Goal: Task Accomplishment & Management: Complete application form

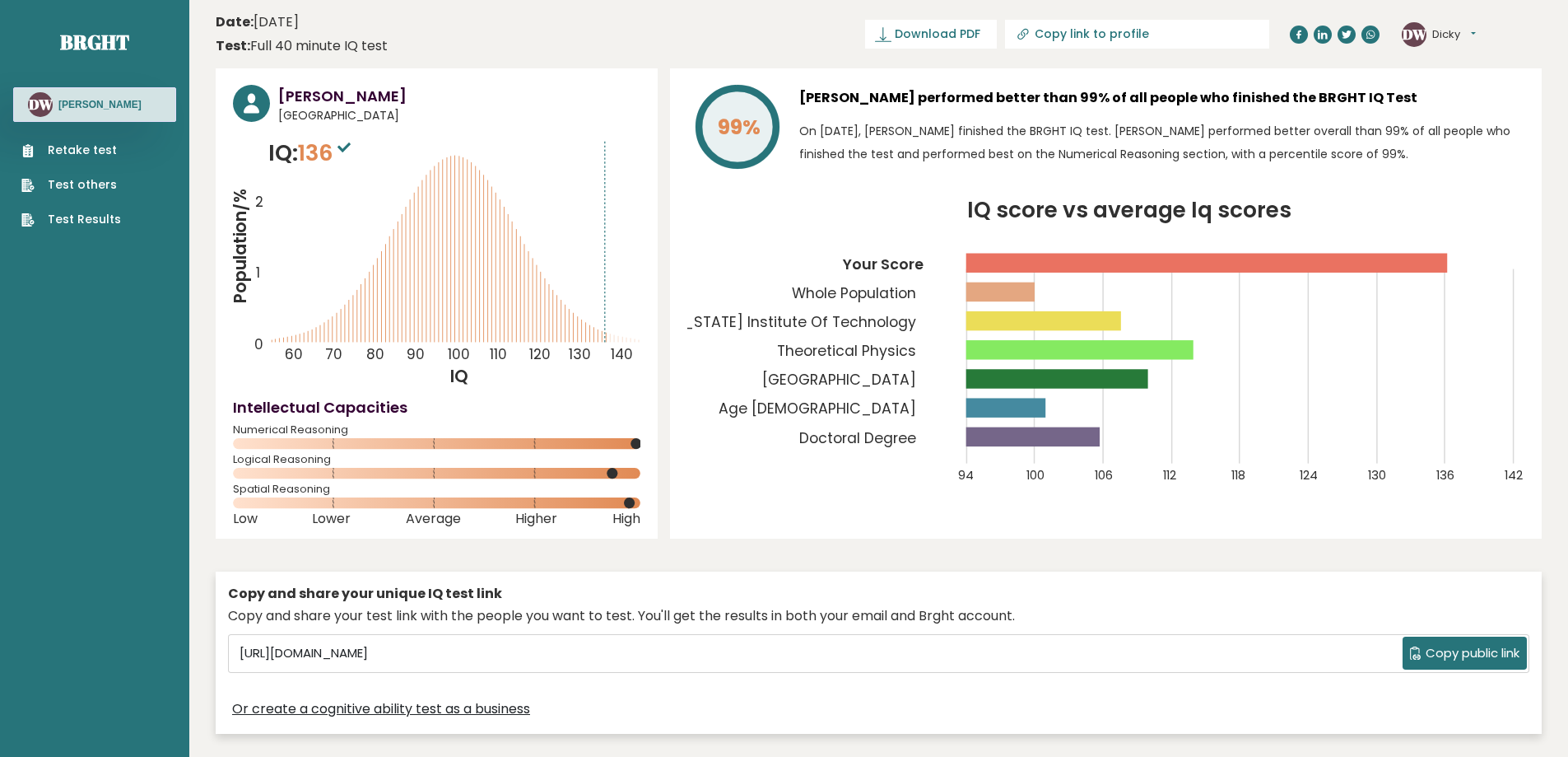
click at [106, 150] on link "Retake test" at bounding box center [71, 151] width 99 height 17
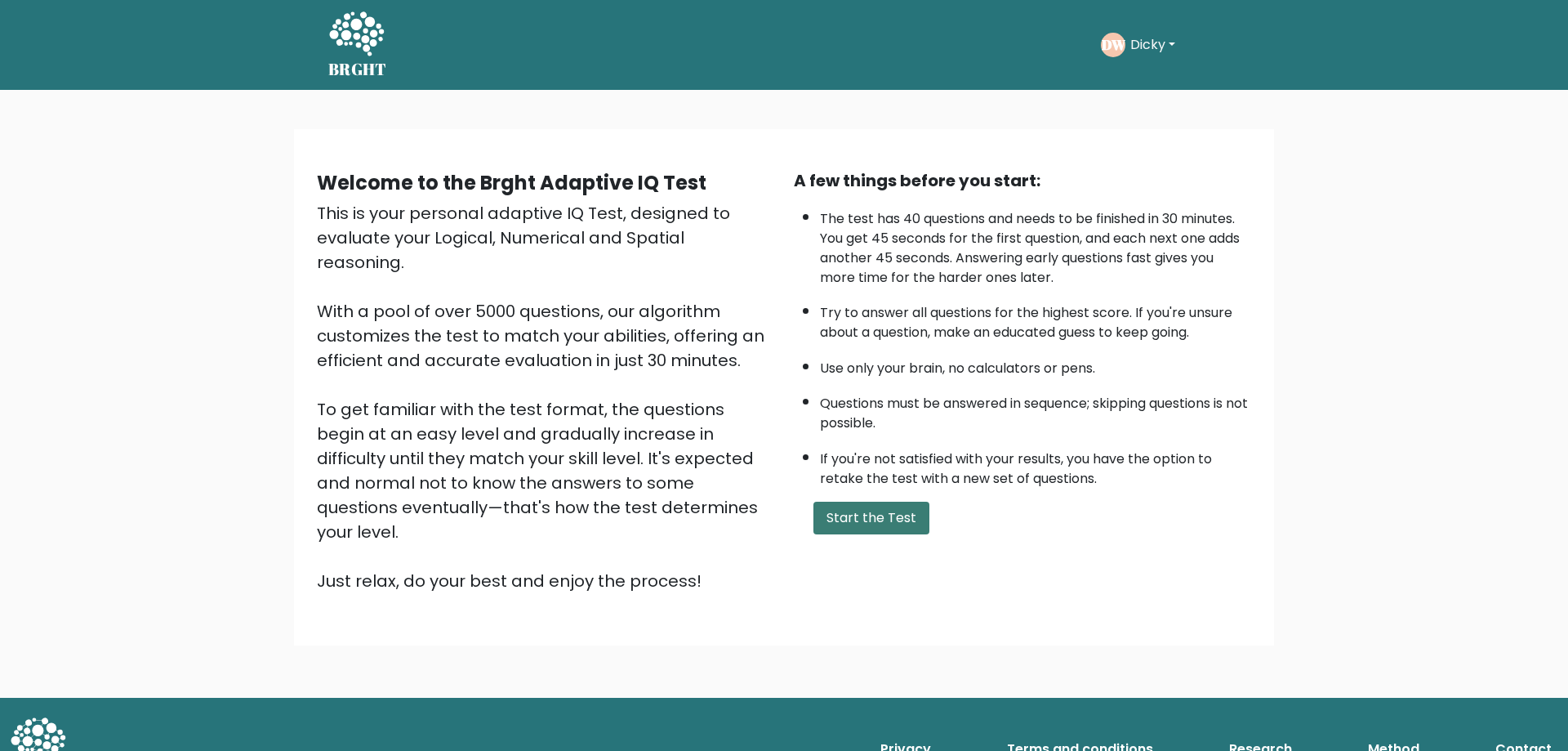
click at [893, 519] on button "Start the Test" at bounding box center [871, 518] width 116 height 33
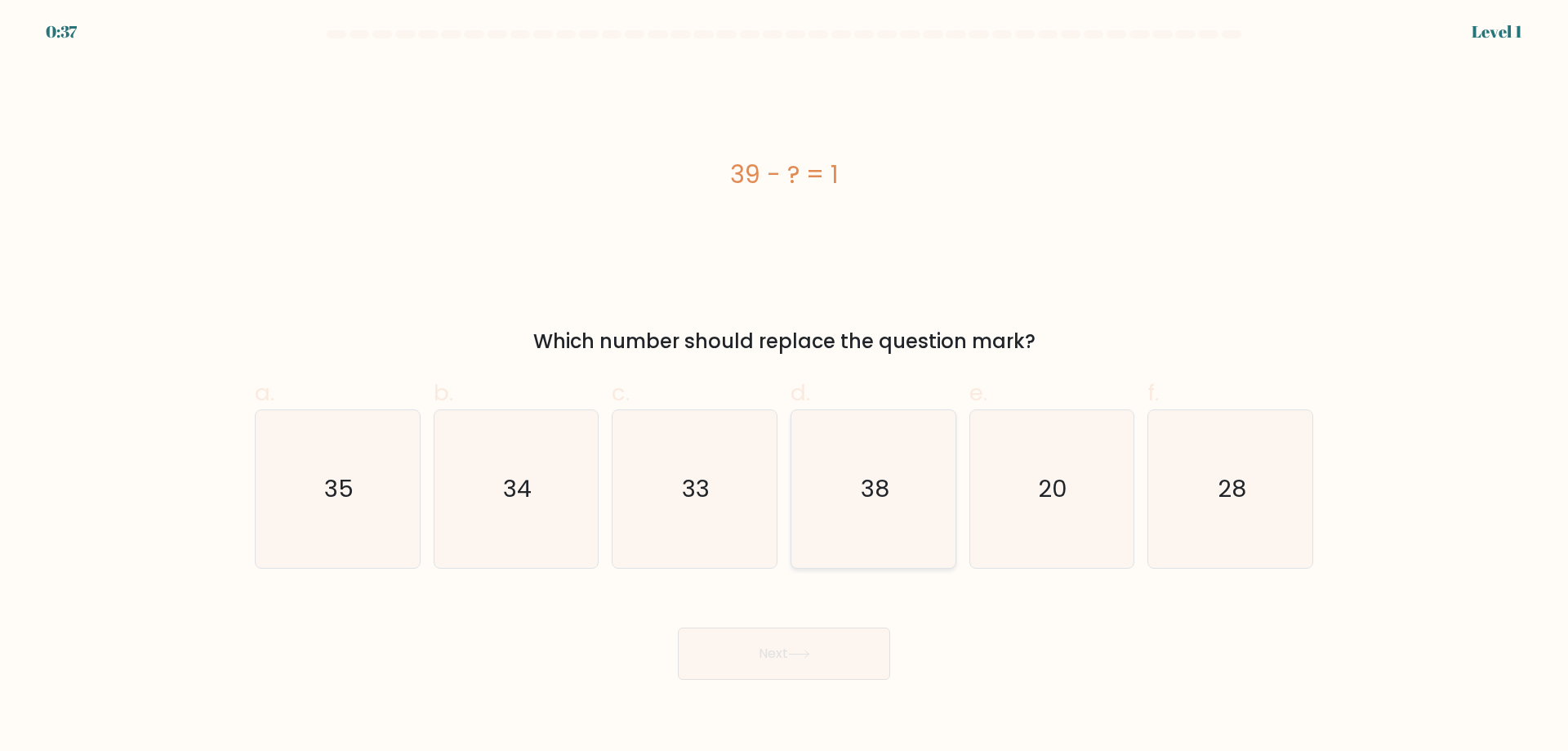
click at [889, 531] on icon "38" at bounding box center [874, 489] width 158 height 158
click at [785, 386] on input "d. 38" at bounding box center [784, 381] width 1 height 11
radio input "true"
click at [836, 663] on button "Next" at bounding box center [784, 653] width 212 height 53
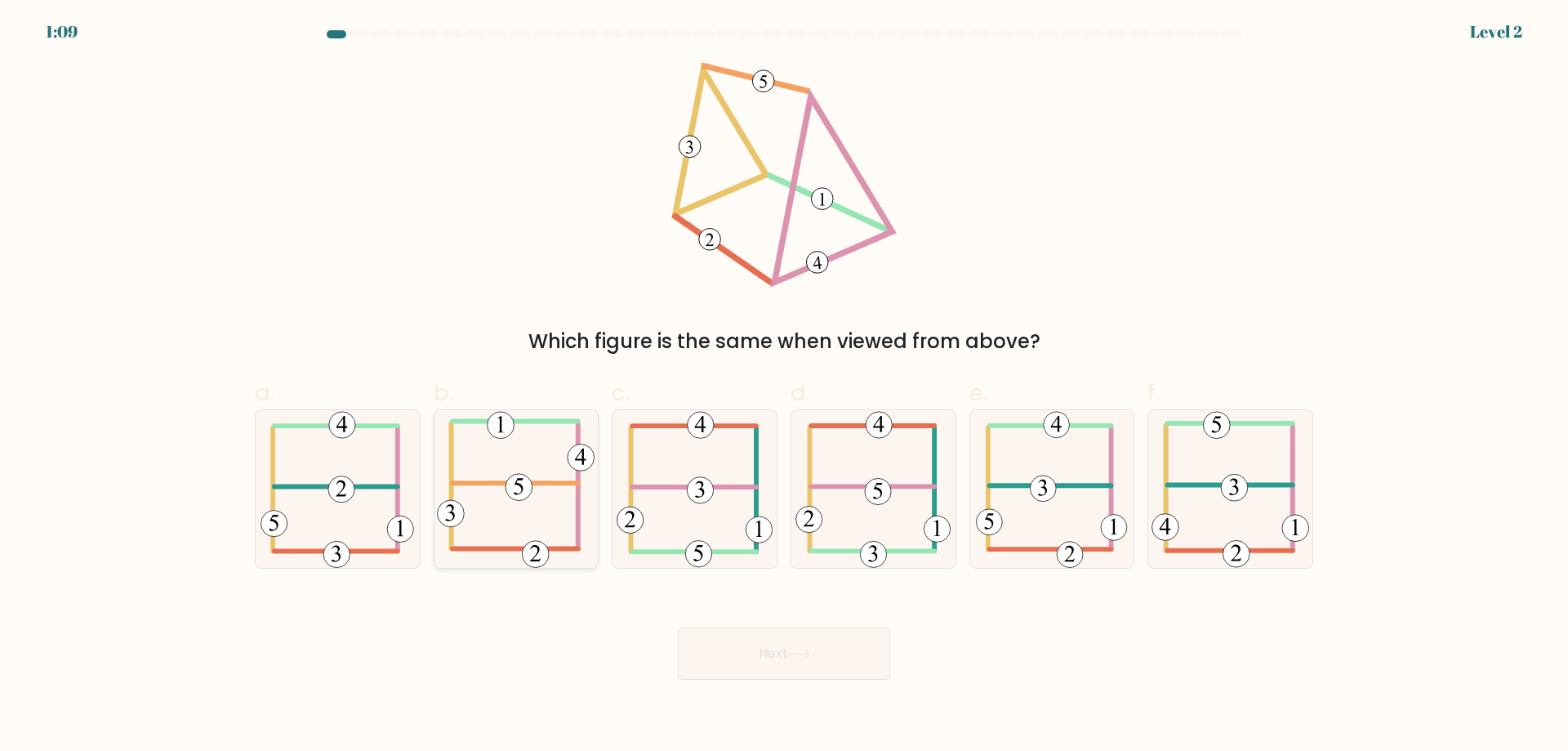
click at [520, 512] on icon at bounding box center [516, 489] width 158 height 158
click at [784, 386] on input "b." at bounding box center [784, 381] width 1 height 11
radio input "true"
click at [780, 651] on button "Next" at bounding box center [784, 653] width 212 height 53
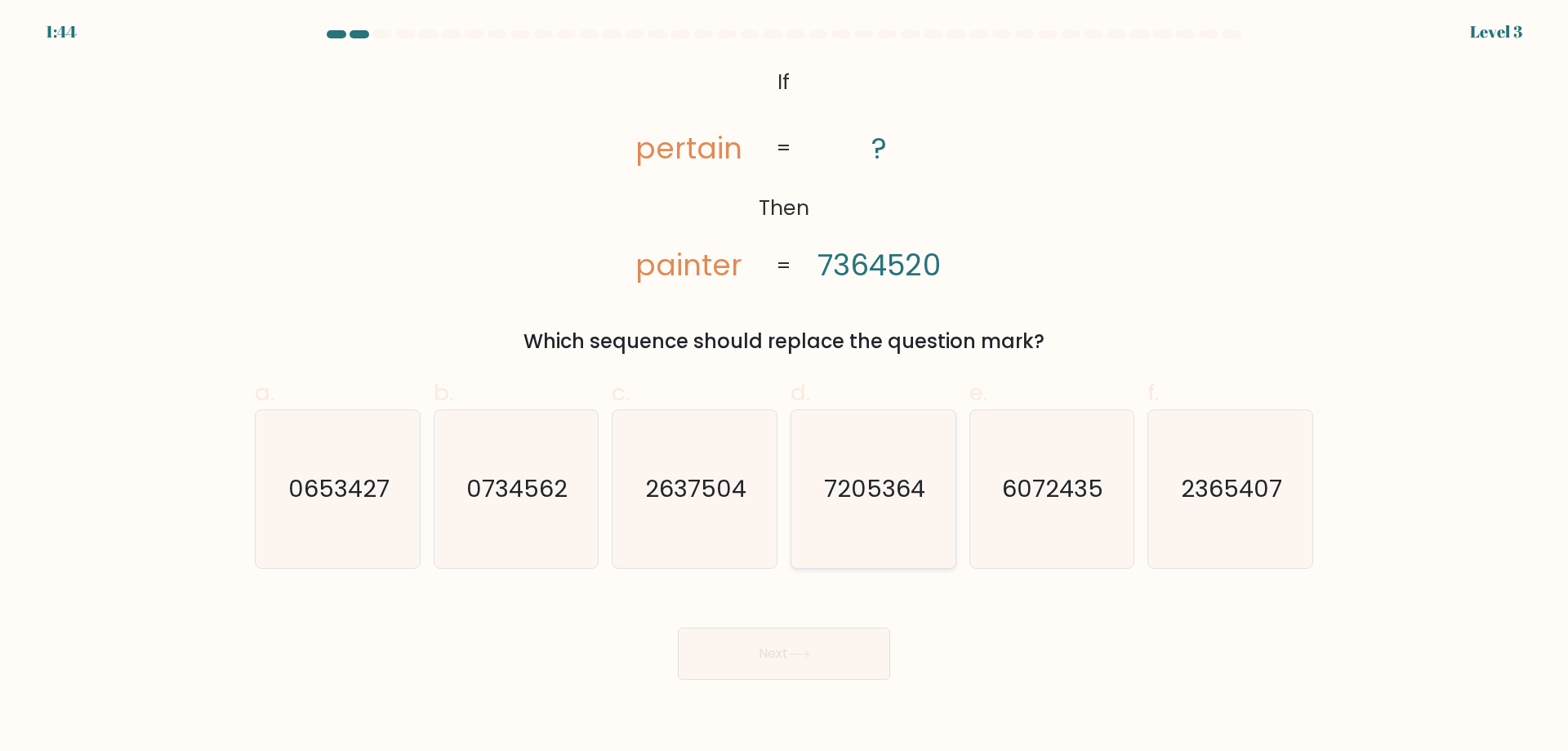
click at [853, 483] on text "7205364" at bounding box center [874, 488] width 101 height 33
click at [785, 386] on input "d. 7205364" at bounding box center [784, 381] width 1 height 11
radio input "true"
click at [791, 659] on button "Next" at bounding box center [784, 653] width 212 height 53
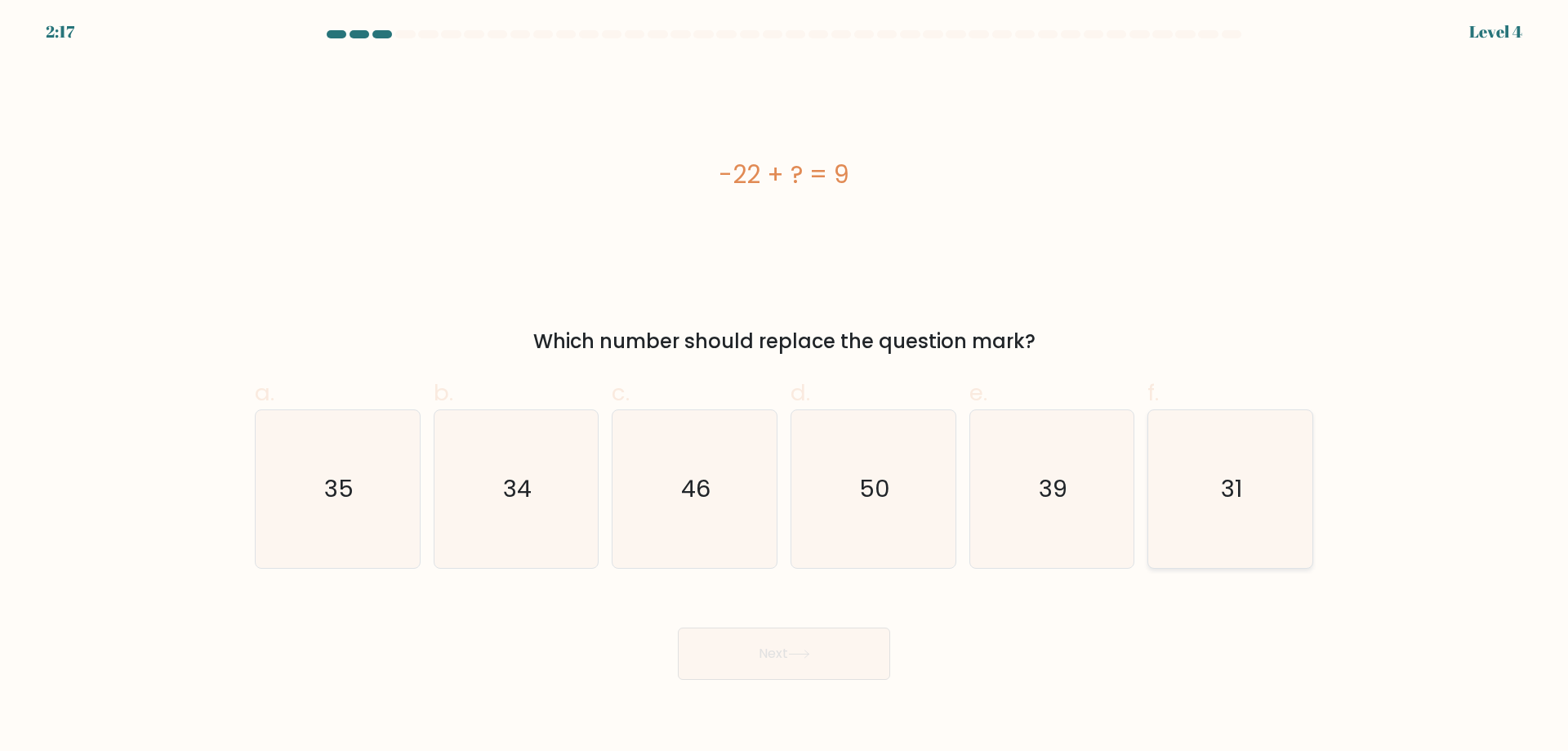
click at [1233, 512] on icon "31" at bounding box center [1230, 489] width 158 height 158
click at [785, 386] on input "f. 31" at bounding box center [784, 381] width 1 height 11
radio input "true"
click at [848, 659] on button "Next" at bounding box center [784, 653] width 212 height 53
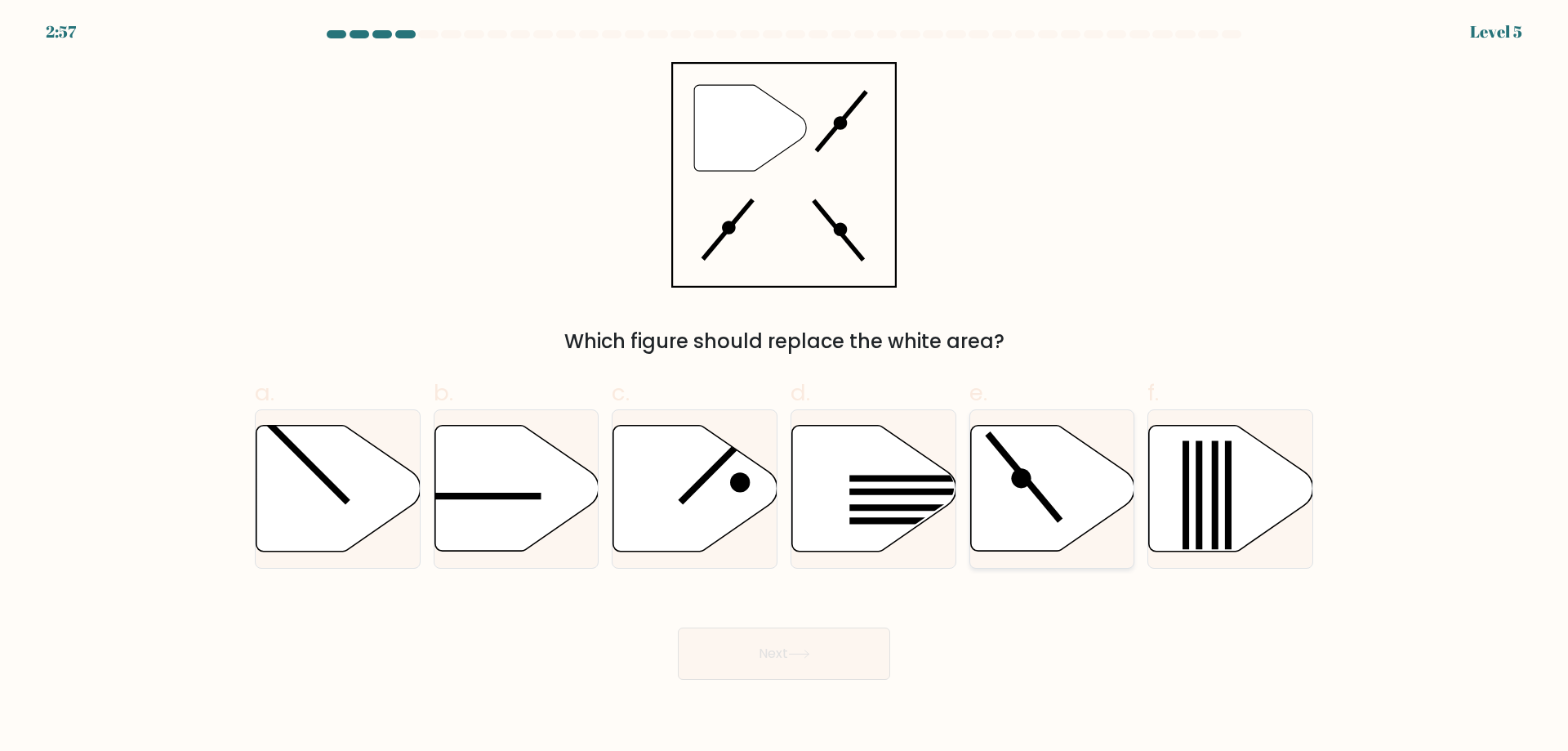
click at [1072, 509] on icon at bounding box center [1053, 489] width 165 height 126
click at [785, 386] on input "e." at bounding box center [784, 381] width 1 height 11
radio input "true"
click at [823, 650] on button "Next" at bounding box center [784, 653] width 212 height 53
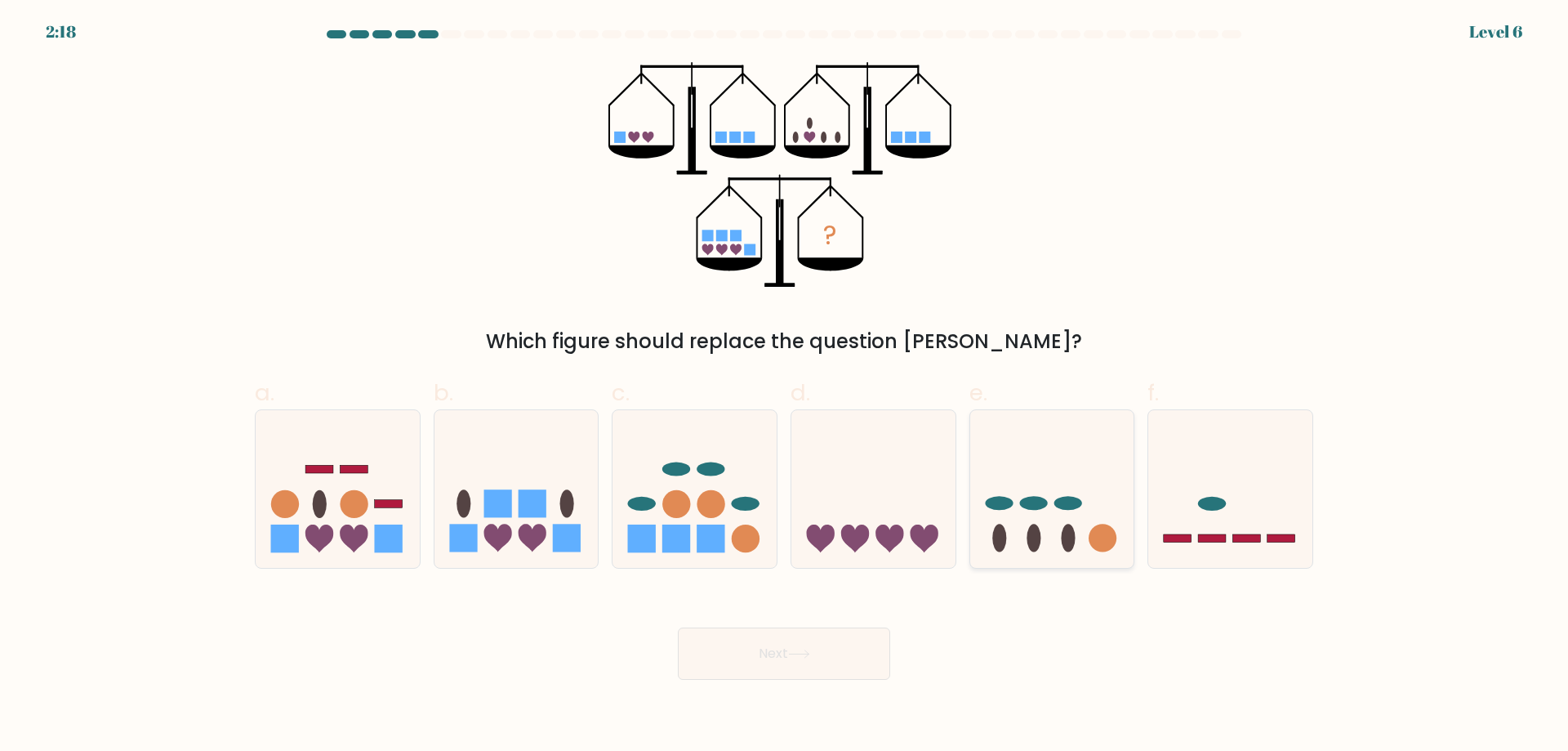
click at [1064, 550] on ellipse at bounding box center [1068, 538] width 14 height 28
click at [785, 386] on input "e." at bounding box center [784, 381] width 1 height 11
radio input "true"
click at [804, 659] on button "Next" at bounding box center [784, 653] width 212 height 53
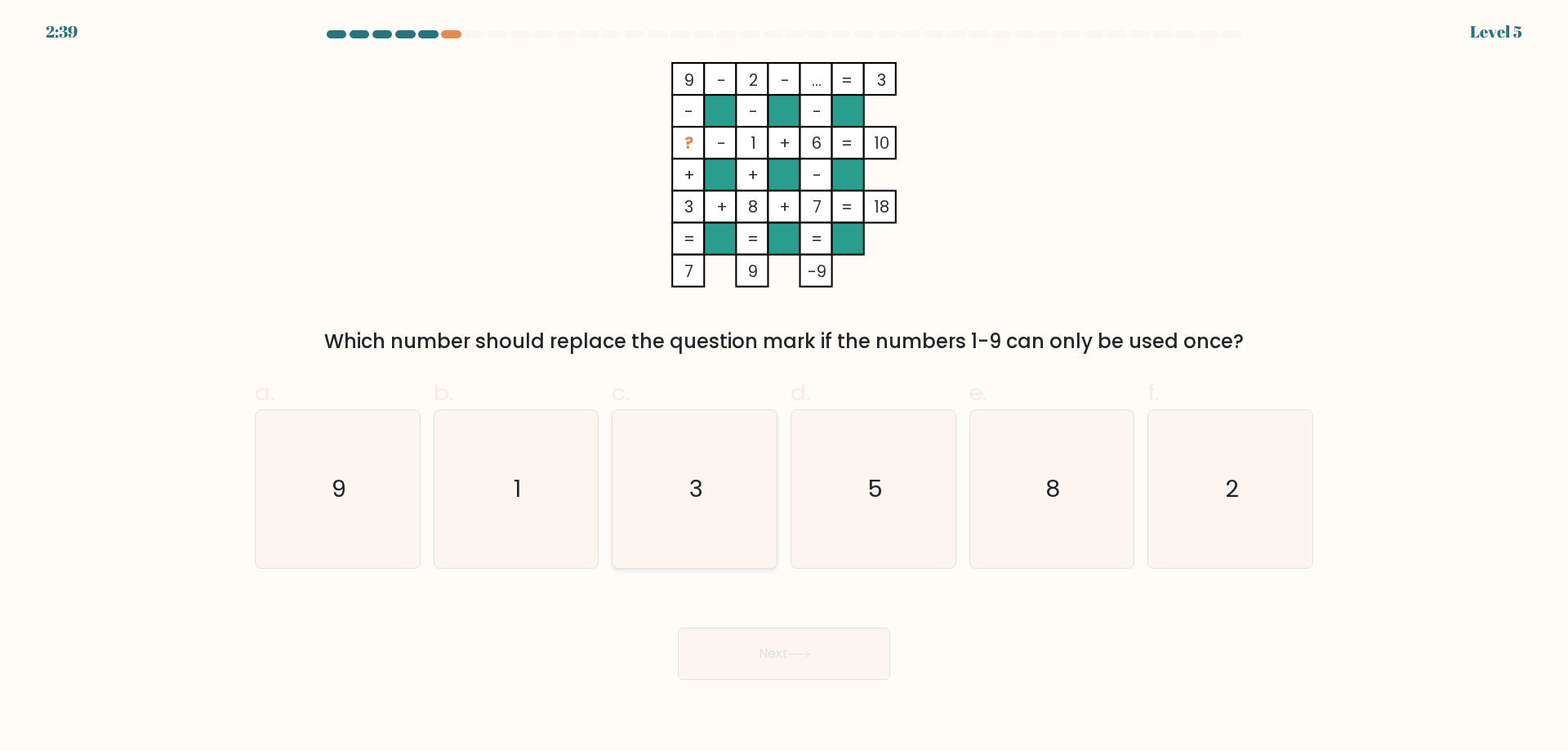
click at [725, 507] on icon "3" at bounding box center [695, 489] width 158 height 158
click at [784, 386] on input "c. 3" at bounding box center [784, 381] width 1 height 11
radio input "true"
click at [826, 653] on button "Next" at bounding box center [784, 653] width 212 height 53
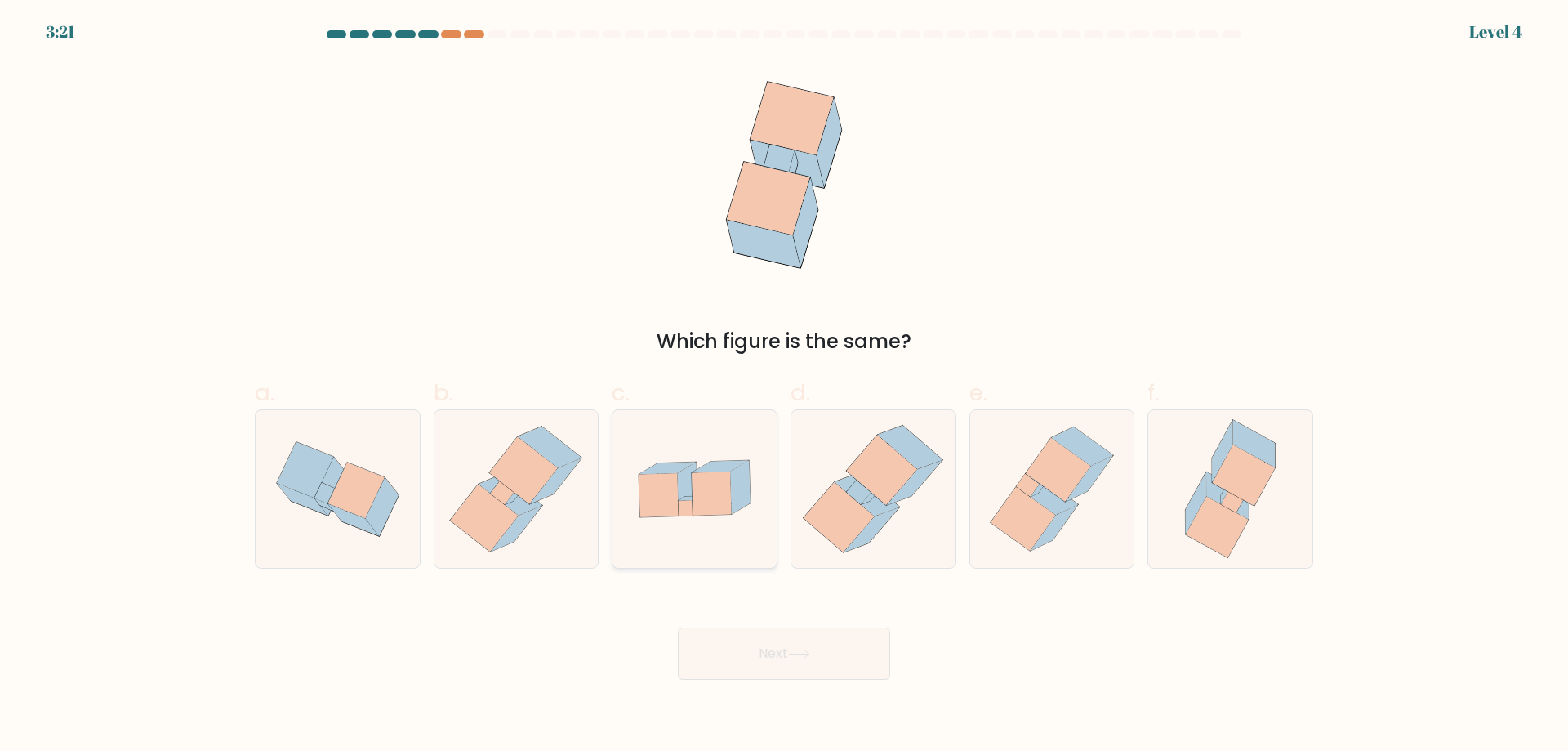
click at [734, 512] on icon at bounding box center [740, 487] width 20 height 53
click at [784, 386] on input "c." at bounding box center [784, 381] width 1 height 11
radio input "true"
click at [806, 660] on button "Next" at bounding box center [784, 653] width 212 height 53
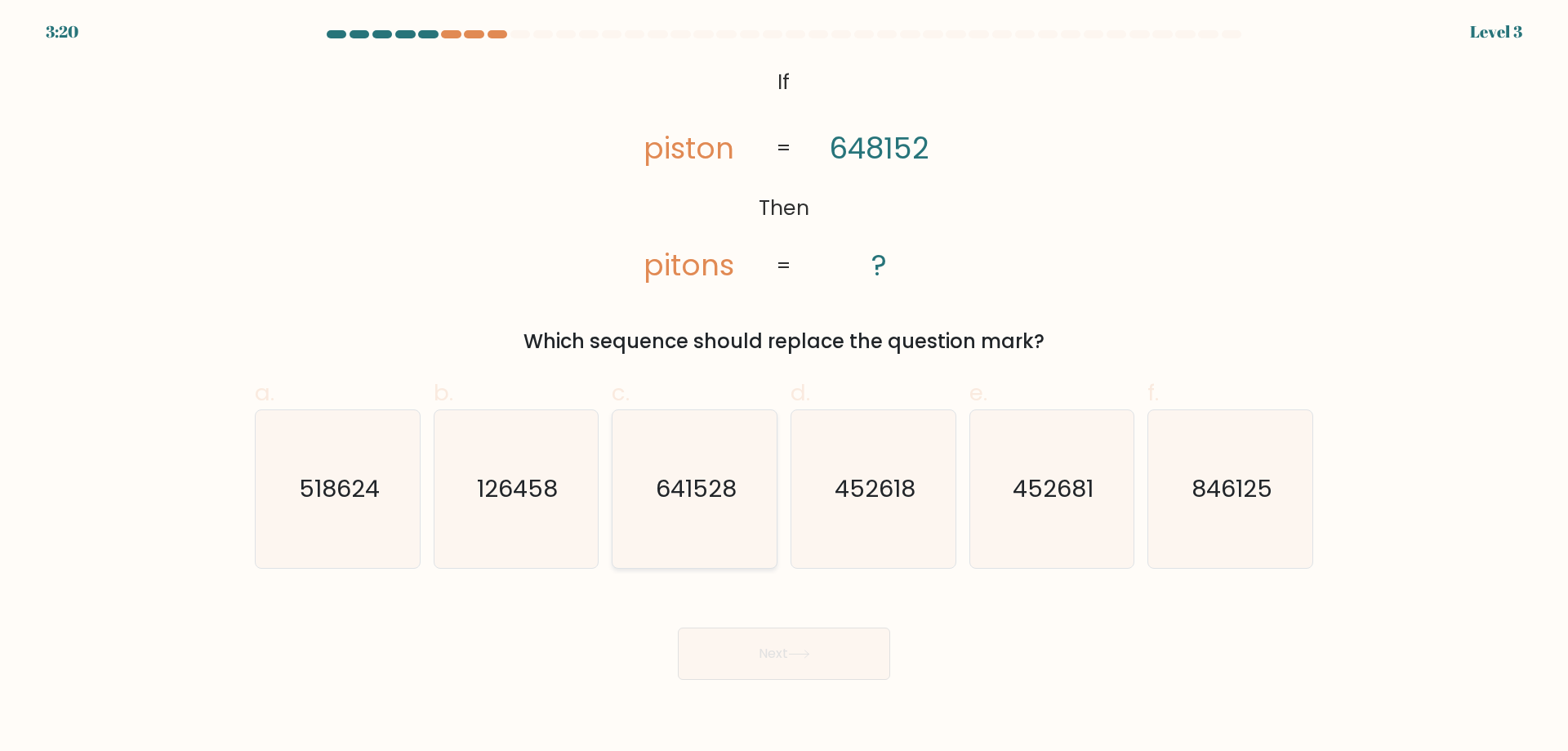
click at [720, 531] on icon "641528" at bounding box center [695, 489] width 158 height 158
click at [784, 386] on input "c. 641528" at bounding box center [784, 381] width 1 height 11
radio input "true"
click at [803, 672] on button "Next" at bounding box center [784, 653] width 212 height 53
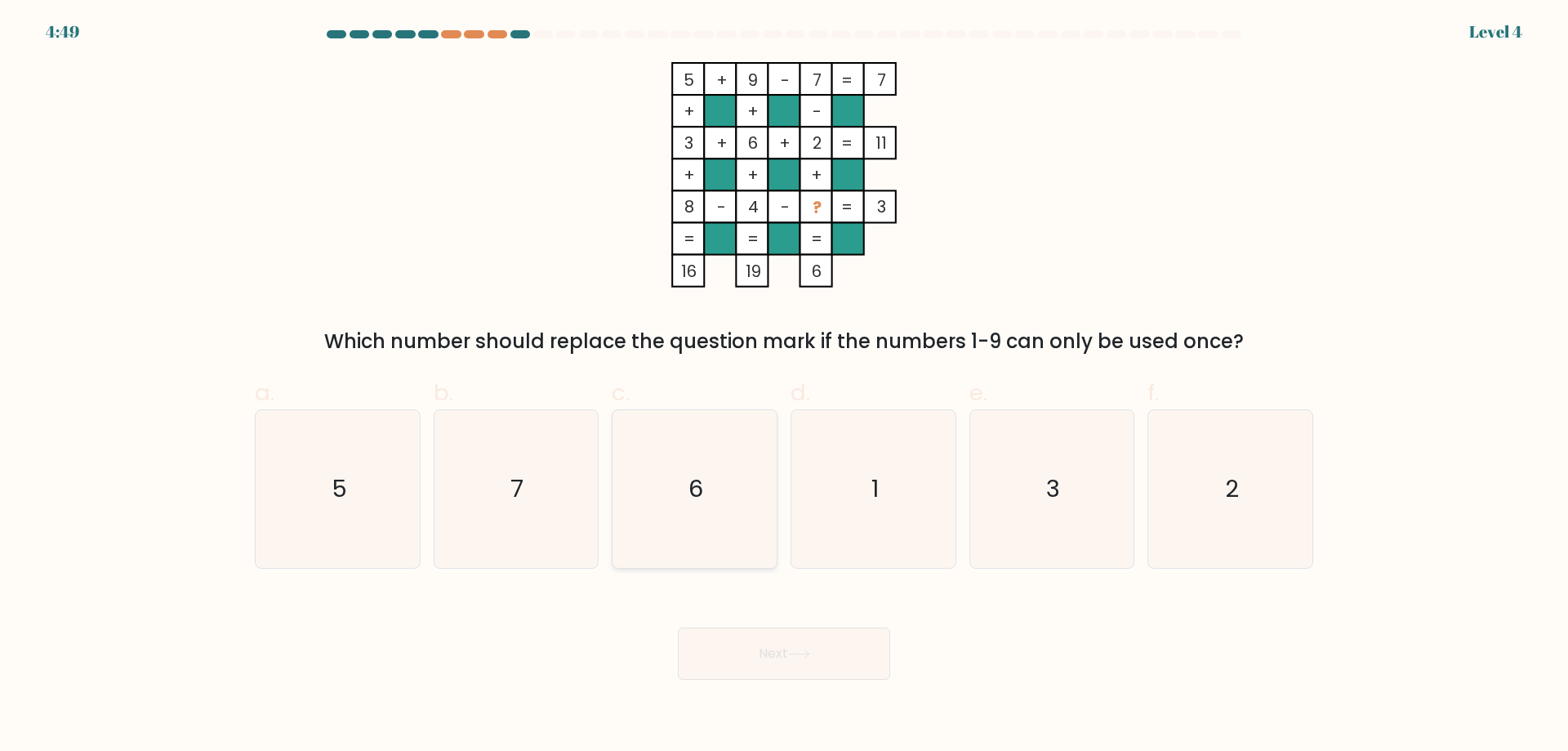
click at [720, 526] on icon "6" at bounding box center [695, 489] width 158 height 158
click at [784, 386] on input "c. 6" at bounding box center [784, 381] width 1 height 11
radio input "true"
click at [796, 653] on icon at bounding box center [799, 653] width 22 height 9
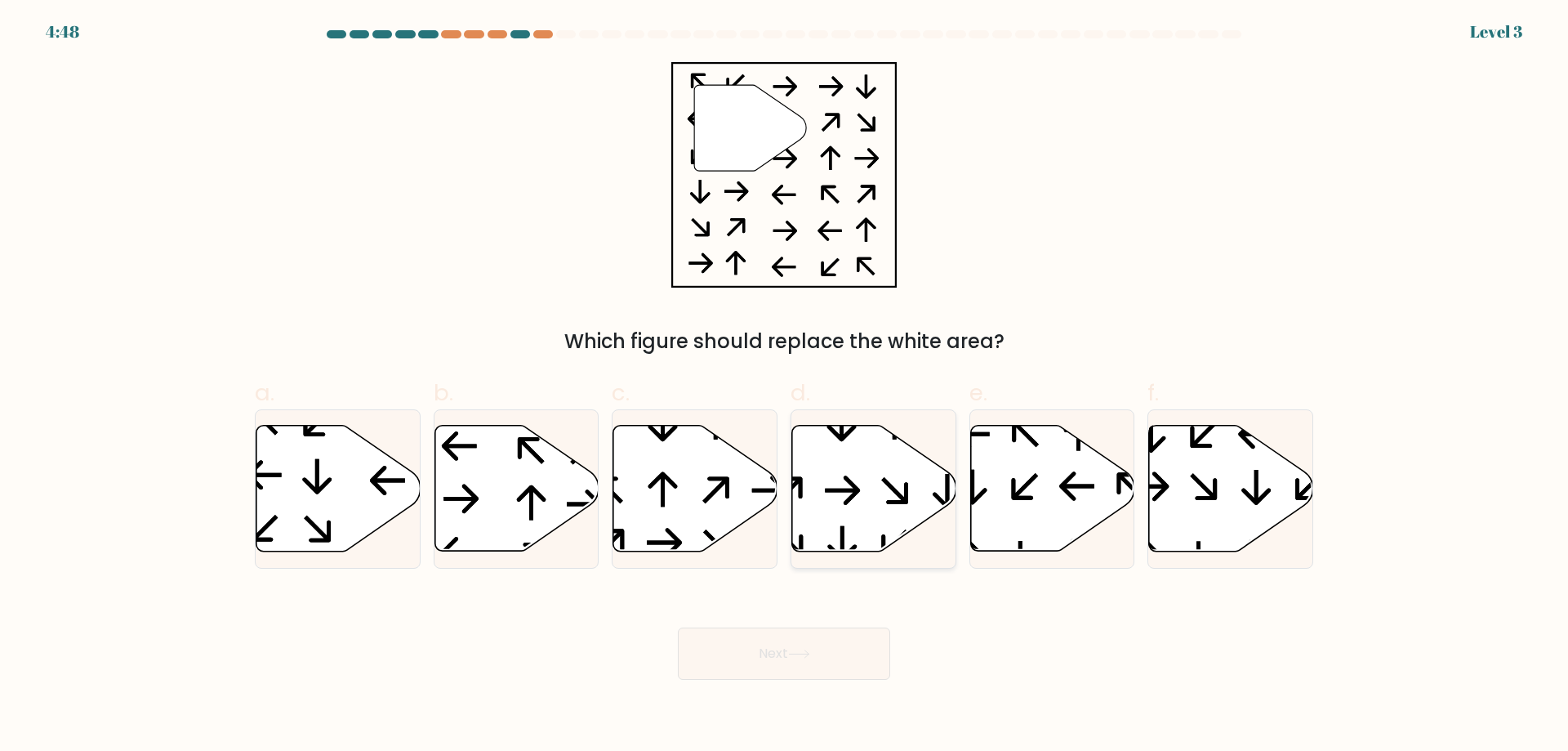
click at [855, 526] on icon at bounding box center [875, 489] width 165 height 126
click at [785, 386] on input "d." at bounding box center [784, 381] width 1 height 11
radio input "true"
click at [856, 664] on button "Next" at bounding box center [784, 653] width 212 height 53
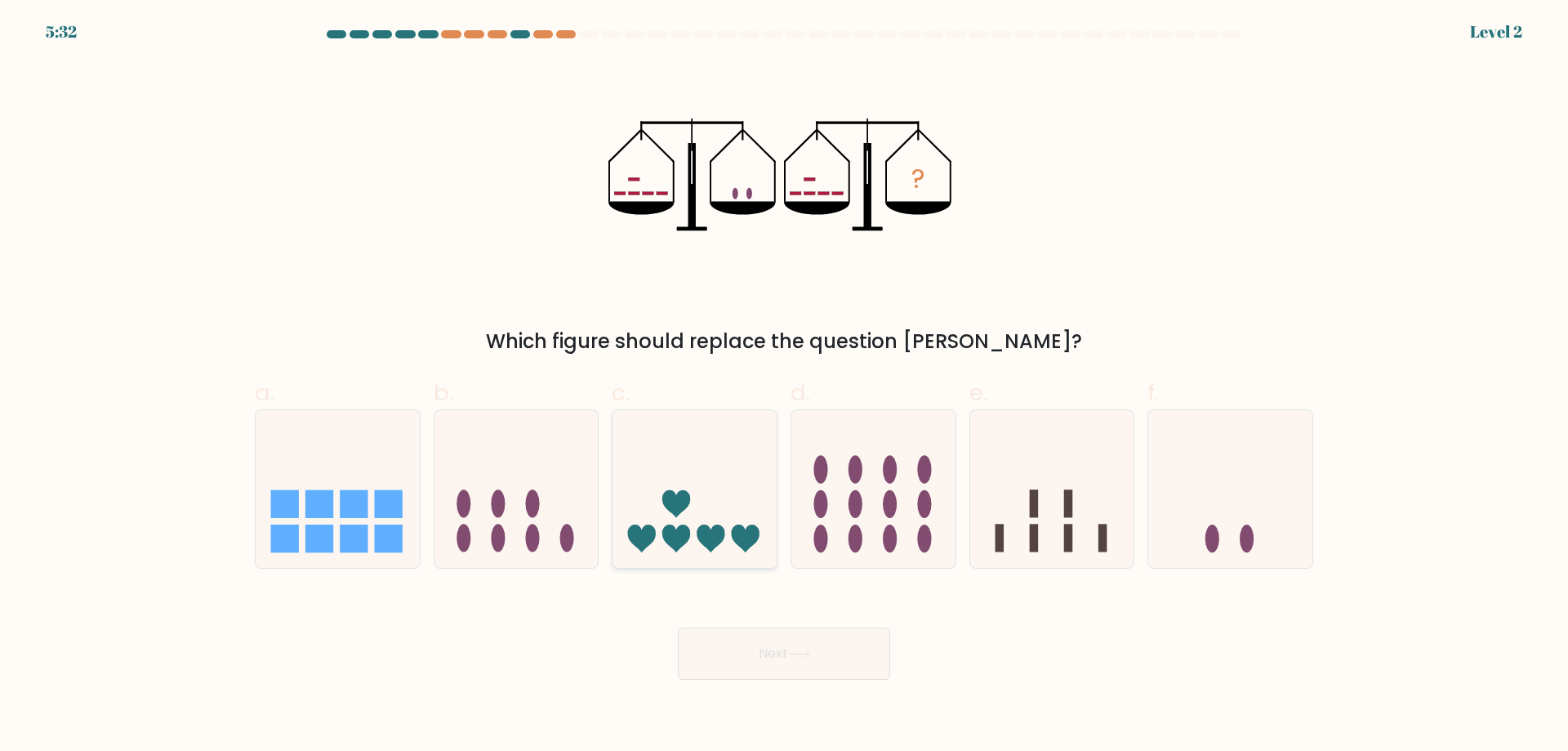
click at [704, 517] on icon at bounding box center [695, 489] width 165 height 136
click at [784, 386] on input "c." at bounding box center [784, 381] width 1 height 11
radio input "true"
click at [804, 653] on icon at bounding box center [799, 653] width 22 height 9
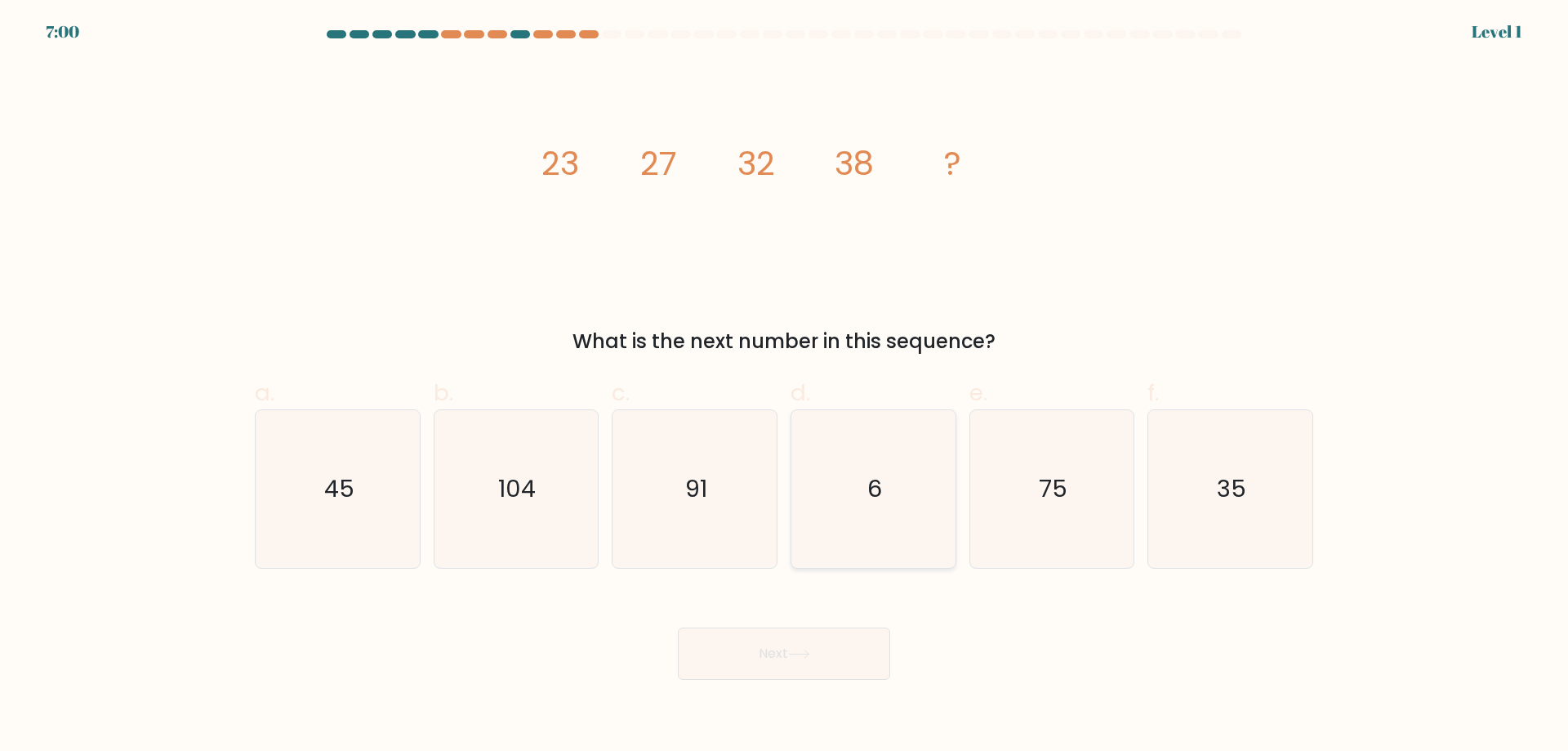
click at [866, 530] on icon "6" at bounding box center [874, 489] width 158 height 158
click at [785, 386] on input "d. 6" at bounding box center [784, 381] width 1 height 11
radio input "true"
click at [846, 651] on button "Next" at bounding box center [784, 653] width 212 height 53
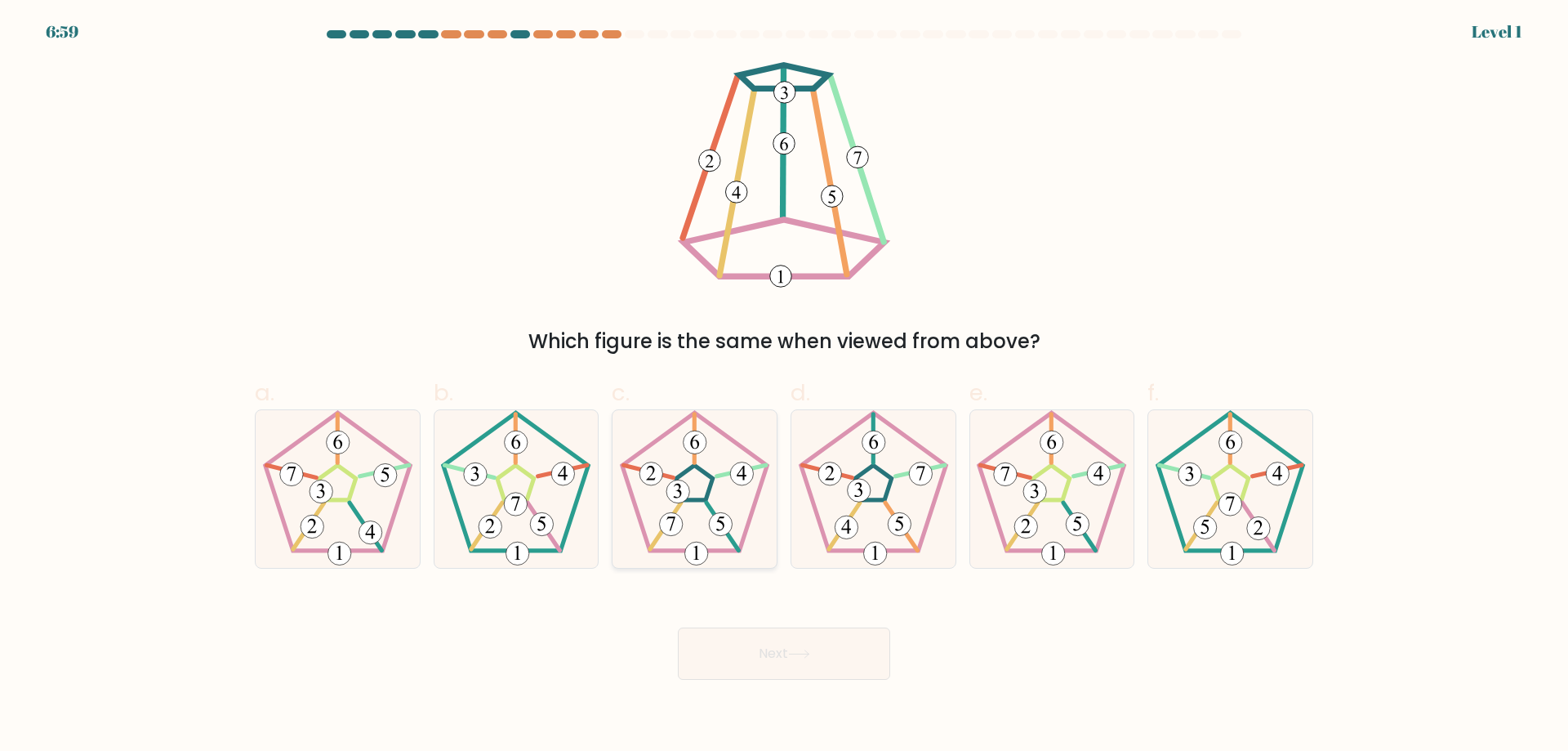
click at [713, 509] on 559 at bounding box center [723, 526] width 32 height 48
click at [784, 386] on input "c." at bounding box center [784, 381] width 1 height 11
radio input "true"
click at [785, 663] on button "Next" at bounding box center [784, 653] width 212 height 53
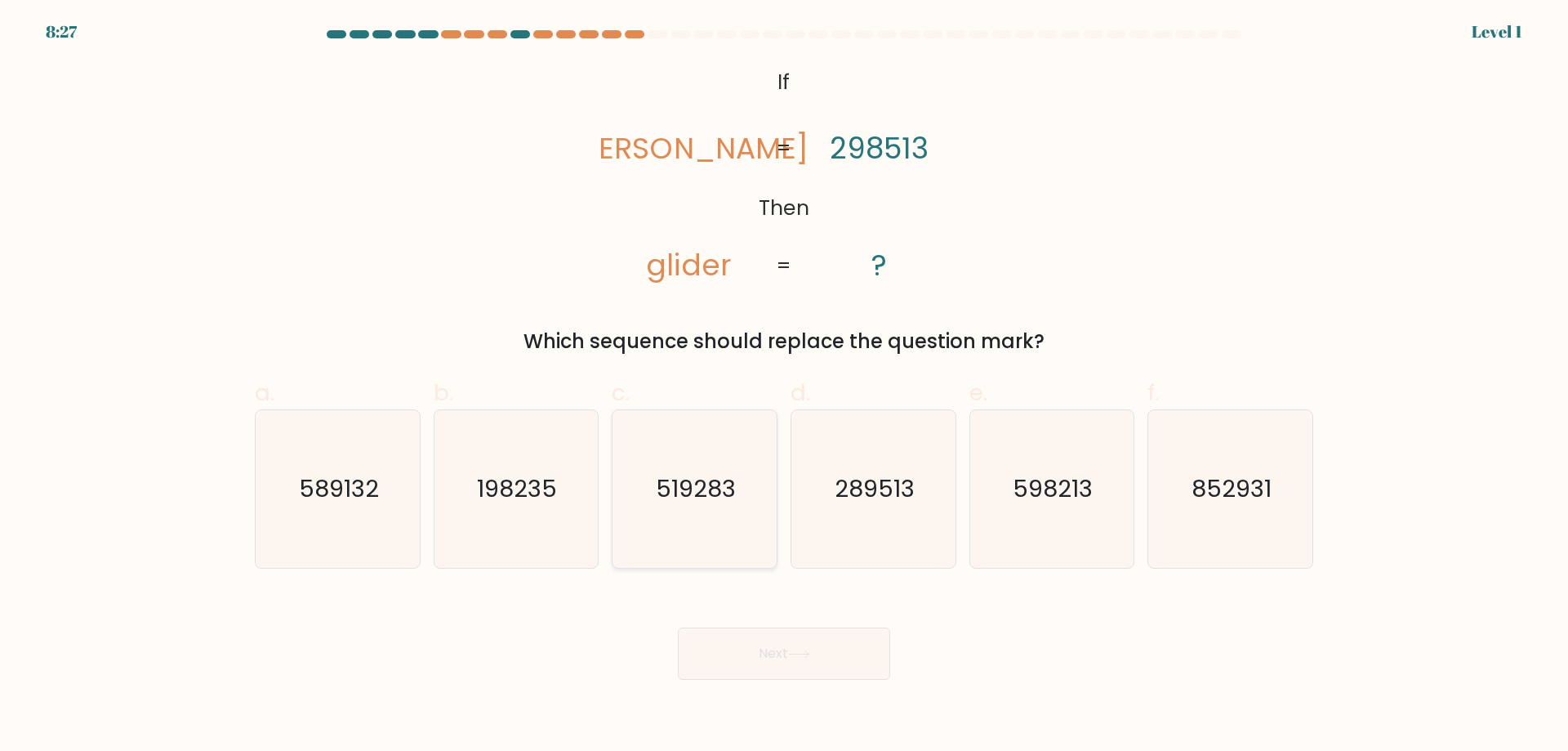
click at [740, 518] on icon "519283" at bounding box center [695, 489] width 158 height 158
click at [784, 386] on input "c. 519283" at bounding box center [784, 381] width 1 height 11
radio input "true"
click at [797, 655] on icon at bounding box center [799, 653] width 22 height 9
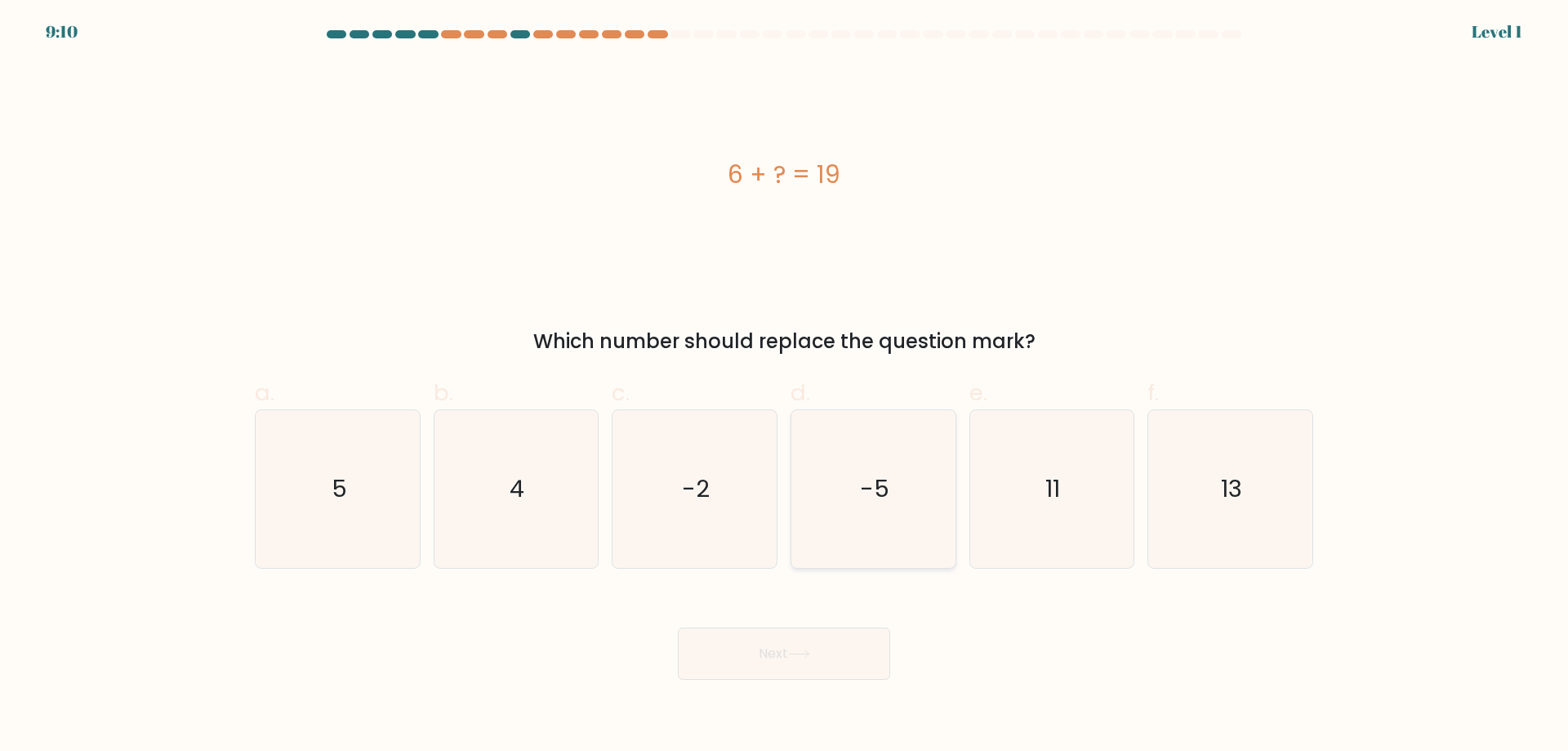
click at [837, 522] on icon "-5" at bounding box center [874, 489] width 158 height 158
click at [785, 386] on input "d. -5" at bounding box center [784, 381] width 1 height 11
radio input "true"
click at [844, 660] on button "Next" at bounding box center [784, 653] width 212 height 53
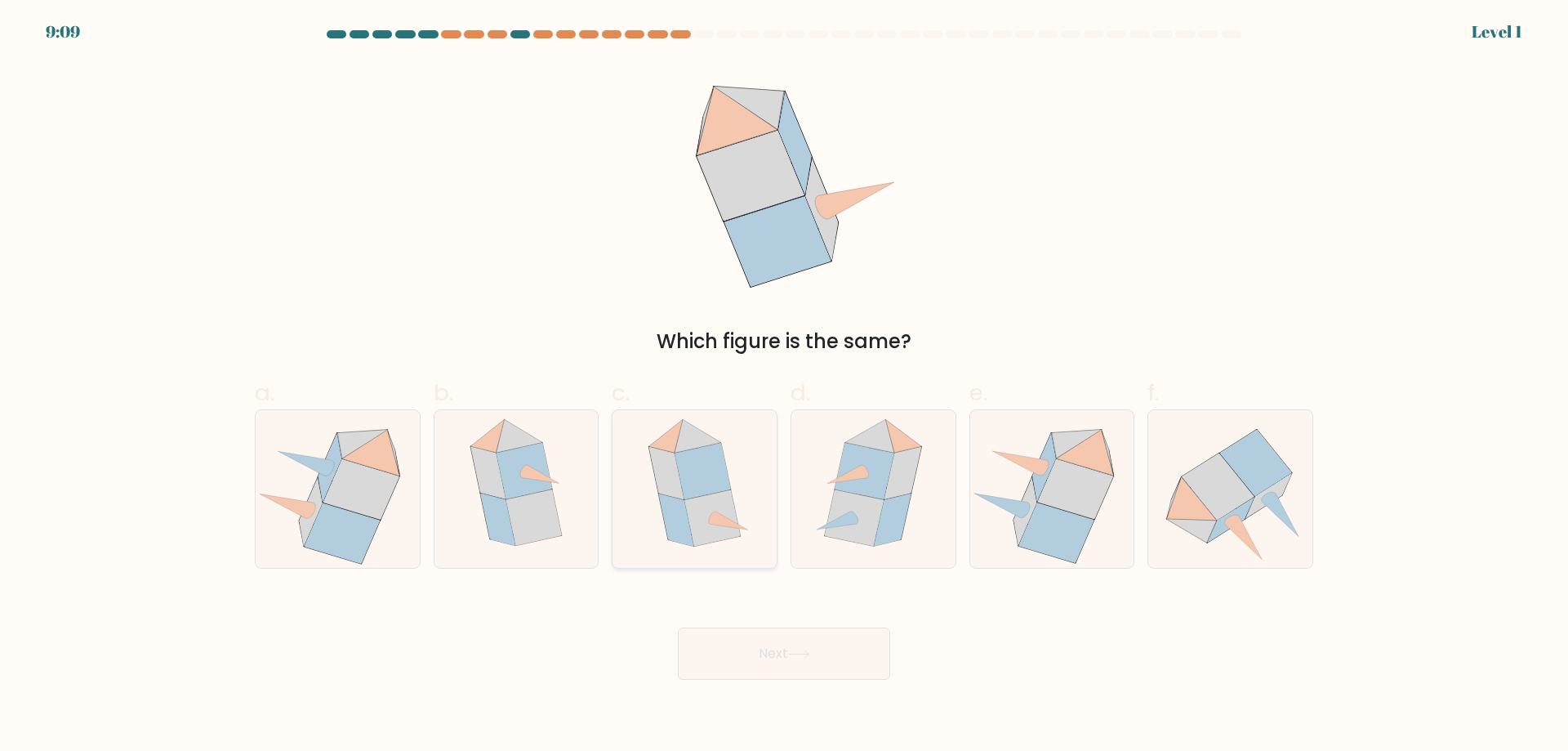
click at [687, 496] on icon at bounding box center [702, 471] width 55 height 56
click at [784, 386] on input "c." at bounding box center [784, 381] width 1 height 11
radio input "true"
click at [792, 657] on button "Next" at bounding box center [784, 653] width 212 height 53
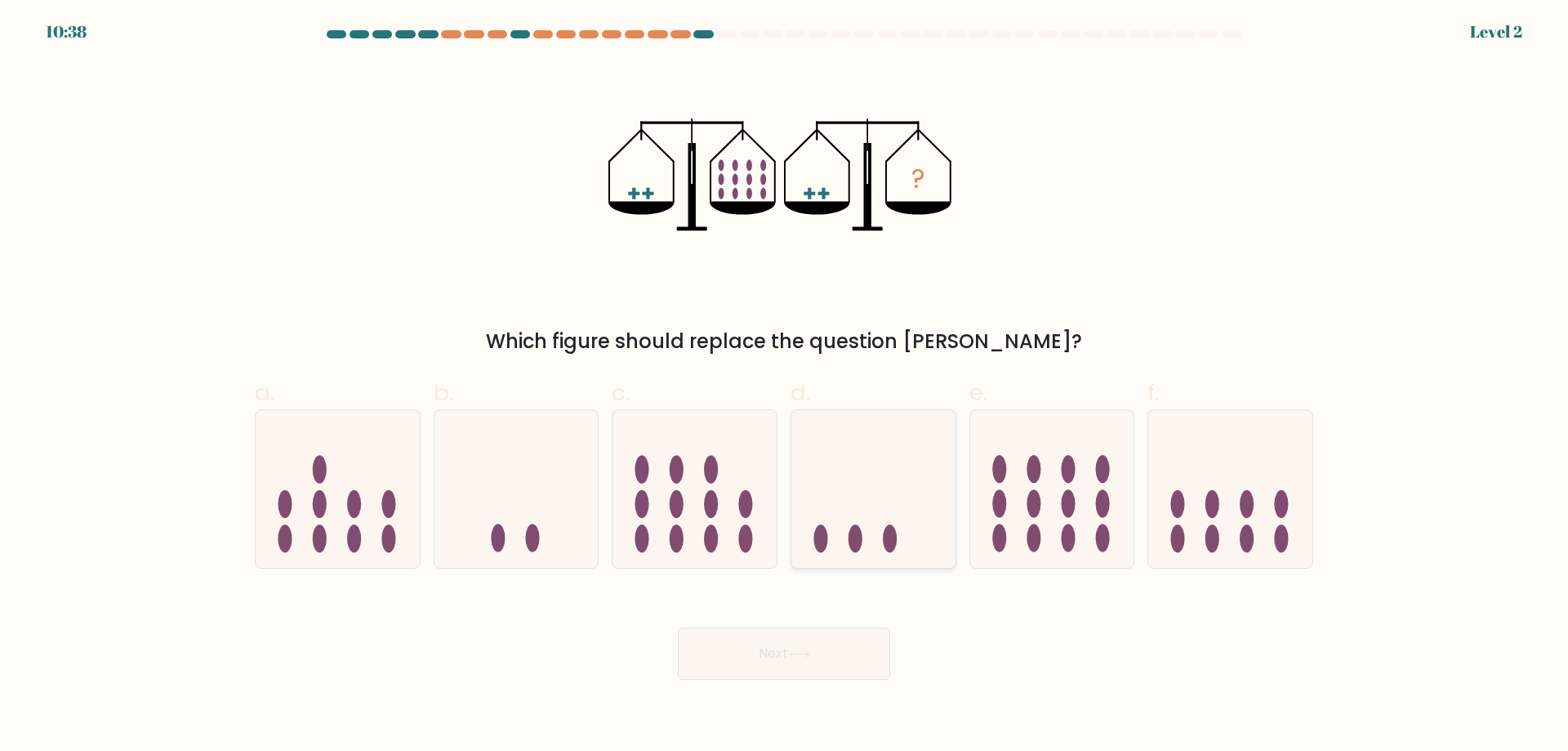
click at [871, 516] on icon at bounding box center [874, 489] width 165 height 136
click at [785, 386] on input "d." at bounding box center [784, 381] width 1 height 11
radio input "true"
click at [836, 655] on button "Next" at bounding box center [784, 653] width 212 height 53
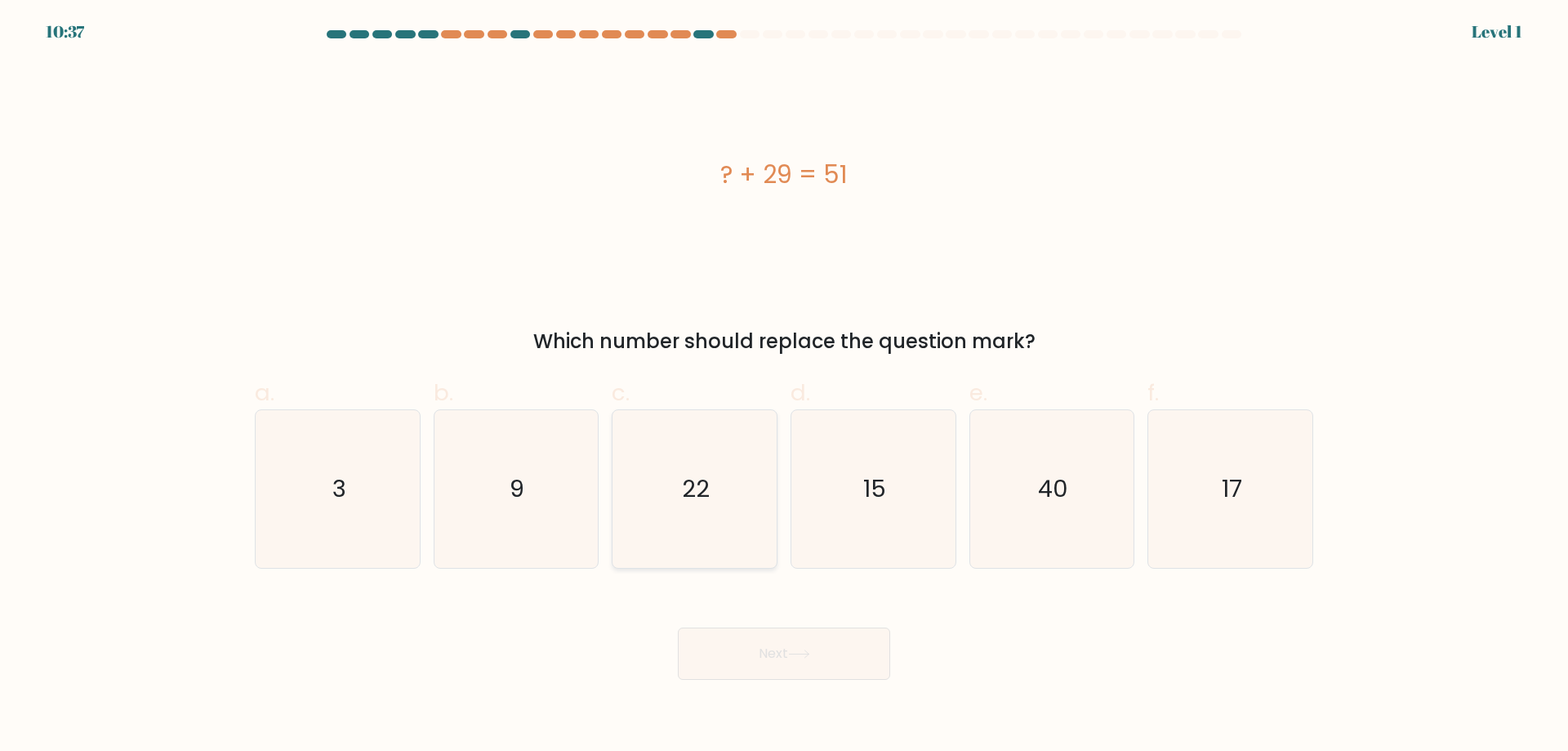
click at [723, 536] on icon "22" at bounding box center [695, 489] width 158 height 158
click at [784, 386] on input "c. 22" at bounding box center [784, 381] width 1 height 11
radio input "true"
click at [779, 659] on button "Next" at bounding box center [784, 653] width 212 height 53
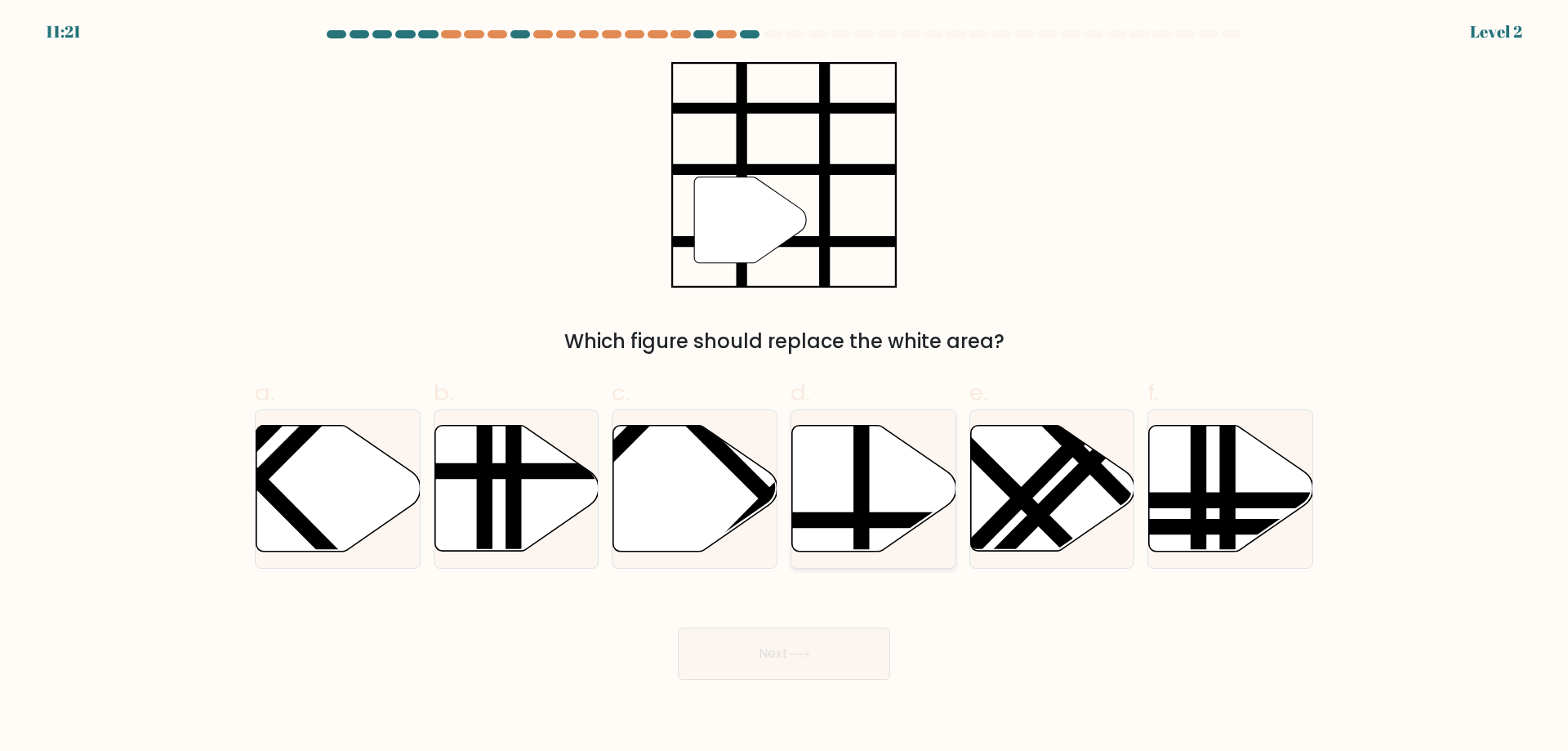
click at [843, 520] on line at bounding box center [924, 520] width 331 height 0
click at [785, 386] on input "d." at bounding box center [784, 381] width 1 height 11
radio input "true"
click at [791, 647] on button "Next" at bounding box center [784, 653] width 212 height 53
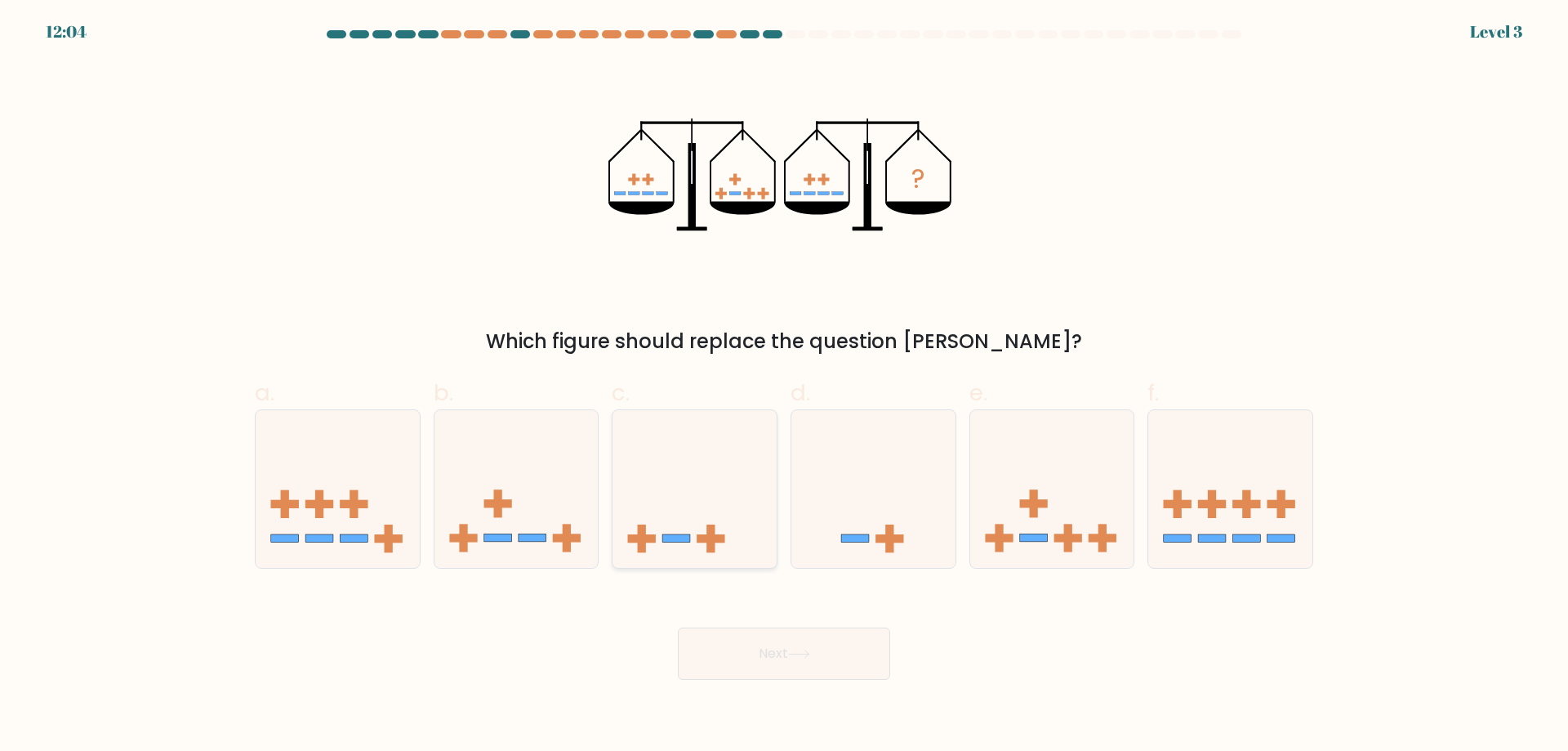
click at [725, 531] on icon at bounding box center [695, 489] width 165 height 136
click at [784, 386] on input "c." at bounding box center [784, 381] width 1 height 11
radio input "true"
click at [784, 669] on button "Next" at bounding box center [784, 653] width 212 height 53
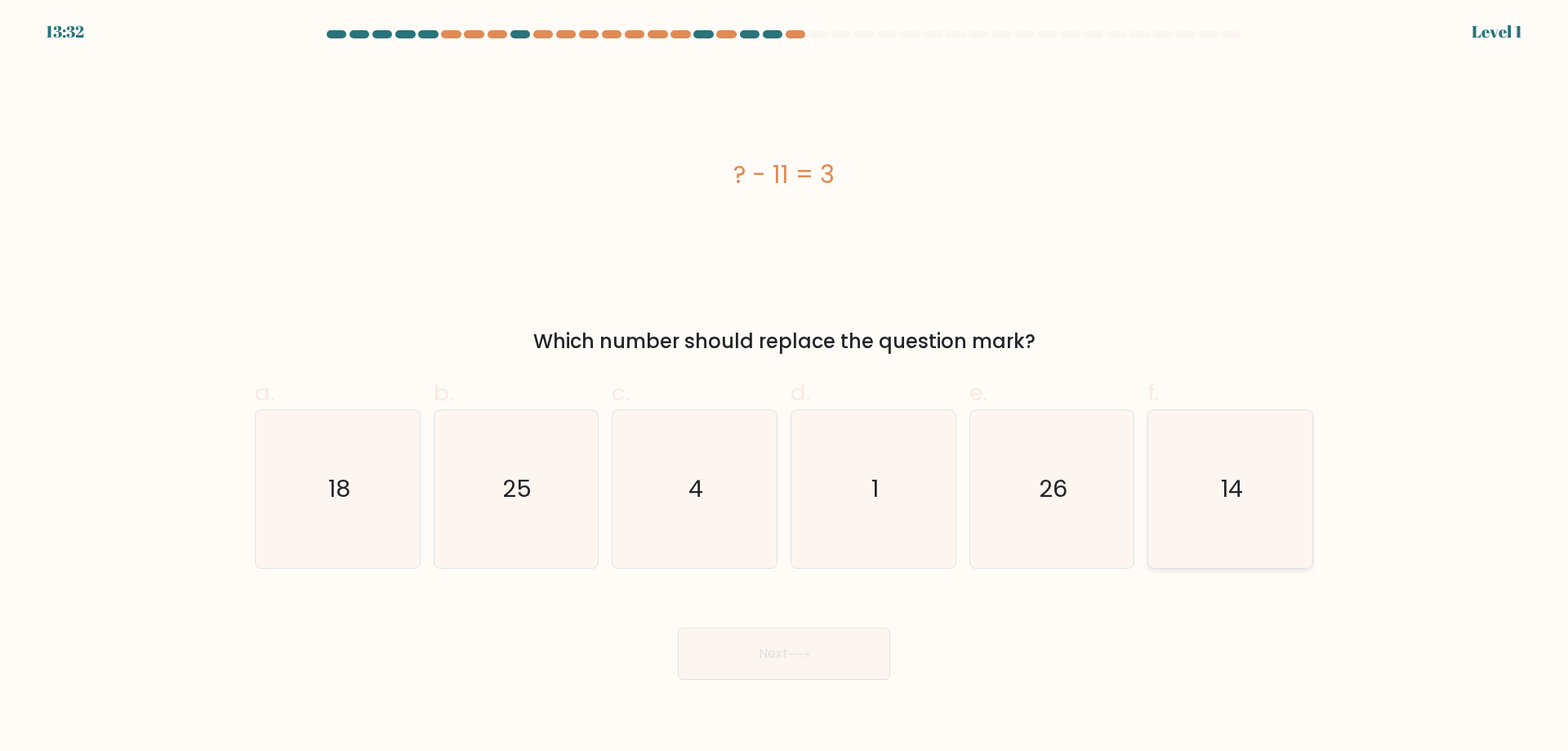
click at [1265, 479] on icon "14" at bounding box center [1230, 489] width 158 height 158
click at [785, 386] on input "f. 14" at bounding box center [784, 381] width 1 height 11
radio input "true"
click at [854, 652] on button "Next" at bounding box center [784, 653] width 212 height 53
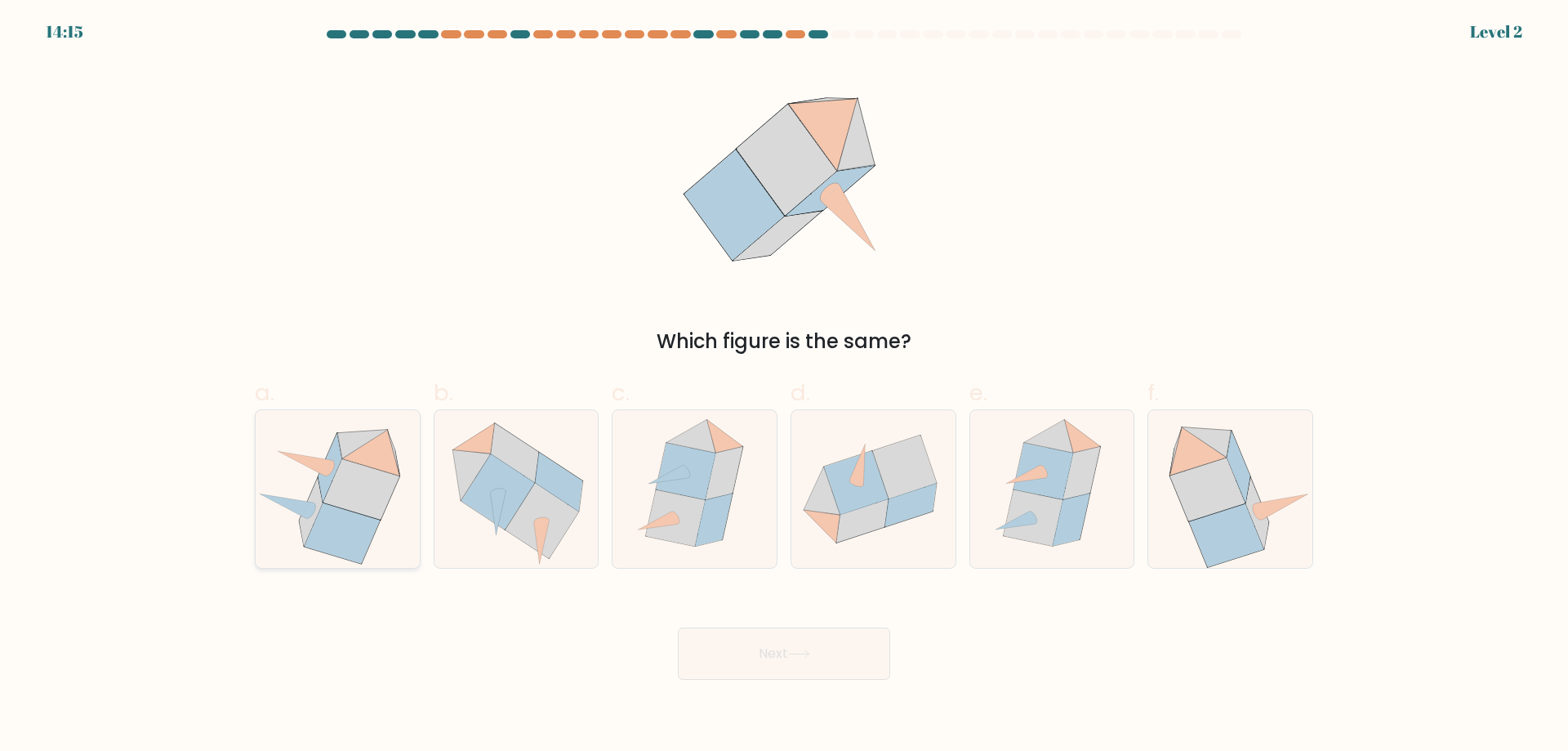
click at [357, 519] on icon at bounding box center [342, 533] width 76 height 60
click at [784, 386] on input "a." at bounding box center [784, 381] width 1 height 11
radio input "true"
click at [762, 661] on button "Next" at bounding box center [784, 653] width 212 height 53
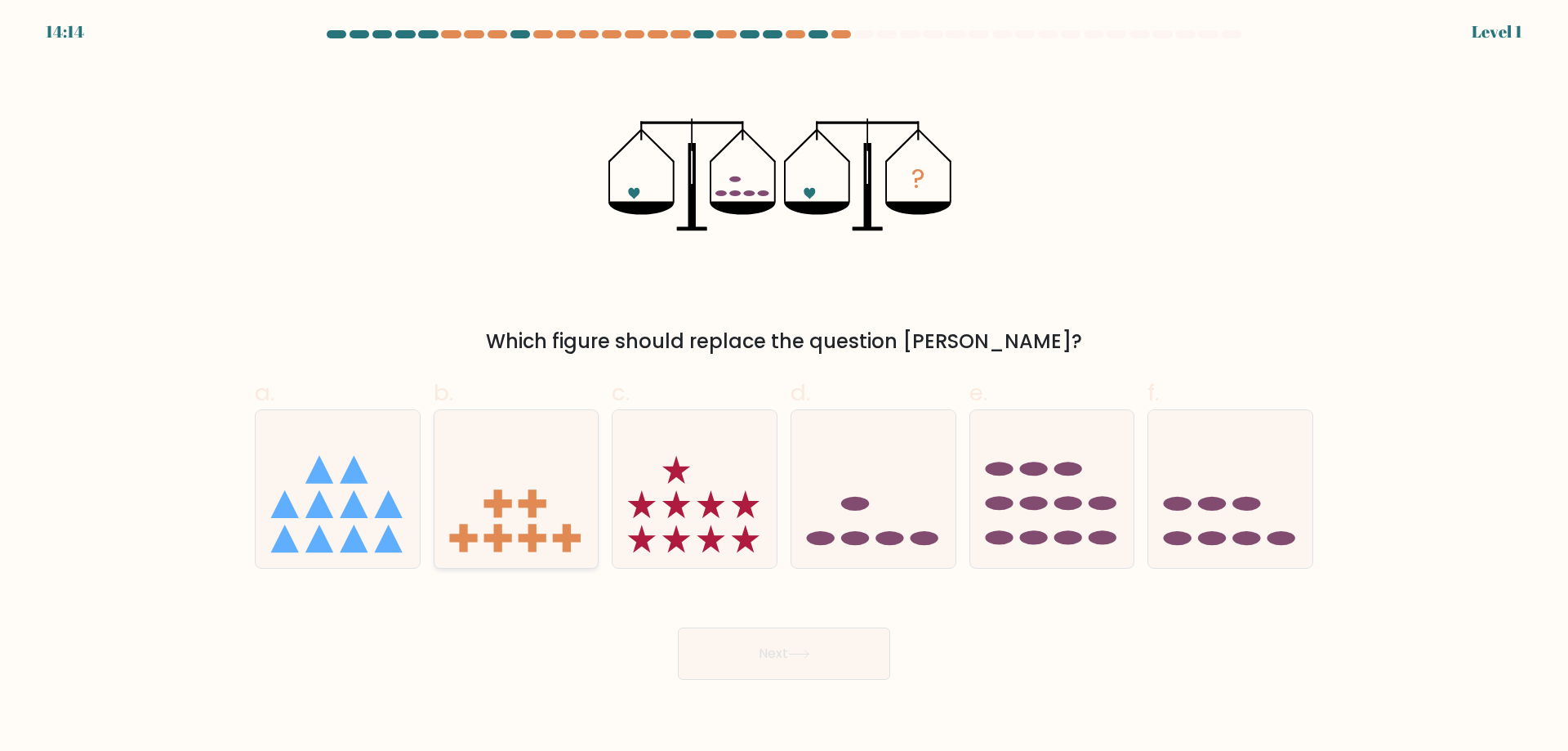
click at [552, 505] on icon at bounding box center [517, 489] width 165 height 136
click at [784, 386] on input "b." at bounding box center [784, 381] width 1 height 11
radio input "true"
click at [763, 647] on button "Next" at bounding box center [784, 653] width 212 height 53
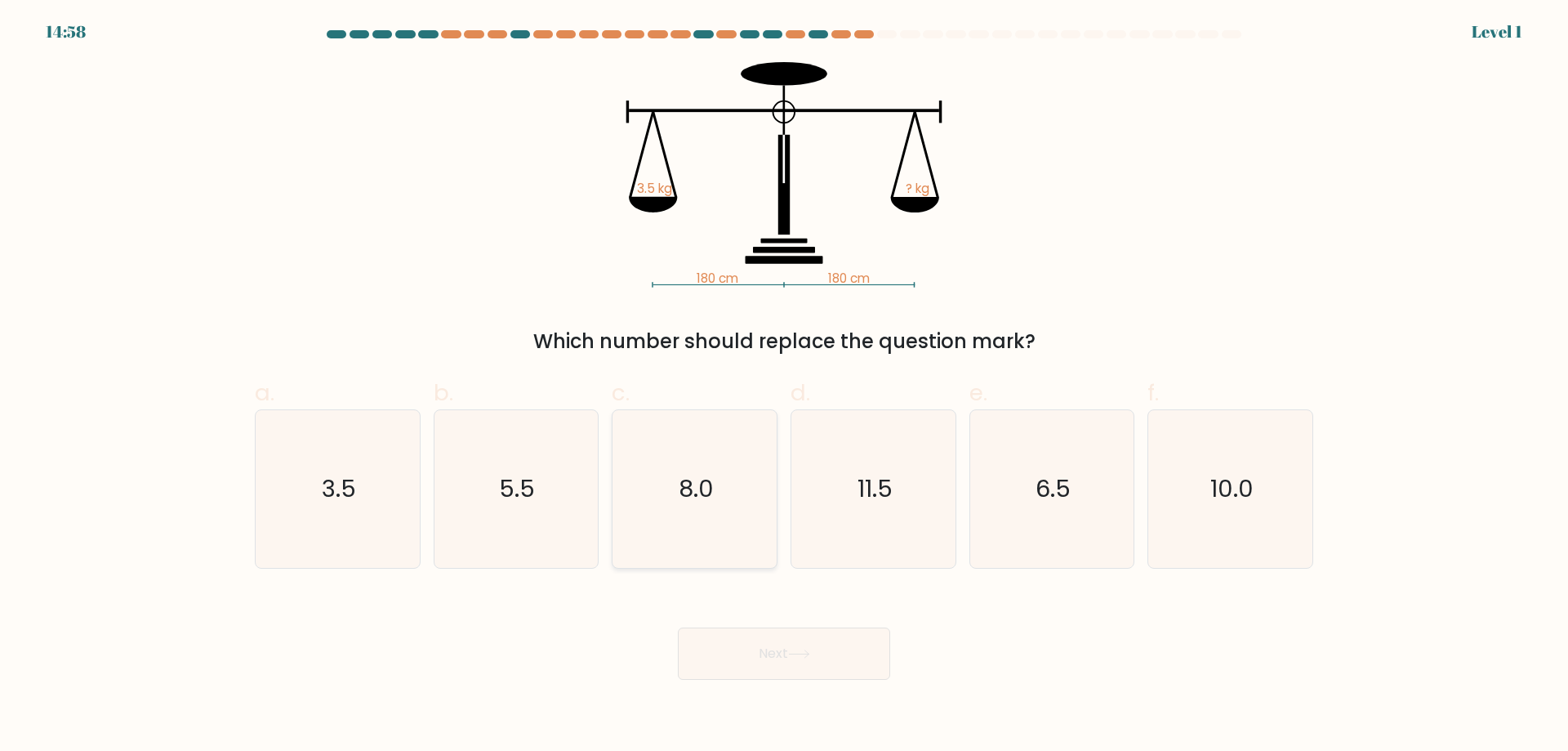
click at [697, 516] on icon "8.0" at bounding box center [695, 489] width 158 height 158
click at [784, 386] on input "c. 8.0" at bounding box center [784, 381] width 1 height 11
radio input "true"
click at [776, 665] on button "Next" at bounding box center [784, 653] width 212 height 53
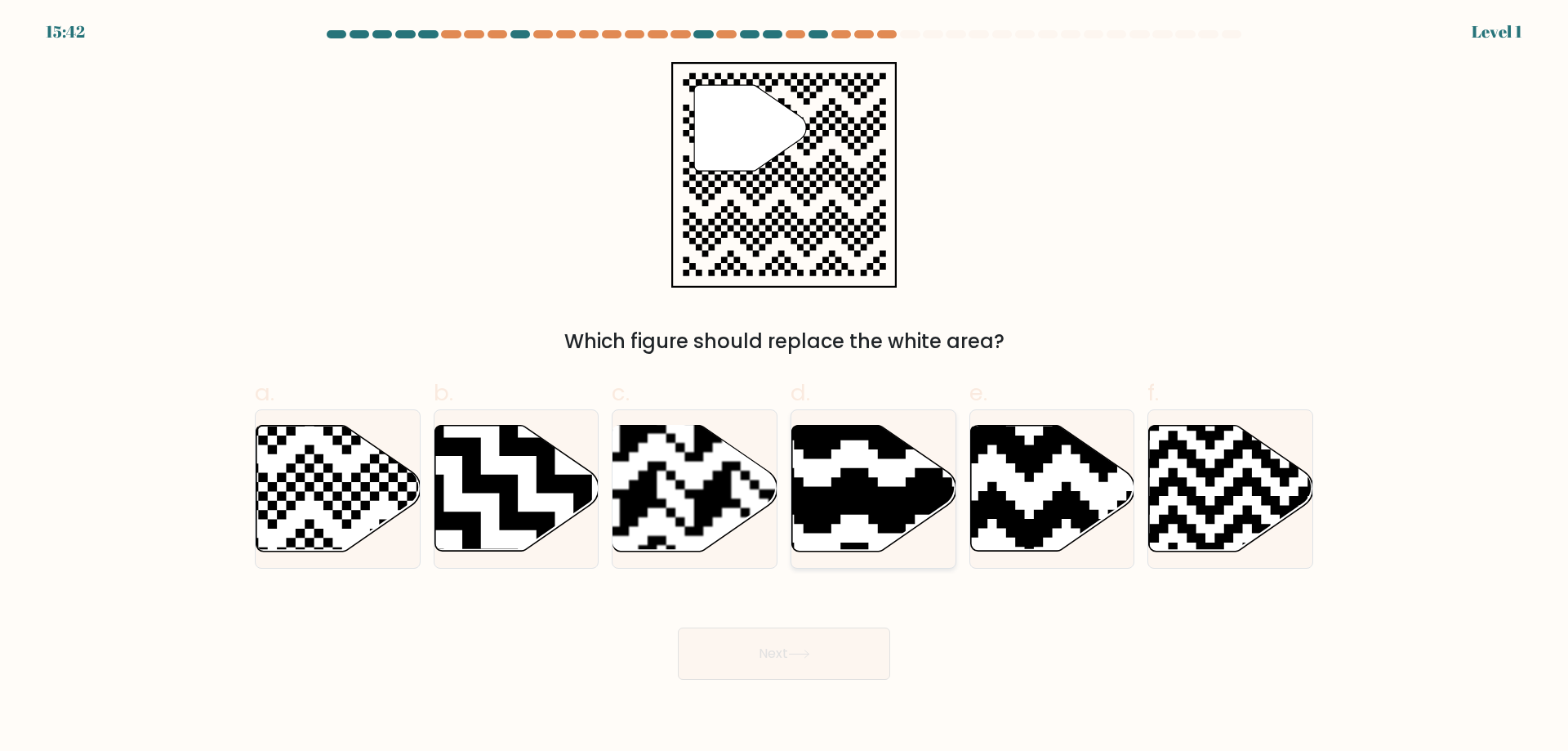
click at [882, 505] on icon at bounding box center [925, 422] width 297 height 297
click at [785, 386] on input "d." at bounding box center [784, 381] width 1 height 11
radio input "true"
click at [861, 658] on button "Next" at bounding box center [784, 653] width 212 height 53
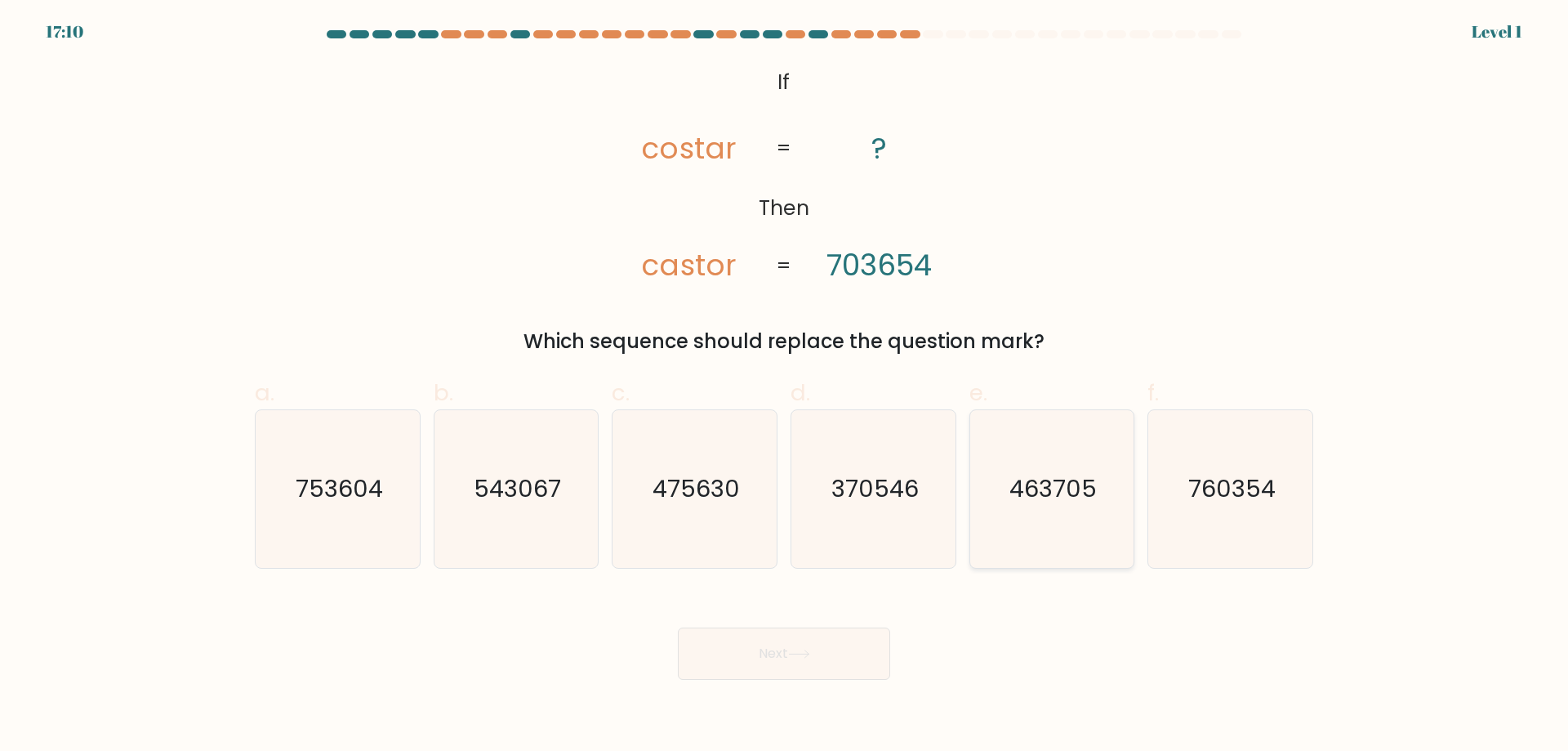
click at [1054, 516] on icon "463705" at bounding box center [1052, 489] width 158 height 158
click at [785, 386] on input "e. 463705" at bounding box center [784, 381] width 1 height 11
radio input "true"
click at [813, 670] on button "Next" at bounding box center [784, 653] width 212 height 53
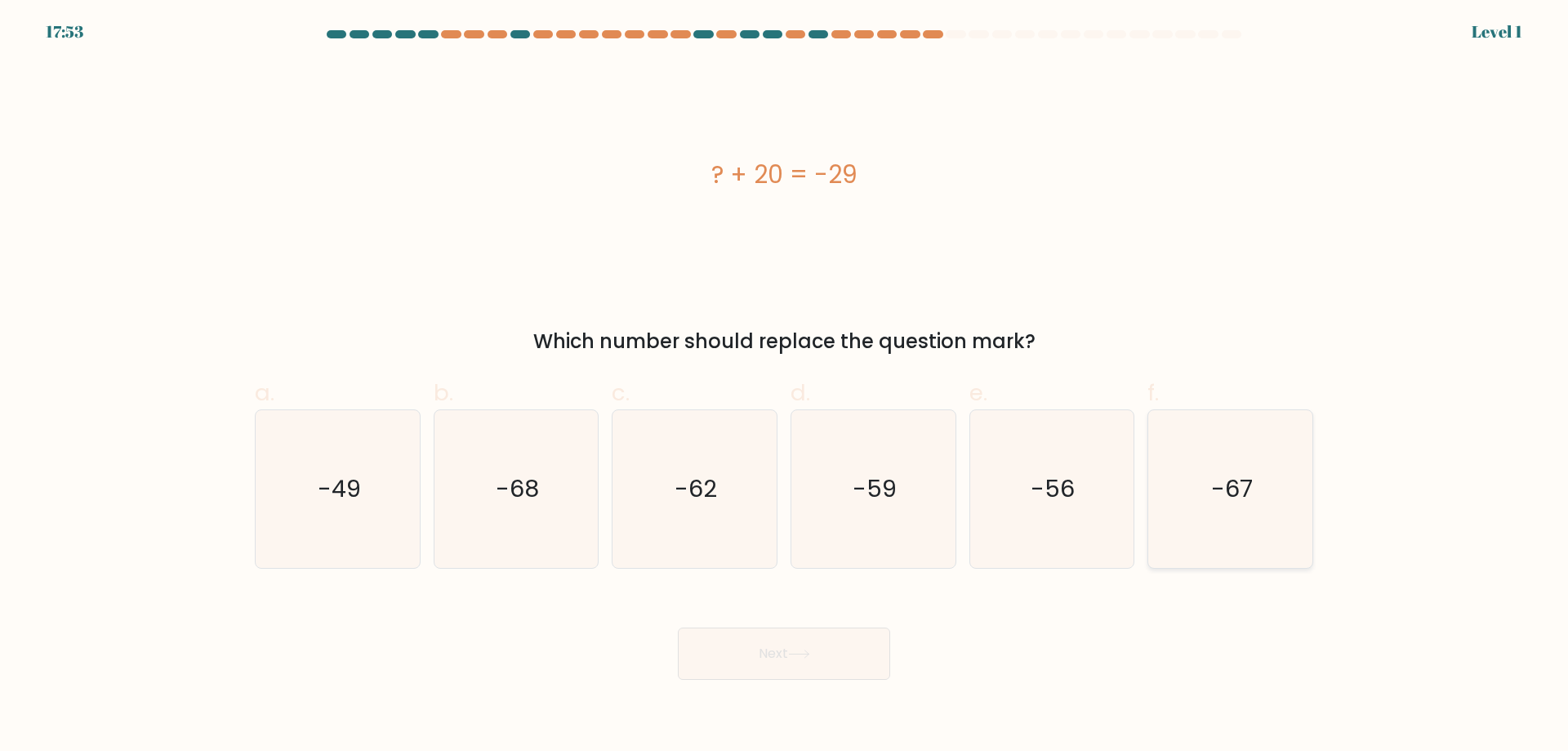
click at [1175, 498] on icon "-67" at bounding box center [1230, 489] width 158 height 158
click at [785, 386] on input "f. -67" at bounding box center [784, 381] width 1 height 11
radio input "true"
click at [793, 659] on button "Next" at bounding box center [784, 653] width 212 height 53
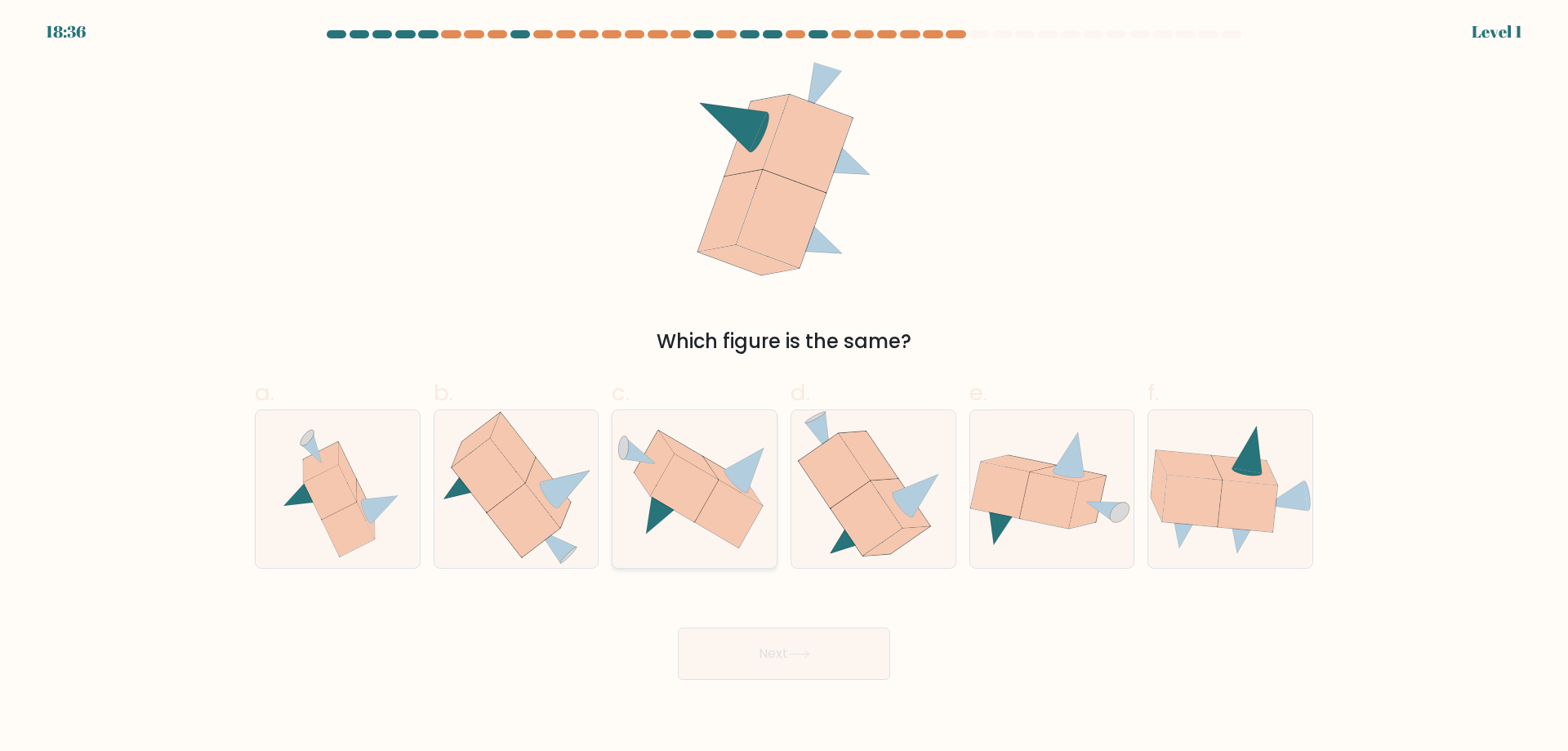
click at [735, 542] on icon at bounding box center [729, 513] width 68 height 68
click at [784, 386] on input "c." at bounding box center [784, 381] width 1 height 11
radio input "true"
click at [765, 648] on button "Next" at bounding box center [784, 653] width 212 height 53
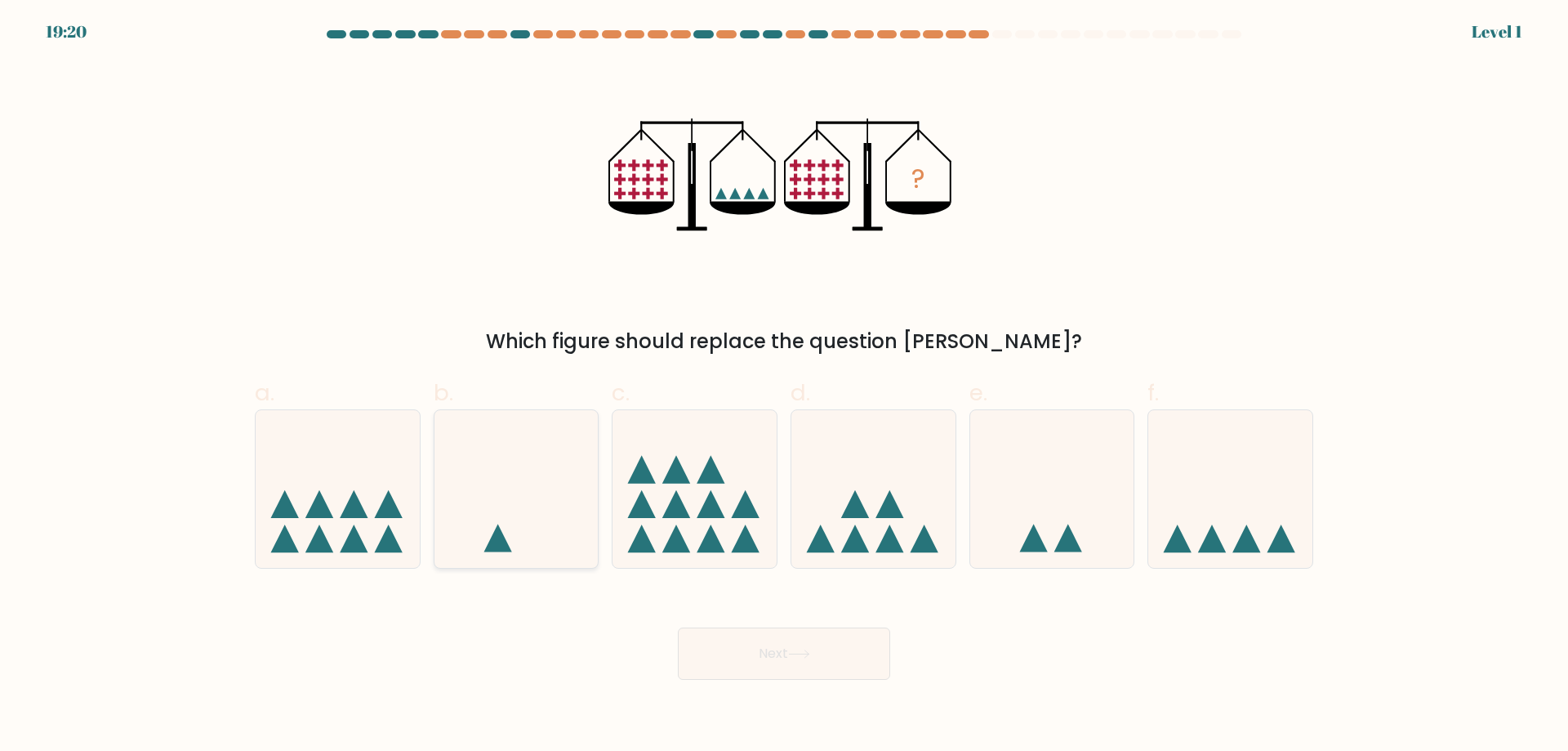
click at [525, 537] on icon at bounding box center [517, 489] width 165 height 136
click at [784, 386] on input "b." at bounding box center [784, 381] width 1 height 11
radio input "true"
click at [766, 650] on button "Next" at bounding box center [784, 653] width 212 height 53
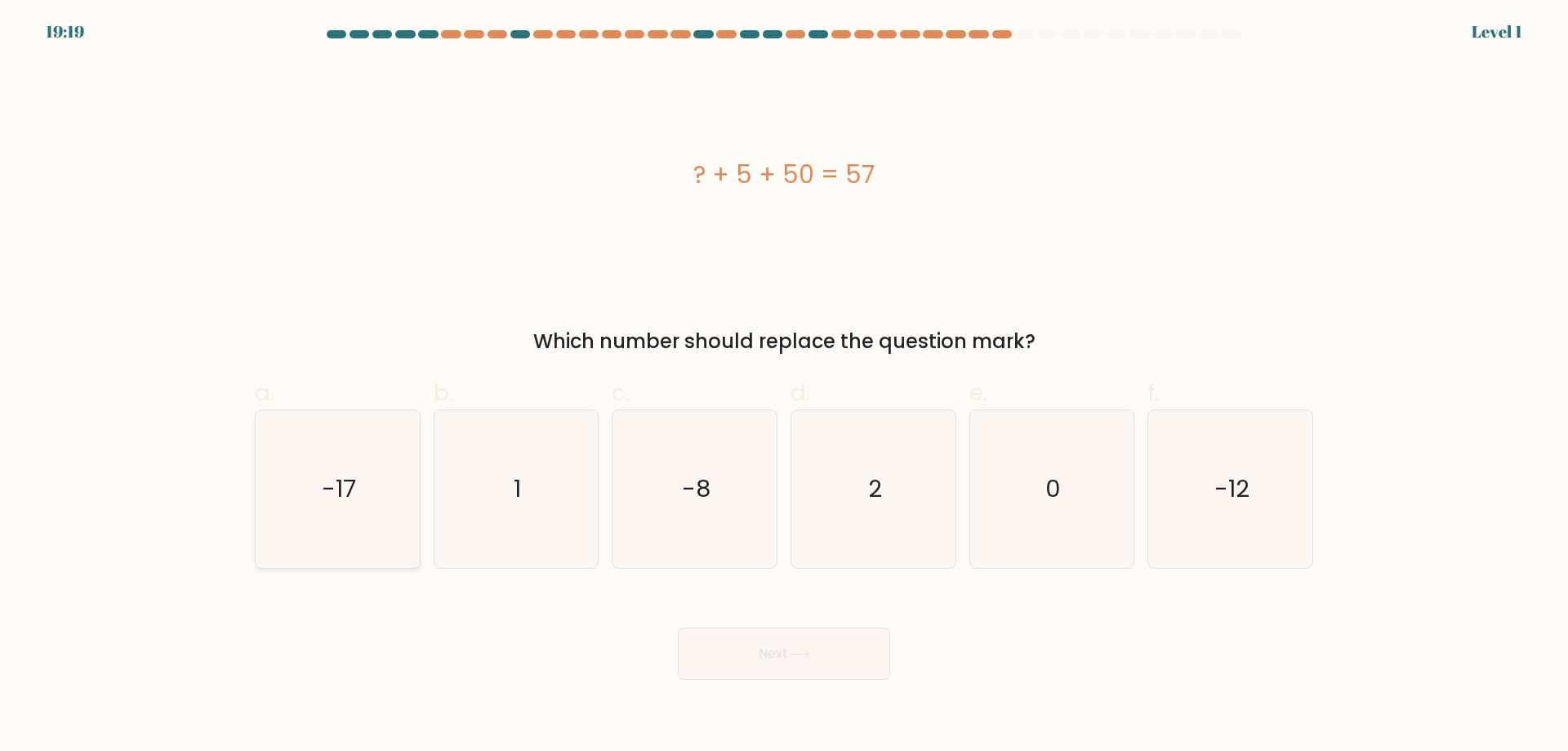
click at [397, 518] on icon "-17" at bounding box center [338, 489] width 158 height 158
click at [784, 386] on input "a. -17" at bounding box center [784, 381] width 1 height 11
radio input "true"
click at [803, 651] on icon at bounding box center [799, 653] width 22 height 9
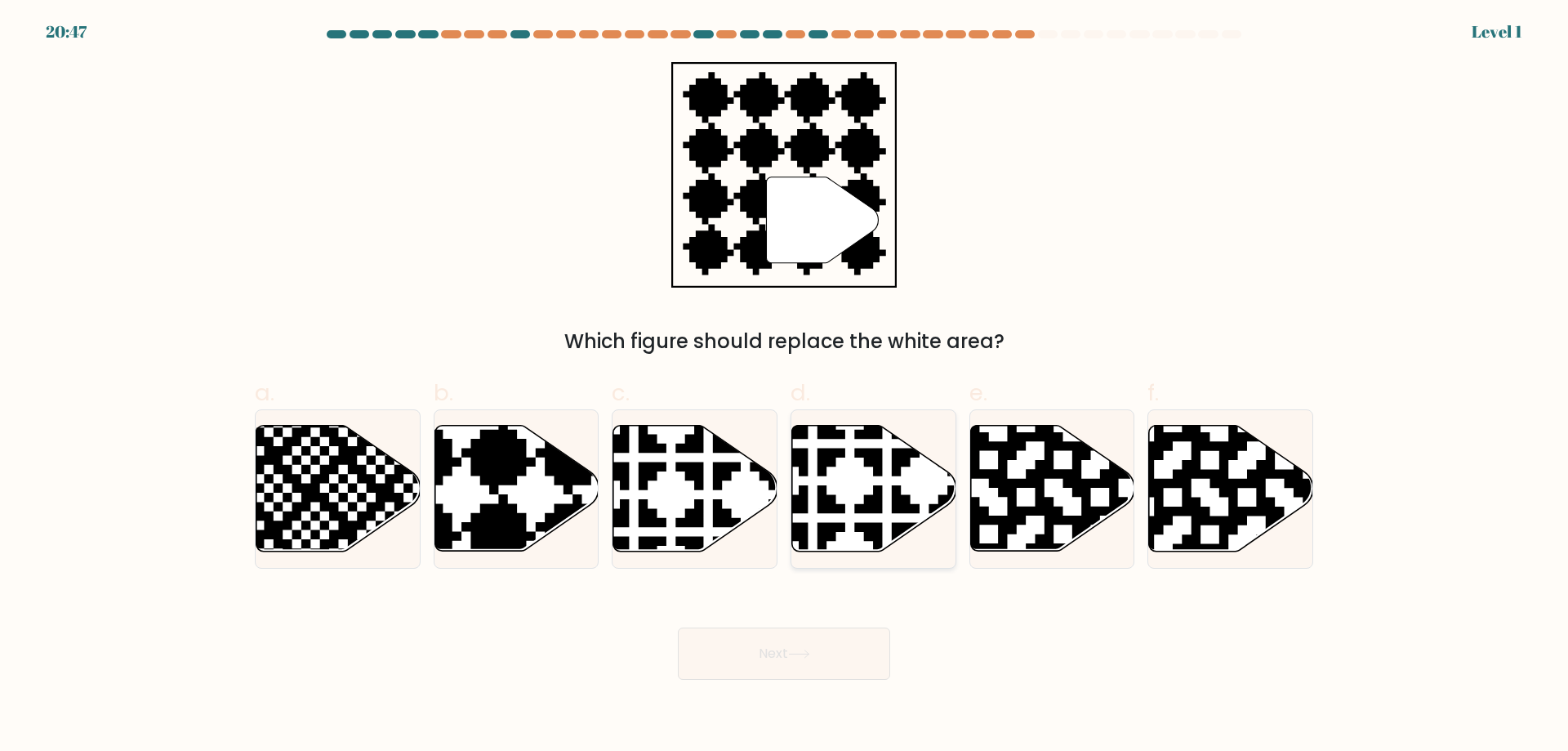
click at [868, 539] on icon at bounding box center [924, 555] width 288 height 289
click at [785, 386] on input "d." at bounding box center [784, 381] width 1 height 11
radio input "true"
click at [850, 649] on button "Next" at bounding box center [784, 653] width 212 height 53
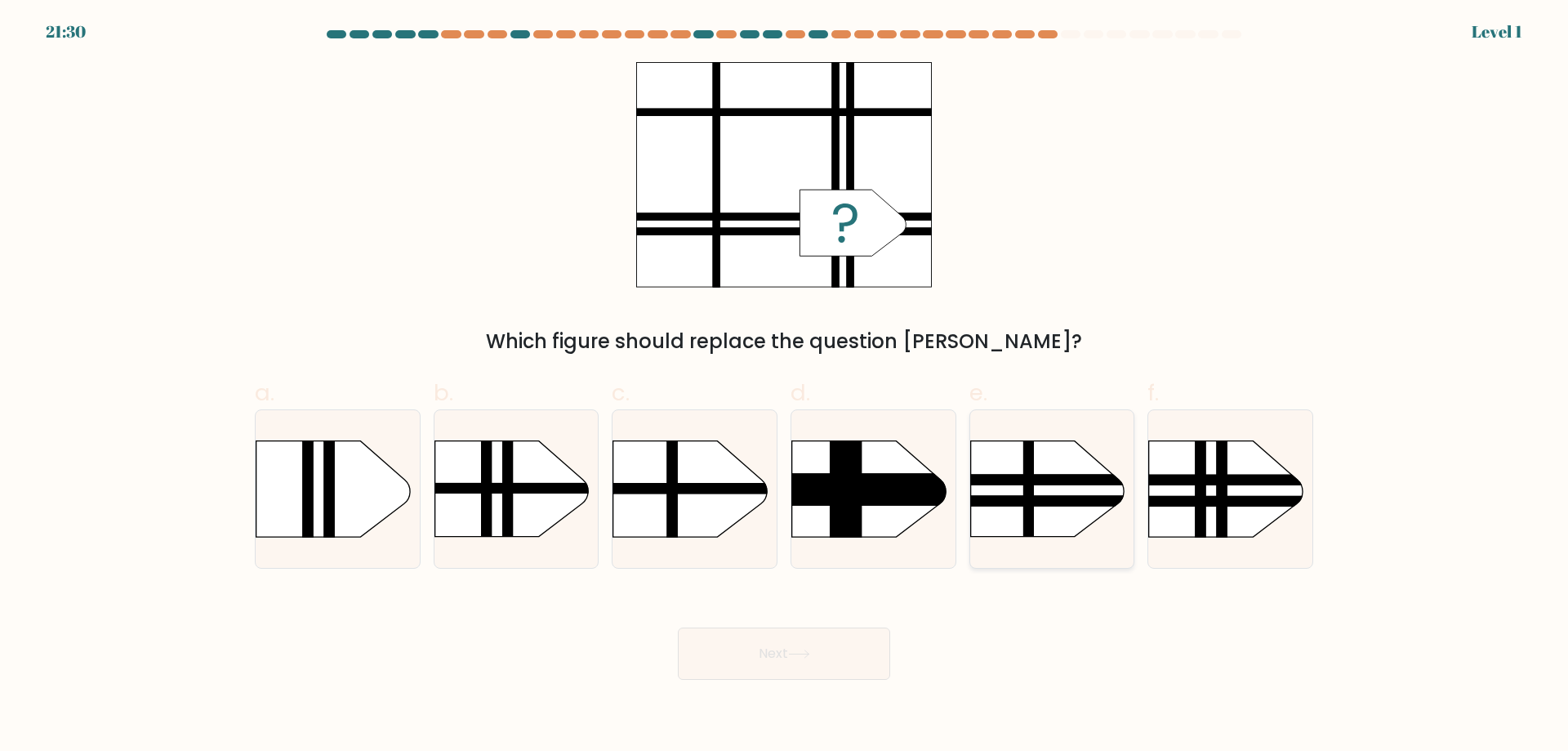
click at [1076, 518] on rect at bounding box center [948, 418] width 427 height 324
click at [785, 386] on input "e." at bounding box center [784, 381] width 1 height 11
radio input "true"
click at [853, 649] on button "Next" at bounding box center [784, 653] width 212 height 53
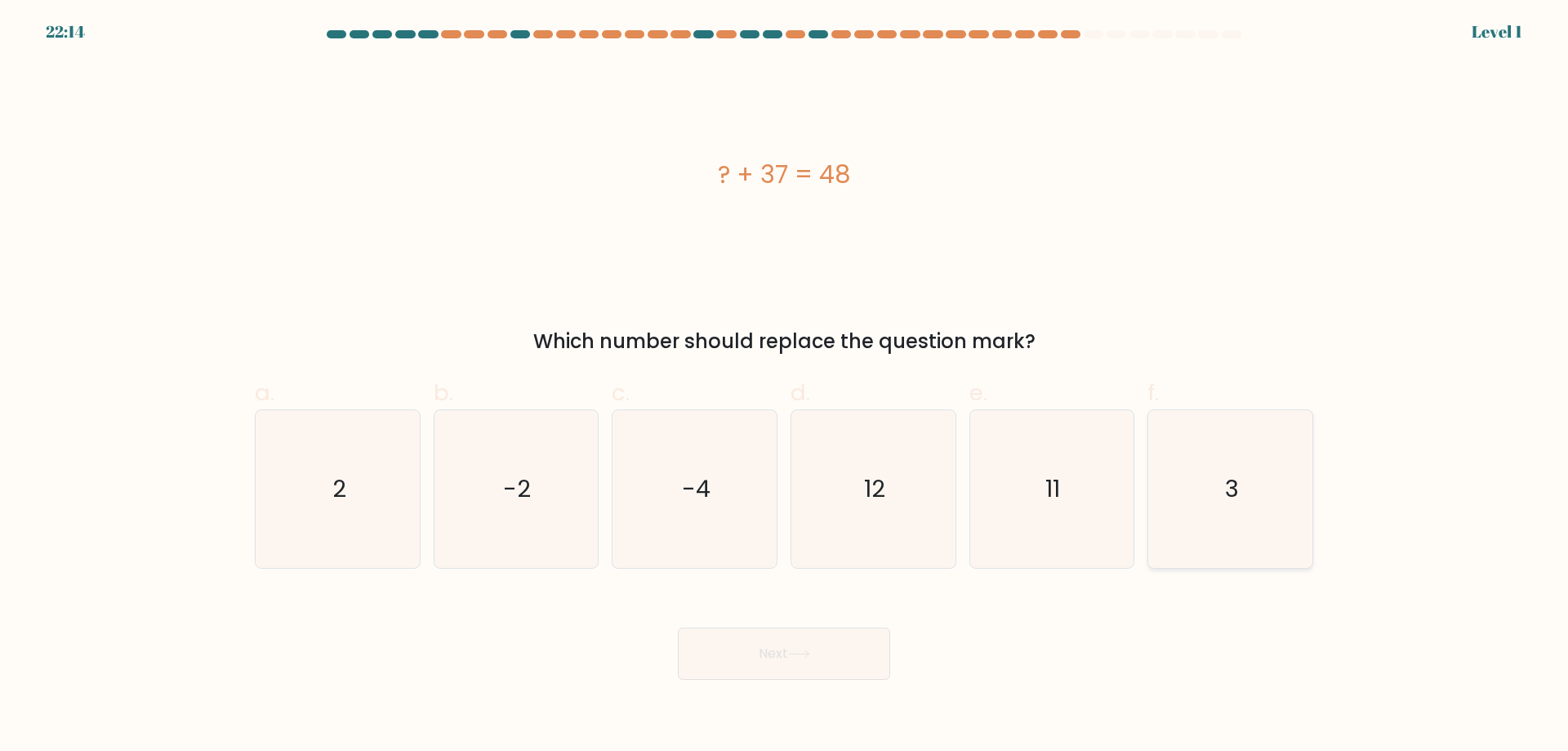
click at [1174, 517] on icon "3" at bounding box center [1230, 489] width 158 height 158
click at [785, 386] on input "f. 3" at bounding box center [784, 381] width 1 height 11
radio input "true"
click at [838, 643] on button "Next" at bounding box center [784, 653] width 212 height 53
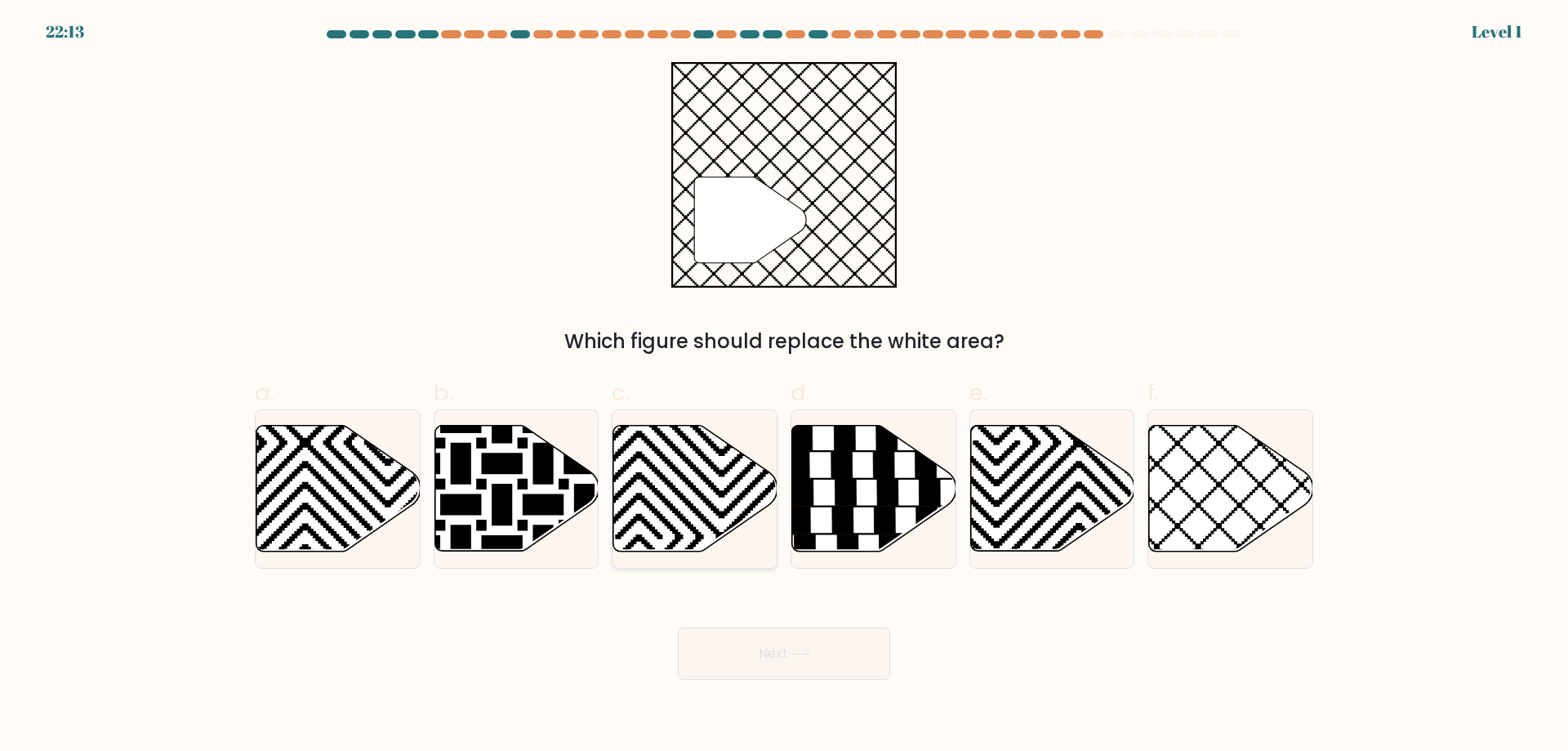
click at [725, 558] on div at bounding box center [694, 489] width 165 height 160
click at [784, 386] on input "c." at bounding box center [784, 381] width 1 height 11
radio input "true"
click at [742, 647] on button "Next" at bounding box center [784, 653] width 212 height 53
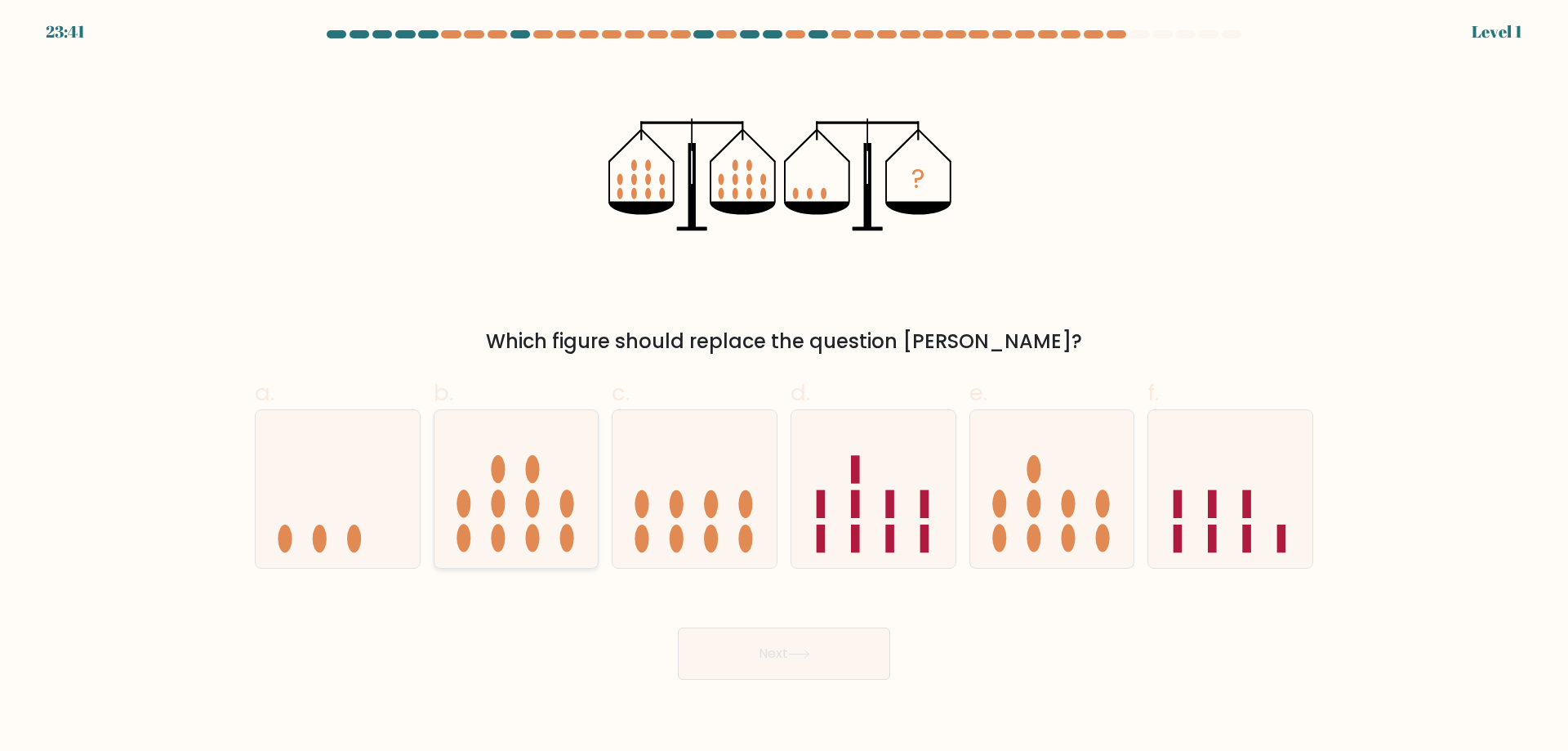
click at [553, 537] on icon at bounding box center [517, 489] width 165 height 136
click at [784, 386] on input "b." at bounding box center [784, 381] width 1 height 11
radio input "true"
click at [793, 664] on button "Next" at bounding box center [784, 653] width 212 height 53
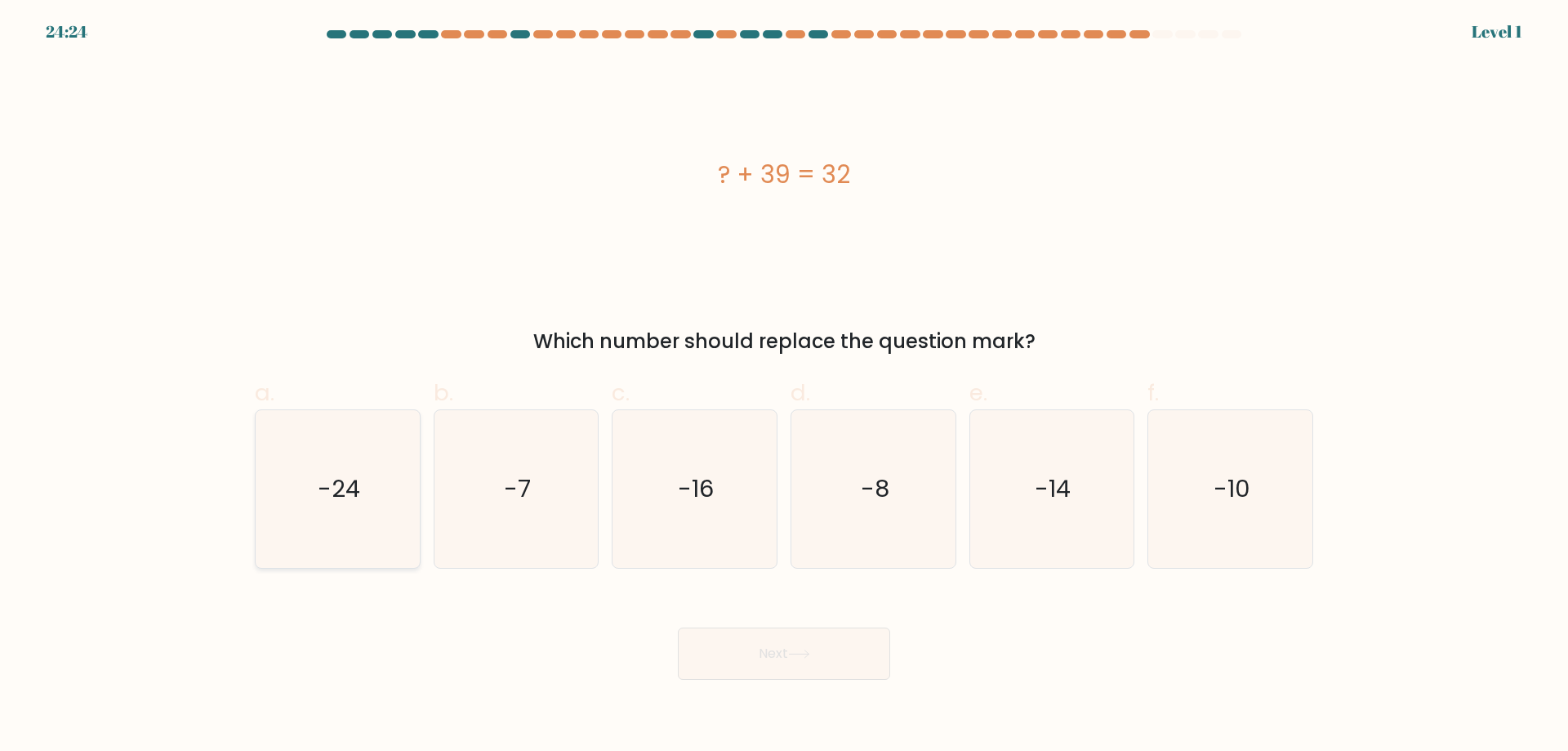
click at [361, 507] on icon "-24" at bounding box center [338, 489] width 158 height 158
click at [784, 386] on input "a. -24" at bounding box center [784, 381] width 1 height 11
radio input "true"
click at [802, 645] on button "Next" at bounding box center [784, 653] width 212 height 53
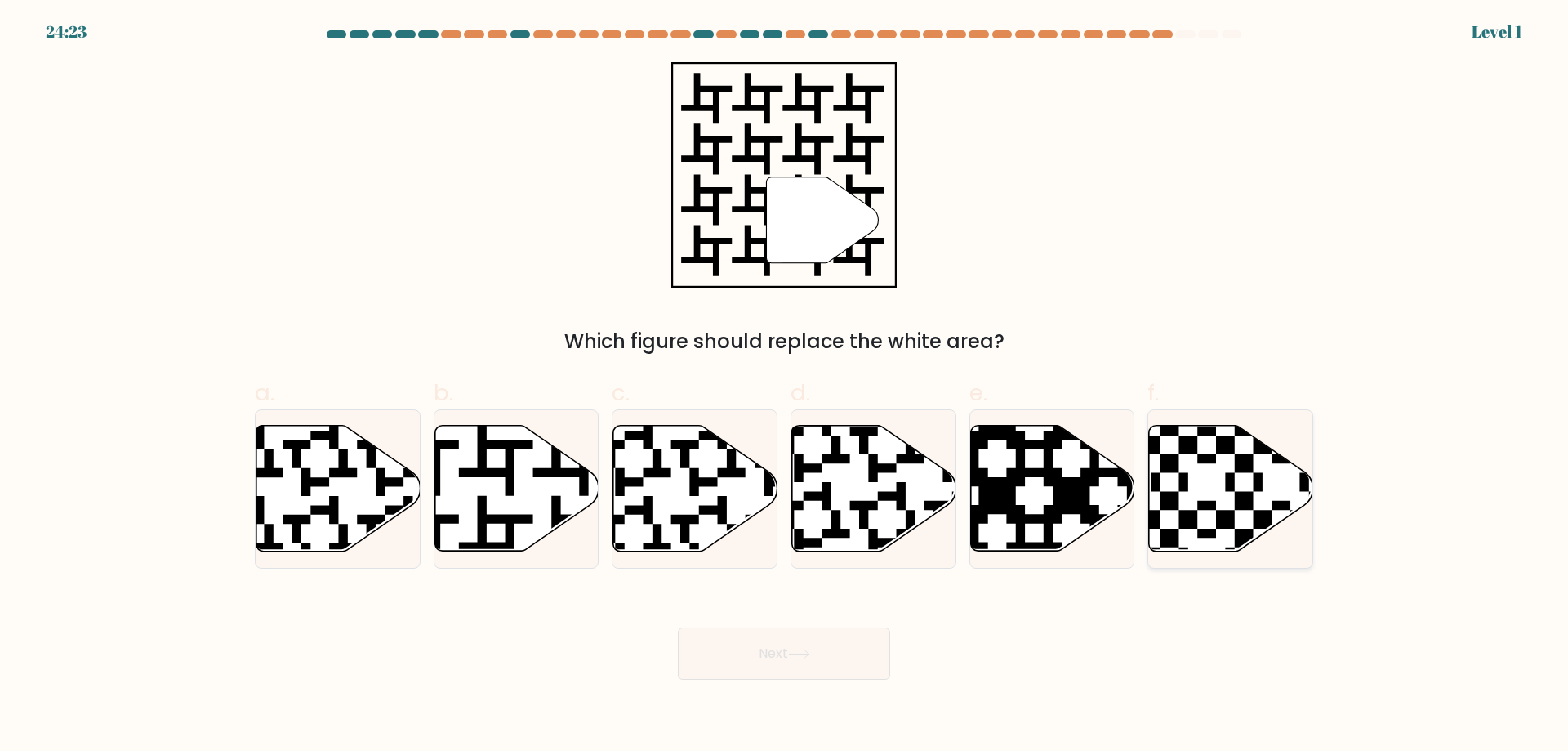
click at [1232, 521] on icon at bounding box center [1281, 556] width 297 height 297
click at [785, 386] on input "f." at bounding box center [784, 381] width 1 height 11
radio input "true"
click at [841, 653] on button "Next" at bounding box center [784, 653] width 212 height 53
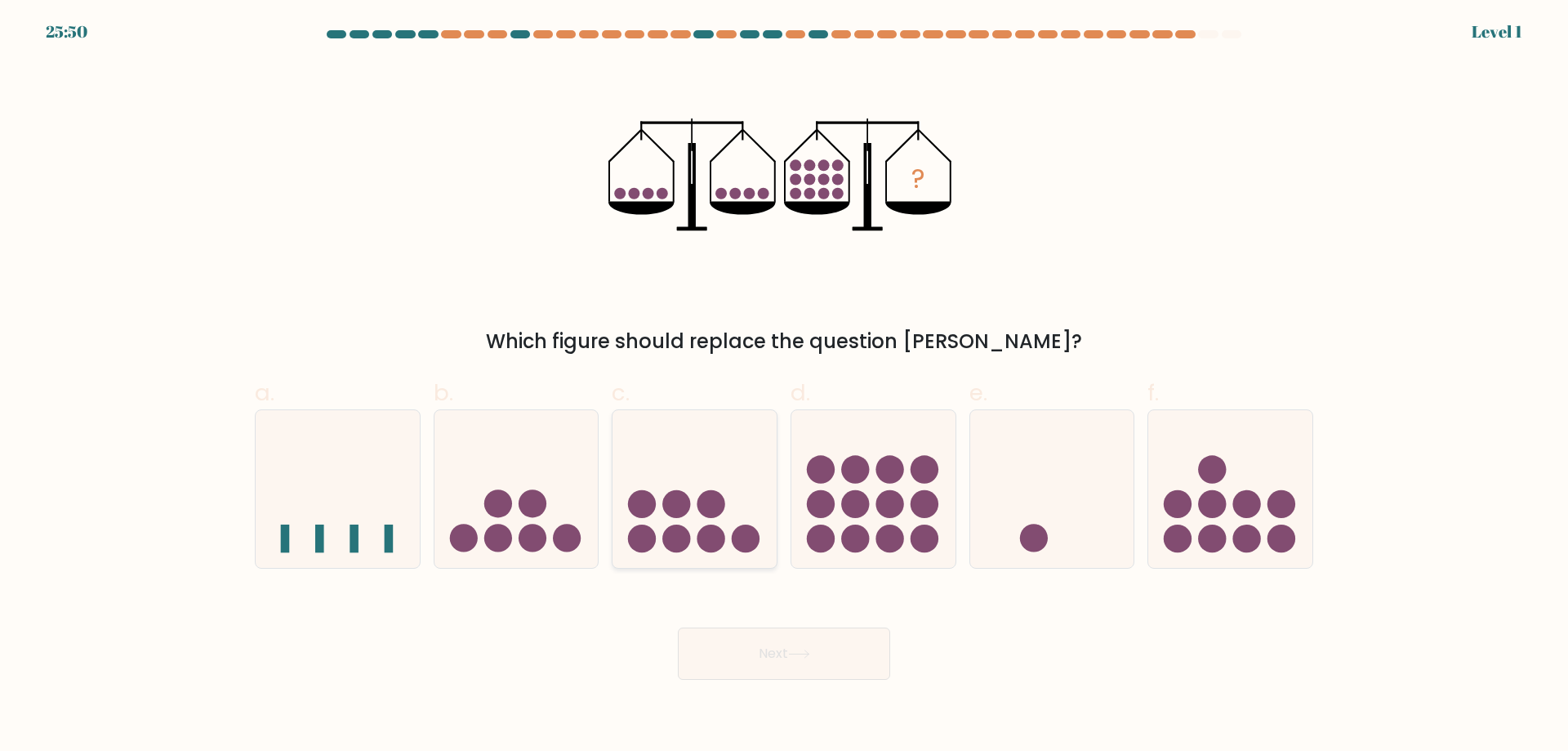
click at [641, 531] on circle at bounding box center [641, 538] width 28 height 28
click at [784, 386] on input "c." at bounding box center [784, 381] width 1 height 11
radio input "true"
click at [795, 656] on icon at bounding box center [799, 653] width 22 height 9
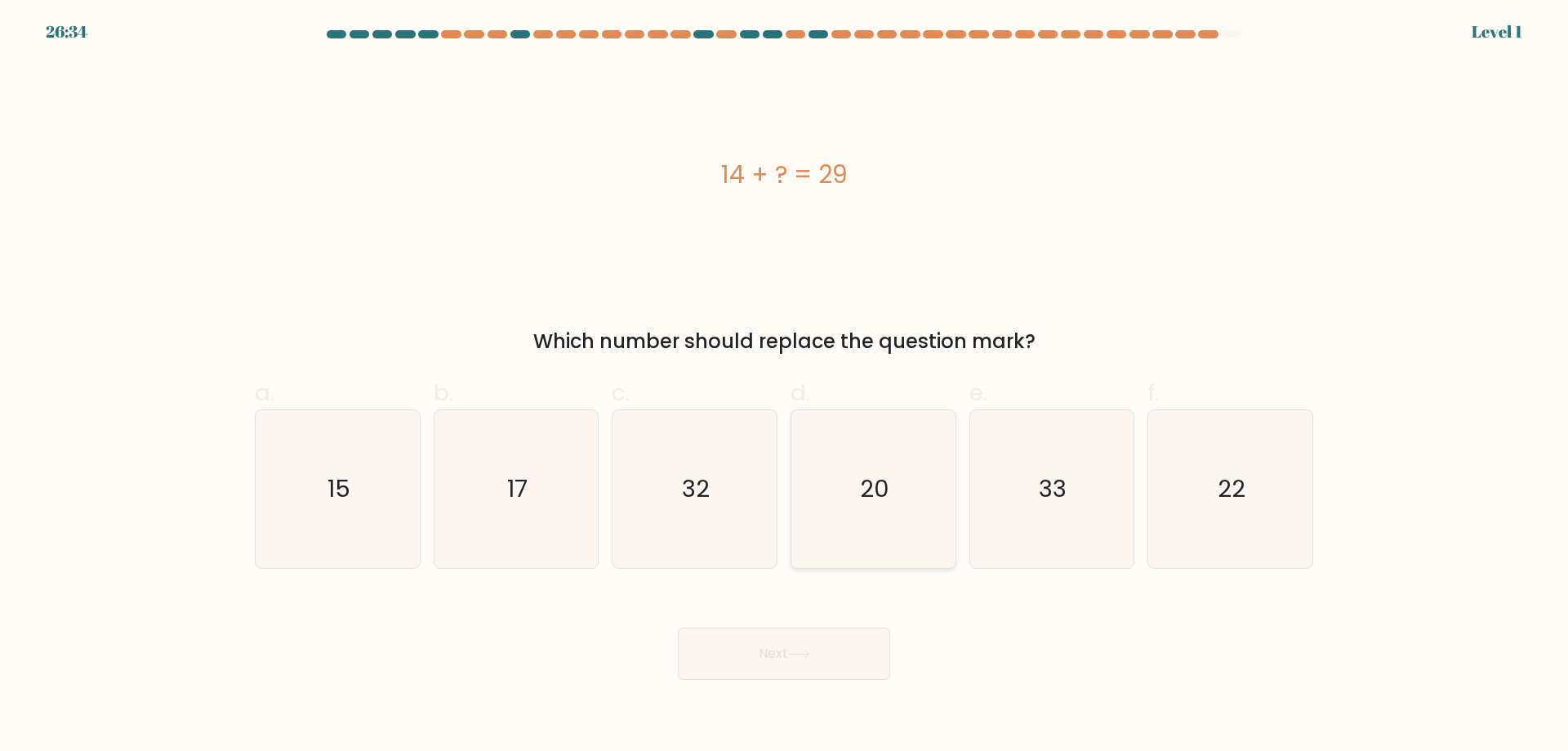
click at [911, 546] on icon "20" at bounding box center [874, 489] width 158 height 158
click at [785, 386] on input "d. 20" at bounding box center [784, 381] width 1 height 11
radio input "true"
click at [843, 645] on button "Next" at bounding box center [784, 653] width 212 height 53
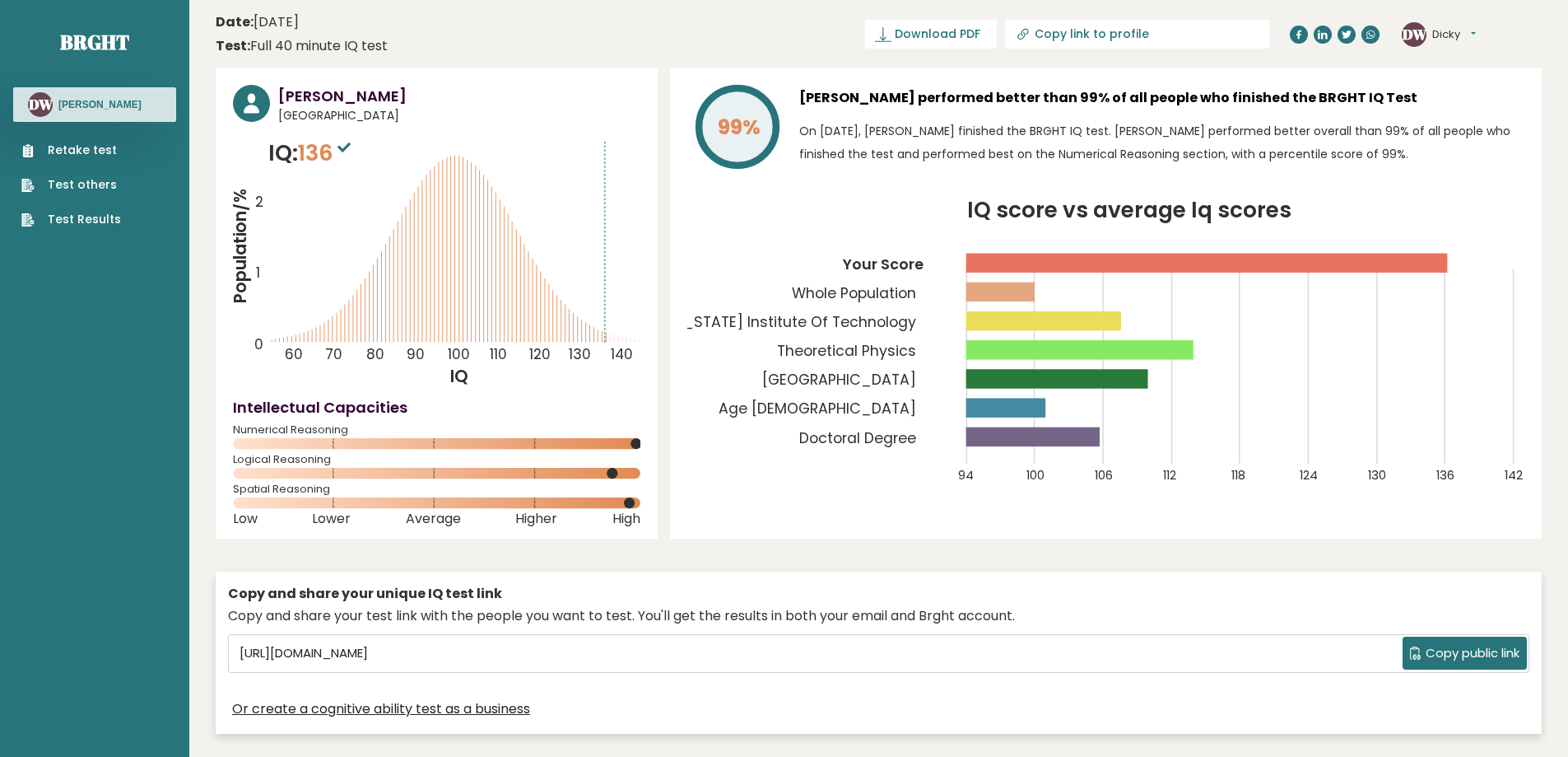
click at [67, 212] on link "Test Results" at bounding box center [71, 219] width 99 height 17
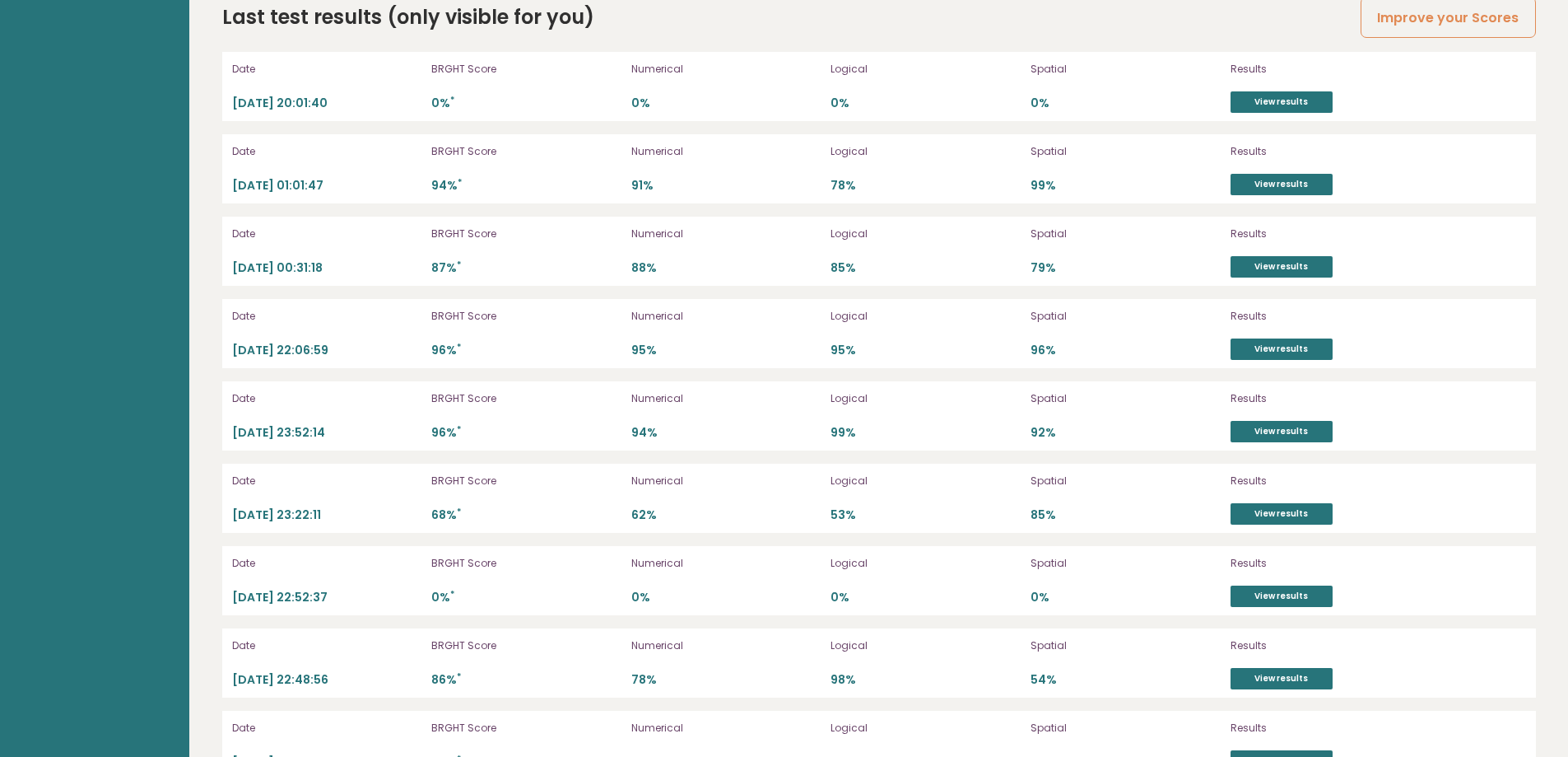
scroll to position [4146, 0]
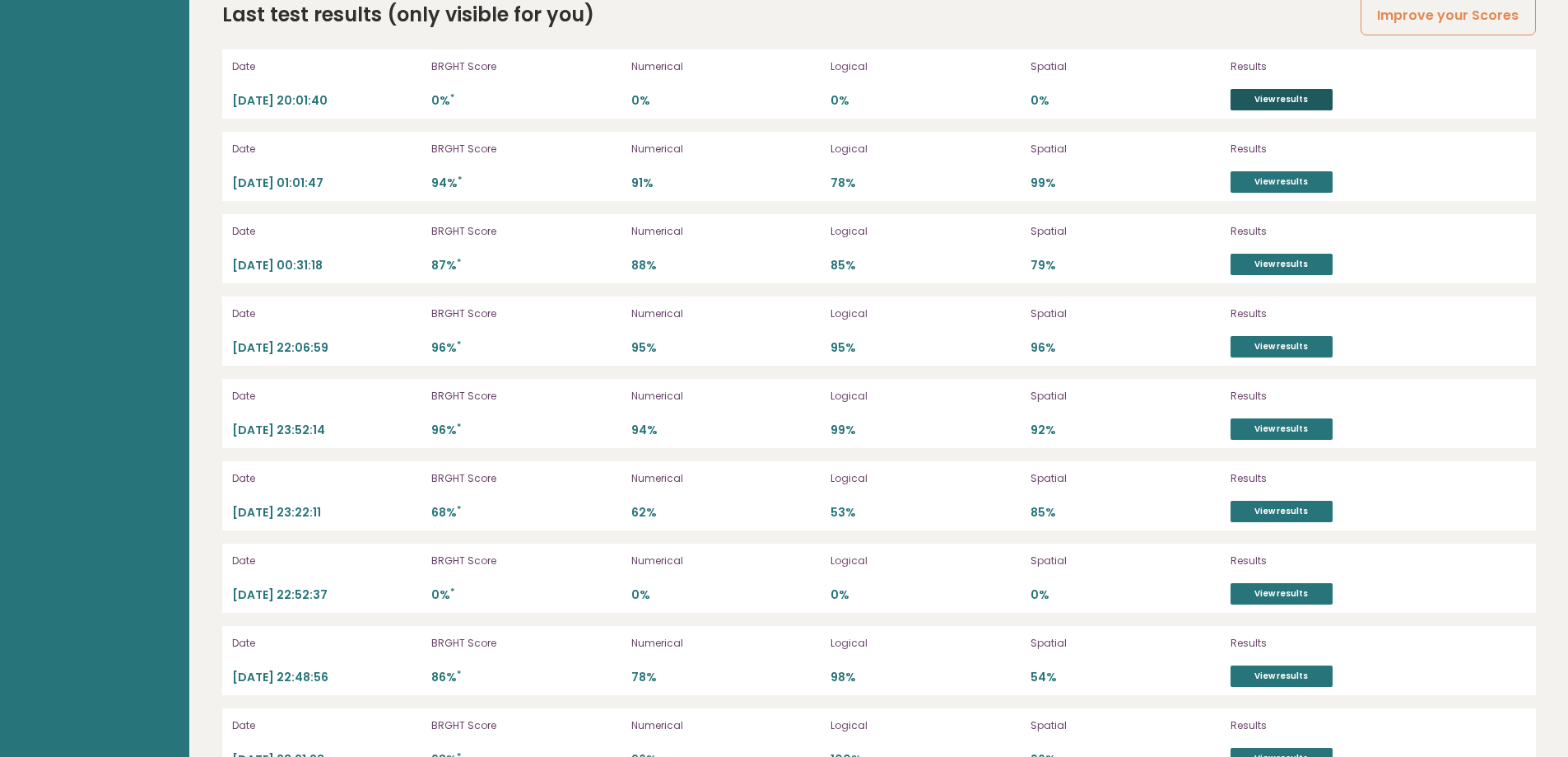
click at [1294, 98] on link "View results" at bounding box center [1281, 99] width 102 height 21
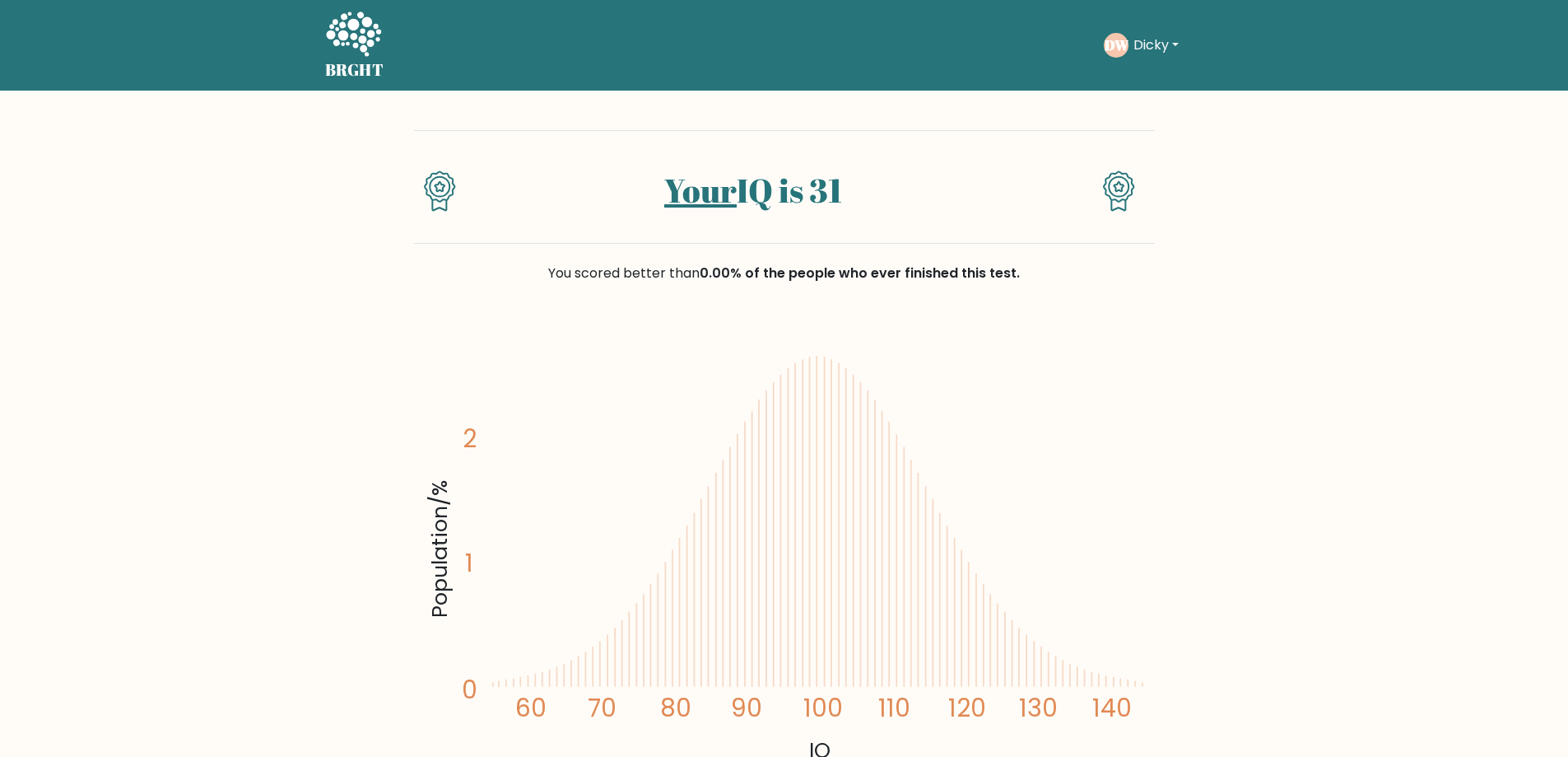
click at [365, 39] on icon at bounding box center [353, 33] width 56 height 44
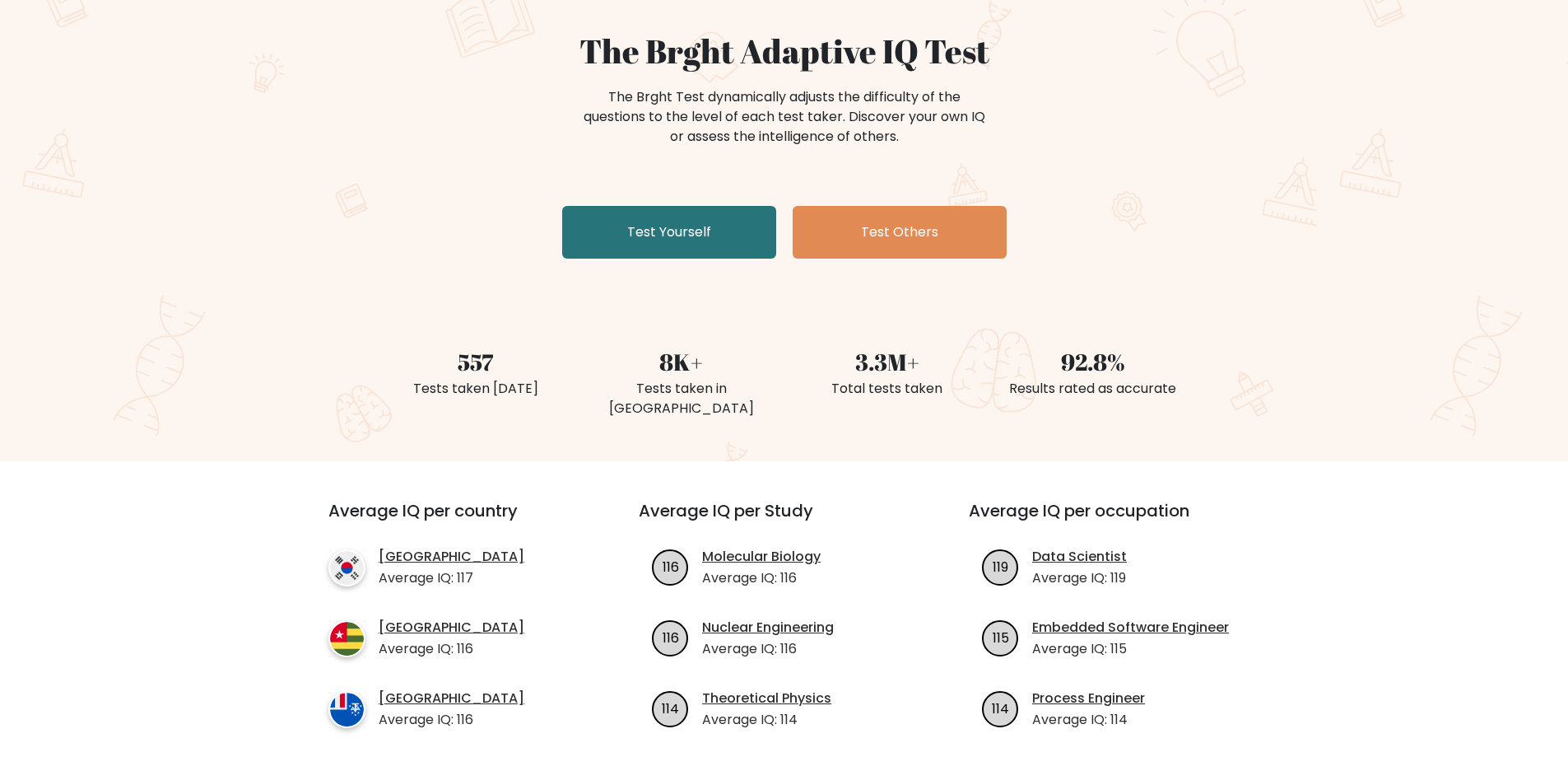
scroll to position [165, 0]
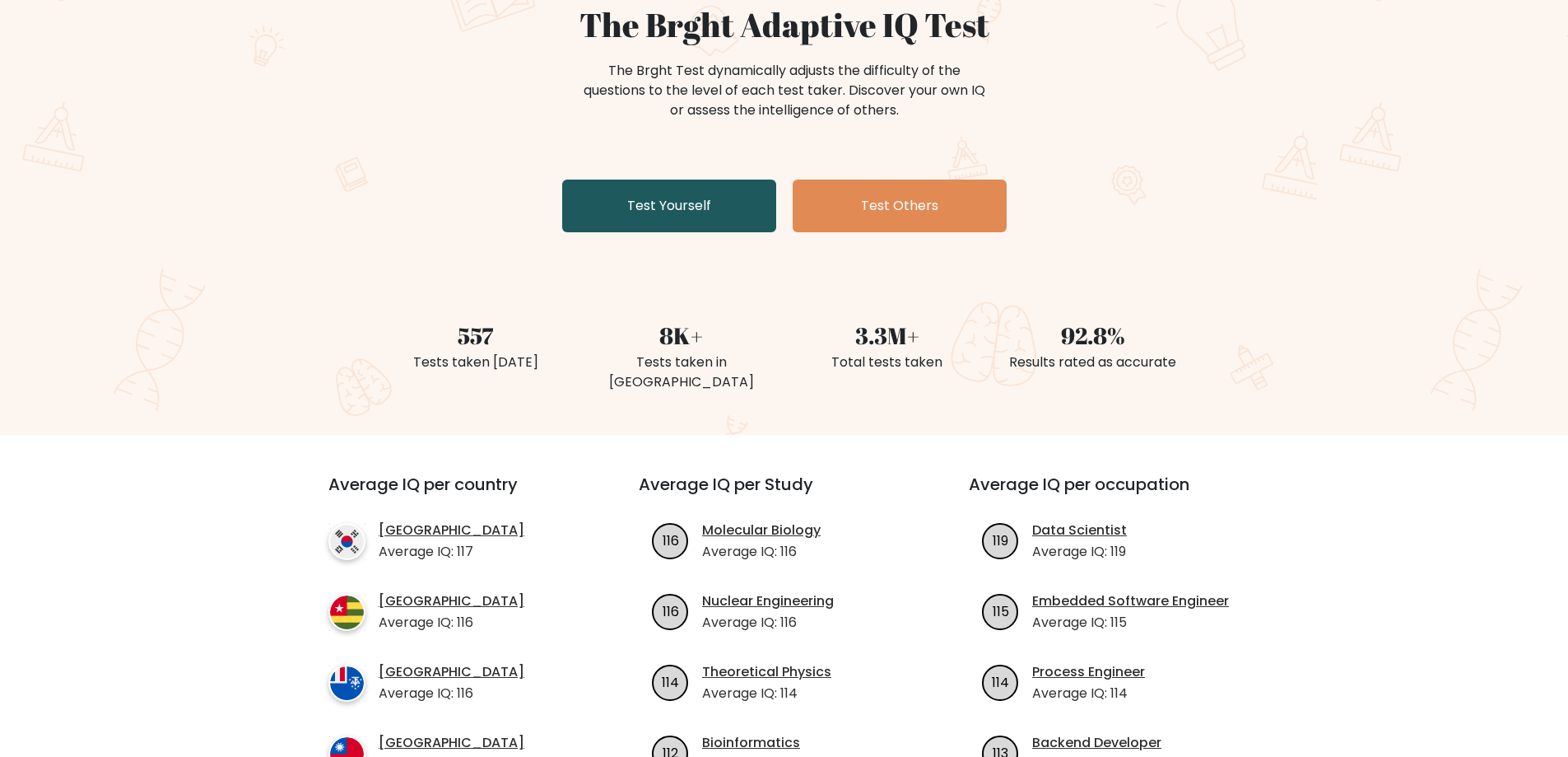
click at [724, 203] on link "Test Yourself" at bounding box center [669, 206] width 214 height 53
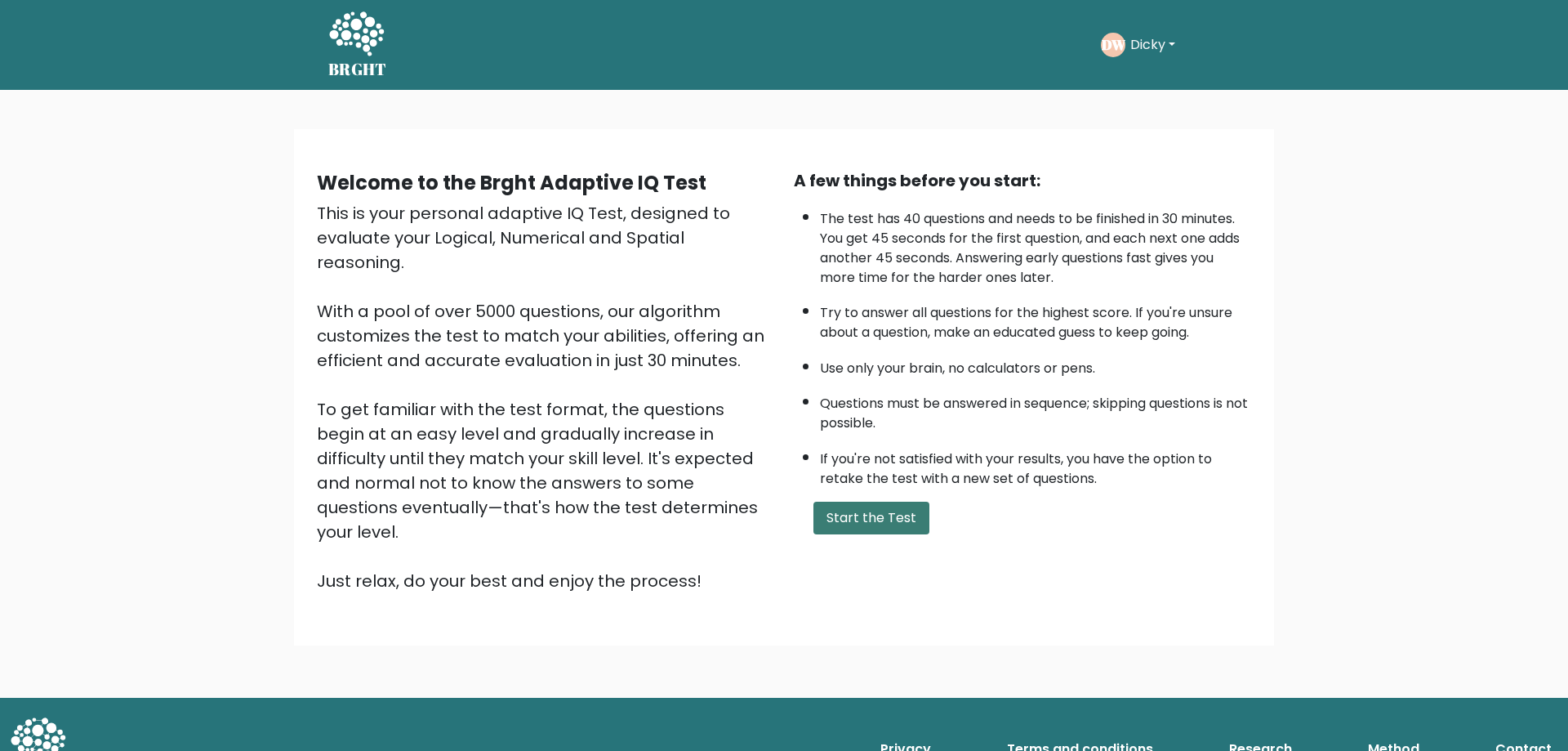
click at [904, 520] on button "Start the Test" at bounding box center [871, 518] width 116 height 33
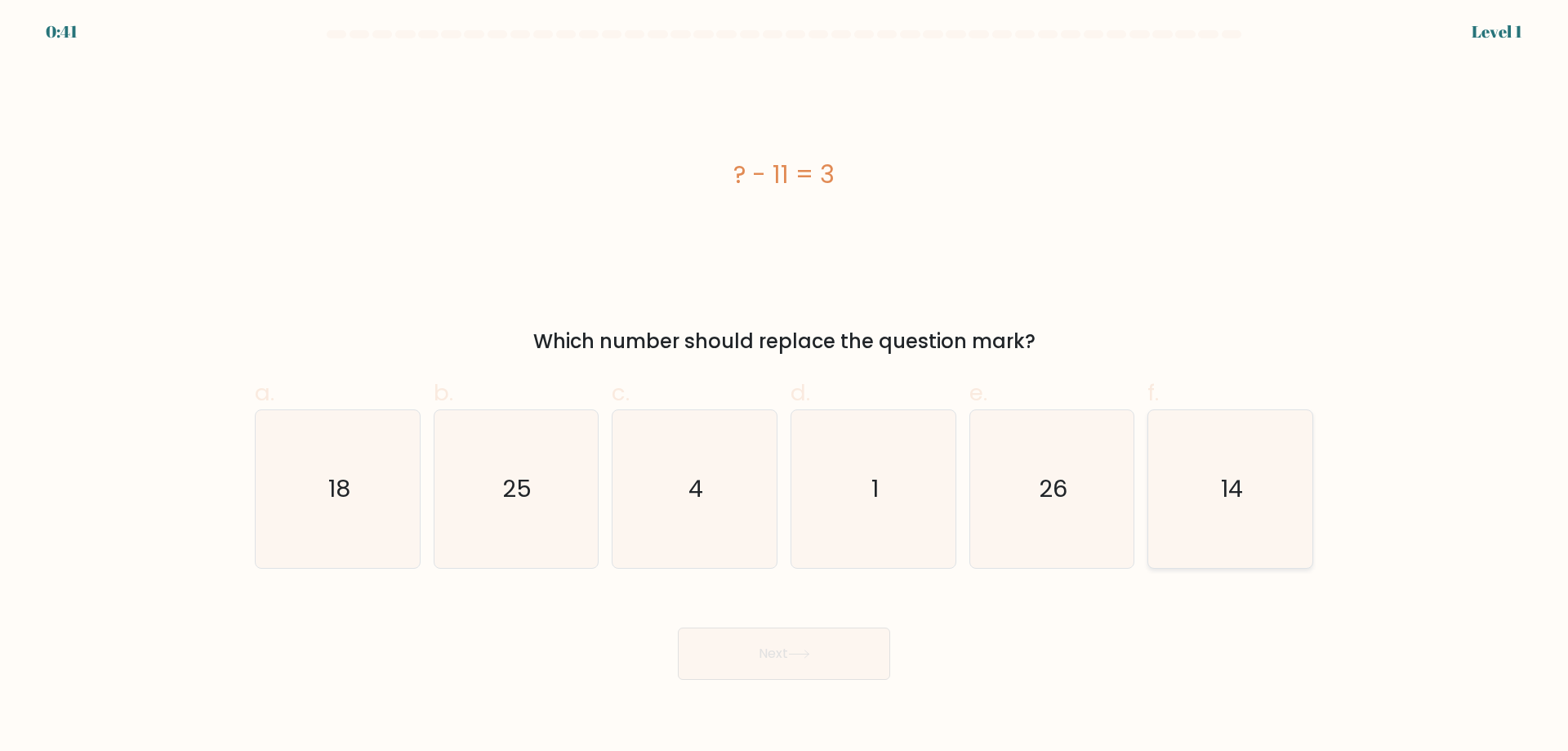
click at [1265, 489] on icon "14" at bounding box center [1230, 489] width 158 height 158
click at [785, 386] on input "f. 14" at bounding box center [784, 381] width 1 height 11
radio input "true"
click at [835, 653] on button "Next" at bounding box center [784, 653] width 212 height 53
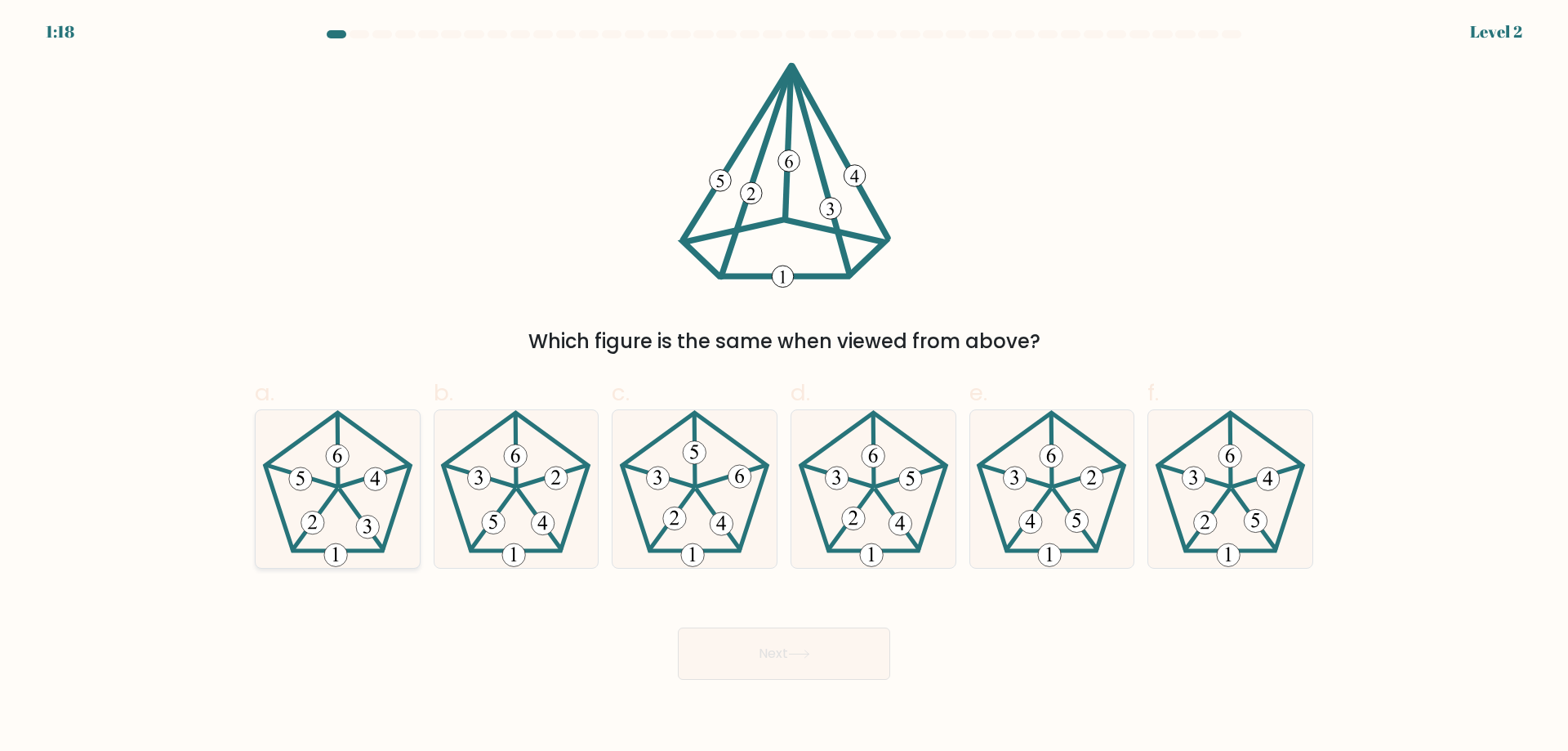
click at [373, 515] on icon at bounding box center [338, 489] width 158 height 158
click at [784, 386] on input "a." at bounding box center [784, 381] width 1 height 11
radio input "true"
click at [758, 661] on button "Next" at bounding box center [784, 653] width 212 height 53
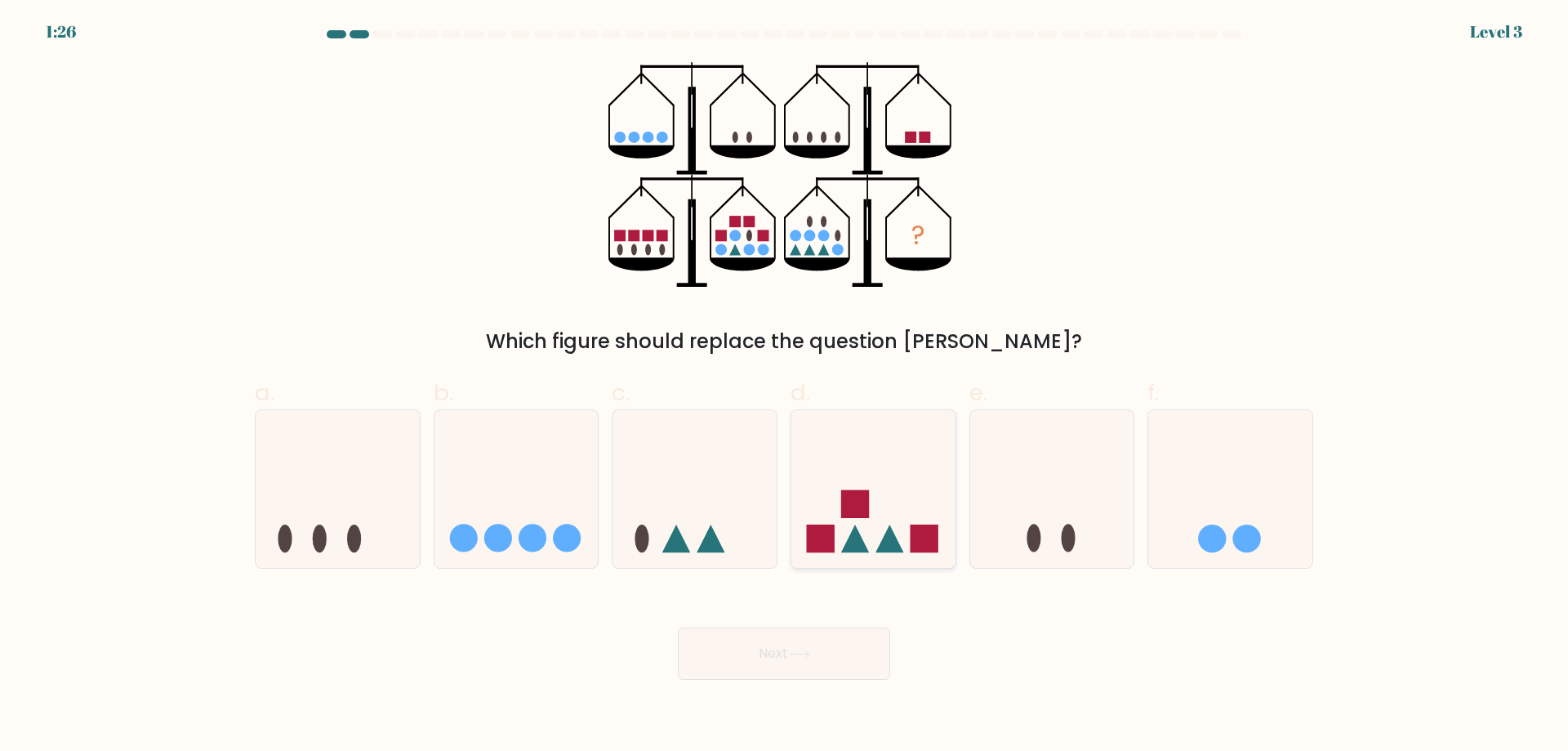
click at [870, 524] on icon at bounding box center [874, 489] width 165 height 136
click at [785, 386] on input "d." at bounding box center [784, 381] width 1 height 11
radio input "true"
click at [801, 653] on icon at bounding box center [799, 653] width 22 height 9
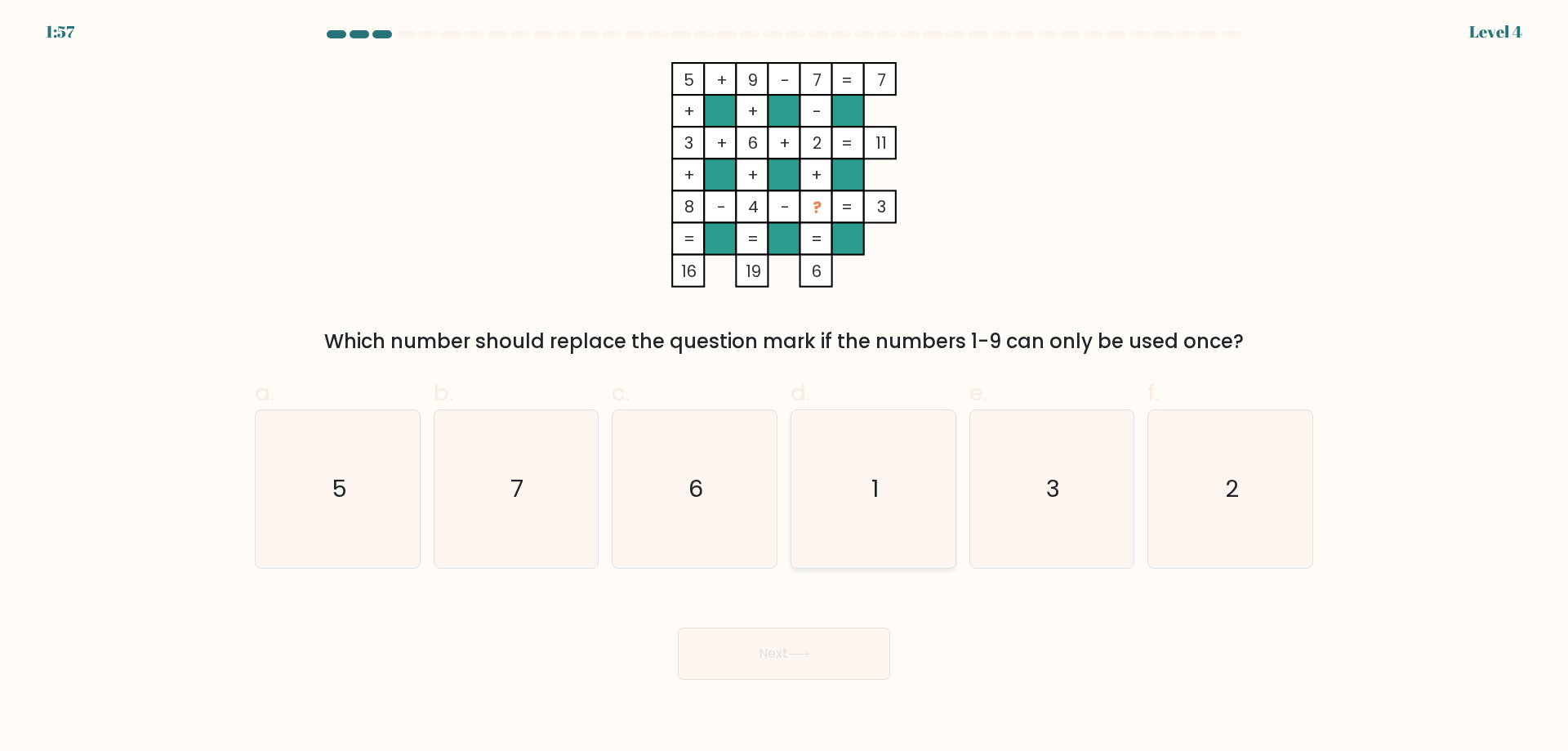
click at [916, 503] on icon "1" at bounding box center [874, 489] width 158 height 158
click at [785, 386] on input "d. 1" at bounding box center [784, 381] width 1 height 11
radio input "true"
click at [820, 651] on button "Next" at bounding box center [784, 653] width 212 height 53
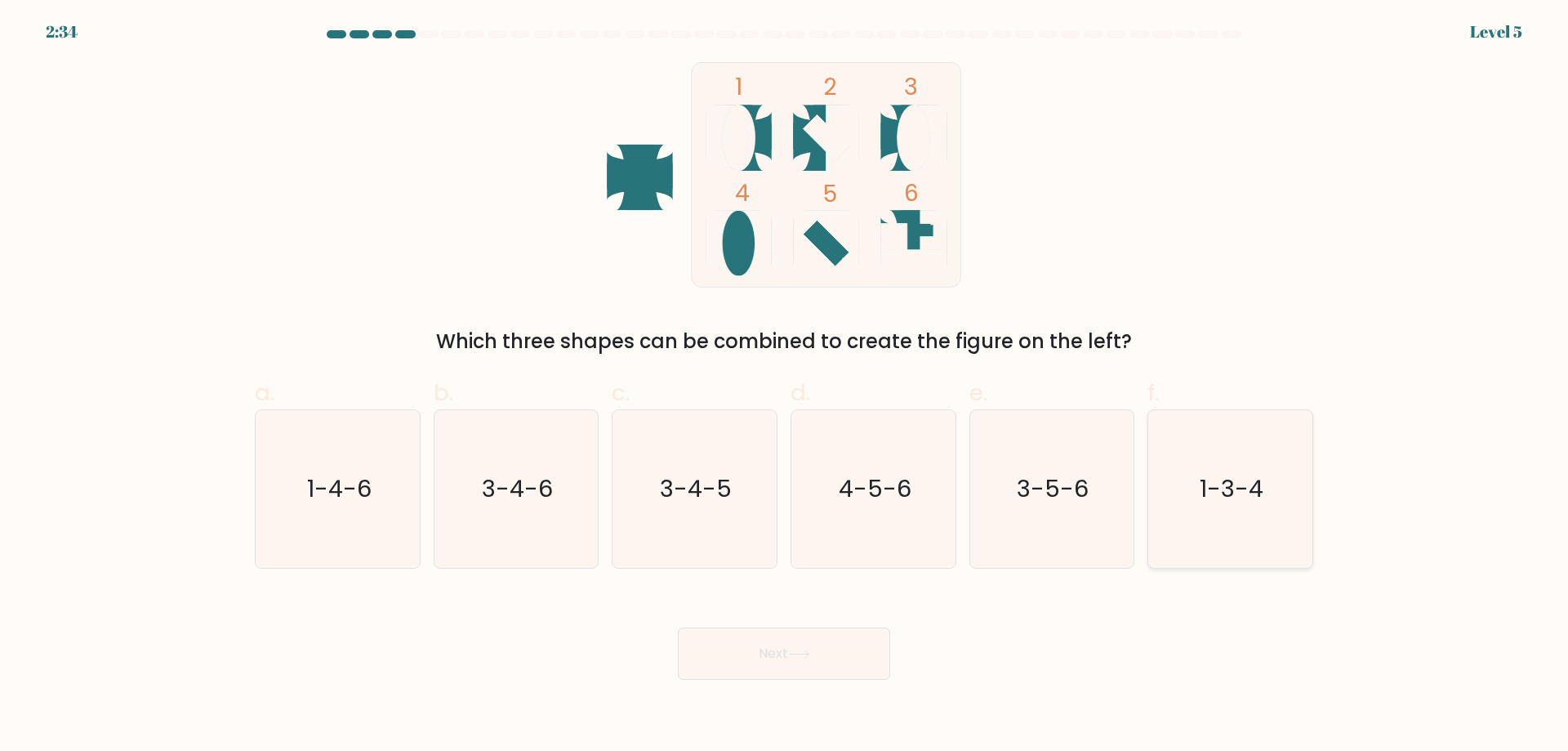
click at [1257, 474] on text "1-3-4" at bounding box center [1232, 488] width 64 height 33
click at [785, 386] on input "f. 1-3-4" at bounding box center [784, 381] width 1 height 11
radio input "true"
click at [770, 660] on button "Next" at bounding box center [784, 653] width 212 height 53
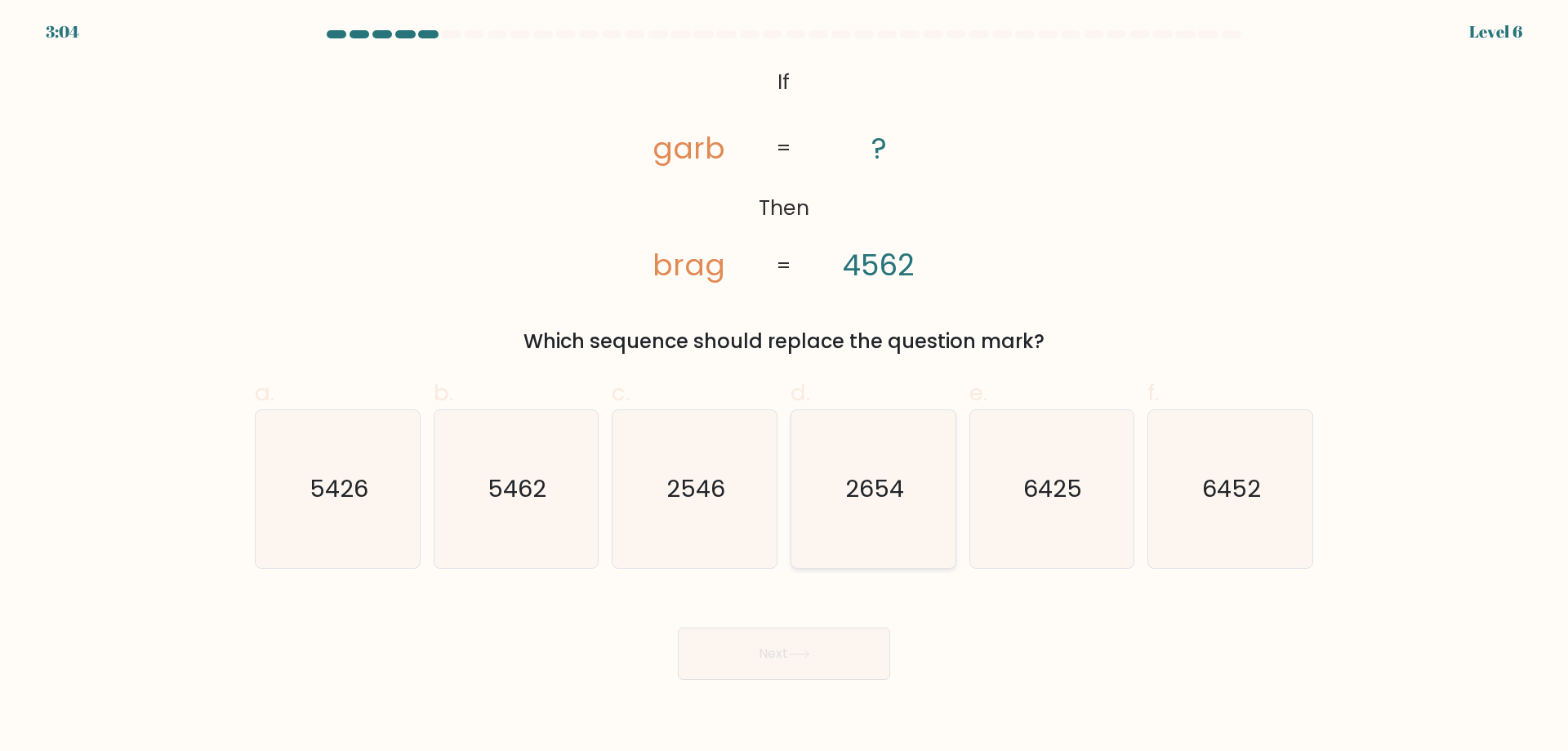
click at [890, 507] on icon "2654" at bounding box center [874, 489] width 158 height 158
click at [785, 386] on input "d. 2654" at bounding box center [784, 381] width 1 height 11
radio input "true"
click at [825, 648] on button "Next" at bounding box center [784, 653] width 212 height 53
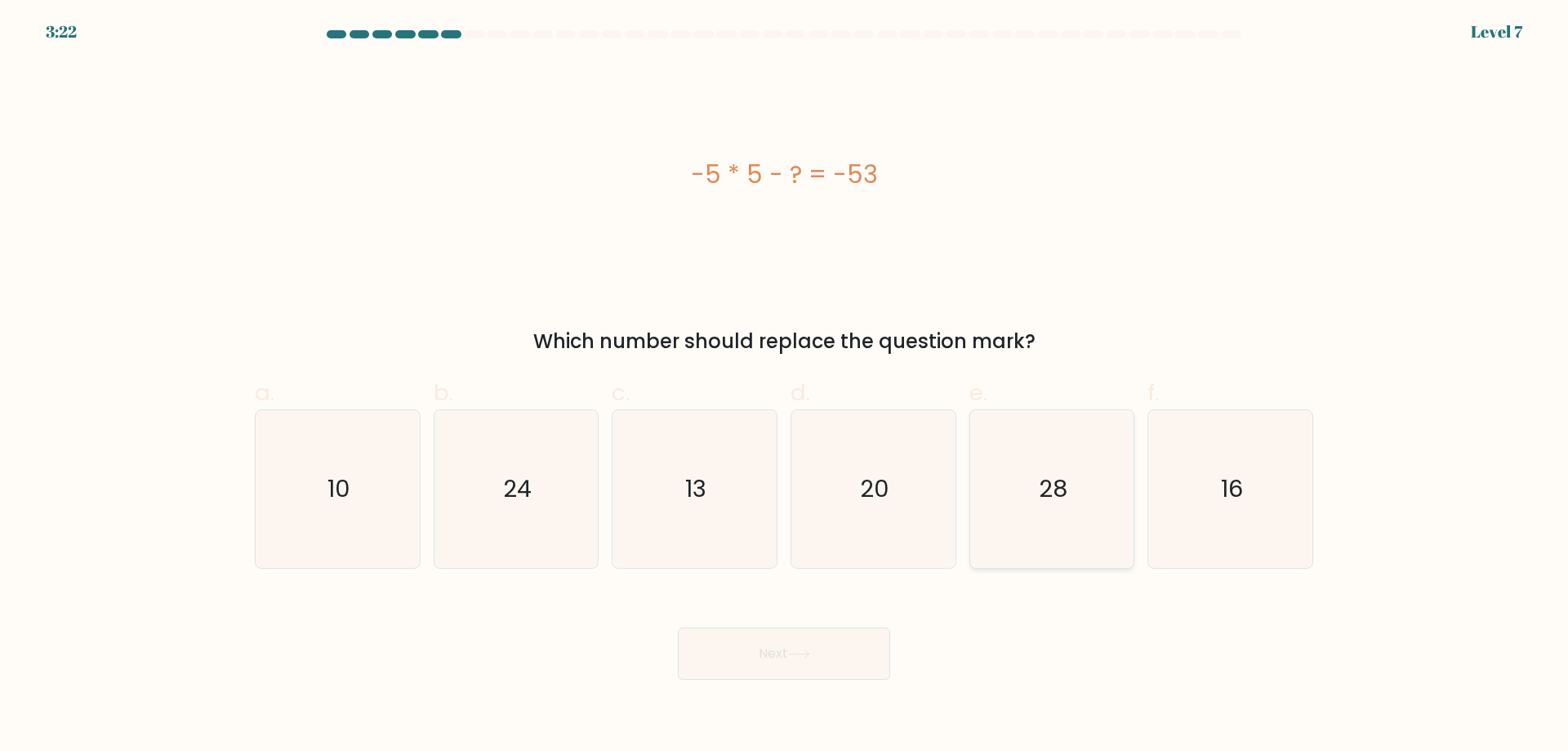
click at [1061, 474] on text "28" at bounding box center [1054, 488] width 29 height 33
click at [785, 386] on input "e. 28" at bounding box center [784, 381] width 1 height 11
radio input "true"
click at [769, 647] on button "Next" at bounding box center [784, 653] width 212 height 53
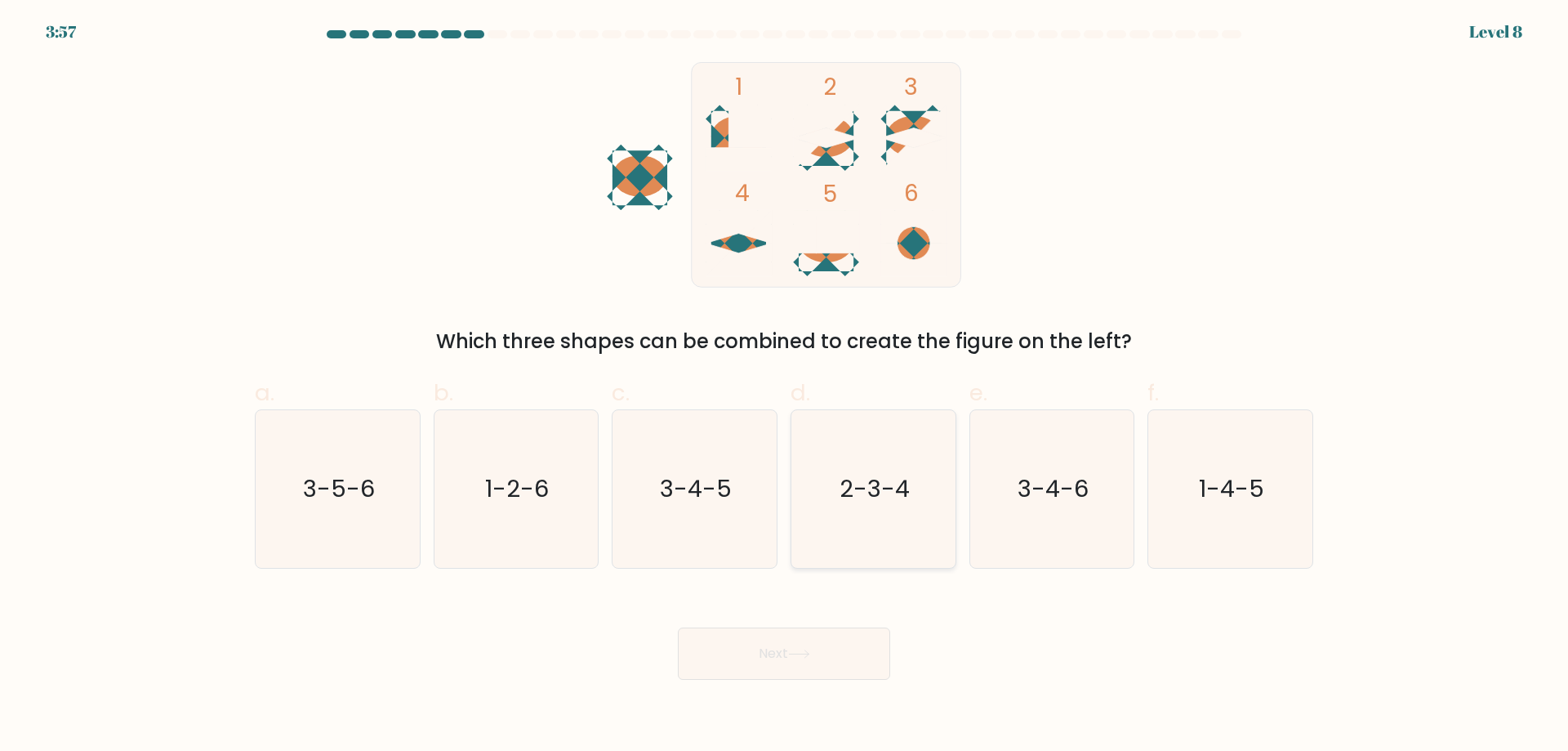
click at [906, 511] on icon "2-3-4" at bounding box center [874, 489] width 158 height 158
click at [785, 386] on input "d. 2-3-4" at bounding box center [784, 381] width 1 height 11
radio input "true"
click at [826, 659] on button "Next" at bounding box center [784, 653] width 212 height 53
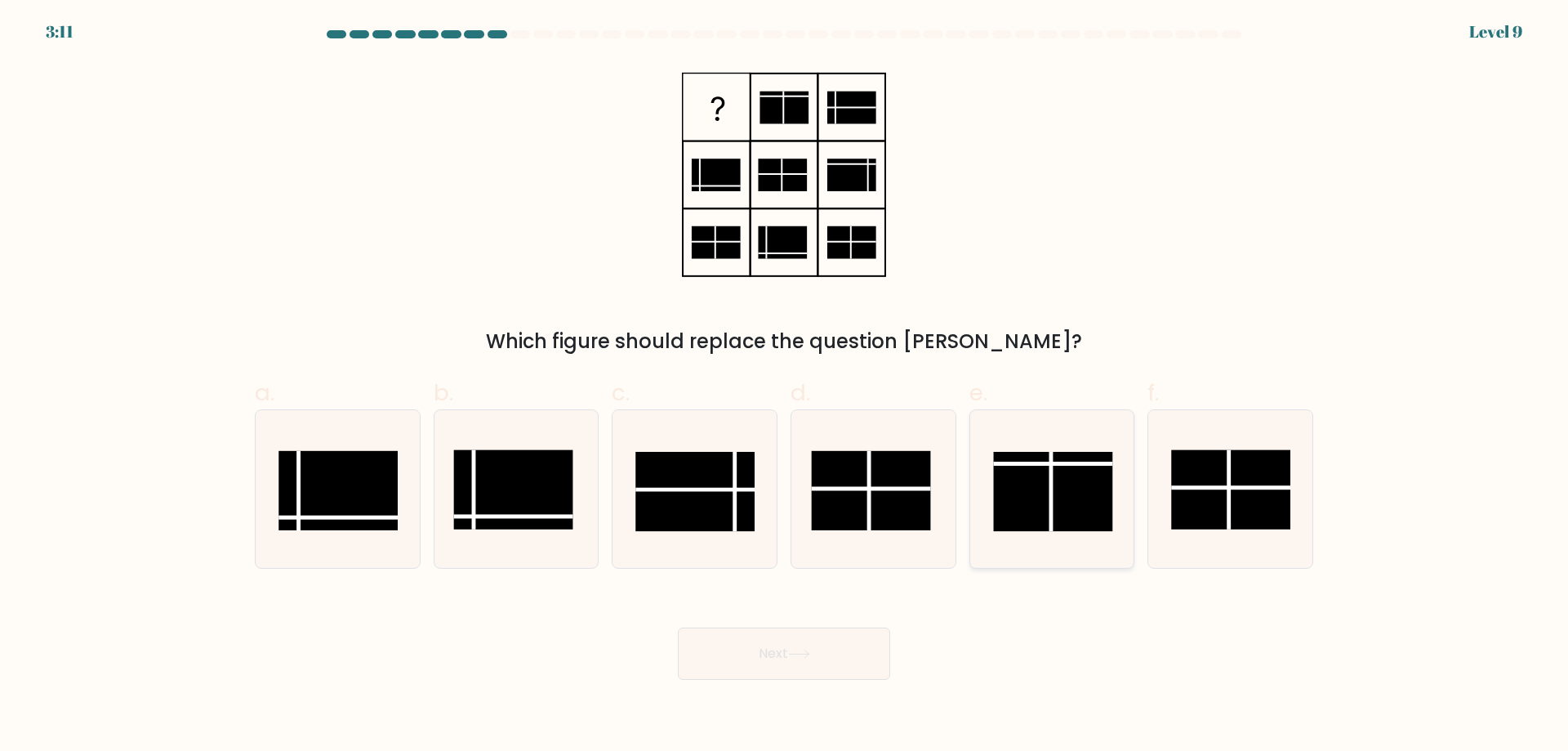
click at [1028, 490] on rect at bounding box center [1054, 490] width 120 height 79
click at [785, 386] on input "e." at bounding box center [784, 381] width 1 height 11
radio input "true"
click at [771, 651] on button "Next" at bounding box center [784, 653] width 212 height 53
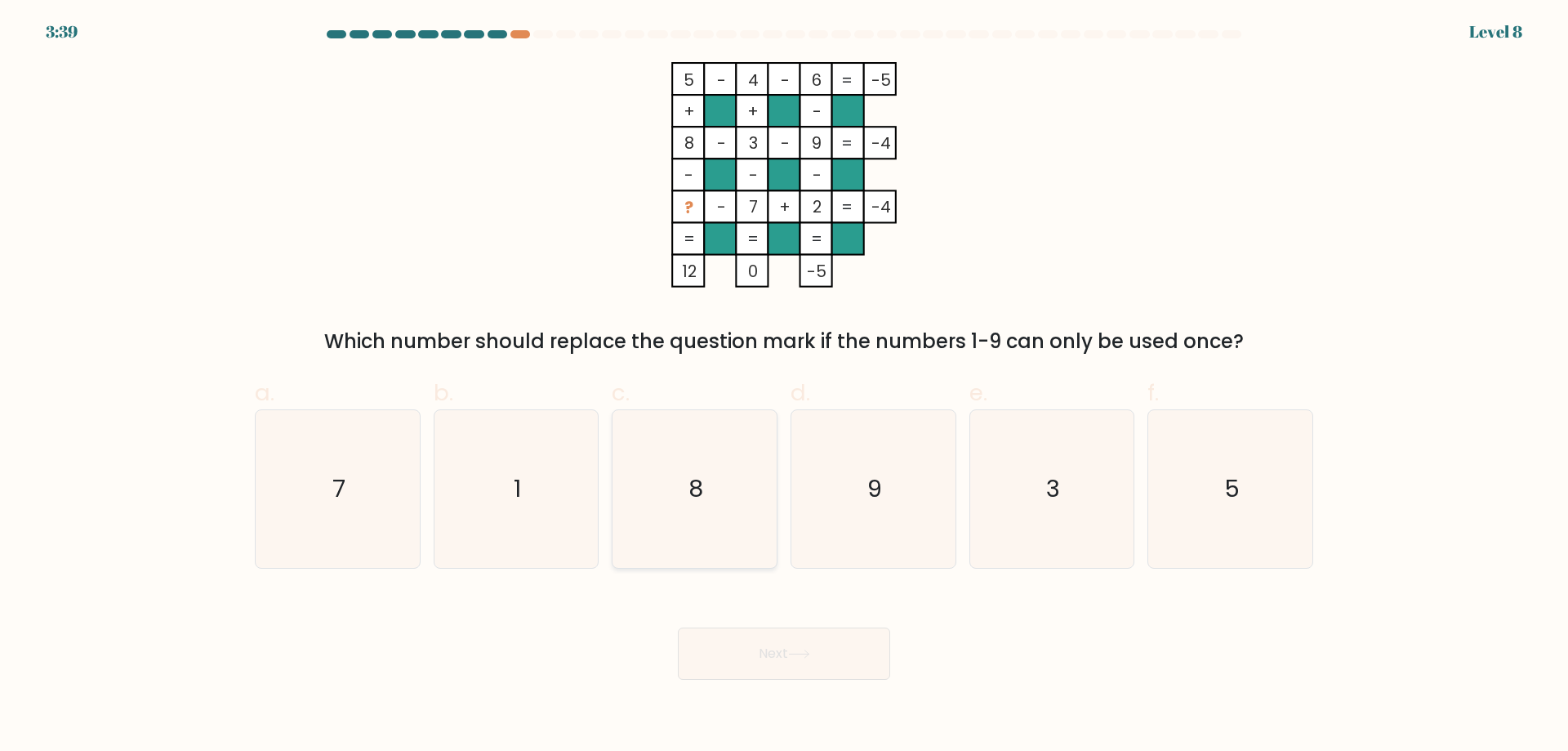
click at [718, 467] on icon "8" at bounding box center [695, 489] width 158 height 158
click at [784, 386] on input "c. 8" at bounding box center [784, 381] width 1 height 11
radio input "true"
click at [825, 653] on button "Next" at bounding box center [784, 653] width 212 height 53
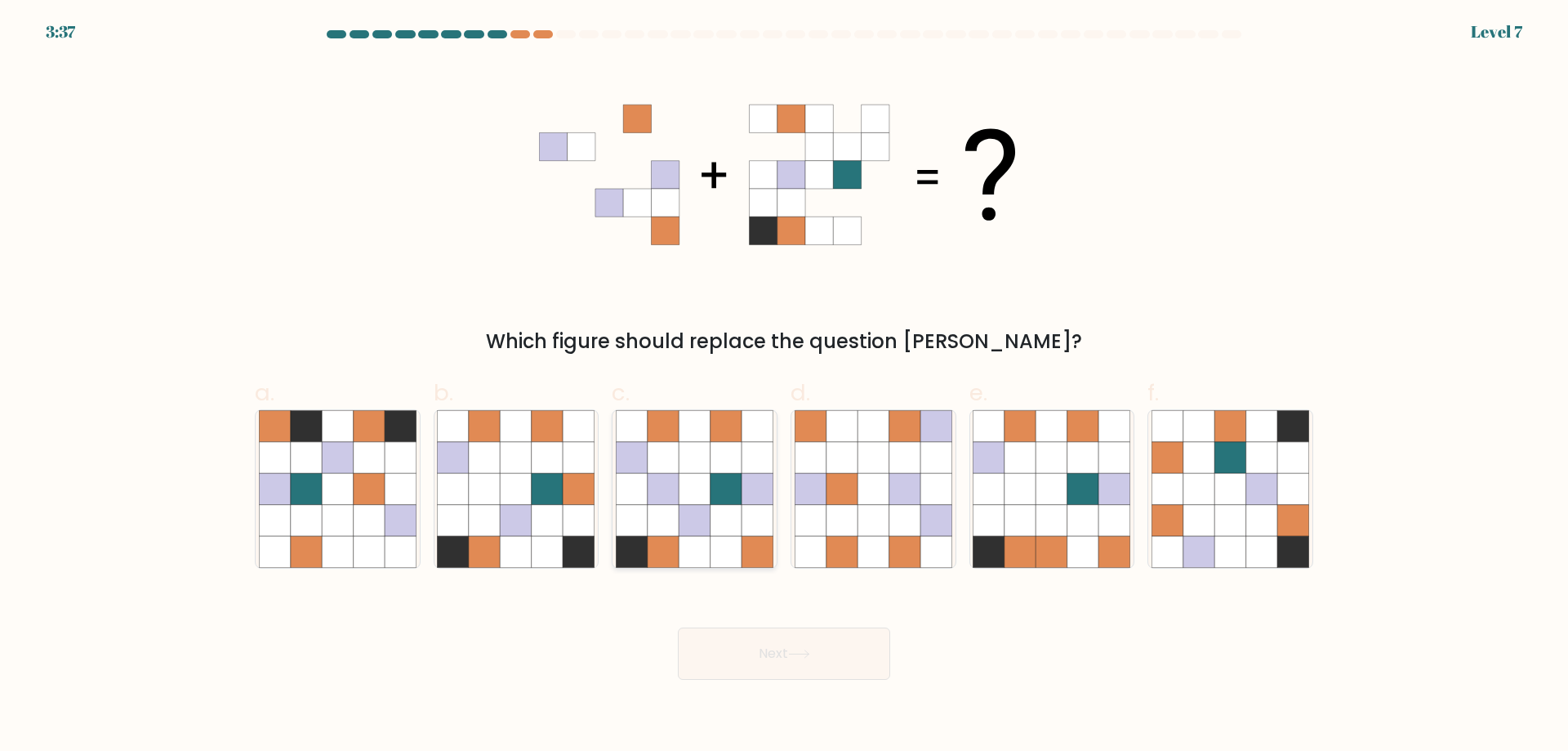
click at [704, 520] on icon at bounding box center [694, 520] width 31 height 31
click at [784, 386] on input "c." at bounding box center [784, 381] width 1 height 11
radio input "true"
click at [801, 651] on icon at bounding box center [799, 653] width 22 height 9
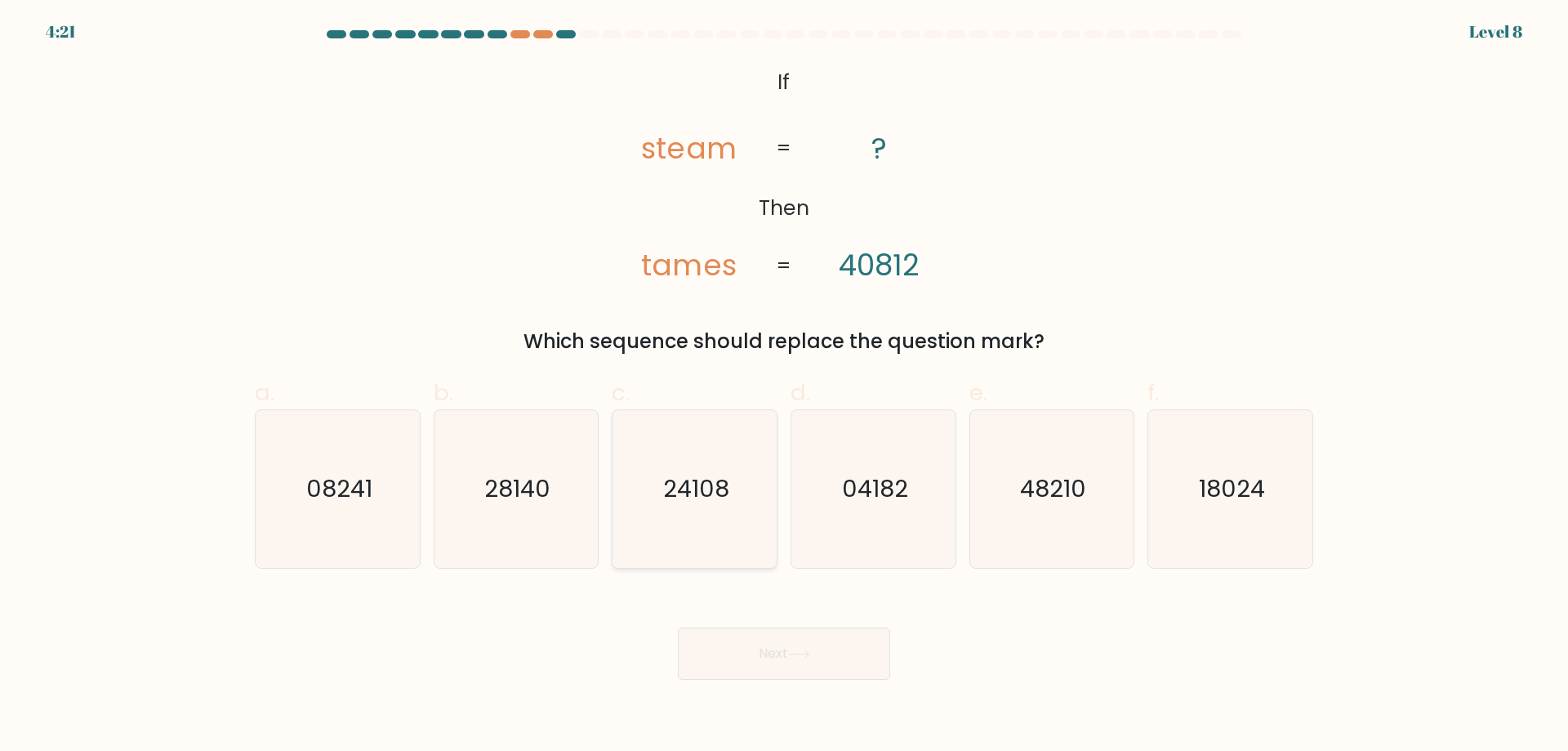
click at [738, 518] on icon "24108" at bounding box center [695, 489] width 158 height 158
click at [784, 386] on input "c. 24108" at bounding box center [784, 381] width 1 height 11
radio input "true"
click at [803, 642] on button "Next" at bounding box center [784, 653] width 212 height 53
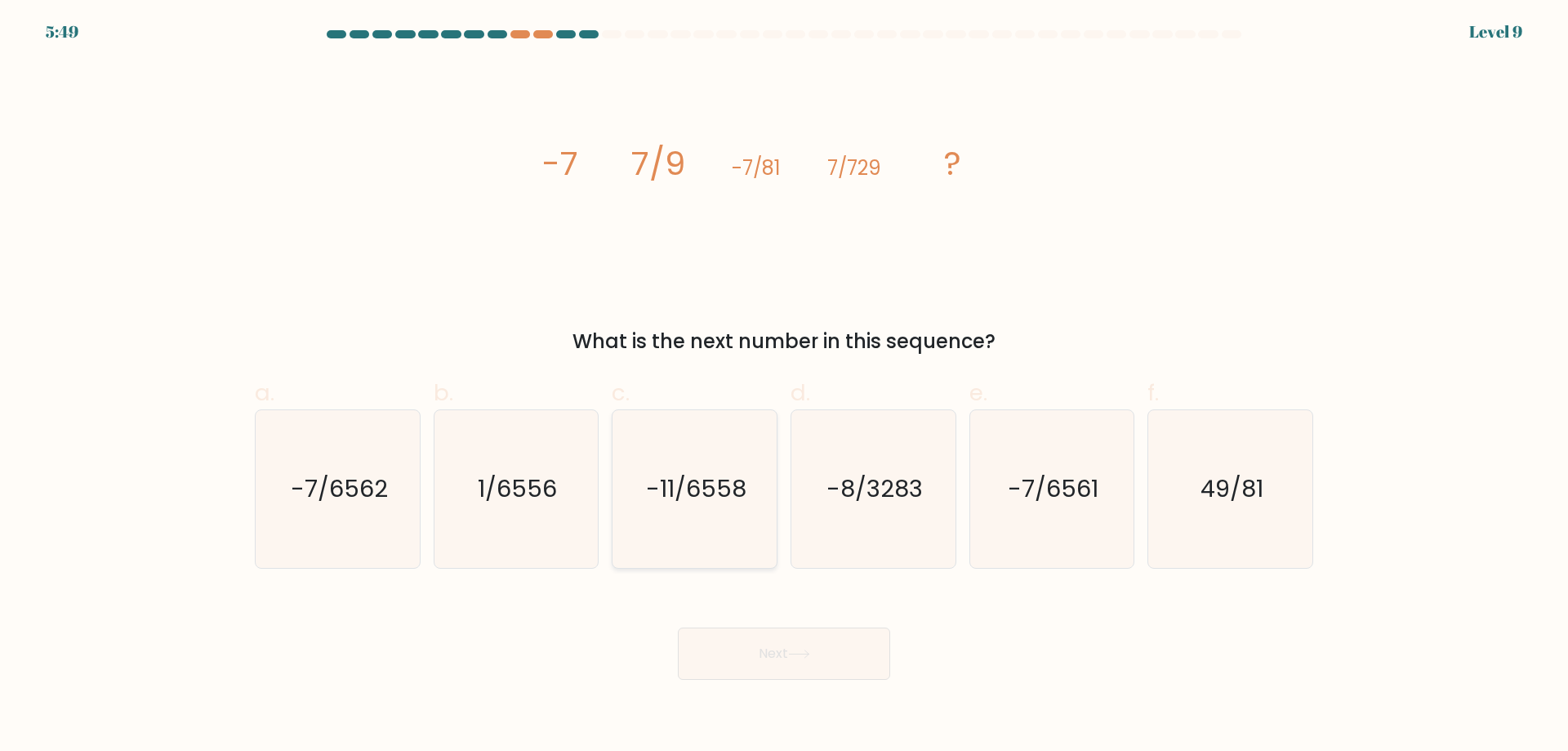
click at [726, 507] on icon "-11/6558" at bounding box center [695, 489] width 158 height 158
click at [784, 386] on input "c. -11/6558" at bounding box center [784, 381] width 1 height 11
radio input "true"
click at [809, 663] on button "Next" at bounding box center [784, 653] width 212 height 53
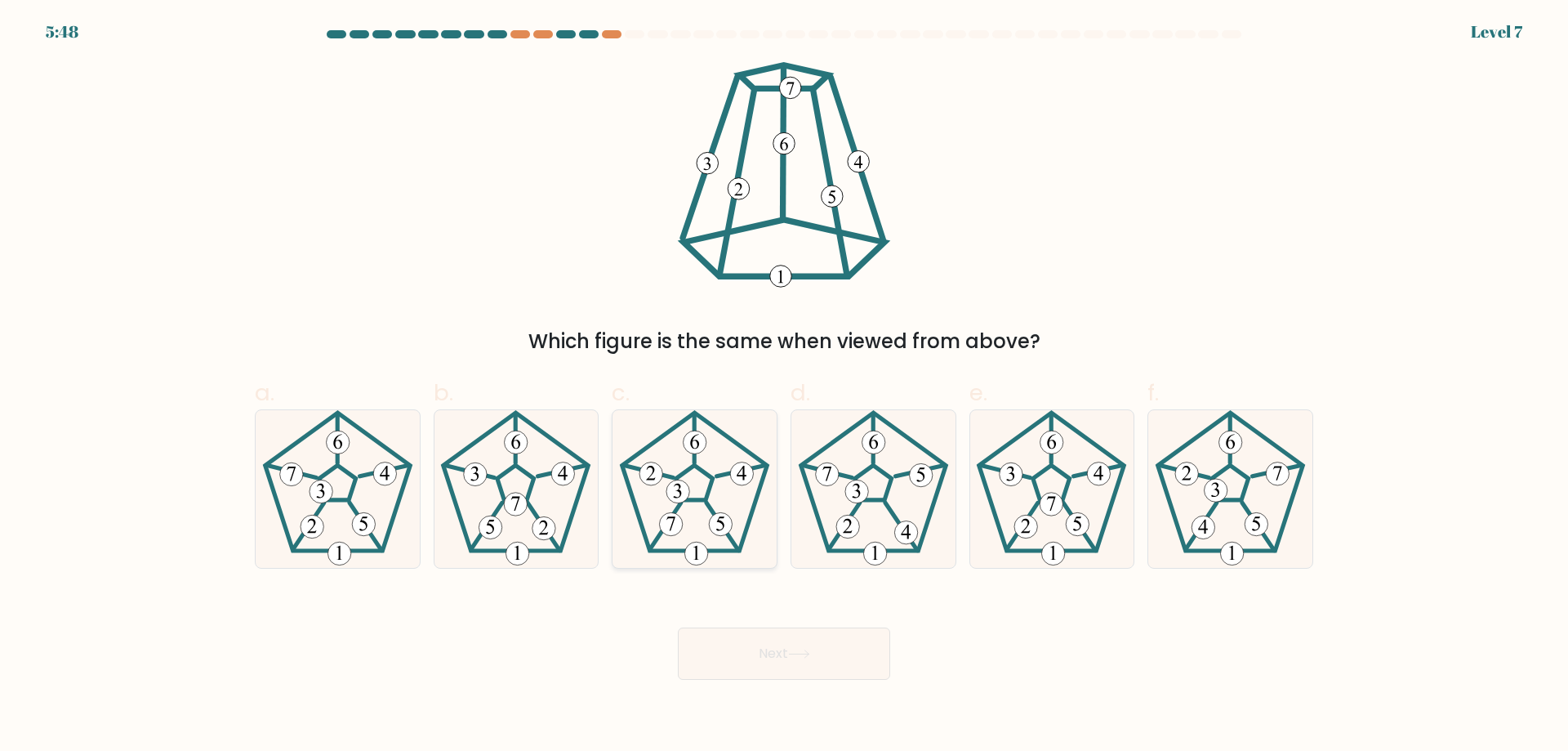
click at [716, 510] on icon at bounding box center [695, 489] width 158 height 158
click at [784, 386] on input "c." at bounding box center [784, 381] width 1 height 11
radio input "true"
click at [787, 657] on button "Next" at bounding box center [784, 653] width 212 height 53
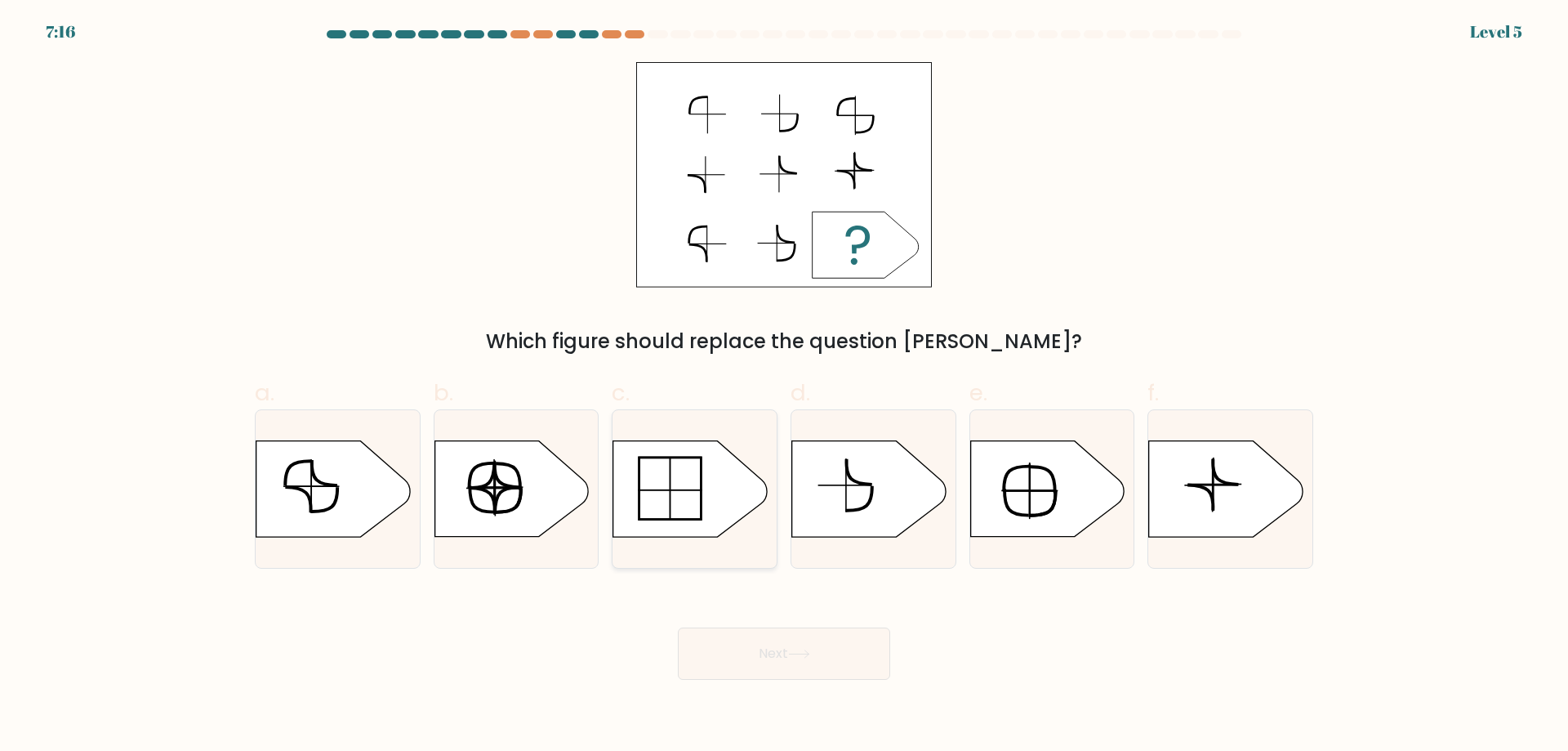
click at [706, 524] on icon at bounding box center [690, 489] width 154 height 96
click at [784, 386] on input "c." at bounding box center [784, 381] width 1 height 11
radio input "true"
click at [779, 664] on button "Next" at bounding box center [784, 653] width 212 height 53
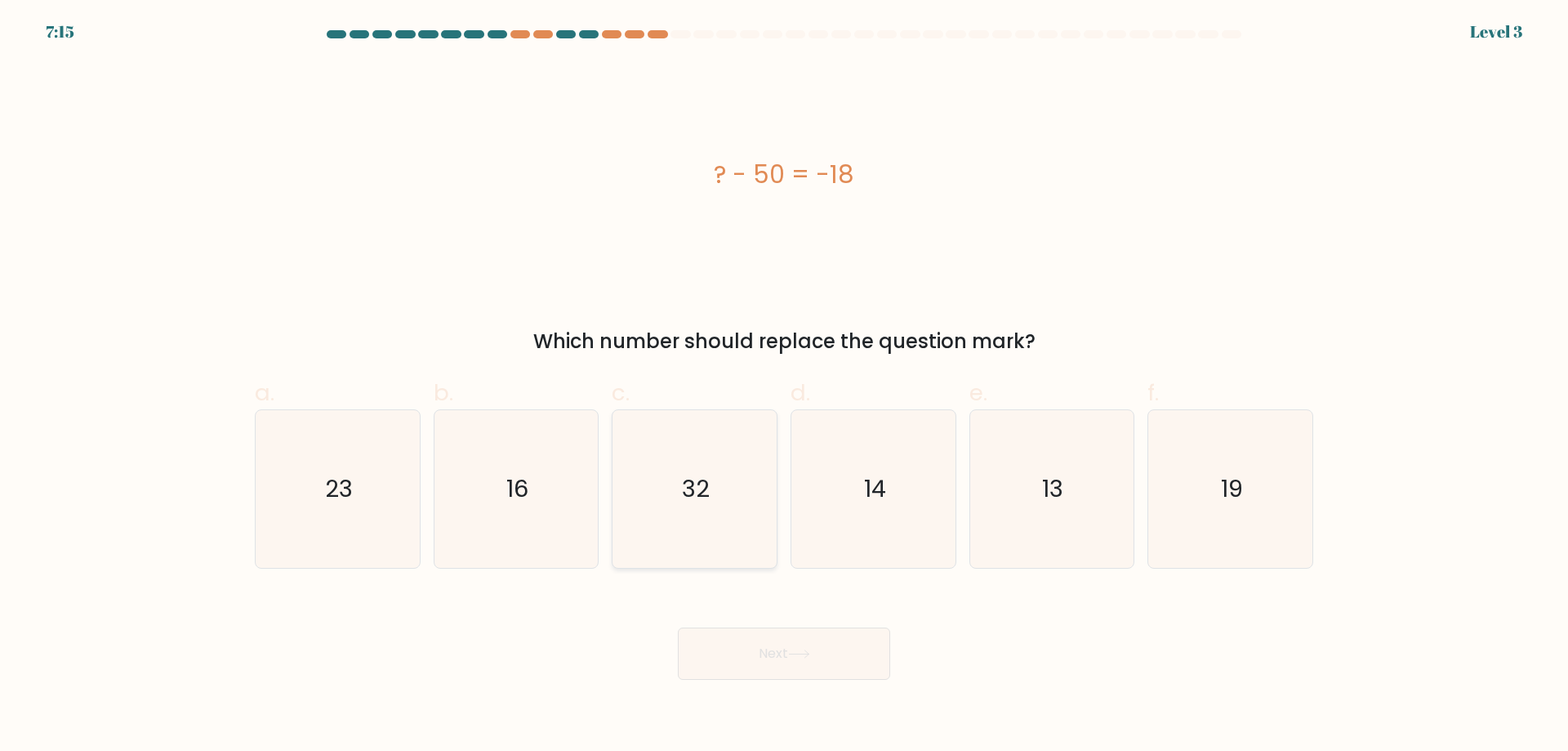
click at [725, 513] on icon "32" at bounding box center [695, 489] width 158 height 158
click at [784, 386] on input "c. 32" at bounding box center [784, 381] width 1 height 11
radio input "true"
click at [789, 669] on button "Next" at bounding box center [784, 653] width 212 height 53
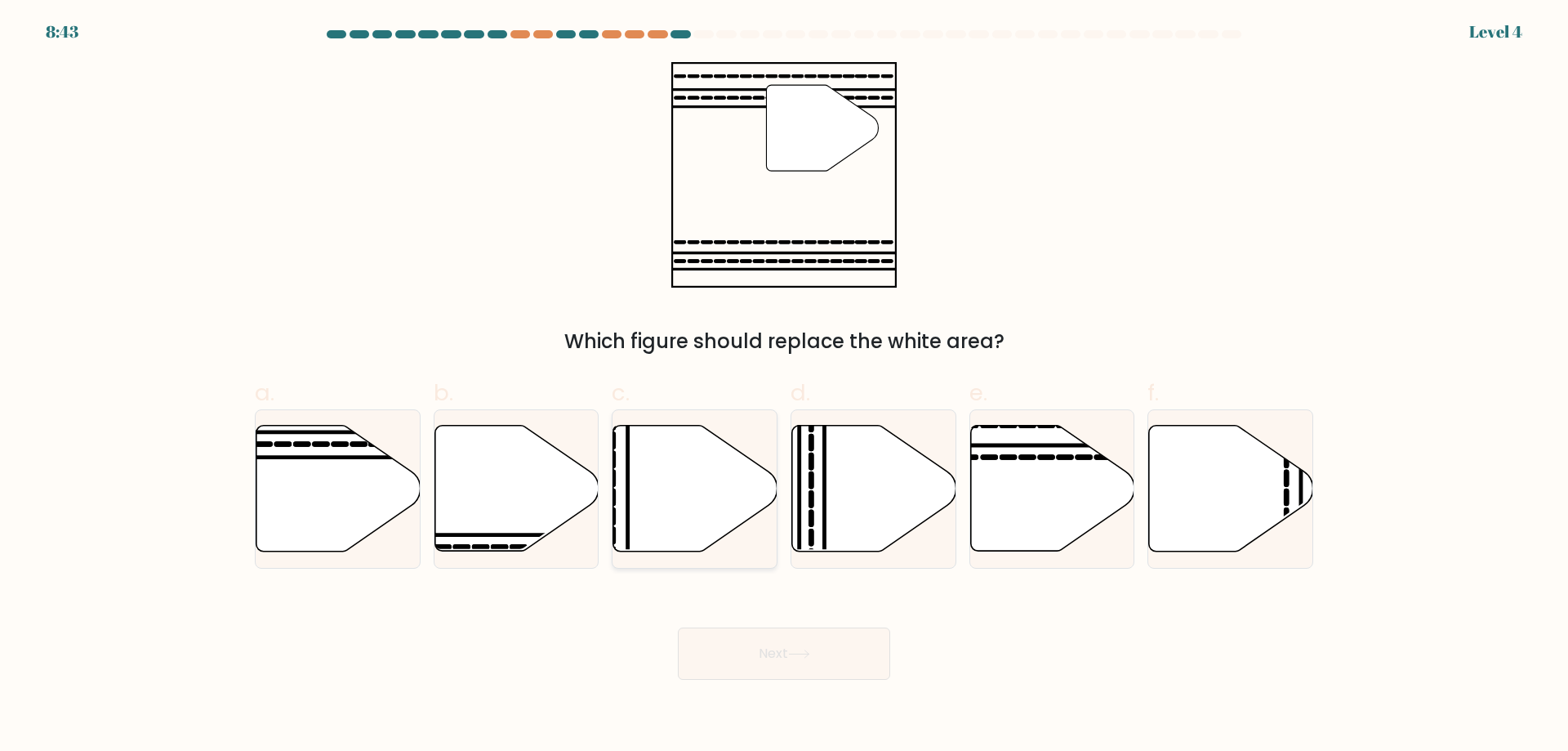
click at [731, 523] on icon at bounding box center [696, 489] width 165 height 126
click at [784, 386] on input "c." at bounding box center [784, 381] width 1 height 11
radio input "true"
click at [793, 654] on icon at bounding box center [799, 653] width 22 height 9
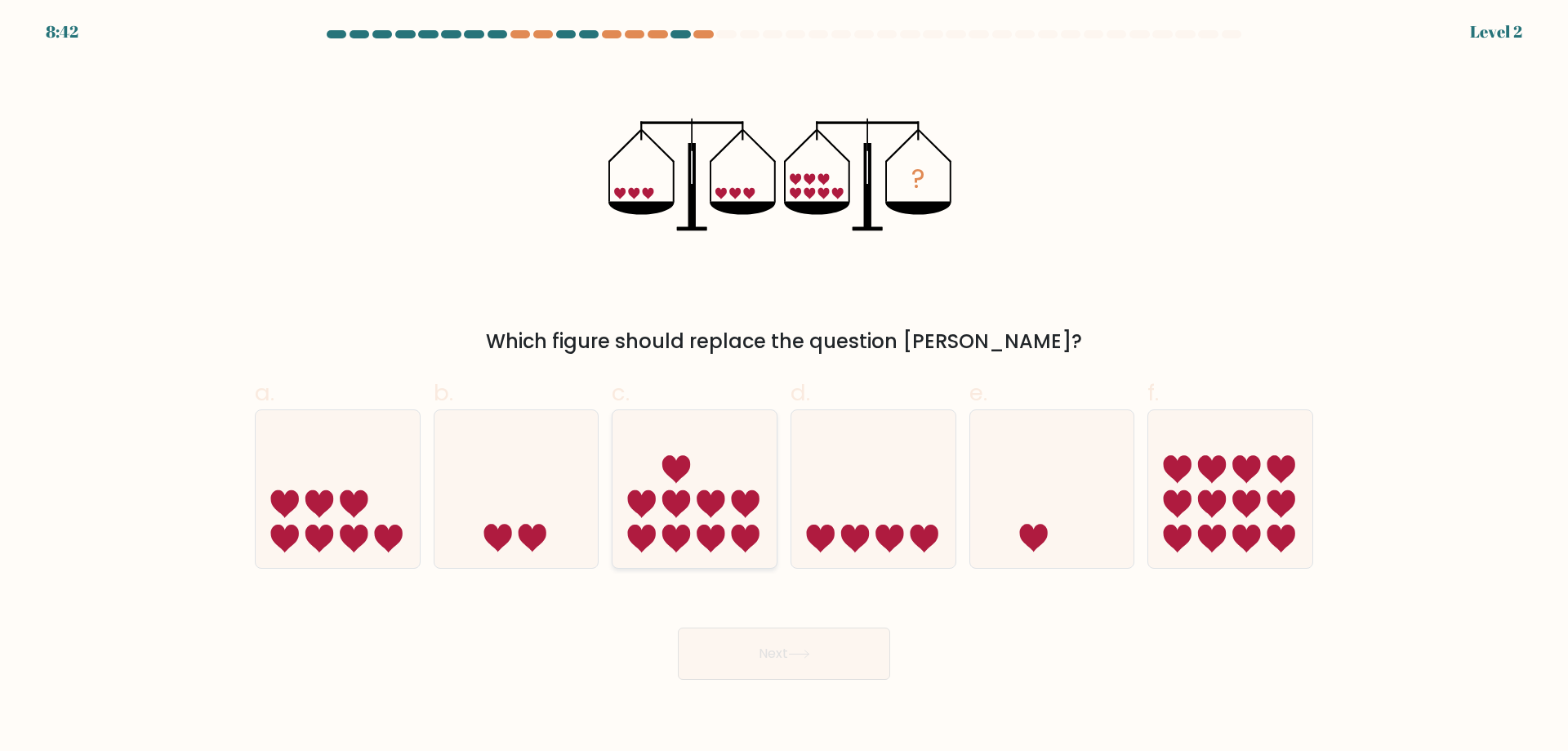
click at [720, 491] on icon at bounding box center [710, 504] width 28 height 28
click at [784, 386] on input "c." at bounding box center [784, 381] width 1 height 11
radio input "true"
click at [778, 659] on button "Next" at bounding box center [784, 653] width 212 height 53
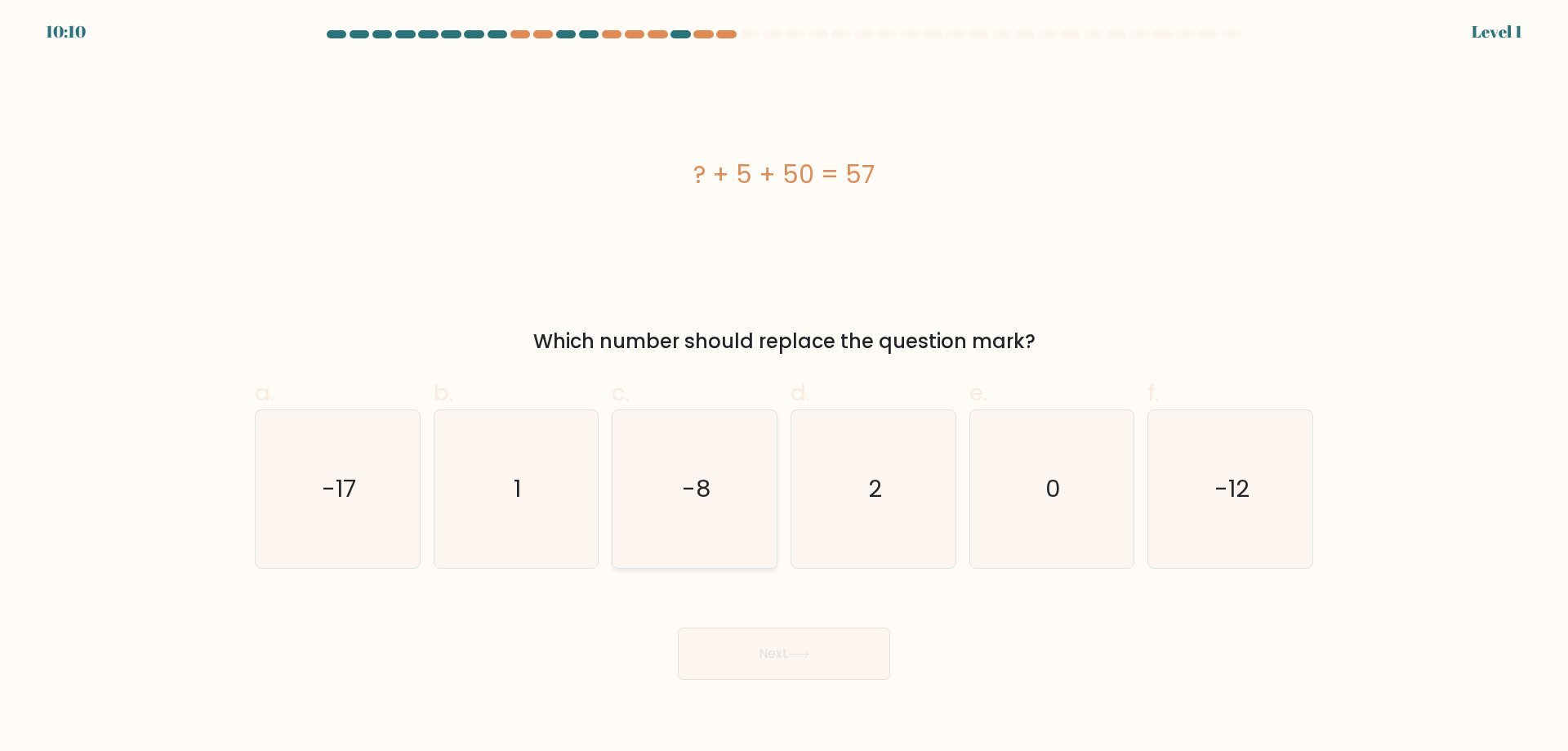
click at [709, 524] on icon "-8" at bounding box center [695, 489] width 158 height 158
click at [784, 386] on input "c. -8" at bounding box center [784, 381] width 1 height 11
radio input "true"
click at [783, 656] on button "Next" at bounding box center [784, 653] width 212 height 53
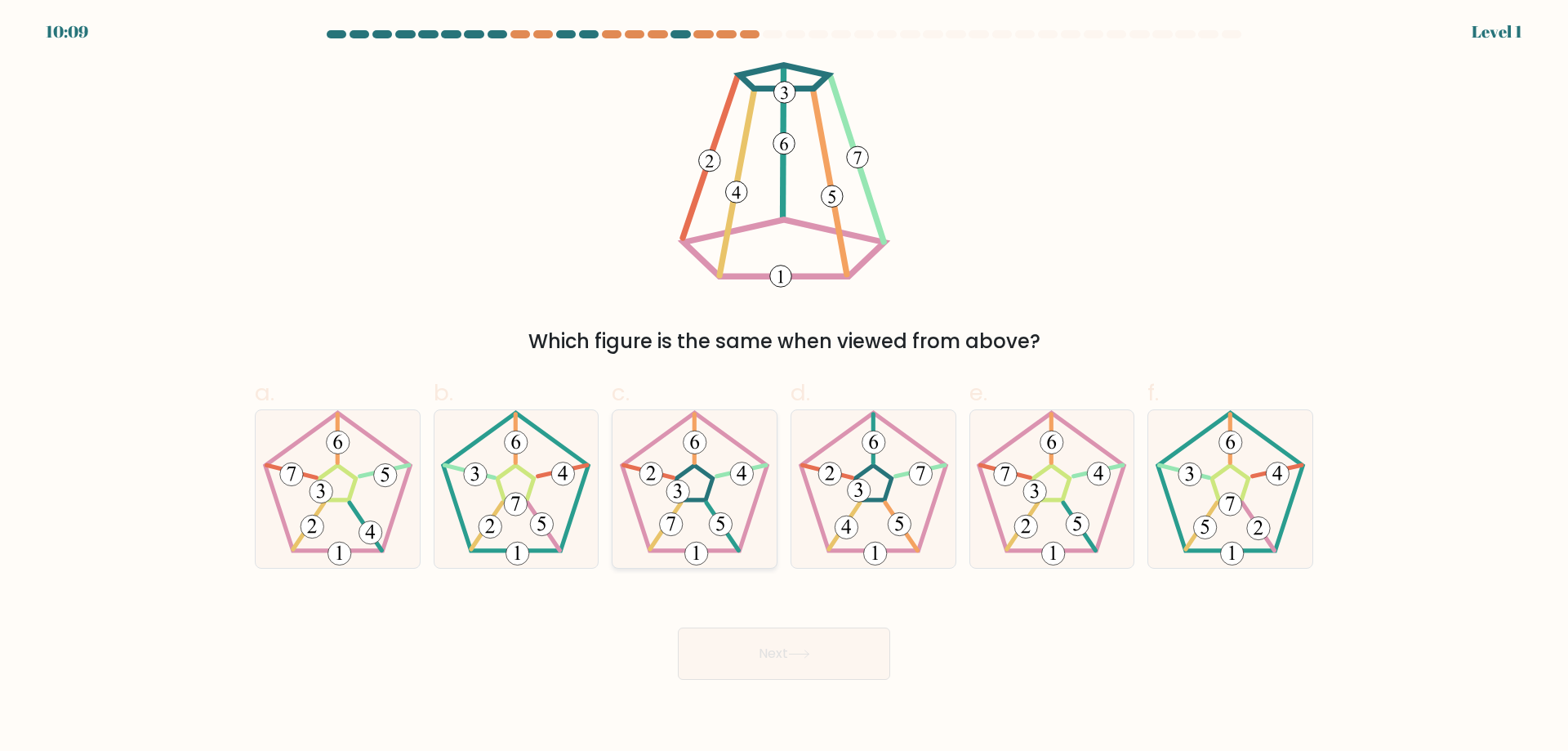
click at [717, 484] on icon at bounding box center [695, 489] width 158 height 158
click at [784, 386] on input "c." at bounding box center [784, 381] width 1 height 11
radio input "true"
click at [767, 649] on button "Next" at bounding box center [784, 653] width 212 height 53
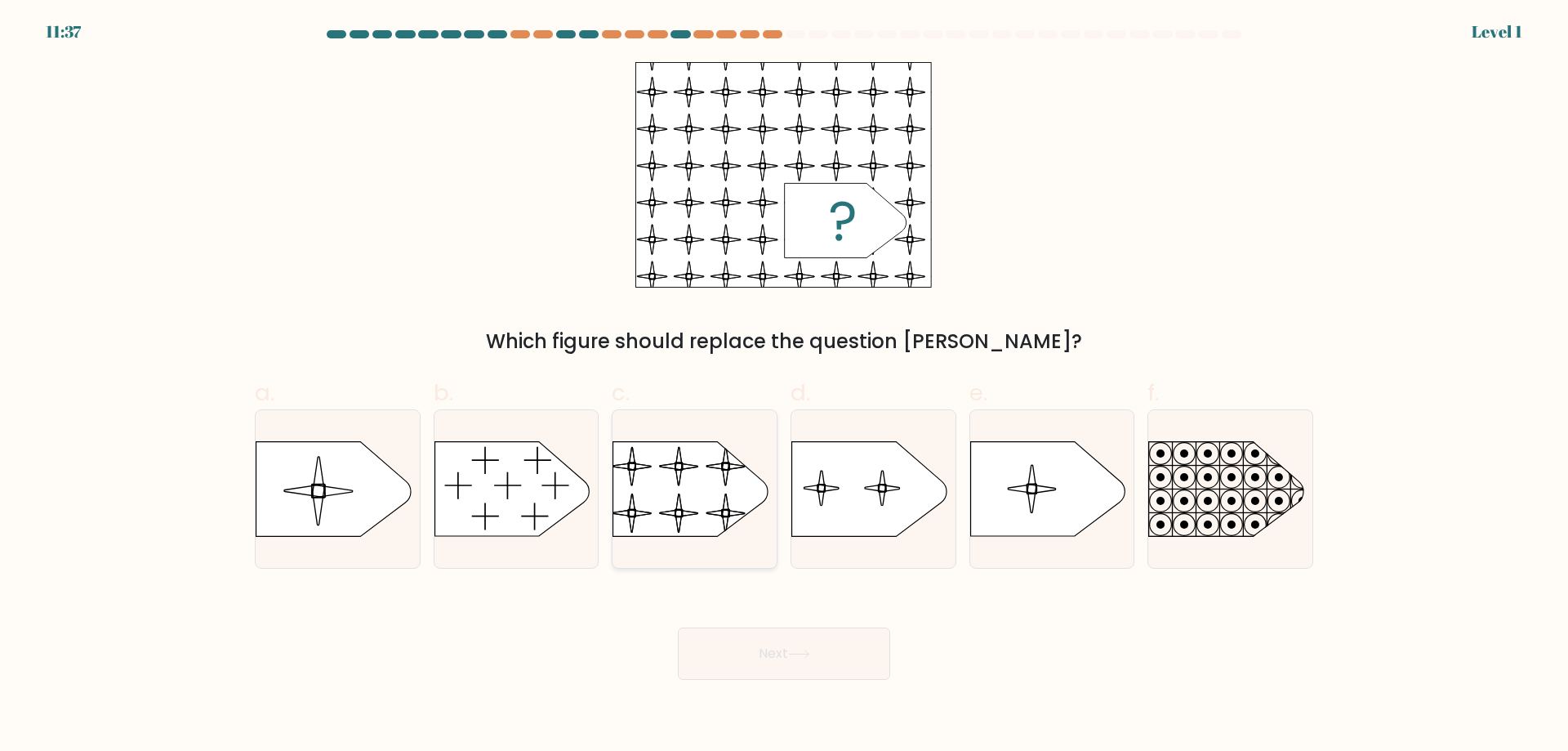
click at [728, 528] on rect at bounding box center [612, 431] width 376 height 286
click at [784, 386] on input "c." at bounding box center [784, 381] width 1 height 11
radio input "true"
click at [803, 656] on icon at bounding box center [799, 653] width 22 height 9
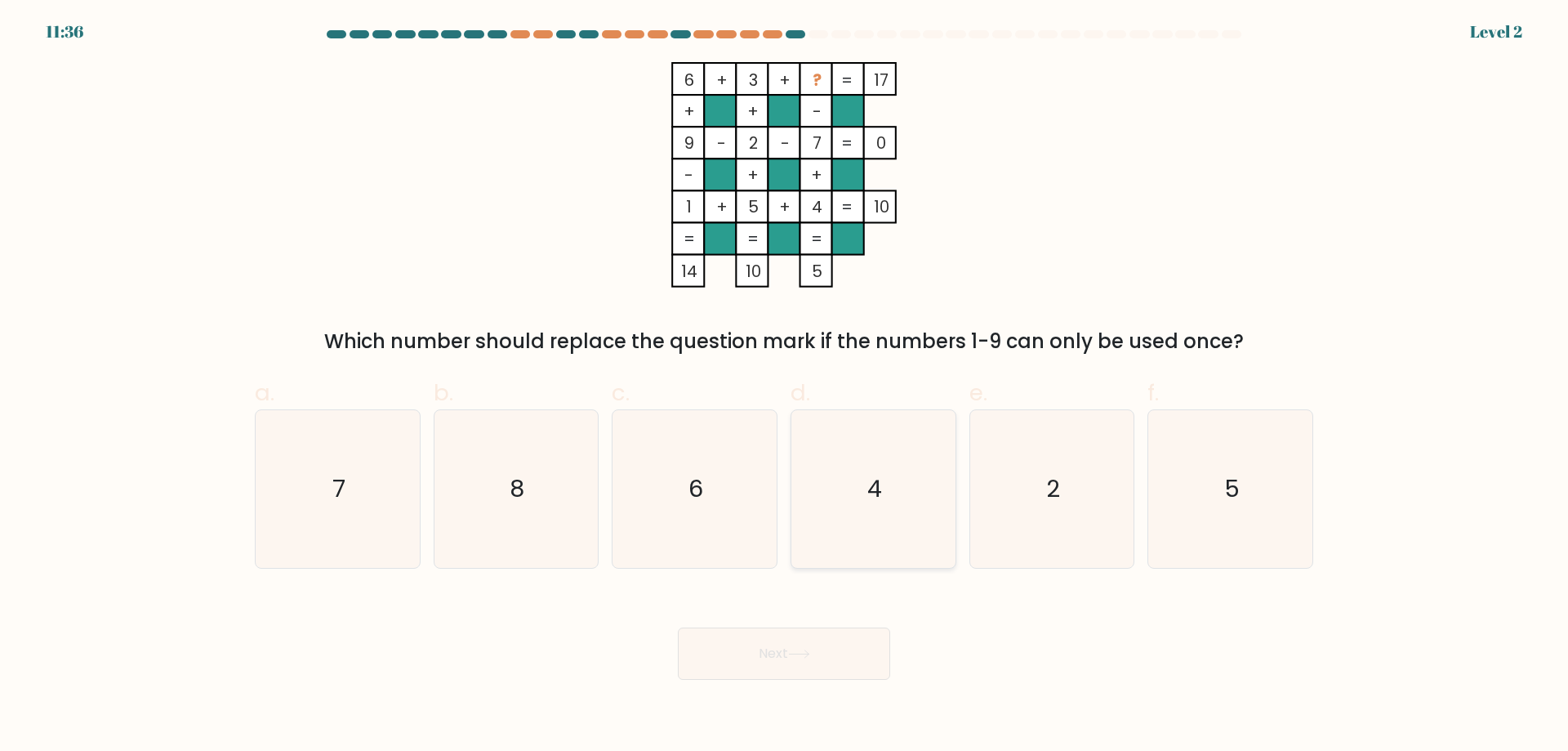
click at [860, 509] on icon "4" at bounding box center [874, 489] width 158 height 158
click at [785, 386] on input "d. 4" at bounding box center [784, 381] width 1 height 11
radio input "true"
click at [864, 651] on button "Next" at bounding box center [784, 653] width 212 height 53
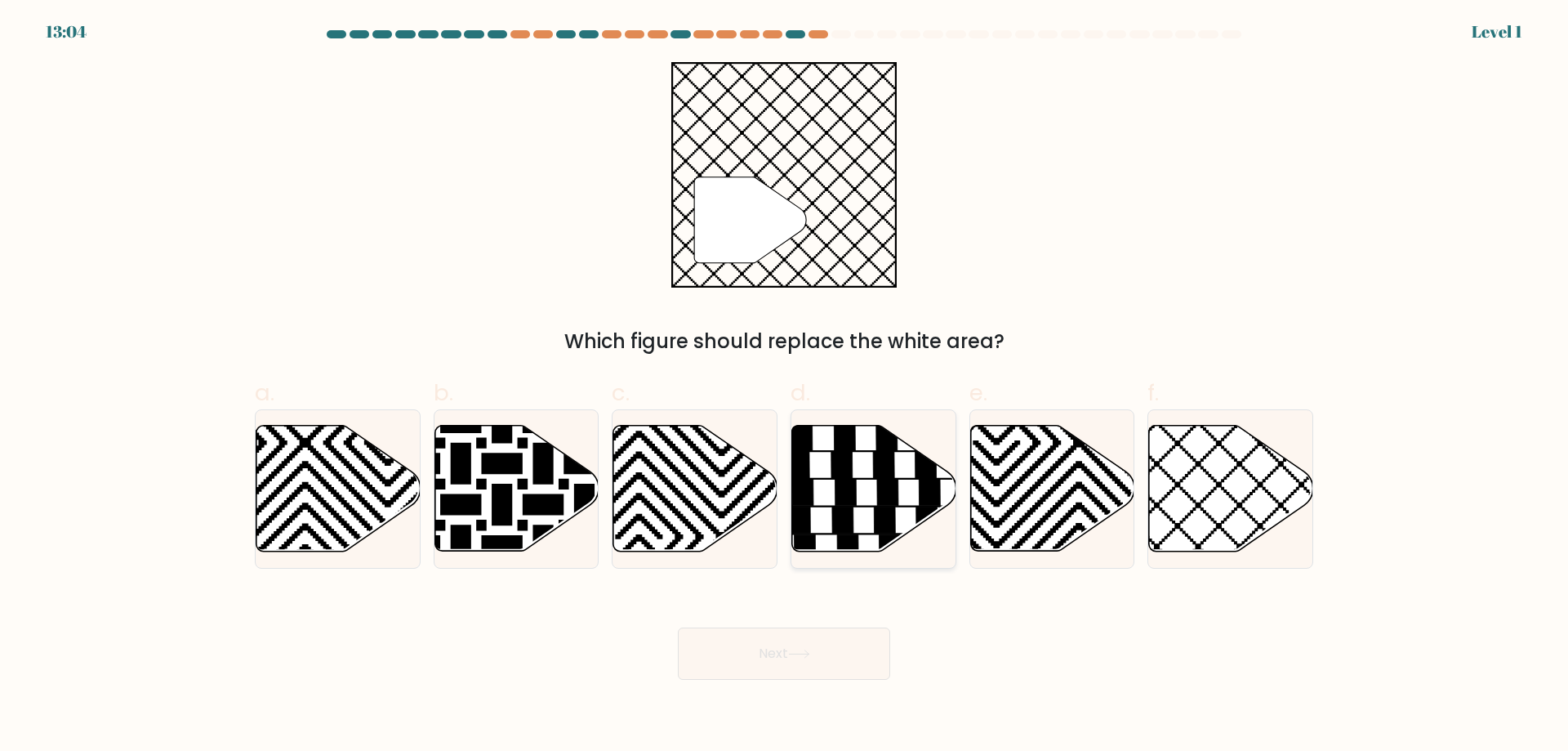
click at [916, 516] on icon at bounding box center [927, 519] width 21 height 26
click at [785, 386] on input "d." at bounding box center [784, 381] width 1 height 11
radio input "true"
click at [864, 650] on button "Next" at bounding box center [784, 653] width 212 height 53
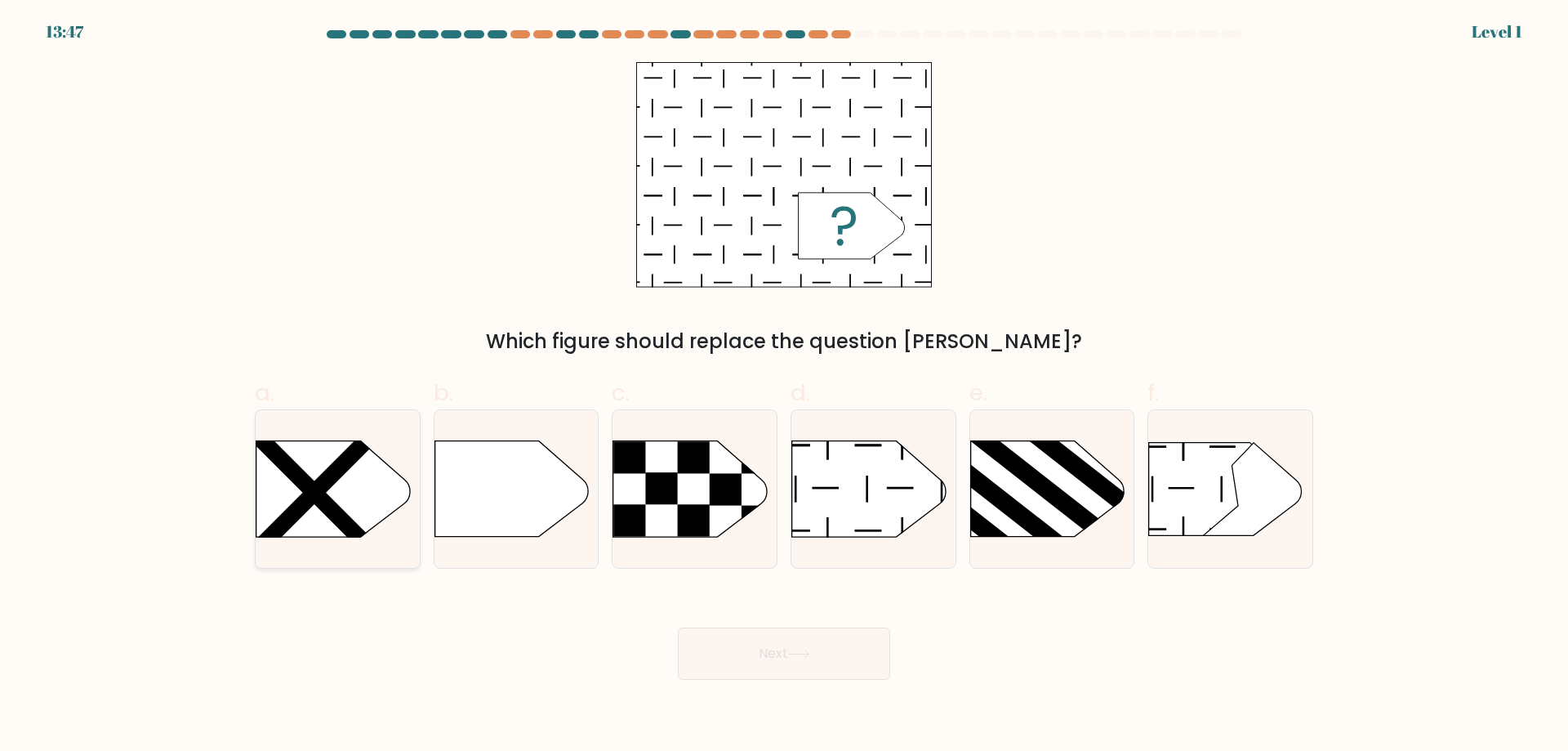
click at [319, 493] on rect at bounding box center [314, 493] width 176 height 176
click at [784, 386] on input "a." at bounding box center [784, 381] width 1 height 11
radio input "true"
click at [763, 656] on button "Next" at bounding box center [784, 653] width 212 height 53
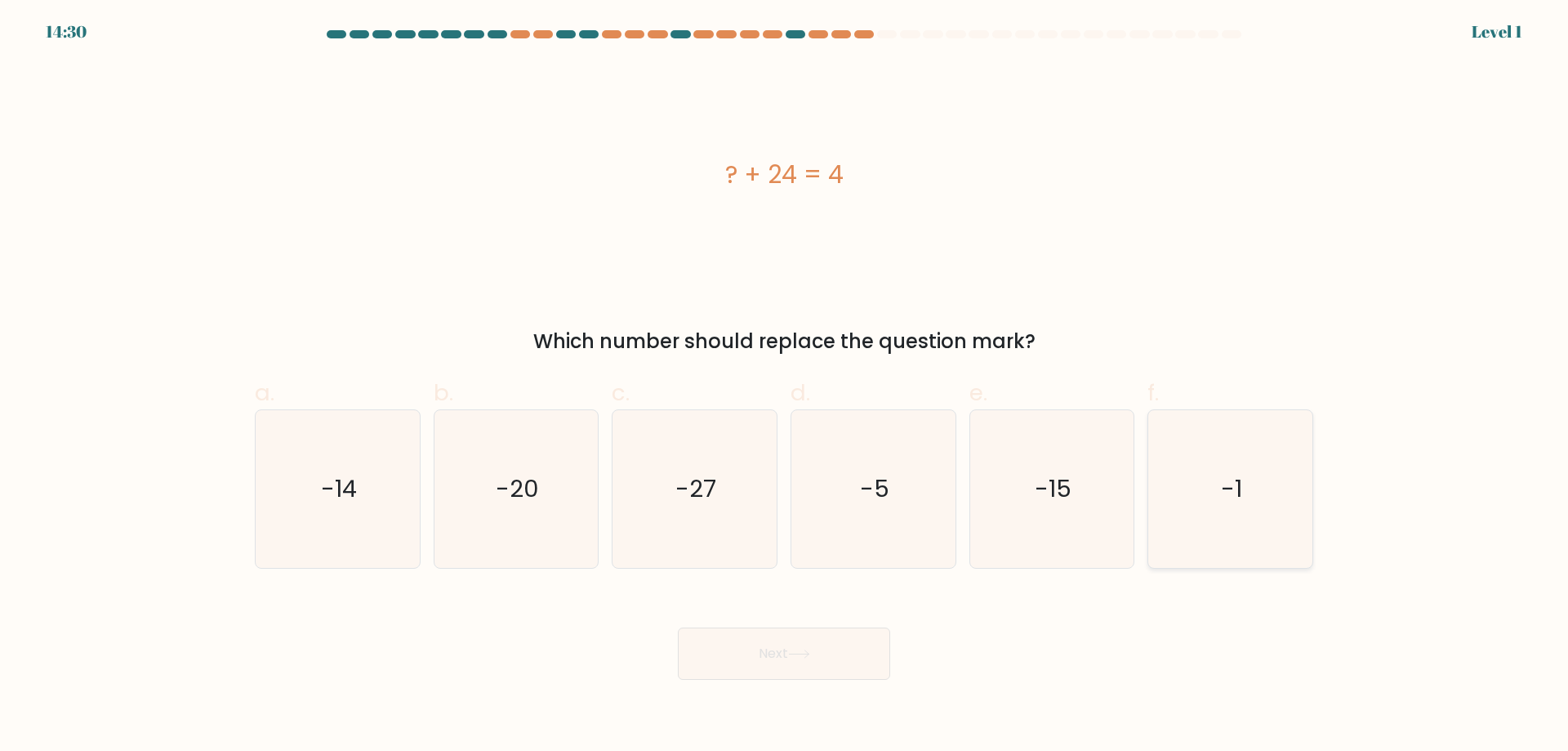
click at [1178, 492] on icon "-1" at bounding box center [1230, 489] width 158 height 158
click at [785, 386] on input "f. -1" at bounding box center [784, 381] width 1 height 11
radio input "true"
click at [815, 647] on button "Next" at bounding box center [784, 653] width 212 height 53
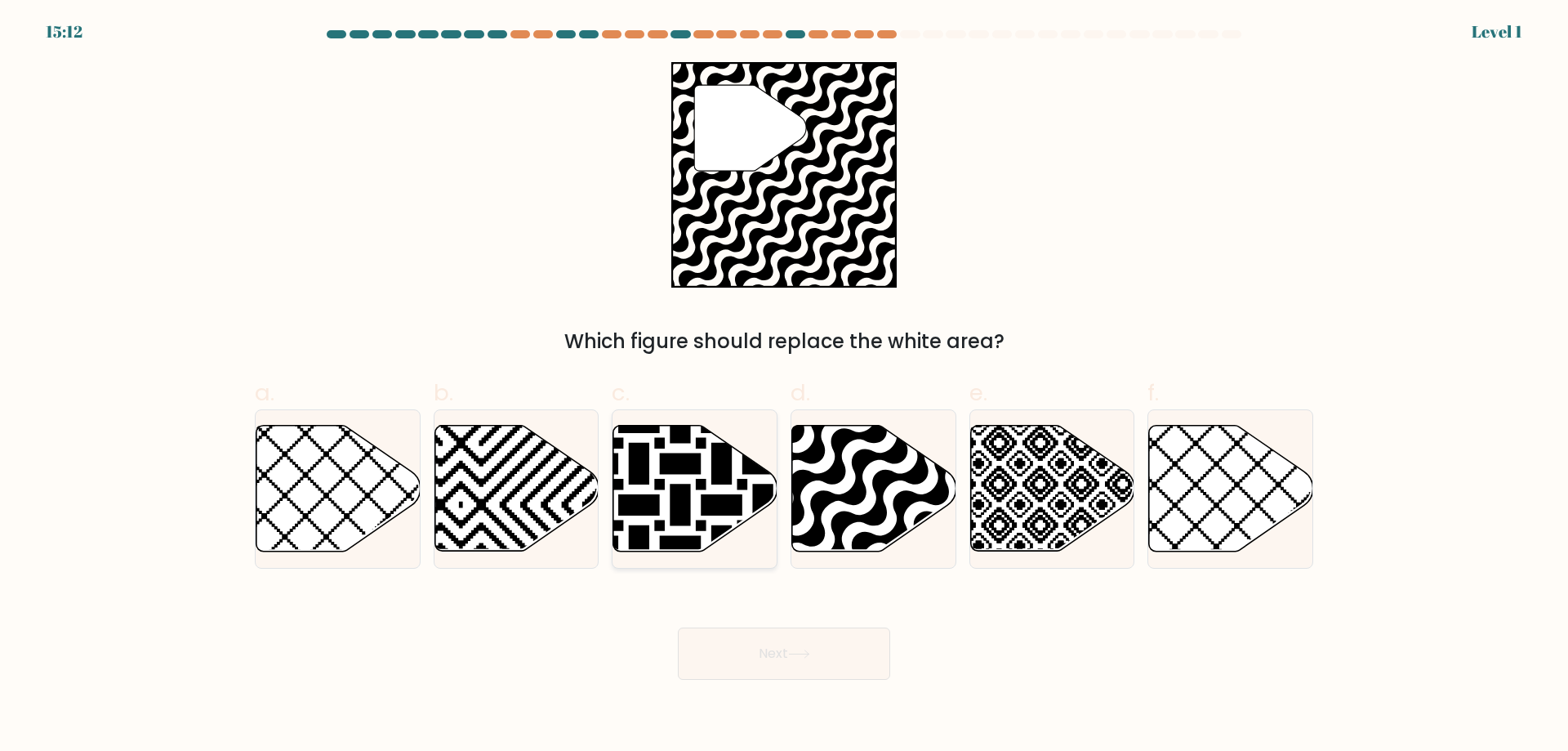
click at [705, 494] on icon at bounding box center [639, 423] width 331 height 331
click at [784, 386] on input "c." at bounding box center [784, 381] width 1 height 11
radio input "true"
click at [798, 652] on icon at bounding box center [799, 653] width 22 height 9
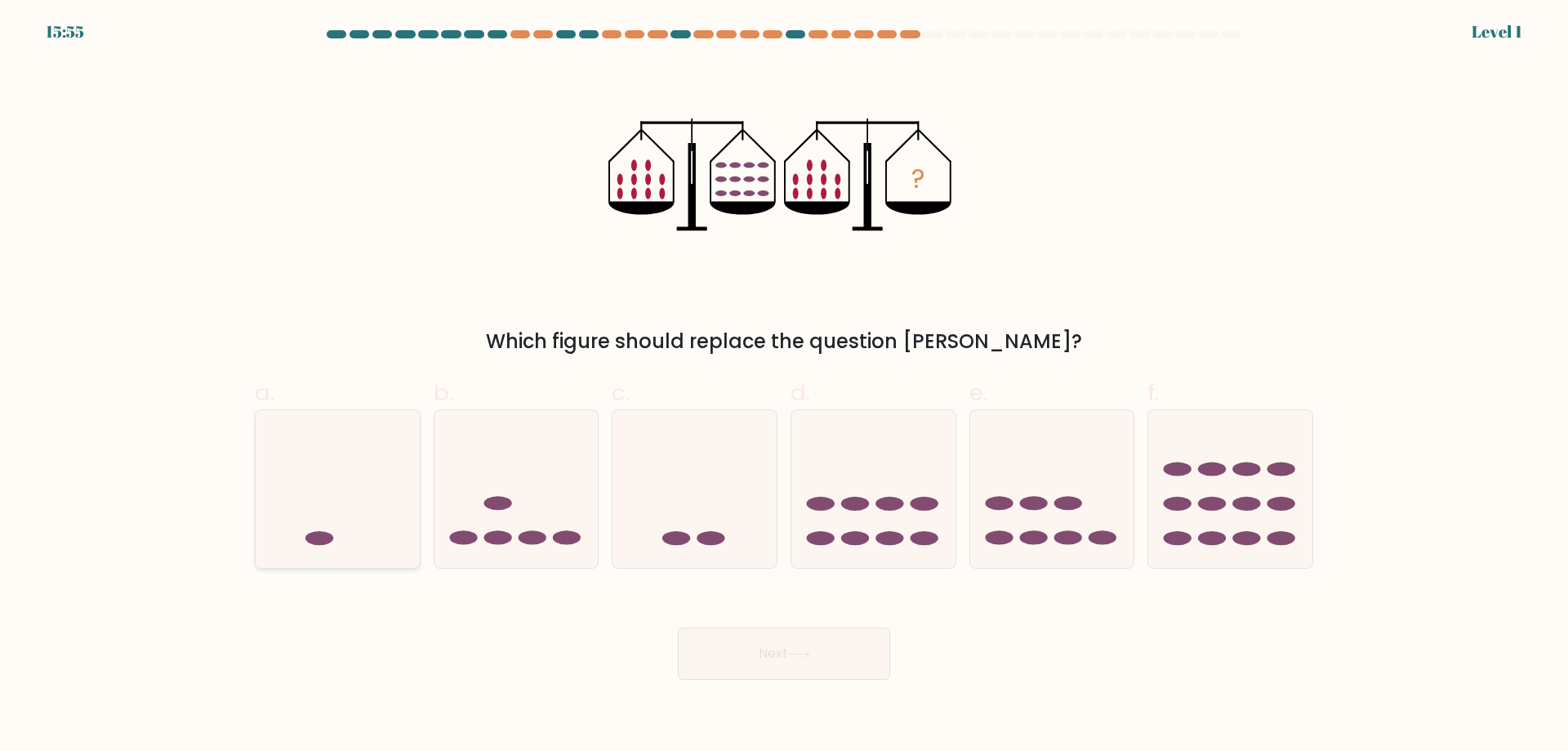
click at [371, 529] on icon at bounding box center [338, 489] width 165 height 136
click at [784, 386] on input "a." at bounding box center [784, 381] width 1 height 11
radio input "true"
click at [802, 645] on button "Next" at bounding box center [784, 653] width 212 height 53
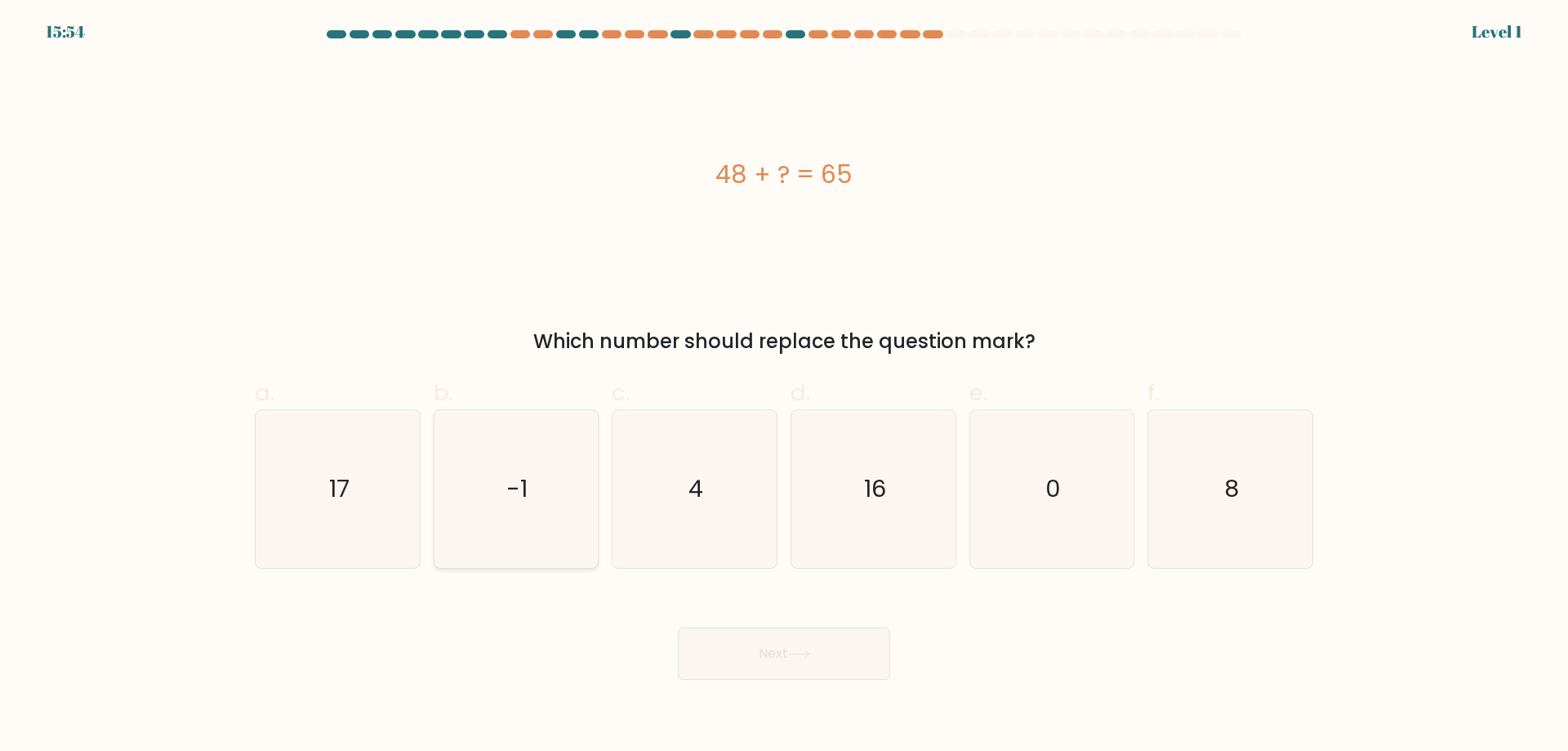
click at [523, 507] on icon "-1" at bounding box center [516, 489] width 158 height 158
click at [784, 386] on input "b. -1" at bounding box center [784, 381] width 1 height 11
radio input "true"
click at [829, 652] on button "Next" at bounding box center [784, 653] width 212 height 53
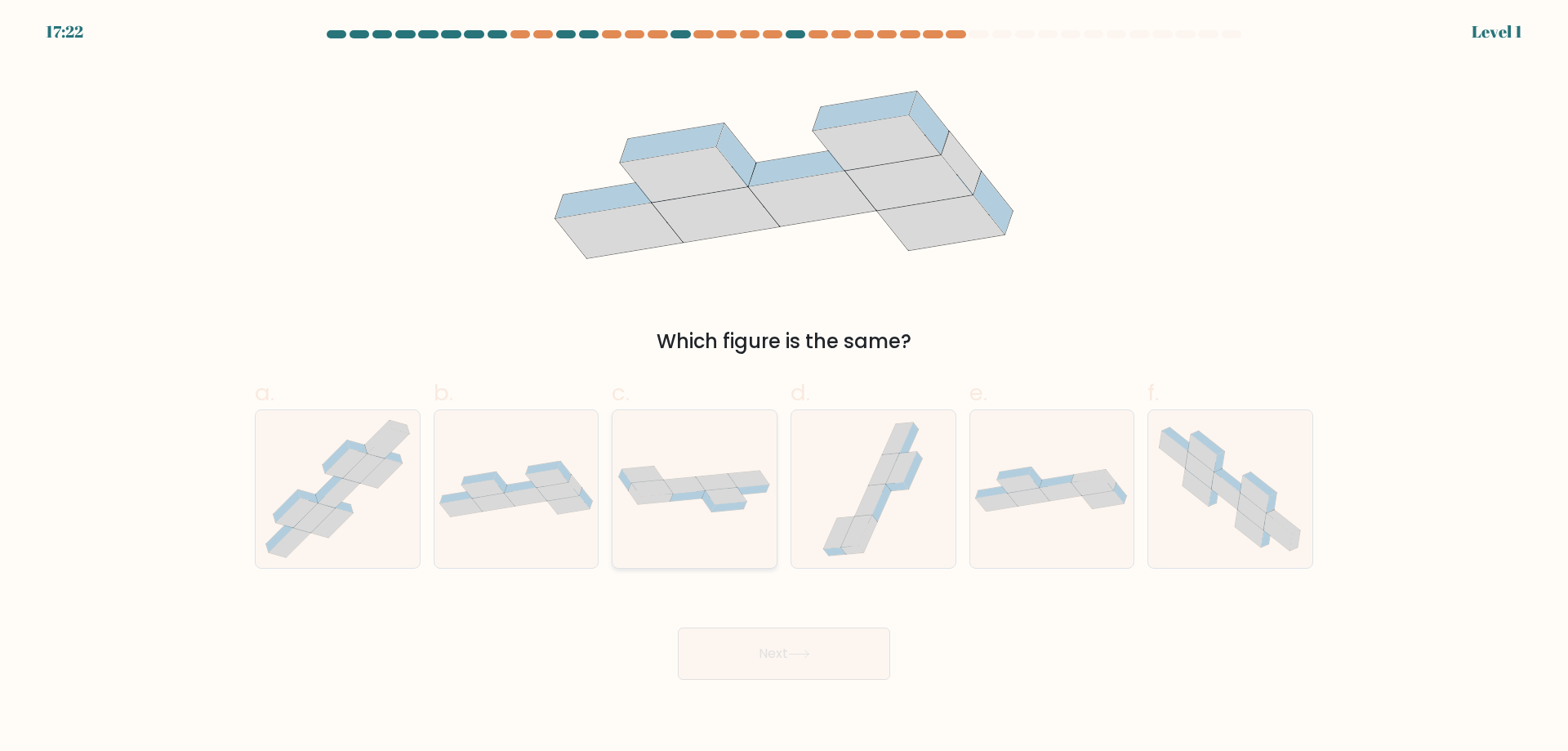
click at [727, 524] on div at bounding box center [694, 489] width 165 height 160
click at [784, 386] on input "c." at bounding box center [784, 381] width 1 height 11
radio input "true"
click at [801, 665] on button "Next" at bounding box center [784, 653] width 212 height 53
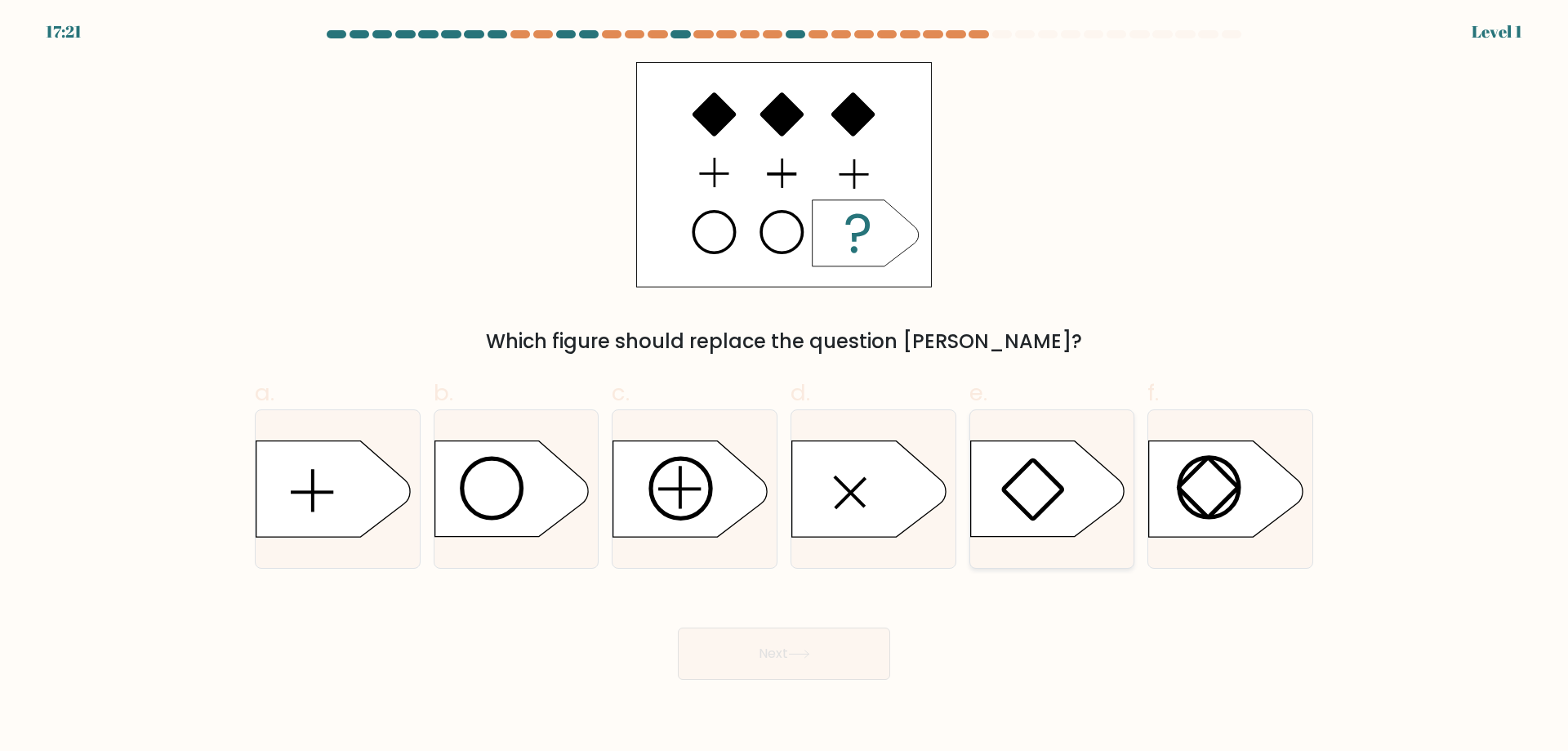
click at [1034, 485] on icon at bounding box center [1047, 489] width 154 height 96
click at [785, 386] on input "e." at bounding box center [784, 381] width 1 height 11
radio input "true"
click at [844, 651] on button "Next" at bounding box center [784, 653] width 212 height 53
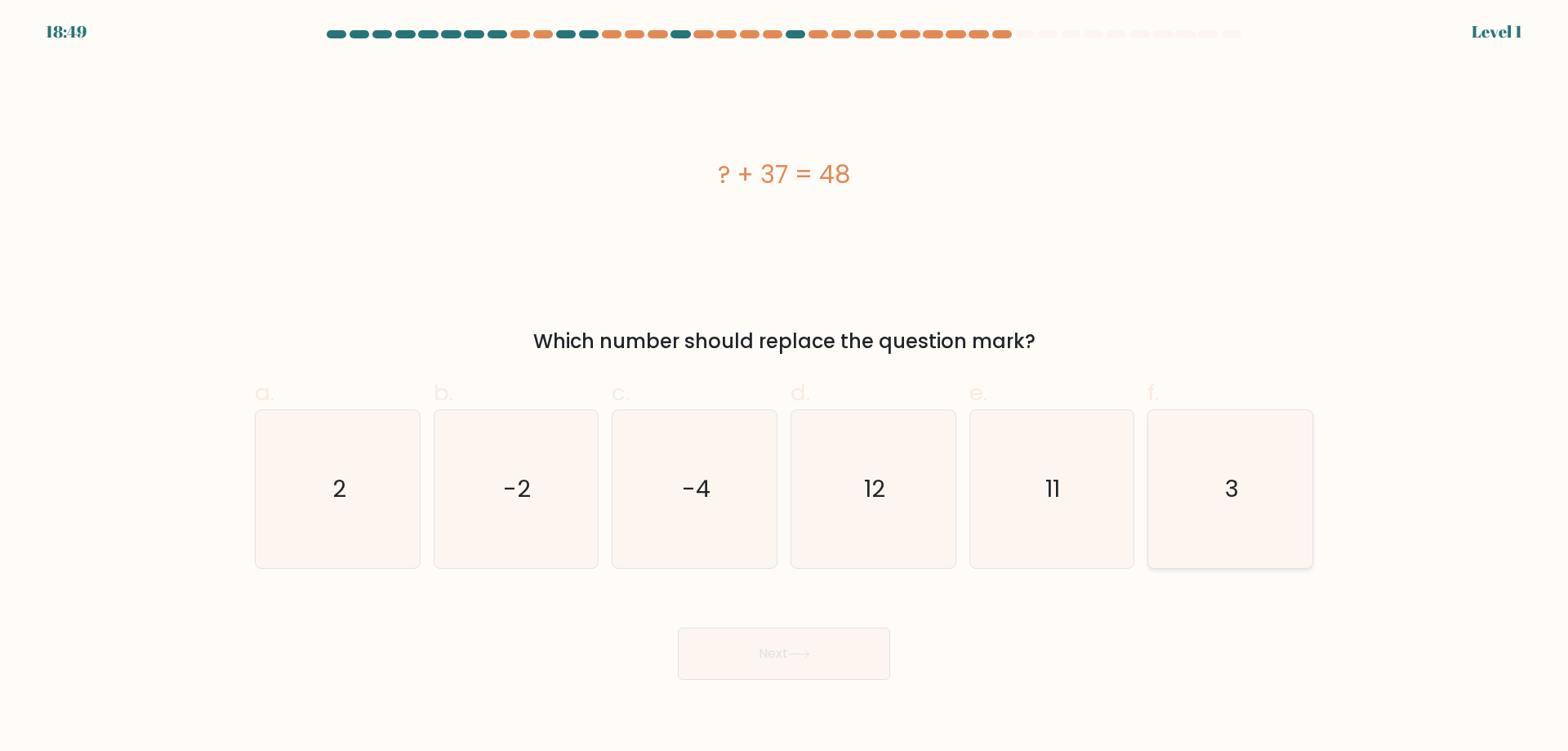
click at [1209, 492] on icon "3" at bounding box center [1230, 489] width 158 height 158
click at [785, 386] on input "f. 3" at bounding box center [784, 381] width 1 height 11
radio input "true"
click at [835, 652] on button "Next" at bounding box center [784, 653] width 212 height 53
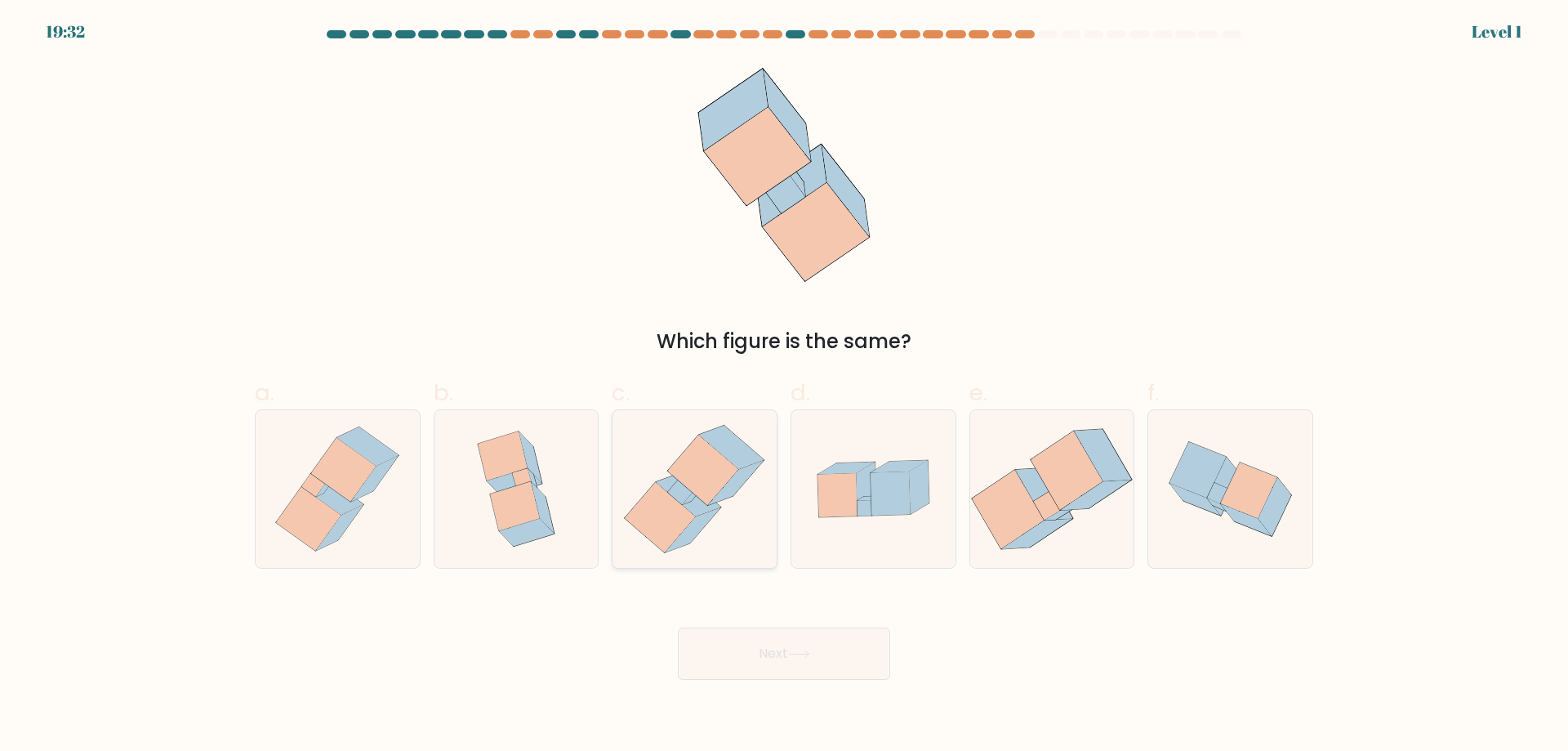
click at [689, 515] on icon at bounding box center [660, 517] width 70 height 70
click at [784, 386] on input "c." at bounding box center [784, 381] width 1 height 11
radio input "true"
click at [761, 658] on button "Next" at bounding box center [784, 653] width 212 height 53
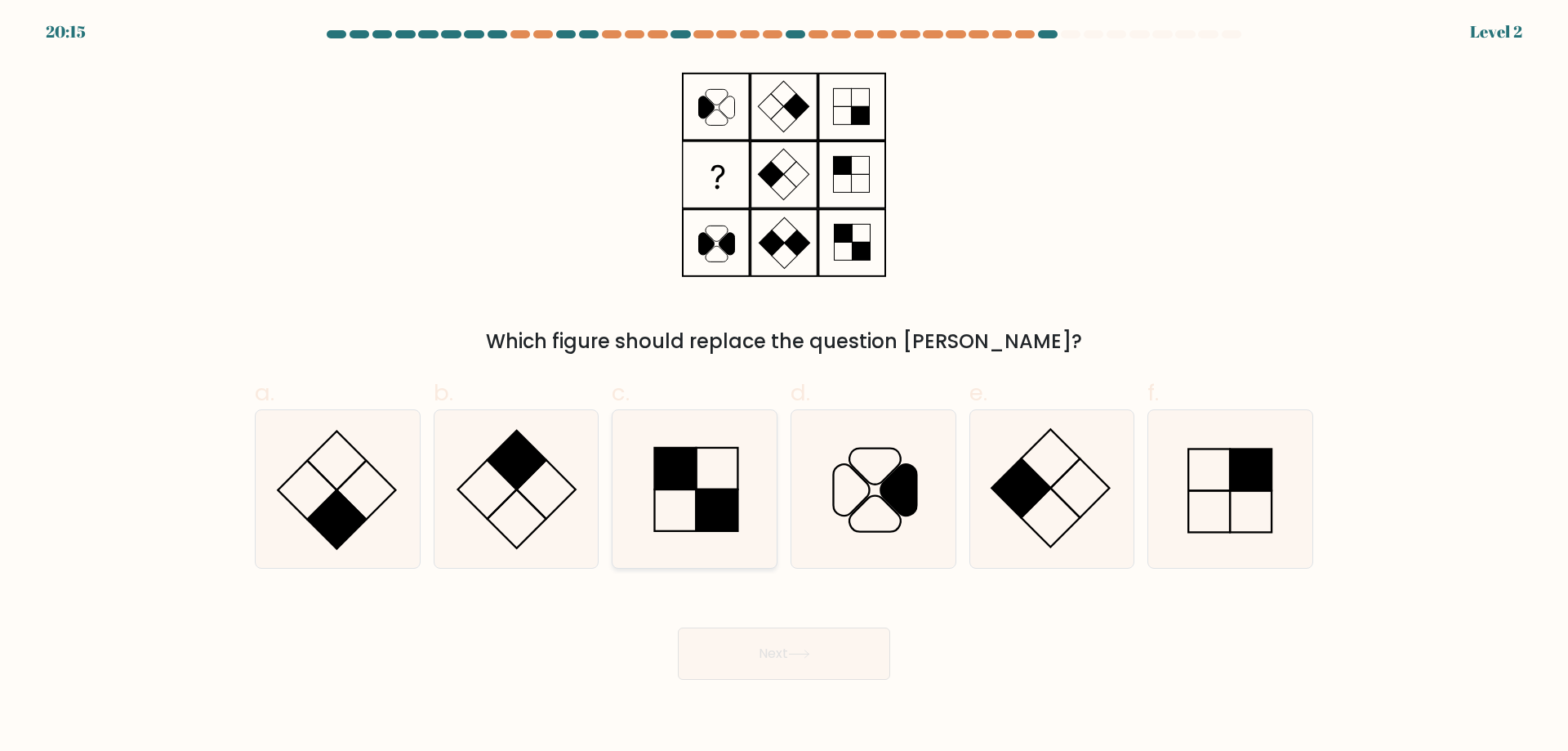
click at [705, 524] on rect at bounding box center [717, 510] width 42 height 42
click at [784, 386] on input "c." at bounding box center [784, 381] width 1 height 11
radio input "true"
click at [770, 651] on button "Next" at bounding box center [784, 653] width 212 height 53
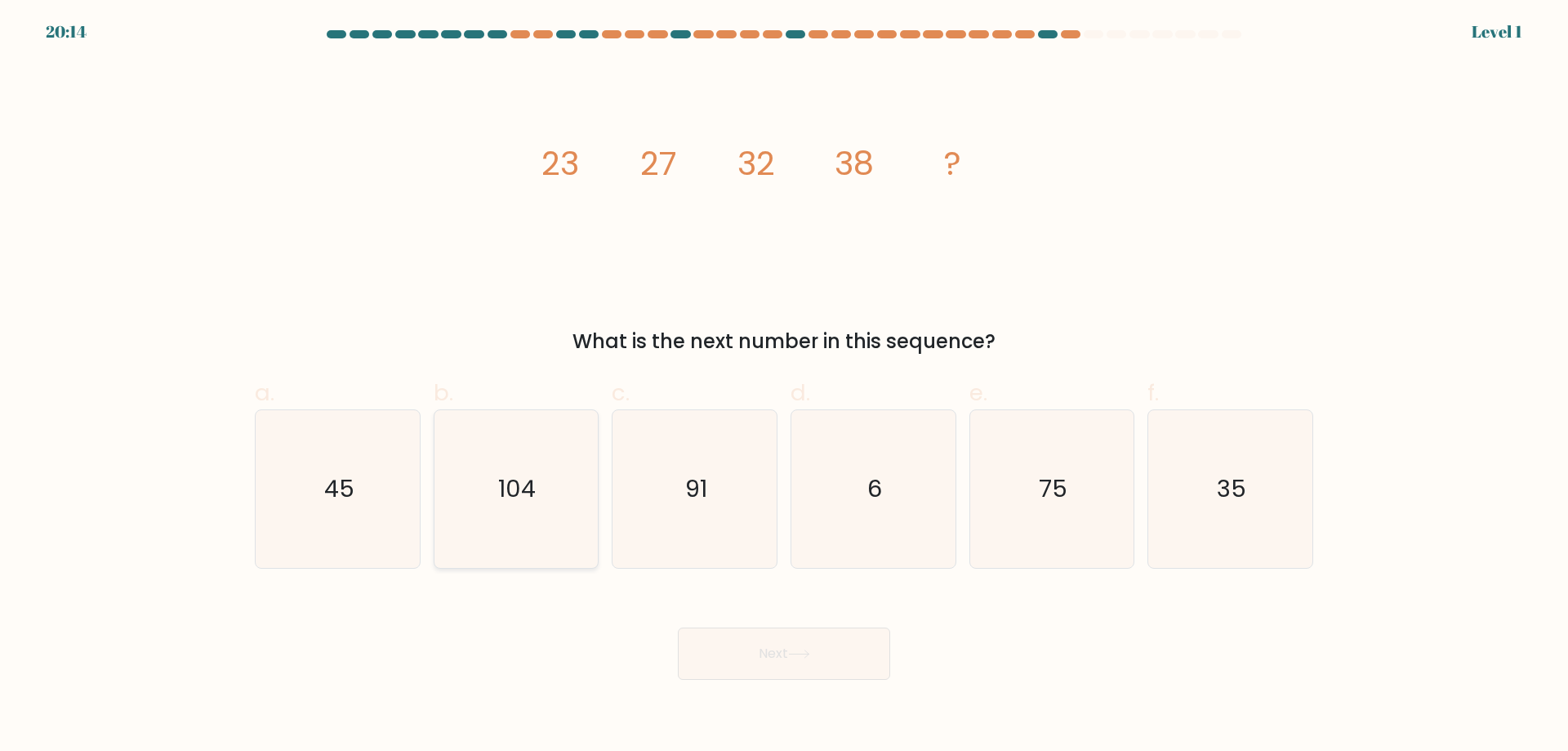
click at [511, 490] on text "104" at bounding box center [518, 488] width 37 height 33
click at [784, 386] on input "b. 104" at bounding box center [784, 381] width 1 height 11
radio input "true"
click at [785, 652] on button "Next" at bounding box center [784, 653] width 212 height 53
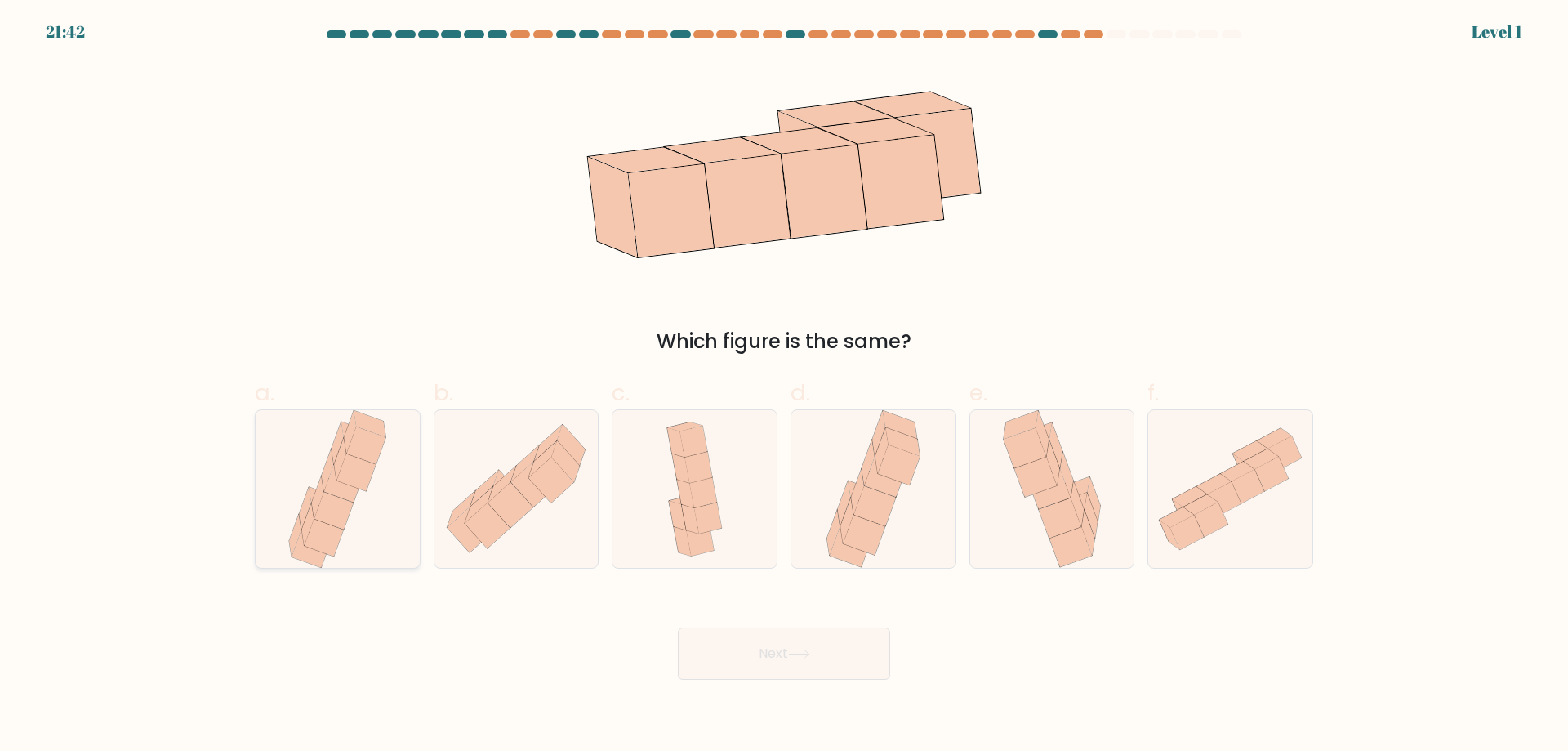
click at [384, 502] on icon at bounding box center [338, 489] width 107 height 158
click at [784, 386] on input "a." at bounding box center [784, 381] width 1 height 11
radio input "true"
click at [815, 659] on button "Next" at bounding box center [784, 653] width 212 height 53
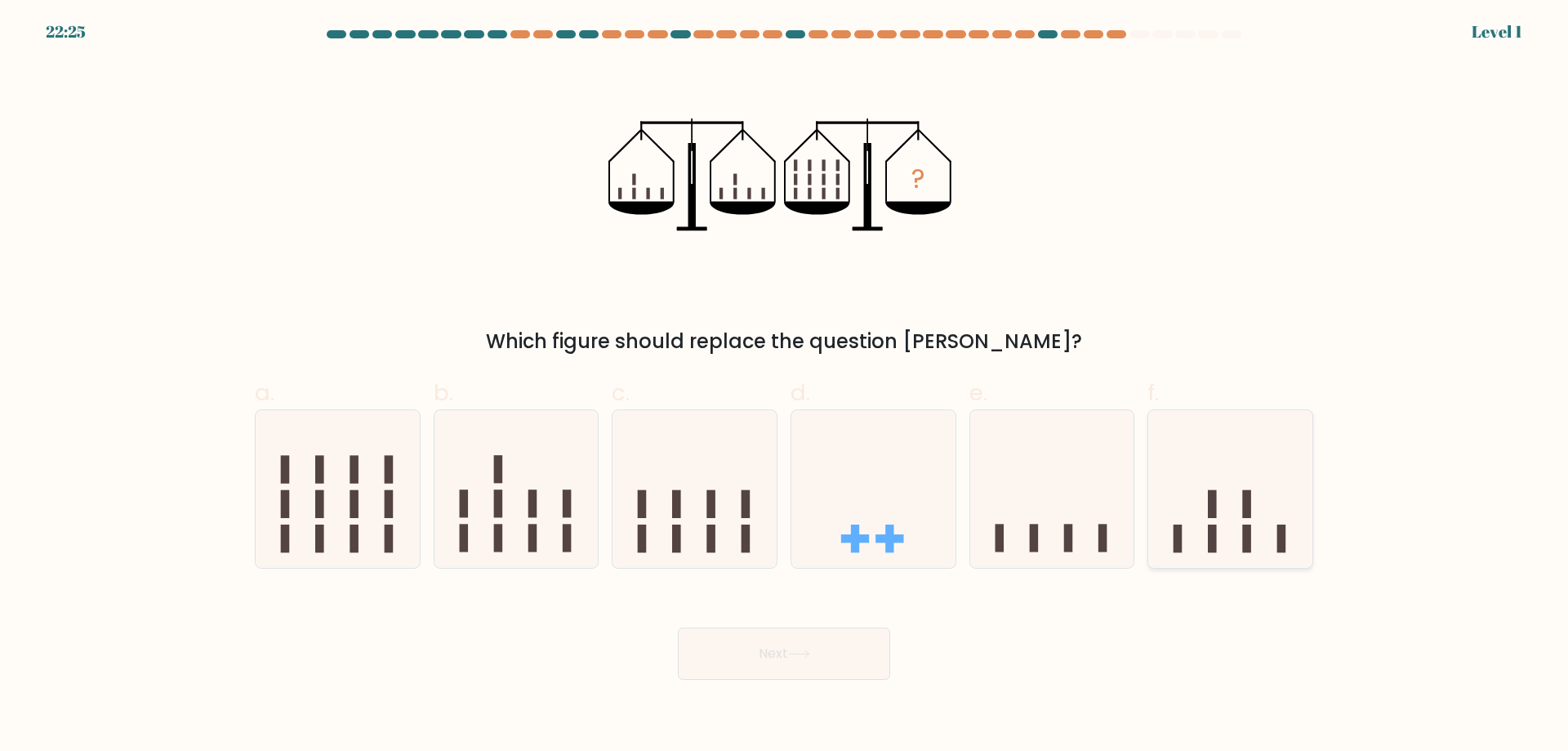
click at [1222, 541] on icon at bounding box center [1231, 489] width 165 height 136
click at [785, 386] on input "f." at bounding box center [784, 381] width 1 height 11
radio input "true"
click at [858, 658] on button "Next" at bounding box center [784, 653] width 212 height 53
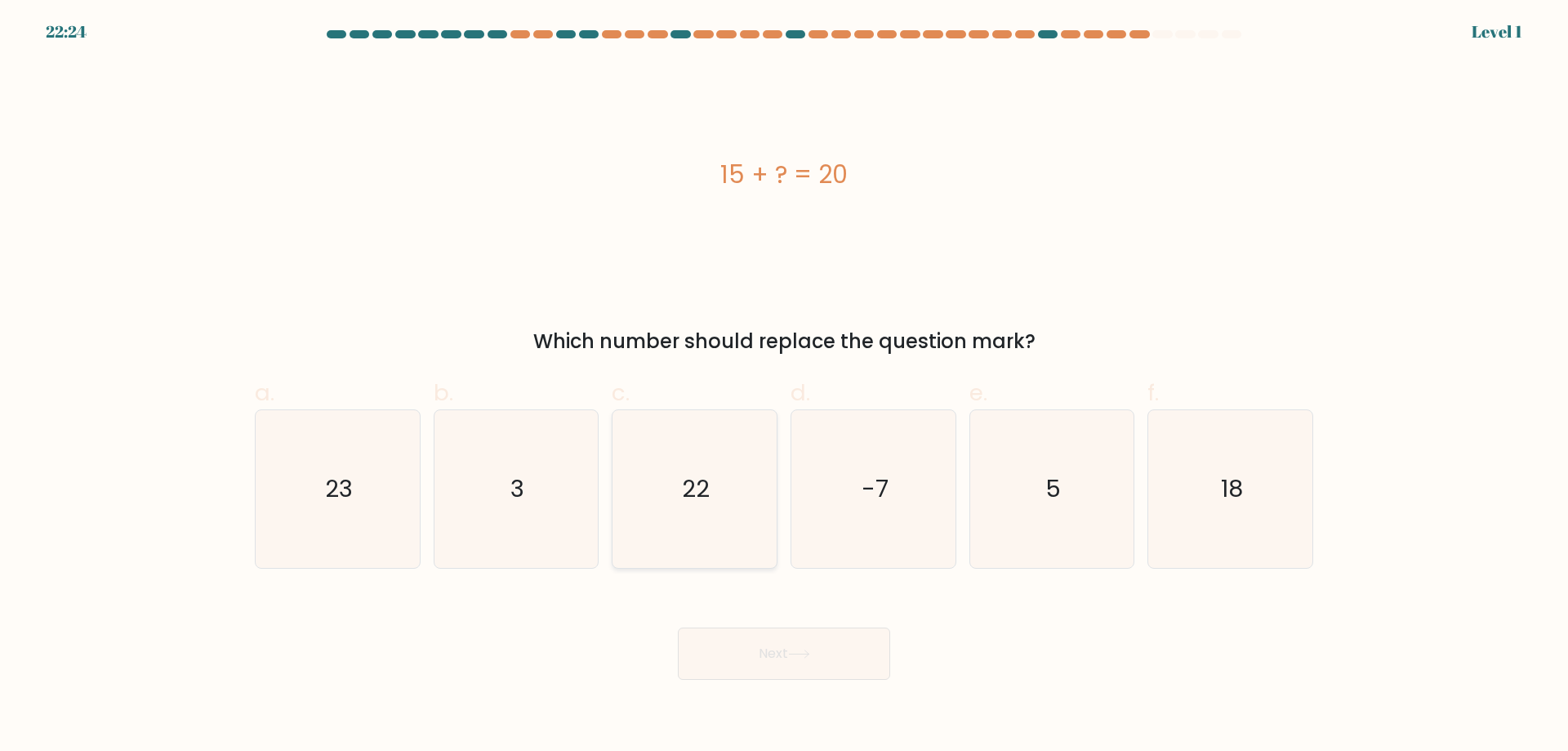
click at [714, 520] on icon "22" at bounding box center [695, 489] width 158 height 158
click at [784, 386] on input "c. 22" at bounding box center [784, 381] width 1 height 11
radio input "true"
click at [803, 650] on icon at bounding box center [799, 653] width 22 height 9
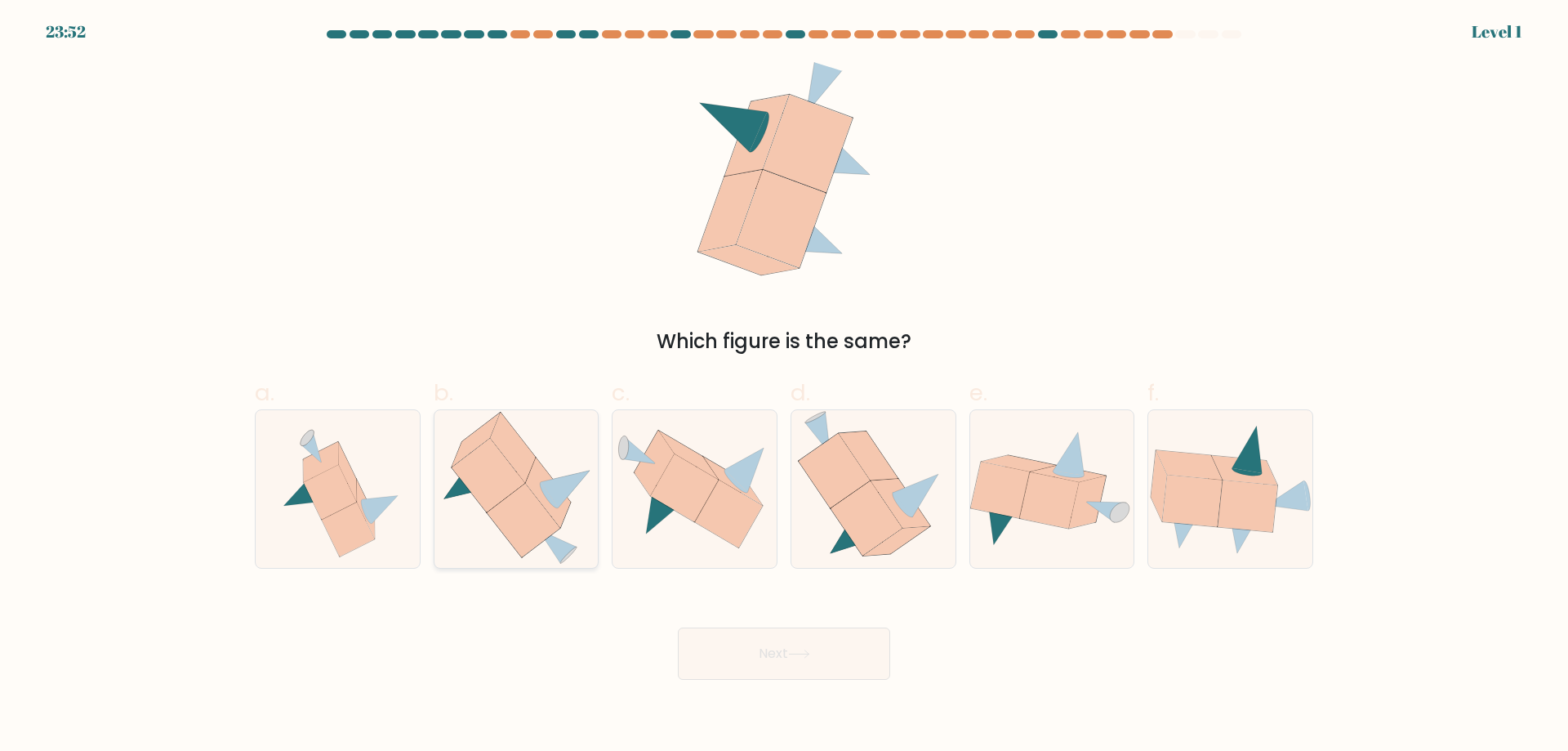
click at [564, 513] on icon at bounding box center [547, 492] width 45 height 70
click at [784, 386] on input "b." at bounding box center [784, 381] width 1 height 11
radio input "true"
click at [815, 647] on button "Next" at bounding box center [784, 653] width 212 height 53
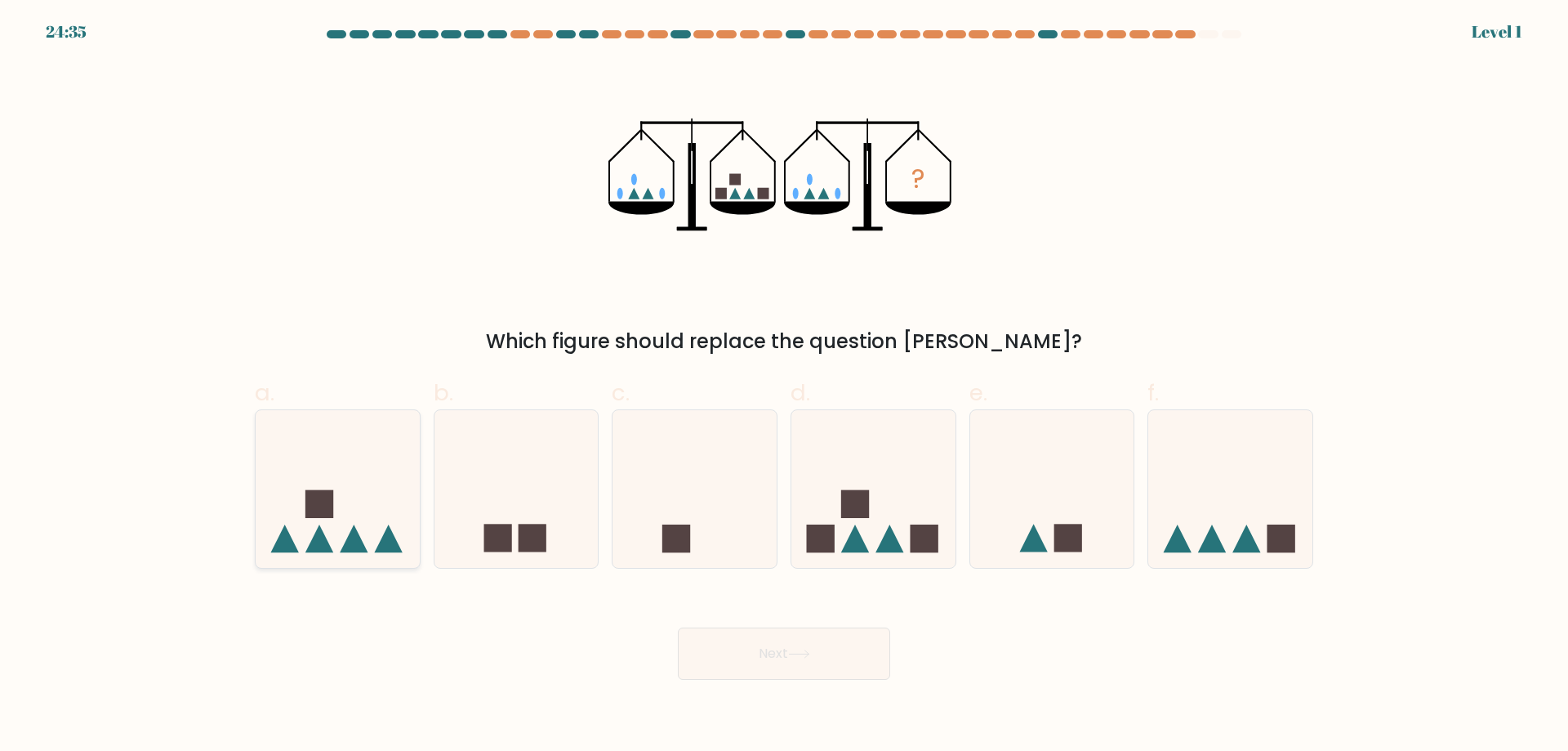
click at [322, 496] on rect at bounding box center [319, 504] width 28 height 28
click at [784, 386] on input "a." at bounding box center [784, 381] width 1 height 11
radio input "true"
click at [769, 656] on button "Next" at bounding box center [784, 653] width 212 height 53
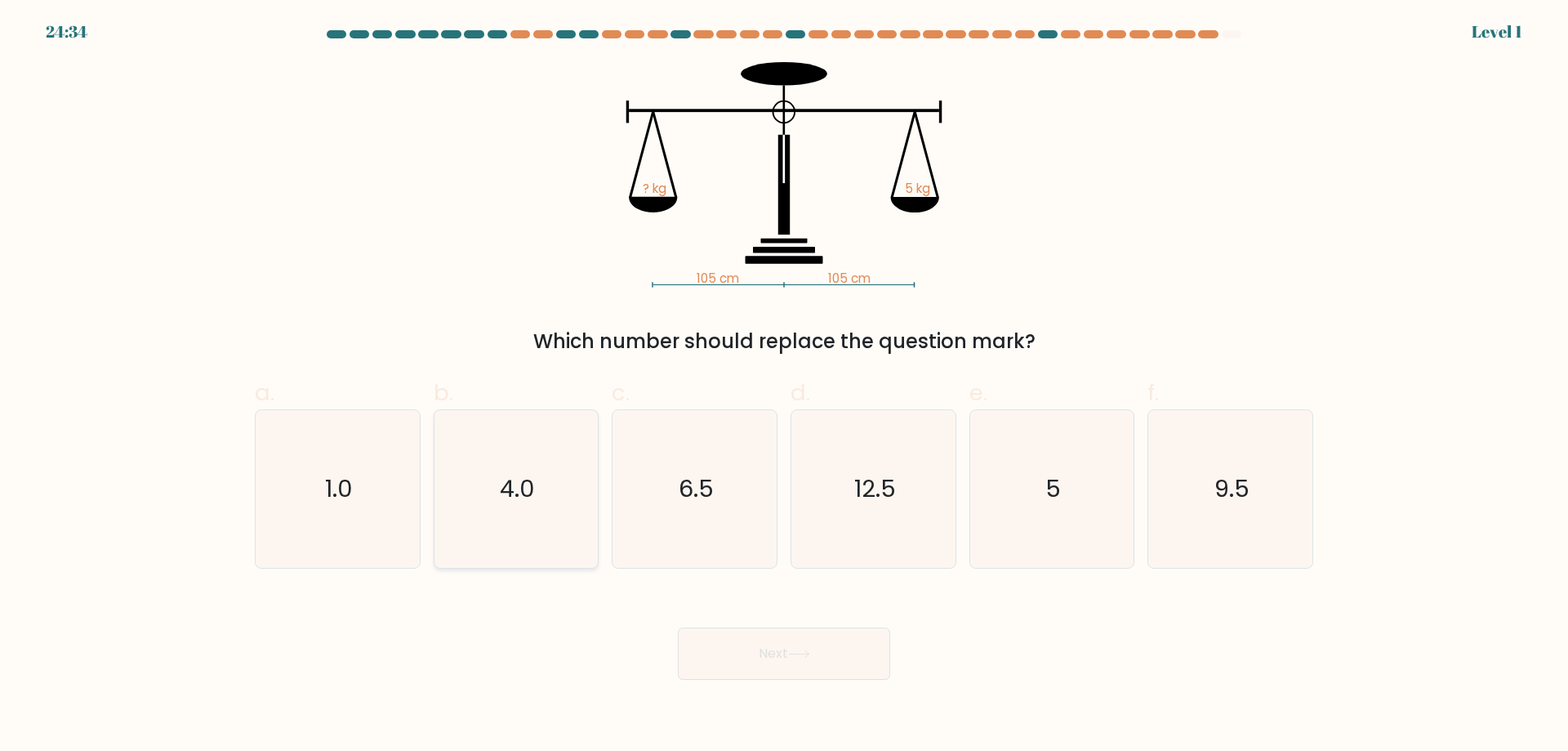
click at [549, 504] on icon "4.0" at bounding box center [516, 489] width 158 height 158
click at [784, 386] on input "b. 4.0" at bounding box center [784, 381] width 1 height 11
radio input "true"
click at [769, 659] on button "Next" at bounding box center [784, 653] width 212 height 53
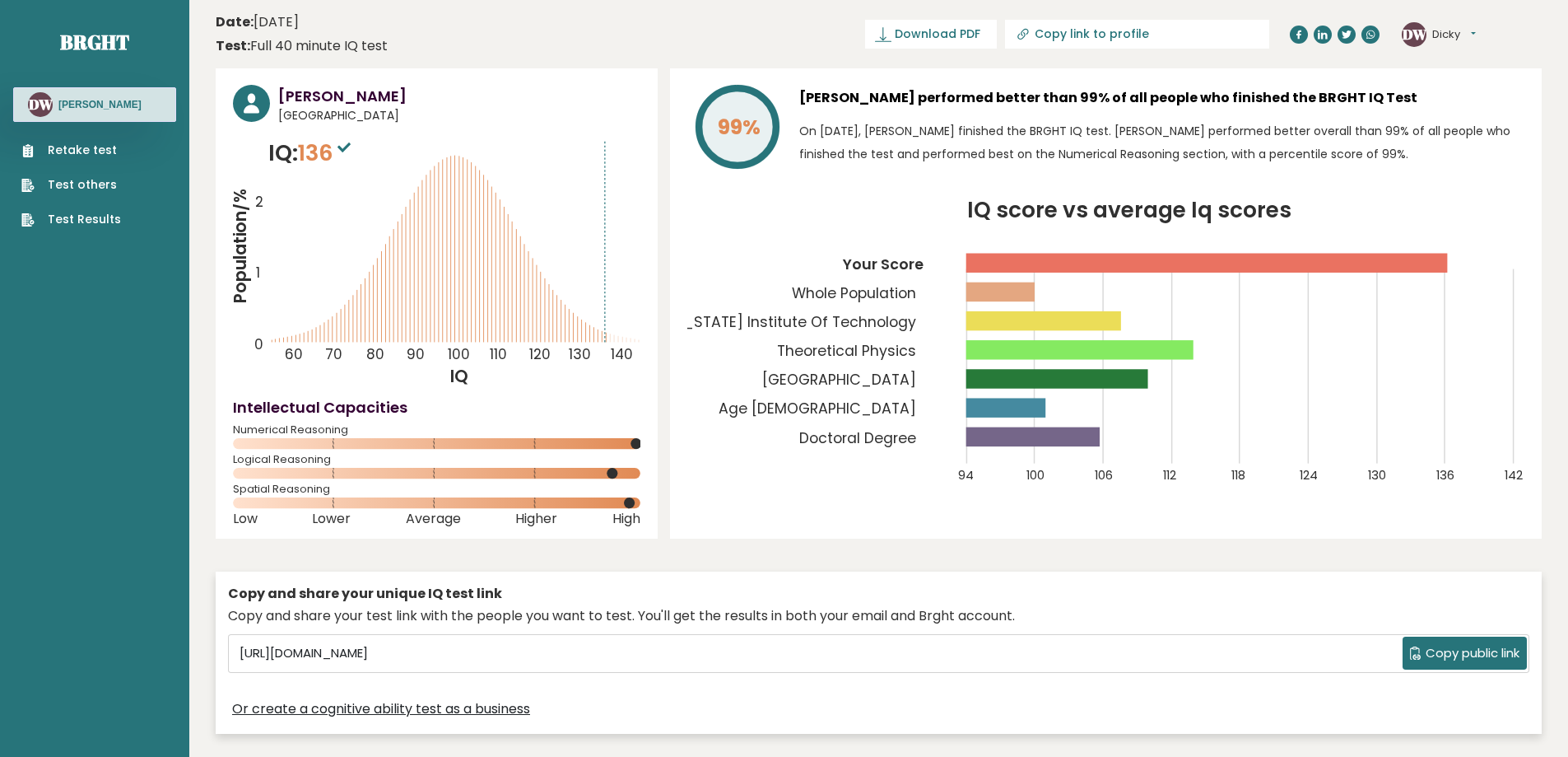
click at [106, 222] on link "Test Results" at bounding box center [71, 219] width 99 height 17
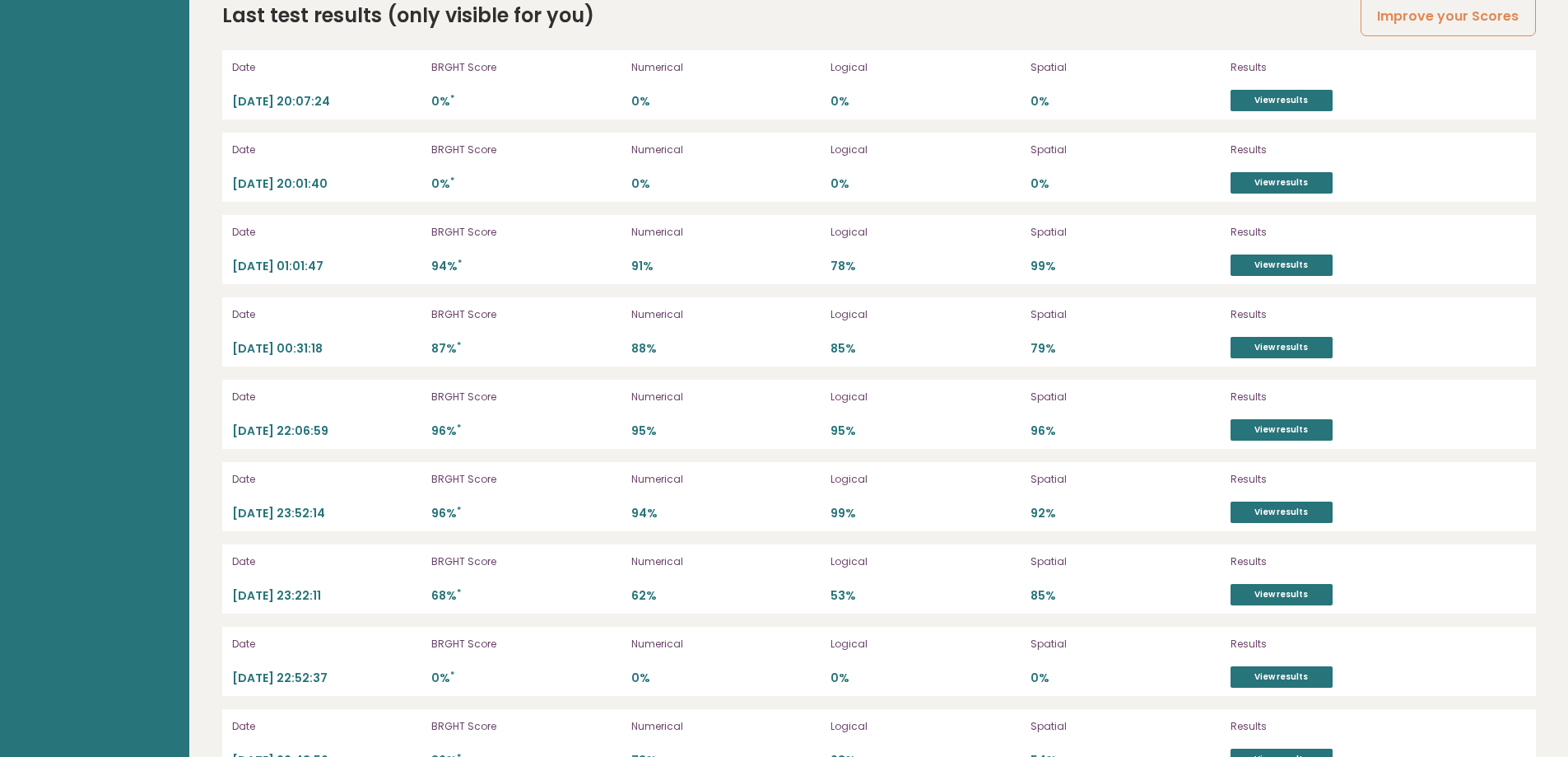
scroll to position [4146, 0]
click at [1288, 92] on link "View results" at bounding box center [1281, 99] width 102 height 21
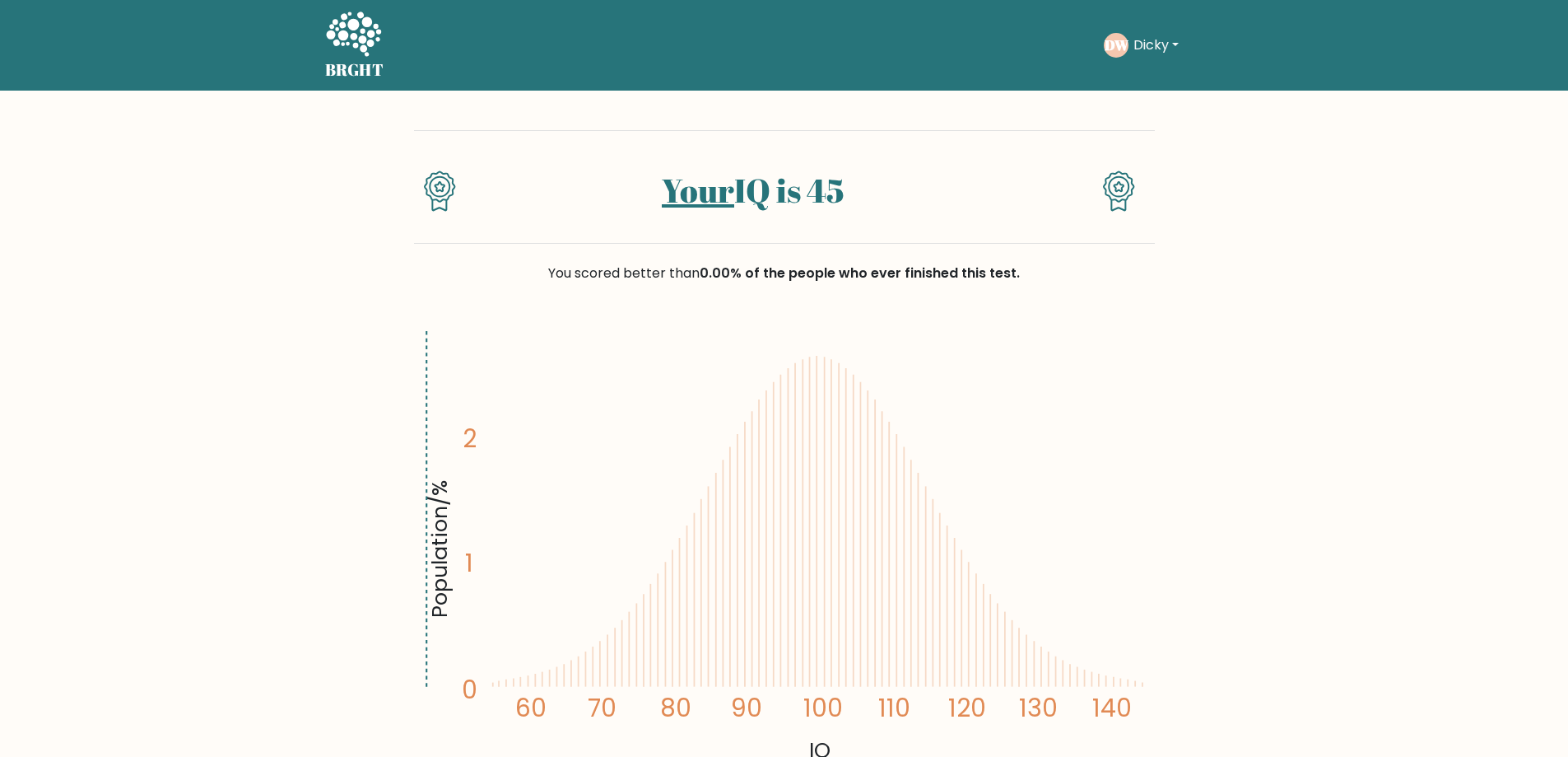
click at [362, 43] on icon at bounding box center [353, 33] width 56 height 44
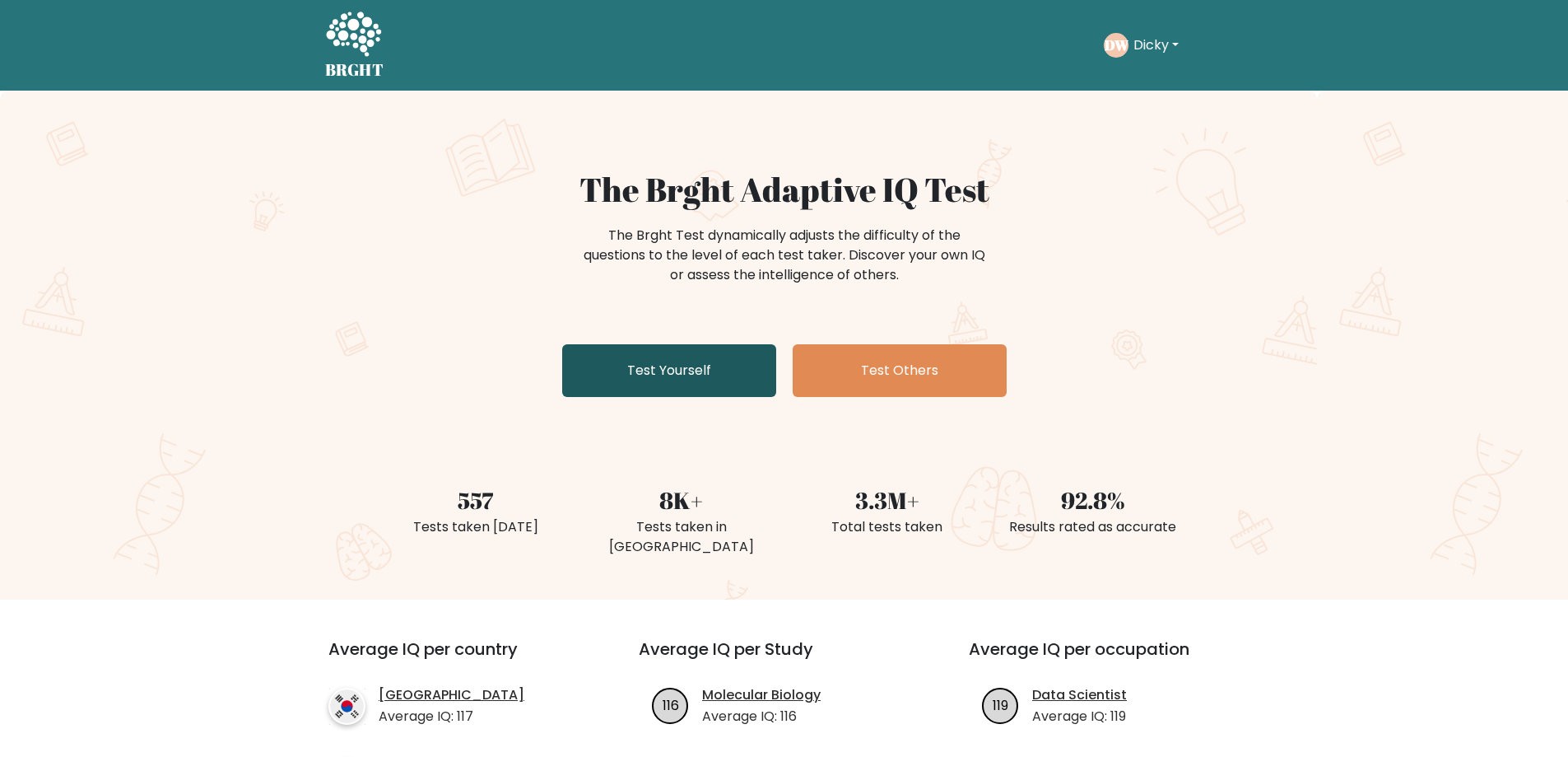
click at [711, 372] on link "Test Yourself" at bounding box center [669, 370] width 214 height 53
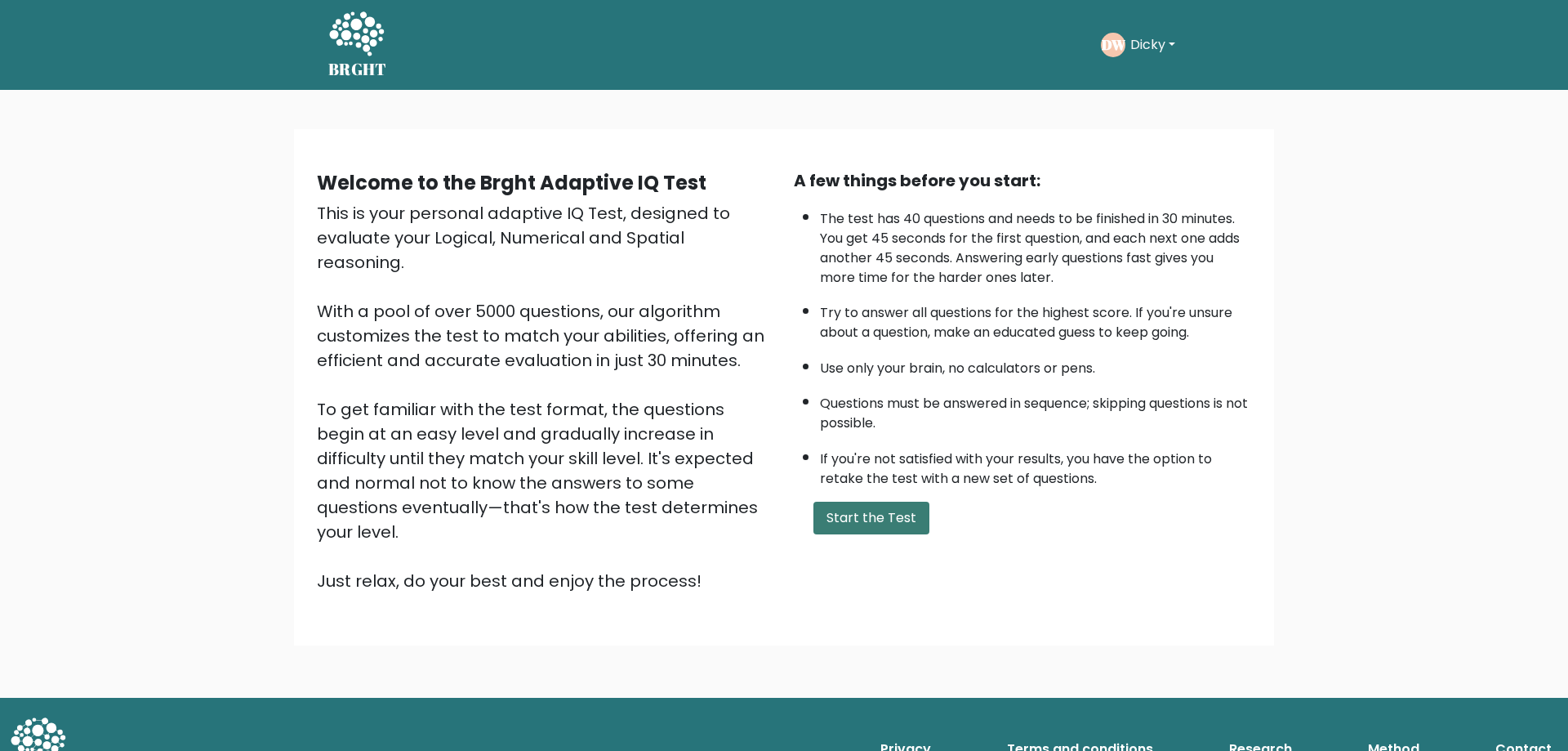
click at [899, 516] on button "Start the Test" at bounding box center [871, 518] width 116 height 33
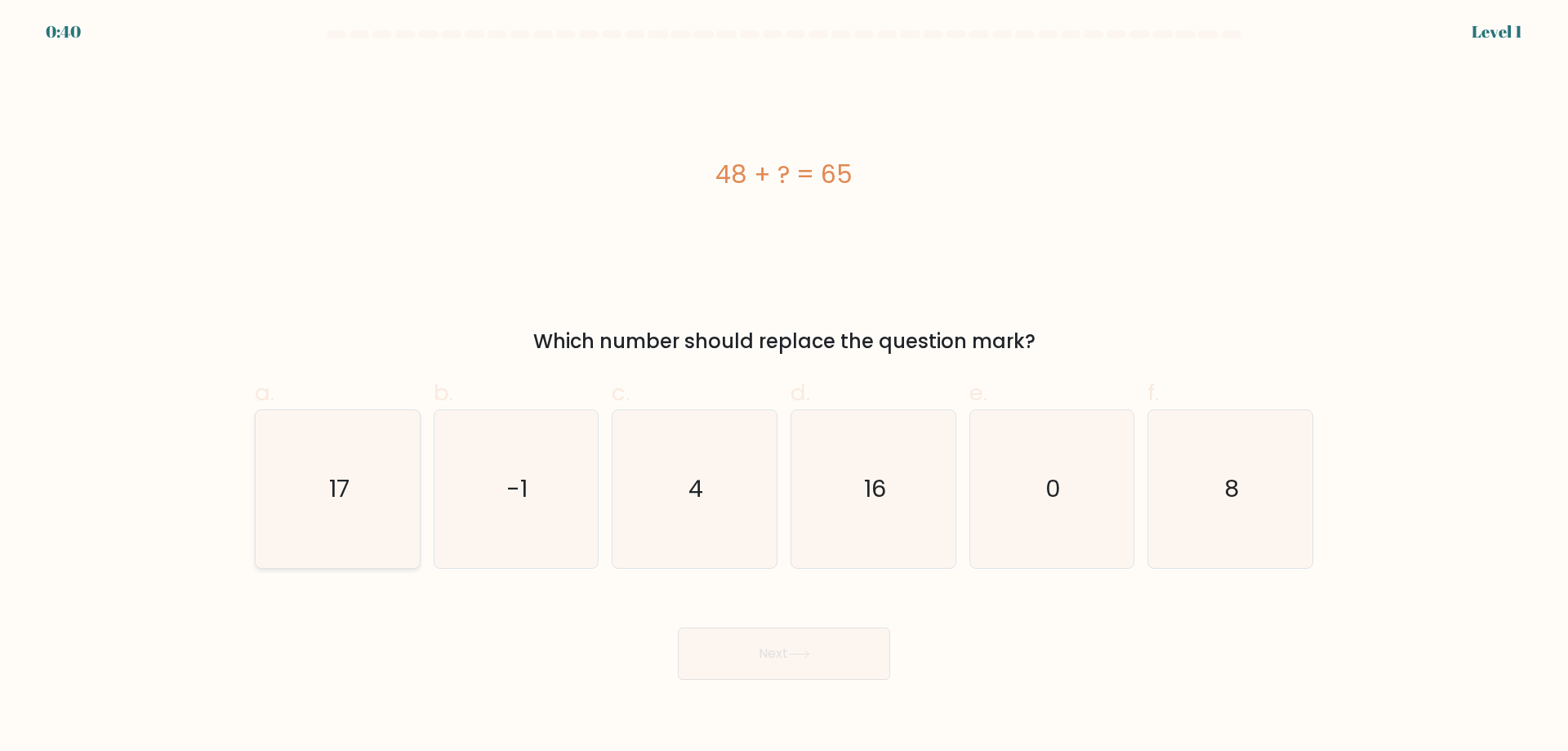
click at [382, 489] on icon "17" at bounding box center [338, 489] width 158 height 158
click at [784, 386] on input "a. 17" at bounding box center [784, 381] width 1 height 11
radio input "true"
click at [810, 657] on icon at bounding box center [799, 653] width 22 height 9
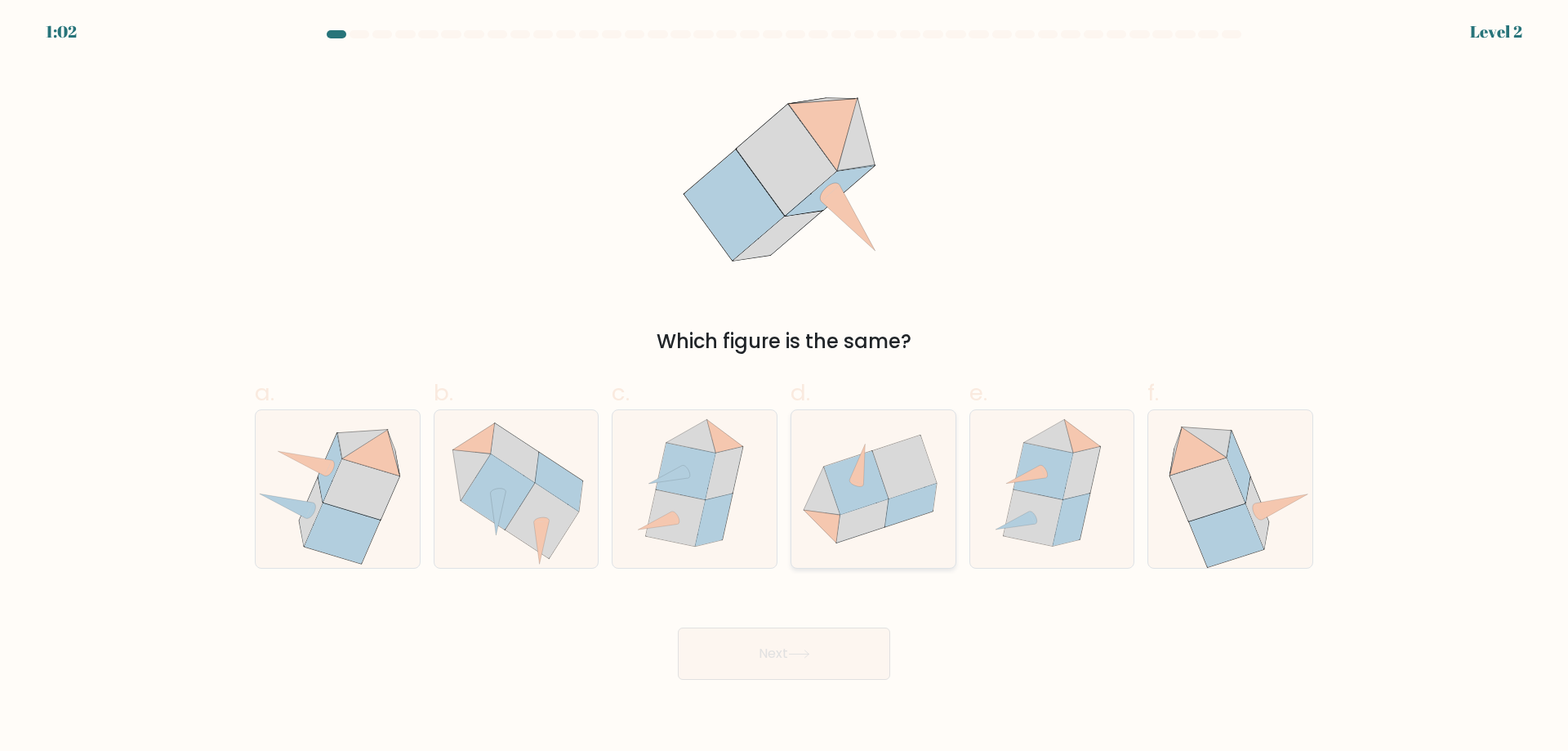
click at [872, 472] on icon at bounding box center [855, 482] width 64 height 64
click at [785, 386] on input "d." at bounding box center [784, 381] width 1 height 11
radio input "true"
click at [797, 651] on icon at bounding box center [799, 653] width 22 height 9
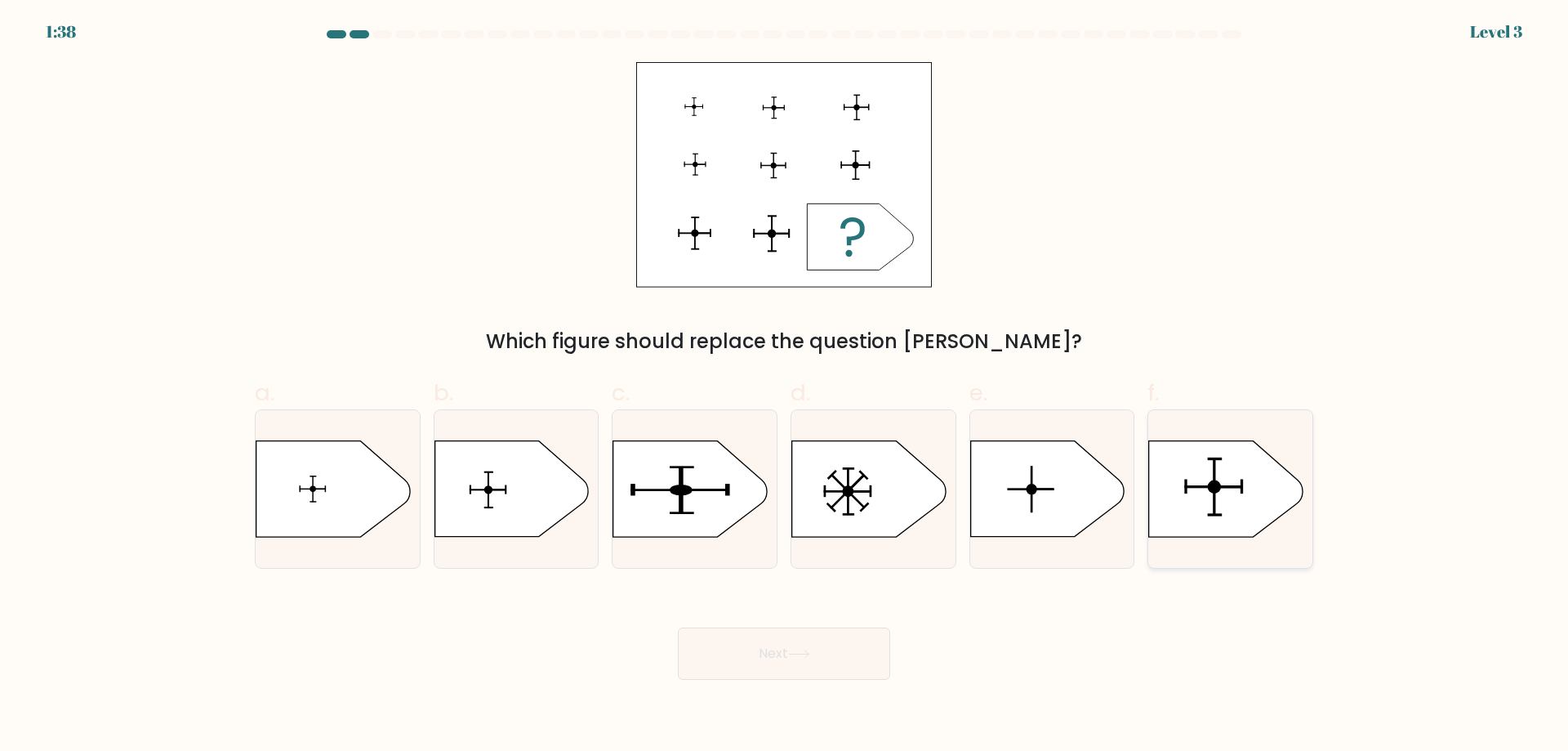
click at [1218, 477] on icon at bounding box center [1226, 489] width 154 height 96
click at [785, 386] on input "f." at bounding box center [784, 381] width 1 height 11
radio input "true"
click at [804, 650] on icon at bounding box center [799, 653] width 22 height 9
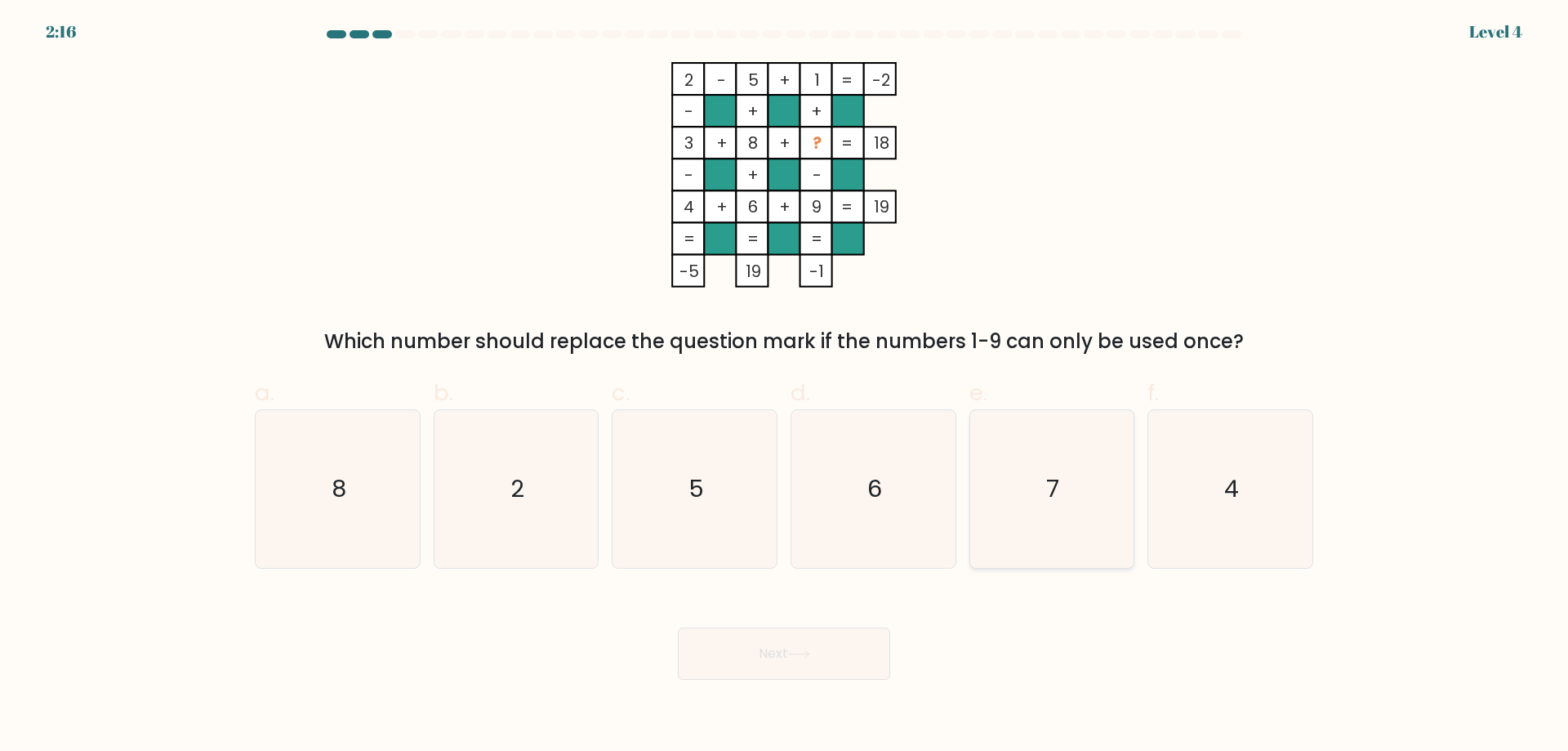
click at [1033, 505] on icon "7" at bounding box center [1052, 489] width 158 height 158
click at [785, 386] on input "e. 7" at bounding box center [784, 381] width 1 height 11
radio input "true"
click at [839, 647] on button "Next" at bounding box center [784, 653] width 212 height 53
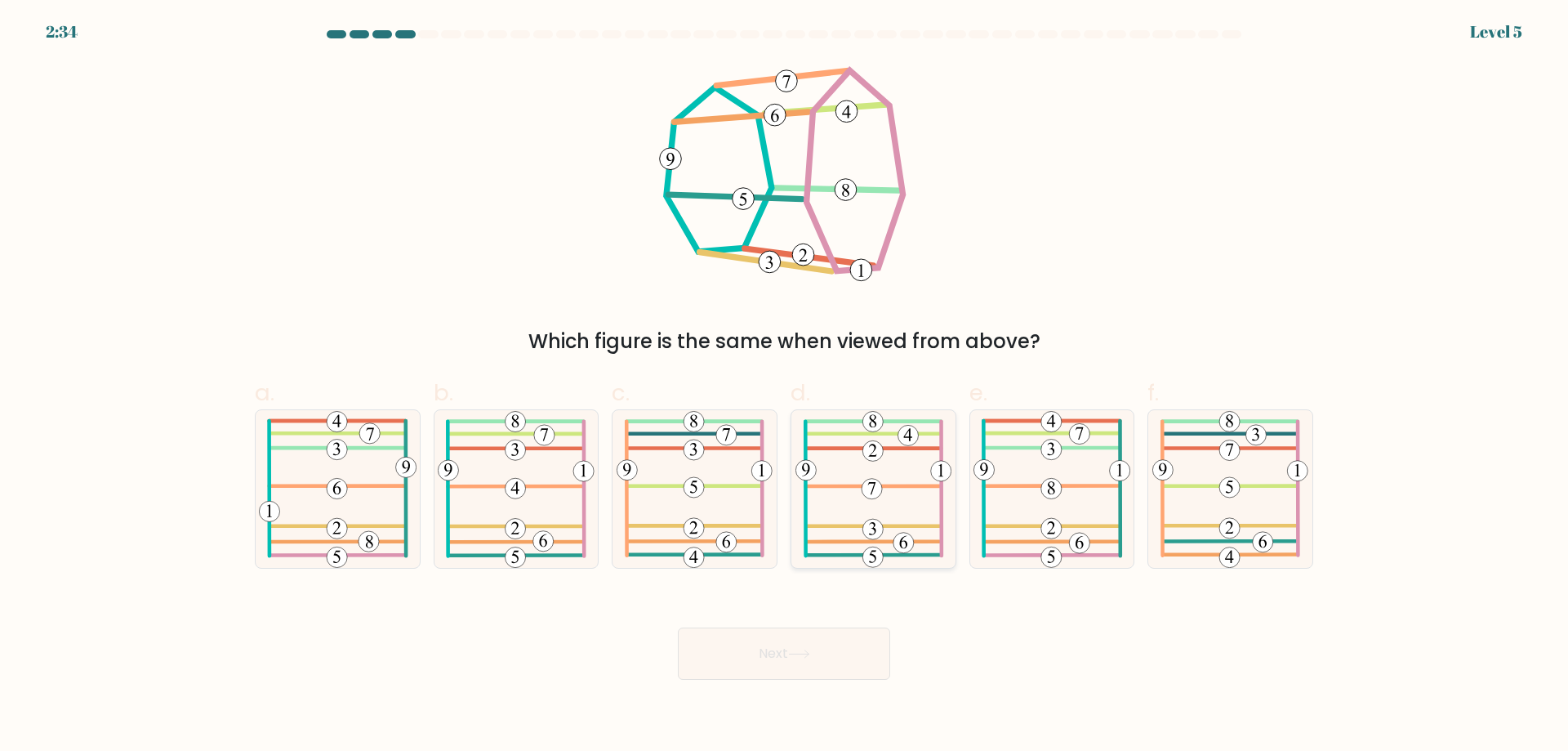
click at [858, 526] on 484 at bounding box center [873, 526] width 132 height 0
click at [785, 386] on input "d." at bounding box center [784, 381] width 1 height 11
radio input "true"
click at [785, 649] on button "Next" at bounding box center [784, 653] width 212 height 53
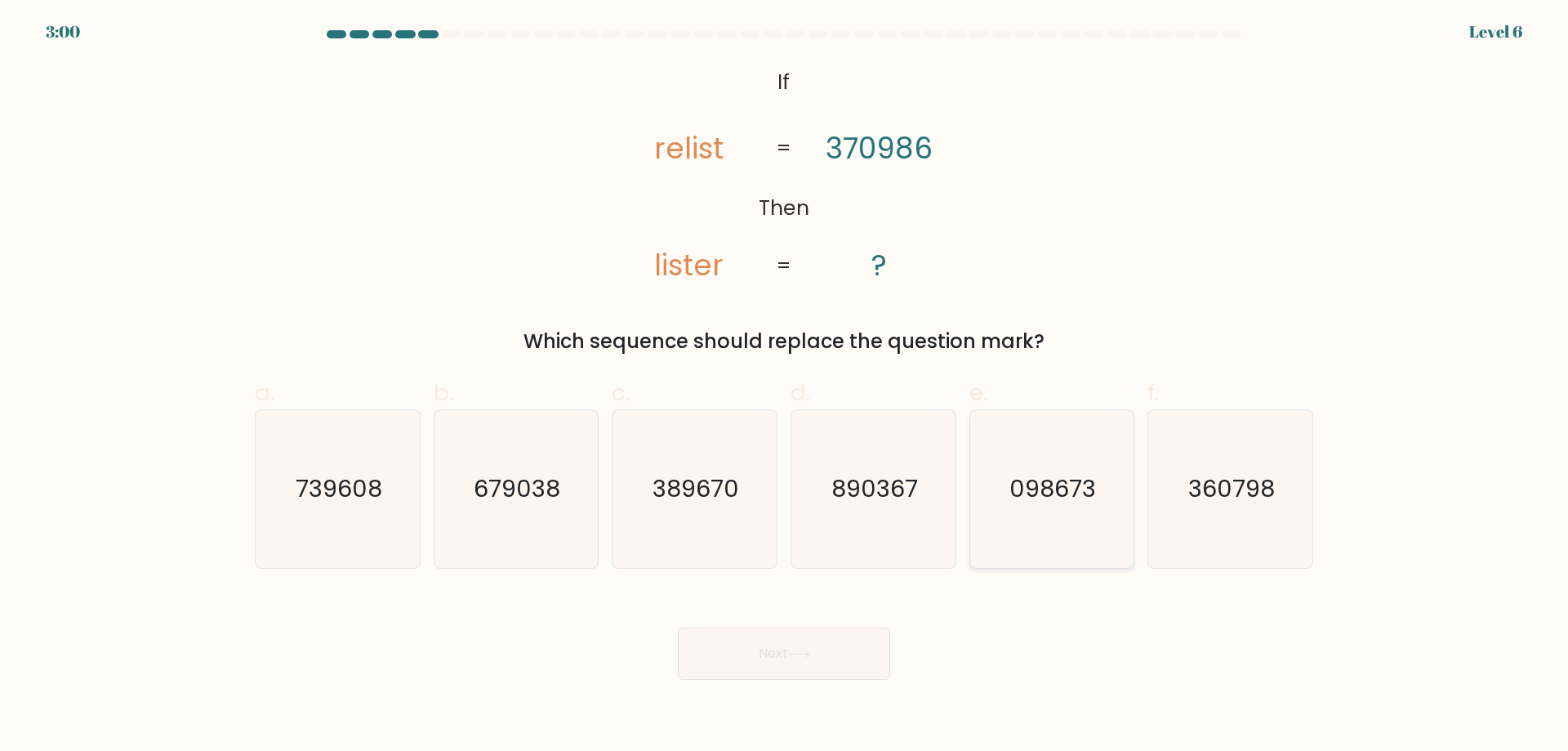
click at [1016, 499] on text "098673" at bounding box center [1054, 488] width 87 height 33
click at [785, 386] on input "e. 098673" at bounding box center [784, 381] width 1 height 11
radio input "true"
click at [774, 654] on button "Next" at bounding box center [784, 653] width 212 height 53
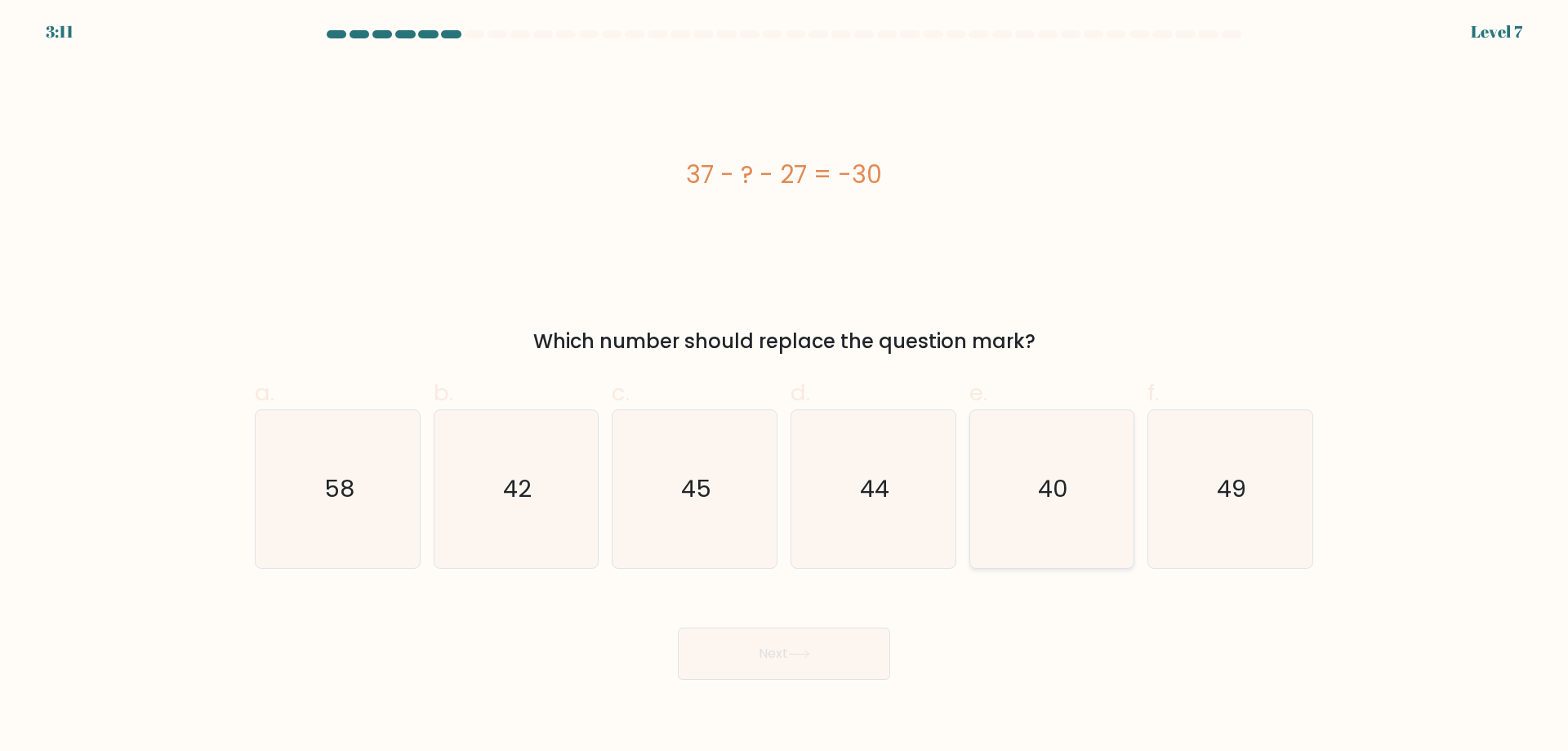
click at [1039, 530] on icon "40" at bounding box center [1052, 489] width 158 height 158
click at [785, 386] on input "e. 40" at bounding box center [784, 381] width 1 height 11
radio input "true"
click at [809, 654] on icon at bounding box center [798, 653] width 20 height 8
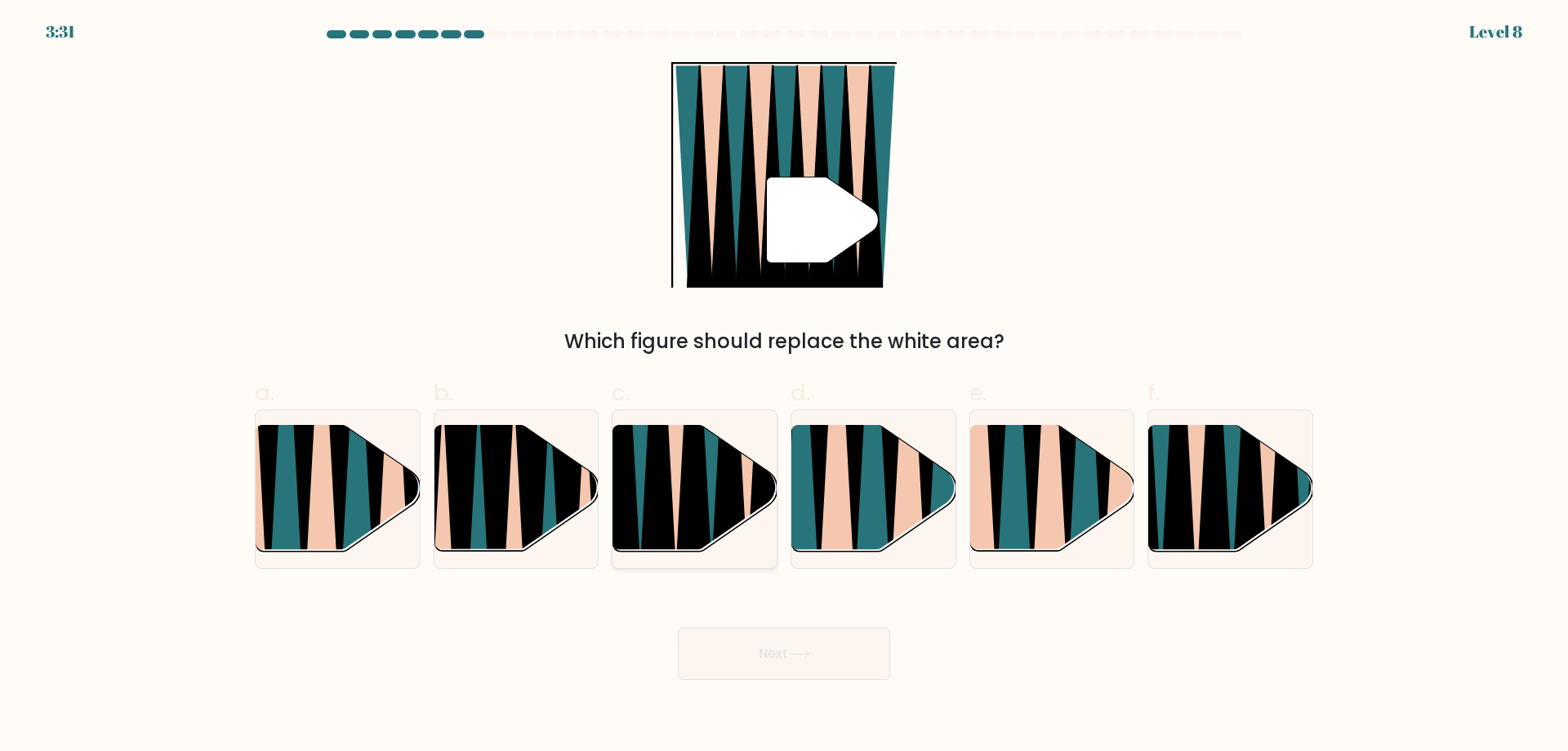
click at [685, 510] on icon at bounding box center [693, 426] width 36 height 328
click at [784, 386] on input "c." at bounding box center [784, 381] width 1 height 11
radio input "true"
click at [798, 654] on icon at bounding box center [798, 653] width 20 height 8
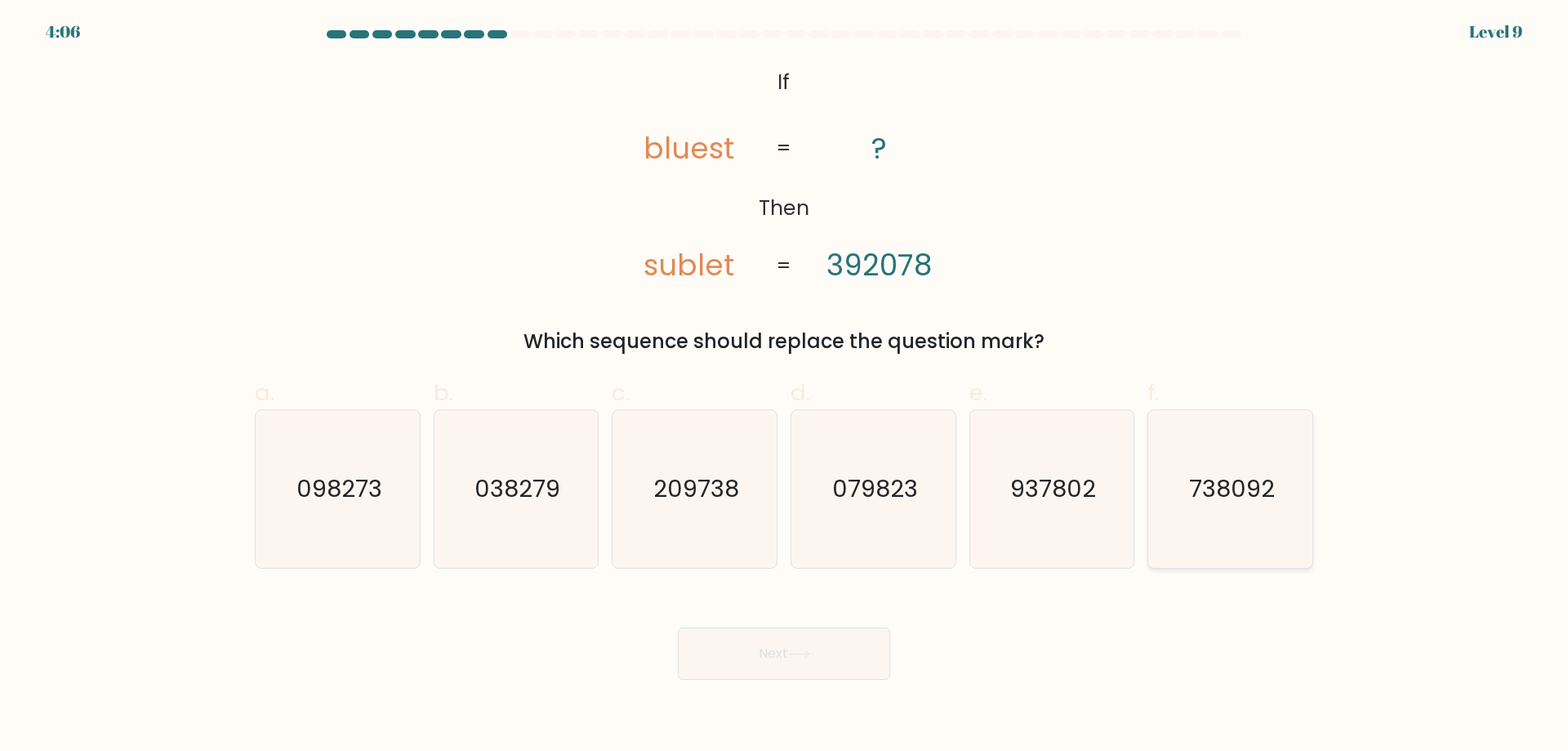
click at [1245, 513] on icon "738092" at bounding box center [1230, 489] width 158 height 158
click at [785, 386] on input "f. 738092" at bounding box center [784, 381] width 1 height 11
radio input "true"
click at [815, 655] on button "Next" at bounding box center [784, 653] width 212 height 53
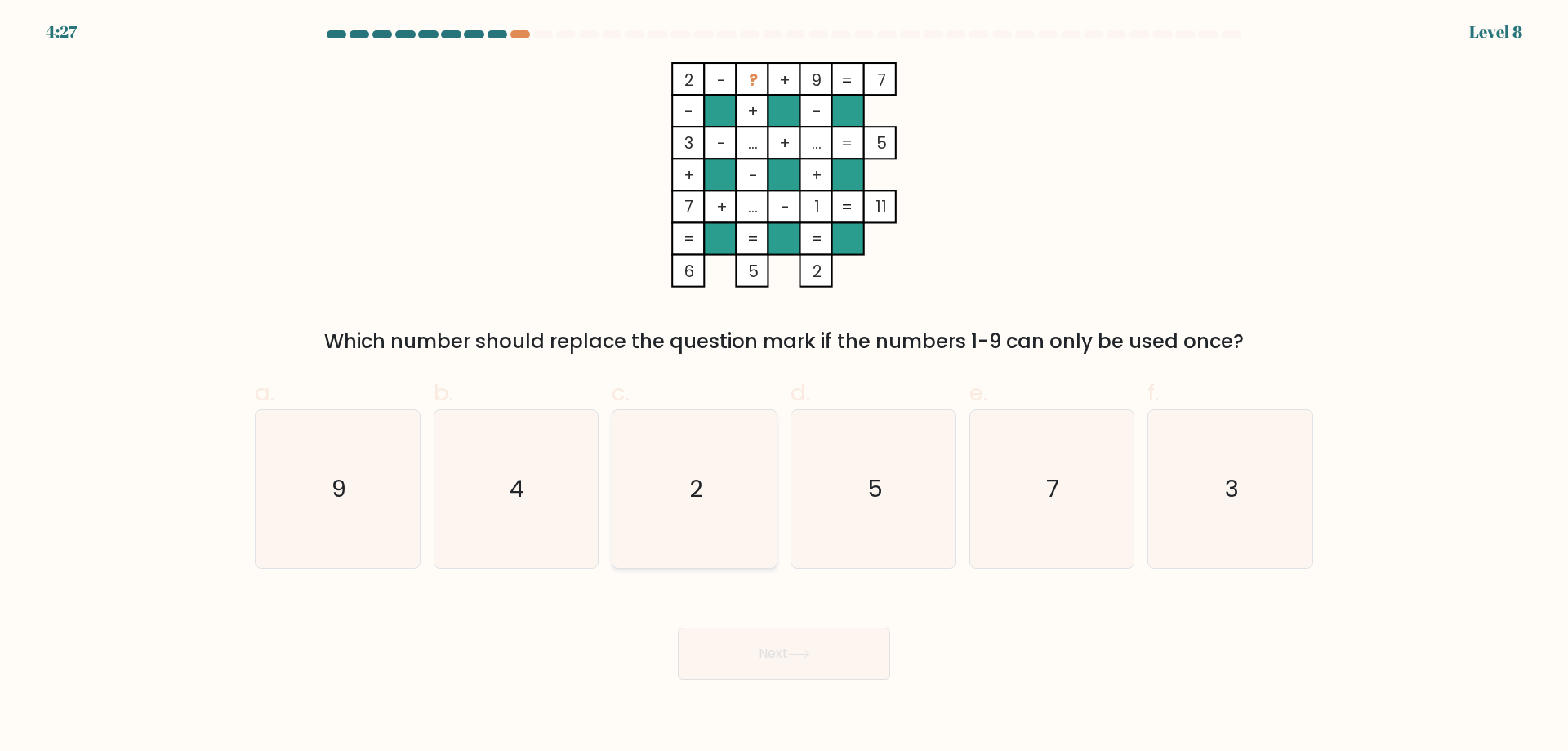
click at [735, 538] on icon "2" at bounding box center [695, 489] width 158 height 158
click at [784, 386] on input "c. 2" at bounding box center [784, 381] width 1 height 11
radio input "true"
click at [796, 656] on icon at bounding box center [799, 653] width 22 height 9
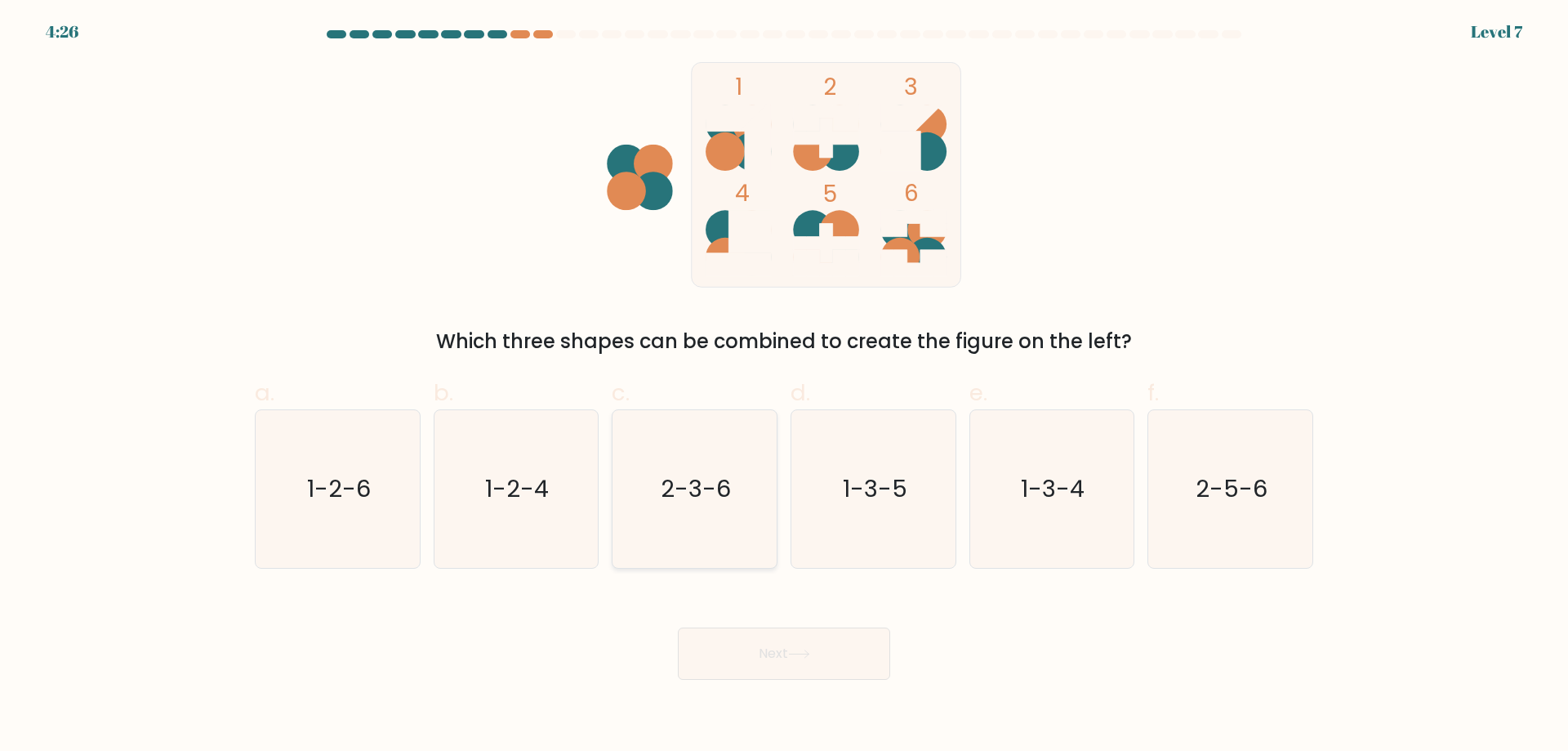
click at [731, 521] on icon "2-3-6" at bounding box center [695, 489] width 158 height 158
click at [784, 386] on input "c. 2-3-6" at bounding box center [784, 381] width 1 height 11
radio input "true"
click at [792, 645] on button "Next" at bounding box center [784, 653] width 212 height 53
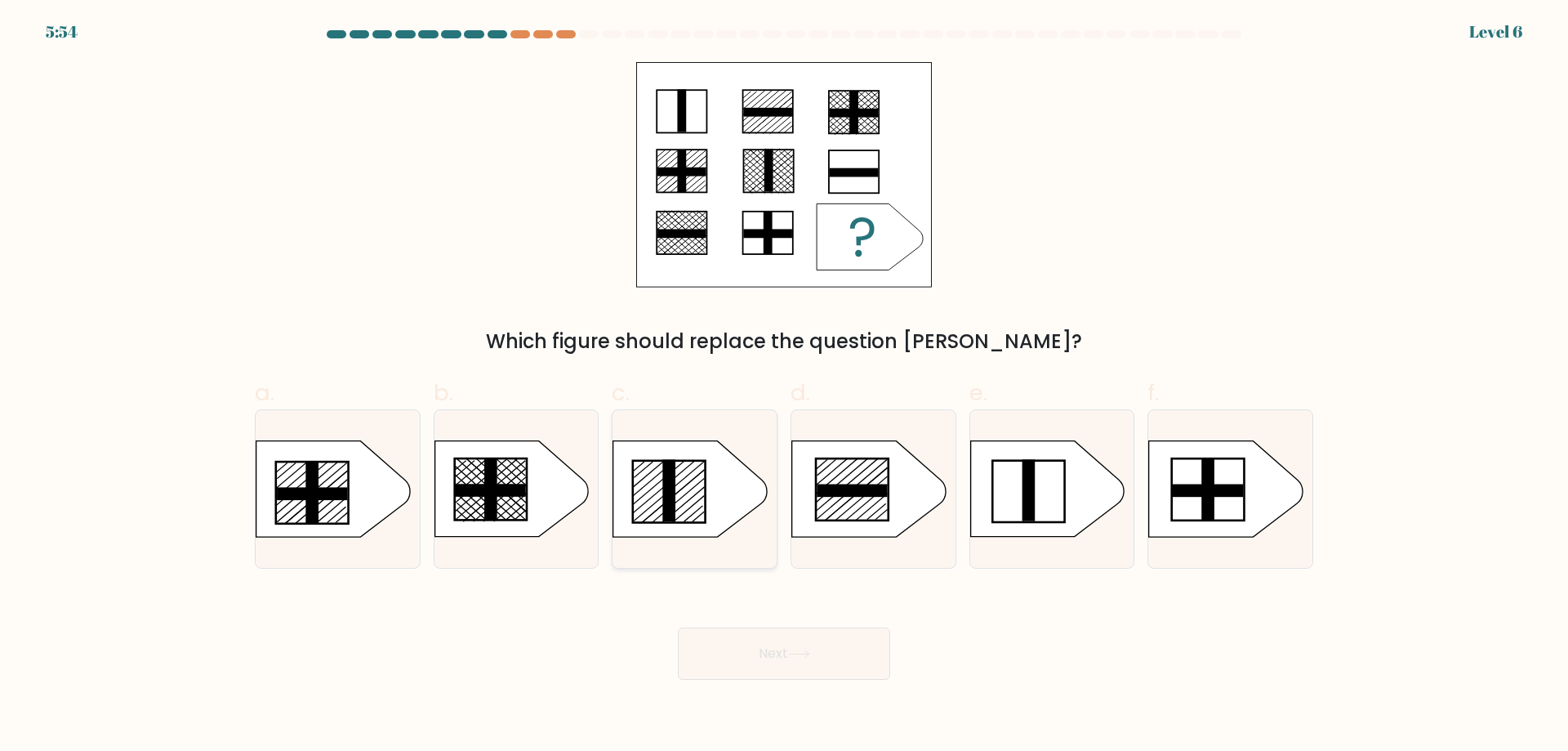
click at [719, 492] on icon at bounding box center [690, 489] width 154 height 96
click at [784, 386] on input "c." at bounding box center [784, 381] width 1 height 11
radio input "true"
click at [773, 657] on button "Next" at bounding box center [784, 653] width 212 height 53
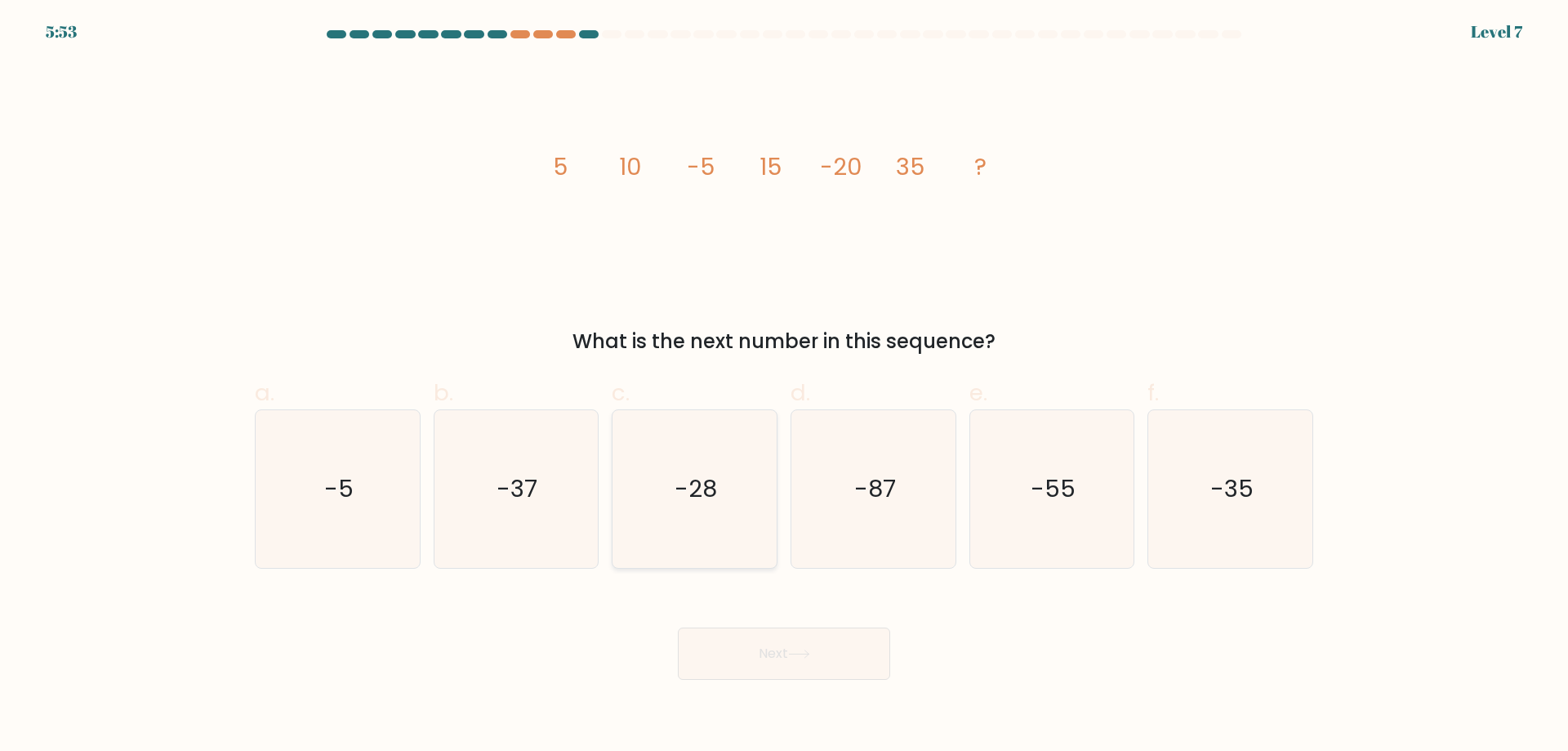
click at [729, 506] on icon "-28" at bounding box center [695, 489] width 158 height 158
click at [784, 386] on input "c. -28" at bounding box center [784, 381] width 1 height 11
radio input "true"
click at [778, 657] on button "Next" at bounding box center [784, 653] width 212 height 53
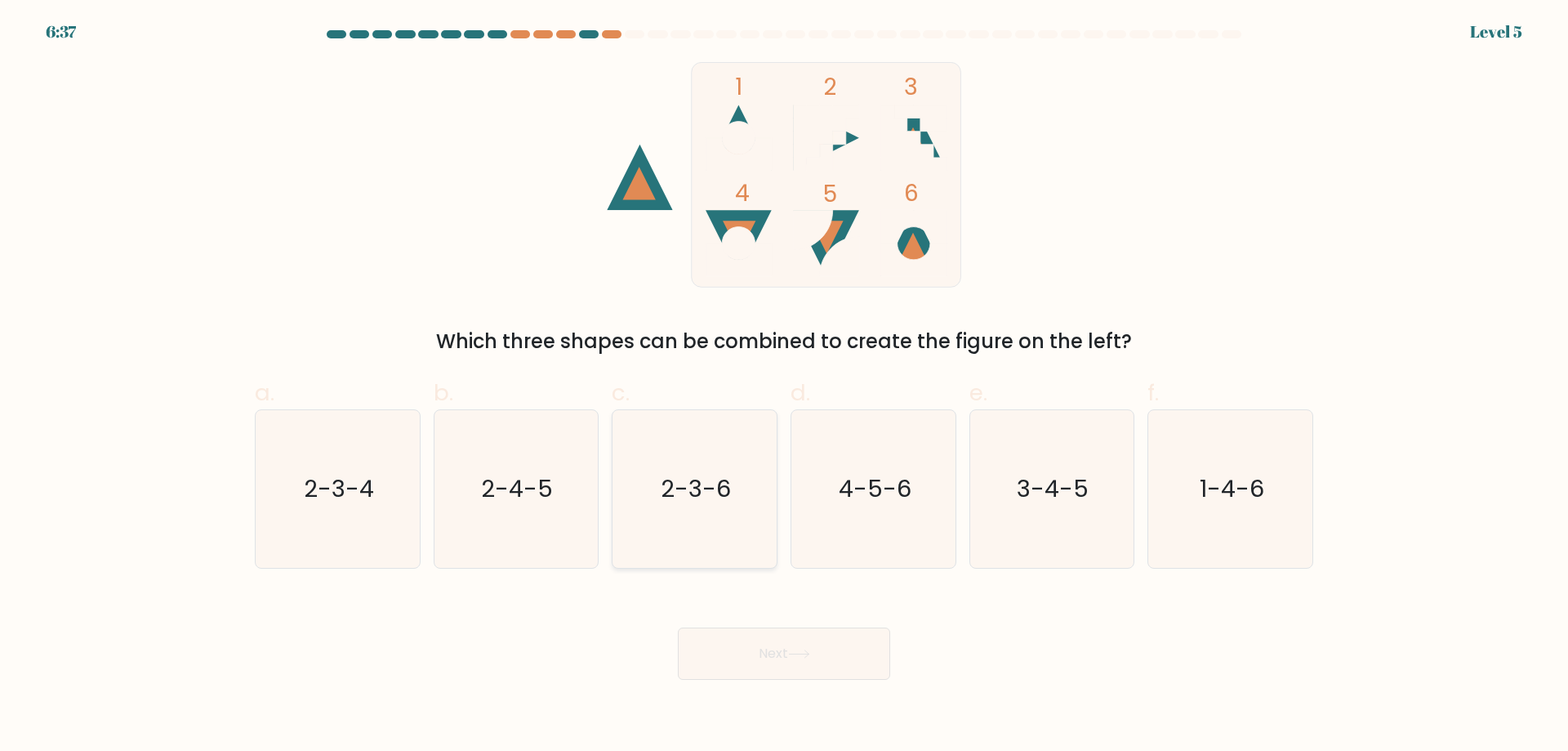
click at [730, 517] on icon "2-3-6" at bounding box center [695, 489] width 158 height 158
click at [784, 386] on input "c. 2-3-6" at bounding box center [784, 381] width 1 height 11
radio input "true"
click at [780, 651] on button "Next" at bounding box center [784, 653] width 212 height 53
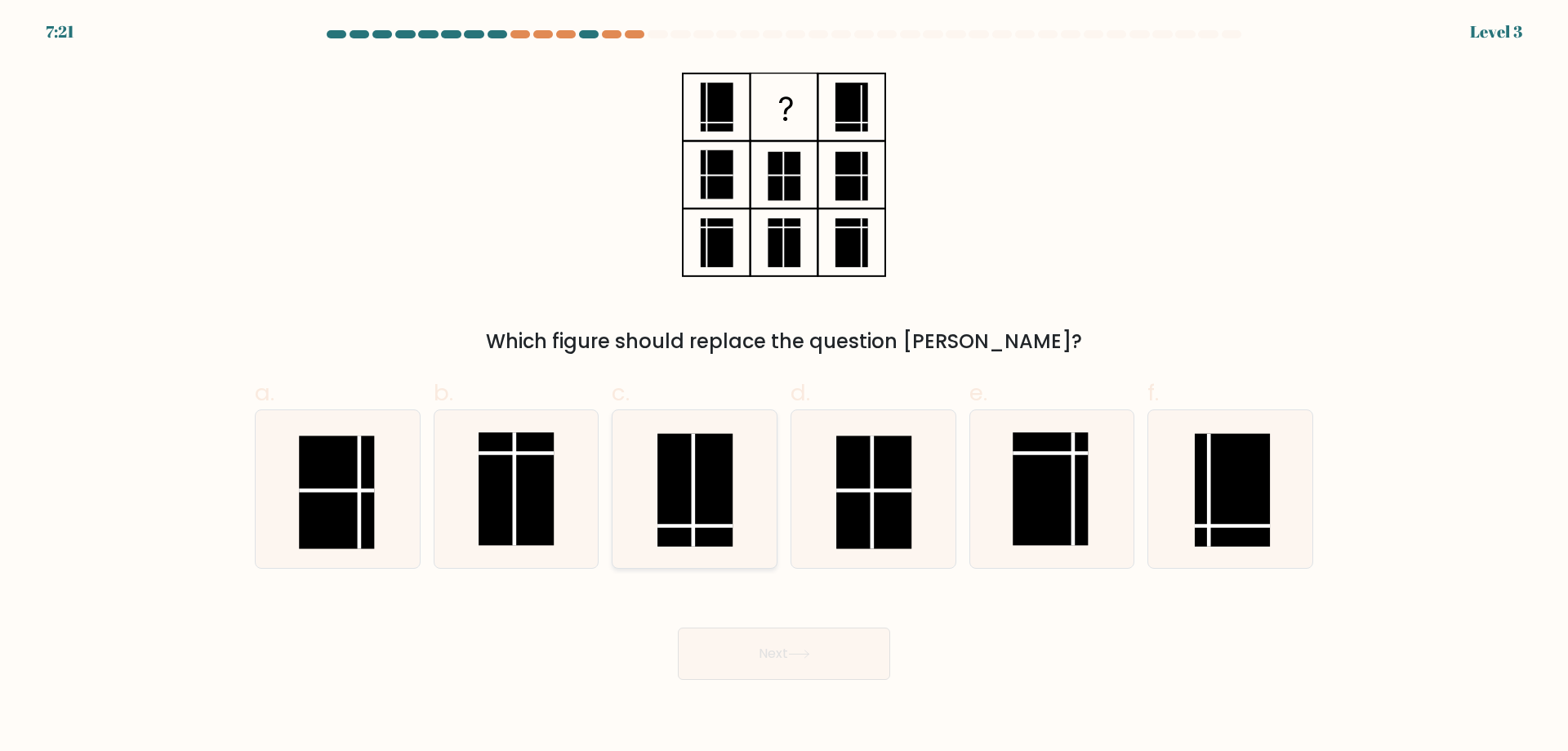
click at [725, 500] on rect at bounding box center [695, 490] width 76 height 113
click at [784, 386] on input "c." at bounding box center [784, 381] width 1 height 11
radio input "true"
click at [785, 663] on button "Next" at bounding box center [784, 653] width 212 height 53
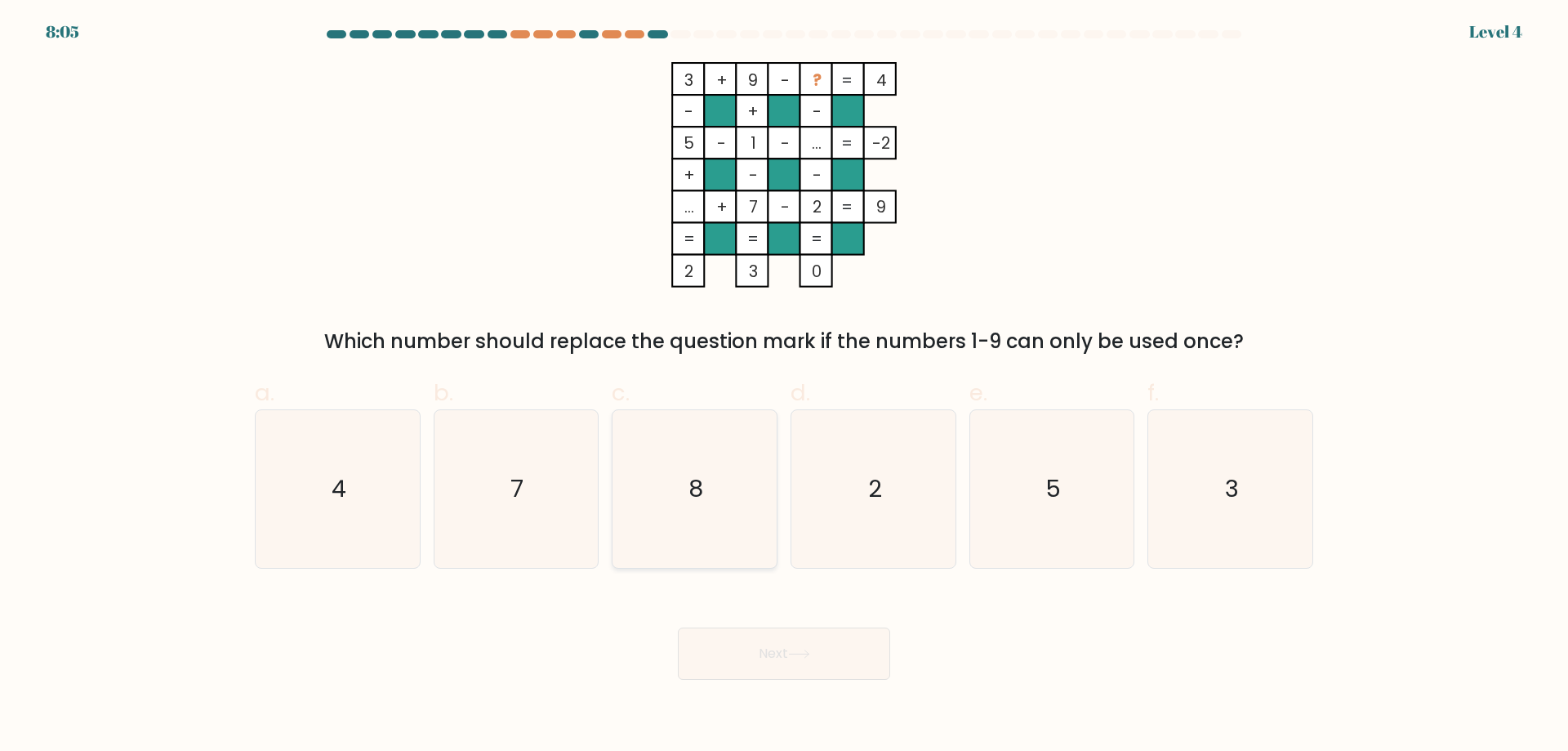
click at [736, 525] on icon "8" at bounding box center [695, 489] width 158 height 158
click at [784, 386] on input "c. 8" at bounding box center [784, 381] width 1 height 11
radio input "true"
click at [776, 652] on button "Next" at bounding box center [784, 653] width 212 height 53
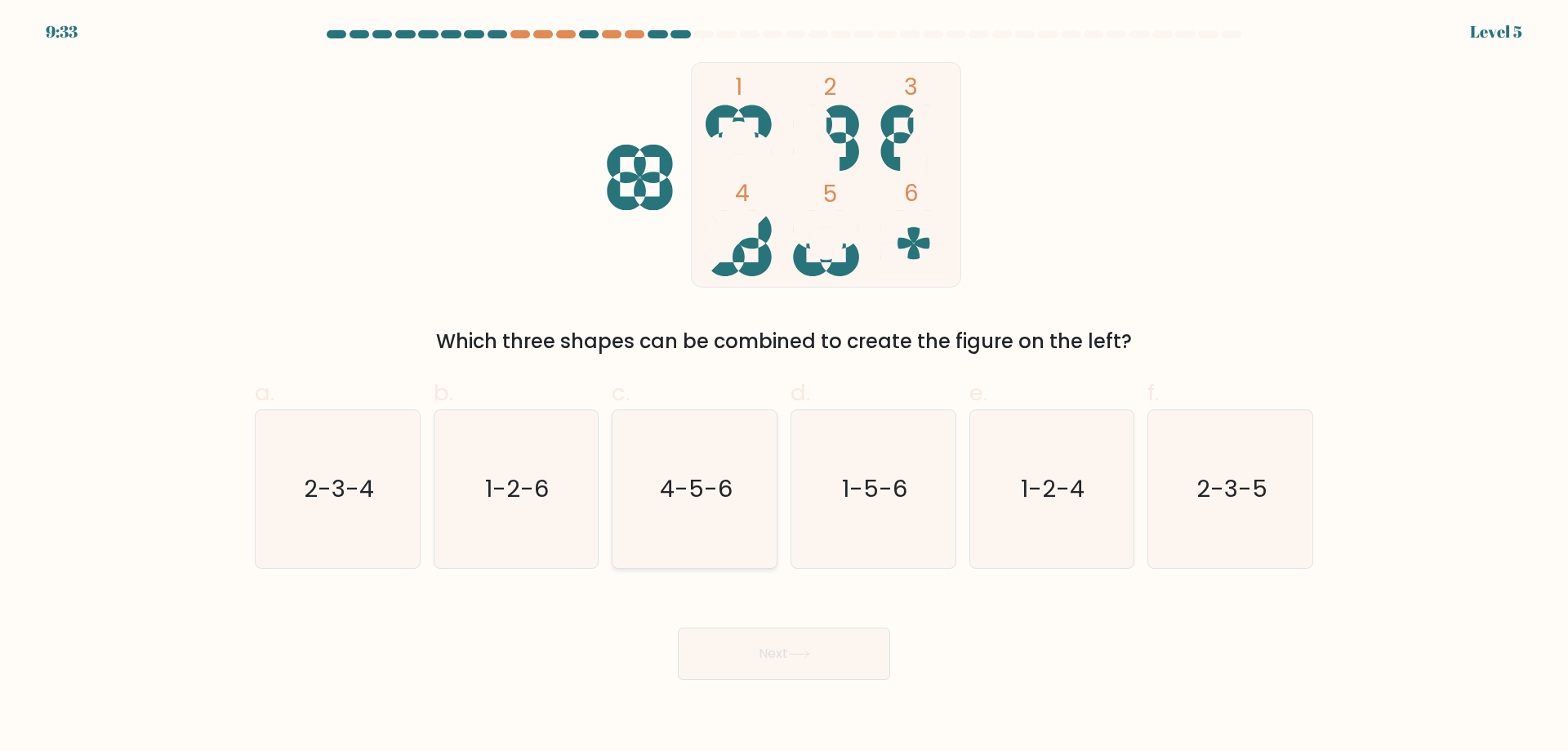
click at [698, 528] on icon "4-5-6" at bounding box center [695, 489] width 158 height 158
click at [784, 386] on input "c. 4-5-6" at bounding box center [784, 381] width 1 height 11
radio input "true"
click at [776, 664] on button "Next" at bounding box center [784, 653] width 212 height 53
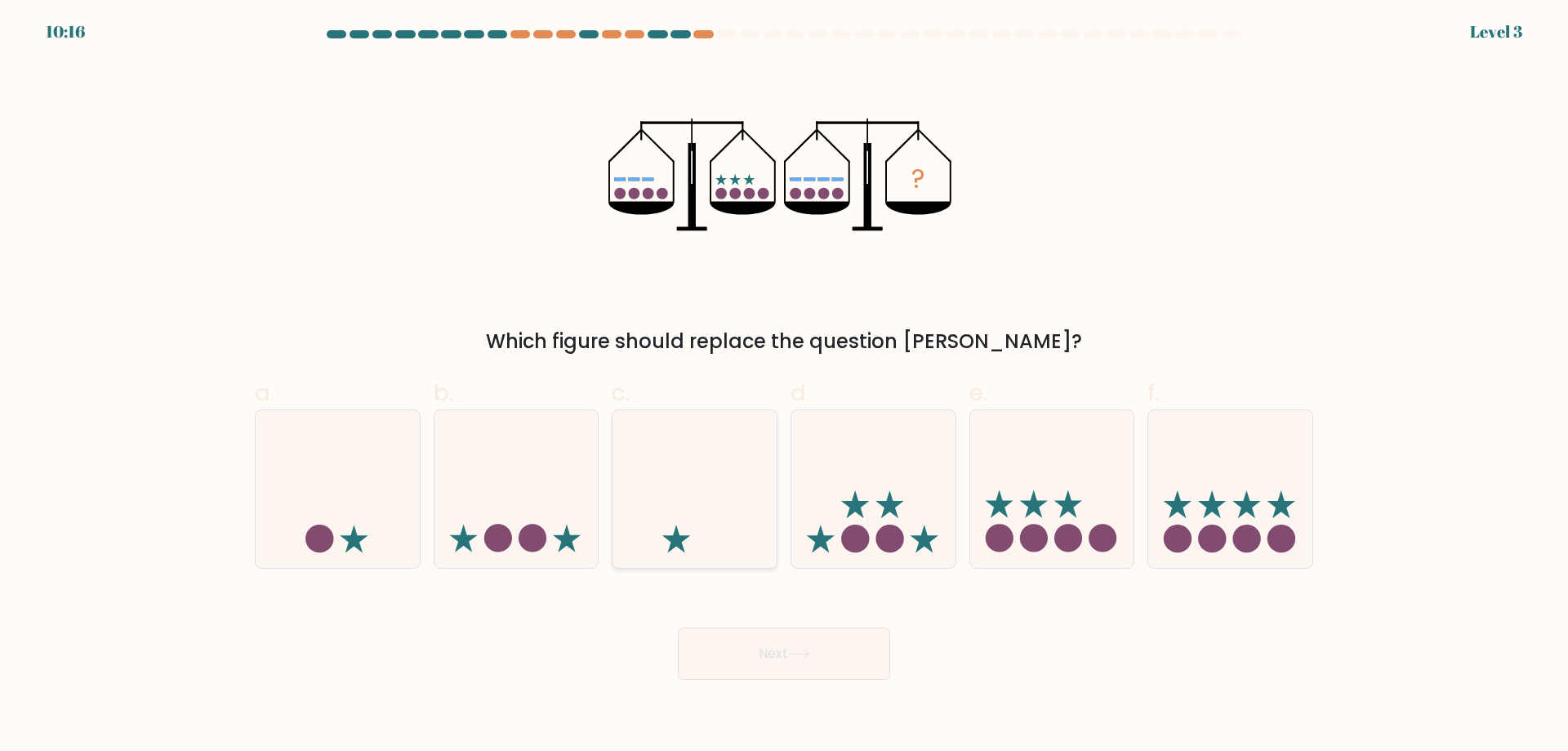
click at [718, 503] on icon at bounding box center [695, 489] width 165 height 136
click at [784, 386] on input "c." at bounding box center [784, 381] width 1 height 11
radio input "true"
click at [809, 655] on icon at bounding box center [798, 653] width 20 height 8
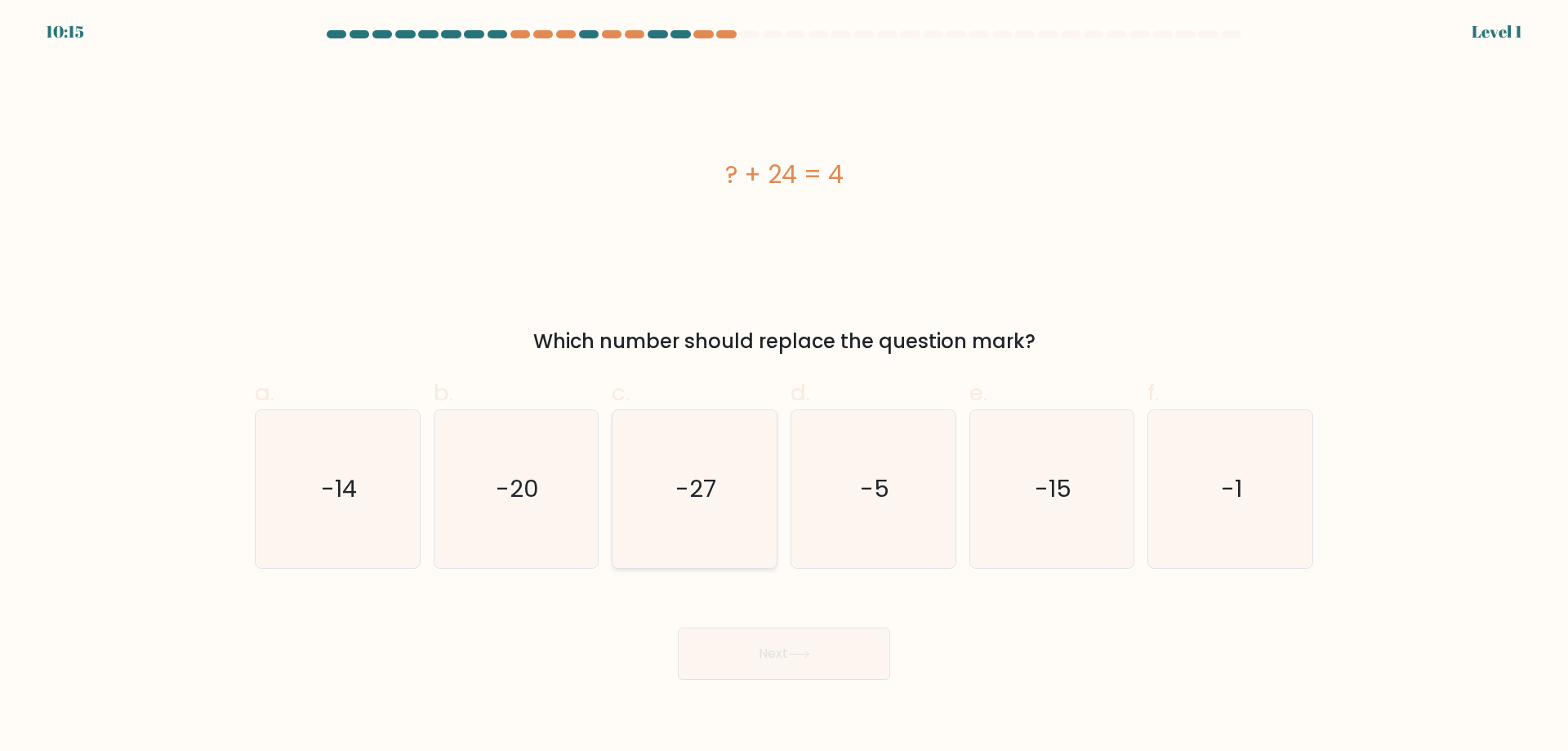
click at [731, 523] on icon "-27" at bounding box center [695, 489] width 158 height 158
click at [784, 386] on input "c. -27" at bounding box center [784, 381] width 1 height 11
radio input "true"
click at [794, 653] on icon at bounding box center [799, 653] width 22 height 9
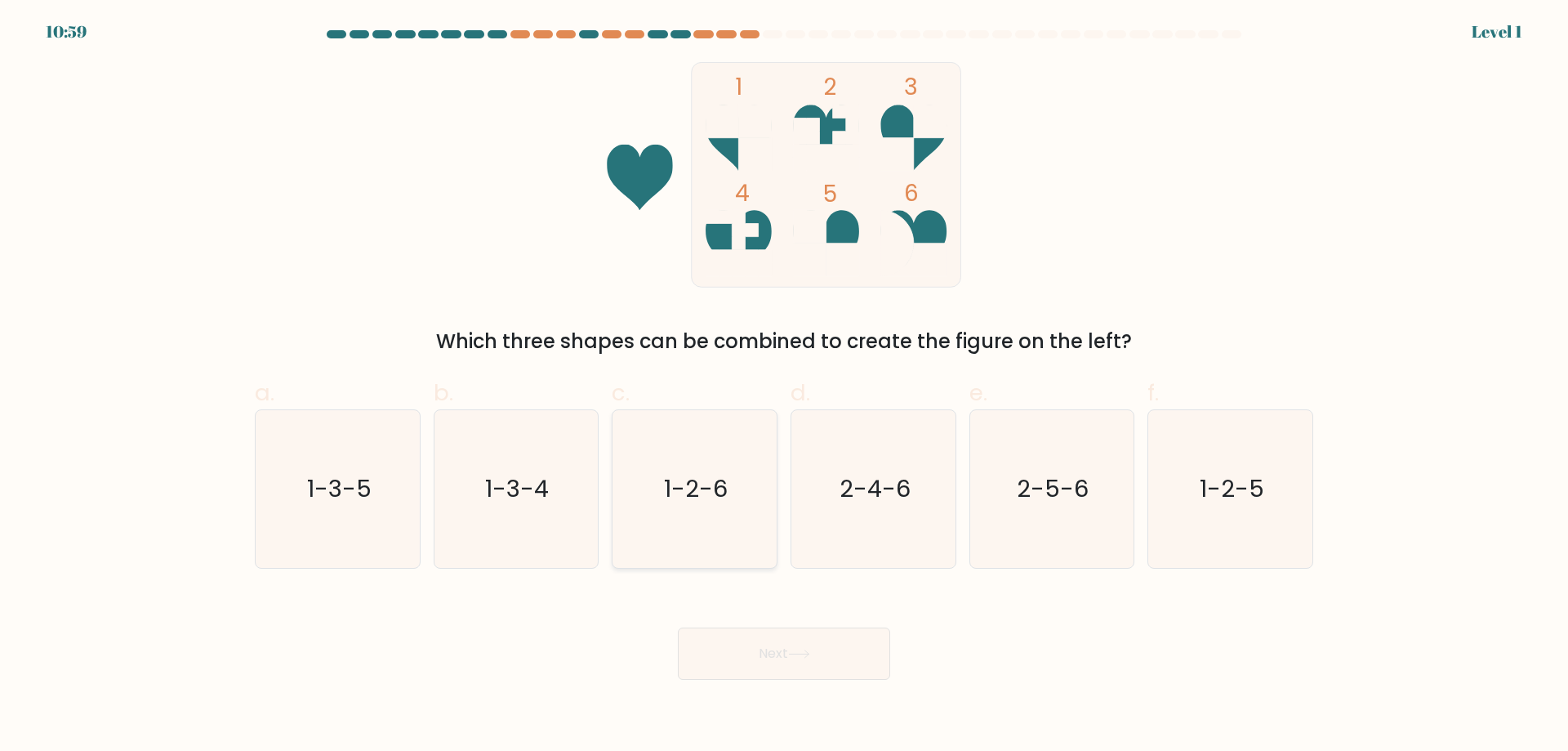
click at [752, 537] on icon "1-2-6" at bounding box center [695, 489] width 158 height 158
click at [784, 386] on input "c. 1-2-6" at bounding box center [784, 381] width 1 height 11
radio input "true"
click at [804, 647] on button "Next" at bounding box center [784, 653] width 212 height 53
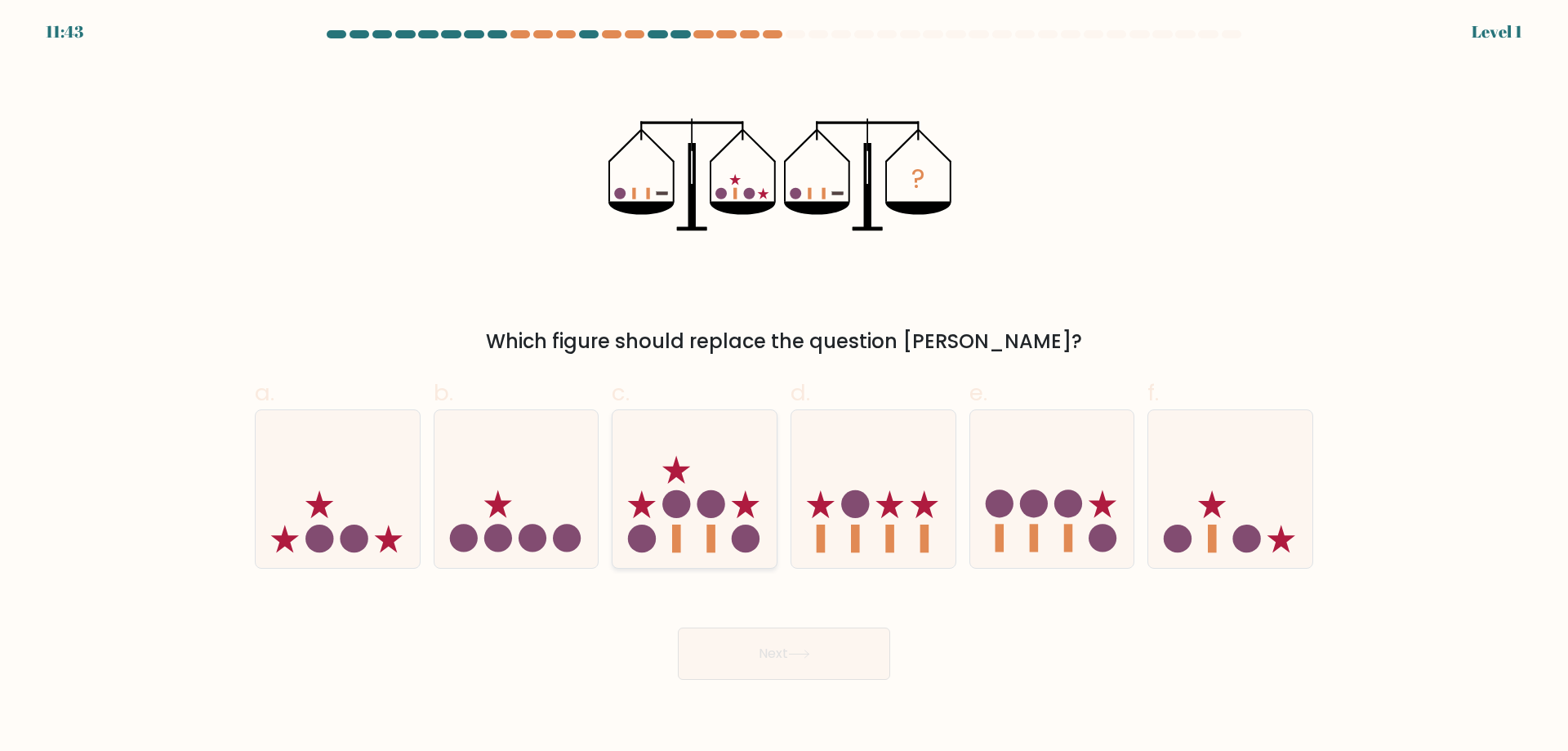
click at [743, 537] on circle at bounding box center [746, 538] width 28 height 28
click at [784, 386] on input "c." at bounding box center [784, 381] width 1 height 11
radio input "true"
click at [804, 653] on icon at bounding box center [799, 653] width 22 height 9
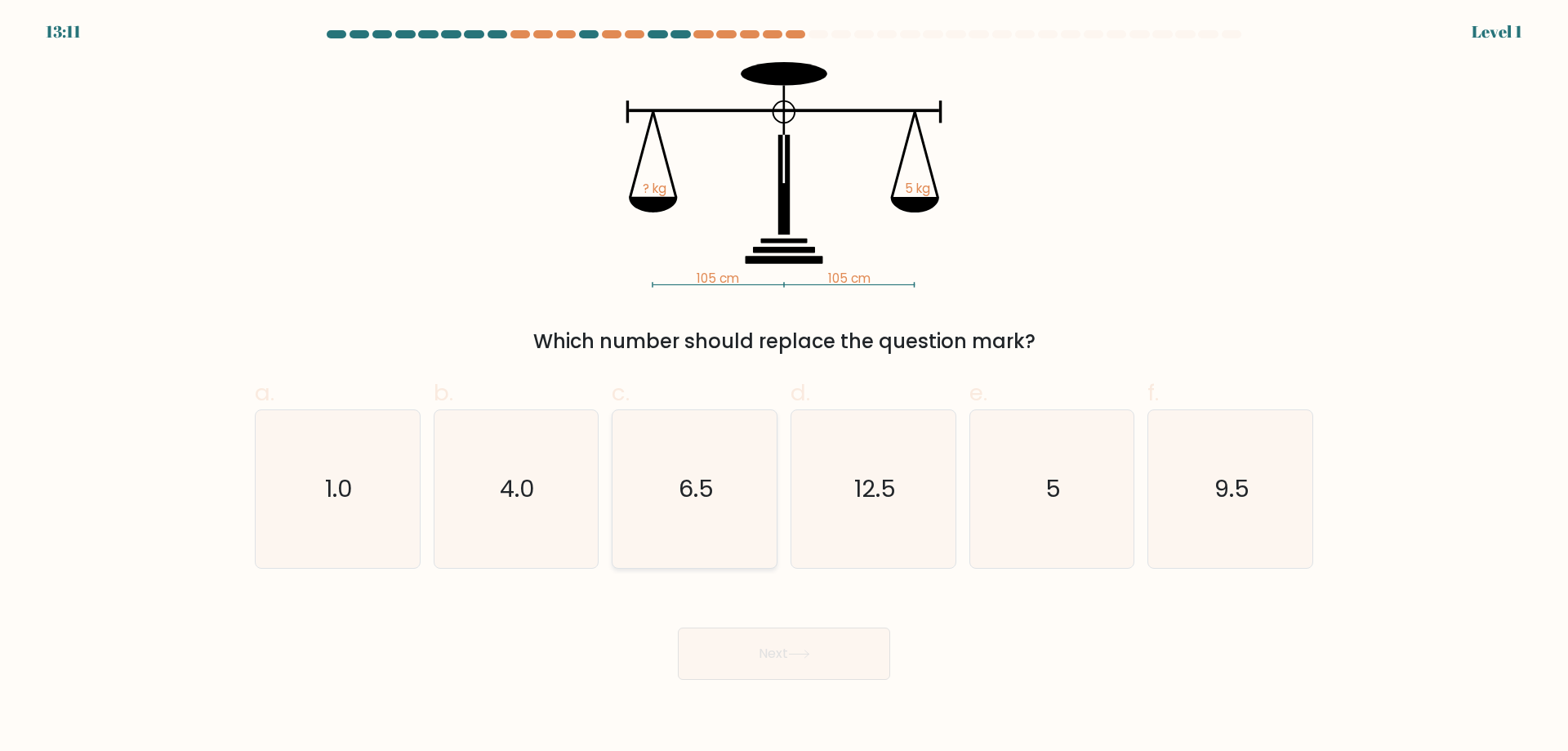
click at [746, 539] on icon "6.5" at bounding box center [695, 489] width 158 height 158
click at [784, 386] on input "c. 6.5" at bounding box center [784, 381] width 1 height 11
radio input "true"
click at [784, 659] on button "Next" at bounding box center [784, 653] width 212 height 53
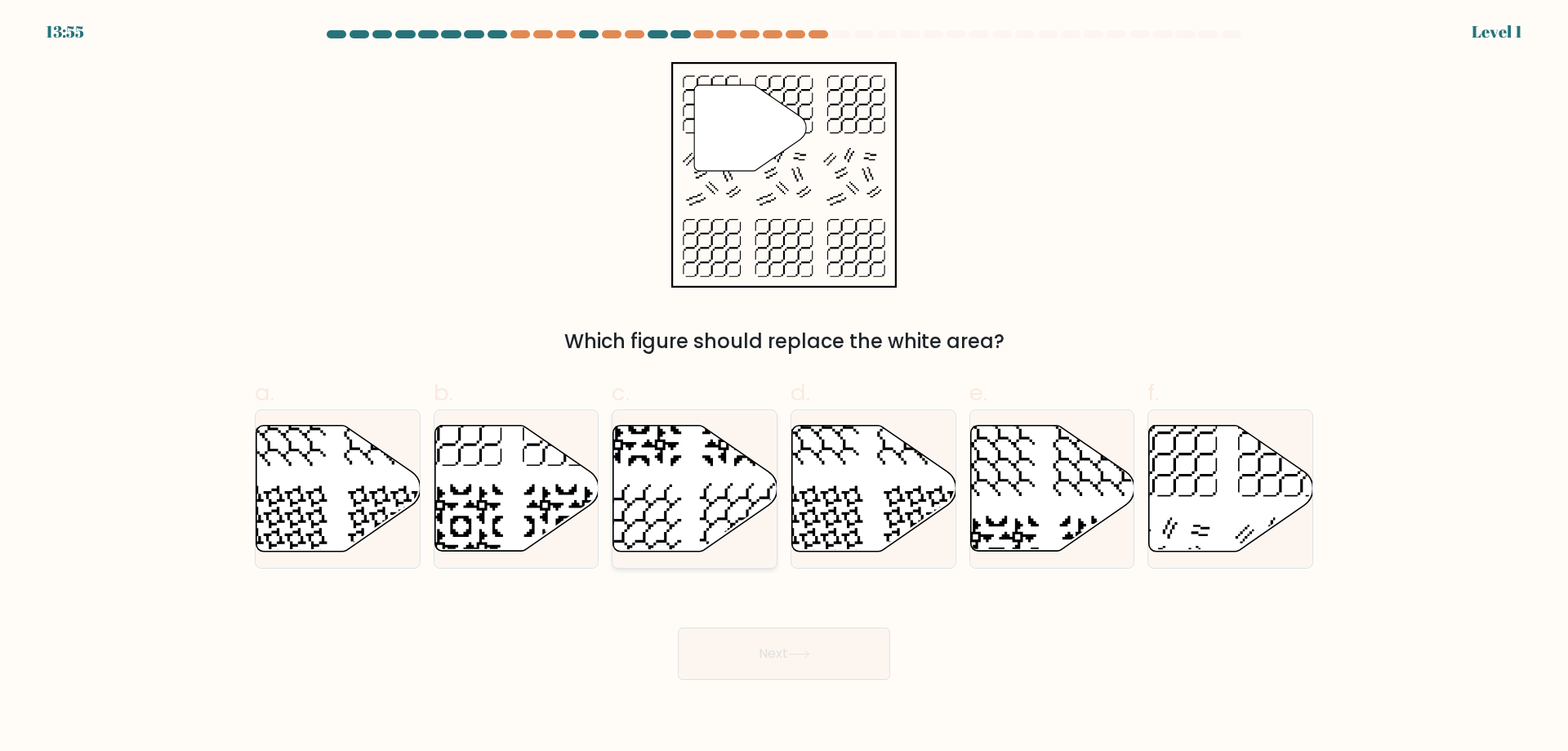
click at [738, 531] on icon at bounding box center [695, 489] width 165 height 128
click at [784, 386] on input "c." at bounding box center [784, 381] width 1 height 11
radio input "true"
click at [789, 649] on button "Next" at bounding box center [784, 653] width 212 height 53
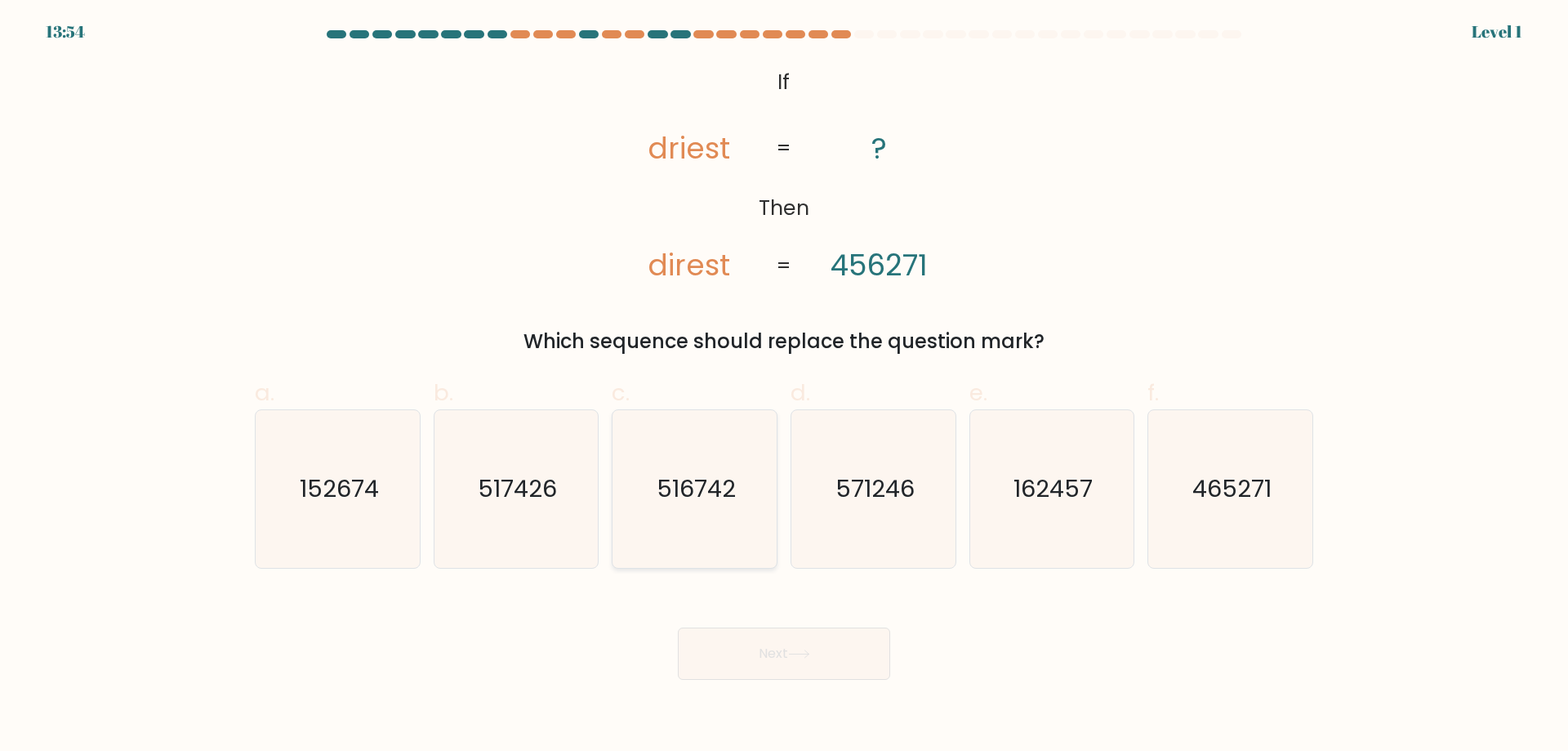
click at [735, 538] on icon "516742" at bounding box center [695, 489] width 158 height 158
click at [784, 386] on input "c. 516742" at bounding box center [784, 381] width 1 height 11
radio input "true"
click at [785, 659] on button "Next" at bounding box center [784, 653] width 212 height 53
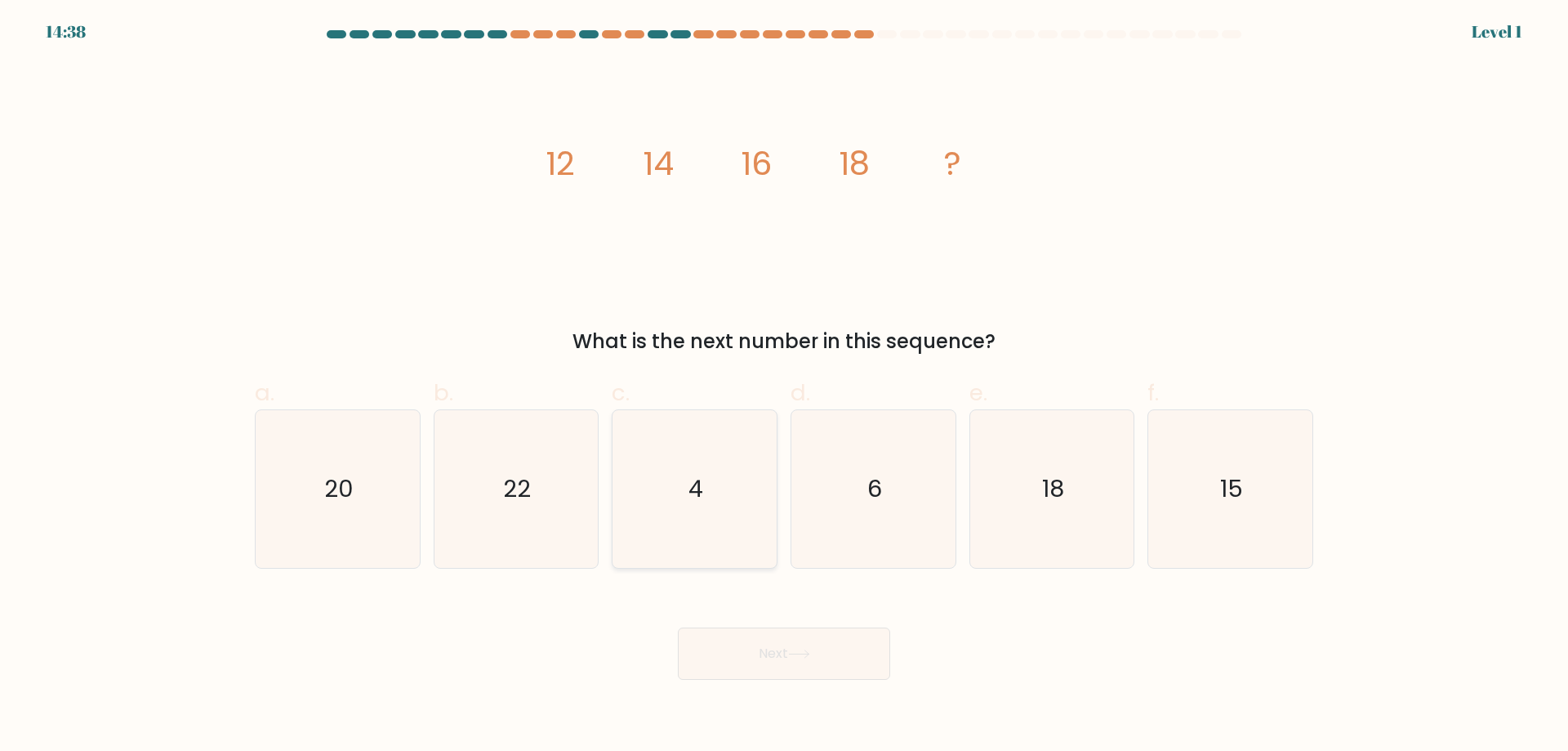
click at [744, 551] on icon "4" at bounding box center [695, 489] width 158 height 158
click at [784, 386] on input "c. 4" at bounding box center [784, 381] width 1 height 11
radio input "true"
click at [787, 653] on button "Next" at bounding box center [784, 653] width 212 height 53
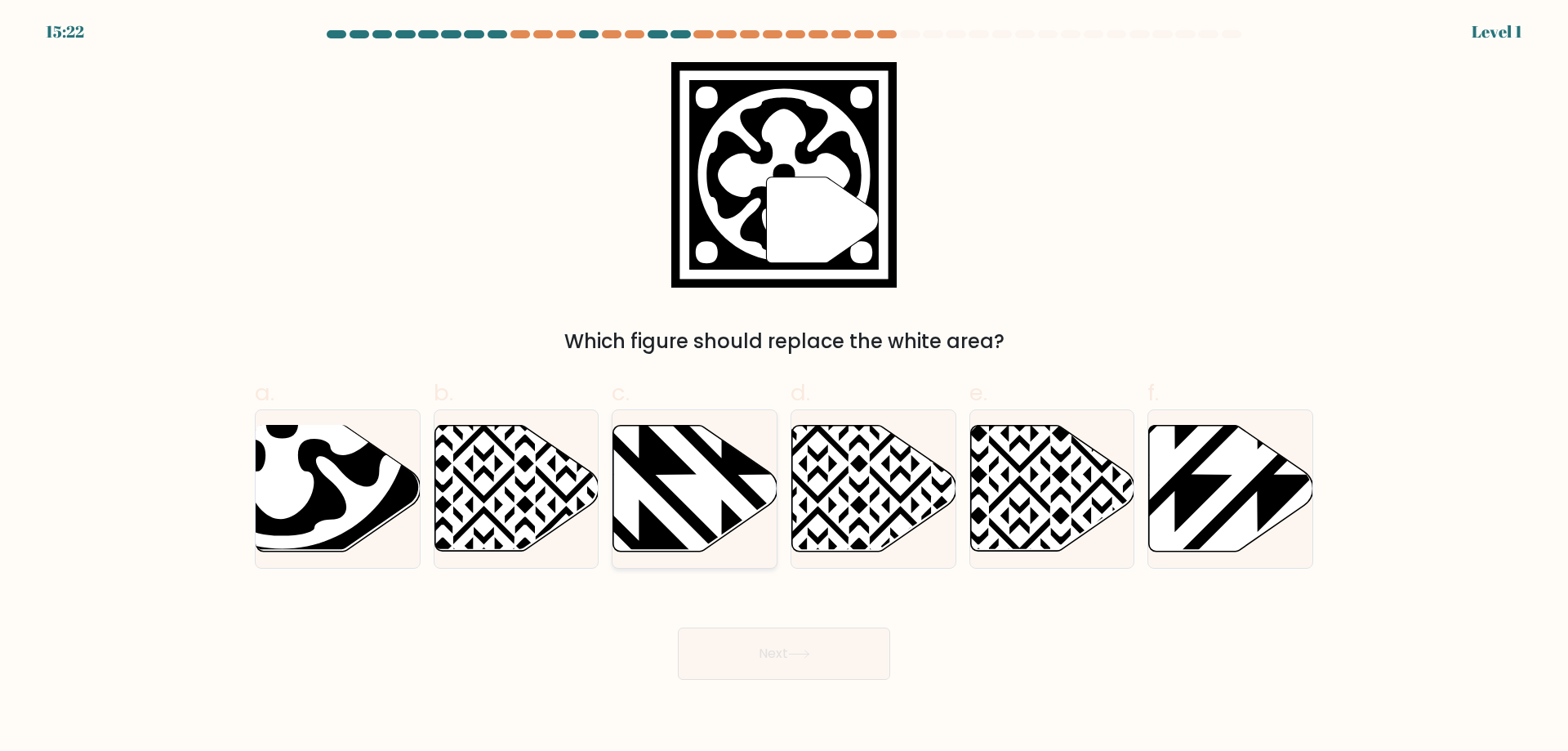
click at [746, 546] on icon at bounding box center [639, 558] width 331 height 331
click at [784, 386] on input "c." at bounding box center [784, 381] width 1 height 11
radio input "true"
click at [811, 663] on button "Next" at bounding box center [784, 653] width 212 height 53
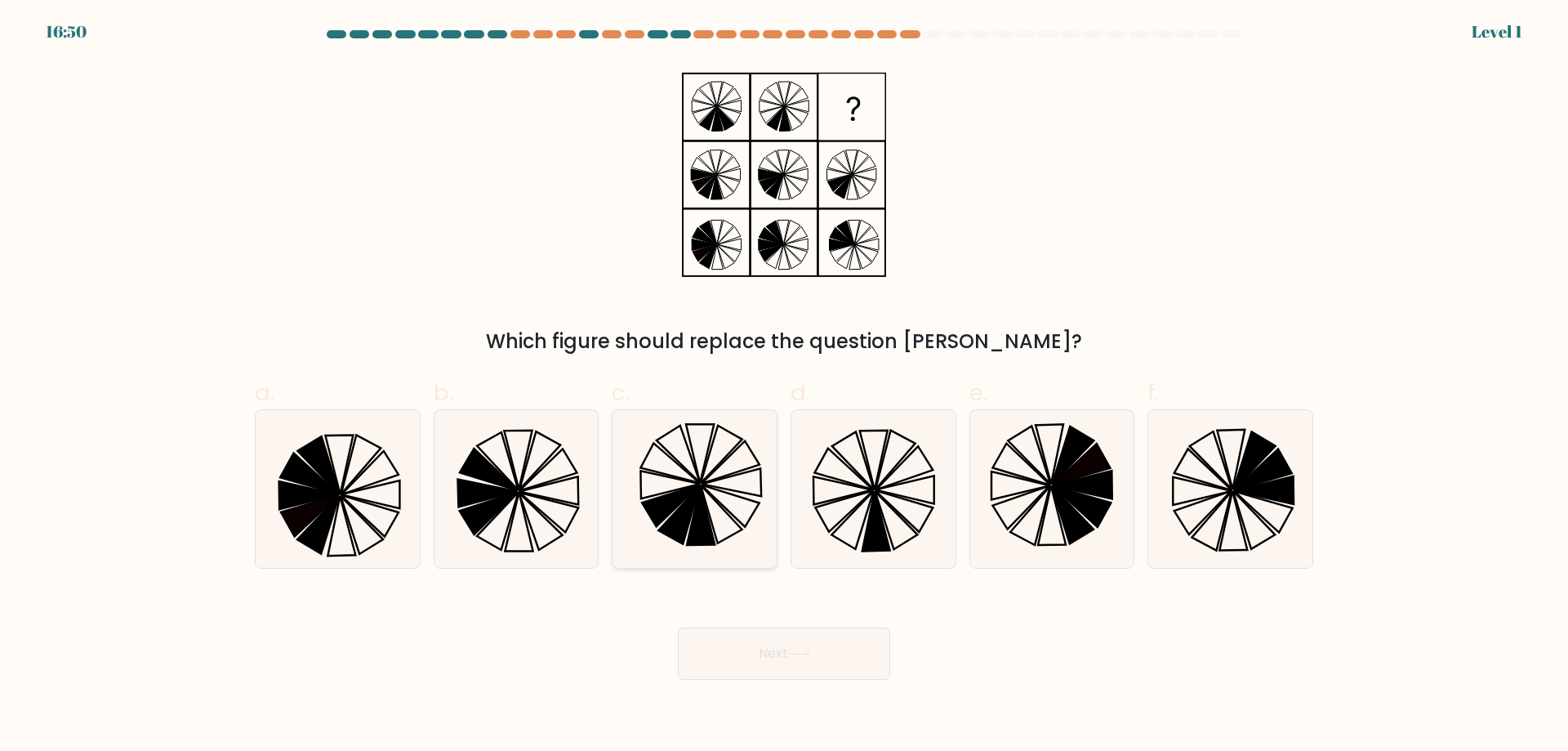
click at [736, 529] on icon at bounding box center [695, 489] width 158 height 158
click at [784, 386] on input "c." at bounding box center [784, 381] width 1 height 11
radio input "true"
click at [787, 647] on button "Next" at bounding box center [784, 653] width 212 height 53
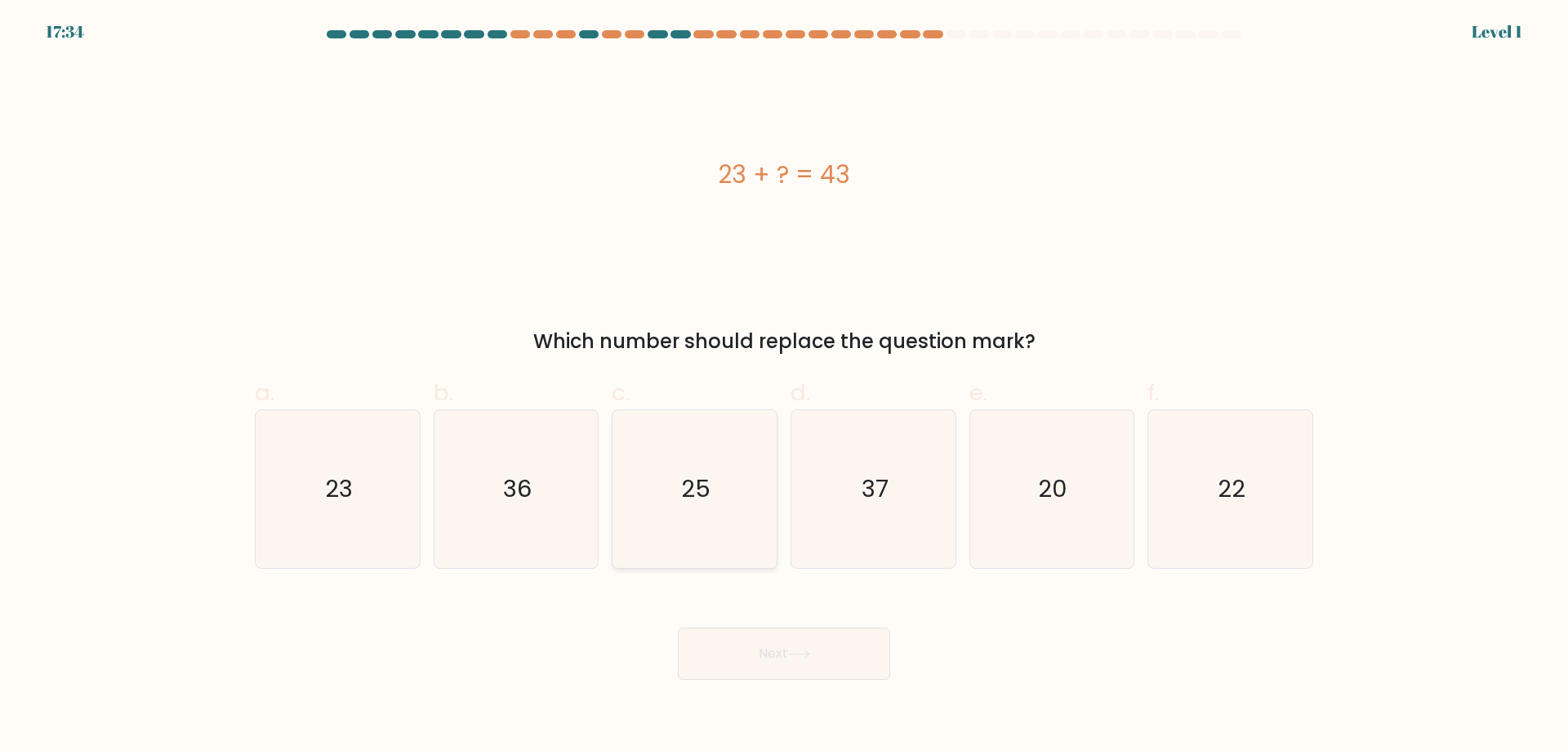
click at [745, 530] on icon "25" at bounding box center [695, 489] width 158 height 158
click at [784, 386] on input "c. 25" at bounding box center [784, 381] width 1 height 11
radio input "true"
click at [798, 660] on button "Next" at bounding box center [784, 653] width 212 height 53
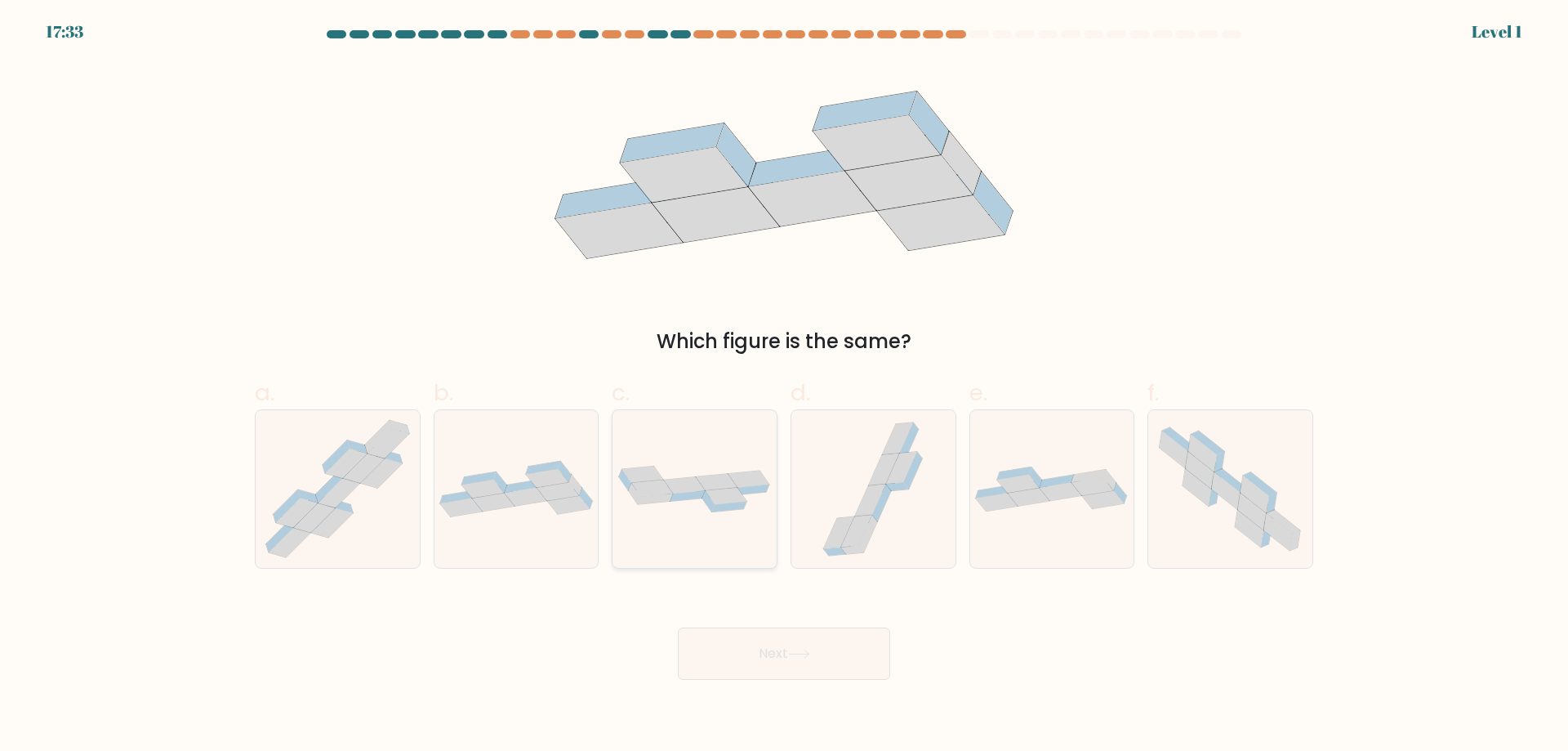
click at [745, 539] on div at bounding box center [694, 489] width 165 height 160
click at [784, 386] on input "c." at bounding box center [784, 381] width 1 height 11
radio input "true"
click at [808, 655] on icon at bounding box center [799, 653] width 22 height 9
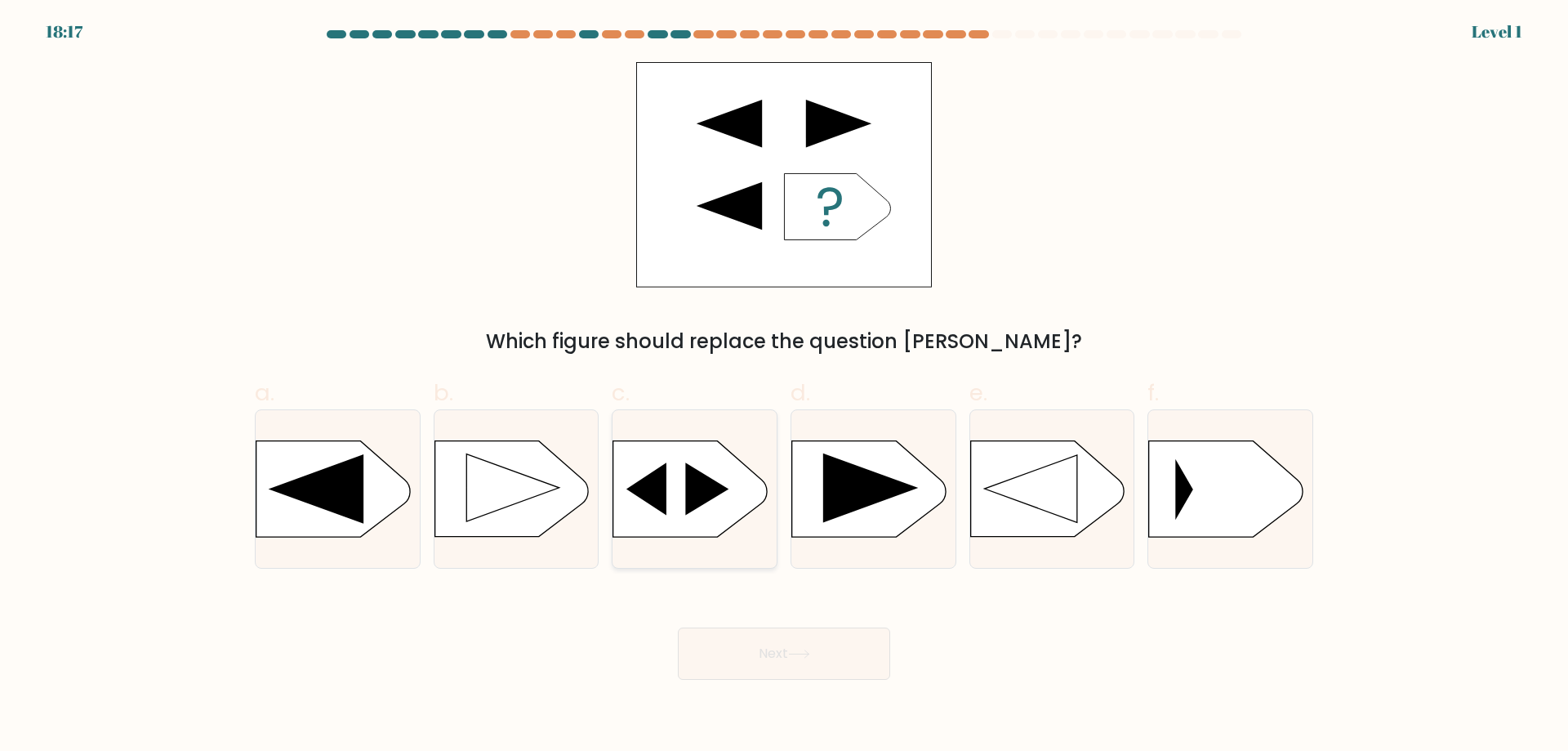
click at [746, 541] on div at bounding box center [694, 489] width 165 height 160
click at [784, 386] on input "c." at bounding box center [784, 381] width 1 height 11
radio input "true"
click at [792, 639] on button "Next" at bounding box center [784, 653] width 212 height 53
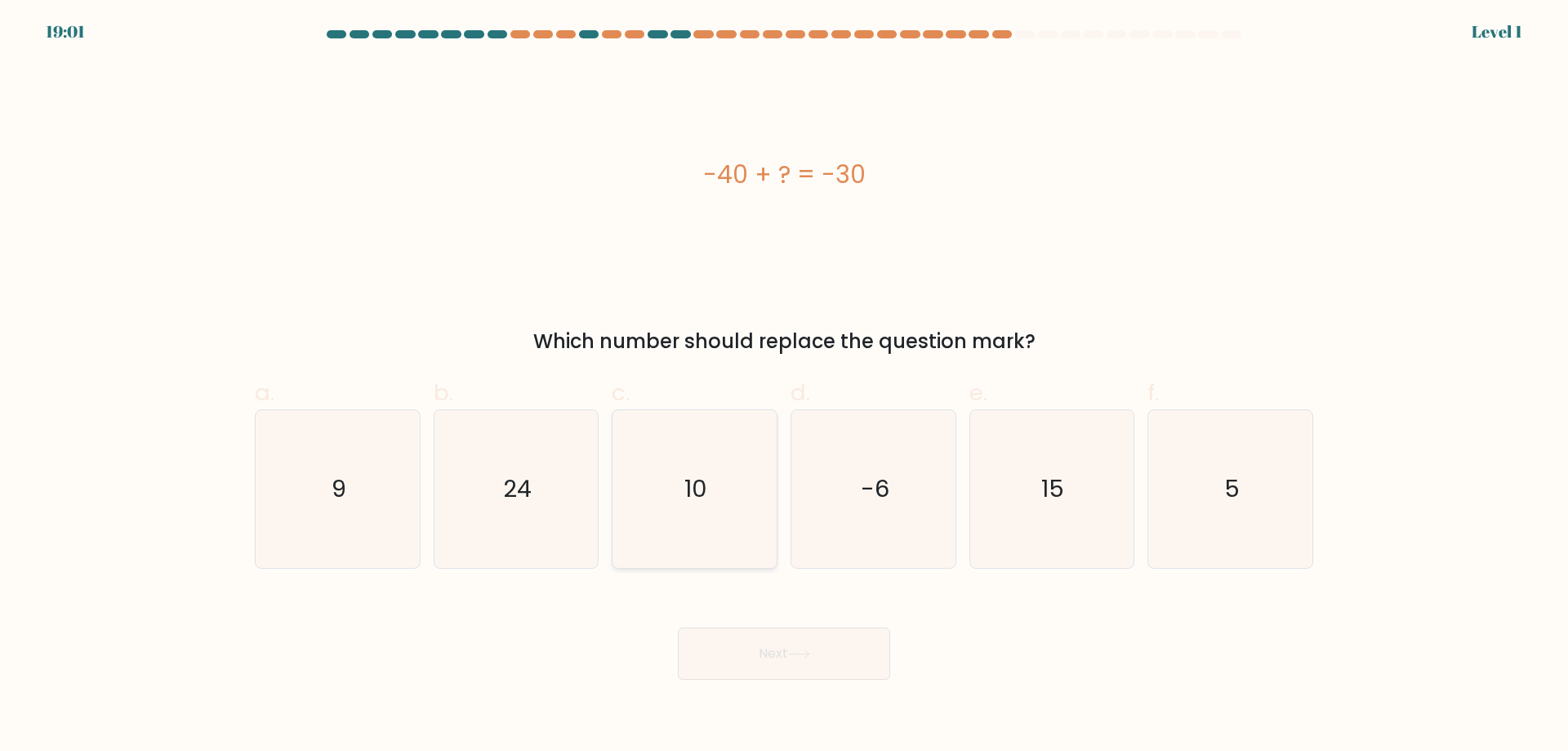
click at [738, 530] on icon "10" at bounding box center [695, 489] width 158 height 158
click at [784, 386] on input "c. 10" at bounding box center [784, 381] width 1 height 11
radio input "true"
click at [798, 646] on button "Next" at bounding box center [784, 653] width 212 height 53
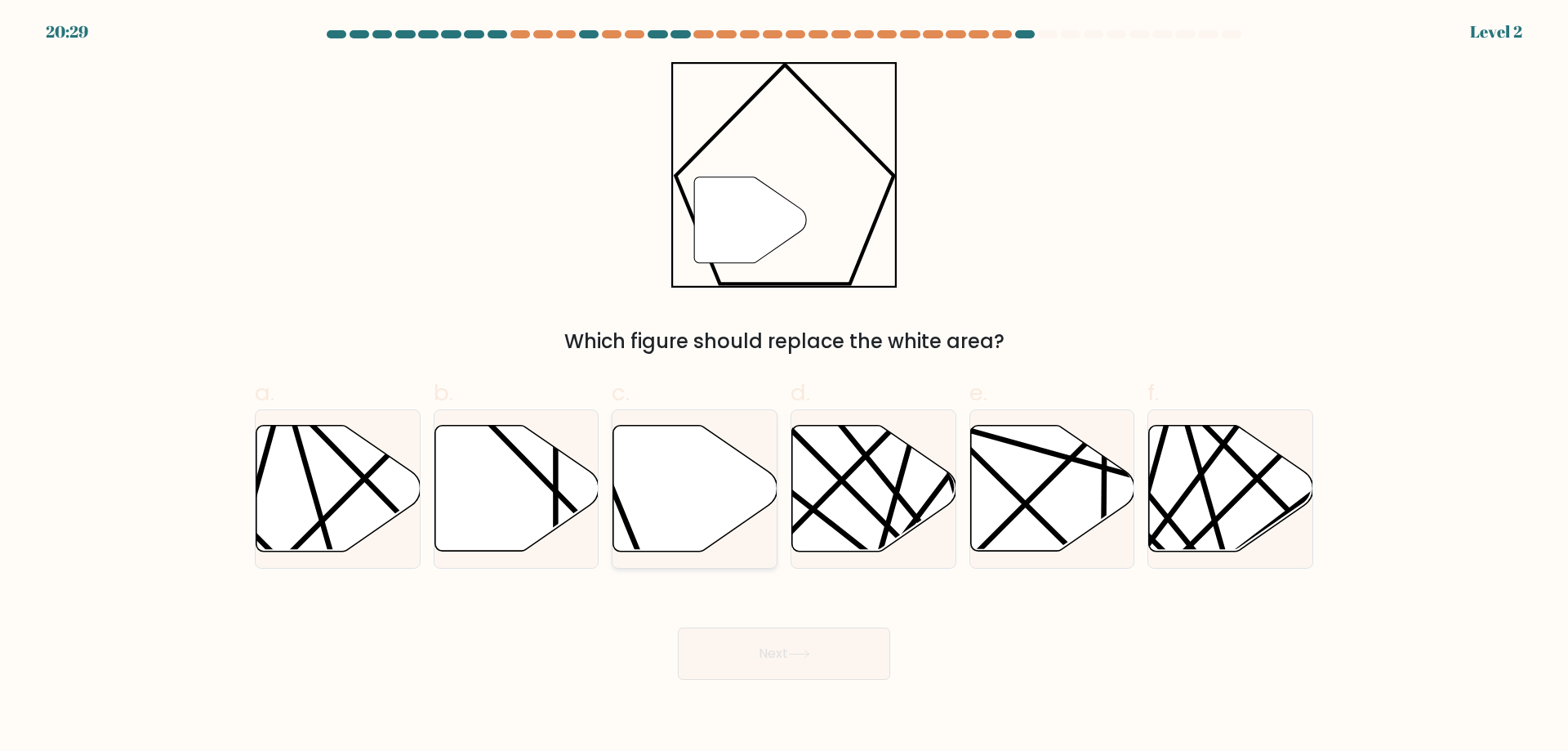
click at [735, 535] on icon at bounding box center [695, 489] width 165 height 128
click at [784, 386] on input "c." at bounding box center [784, 381] width 1 height 11
radio input "true"
click at [801, 657] on icon at bounding box center [799, 653] width 22 height 9
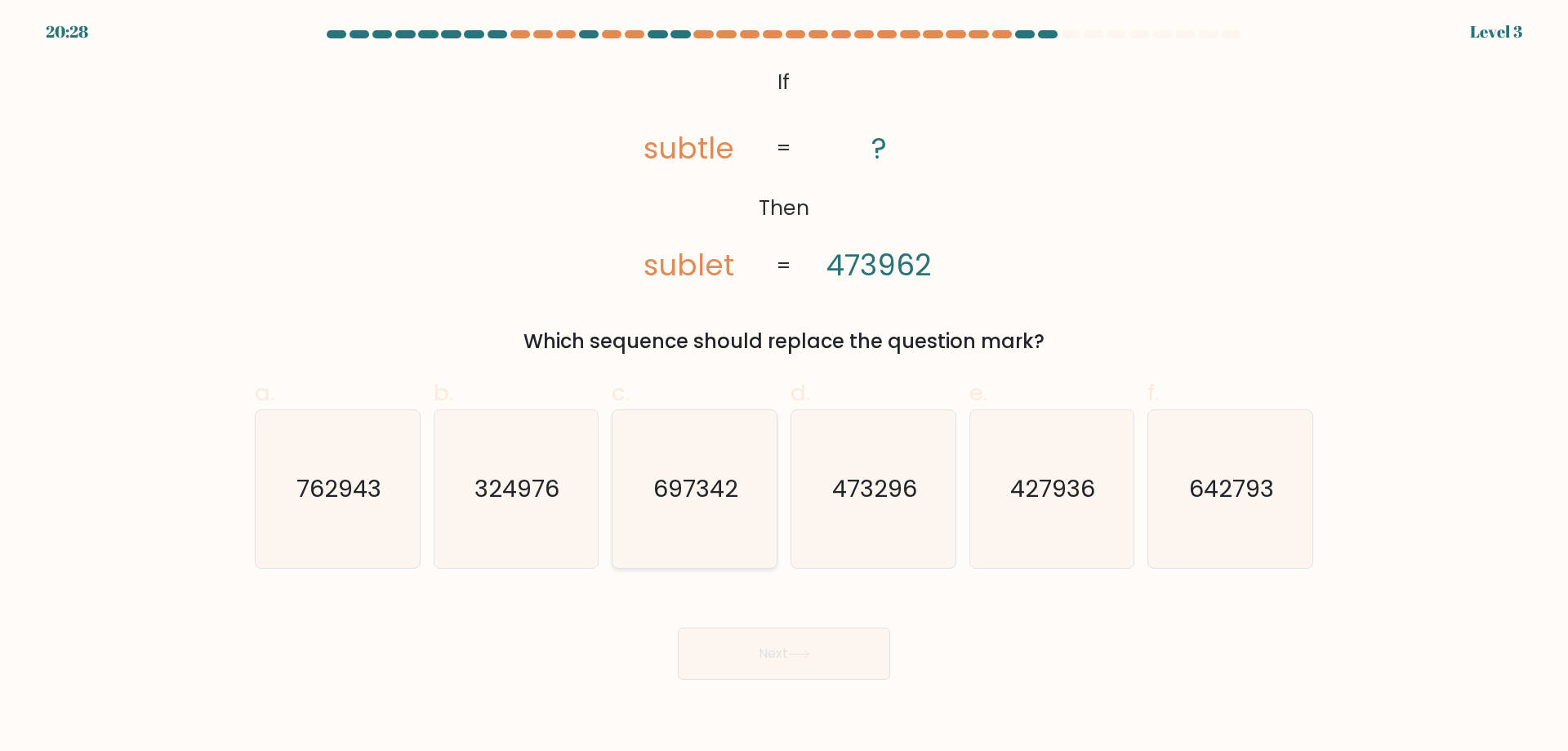
click at [757, 538] on icon "697342" at bounding box center [695, 489] width 158 height 158
click at [784, 386] on input "c. 697342" at bounding box center [784, 381] width 1 height 11
radio input "true"
click at [802, 649] on icon at bounding box center [799, 653] width 22 height 9
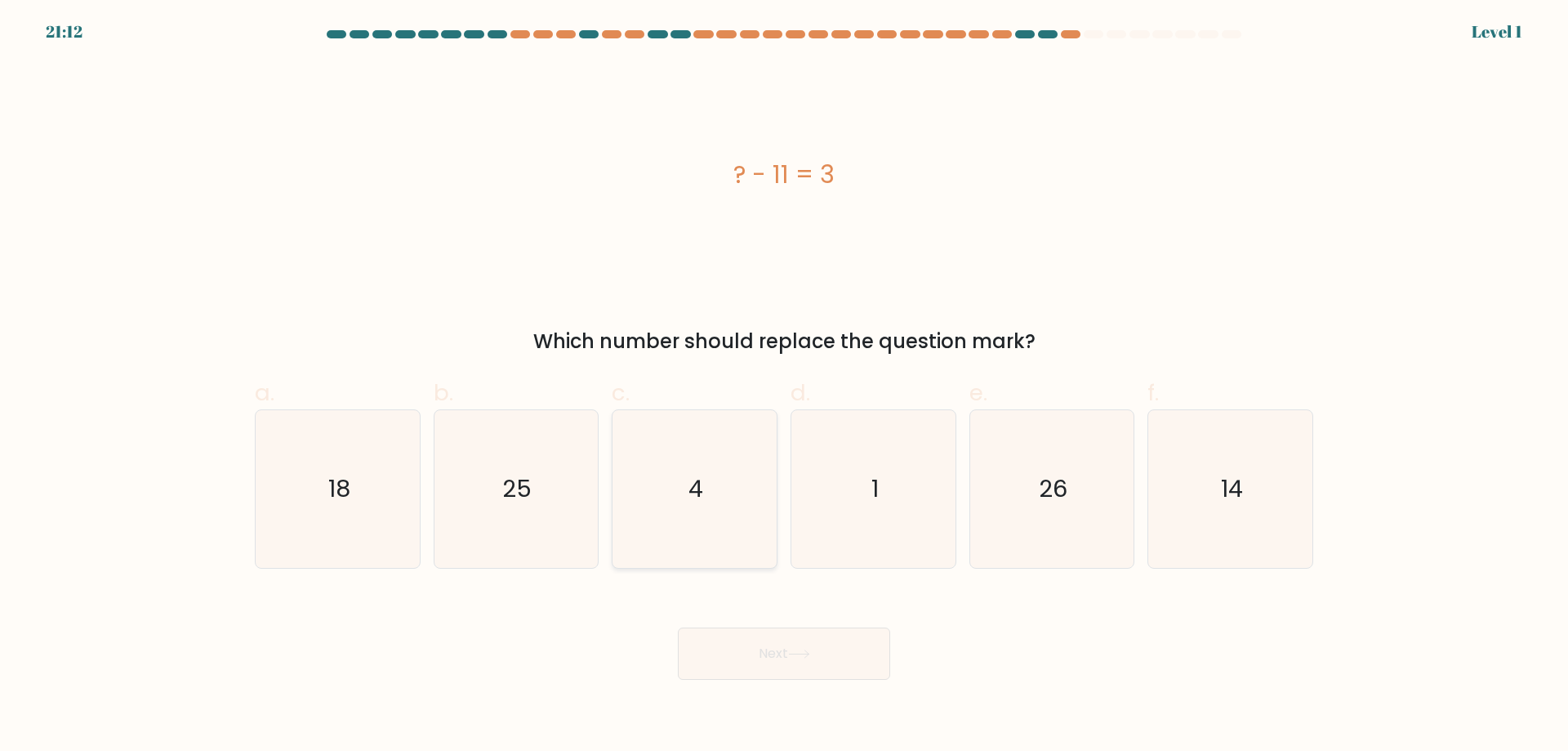
click at [737, 531] on icon "4" at bounding box center [695, 489] width 158 height 158
click at [784, 386] on input "c. 4" at bounding box center [784, 381] width 1 height 11
radio input "true"
click at [798, 650] on icon at bounding box center [799, 653] width 22 height 9
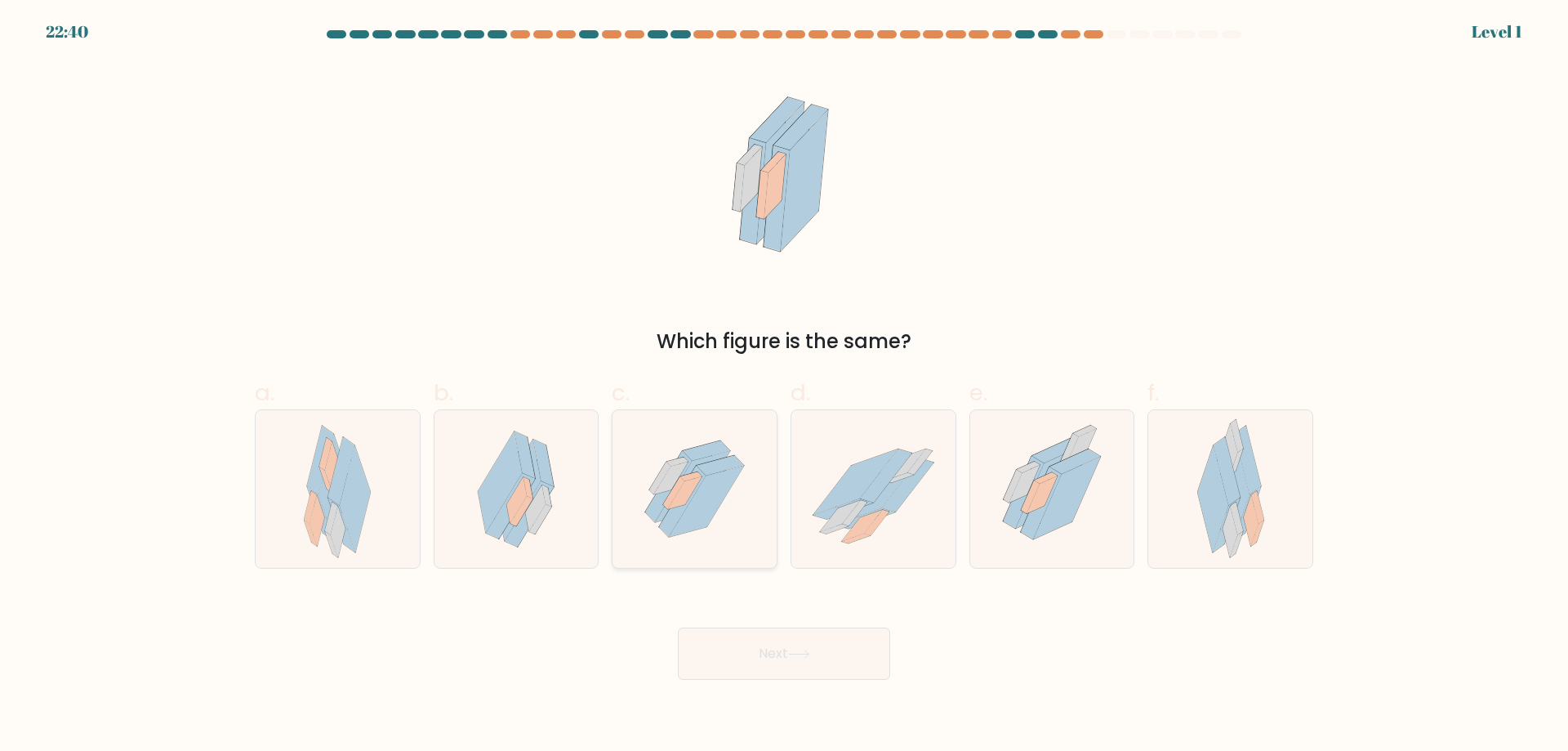
click at [747, 546] on icon at bounding box center [696, 489] width 141 height 158
click at [784, 386] on input "c." at bounding box center [784, 381] width 1 height 11
radio input "true"
click at [801, 641] on button "Next" at bounding box center [784, 653] width 212 height 53
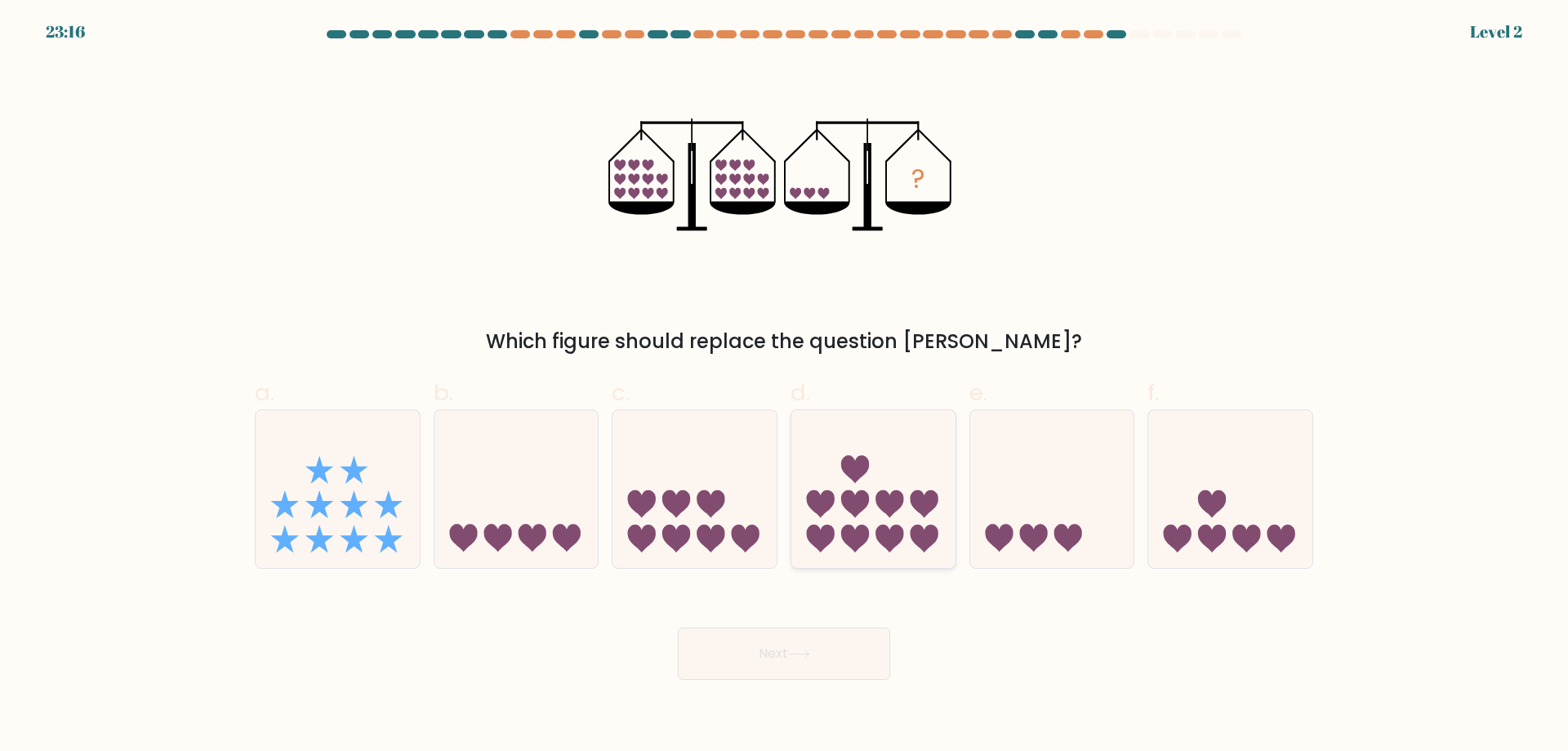
click at [884, 538] on icon at bounding box center [889, 538] width 28 height 28
click at [785, 386] on input "d." at bounding box center [784, 381] width 1 height 11
radio input "true"
click at [843, 662] on button "Next" at bounding box center [784, 653] width 212 height 53
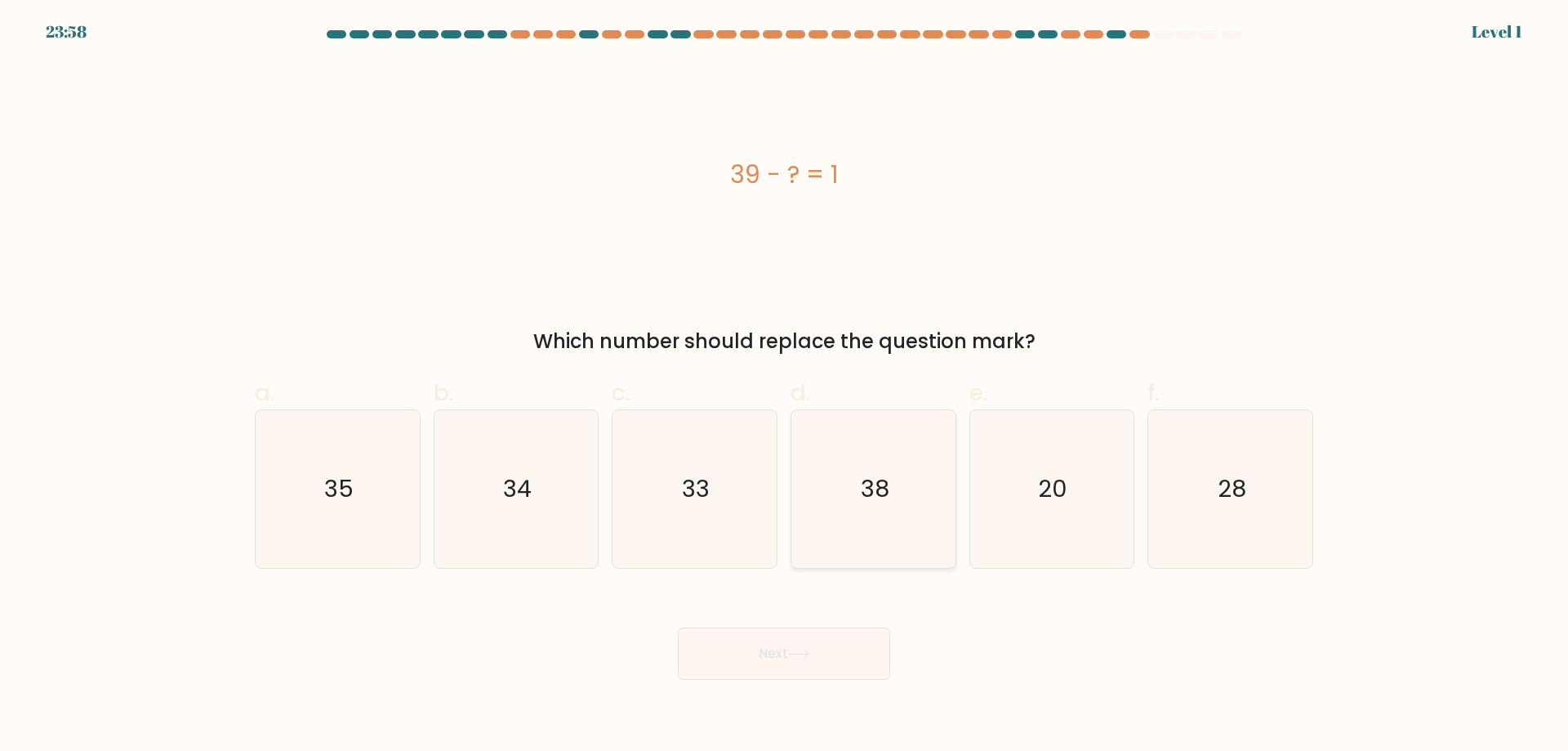
click at [843, 558] on icon "38" at bounding box center [874, 489] width 158 height 158
click at [785, 386] on input "d. 38" at bounding box center [784, 381] width 1 height 11
radio input "true"
click at [851, 659] on button "Next" at bounding box center [784, 653] width 212 height 53
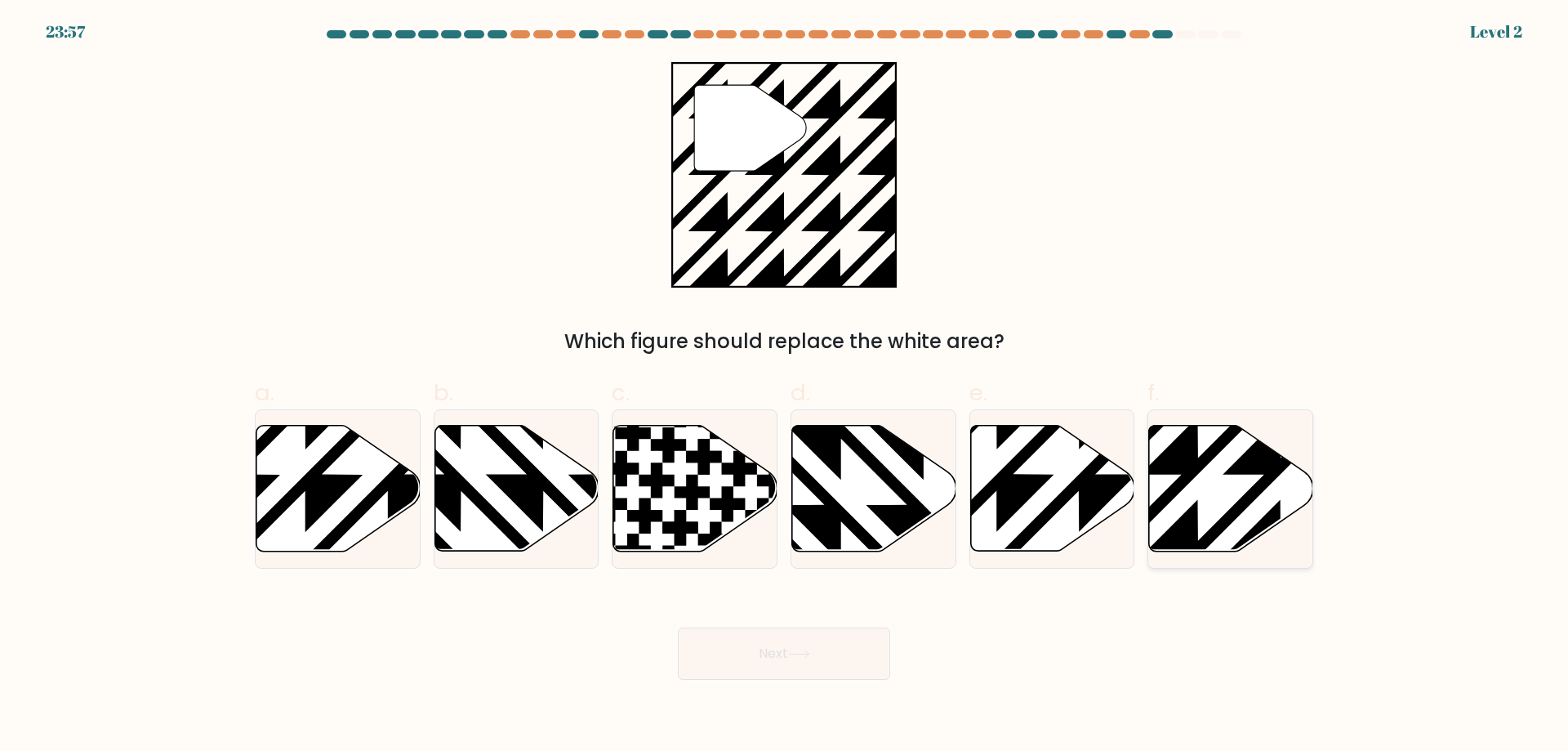
click at [1201, 512] on icon at bounding box center [1232, 489] width 165 height 126
click at [785, 386] on input "f." at bounding box center [784, 381] width 1 height 11
radio input "true"
click at [849, 647] on button "Next" at bounding box center [784, 653] width 212 height 53
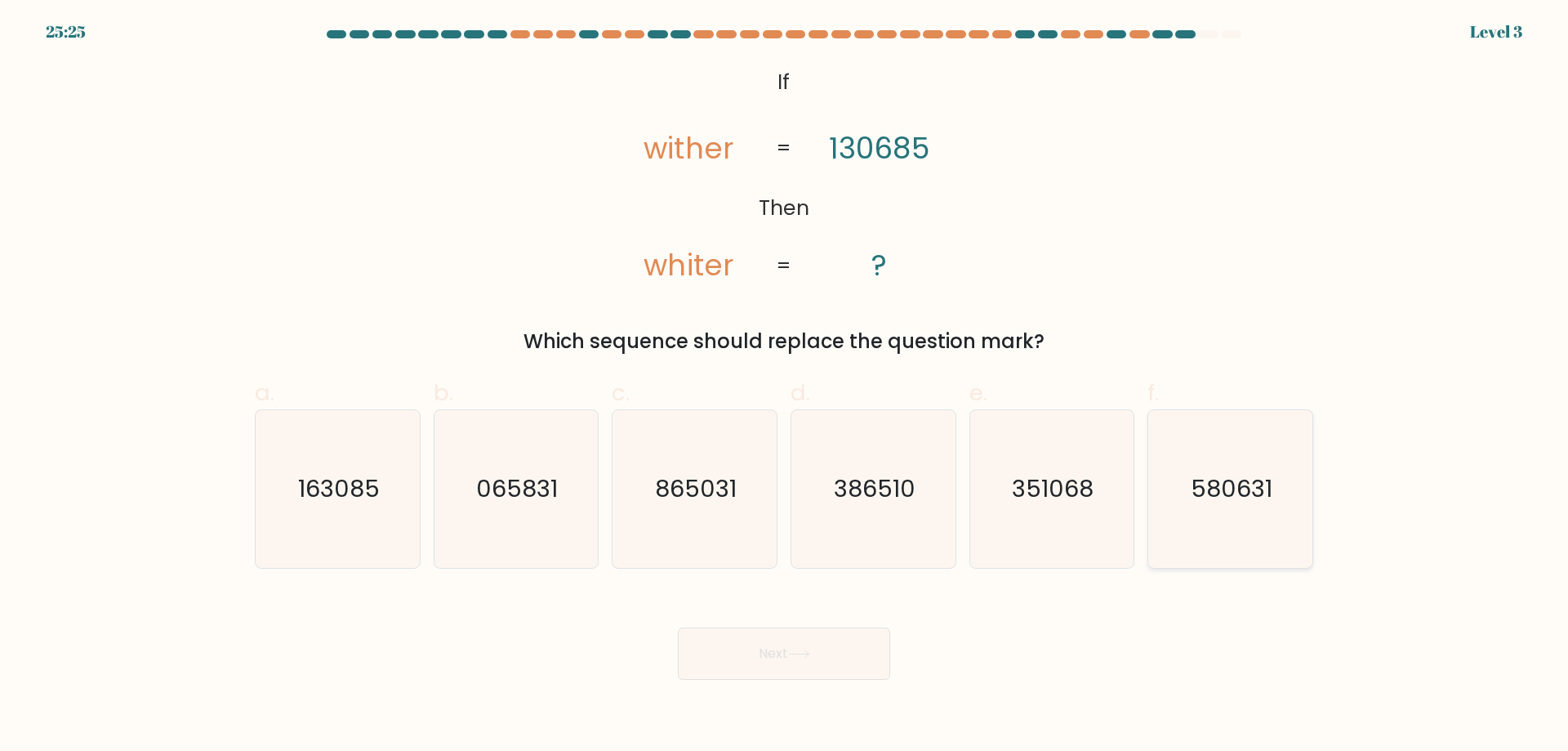
click at [1196, 515] on icon "580631" at bounding box center [1230, 489] width 158 height 158
click at [785, 386] on input "f. 580631" at bounding box center [784, 381] width 1 height 11
radio input "true"
click at [835, 651] on button "Next" at bounding box center [784, 653] width 212 height 53
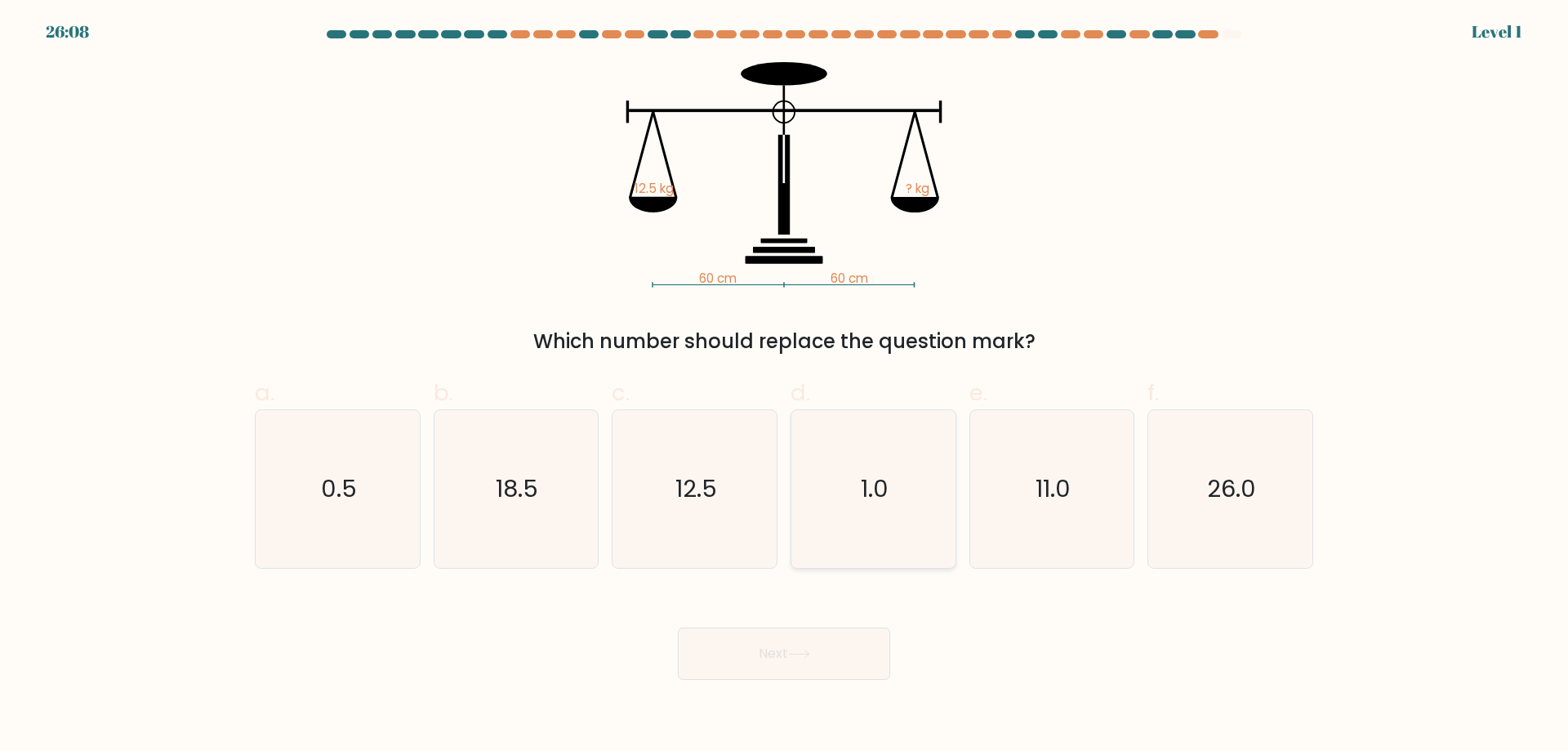
click at [881, 518] on icon "1.0" at bounding box center [874, 489] width 158 height 158
click at [785, 386] on input "d. 1.0" at bounding box center [784, 381] width 1 height 11
radio input "true"
click at [827, 650] on button "Next" at bounding box center [784, 653] width 212 height 53
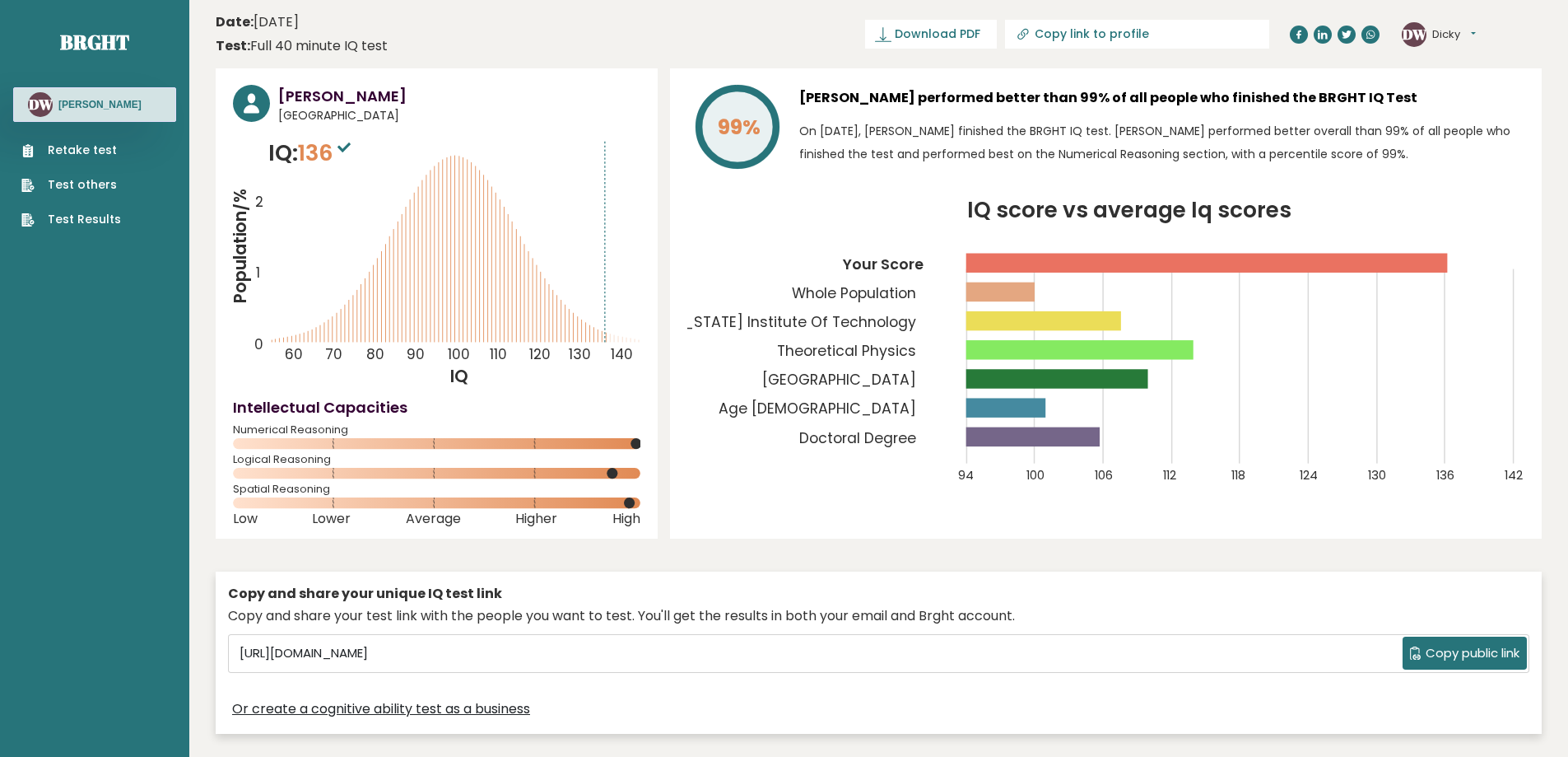
click at [102, 222] on link "Test Results" at bounding box center [71, 219] width 99 height 17
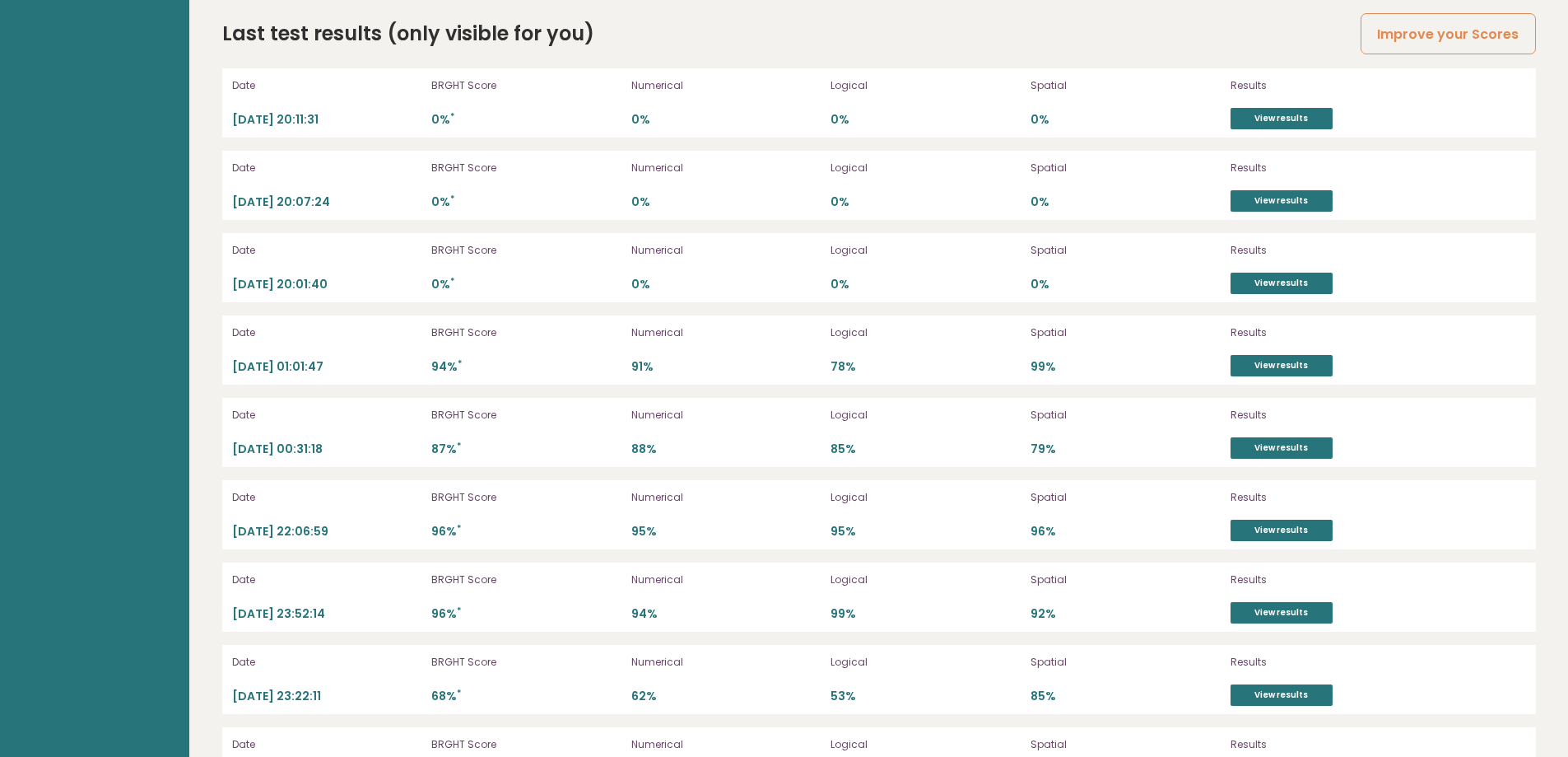
scroll to position [4146, 0]
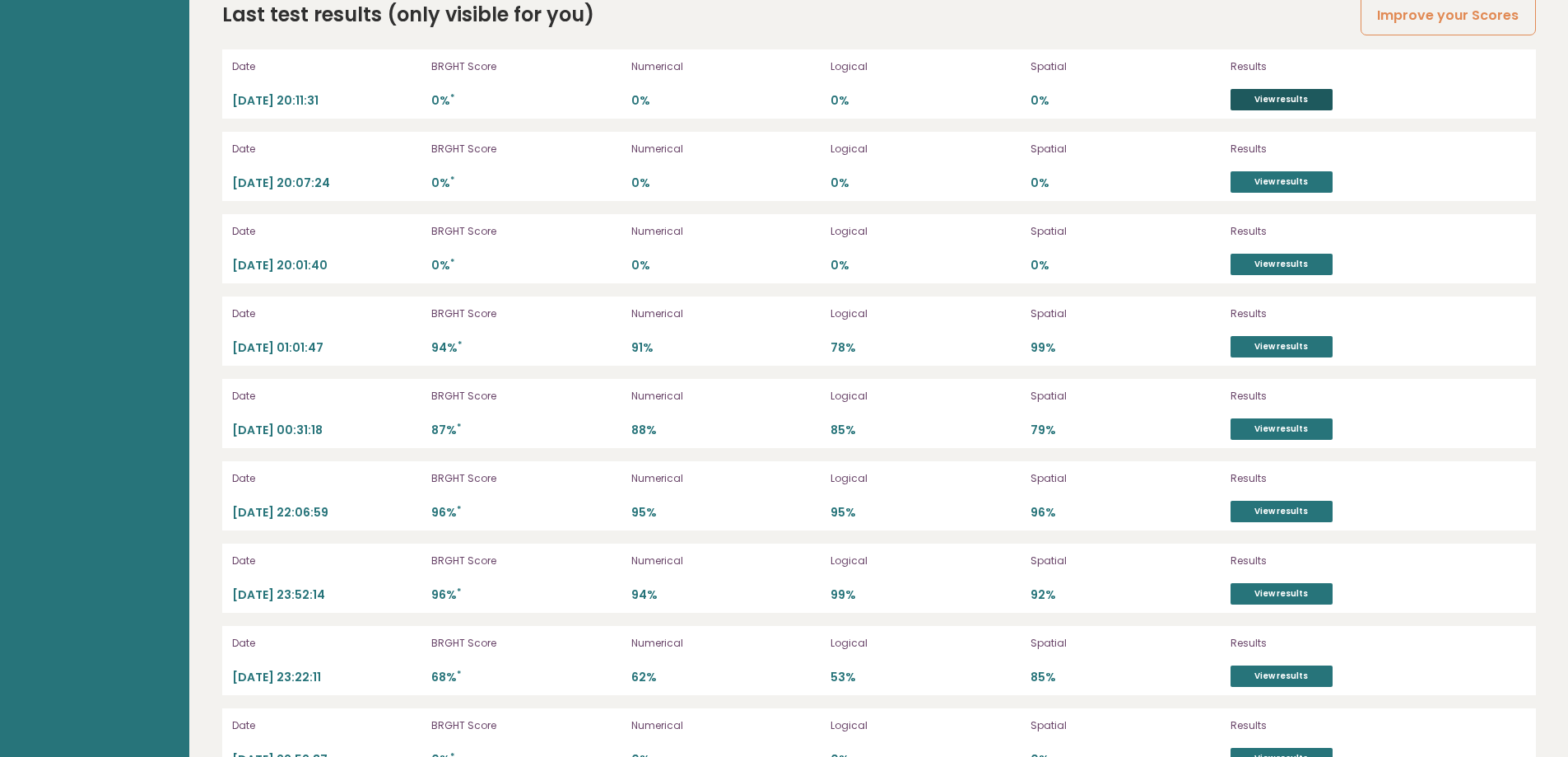
click at [1287, 97] on link "View results" at bounding box center [1281, 99] width 102 height 21
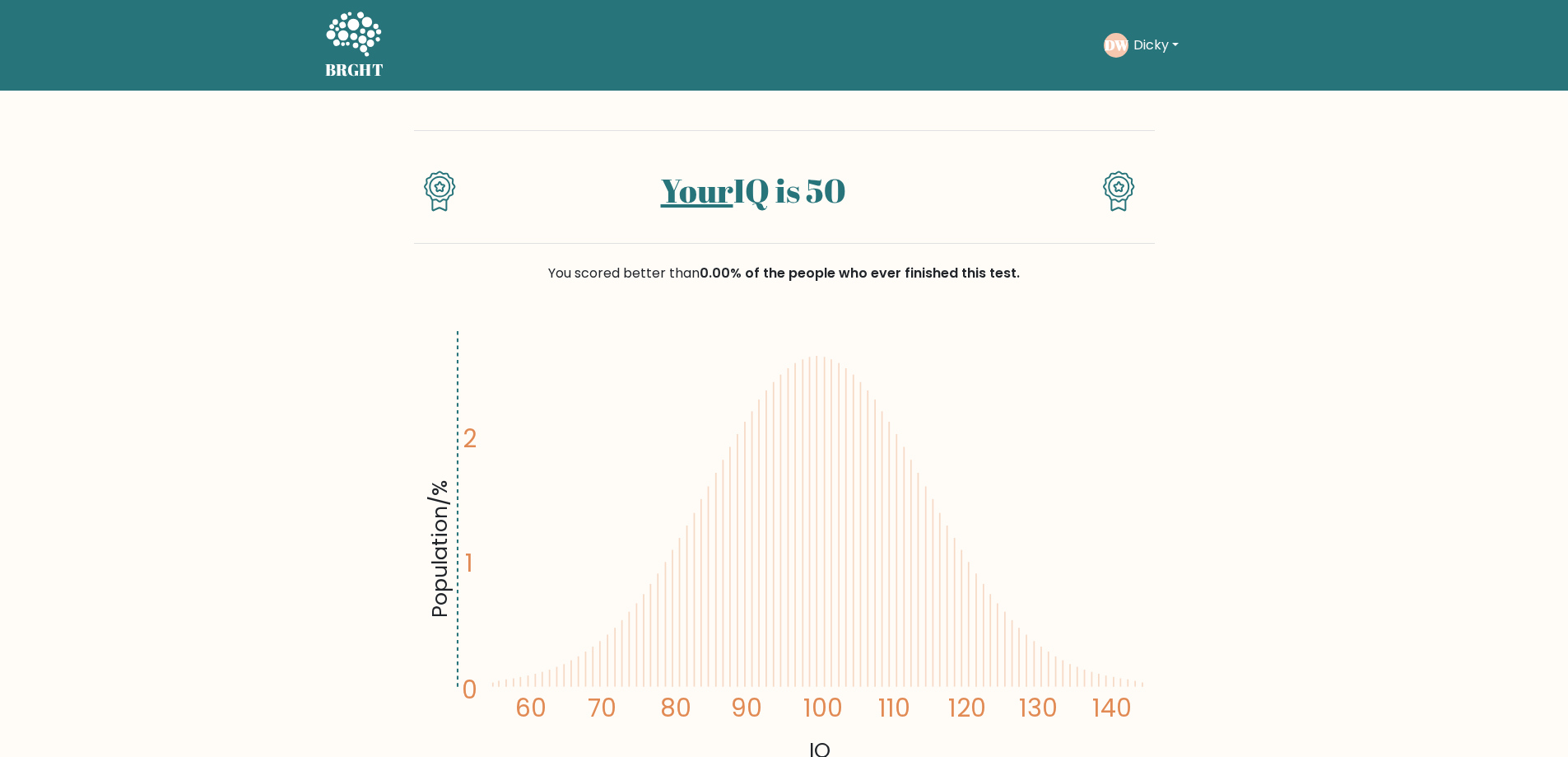
click at [326, 31] on div "BRGHT BRGHT Take the test [PERSON_NAME] Dashboard Profile Settings Logout Dashb…" at bounding box center [785, 45] width 939 height 77
click at [338, 33] on icon at bounding box center [353, 36] width 56 height 50
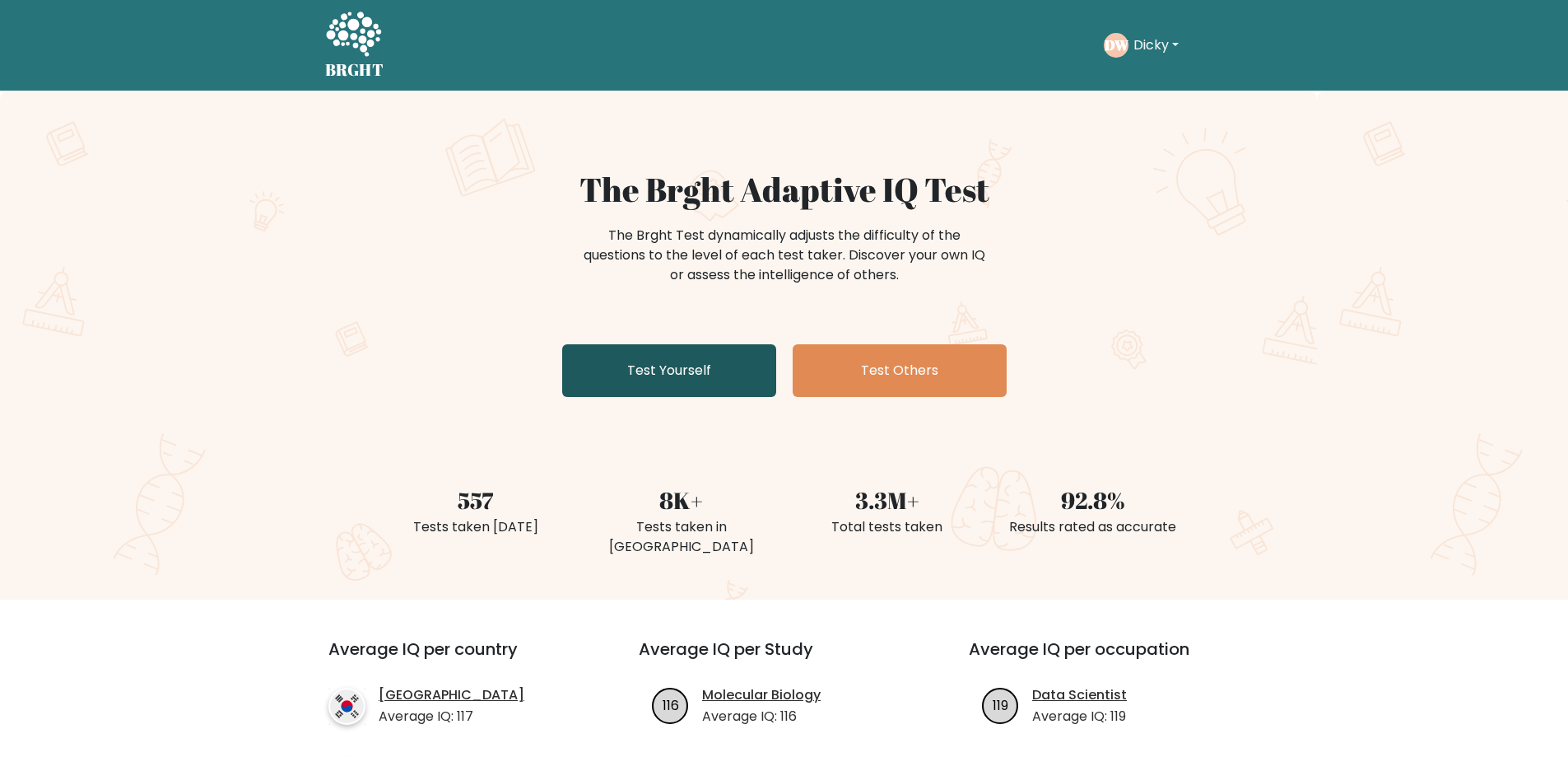
click at [678, 368] on link "Test Yourself" at bounding box center [669, 370] width 214 height 53
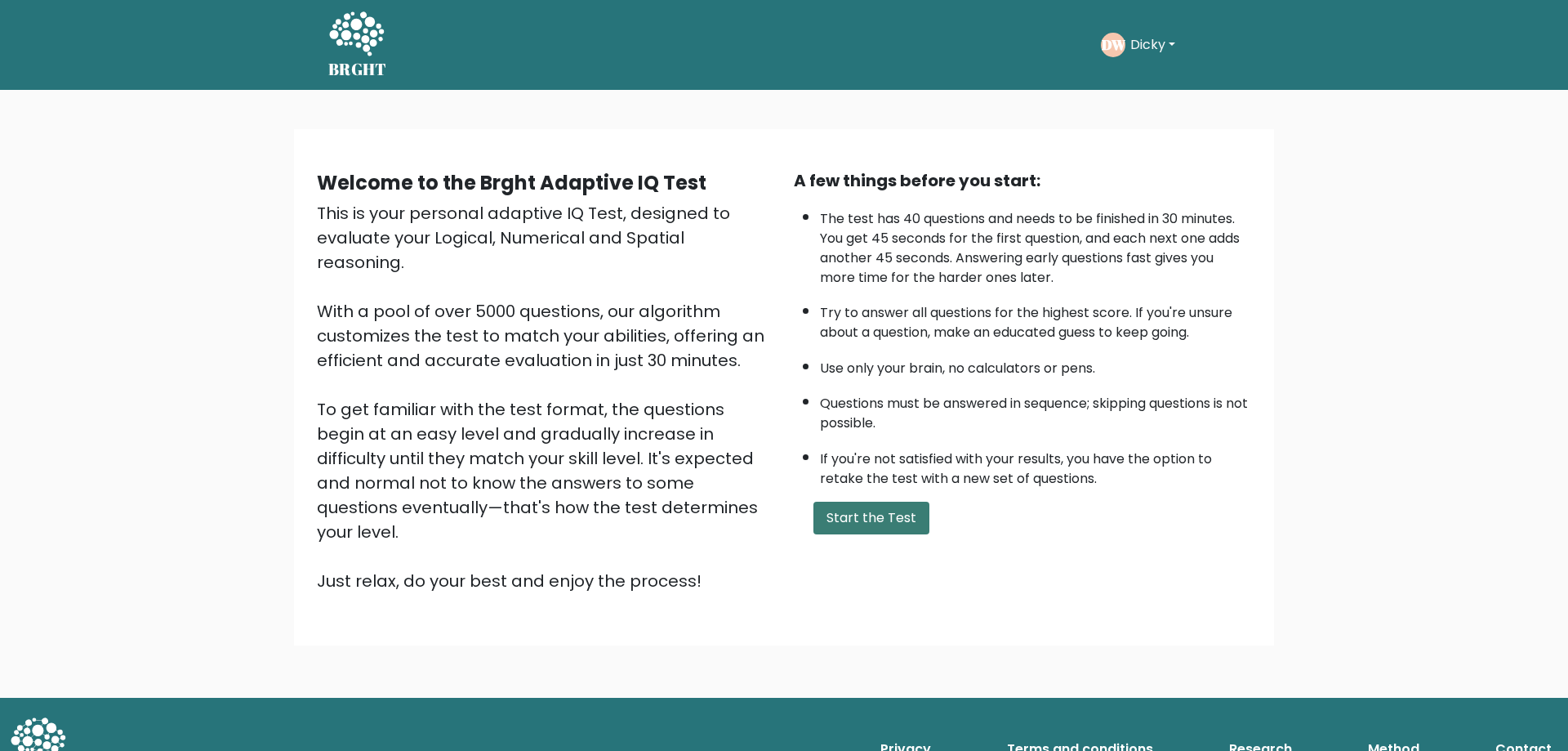
click at [895, 526] on button "Start the Test" at bounding box center [871, 518] width 116 height 33
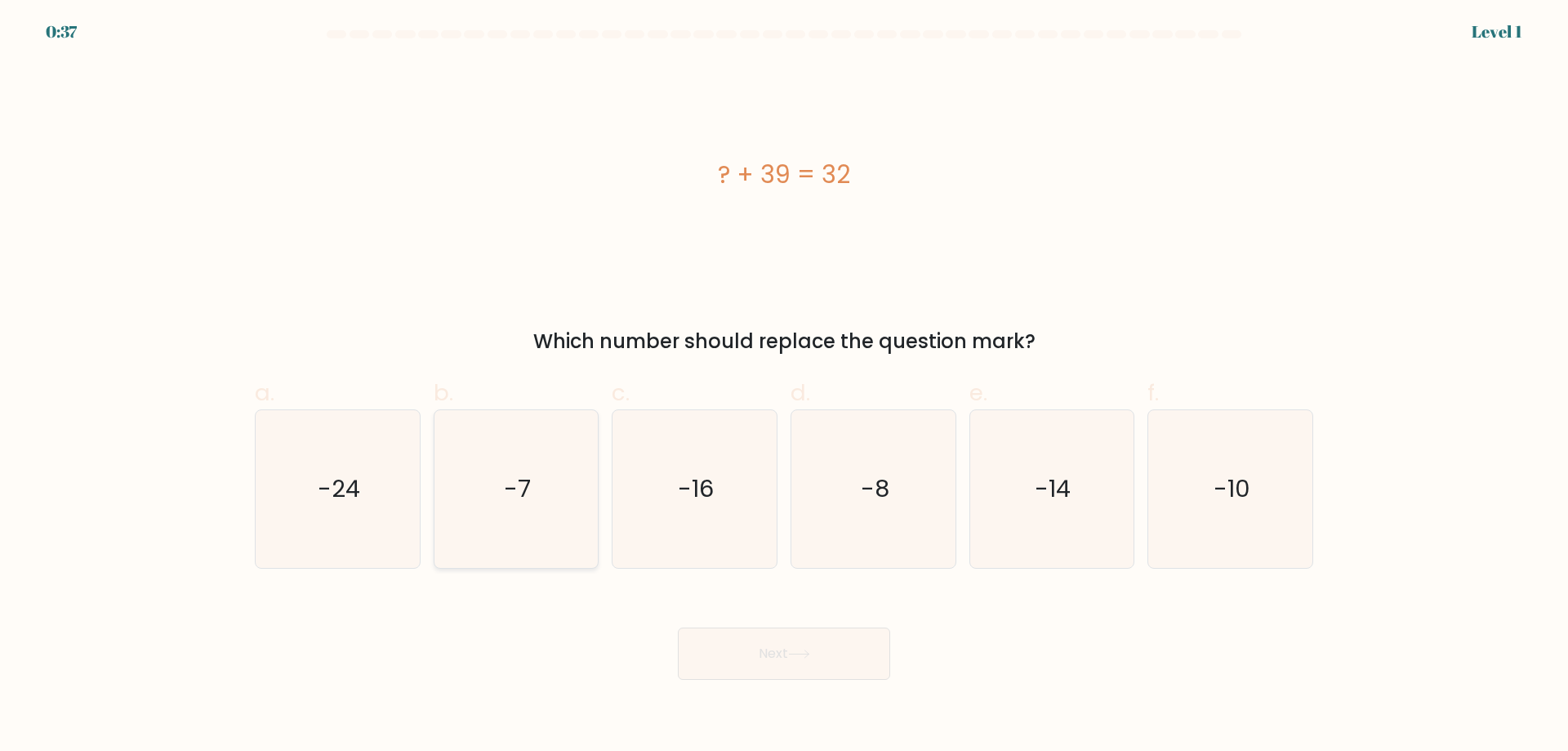
click at [522, 494] on text "-7" at bounding box center [518, 488] width 27 height 33
click at [784, 386] on input "b. -7" at bounding box center [784, 381] width 1 height 11
radio input "true"
click at [793, 653] on icon at bounding box center [799, 653] width 22 height 9
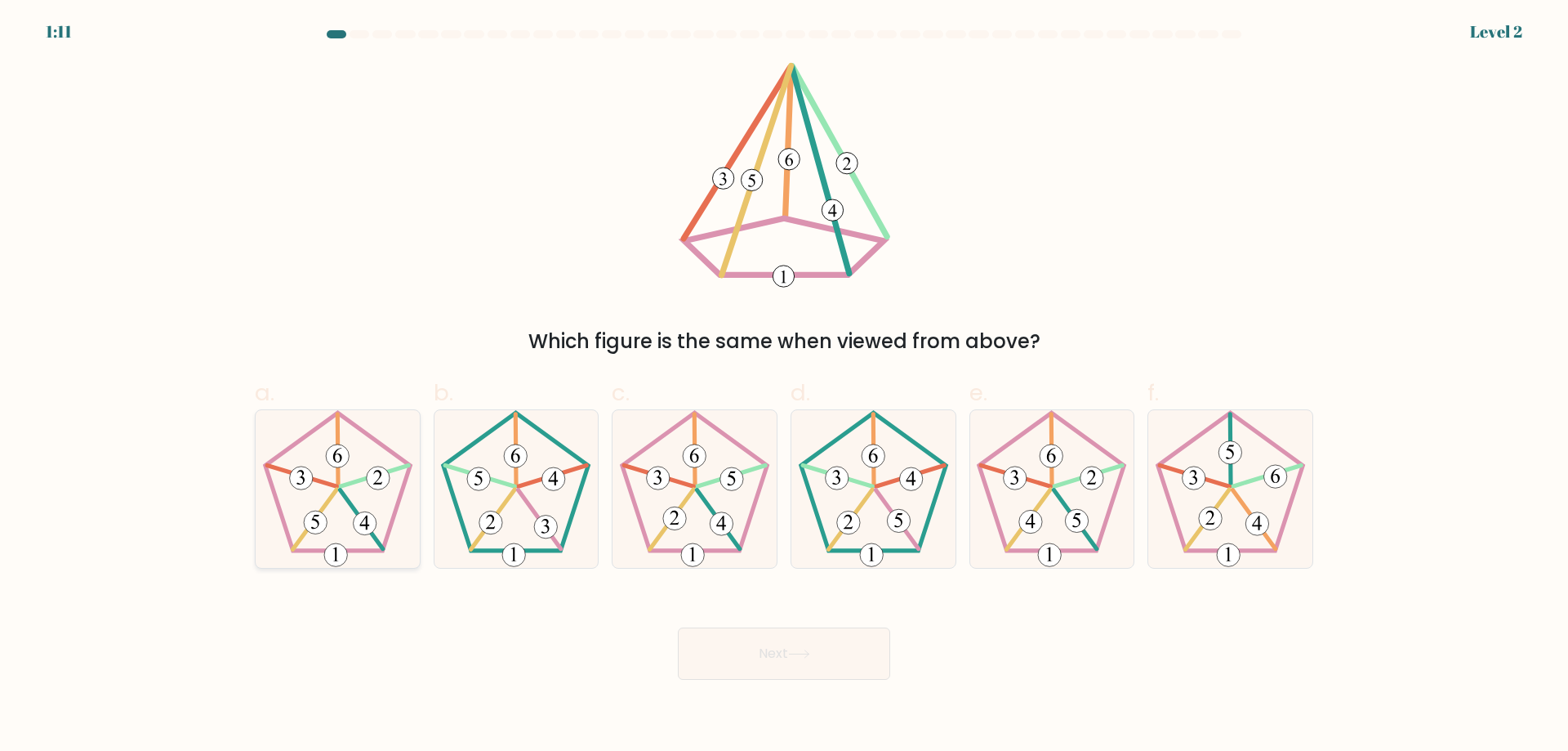
click at [344, 511] on icon at bounding box center [338, 489] width 158 height 158
click at [784, 386] on input "a." at bounding box center [784, 381] width 1 height 11
radio input "true"
click at [810, 652] on icon at bounding box center [799, 653] width 22 height 9
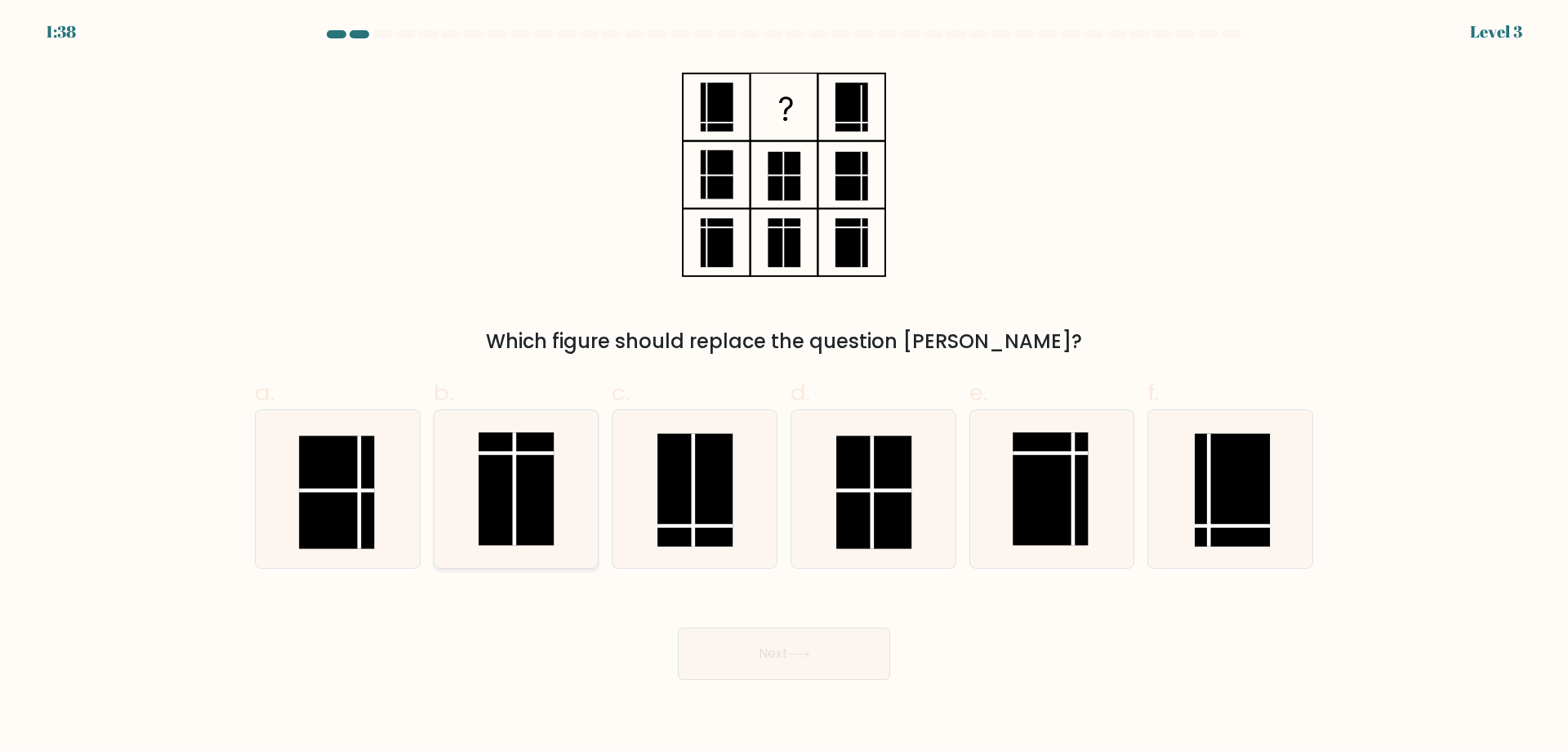
click at [507, 507] on rect at bounding box center [517, 488] width 76 height 113
click at [784, 386] on input "b." at bounding box center [784, 381] width 1 height 11
radio input "true"
click at [806, 664] on button "Next" at bounding box center [784, 653] width 212 height 53
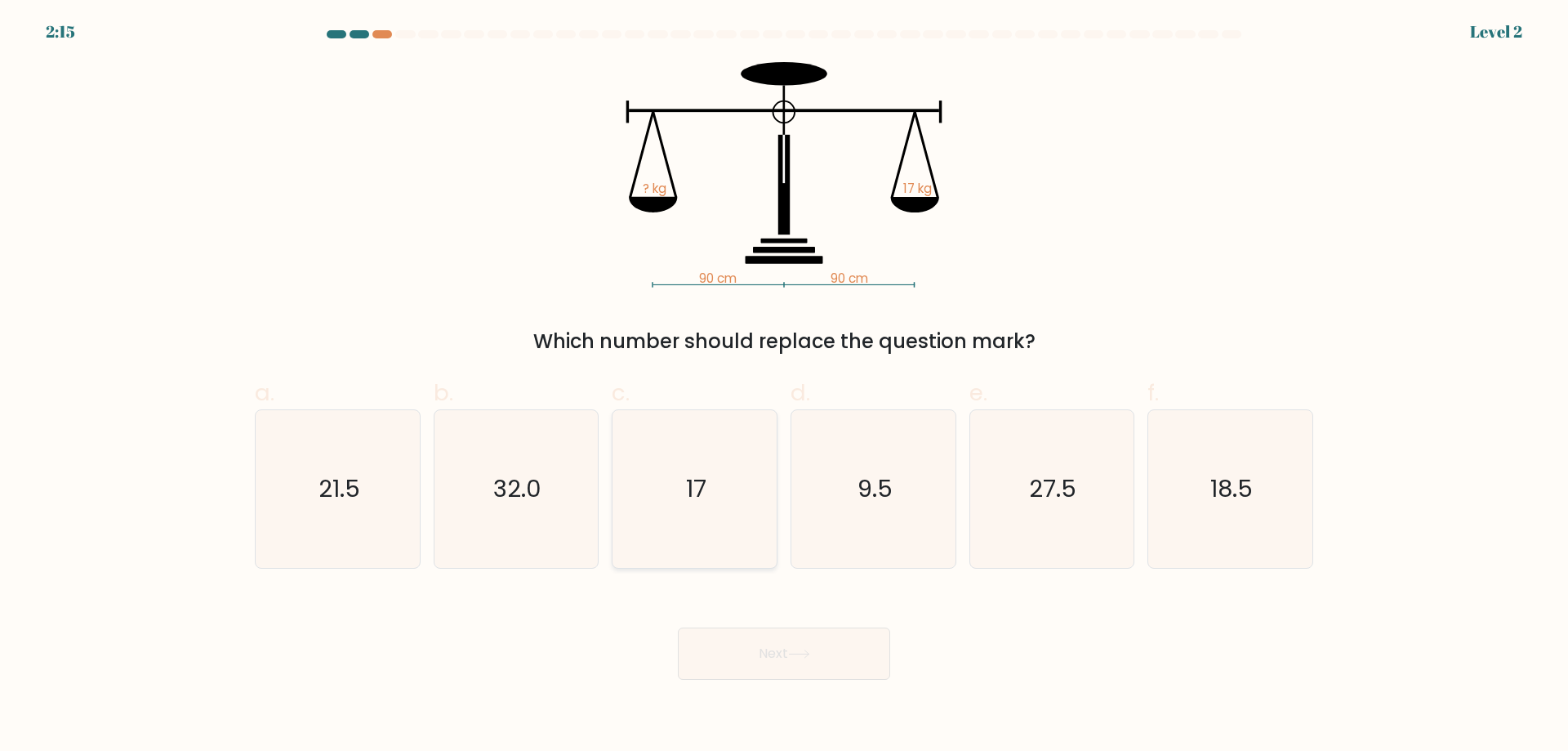
click at [702, 511] on icon "17" at bounding box center [695, 489] width 158 height 158
click at [784, 386] on input "c. 17" at bounding box center [784, 381] width 1 height 11
radio input "true"
click at [809, 669] on button "Next" at bounding box center [784, 653] width 212 height 53
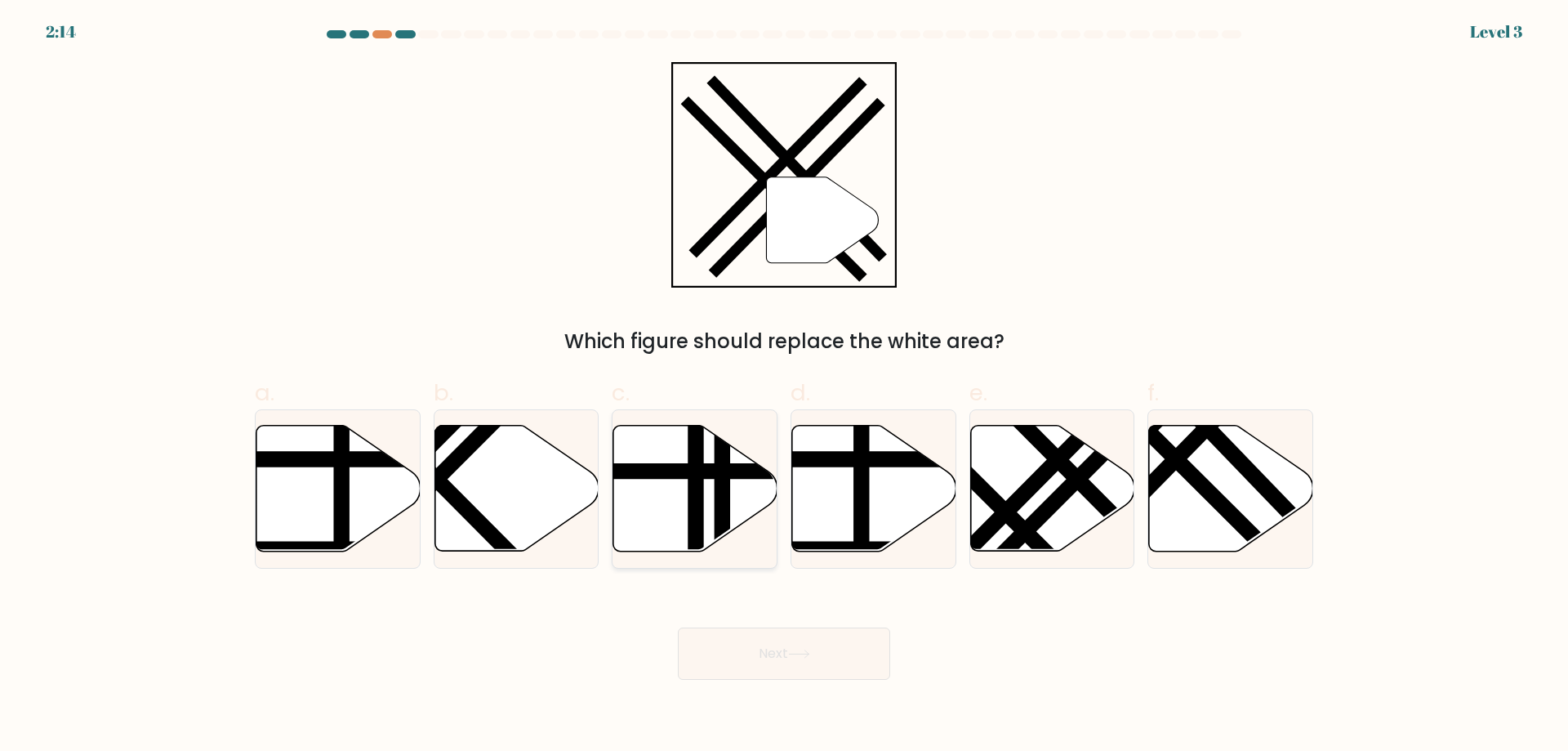
click at [723, 490] on line at bounding box center [723, 558] width 0 height 331
click at [784, 386] on input "c." at bounding box center [784, 381] width 1 height 11
radio input "true"
click at [793, 659] on button "Next" at bounding box center [784, 653] width 212 height 53
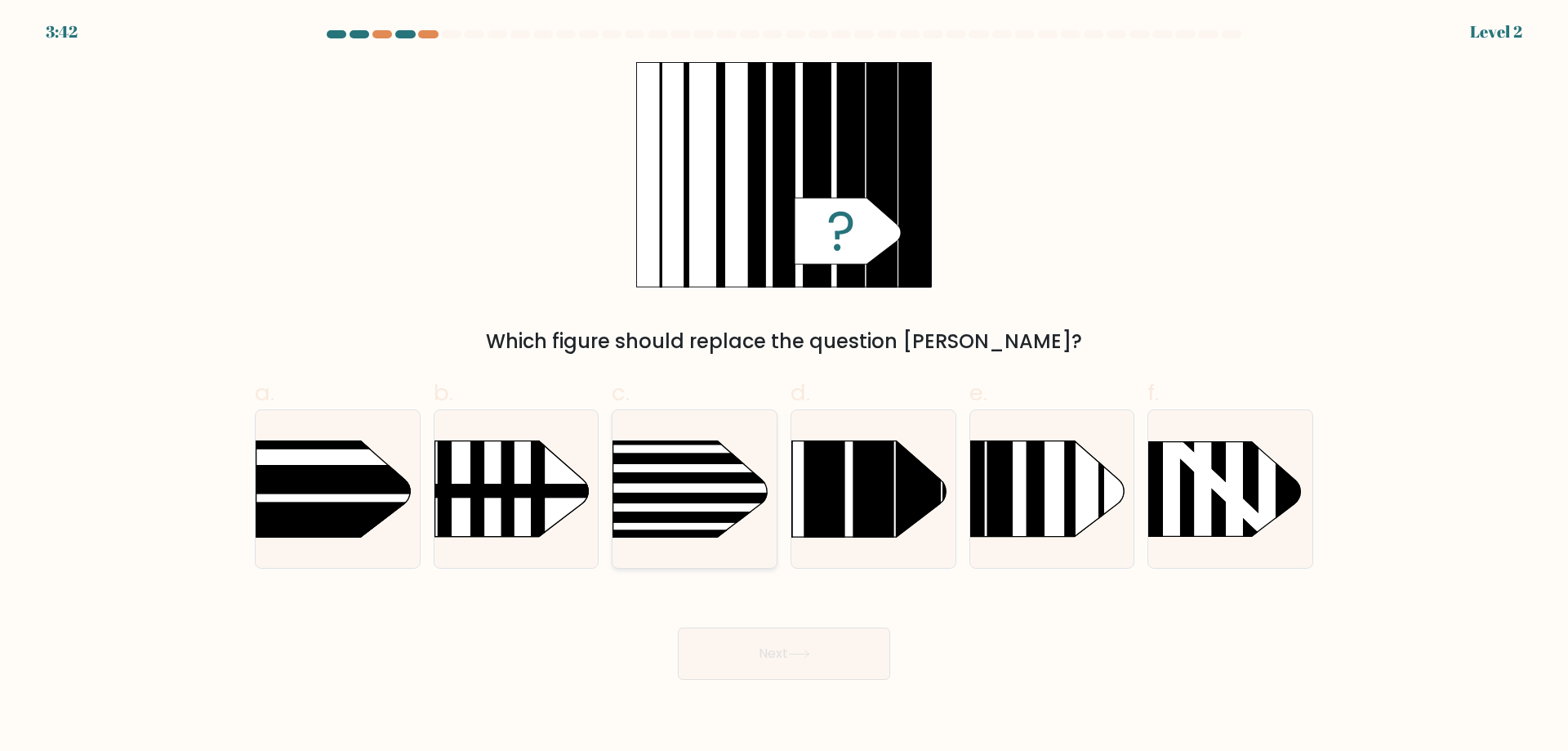
click at [719, 506] on rect at bounding box center [591, 418] width 427 height 324
click at [784, 386] on input "c." at bounding box center [784, 381] width 1 height 11
radio input "true"
click at [789, 639] on button "Next" at bounding box center [784, 653] width 212 height 53
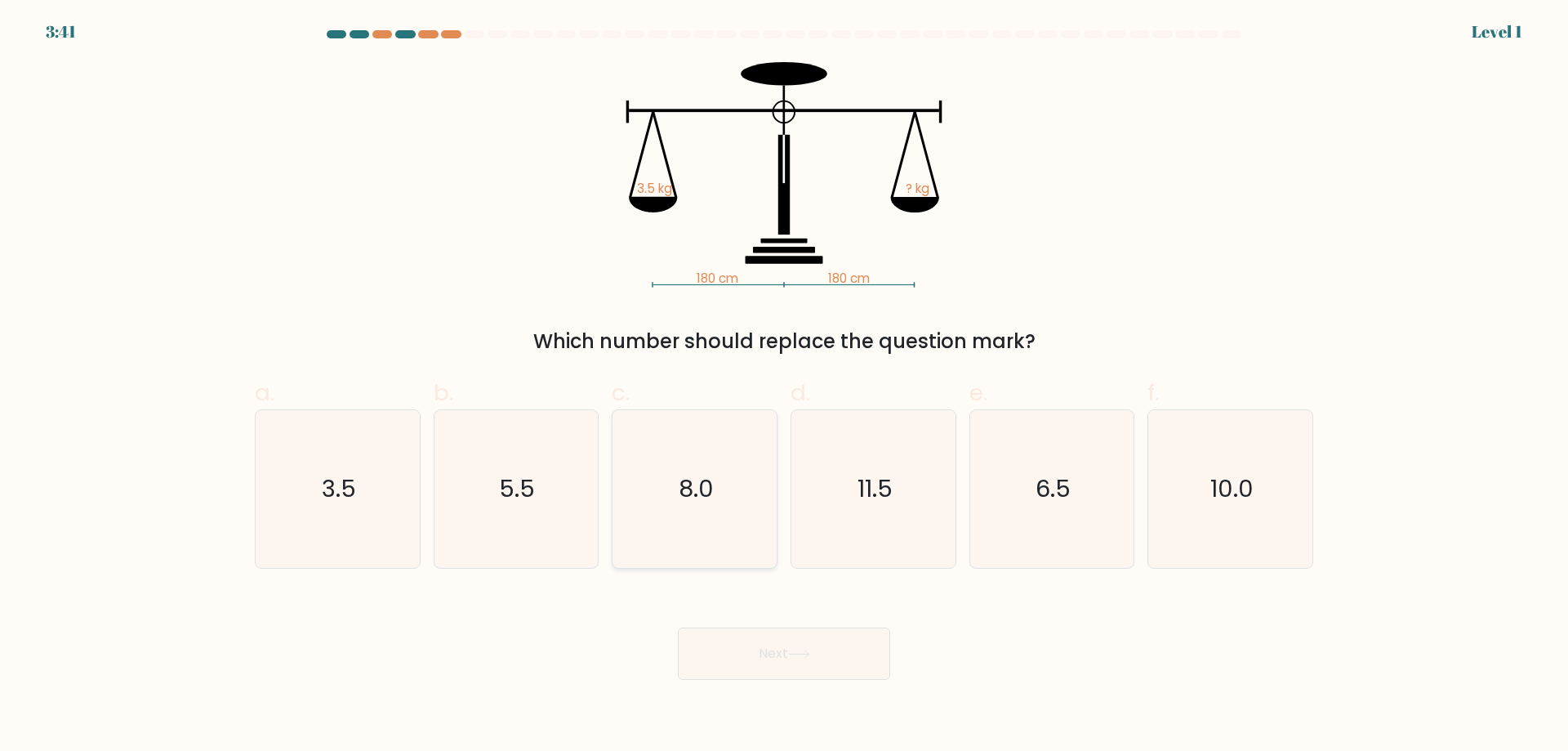
click at [723, 485] on icon "8.0" at bounding box center [695, 489] width 158 height 158
click at [784, 386] on input "c. 8.0" at bounding box center [784, 381] width 1 height 11
radio input "true"
click at [801, 660] on button "Next" at bounding box center [784, 653] width 212 height 53
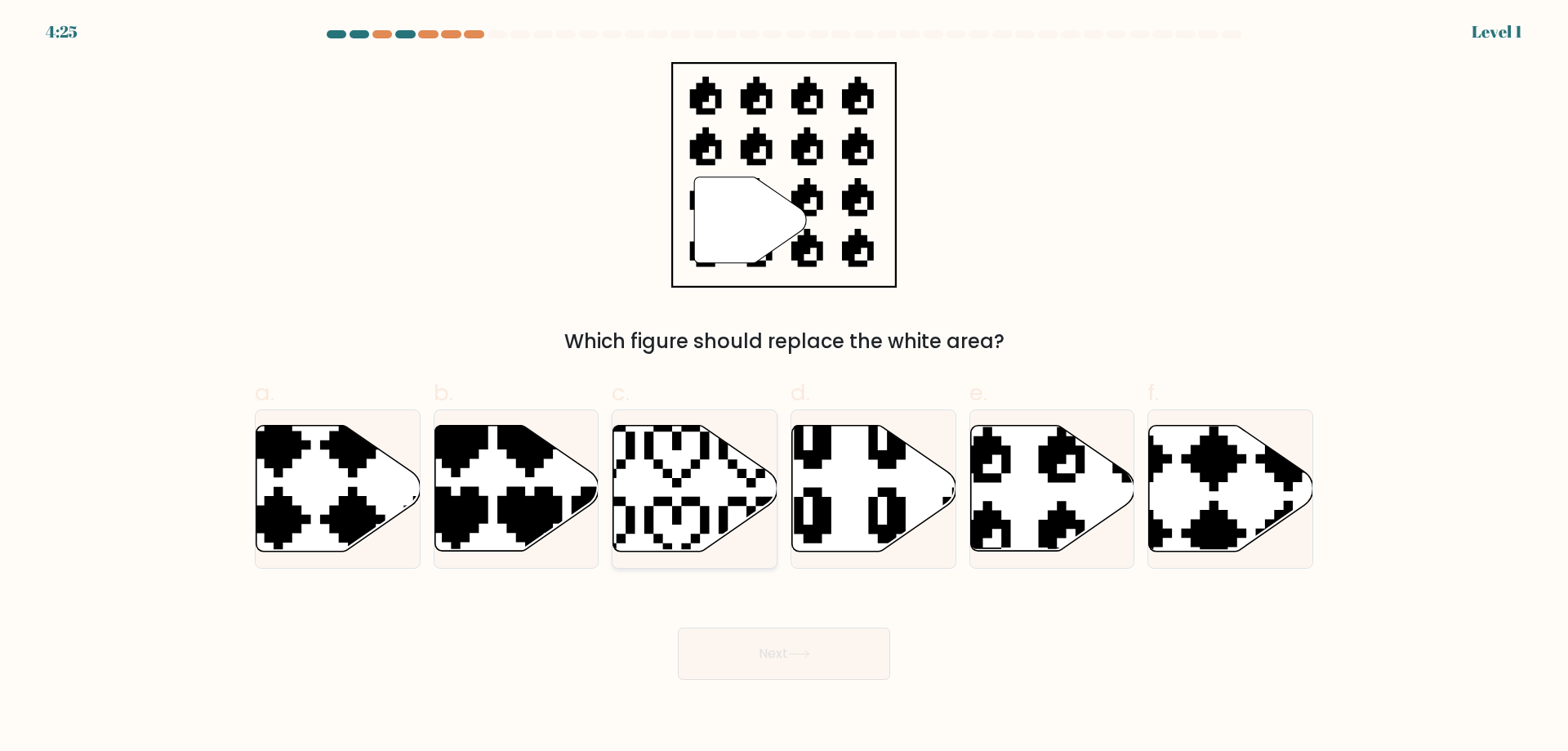
click at [719, 495] on icon at bounding box center [696, 489] width 165 height 126
click at [784, 386] on input "c." at bounding box center [784, 381] width 1 height 11
radio input "true"
click at [794, 658] on icon at bounding box center [799, 653] width 22 height 9
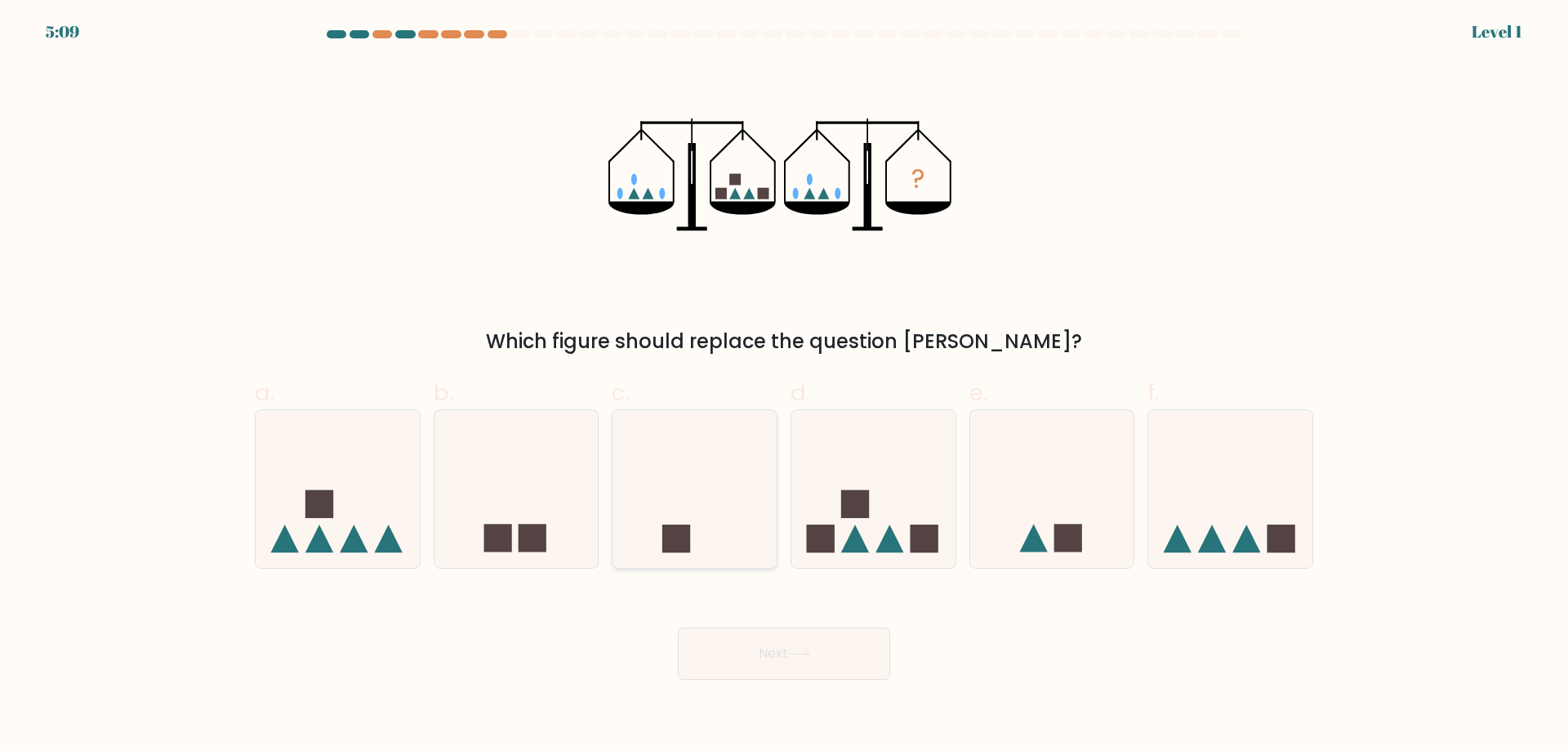
click at [708, 518] on icon at bounding box center [695, 489] width 165 height 136
click at [784, 386] on input "c." at bounding box center [784, 381] width 1 height 11
radio input "true"
click at [792, 674] on button "Next" at bounding box center [784, 653] width 212 height 53
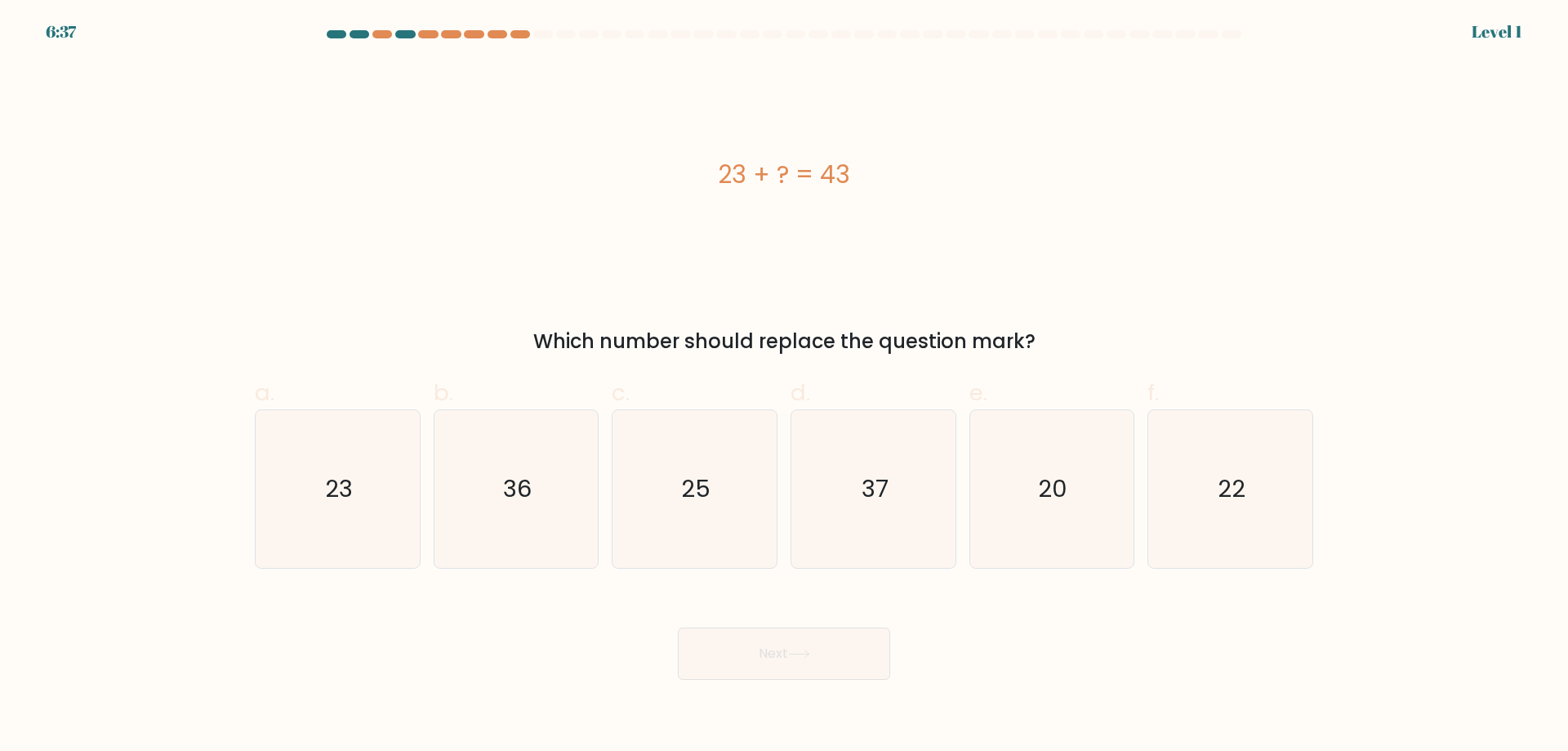
drag, startPoint x: 732, startPoint y: 516, endPoint x: 768, endPoint y: 608, distance: 98.8
click at [732, 514] on icon "25" at bounding box center [695, 489] width 158 height 158
click at [784, 386] on input "c. 25" at bounding box center [784, 381] width 1 height 11
radio input "true"
click at [783, 658] on button "Next" at bounding box center [784, 653] width 212 height 53
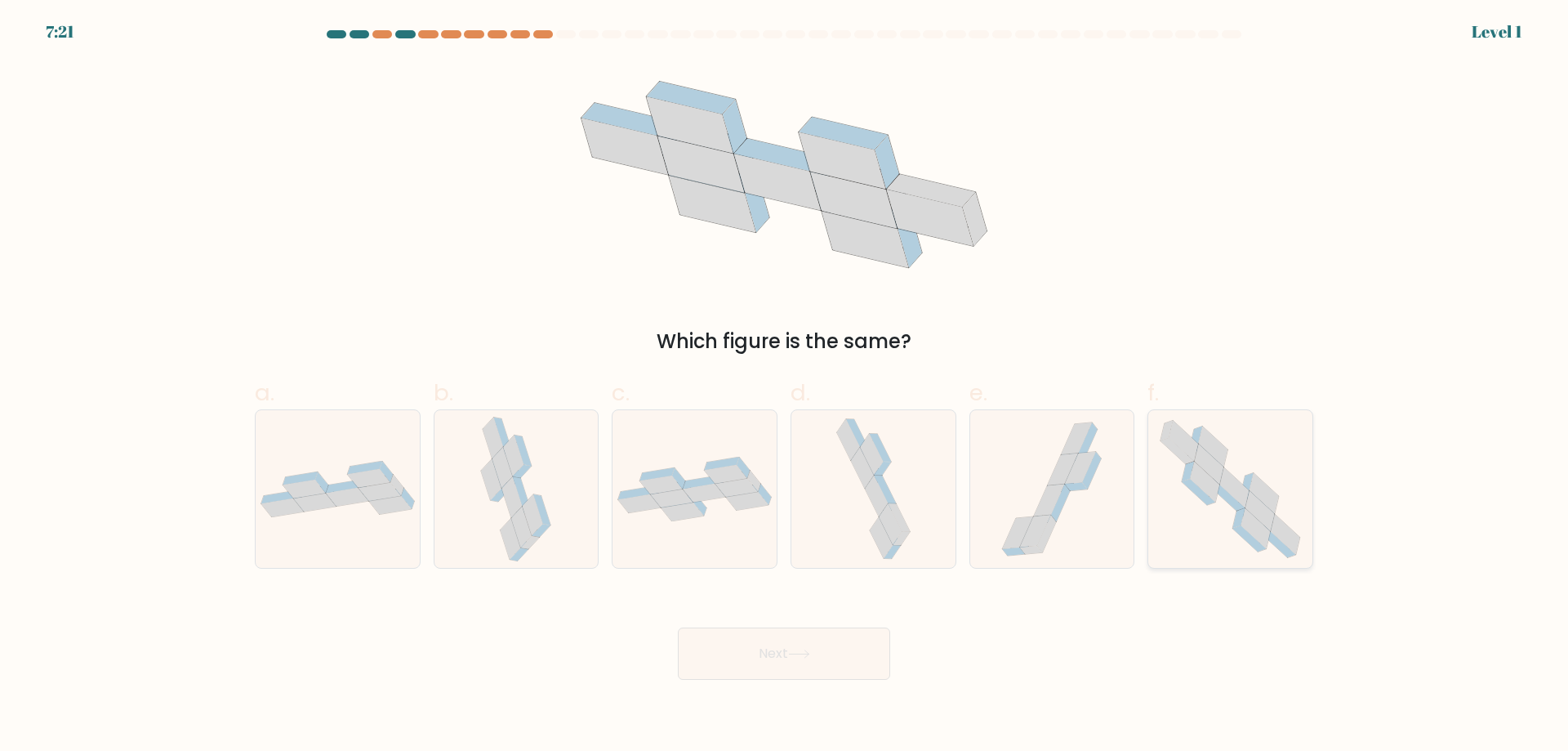
click at [1246, 485] on icon at bounding box center [1247, 483] width 12 height 20
click at [785, 386] on input "f." at bounding box center [784, 381] width 1 height 11
radio input "true"
click at [834, 657] on button "Next" at bounding box center [784, 653] width 212 height 53
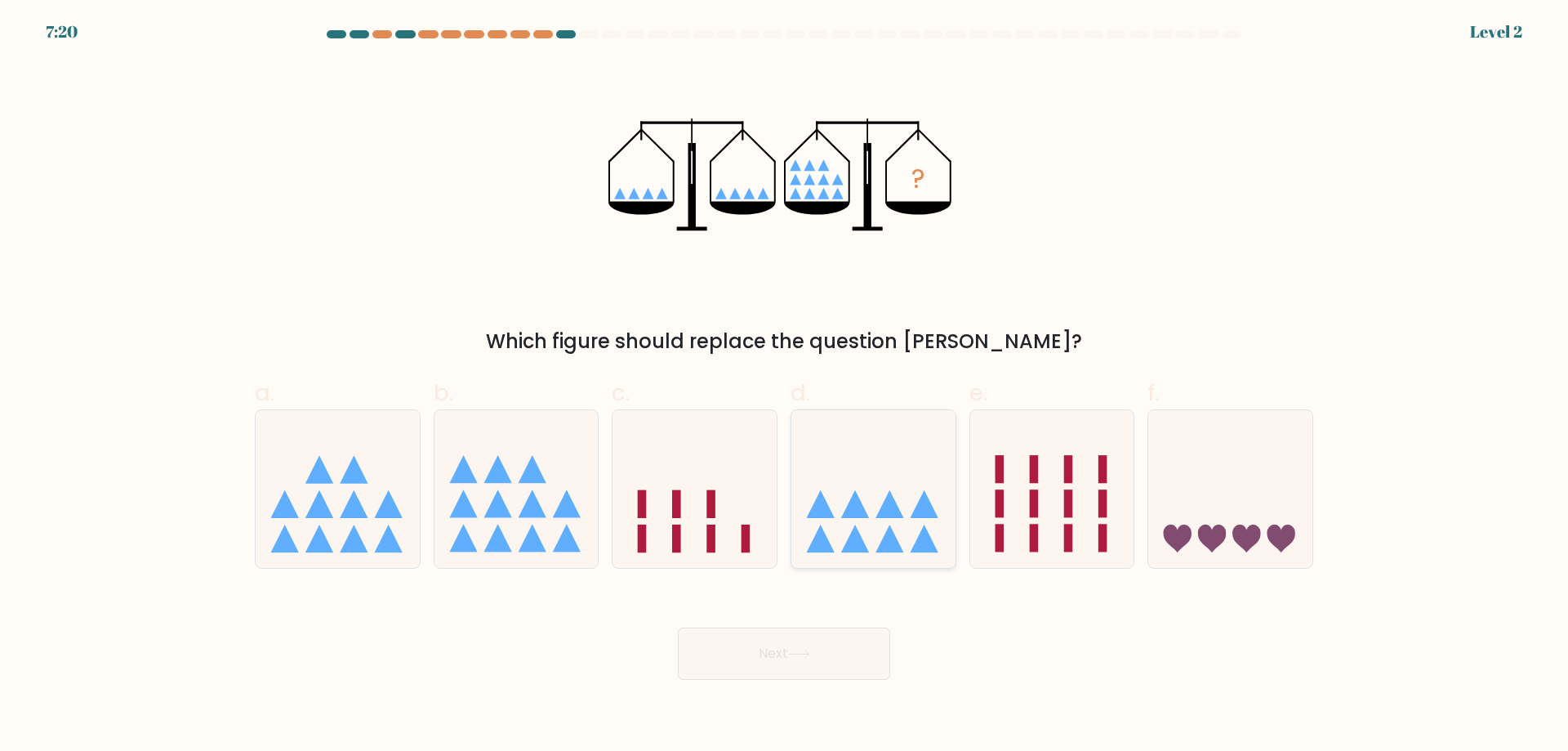
click at [882, 523] on icon at bounding box center [874, 489] width 165 height 136
click at [785, 386] on input "d." at bounding box center [784, 381] width 1 height 11
radio input "true"
click at [839, 646] on button "Next" at bounding box center [784, 653] width 212 height 53
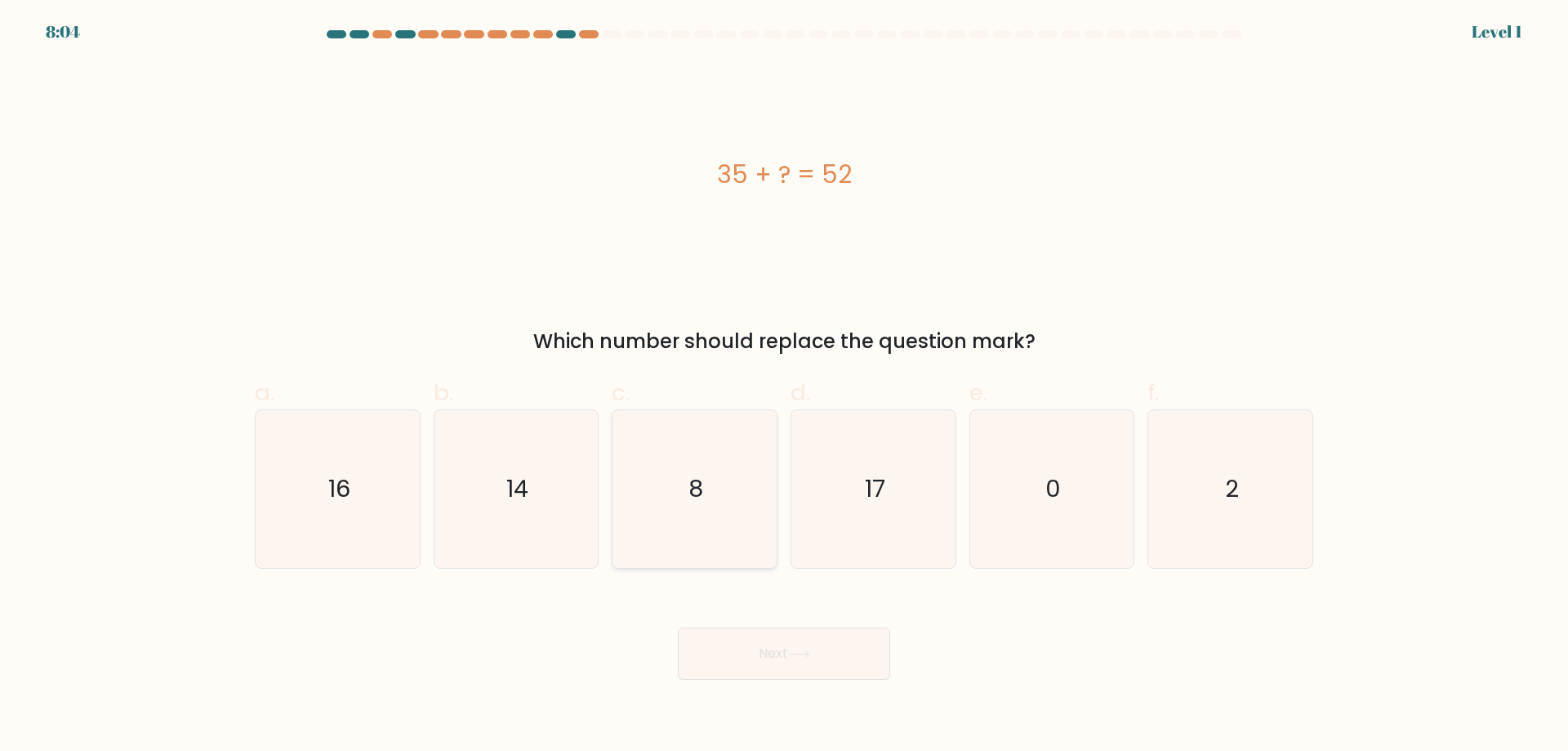
click at [709, 504] on icon "8" at bounding box center [695, 489] width 158 height 158
click at [784, 386] on input "c. 8" at bounding box center [784, 381] width 1 height 11
radio input "true"
click at [779, 650] on button "Next" at bounding box center [784, 653] width 212 height 53
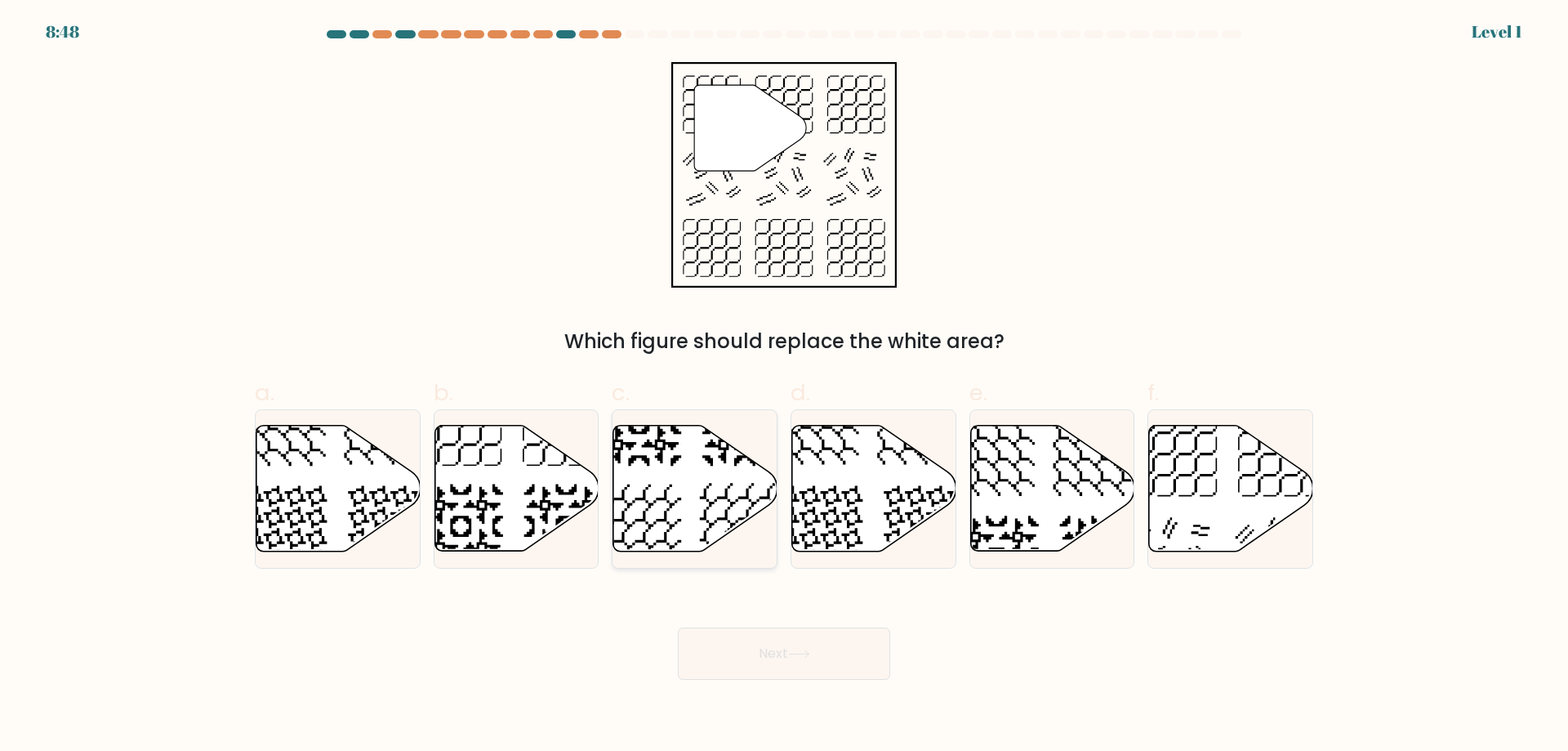
drag, startPoint x: 716, startPoint y: 510, endPoint x: 754, endPoint y: 608, distance: 105.1
click at [716, 508] on icon at bounding box center [696, 489] width 165 height 126
click at [784, 386] on input "c." at bounding box center [784, 381] width 1 height 11
radio input "true"
click at [779, 664] on button "Next" at bounding box center [784, 653] width 212 height 53
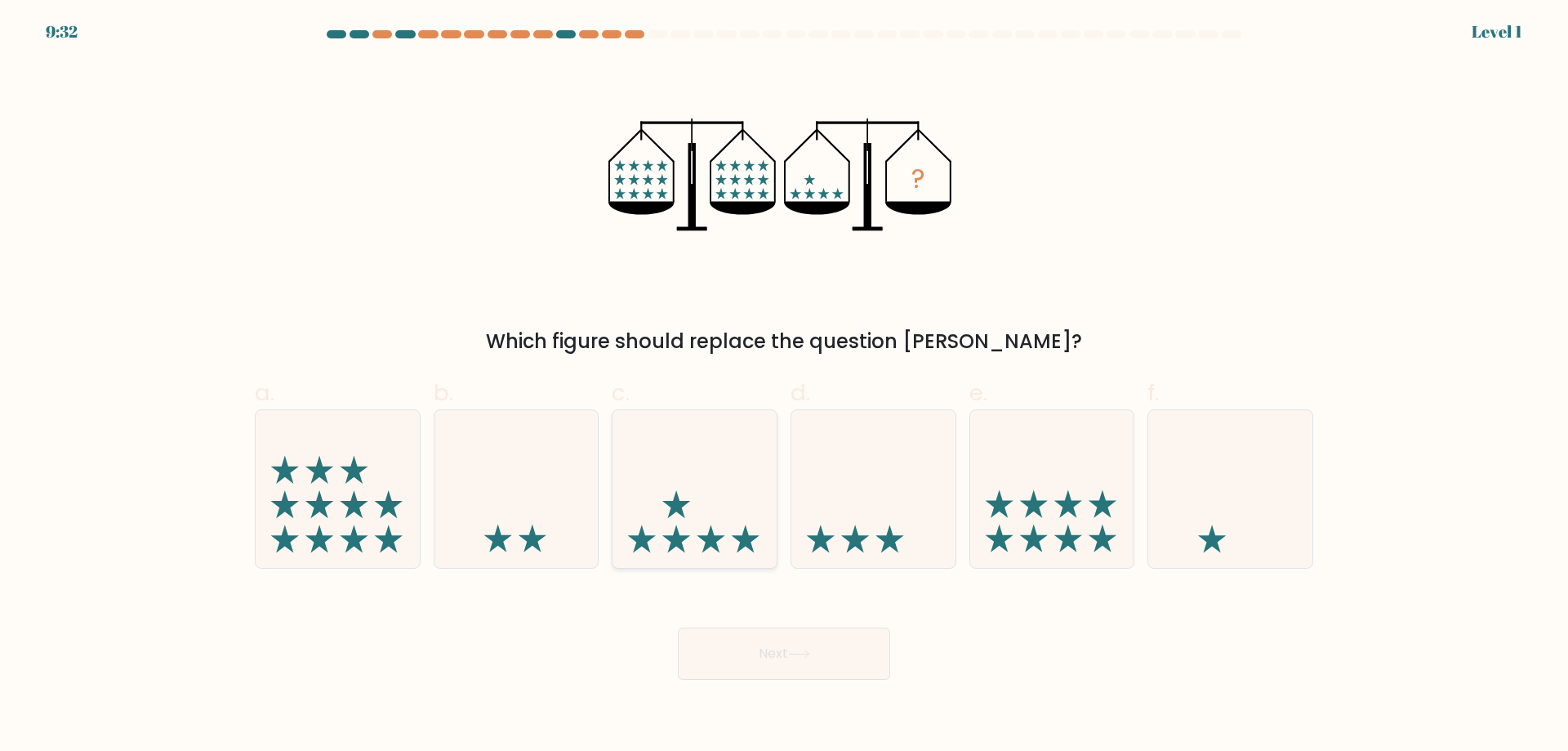
drag, startPoint x: 714, startPoint y: 517, endPoint x: 730, endPoint y: 552, distance: 38.5
click at [714, 514] on icon at bounding box center [695, 489] width 165 height 136
click at [784, 386] on input "c." at bounding box center [784, 381] width 1 height 11
radio input "true"
click at [776, 669] on button "Next" at bounding box center [784, 653] width 212 height 53
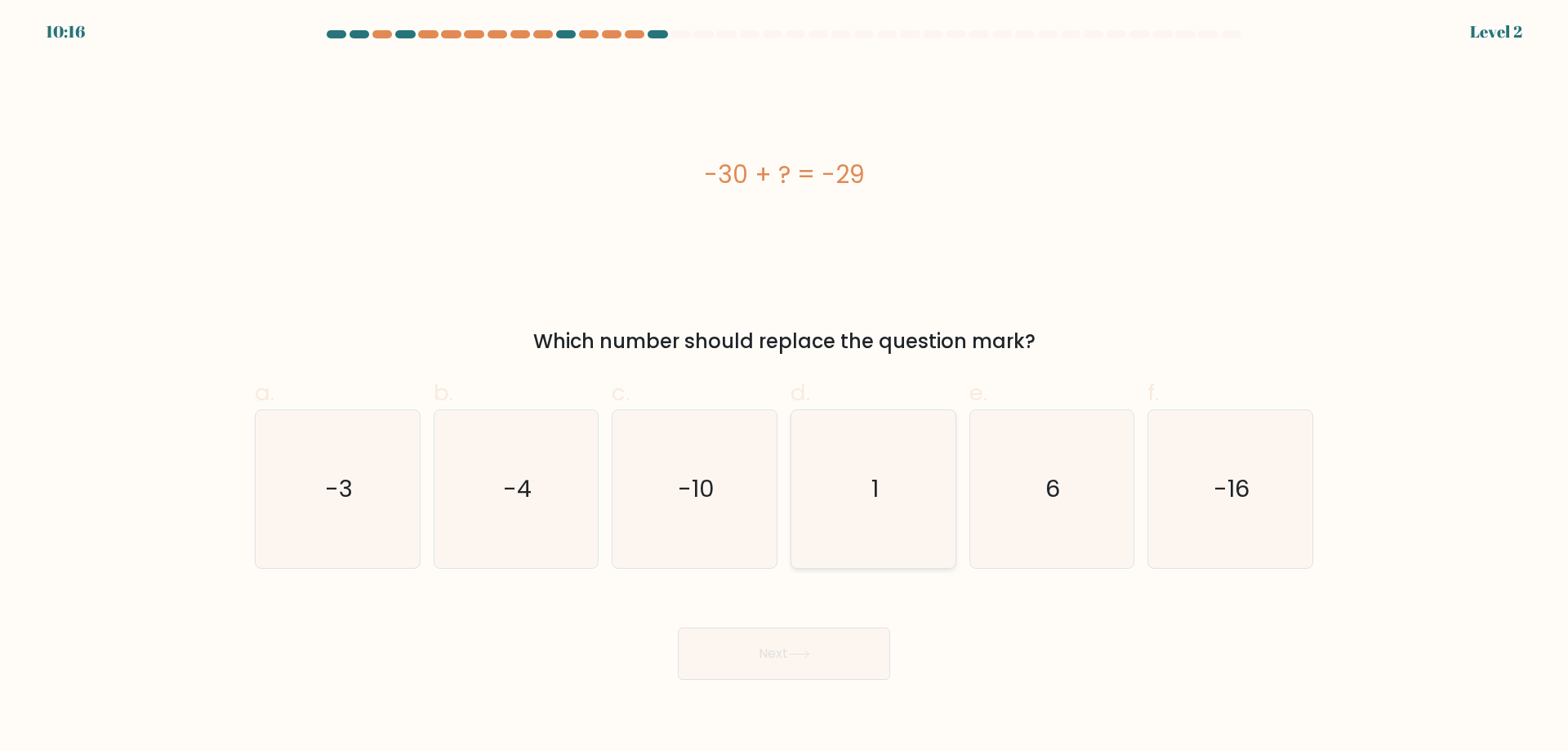
click at [826, 515] on icon "1" at bounding box center [874, 489] width 158 height 158
click at [785, 386] on input "d. 1" at bounding box center [784, 381] width 1 height 11
radio input "true"
click at [809, 652] on icon at bounding box center [798, 653] width 20 height 8
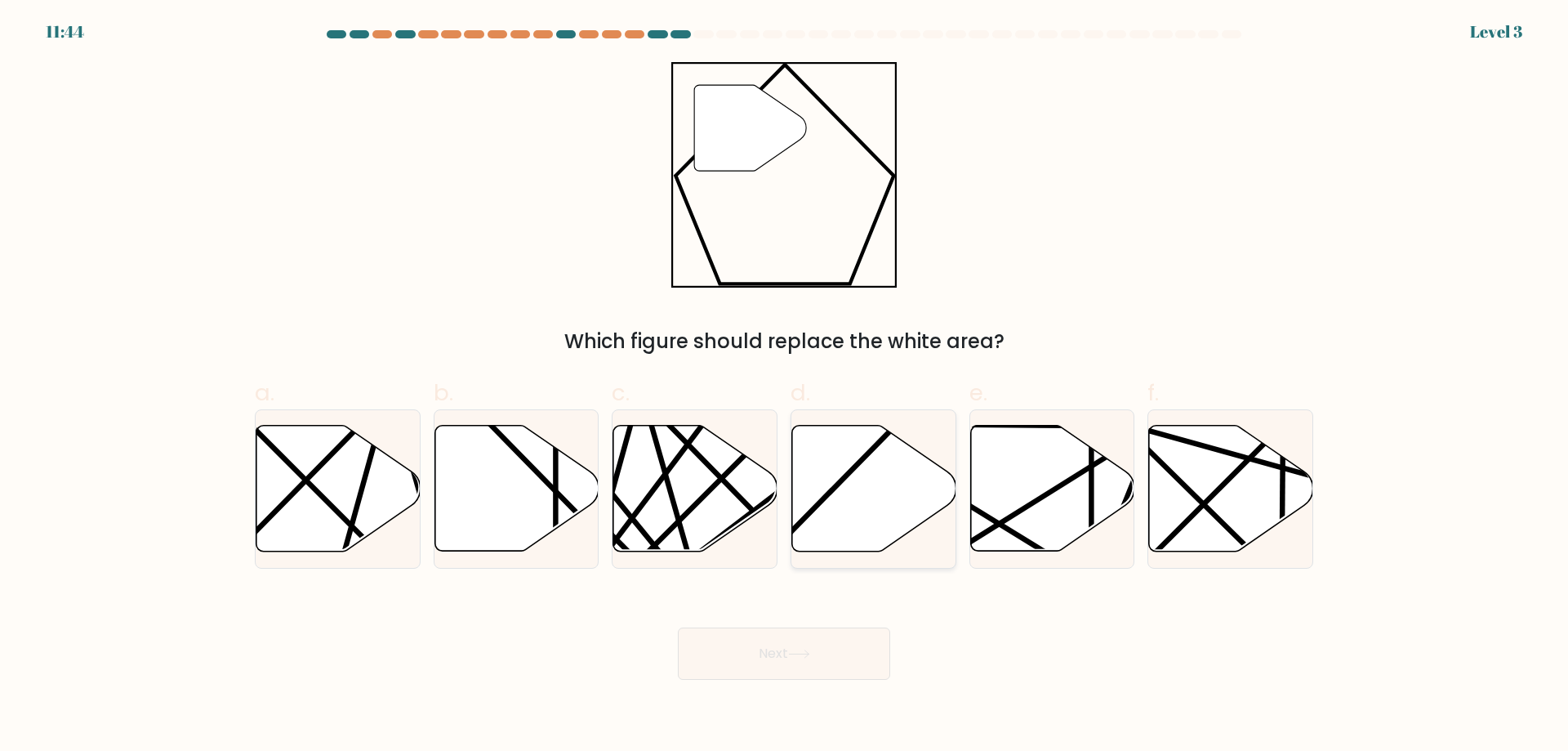
click at [844, 522] on icon at bounding box center [875, 489] width 165 height 126
click at [785, 386] on input "d." at bounding box center [784, 381] width 1 height 11
radio input "true"
click at [828, 647] on button "Next" at bounding box center [784, 653] width 212 height 53
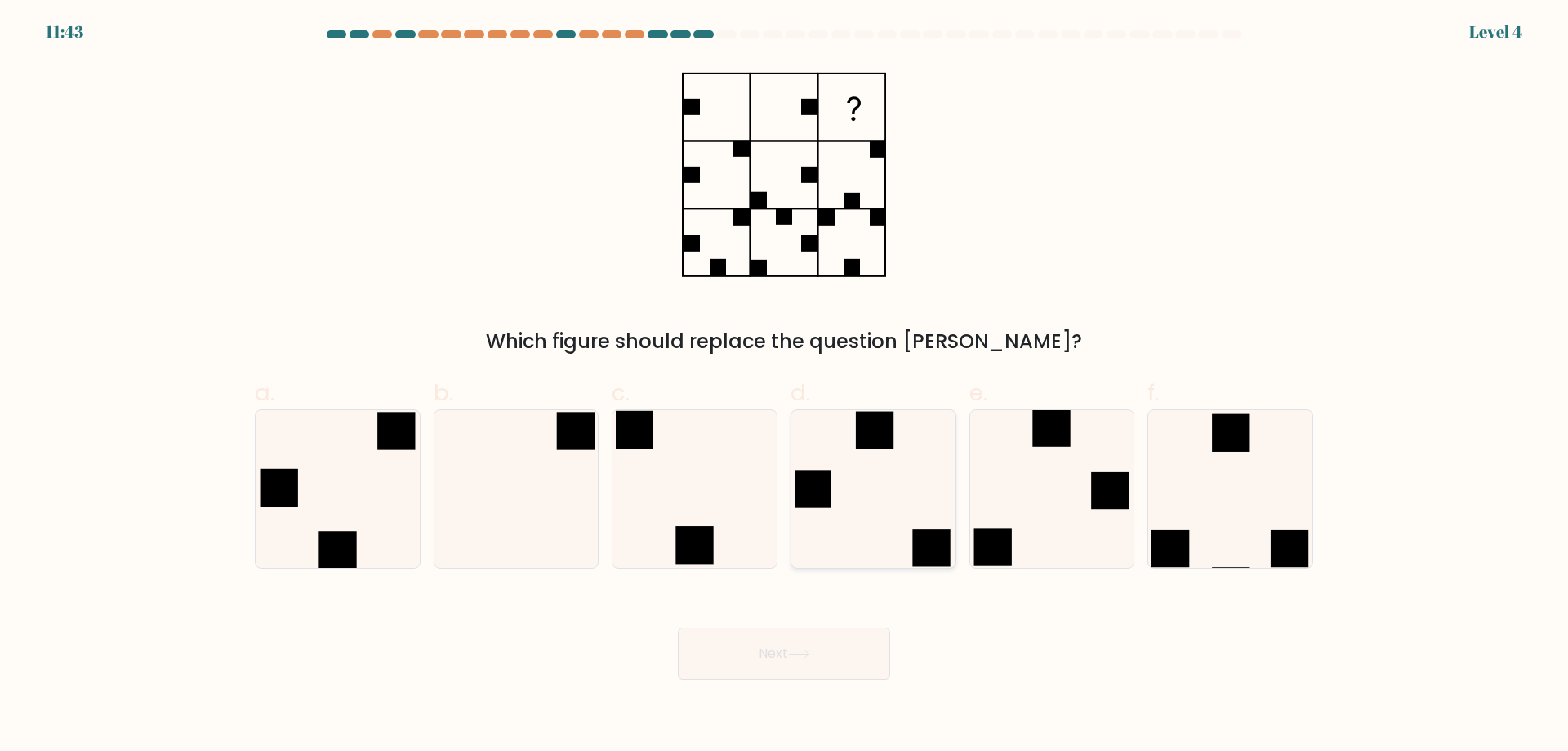
click at [862, 508] on icon at bounding box center [874, 489] width 158 height 158
click at [785, 386] on input "d." at bounding box center [784, 381] width 1 height 11
radio input "true"
click at [836, 654] on button "Next" at bounding box center [784, 653] width 212 height 53
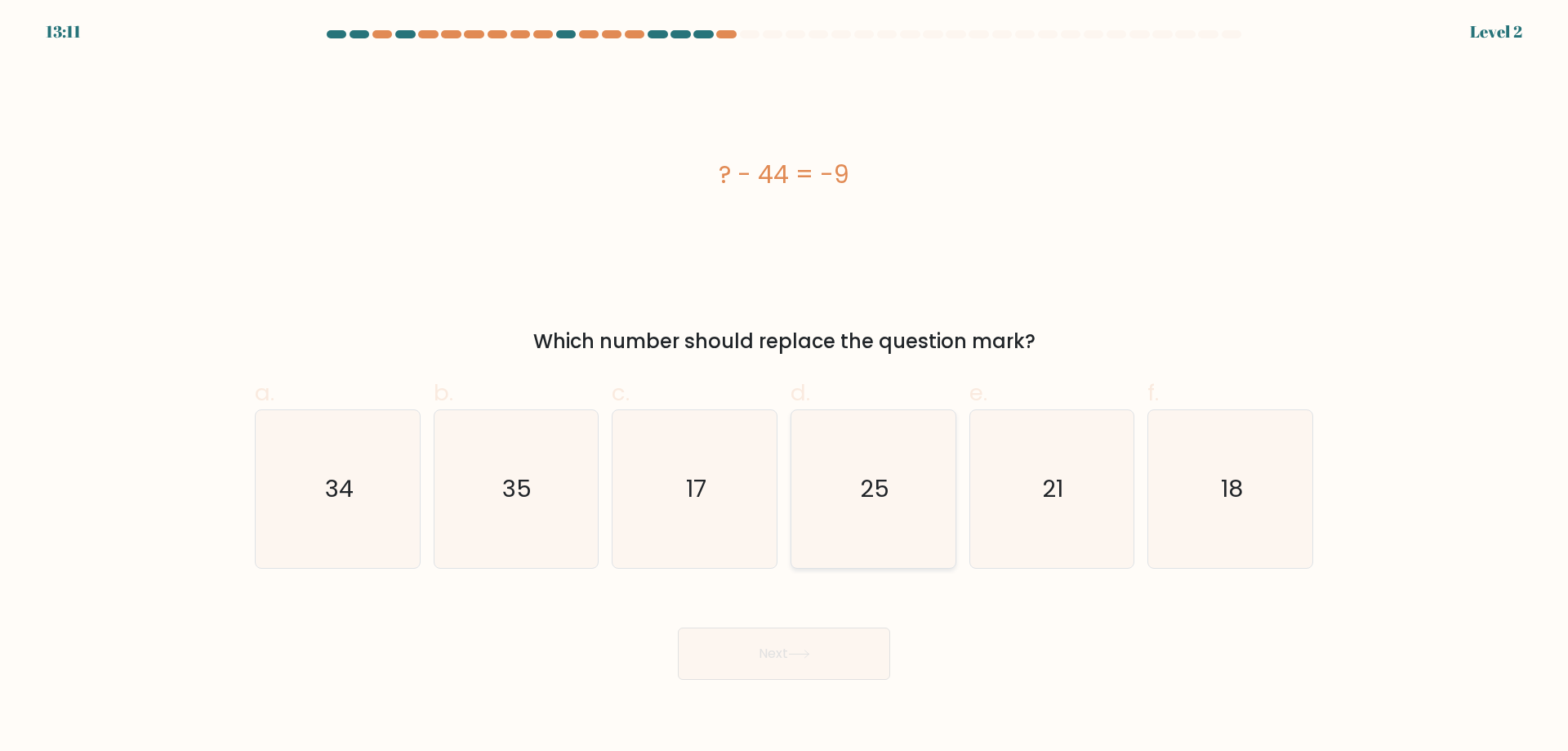
click at [854, 505] on icon "25" at bounding box center [874, 489] width 158 height 158
click at [785, 386] on input "d. 25" at bounding box center [784, 381] width 1 height 11
radio input "true"
click at [832, 654] on button "Next" at bounding box center [784, 653] width 212 height 53
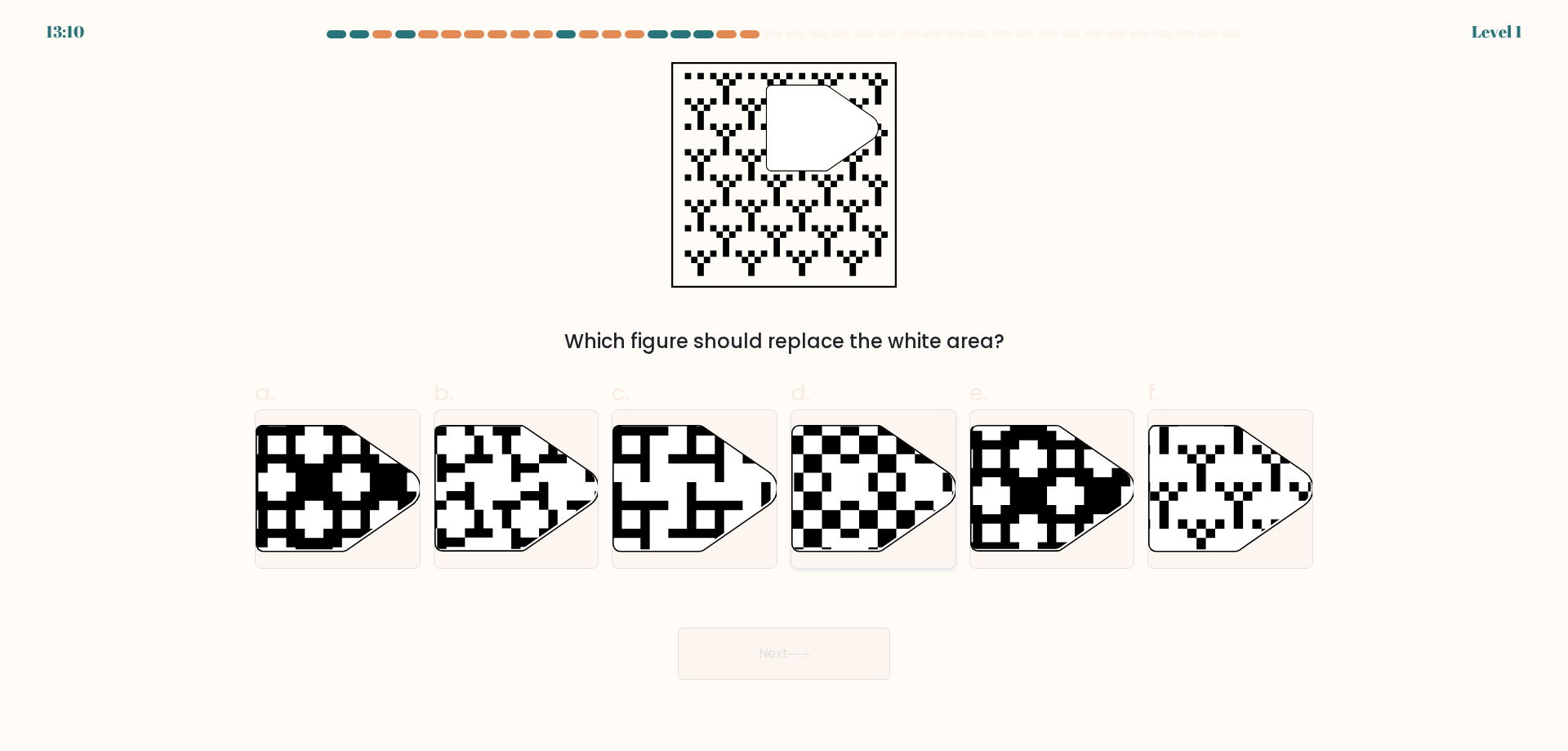
click at [855, 511] on icon at bounding box center [875, 489] width 165 height 126
click at [785, 386] on input "d." at bounding box center [784, 381] width 1 height 11
radio input "true"
click at [818, 647] on button "Next" at bounding box center [784, 653] width 212 height 53
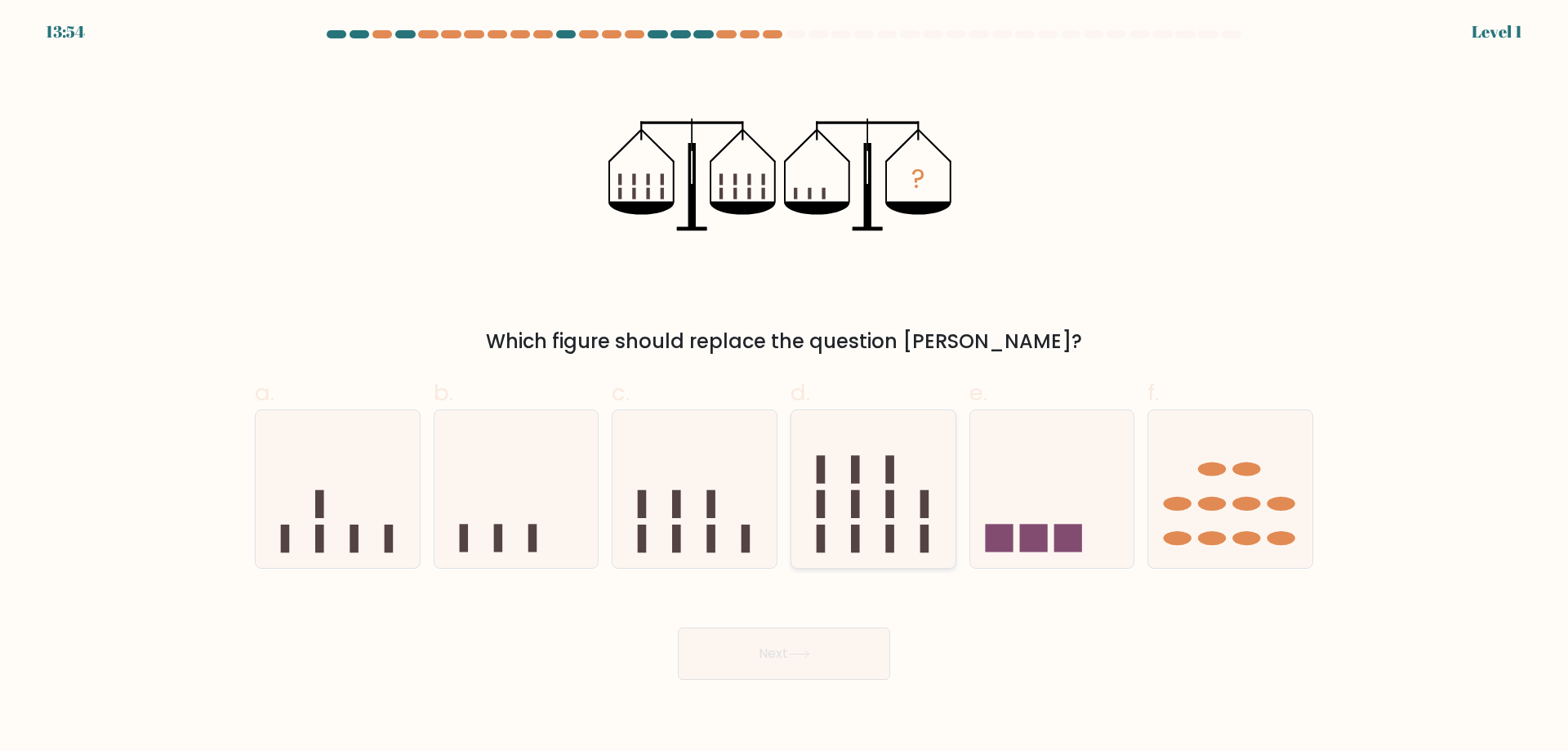
click at [845, 522] on icon at bounding box center [874, 489] width 165 height 136
click at [785, 386] on input "d." at bounding box center [784, 381] width 1 height 11
radio input "true"
click at [838, 650] on button "Next" at bounding box center [784, 653] width 212 height 53
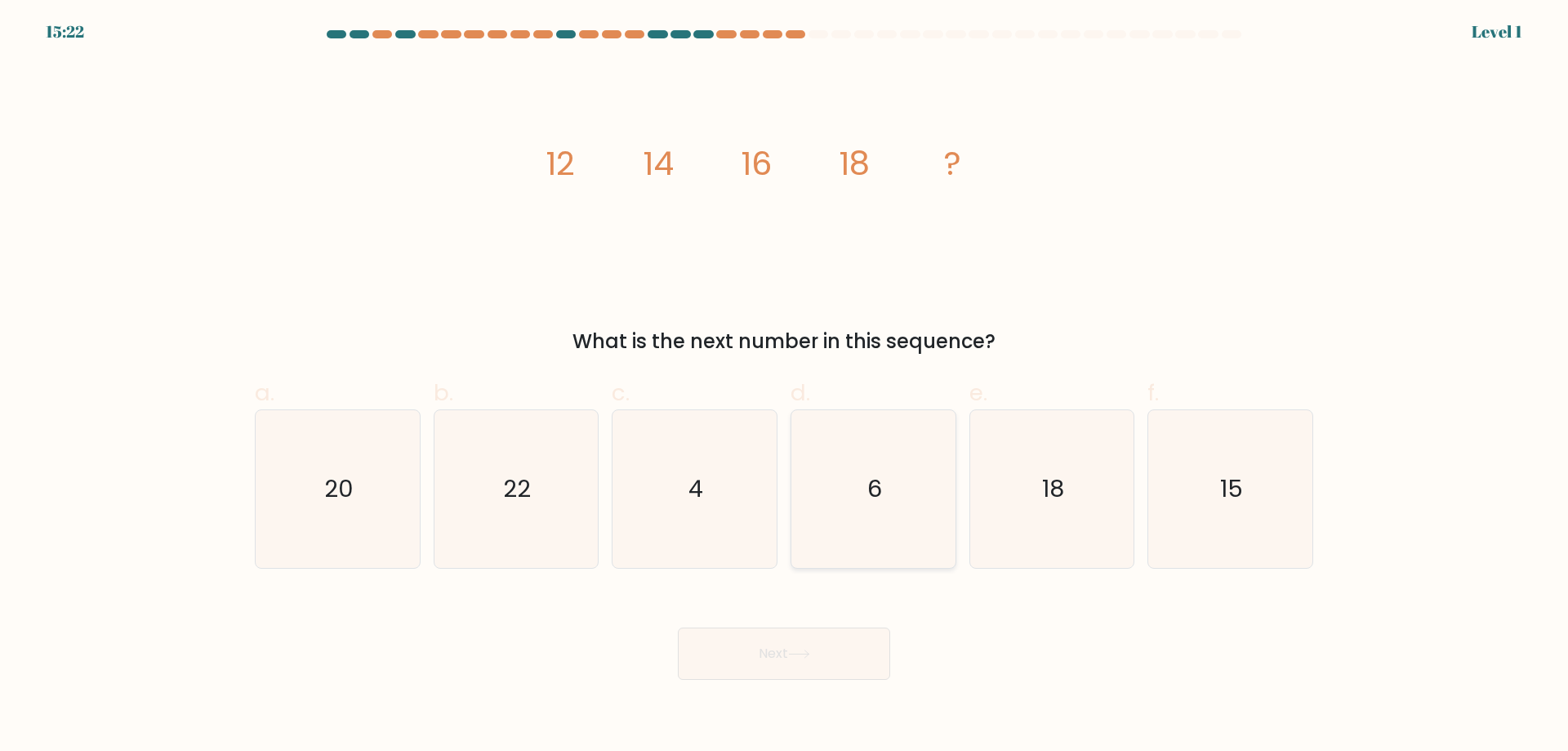
click at [851, 519] on icon "6" at bounding box center [874, 489] width 158 height 158
click at [785, 386] on input "d. 6" at bounding box center [784, 381] width 1 height 11
radio input "true"
click at [826, 652] on button "Next" at bounding box center [784, 653] width 212 height 53
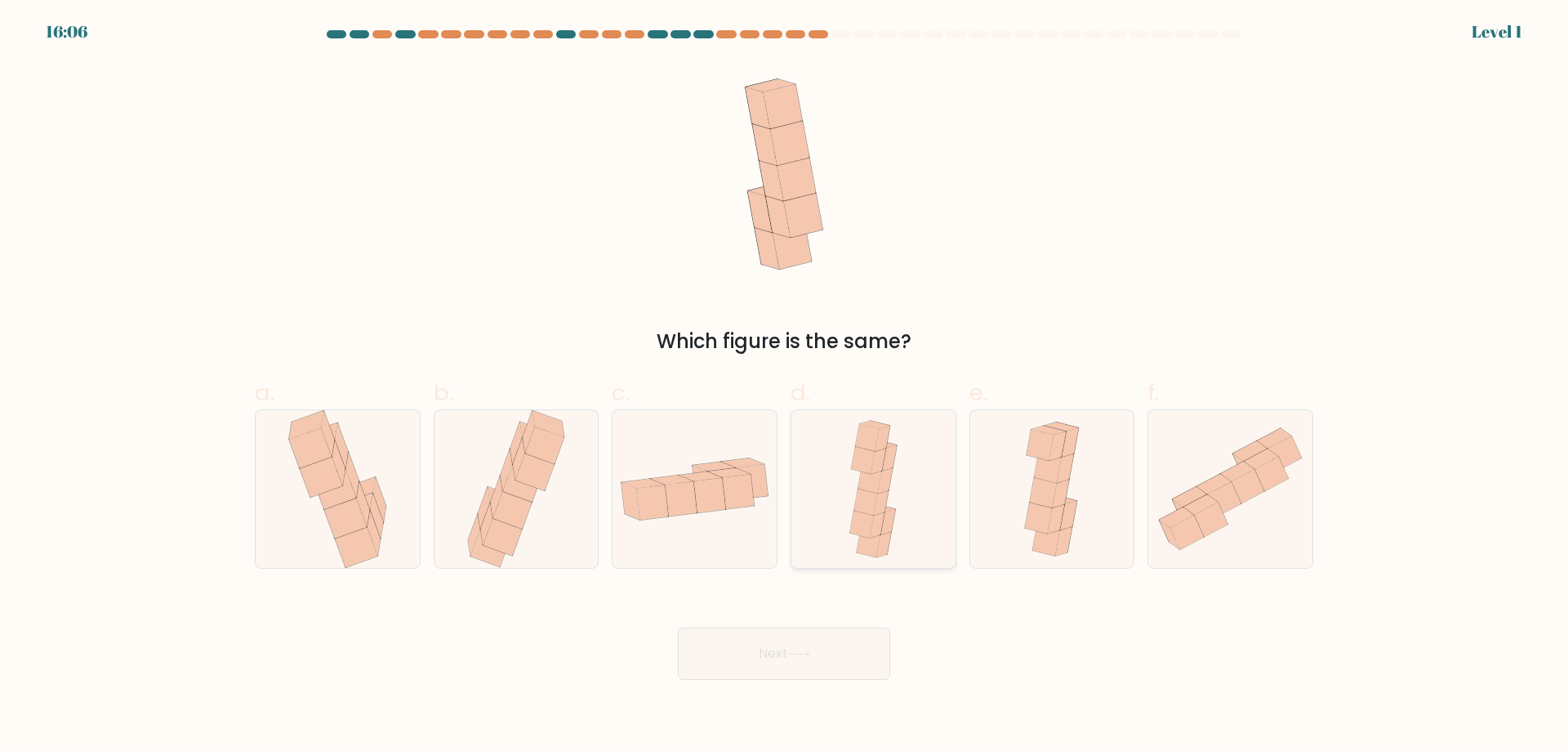
click at [873, 522] on icon at bounding box center [876, 525] width 14 height 25
click at [785, 386] on input "d." at bounding box center [784, 381] width 1 height 11
radio input "true"
click at [836, 661] on button "Next" at bounding box center [784, 653] width 212 height 53
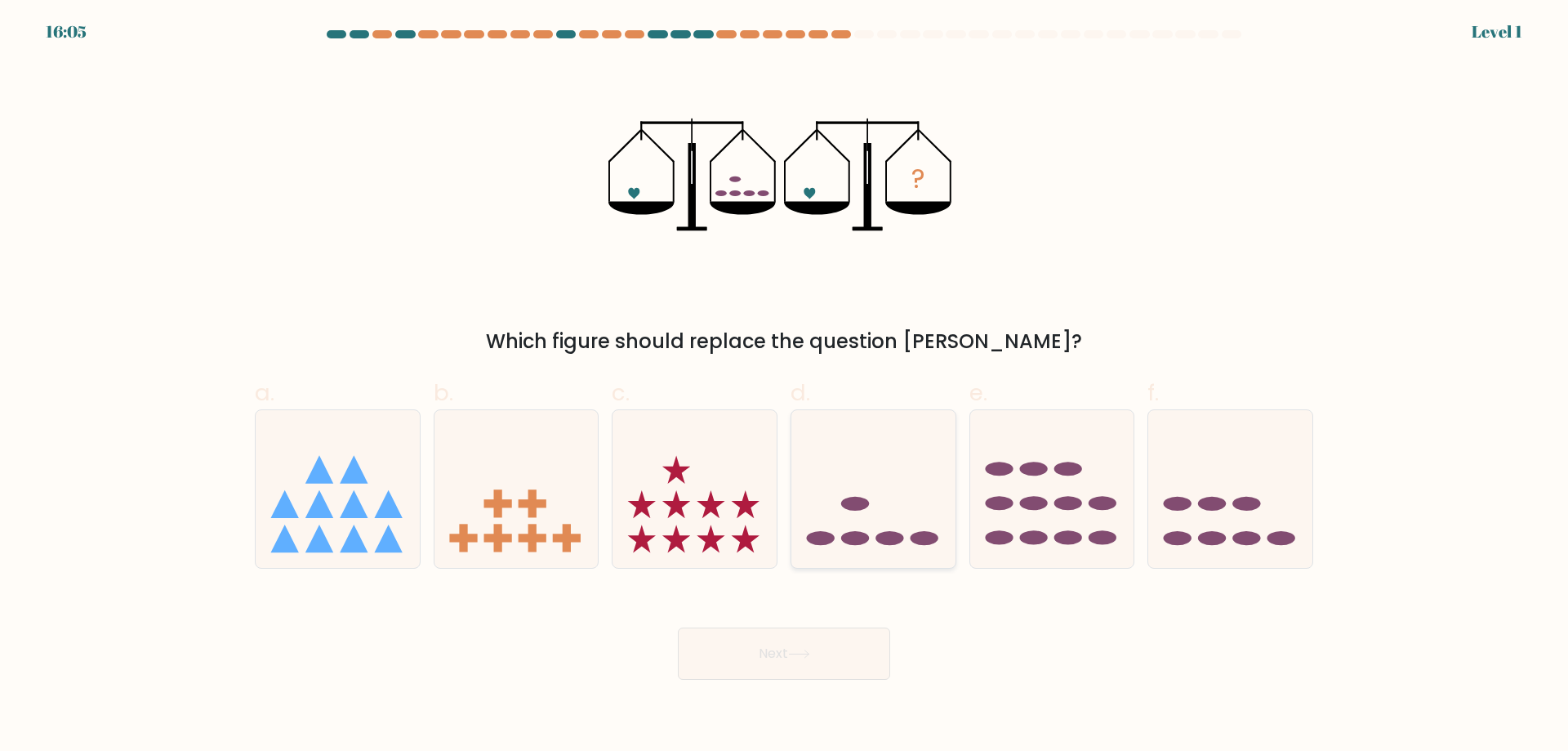
click at [863, 533] on ellipse at bounding box center [855, 538] width 28 height 14
click at [785, 386] on input "d." at bounding box center [784, 381] width 1 height 11
radio input "true"
click at [839, 647] on button "Next" at bounding box center [784, 653] width 212 height 53
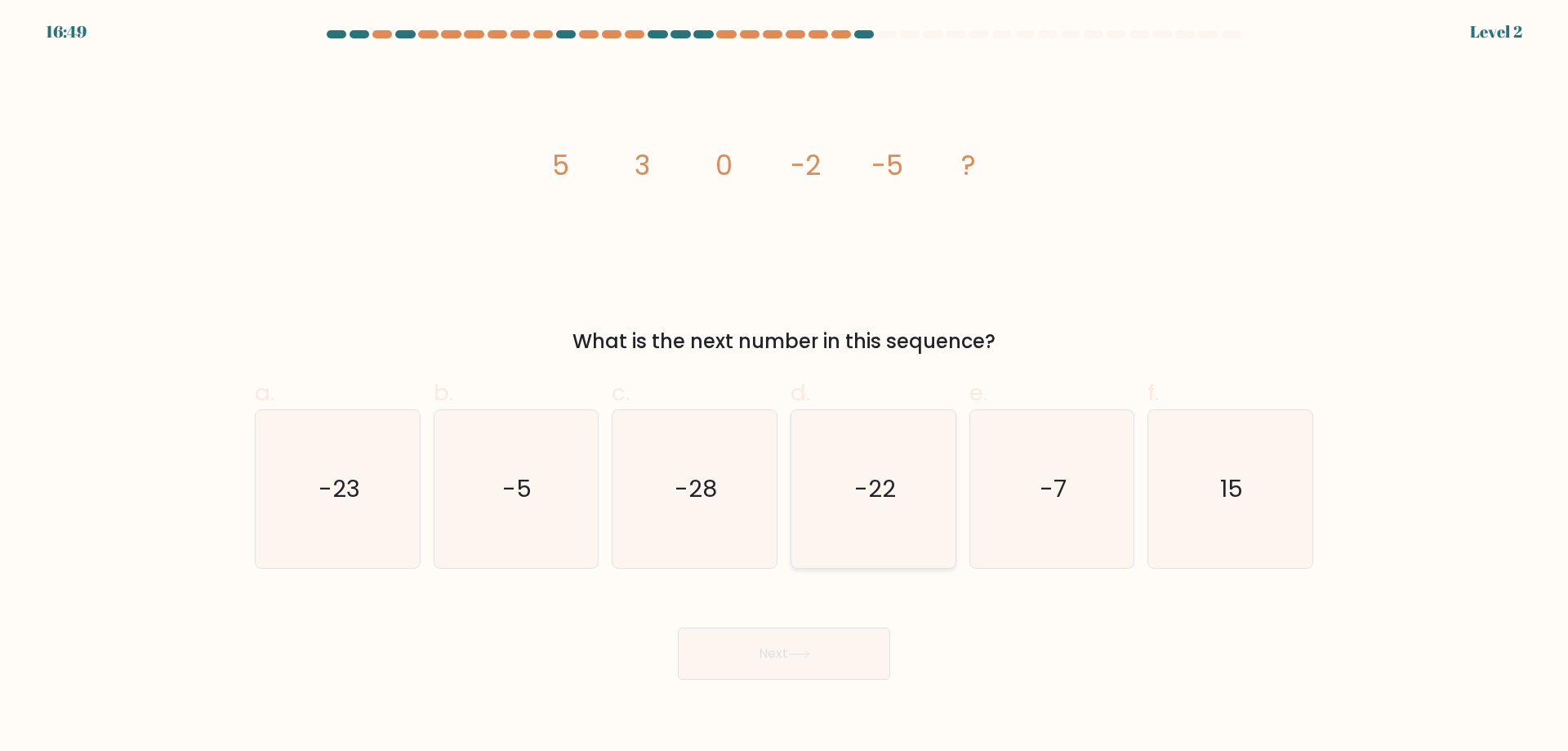
click at [861, 533] on icon "-22" at bounding box center [874, 489] width 158 height 158
click at [785, 386] on input "d. -22" at bounding box center [784, 381] width 1 height 11
radio input "true"
click at [831, 652] on button "Next" at bounding box center [784, 653] width 212 height 53
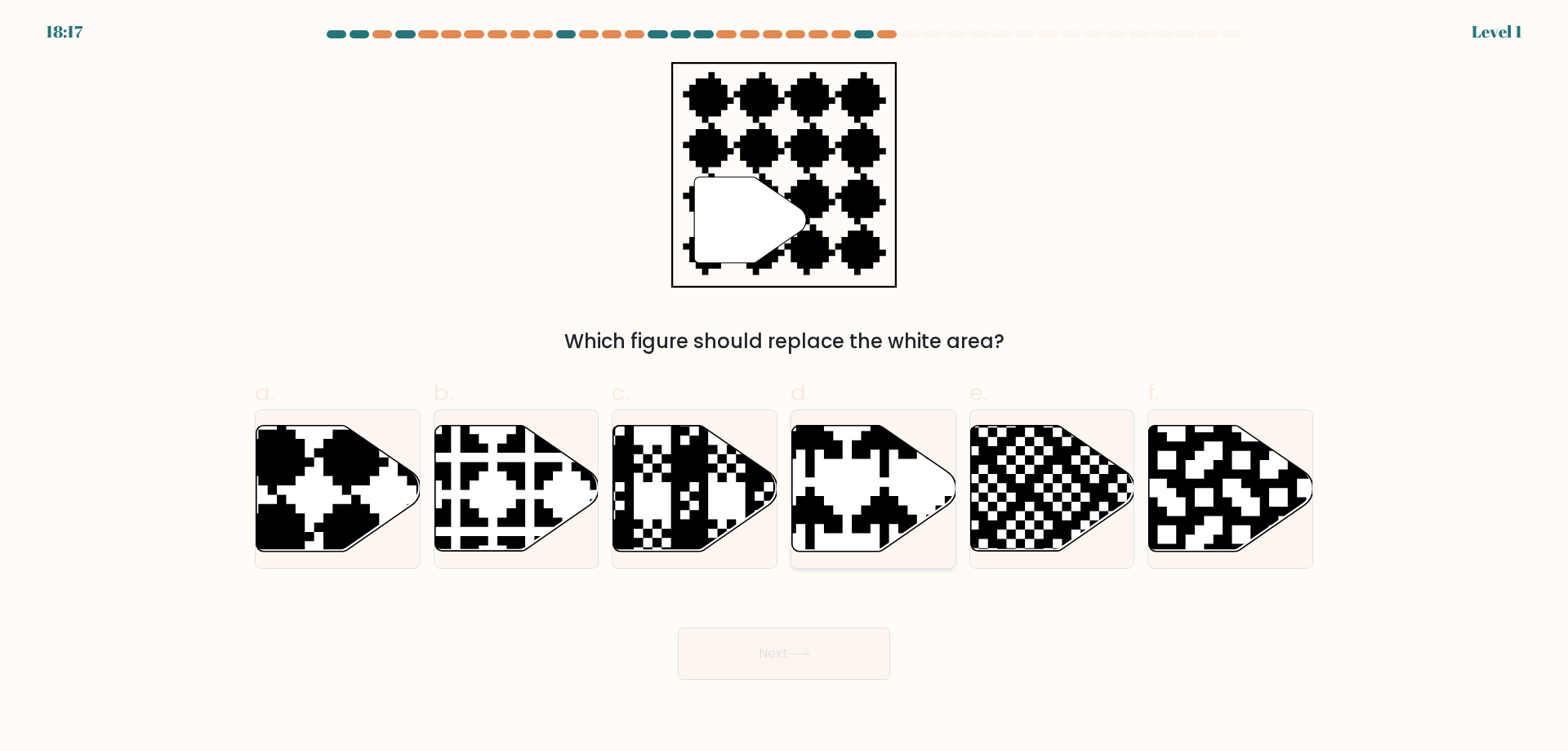
click at [874, 541] on icon at bounding box center [875, 489] width 165 height 126
click at [785, 386] on input "d." at bounding box center [784, 381] width 1 height 11
radio input "true"
click at [848, 654] on button "Next" at bounding box center [784, 653] width 212 height 53
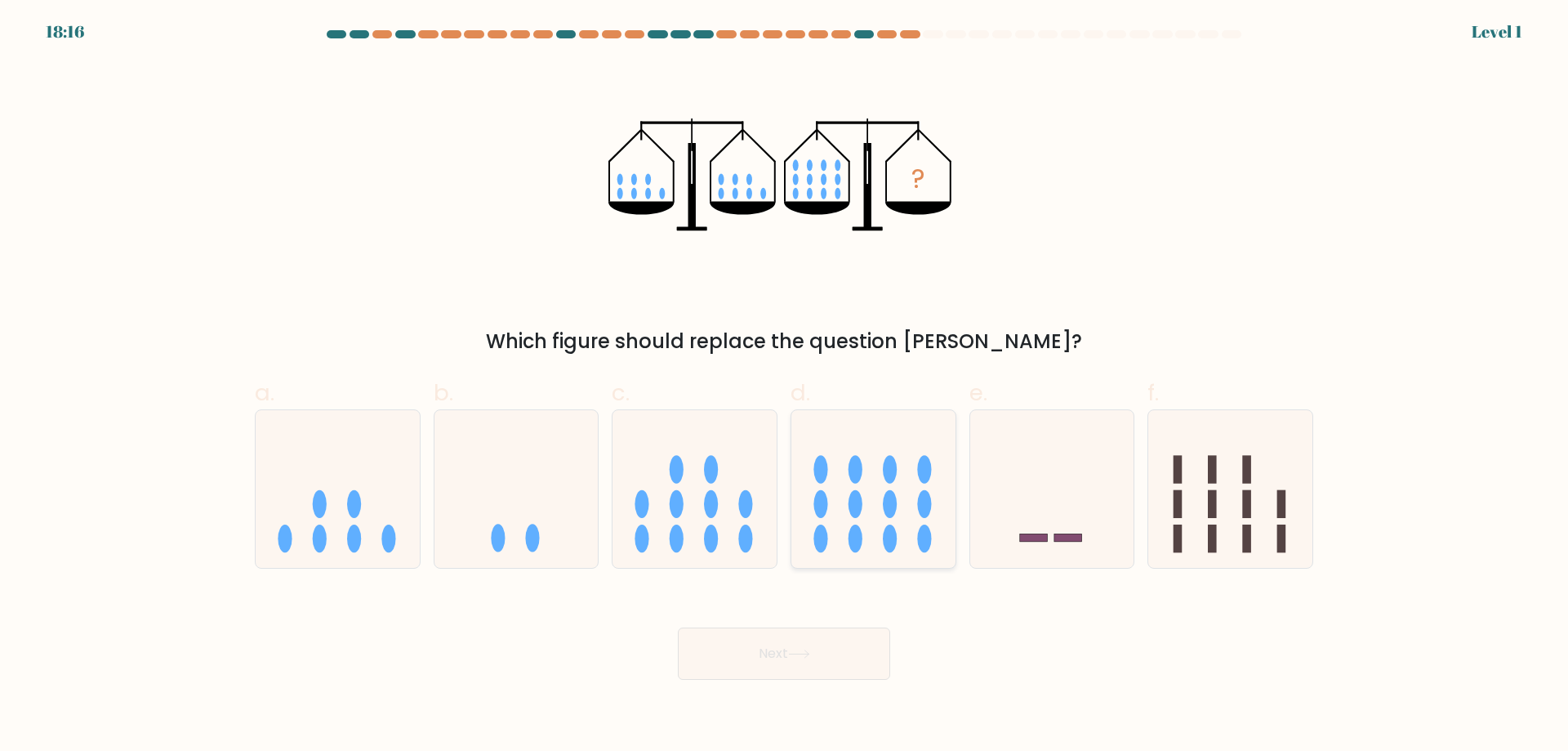
click at [871, 533] on icon at bounding box center [874, 489] width 165 height 136
click at [785, 386] on input "d." at bounding box center [784, 381] width 1 height 11
radio input "true"
click at [841, 648] on button "Next" at bounding box center [784, 653] width 212 height 53
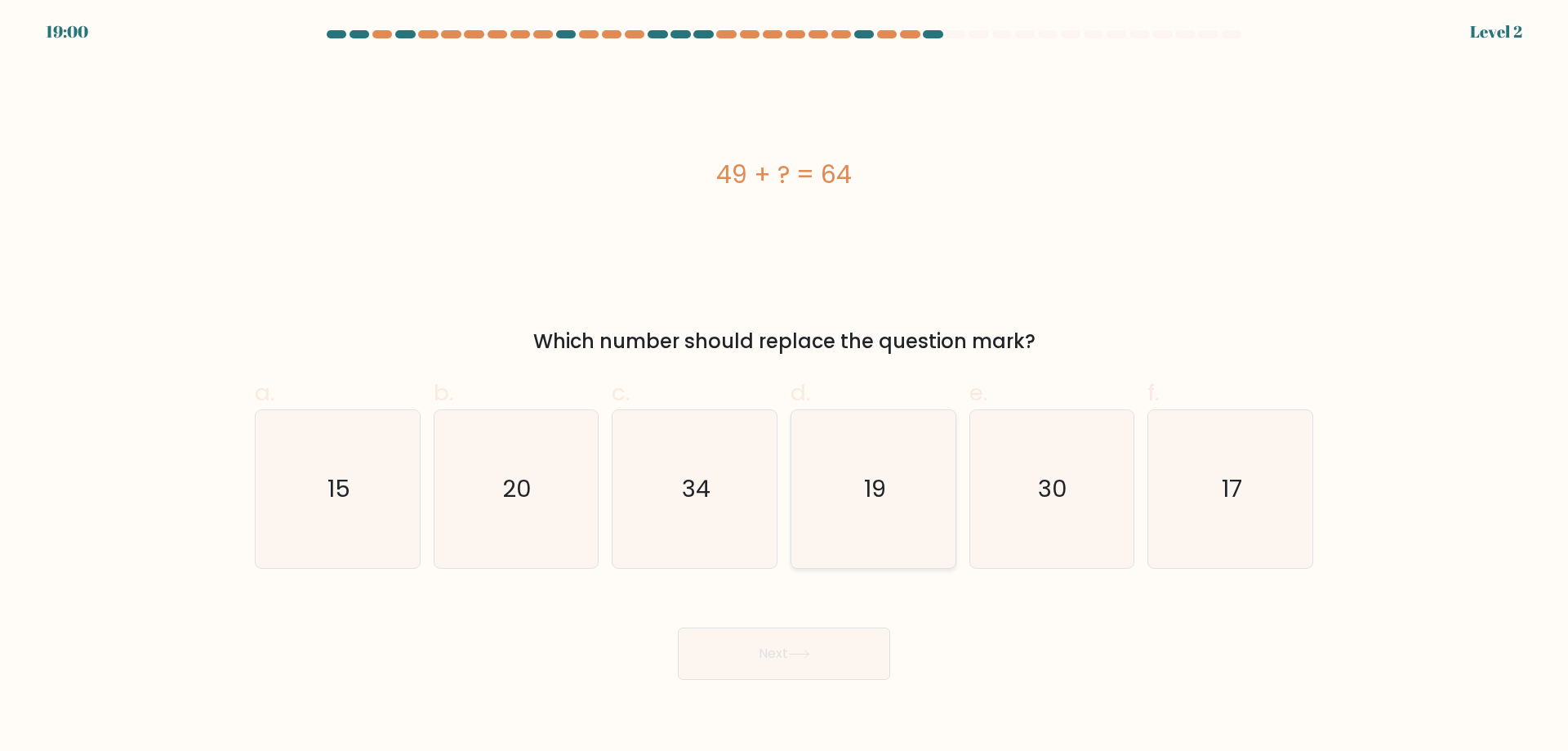
click at [870, 537] on icon "19" at bounding box center [874, 489] width 158 height 158
click at [785, 386] on input "d. 19" at bounding box center [784, 381] width 1 height 11
radio input "true"
click at [844, 645] on button "Next" at bounding box center [784, 653] width 212 height 53
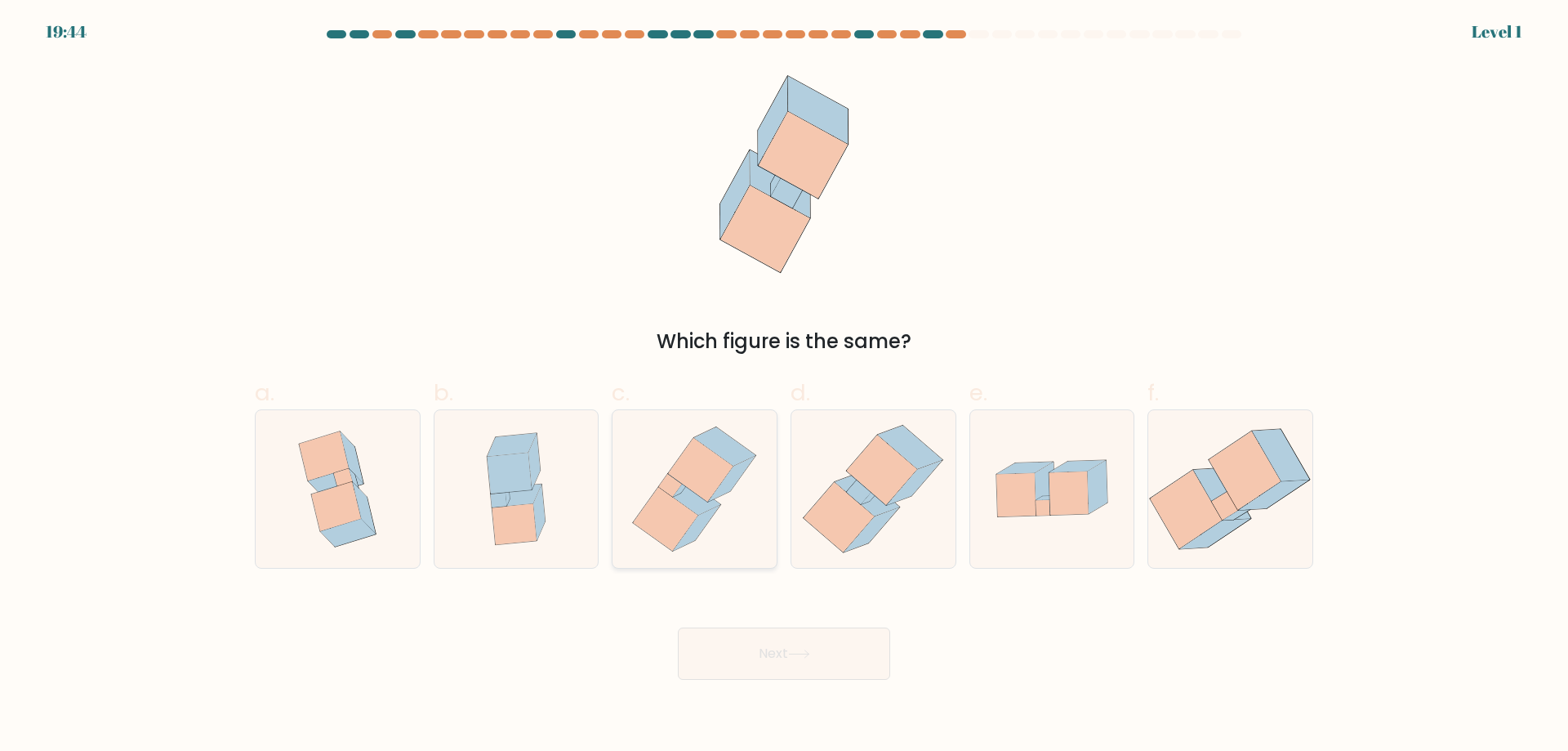
click at [735, 530] on icon at bounding box center [694, 489] width 143 height 158
click at [784, 386] on input "c." at bounding box center [784, 381] width 1 height 11
radio input "true"
click at [771, 658] on button "Next" at bounding box center [784, 653] width 212 height 53
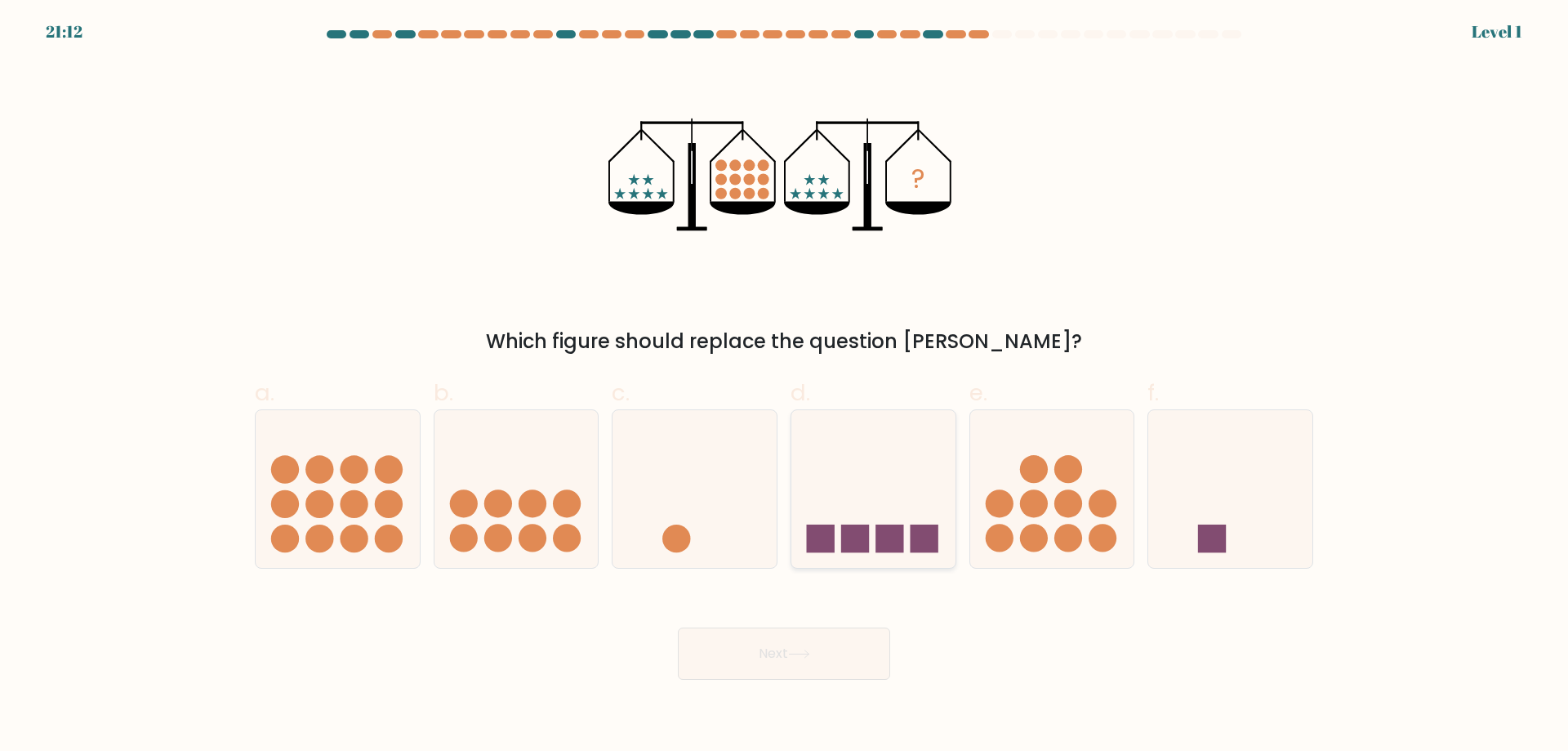
click at [859, 530] on rect at bounding box center [855, 538] width 28 height 28
click at [785, 386] on input "d." at bounding box center [784, 381] width 1 height 11
radio input "true"
click at [840, 643] on button "Next" at bounding box center [784, 653] width 212 height 53
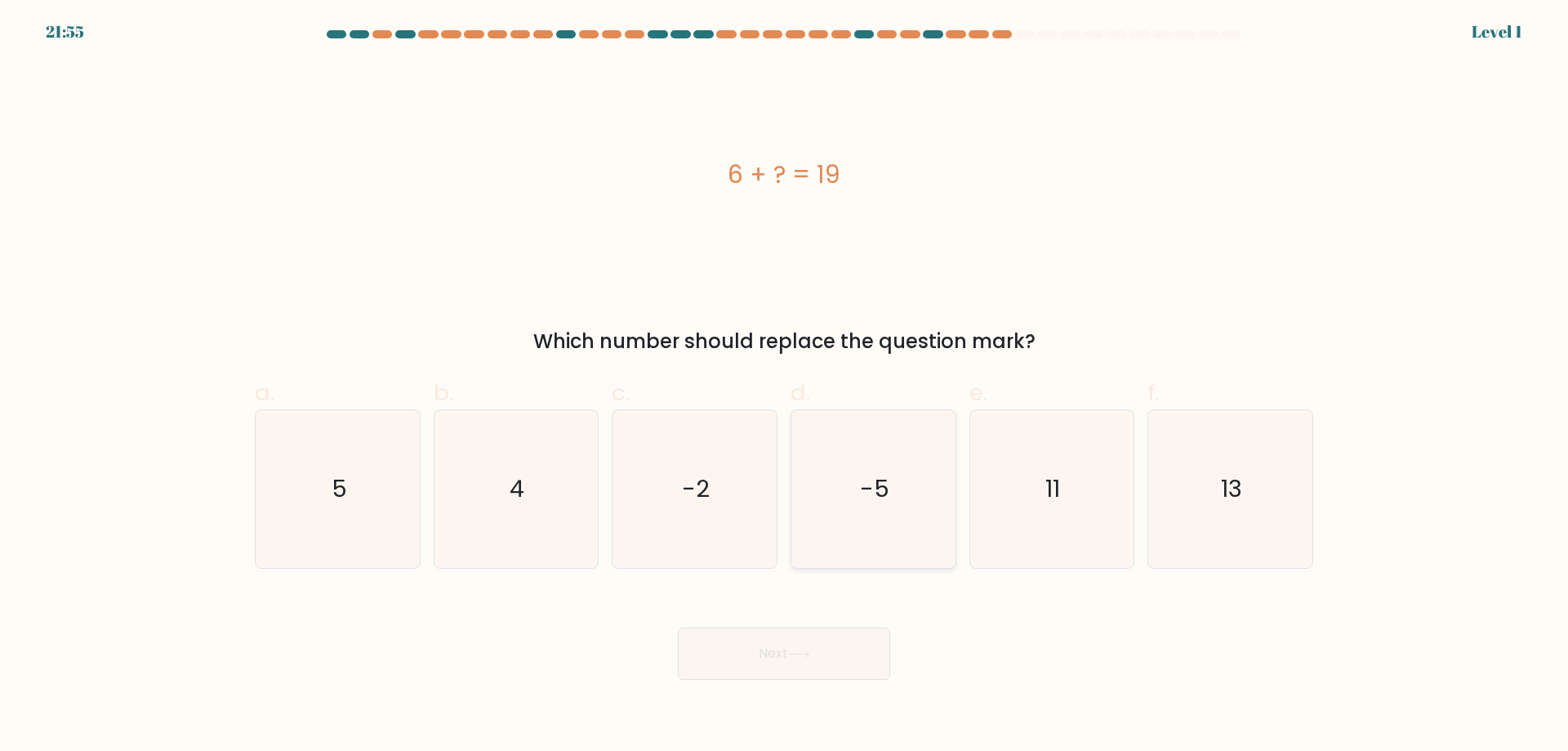
click at [904, 557] on icon "-5" at bounding box center [874, 489] width 158 height 158
click at [785, 386] on input "d. -5" at bounding box center [784, 381] width 1 height 11
radio input "true"
click at [860, 653] on button "Next" at bounding box center [784, 653] width 212 height 53
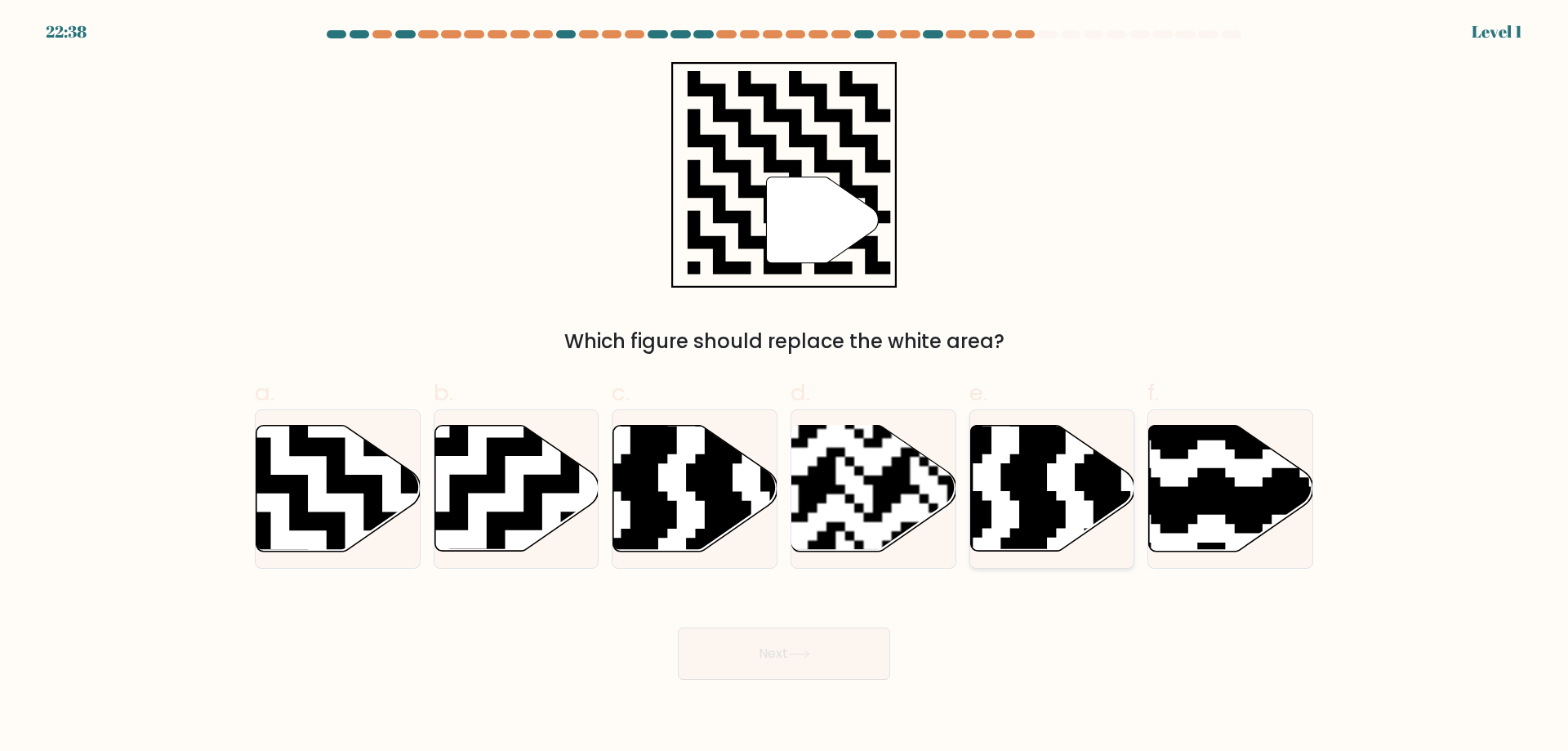
click at [1020, 522] on icon at bounding box center [1103, 556] width 297 height 297
click at [785, 386] on input "e." at bounding box center [784, 381] width 1 height 11
radio input "true"
click at [806, 638] on button "Next" at bounding box center [784, 653] width 212 height 53
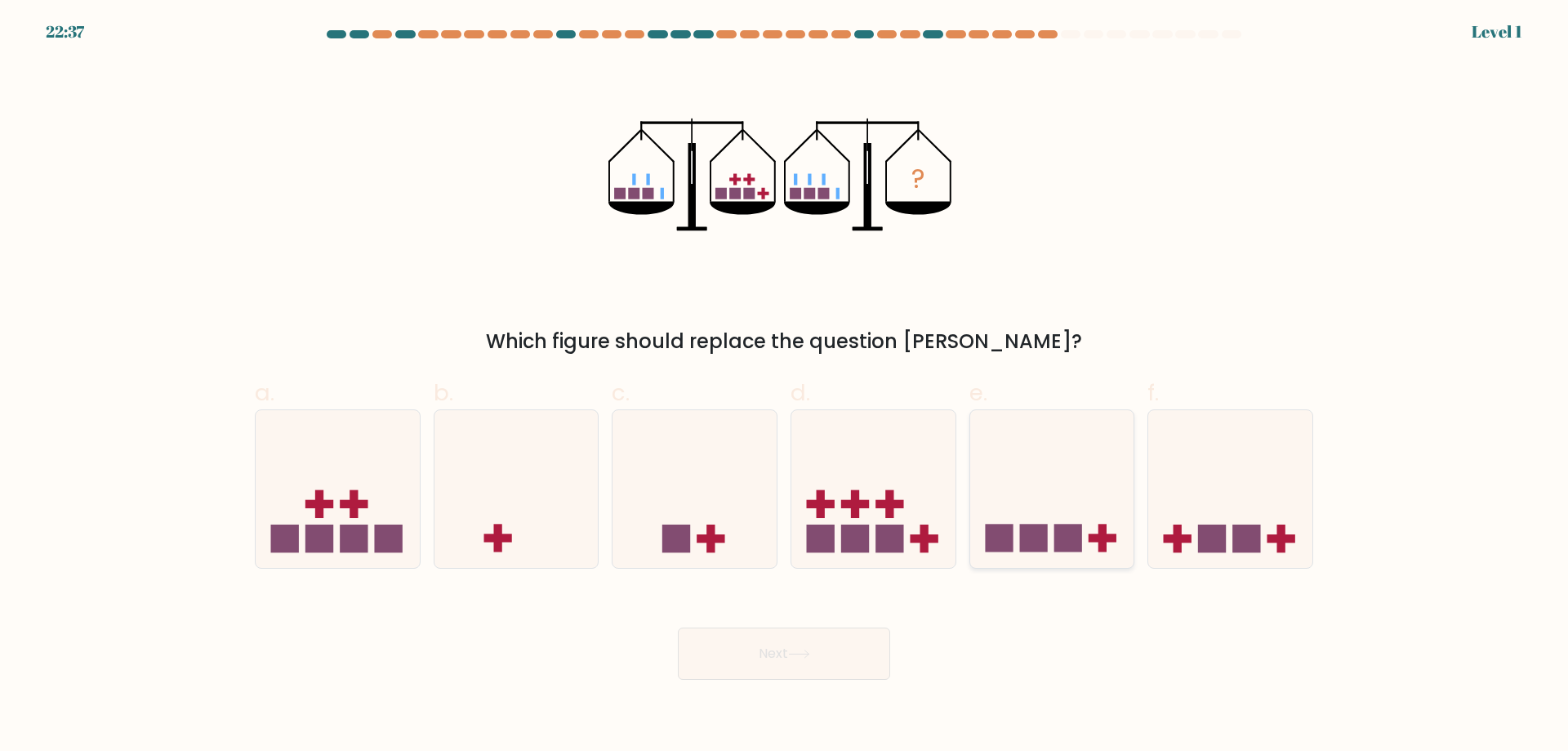
click at [1024, 533] on rect at bounding box center [1033, 538] width 28 height 28
click at [785, 386] on input "e." at bounding box center [784, 381] width 1 height 11
radio input "true"
click at [831, 647] on button "Next" at bounding box center [784, 653] width 212 height 53
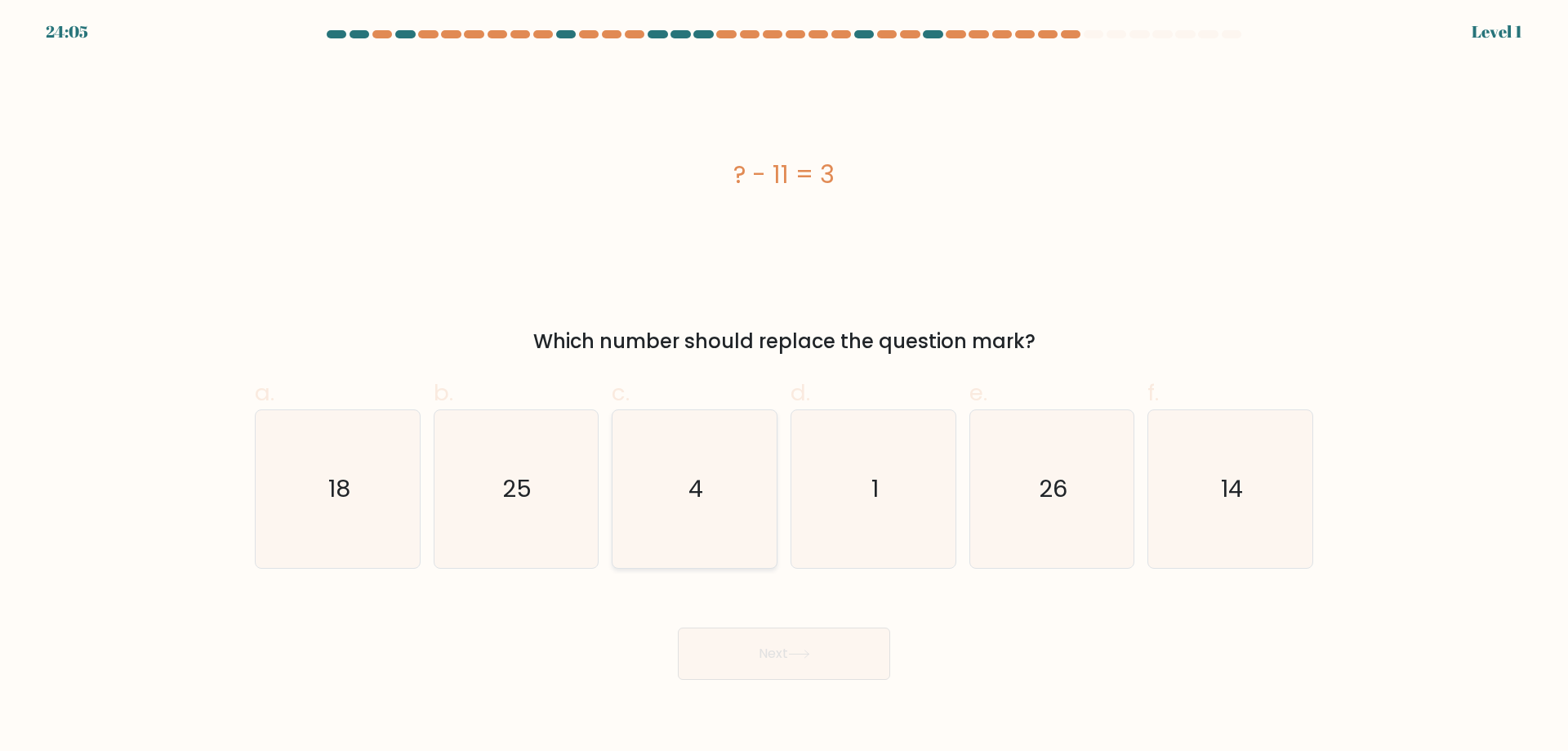
click at [722, 508] on icon "4" at bounding box center [695, 489] width 158 height 158
click at [784, 386] on input "c. 4" at bounding box center [784, 381] width 1 height 11
radio input "true"
click at [731, 659] on button "Next" at bounding box center [784, 653] width 212 height 53
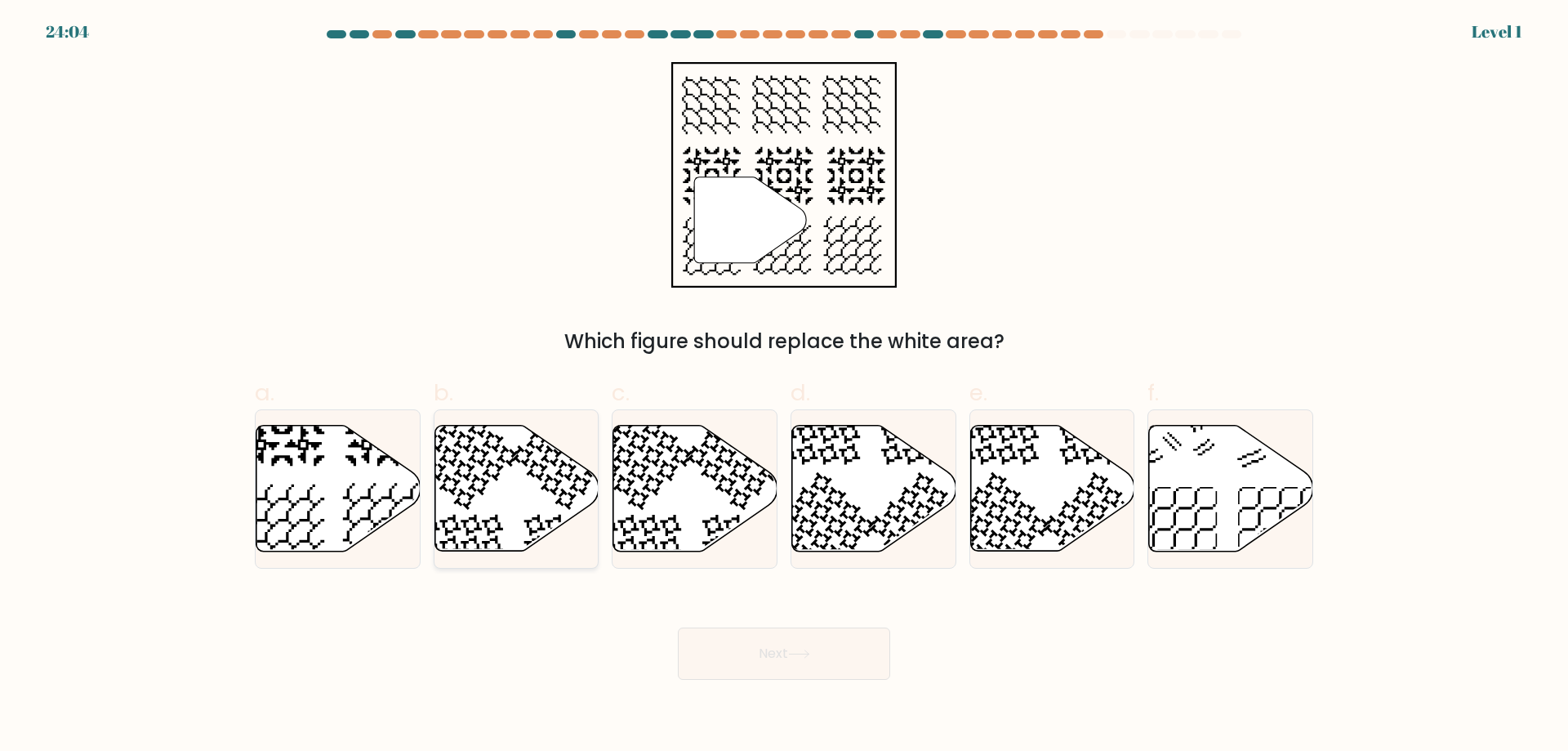
drag, startPoint x: 524, startPoint y: 538, endPoint x: 572, endPoint y: 588, distance: 69.3
click at [524, 536] on icon at bounding box center [517, 489] width 165 height 126
click at [784, 386] on input "b." at bounding box center [784, 381] width 1 height 11
radio input "true"
drag, startPoint x: 747, startPoint y: 644, endPoint x: 734, endPoint y: 625, distance: 23.0
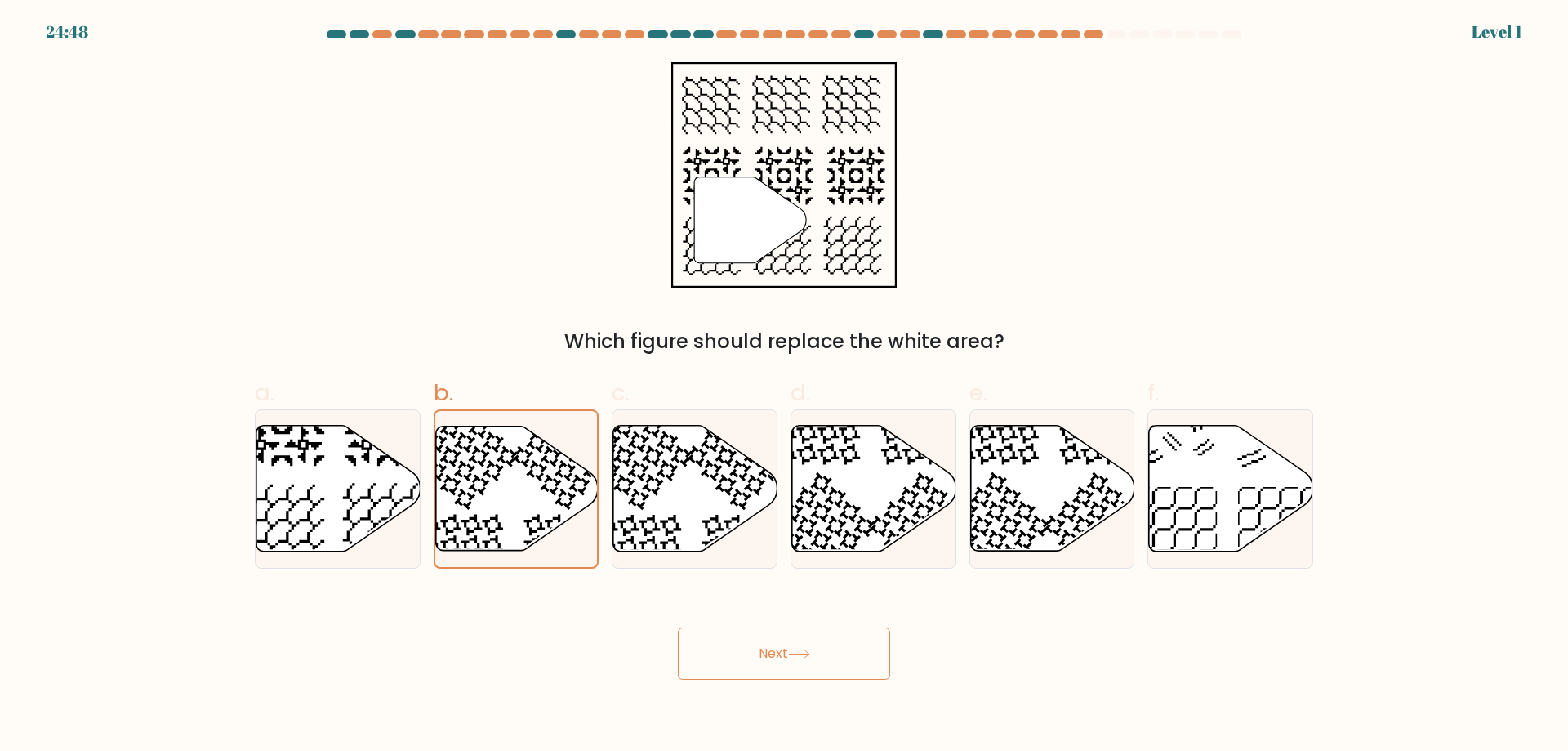
click at [748, 644] on button "Next" at bounding box center [784, 653] width 212 height 53
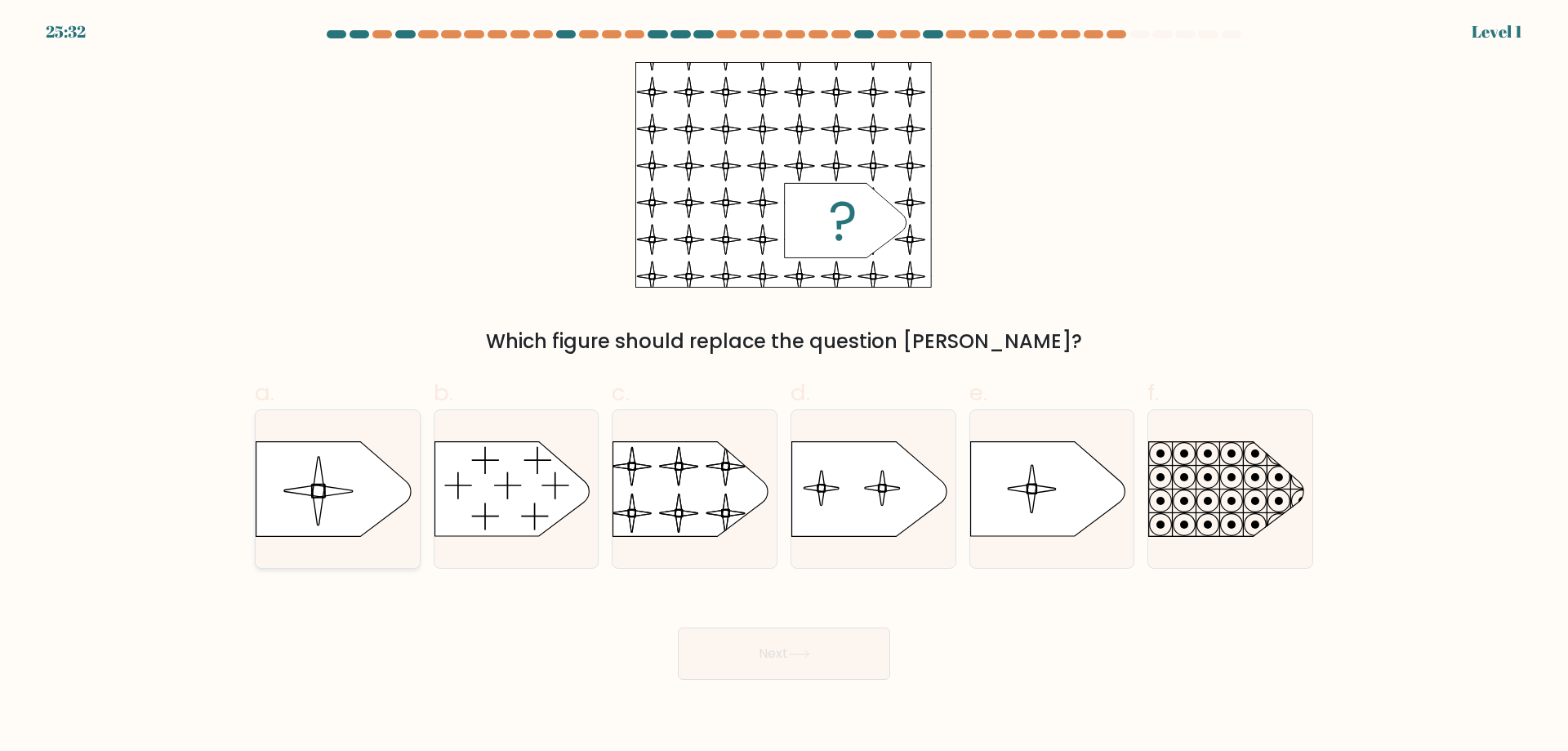
click at [361, 489] on icon at bounding box center [333, 490] width 154 height 95
click at [784, 386] on input "a." at bounding box center [784, 381] width 1 height 11
radio input "true"
click at [749, 646] on button "Next" at bounding box center [784, 653] width 212 height 53
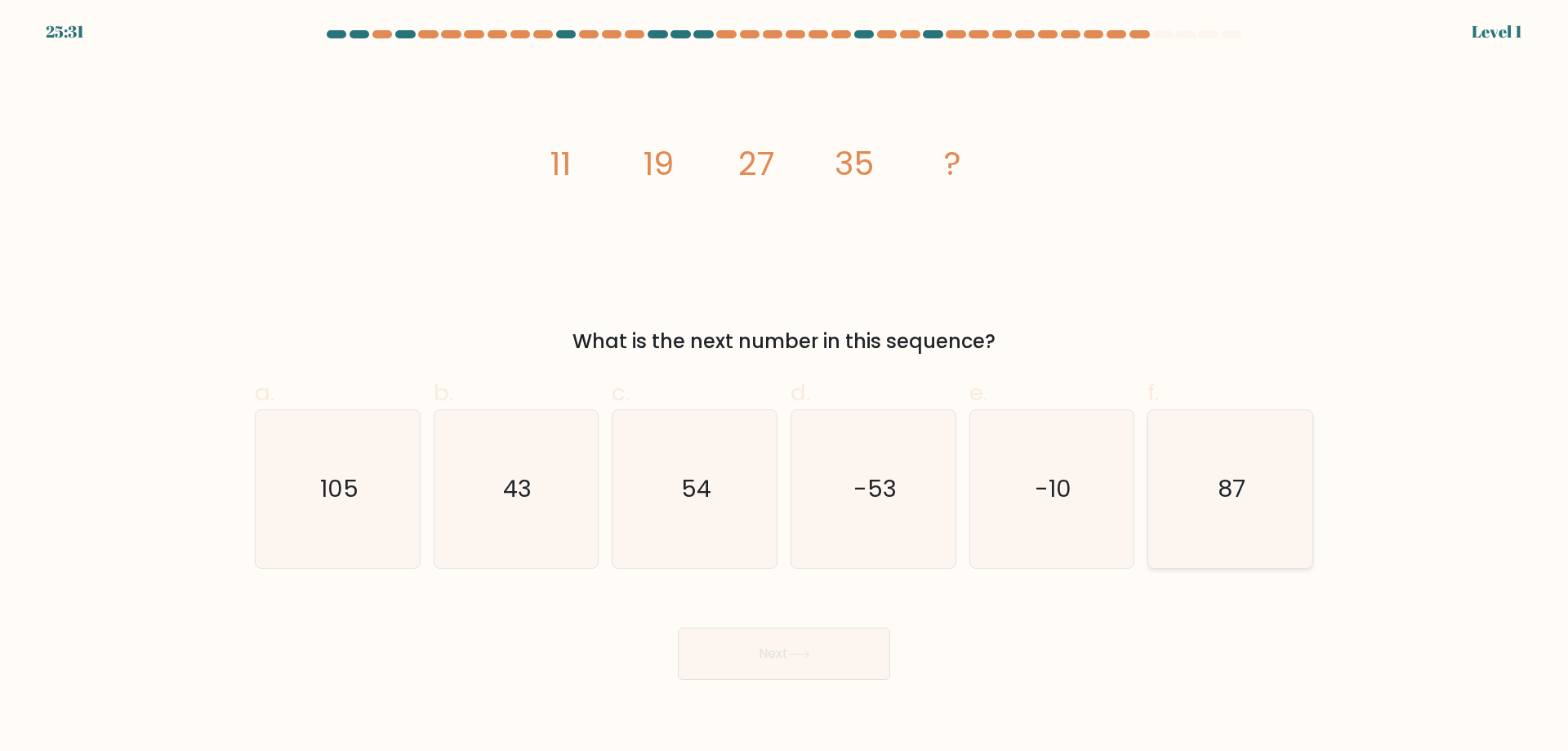
click at [1179, 502] on icon "87" at bounding box center [1230, 489] width 158 height 158
click at [785, 386] on input "f. 87" at bounding box center [784, 381] width 1 height 11
radio input "true"
click at [809, 653] on icon at bounding box center [798, 653] width 20 height 8
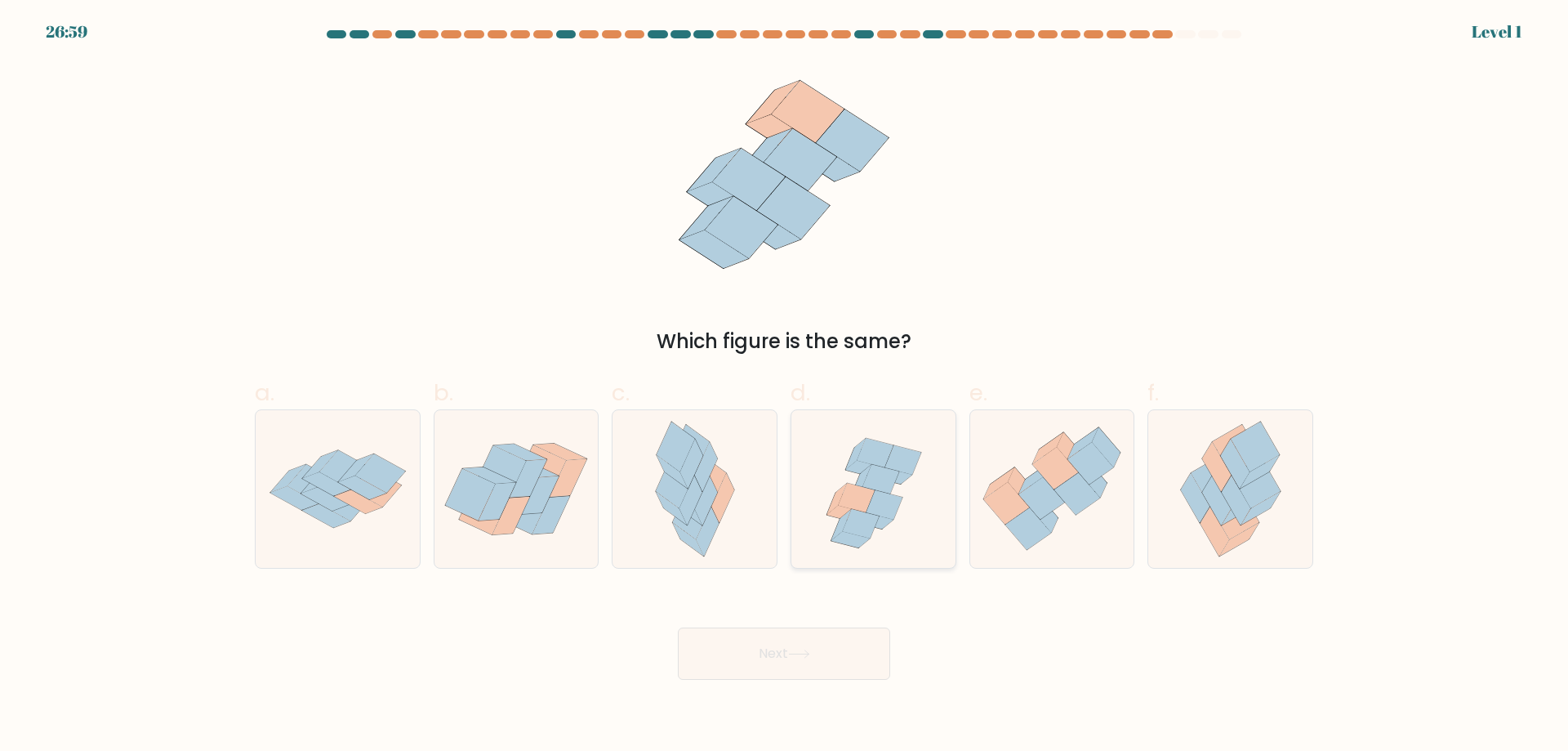
click at [866, 523] on icon at bounding box center [861, 524] width 36 height 30
click at [785, 386] on input "d." at bounding box center [784, 381] width 1 height 11
radio input "true"
click at [828, 656] on button "Next" at bounding box center [784, 653] width 212 height 53
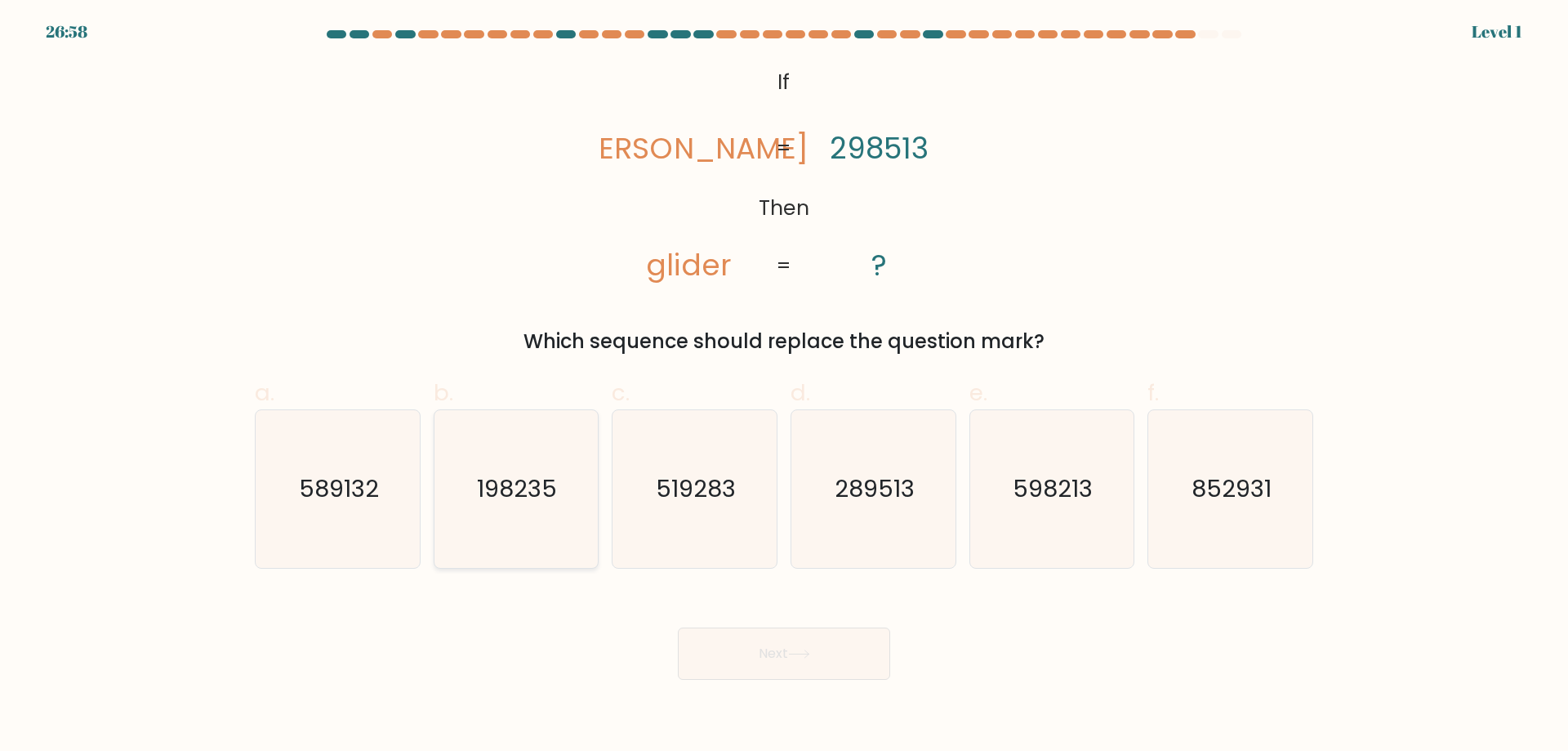
drag, startPoint x: 499, startPoint y: 510, endPoint x: 611, endPoint y: 568, distance: 126.1
click at [499, 509] on icon "198235" at bounding box center [516, 489] width 158 height 158
click at [784, 386] on input "b. 198235" at bounding box center [784, 381] width 1 height 11
radio input "true"
click at [807, 656] on icon at bounding box center [799, 653] width 22 height 9
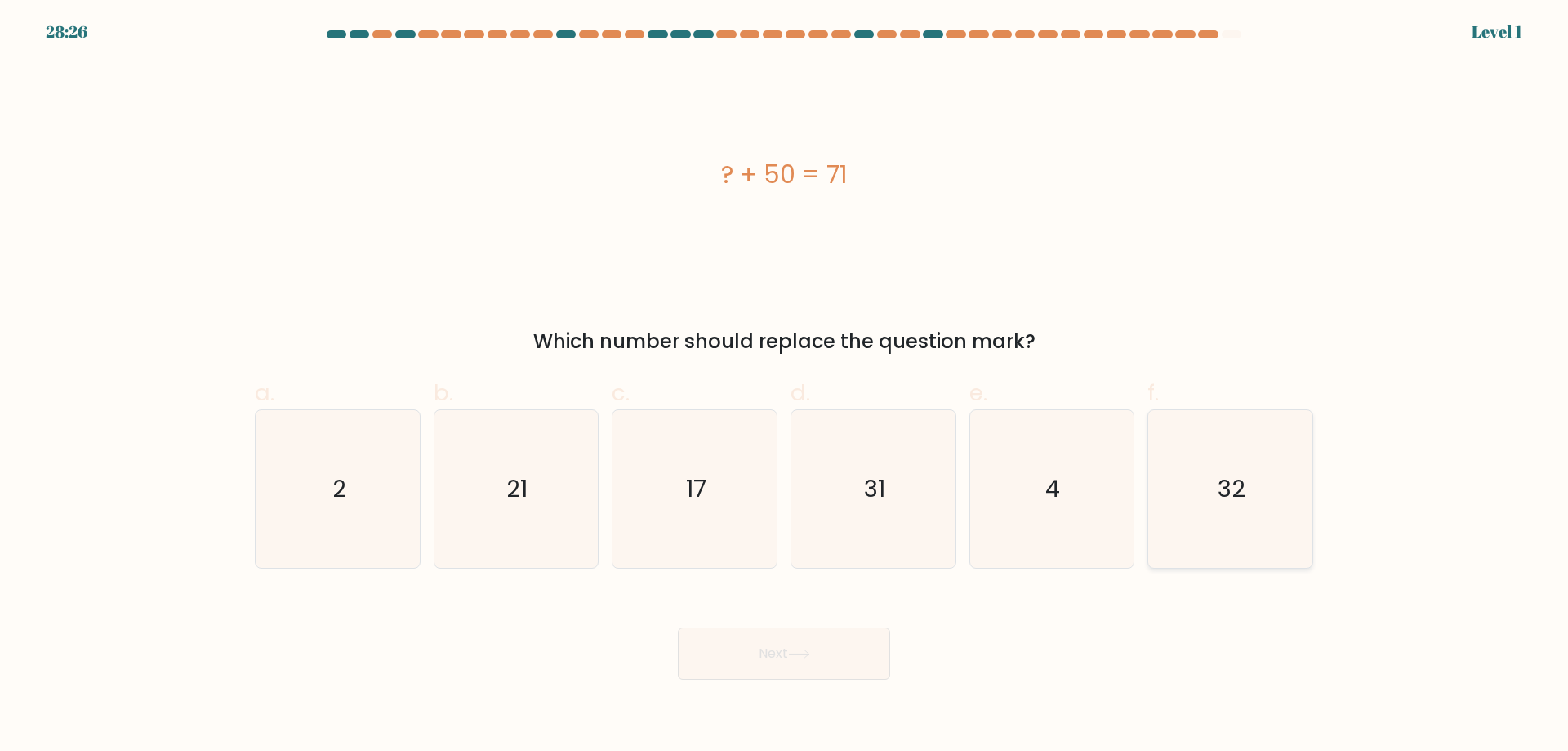
click at [1207, 497] on icon "32" at bounding box center [1230, 489] width 158 height 158
click at [785, 386] on input "f. 32" at bounding box center [784, 381] width 1 height 11
radio input "true"
click at [838, 659] on button "Next" at bounding box center [784, 653] width 212 height 53
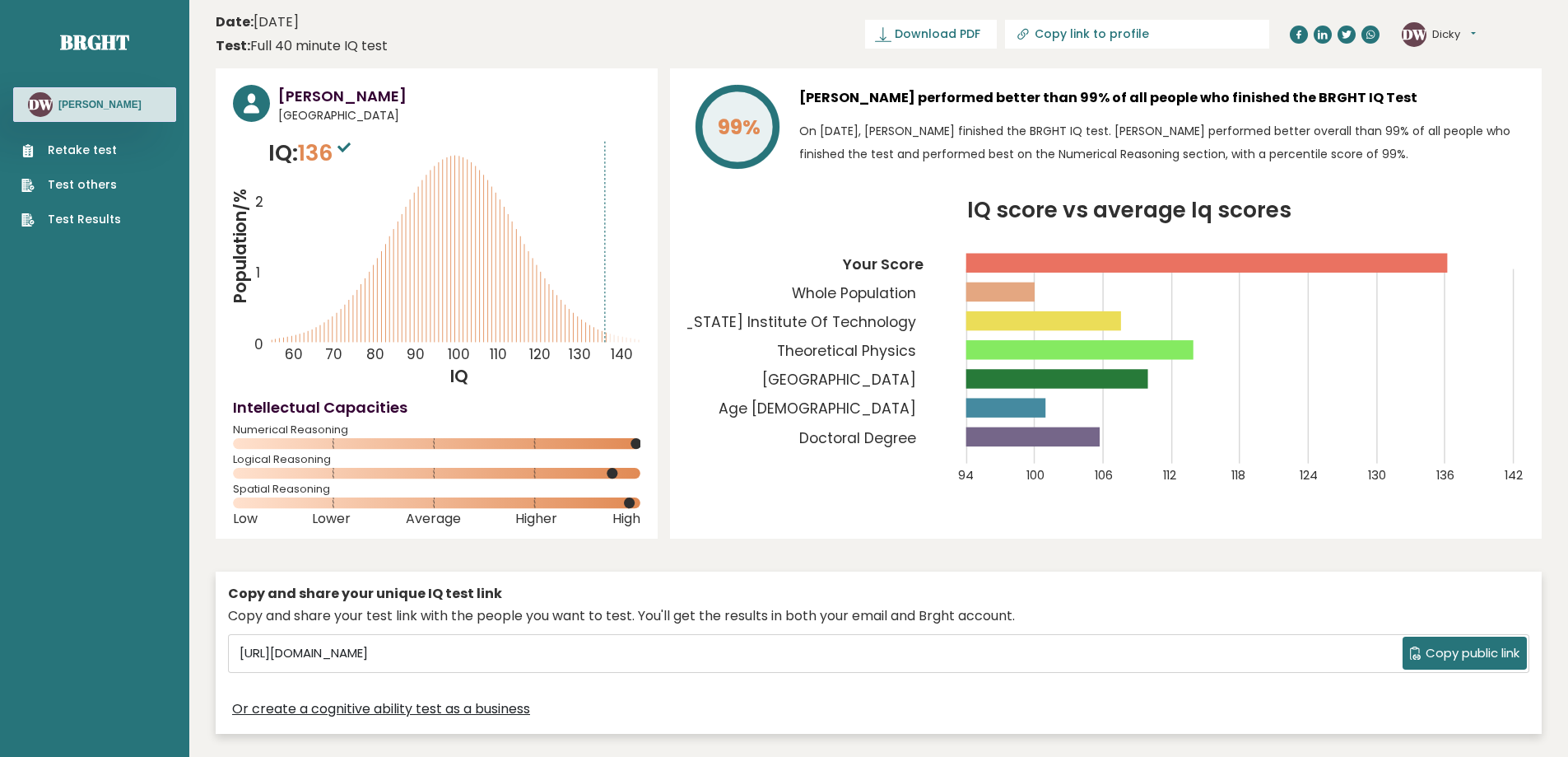
click at [105, 222] on link "Test Results" at bounding box center [71, 219] width 99 height 17
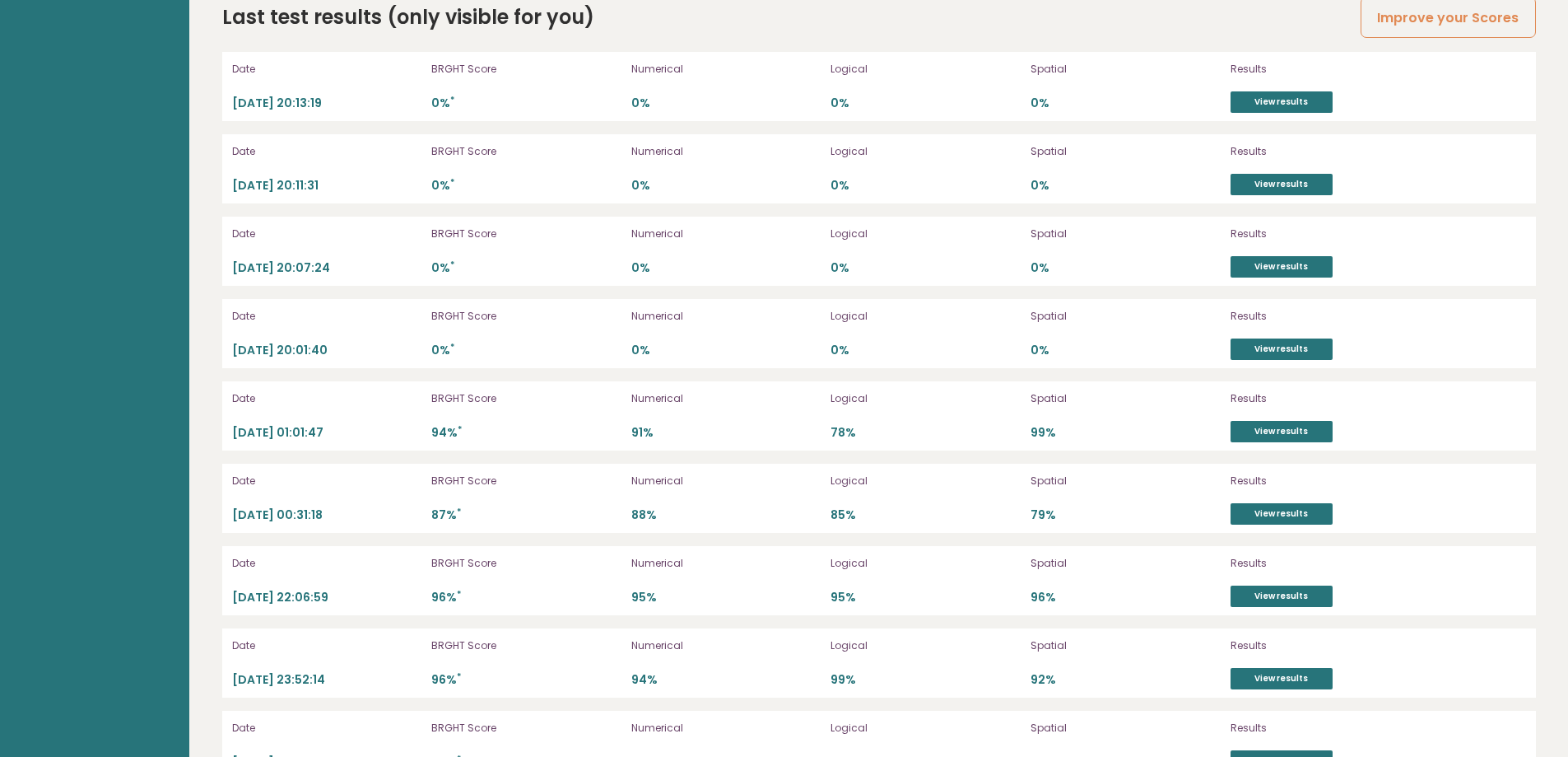
scroll to position [4146, 0]
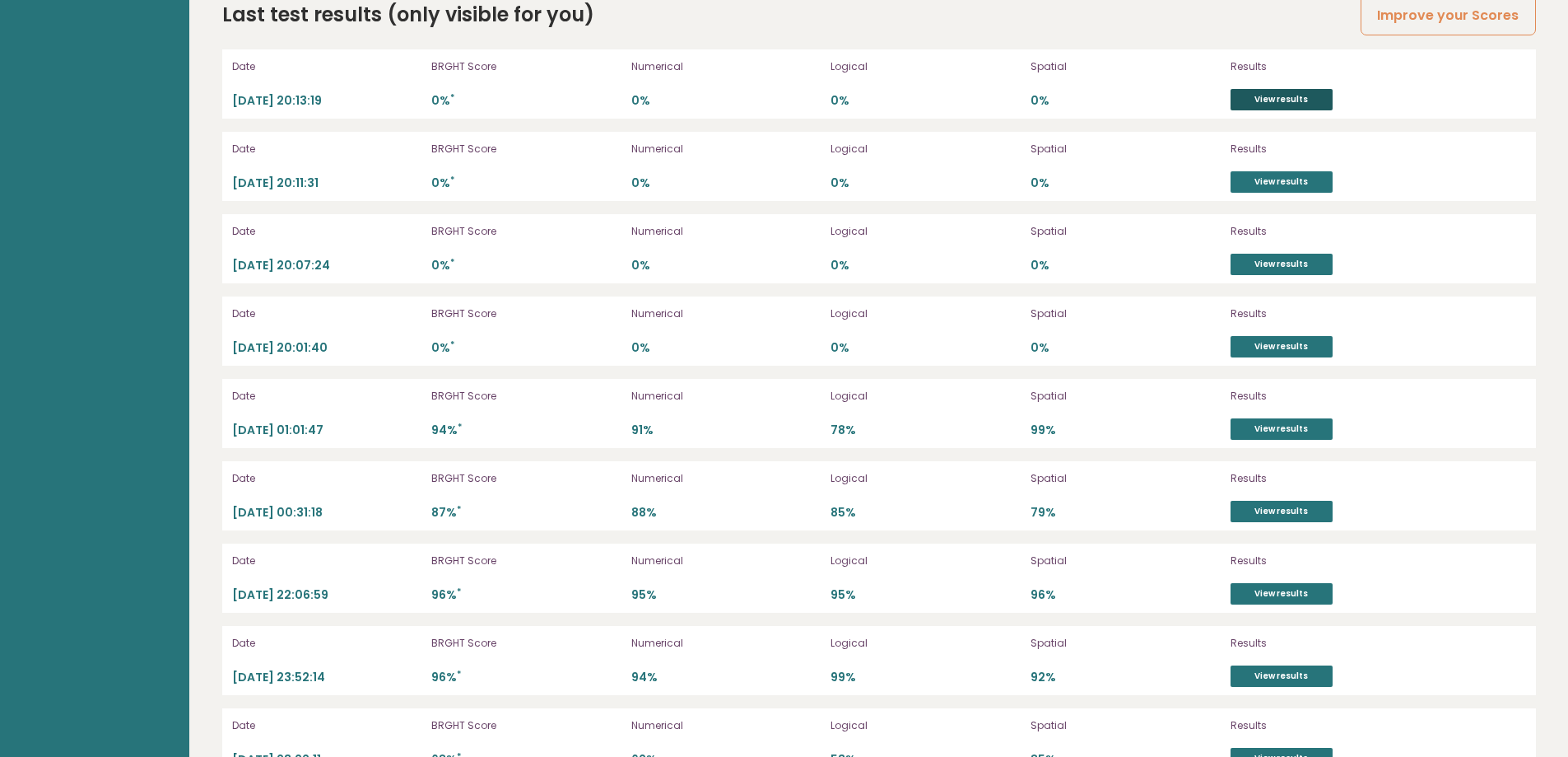
click at [1284, 94] on link "View results" at bounding box center [1281, 99] width 102 height 21
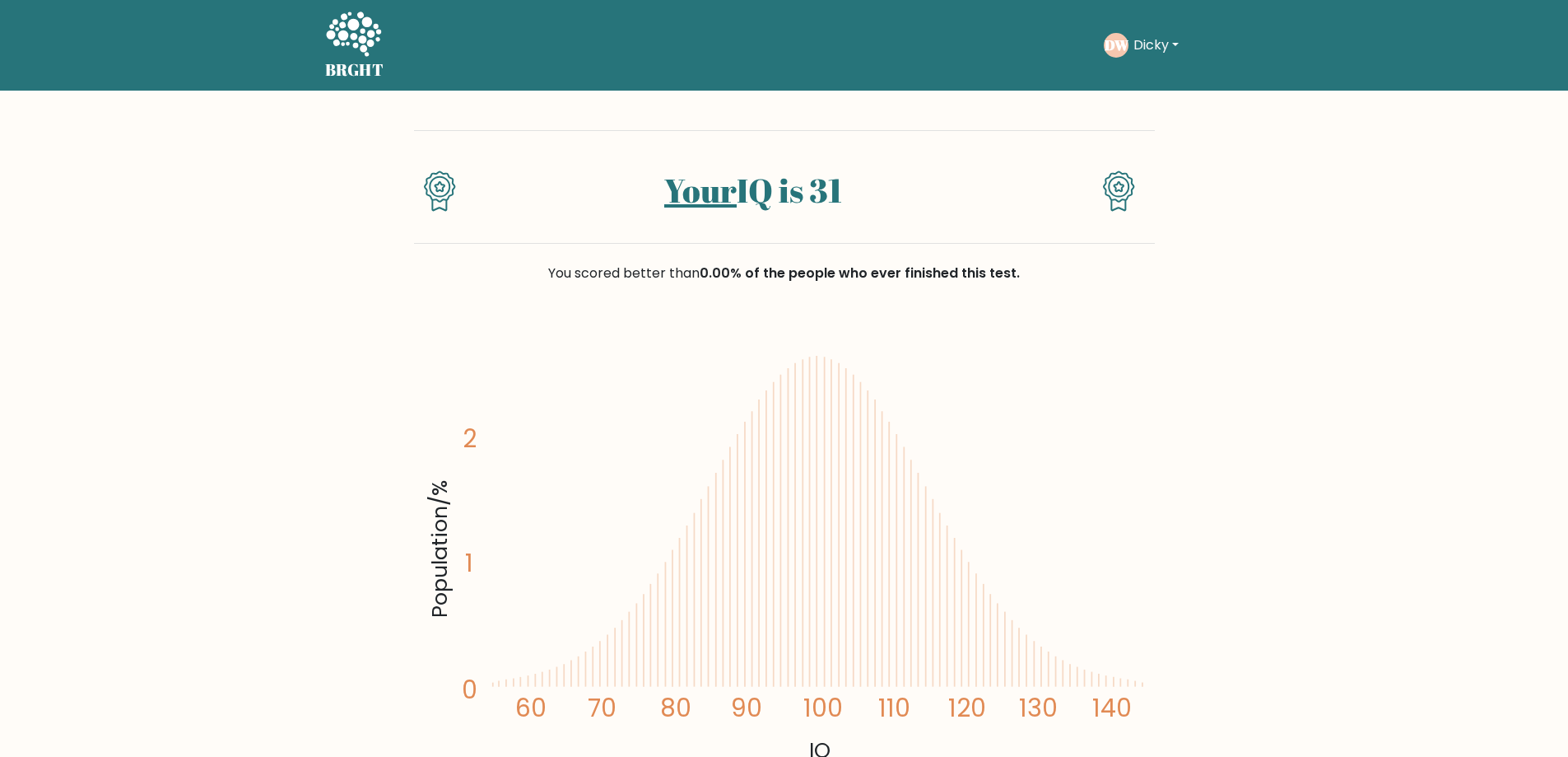
click at [377, 54] on icon at bounding box center [353, 36] width 56 height 50
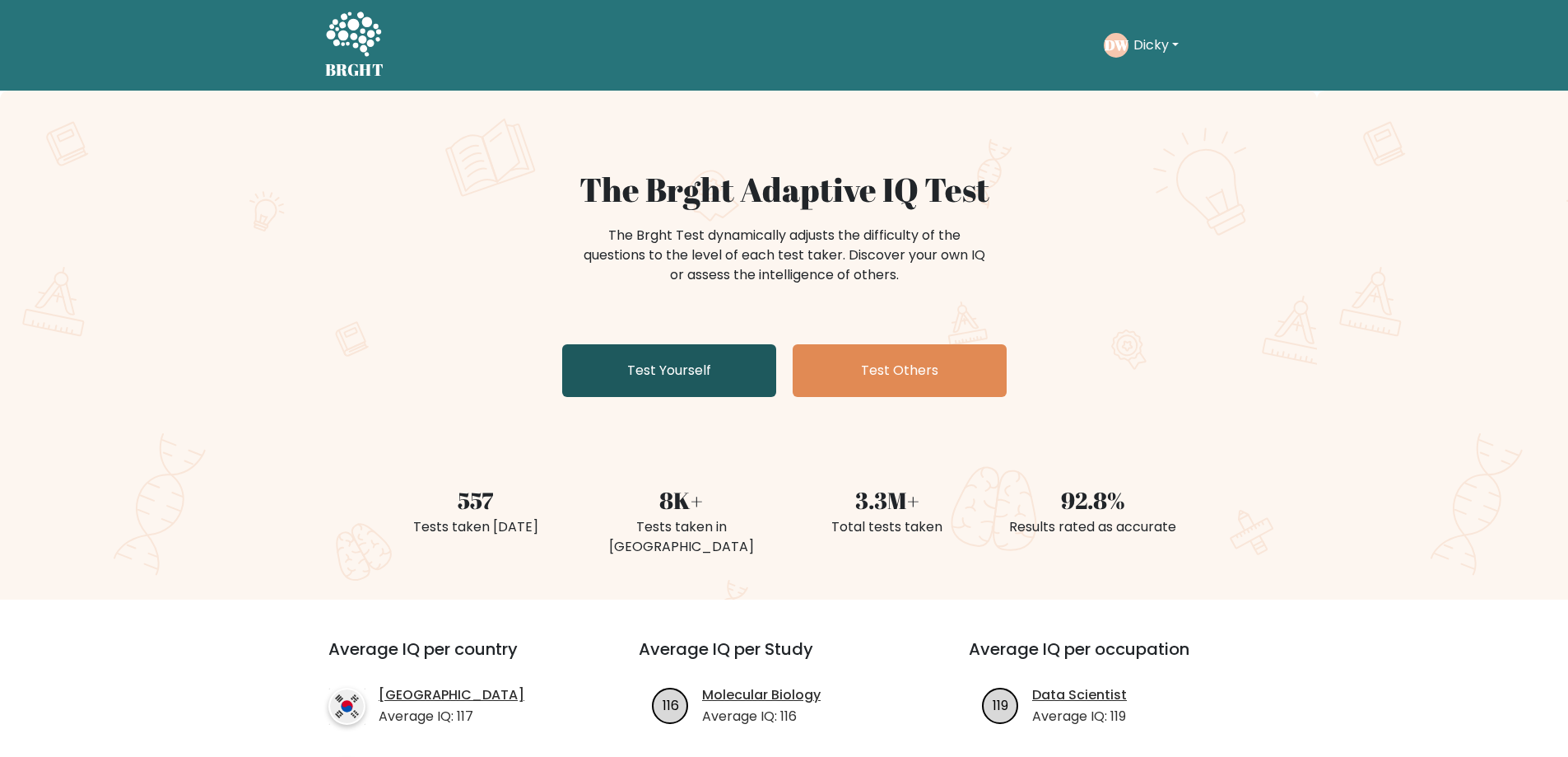
click at [680, 364] on link "Test Yourself" at bounding box center [669, 370] width 214 height 53
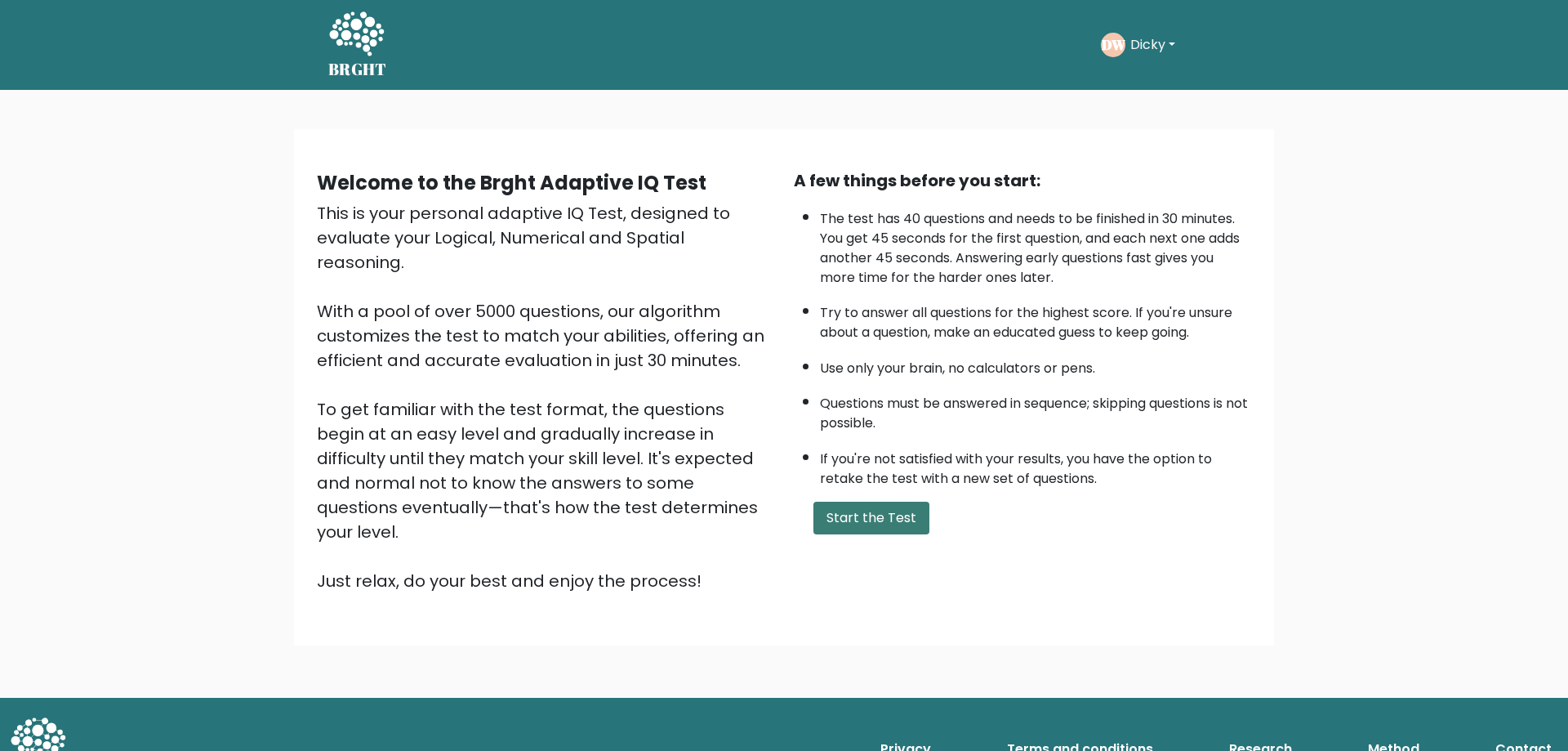
click at [898, 518] on button "Start the Test" at bounding box center [871, 518] width 116 height 33
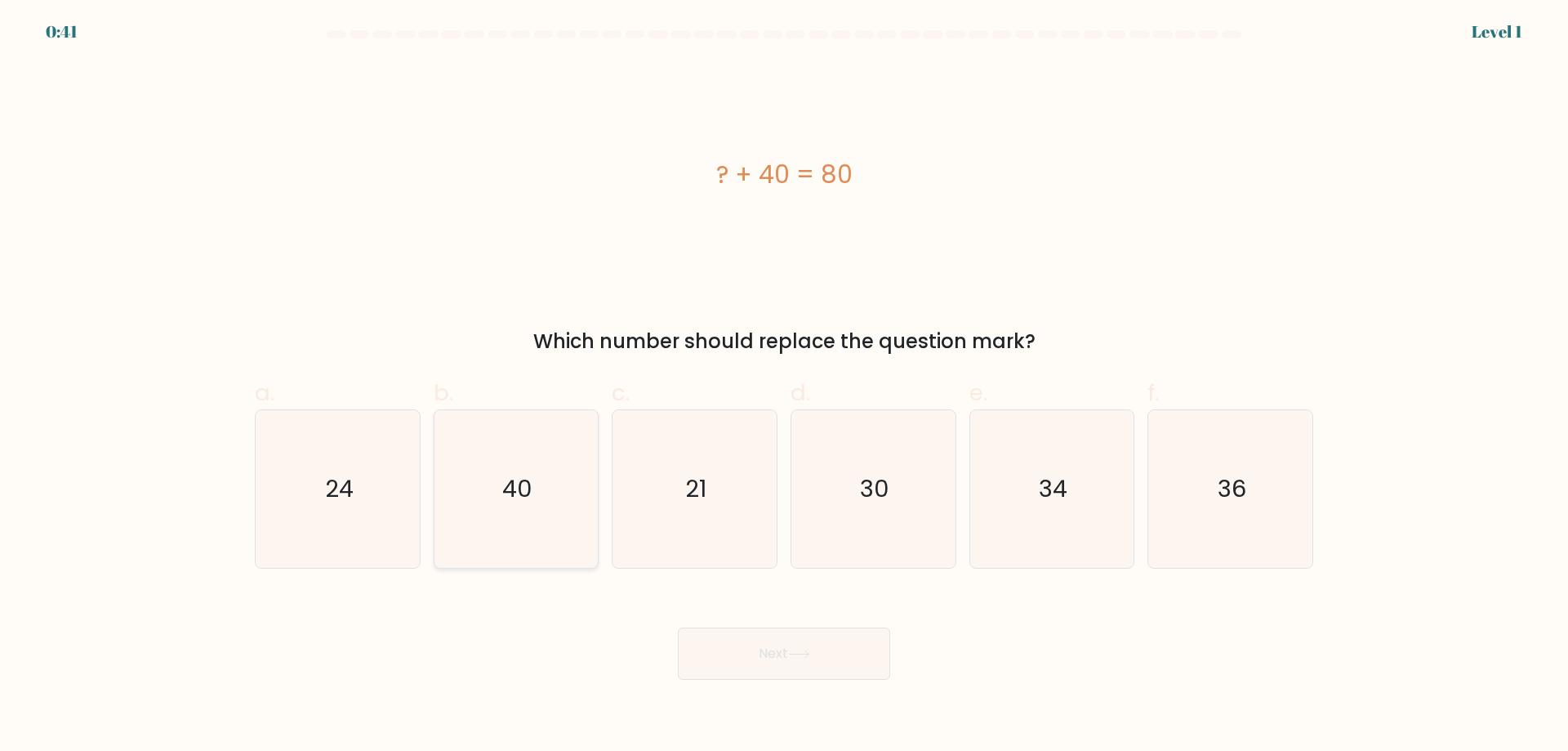
click at [501, 534] on icon "40" at bounding box center [516, 489] width 158 height 158
click at [784, 386] on input "b. 40" at bounding box center [784, 381] width 1 height 11
radio input "true"
click at [775, 650] on button "Next" at bounding box center [784, 653] width 212 height 53
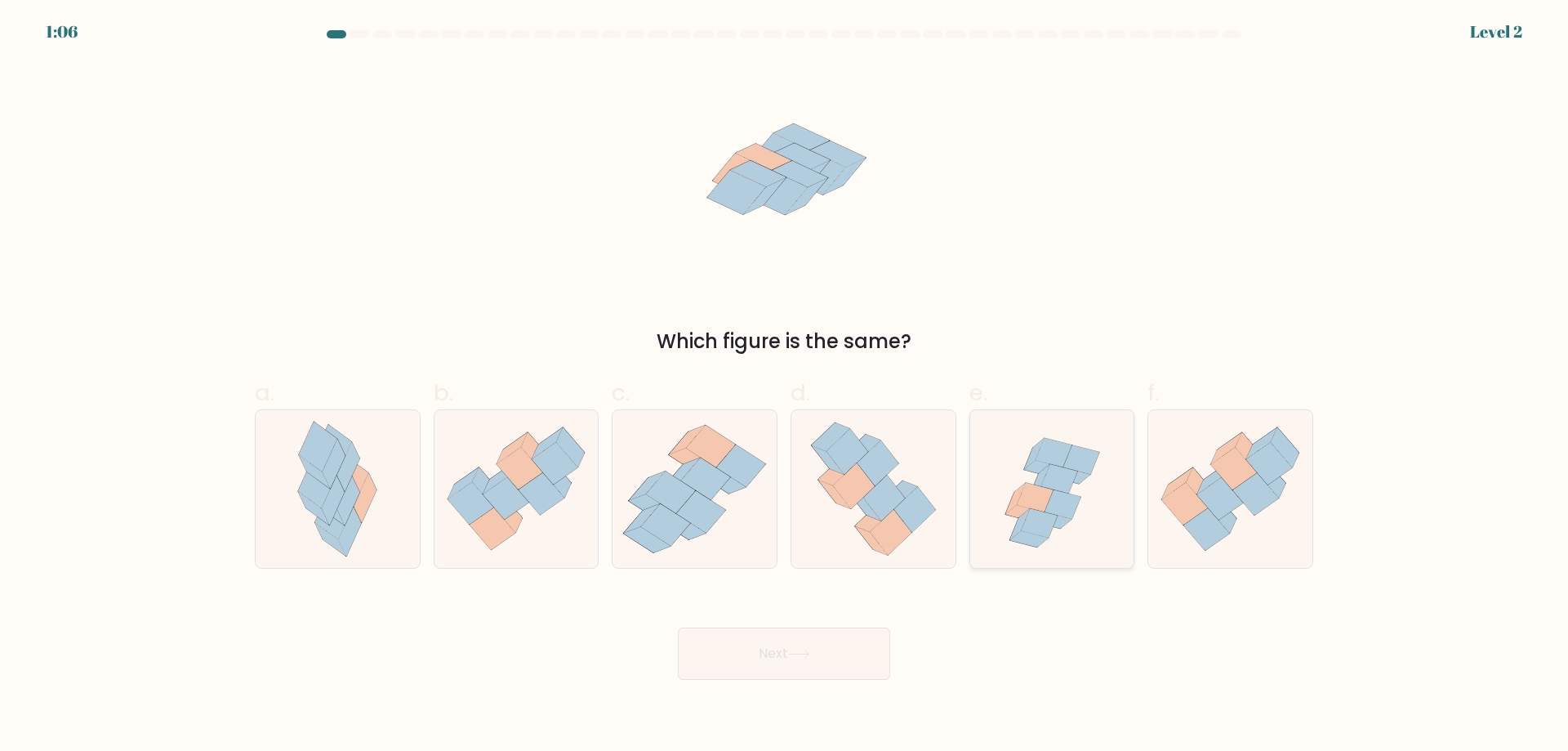
click at [1056, 485] on icon at bounding box center [1060, 479] width 36 height 30
click at [785, 386] on input "e." at bounding box center [784, 381] width 1 height 11
radio input "true"
click at [779, 654] on button "Next" at bounding box center [784, 653] width 212 height 53
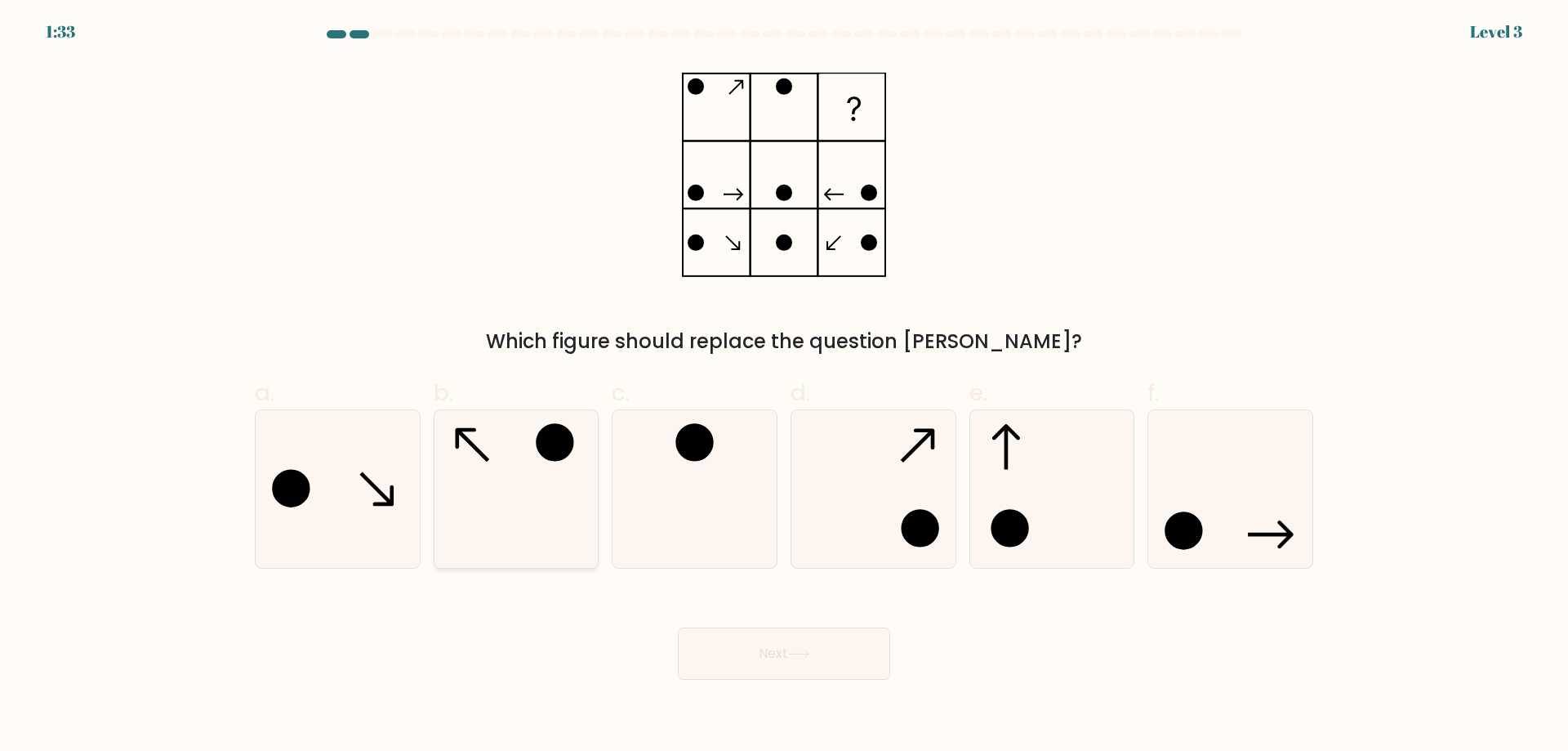
click at [541, 509] on icon at bounding box center [516, 489] width 158 height 158
click at [784, 386] on input "b." at bounding box center [784, 381] width 1 height 11
radio input "true"
click at [784, 658] on button "Next" at bounding box center [784, 653] width 212 height 53
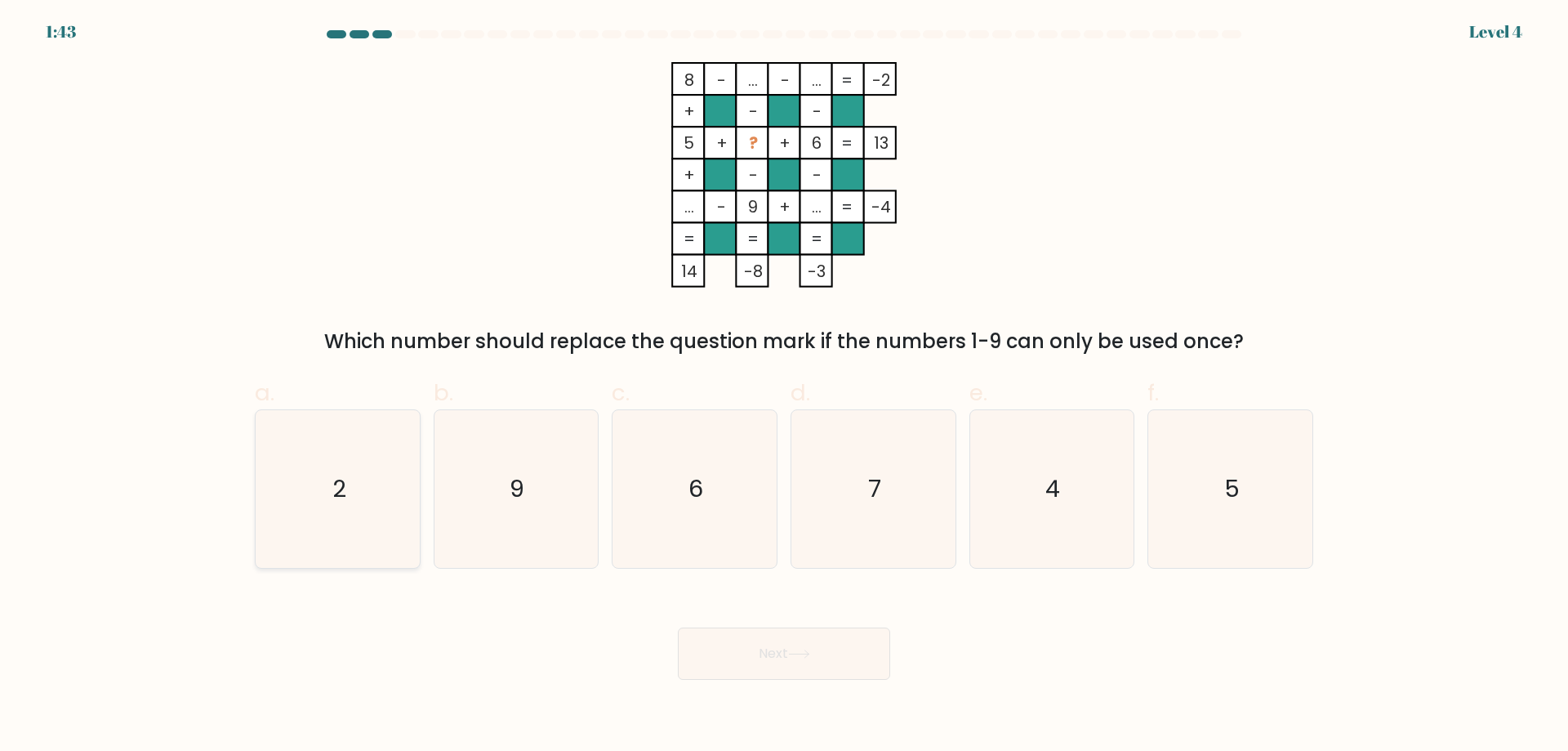
click at [356, 474] on icon "2" at bounding box center [338, 489] width 158 height 158
click at [784, 386] on input "a. 2" at bounding box center [784, 381] width 1 height 11
radio input "true"
click at [809, 654] on icon at bounding box center [798, 653] width 20 height 8
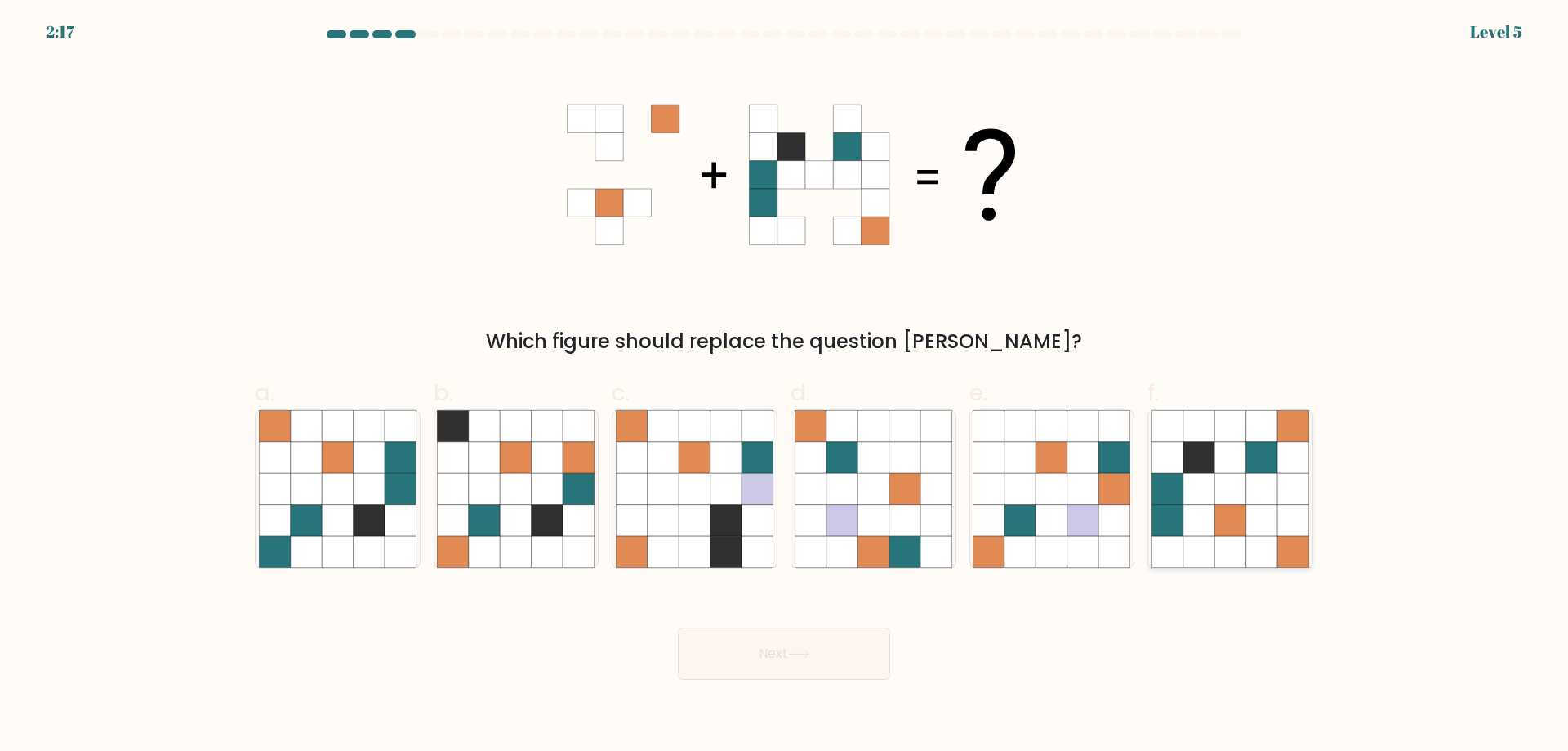
click at [1272, 524] on icon at bounding box center [1262, 520] width 31 height 31
click at [785, 386] on input "f." at bounding box center [784, 381] width 1 height 11
radio input "true"
click at [789, 659] on button "Next" at bounding box center [784, 653] width 212 height 53
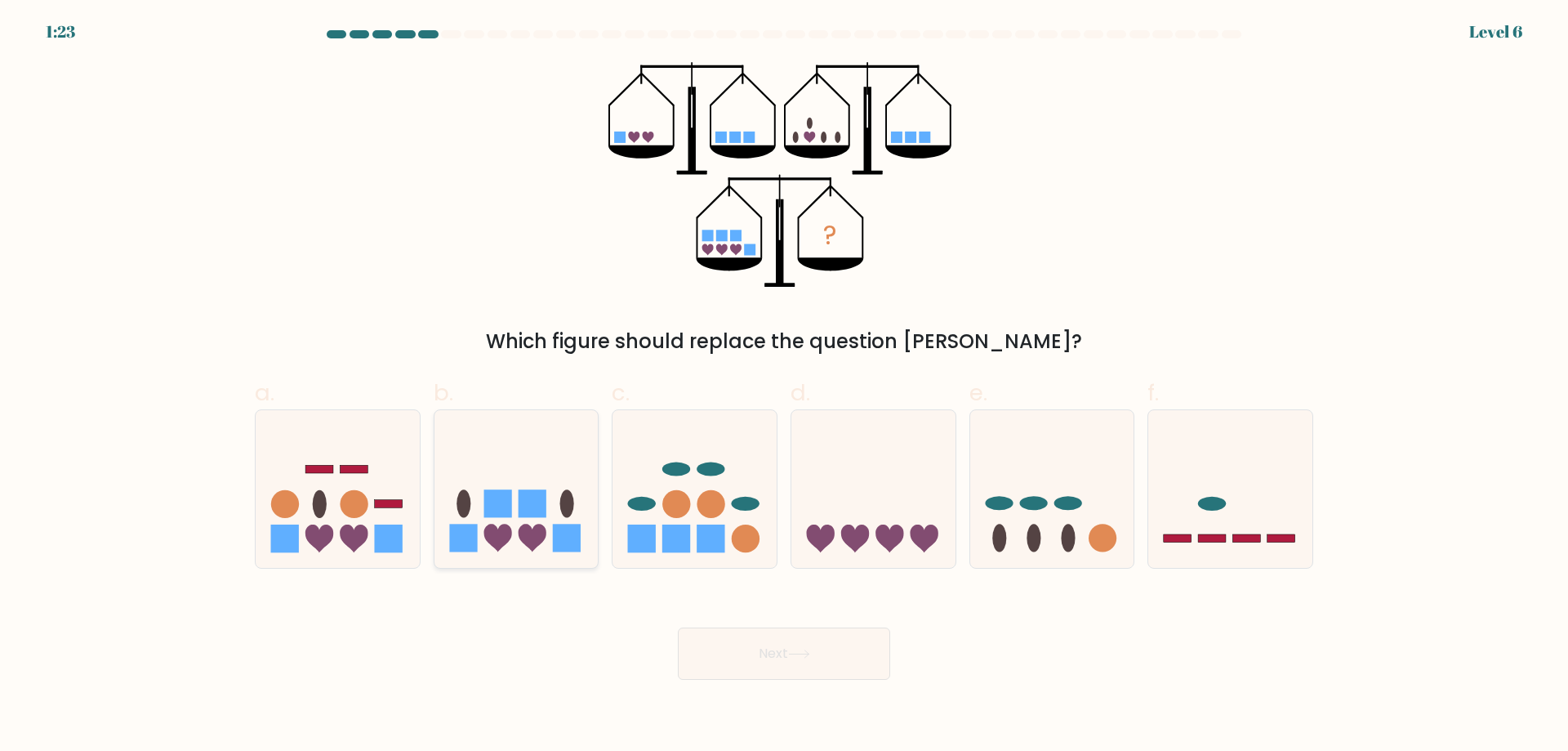
click at [529, 530] on icon at bounding box center [532, 538] width 28 height 28
click at [784, 386] on input "b." at bounding box center [784, 381] width 1 height 11
radio input "true"
click at [798, 653] on icon at bounding box center [799, 653] width 22 height 9
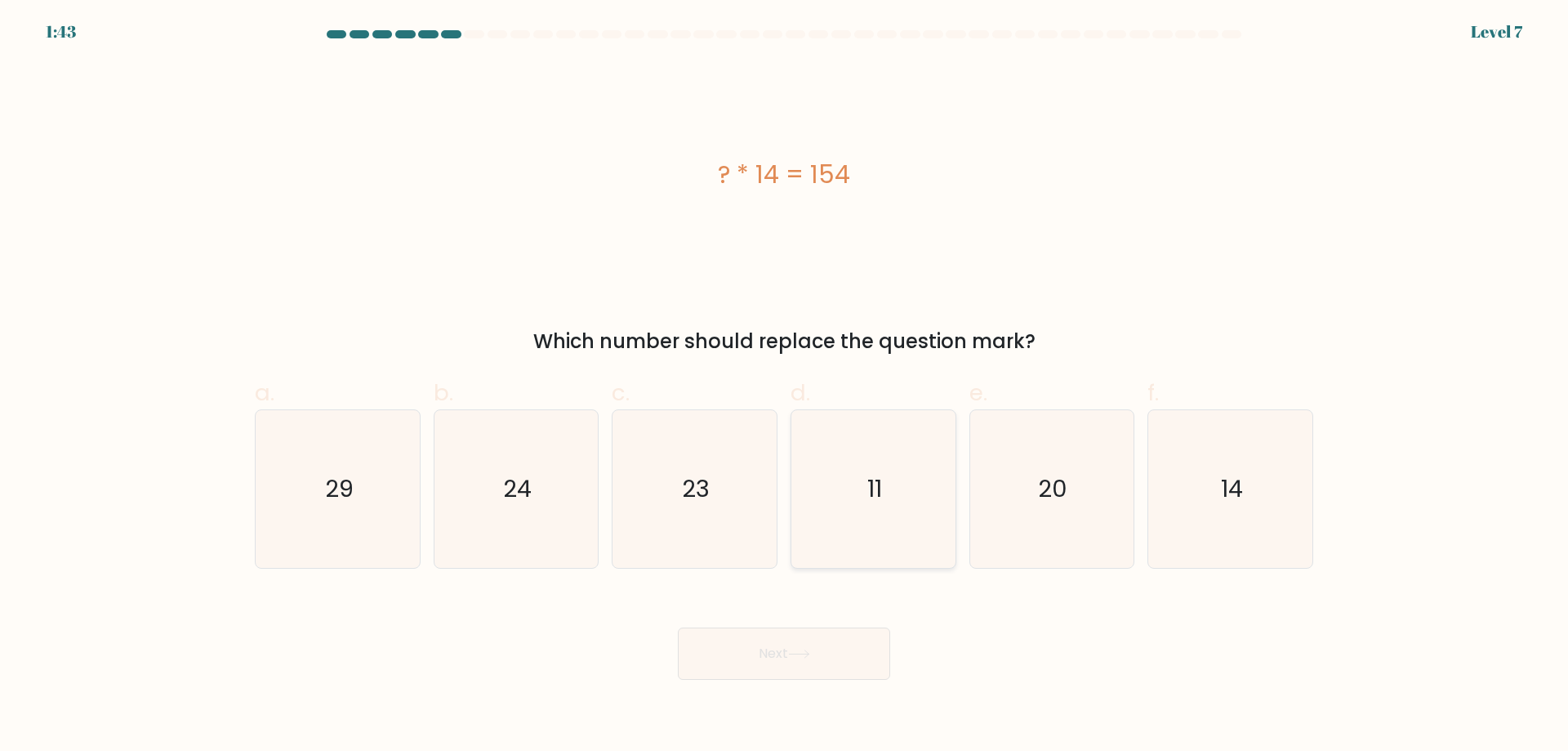
click at [892, 527] on icon "11" at bounding box center [874, 489] width 158 height 158
click at [785, 386] on input "d. 11" at bounding box center [784, 381] width 1 height 11
radio input "true"
click at [822, 647] on button "Next" at bounding box center [784, 653] width 212 height 53
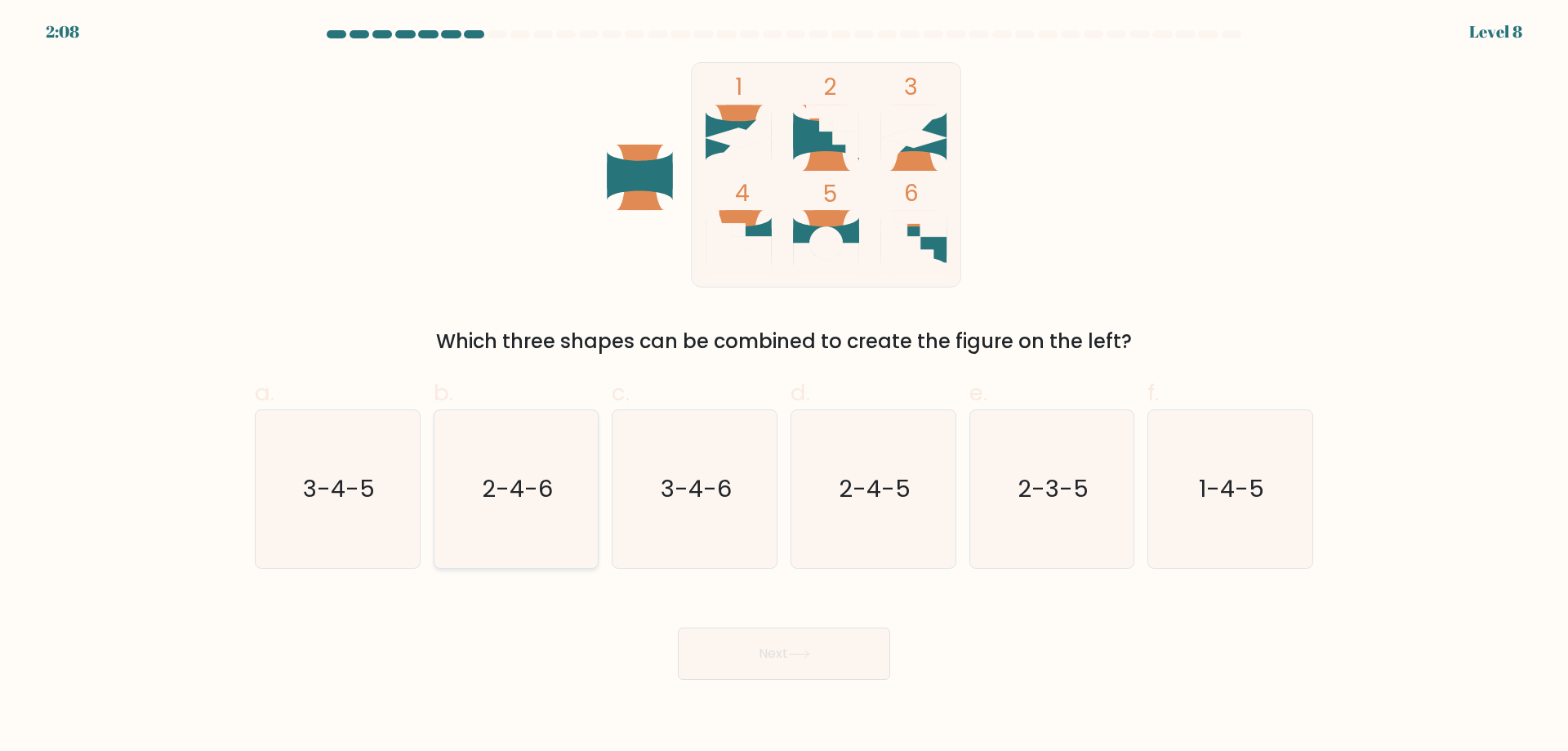
click at [546, 516] on icon "2-4-6" at bounding box center [516, 489] width 158 height 158
click at [784, 386] on input "b. 2-4-6" at bounding box center [784, 381] width 1 height 11
radio input "true"
click at [785, 648] on button "Next" at bounding box center [784, 653] width 212 height 53
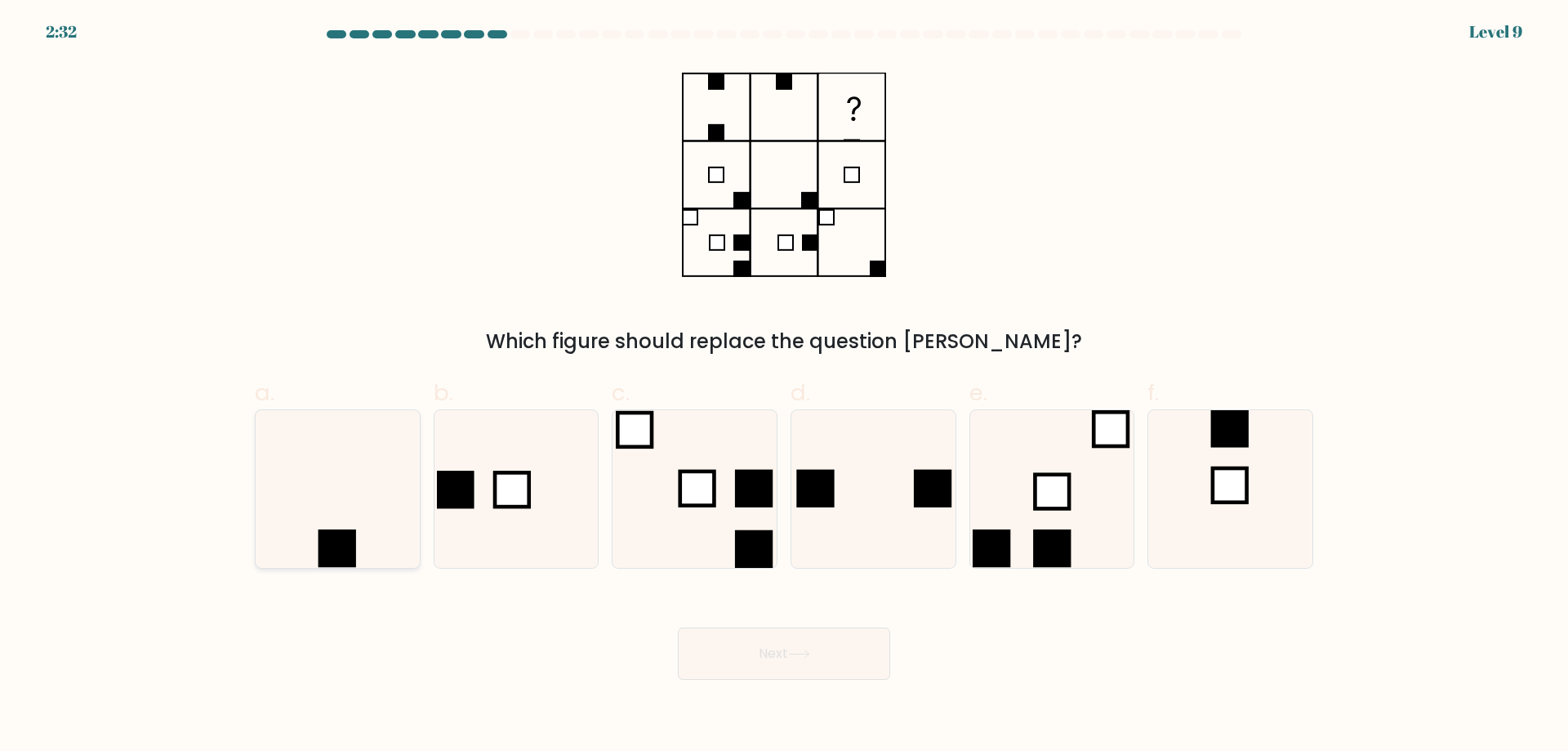
click at [381, 553] on icon at bounding box center [338, 489] width 158 height 158
click at [784, 386] on input "a." at bounding box center [784, 381] width 1 height 11
radio input "true"
click at [798, 651] on icon at bounding box center [799, 653] width 22 height 9
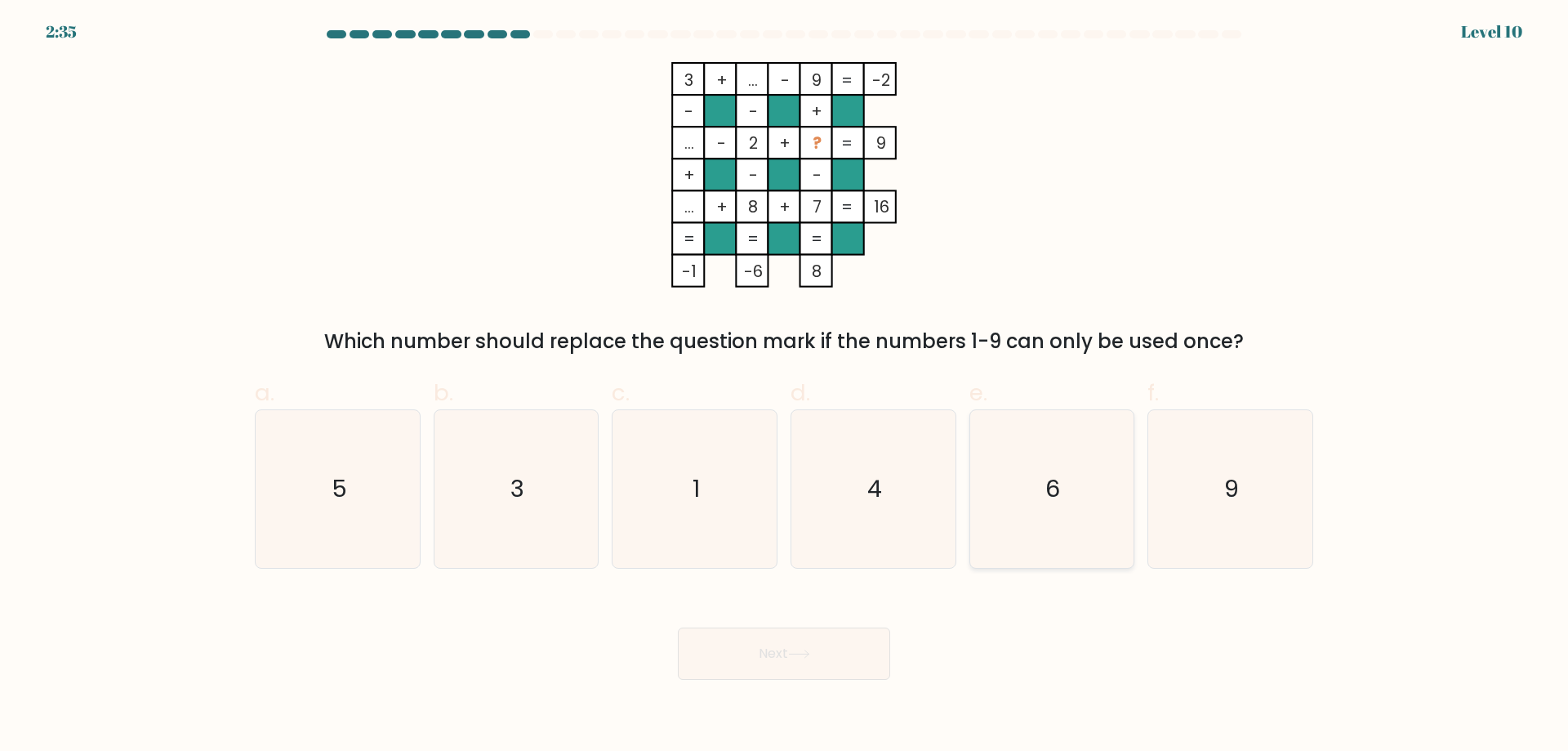
click at [1064, 494] on icon "6" at bounding box center [1052, 489] width 158 height 158
click at [785, 386] on input "e. 6" at bounding box center [784, 381] width 1 height 11
radio input "true"
click at [784, 657] on button "Next" at bounding box center [784, 653] width 212 height 53
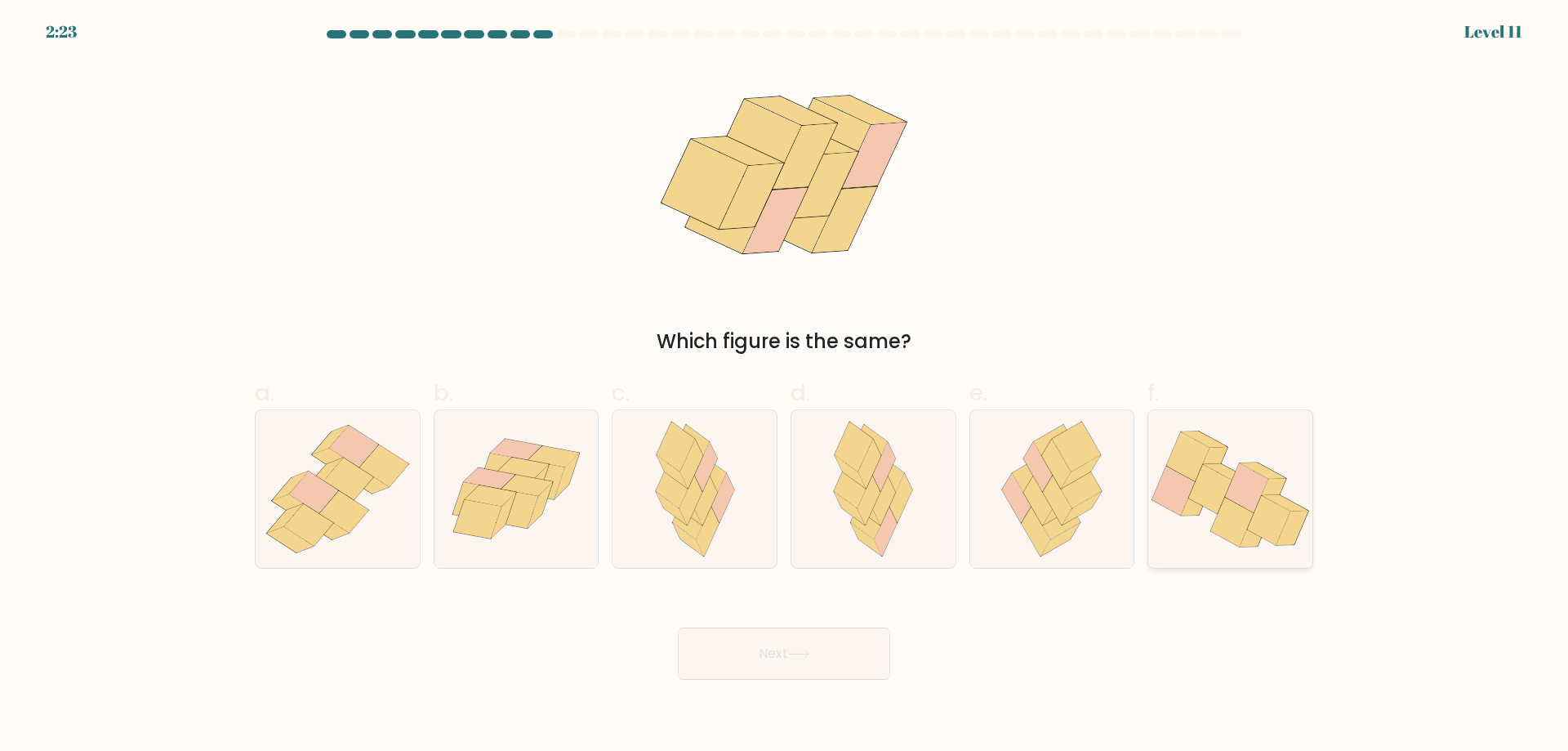
click at [1239, 512] on icon at bounding box center [1233, 522] width 43 height 49
click at [785, 386] on input "f." at bounding box center [784, 381] width 1 height 11
radio input "true"
click at [787, 655] on button "Next" at bounding box center [784, 653] width 212 height 53
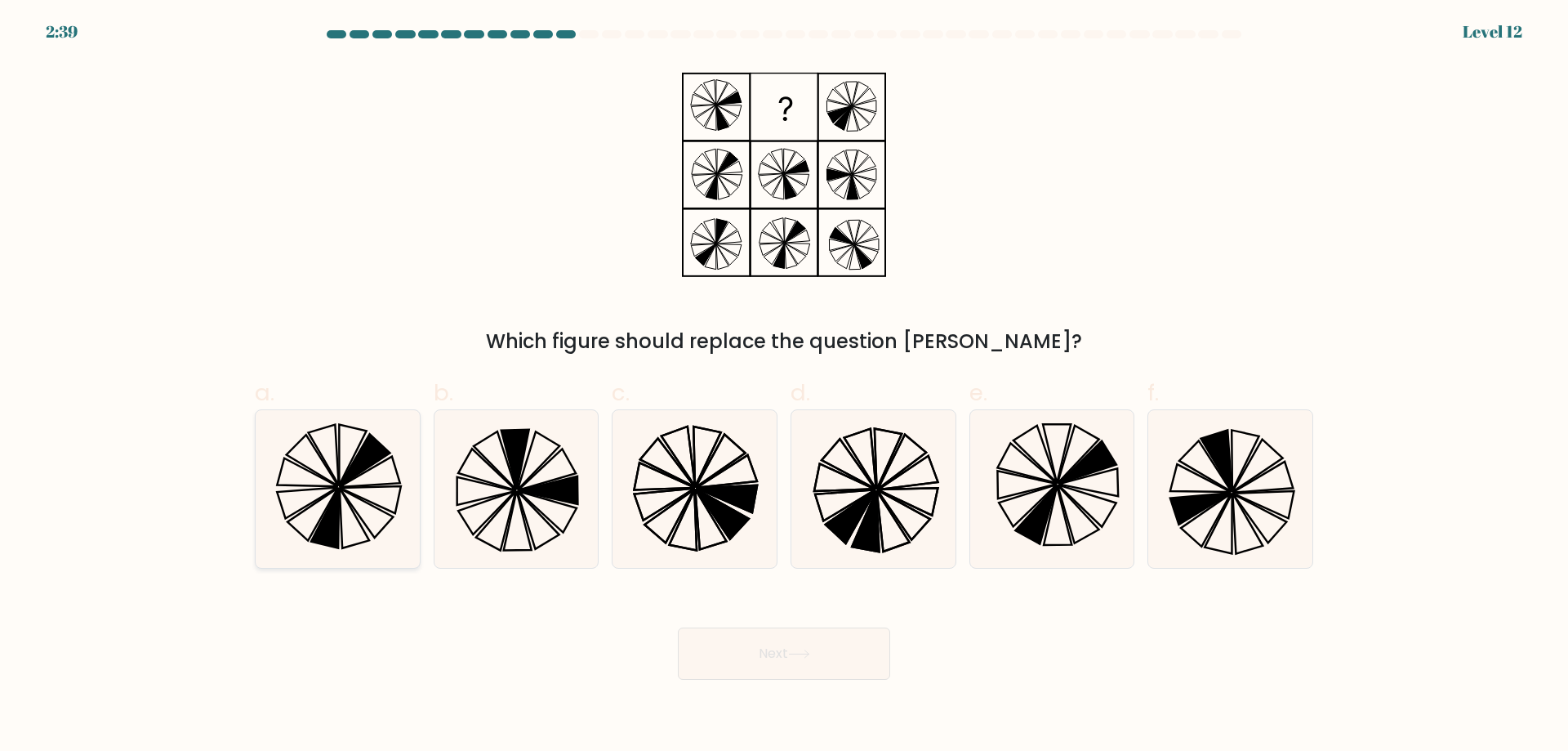
click at [374, 494] on icon at bounding box center [338, 489] width 158 height 158
click at [784, 386] on input "a." at bounding box center [784, 381] width 1 height 11
radio input "true"
click at [804, 653] on icon at bounding box center [799, 653] width 22 height 9
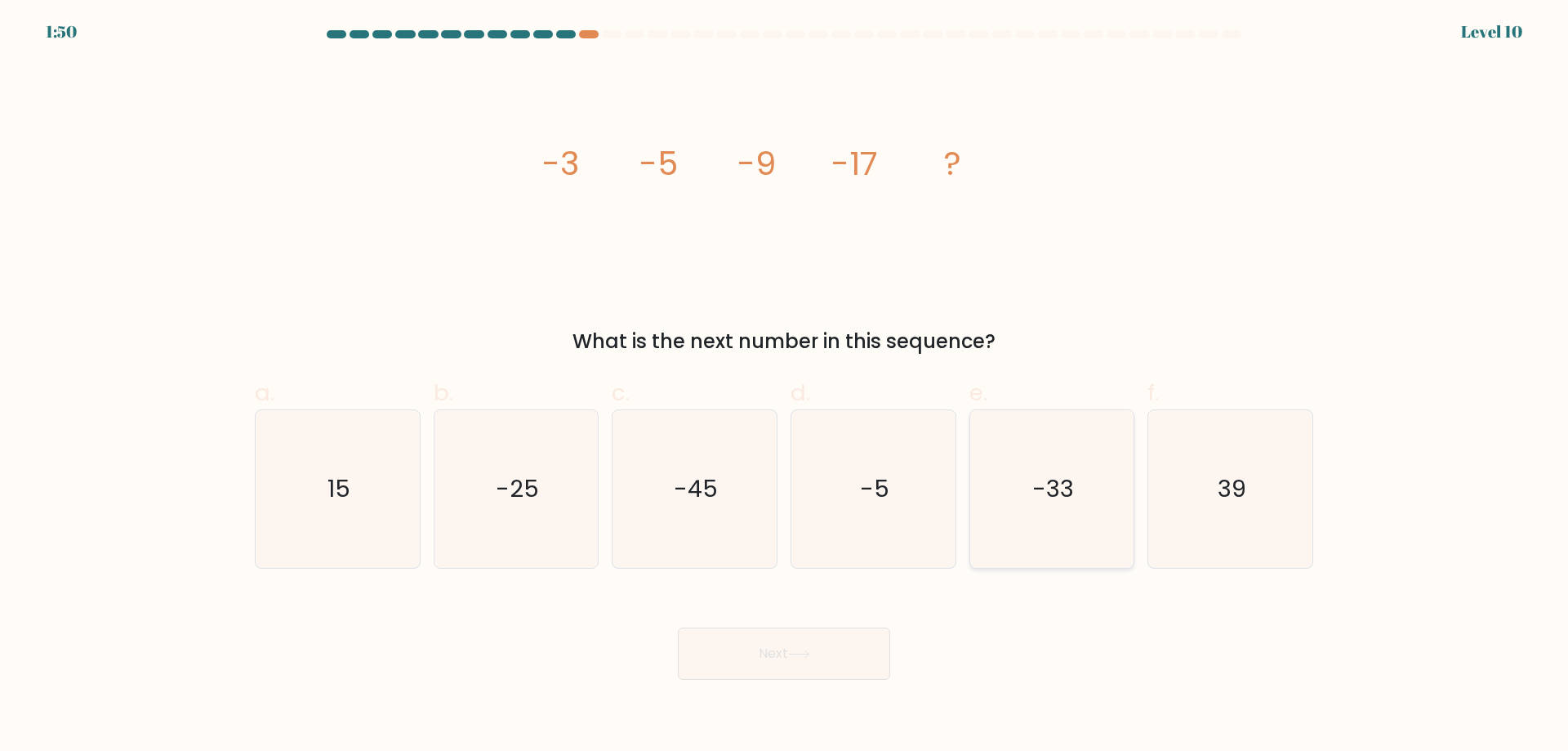
click at [1065, 490] on text "-33" at bounding box center [1053, 488] width 42 height 33
click at [785, 386] on input "e. -33" at bounding box center [784, 381] width 1 height 11
radio input "true"
click at [804, 653] on icon at bounding box center [799, 653] width 22 height 9
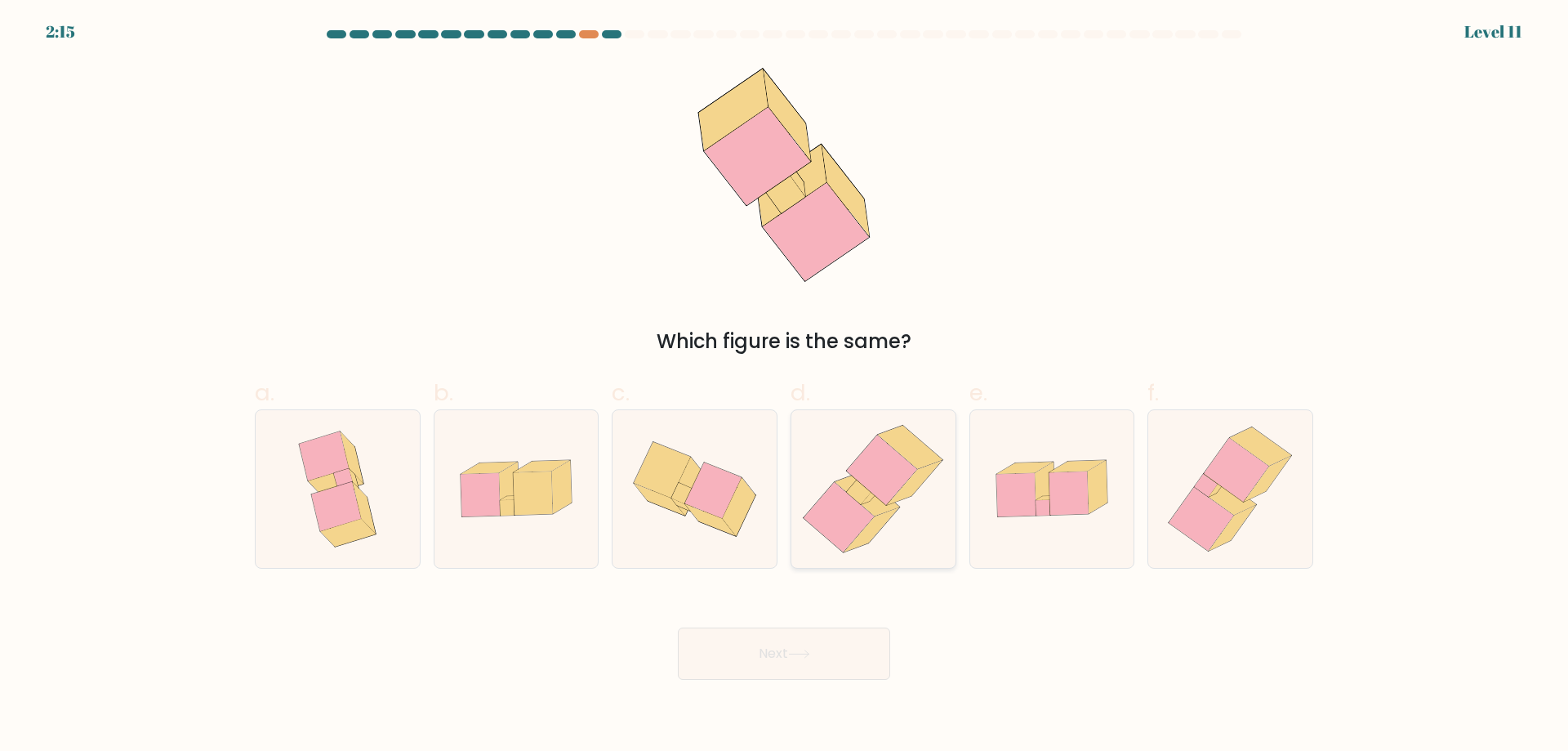
click at [900, 516] on icon at bounding box center [873, 489] width 154 height 158
click at [785, 386] on input "d." at bounding box center [784, 381] width 1 height 11
radio input "true"
click at [801, 655] on icon at bounding box center [799, 653] width 22 height 9
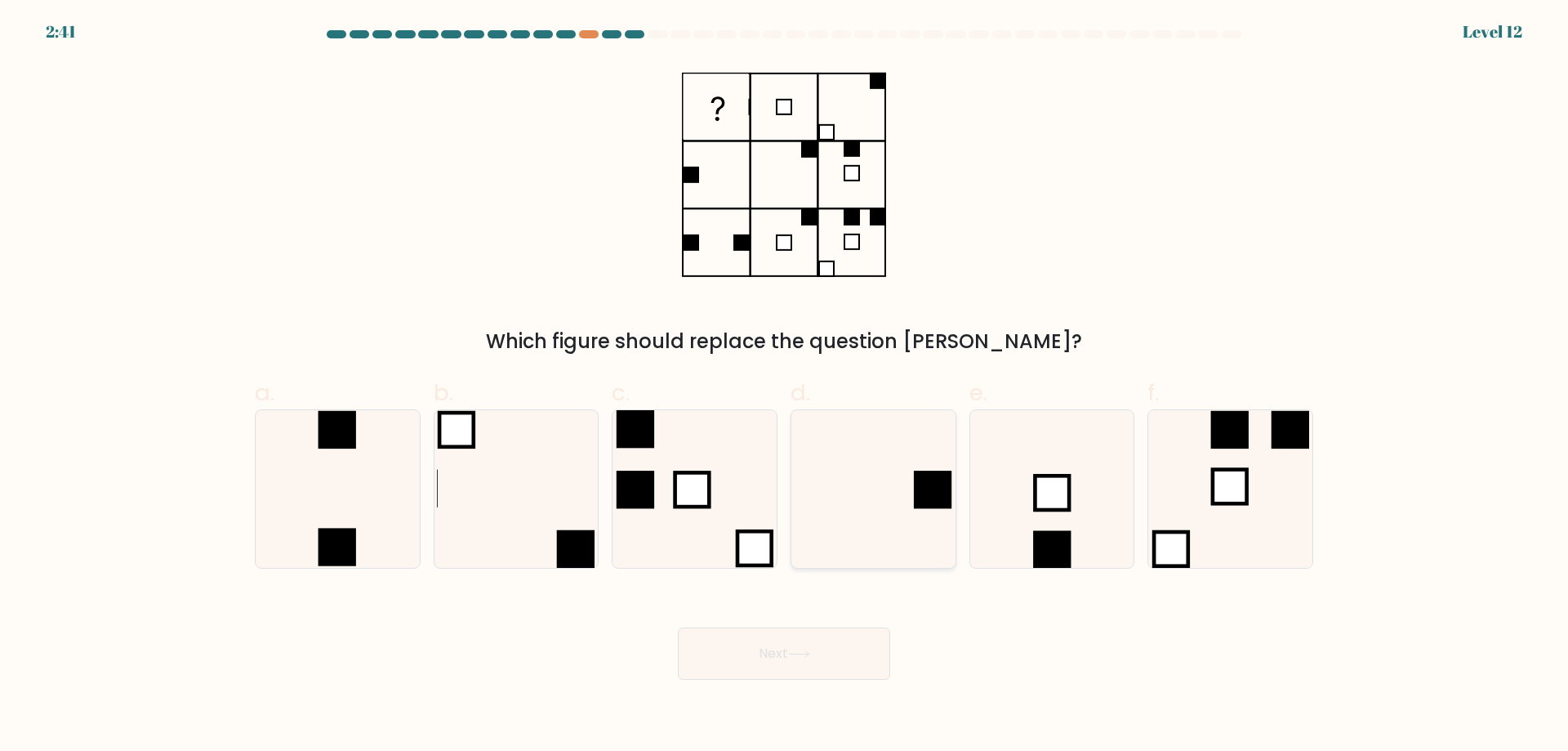
click at [938, 521] on icon at bounding box center [874, 489] width 158 height 158
click at [785, 386] on input "d." at bounding box center [784, 381] width 1 height 11
radio input "true"
click at [804, 657] on icon at bounding box center [799, 653] width 22 height 9
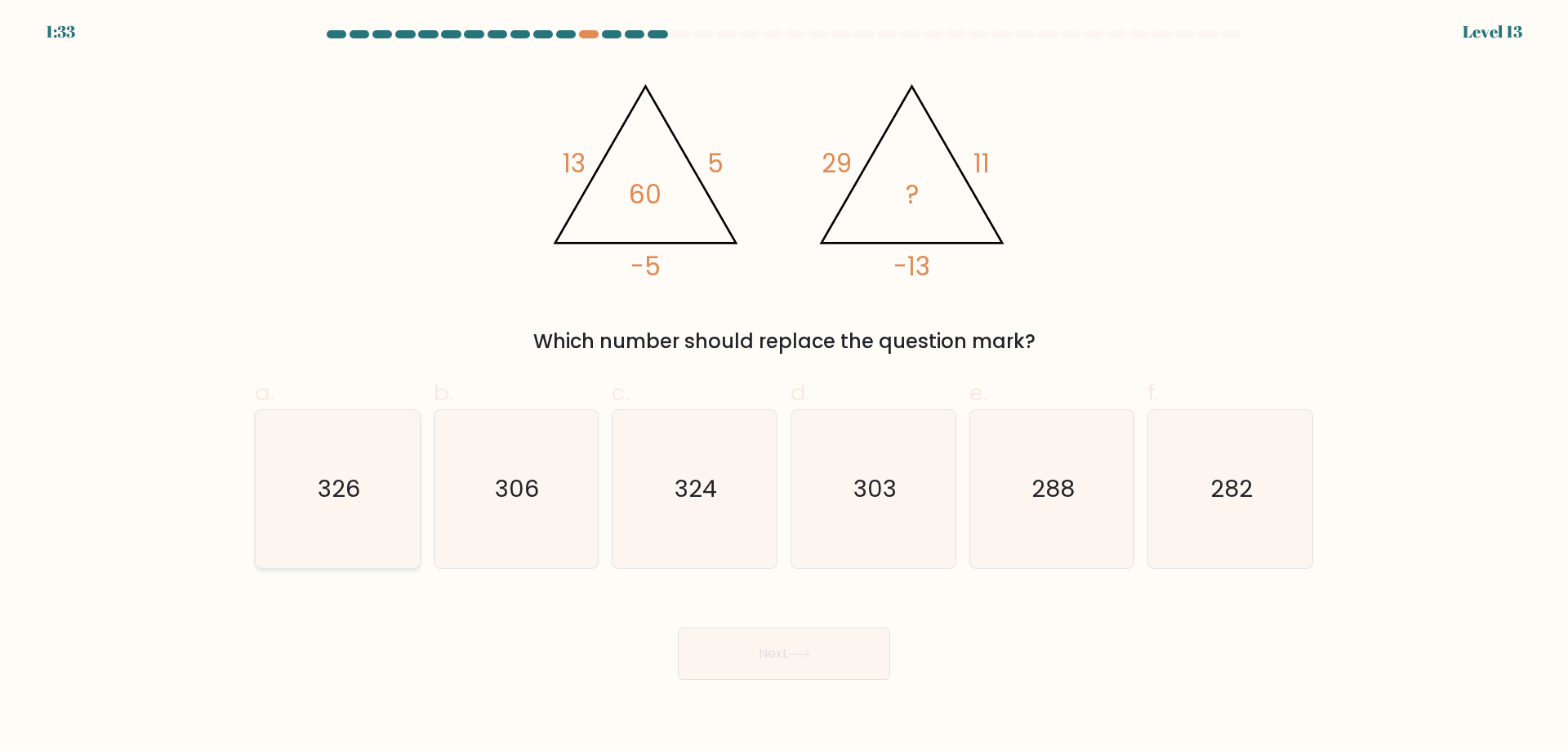
click at [379, 516] on icon "326" at bounding box center [338, 489] width 158 height 158
click at [784, 386] on input "a. 326" at bounding box center [784, 381] width 1 height 11
radio input "true"
click at [808, 665] on button "Next" at bounding box center [784, 653] width 212 height 53
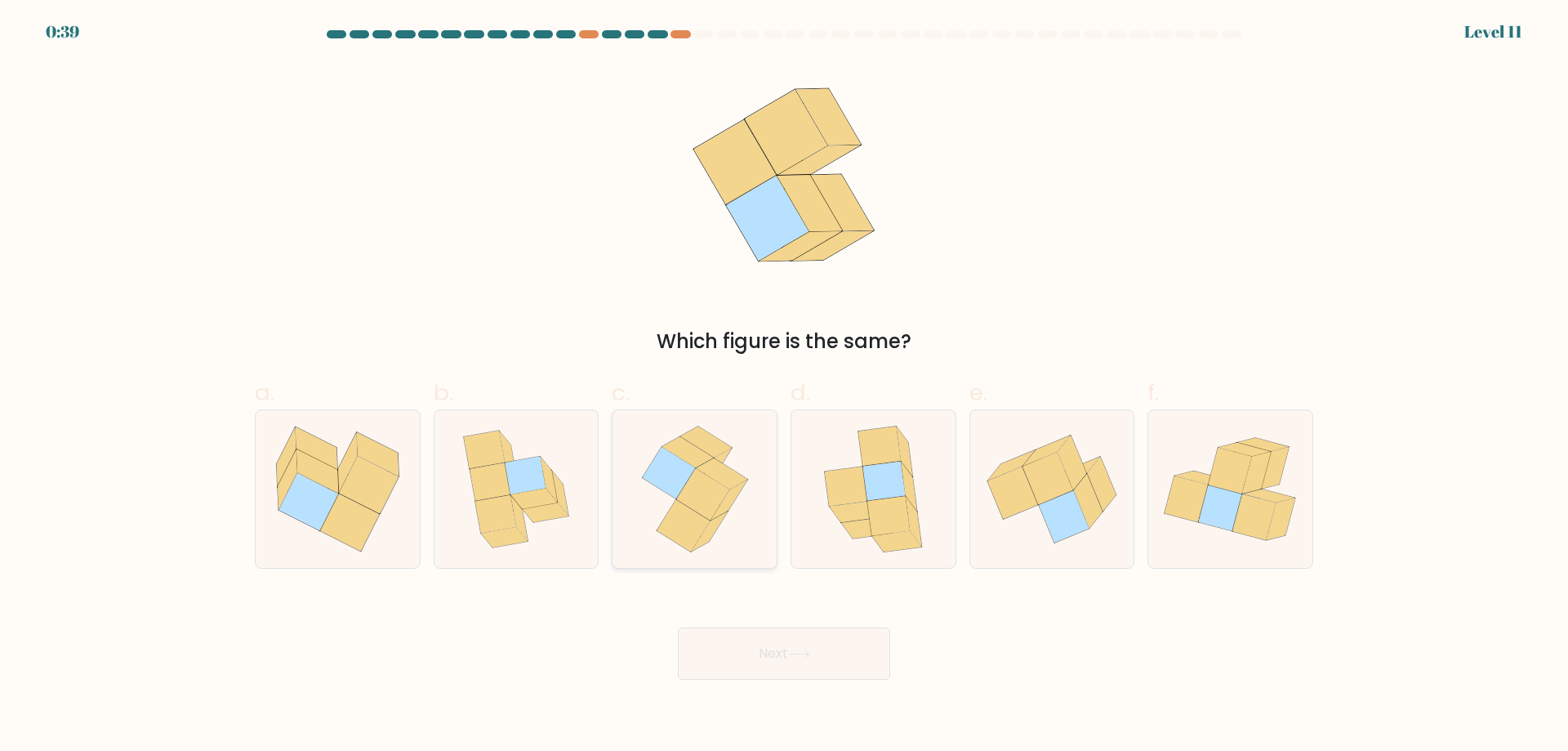
click at [685, 526] on icon at bounding box center [683, 525] width 53 height 52
click at [784, 386] on input "c." at bounding box center [784, 381] width 1 height 11
radio input "true"
click at [770, 657] on button "Next" at bounding box center [784, 653] width 212 height 53
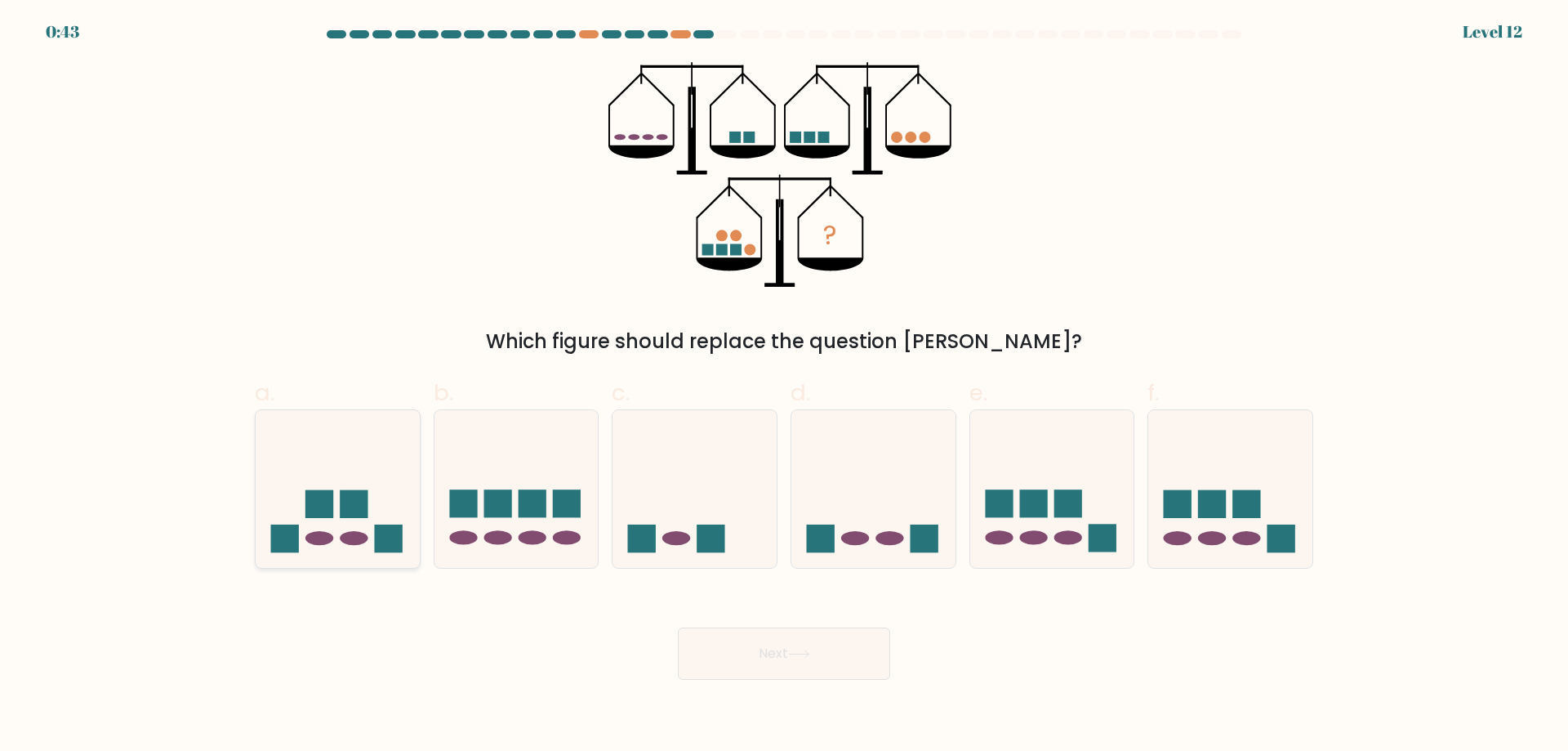
click at [354, 546] on icon at bounding box center [338, 489] width 165 height 136
click at [784, 386] on input "a." at bounding box center [784, 381] width 1 height 11
radio input "true"
click at [810, 658] on icon at bounding box center [799, 653] width 22 height 9
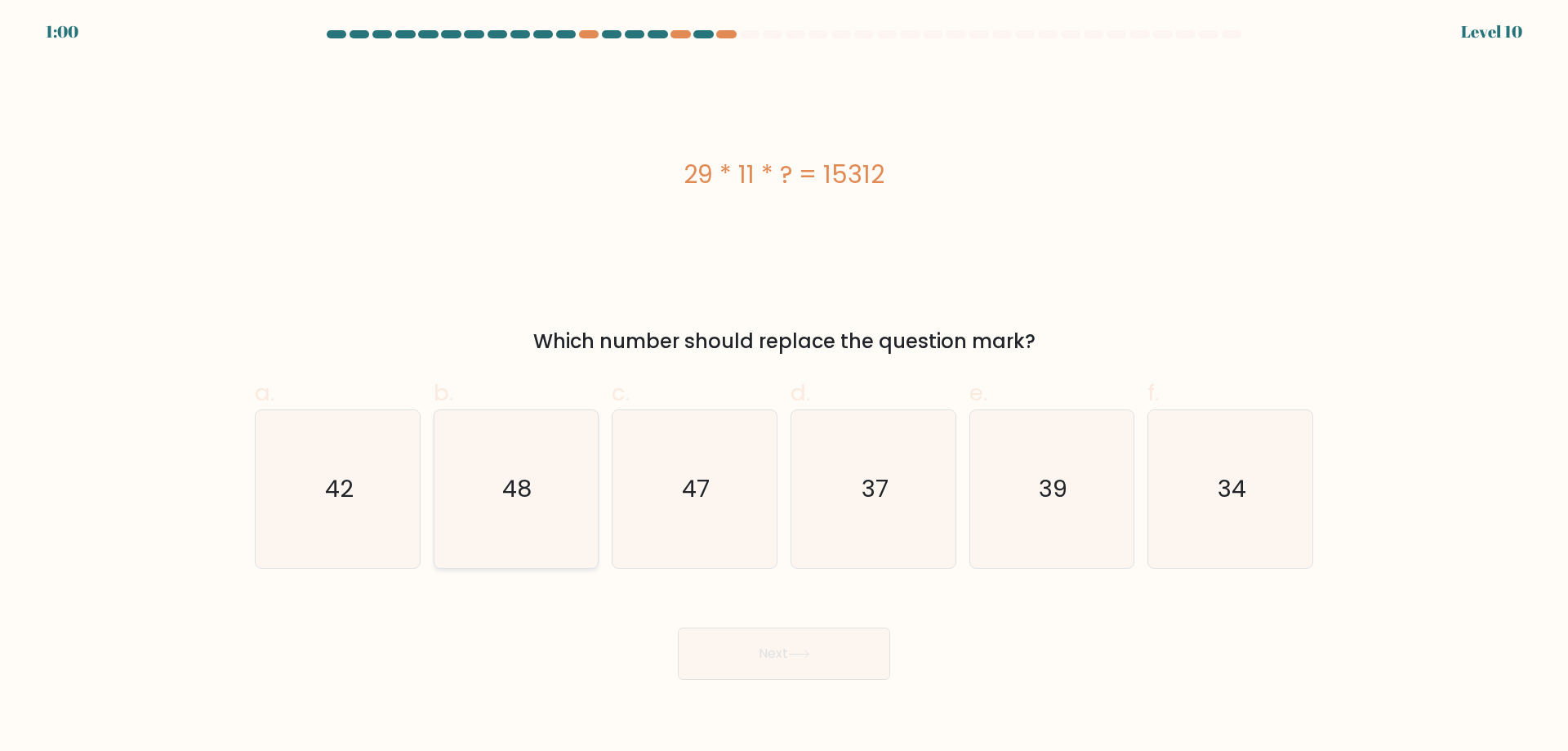
click at [545, 518] on icon "48" at bounding box center [516, 489] width 158 height 158
click at [784, 386] on input "b. 48" at bounding box center [784, 381] width 1 height 11
radio input "true"
click at [809, 659] on icon at bounding box center [799, 653] width 22 height 9
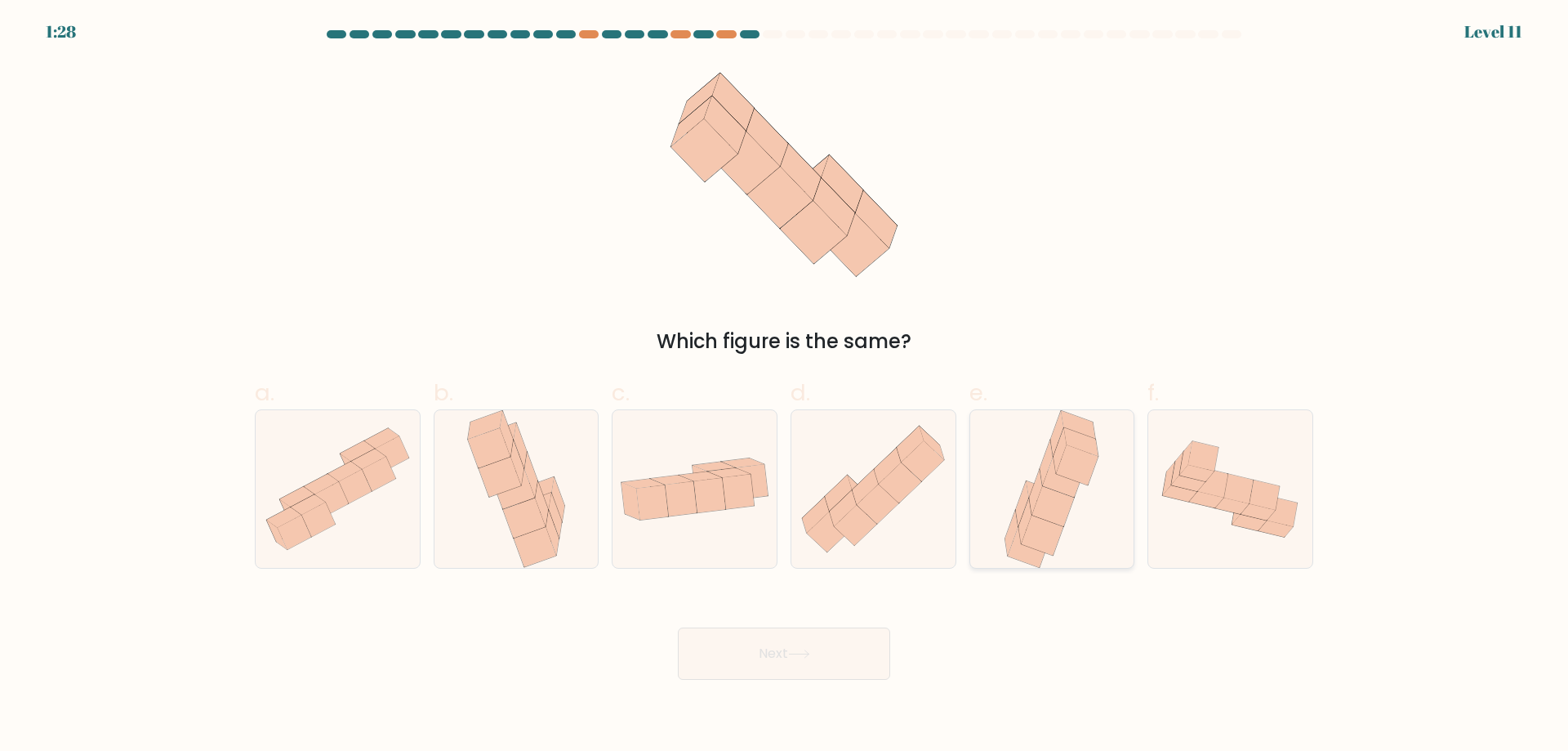
click at [1089, 528] on icon at bounding box center [1051, 489] width 104 height 158
click at [785, 386] on input "e." at bounding box center [784, 381] width 1 height 11
radio input "true"
click at [801, 657] on icon at bounding box center [799, 653] width 22 height 9
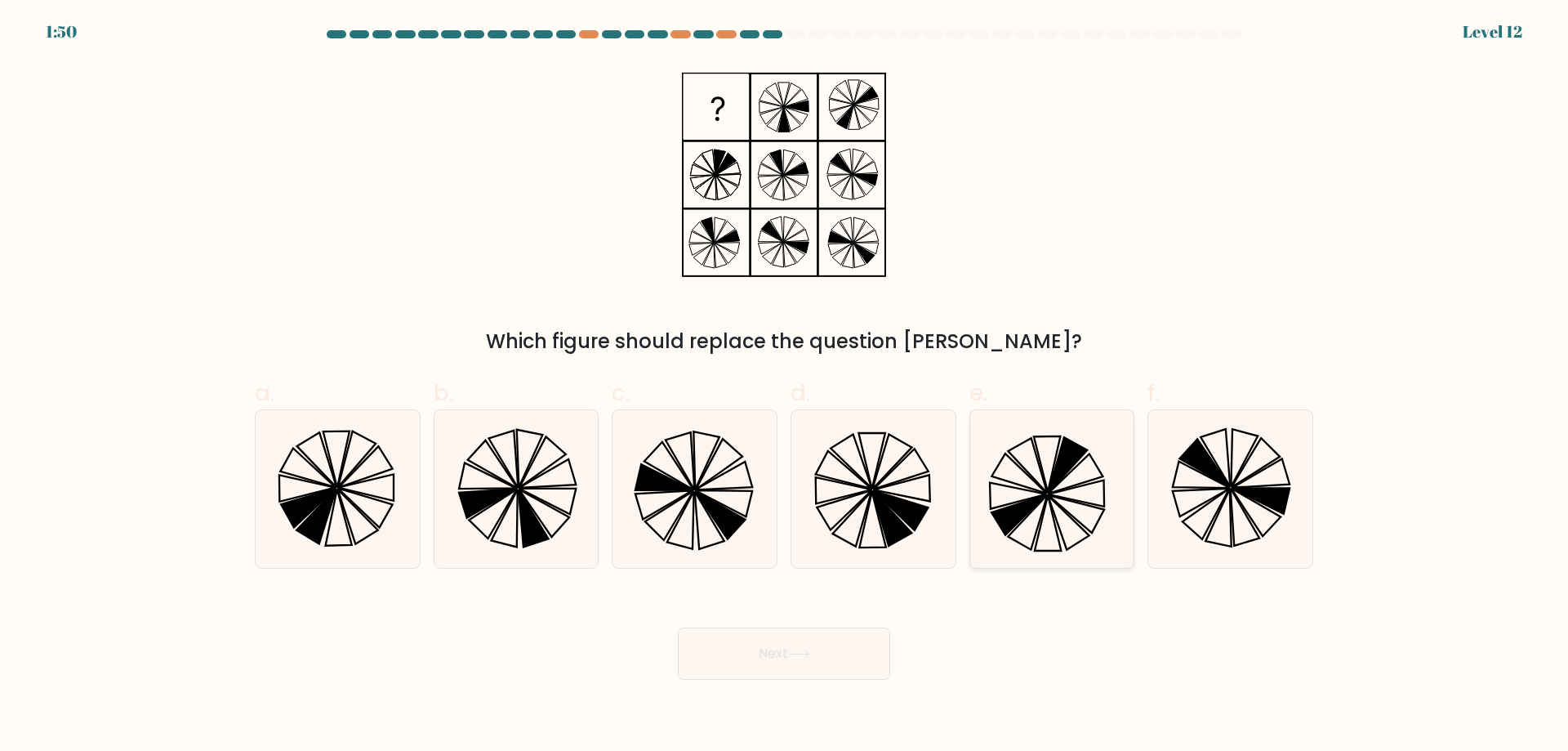
click at [1028, 507] on icon at bounding box center [1020, 513] width 55 height 40
click at [785, 386] on input "e." at bounding box center [784, 381] width 1 height 11
radio input "true"
click at [790, 654] on button "Next" at bounding box center [784, 653] width 212 height 53
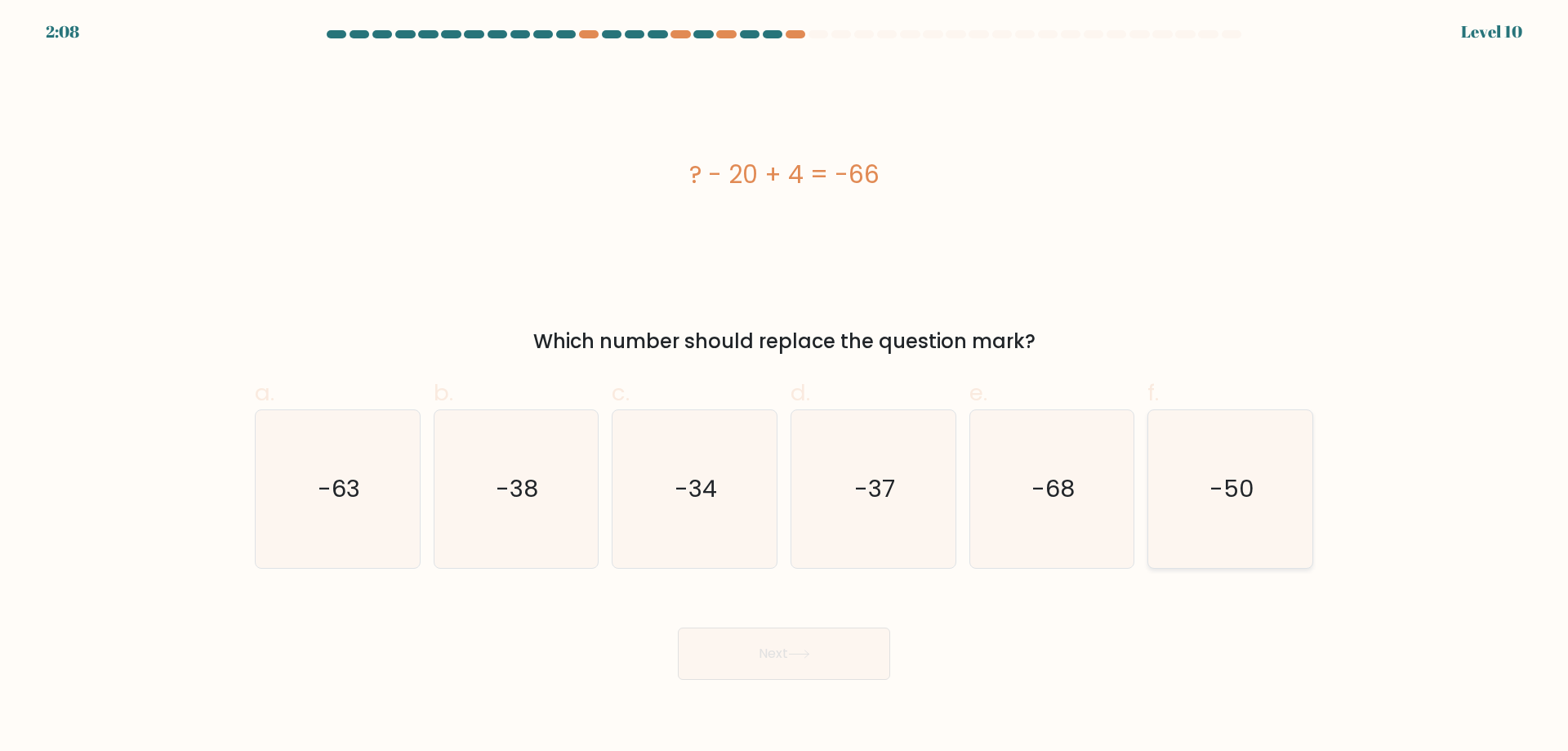
click at [1190, 516] on icon "-50" at bounding box center [1230, 489] width 158 height 158
click at [785, 386] on input "f. -50" at bounding box center [784, 381] width 1 height 11
radio input "true"
click at [798, 656] on icon at bounding box center [799, 653] width 22 height 9
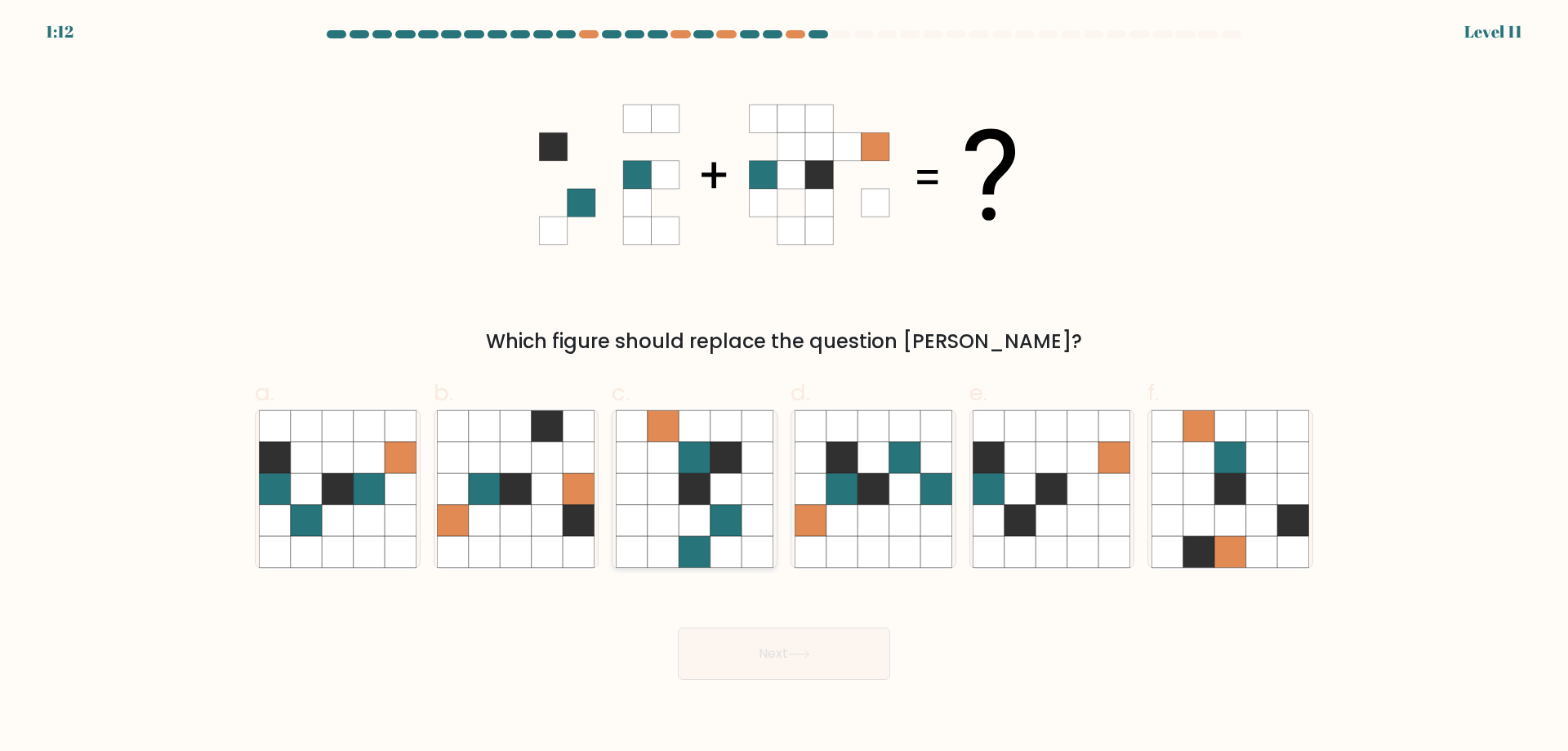
click at [720, 506] on icon at bounding box center [726, 520] width 31 height 31
click at [784, 386] on input "c." at bounding box center [784, 381] width 1 height 11
radio input "true"
click at [803, 654] on icon at bounding box center [798, 653] width 20 height 8
click at [803, 652] on icon at bounding box center [799, 653] width 22 height 9
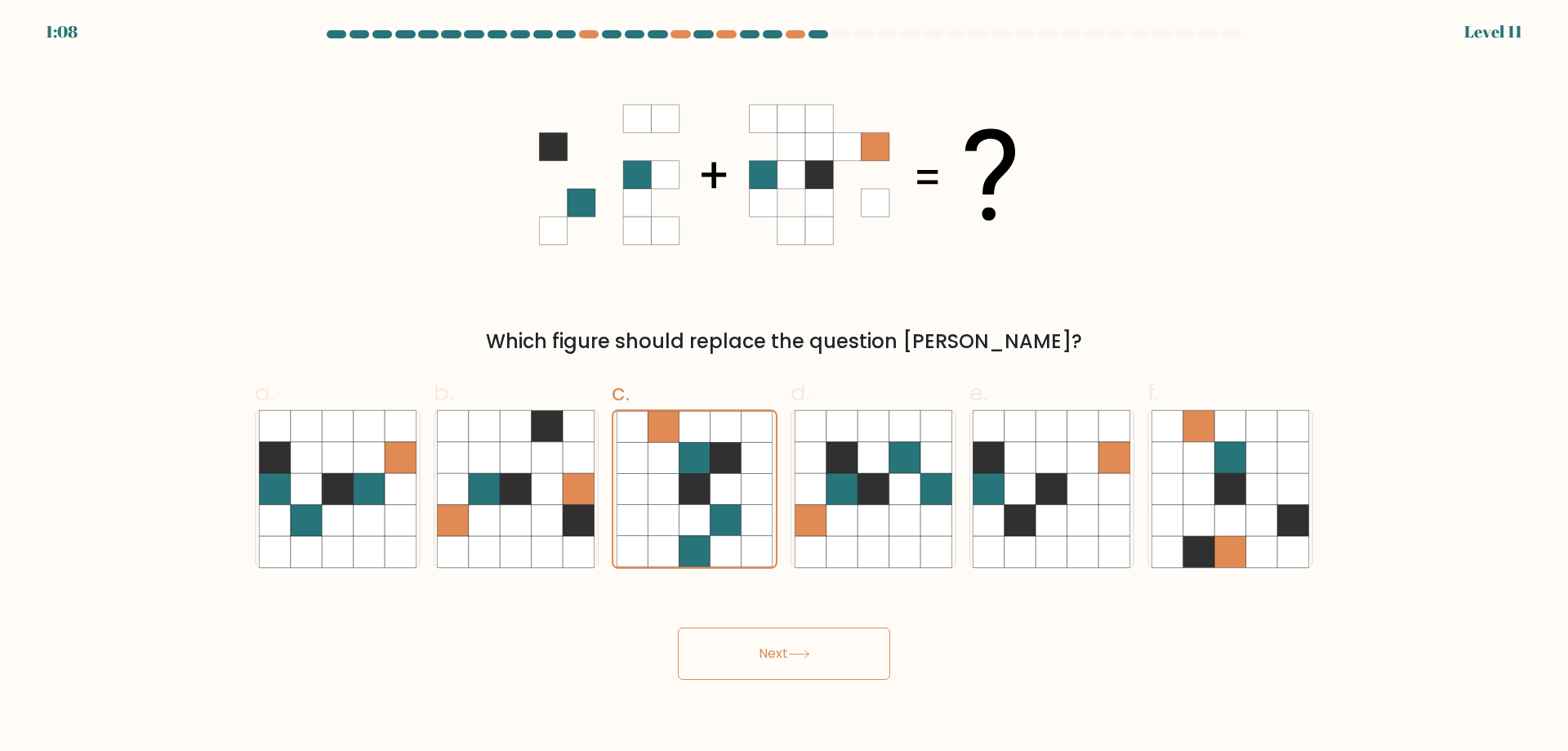
click at [803, 652] on icon at bounding box center [799, 653] width 22 height 9
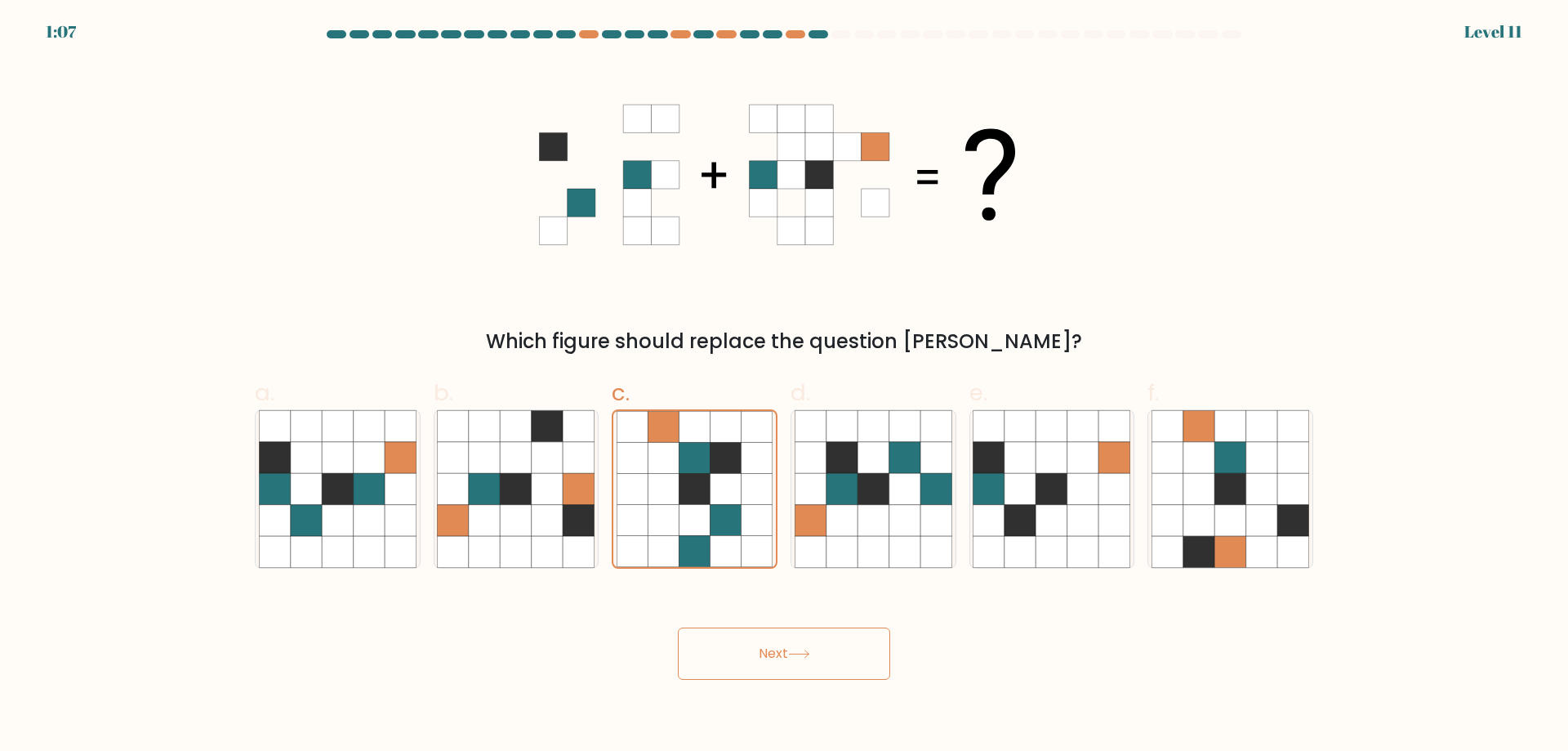
click at [803, 652] on icon at bounding box center [799, 653] width 22 height 9
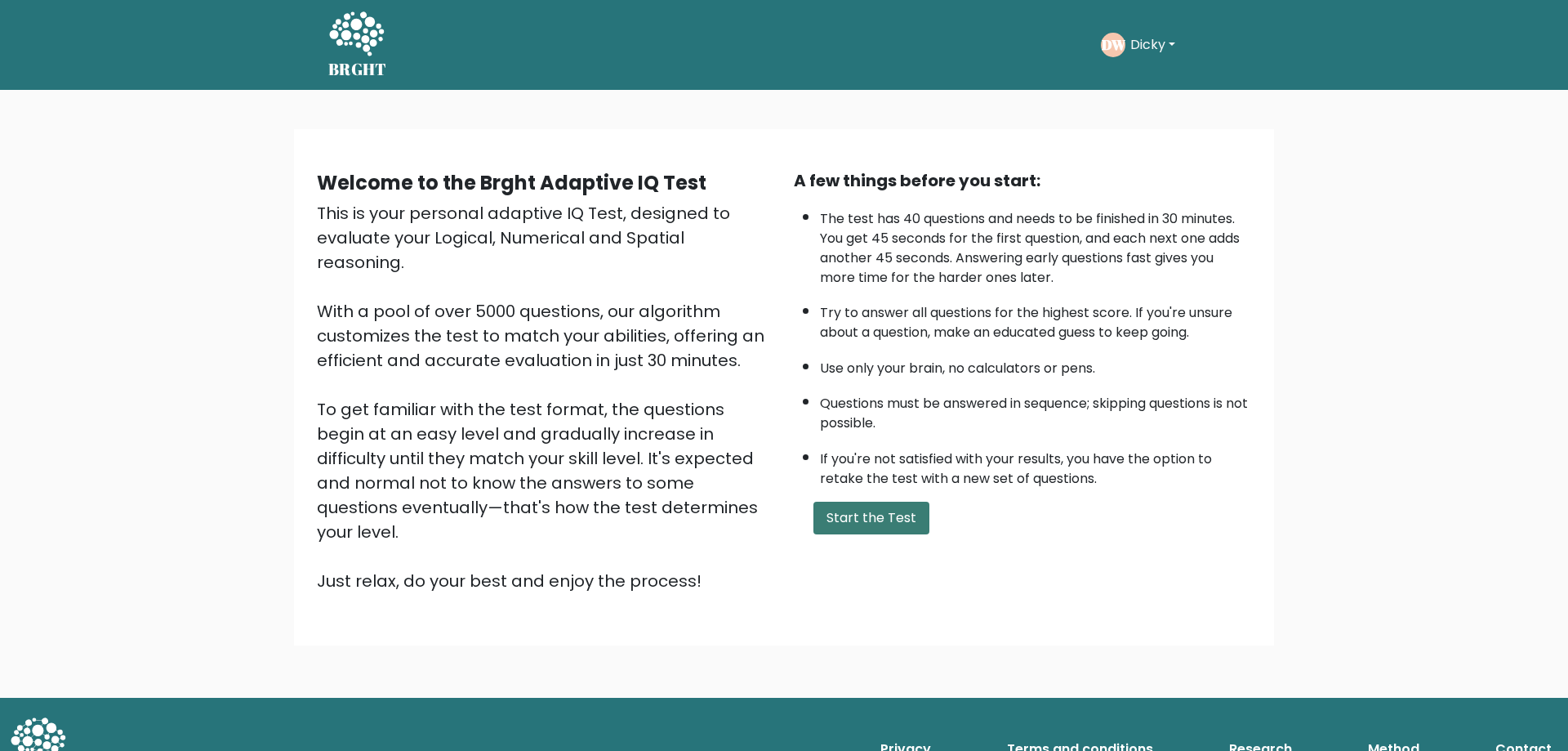
click at [892, 513] on button "Start the Test" at bounding box center [871, 518] width 116 height 33
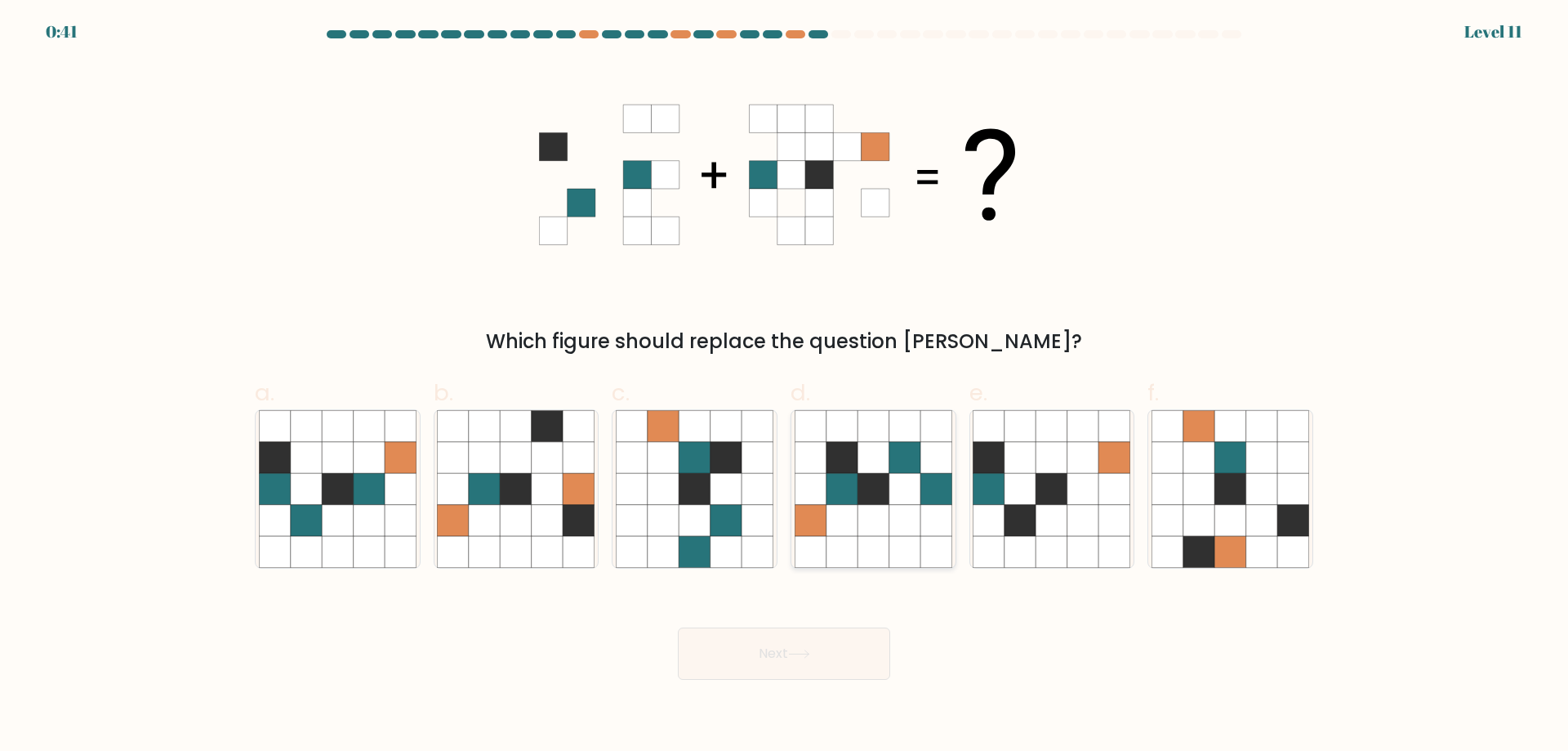
click at [875, 523] on icon at bounding box center [873, 520] width 31 height 31
click at [785, 386] on input "d." at bounding box center [784, 381] width 1 height 11
radio input "true"
click at [835, 653] on button "Next" at bounding box center [784, 653] width 212 height 53
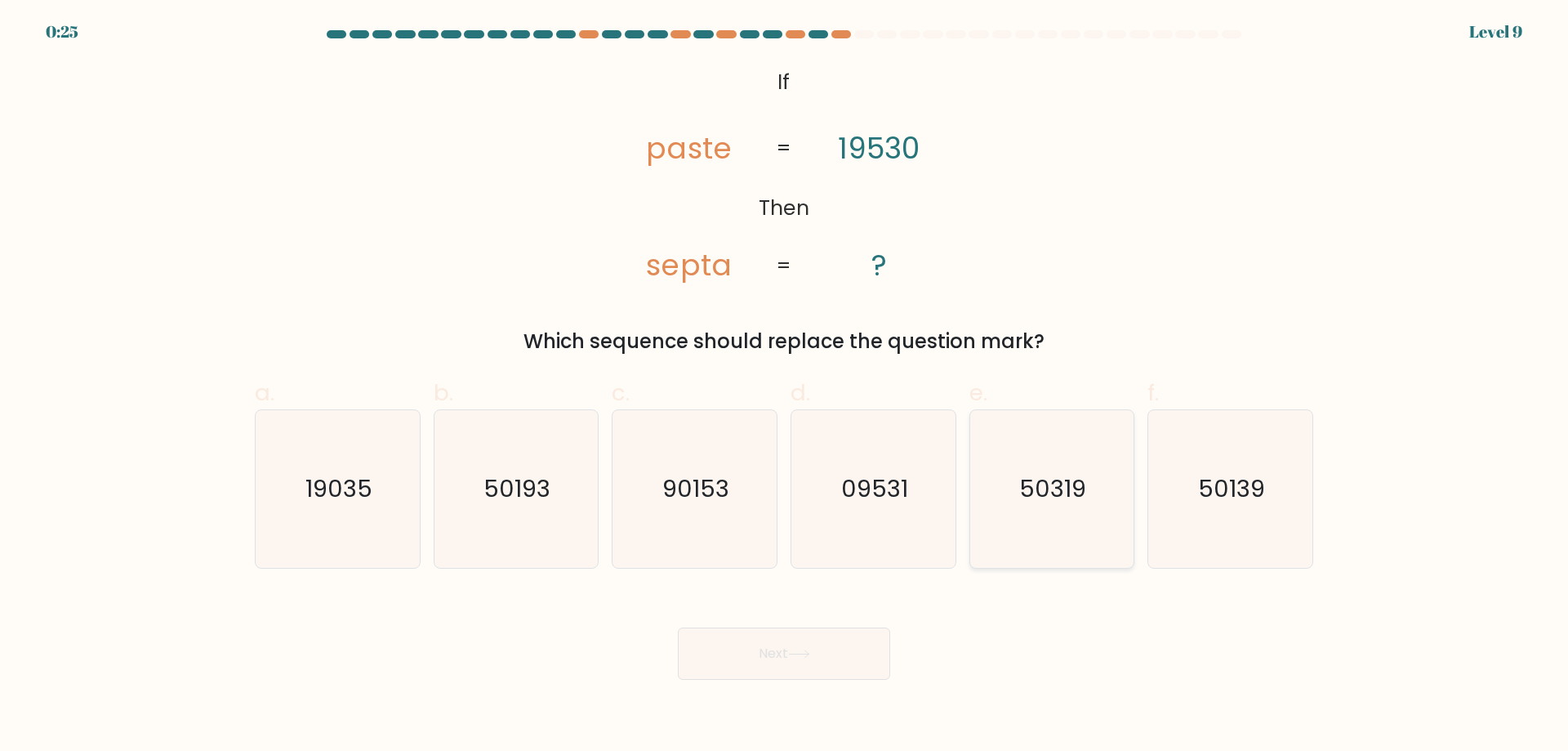
click at [1078, 532] on icon "50319" at bounding box center [1052, 489] width 158 height 158
click at [785, 386] on input "e. 50319" at bounding box center [784, 381] width 1 height 11
radio input "true"
click at [786, 656] on button "Next" at bounding box center [784, 653] width 212 height 53
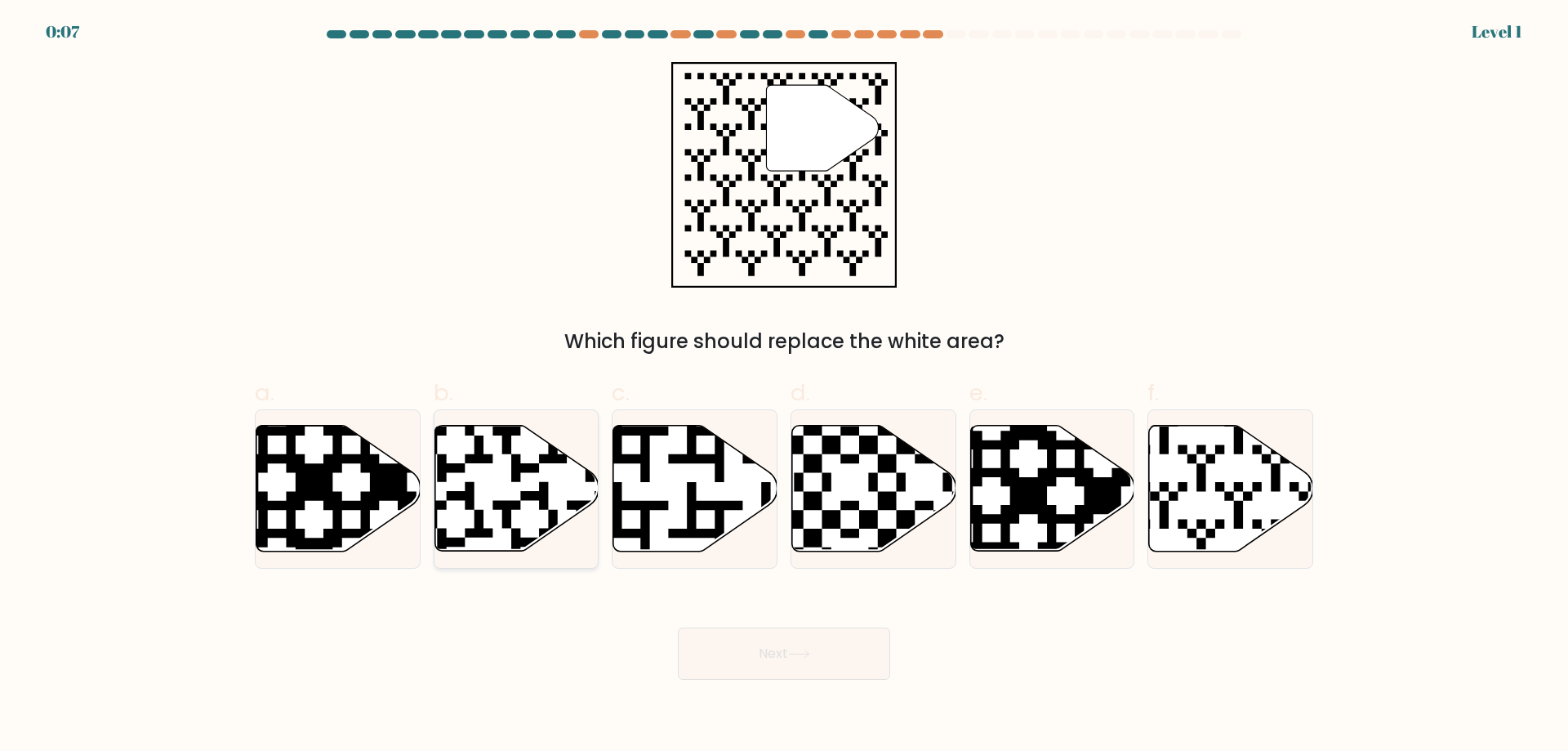
click at [577, 496] on icon at bounding box center [517, 489] width 165 height 126
click at [784, 386] on input "b." at bounding box center [784, 381] width 1 height 11
radio input "true"
click at [842, 664] on button "Next" at bounding box center [784, 653] width 212 height 53
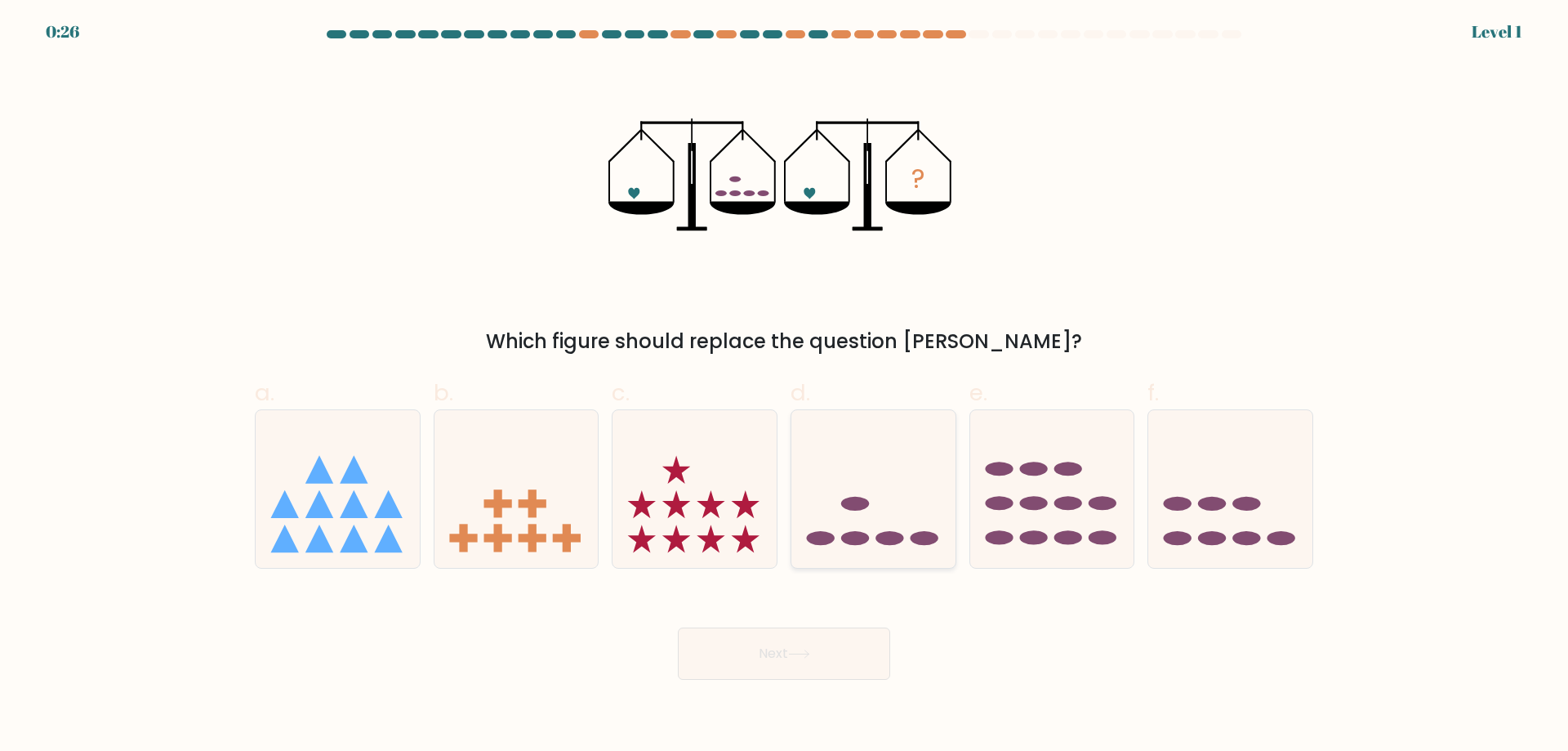
click at [832, 535] on ellipse at bounding box center [820, 538] width 28 height 14
click at [785, 386] on input "d." at bounding box center [784, 381] width 1 height 11
radio input "true"
click at [826, 650] on button "Next" at bounding box center [784, 653] width 212 height 53
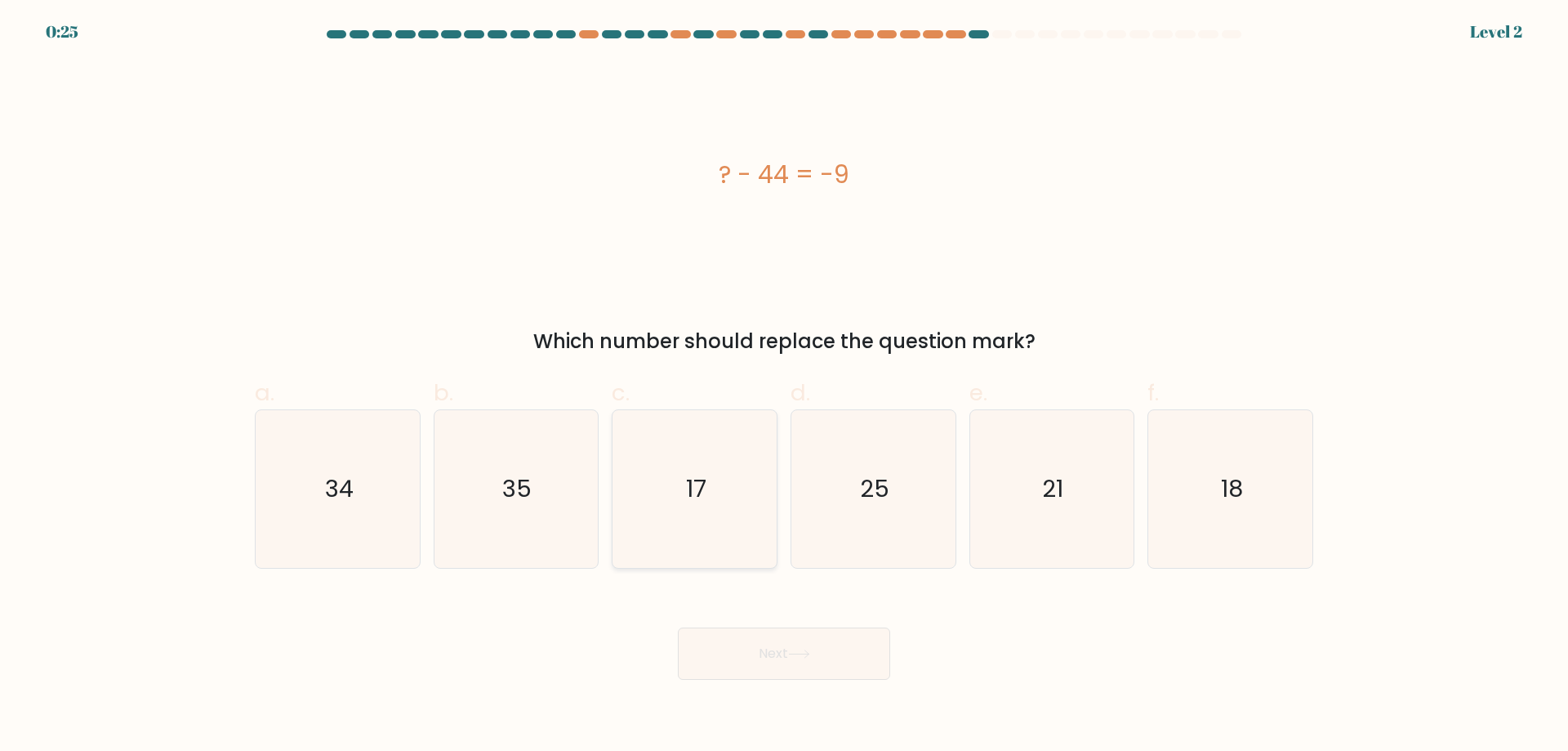
click at [741, 521] on icon "17" at bounding box center [695, 489] width 158 height 158
click at [784, 386] on input "c. 17" at bounding box center [784, 381] width 1 height 11
radio input "true"
click at [809, 647] on button "Next" at bounding box center [784, 653] width 212 height 53
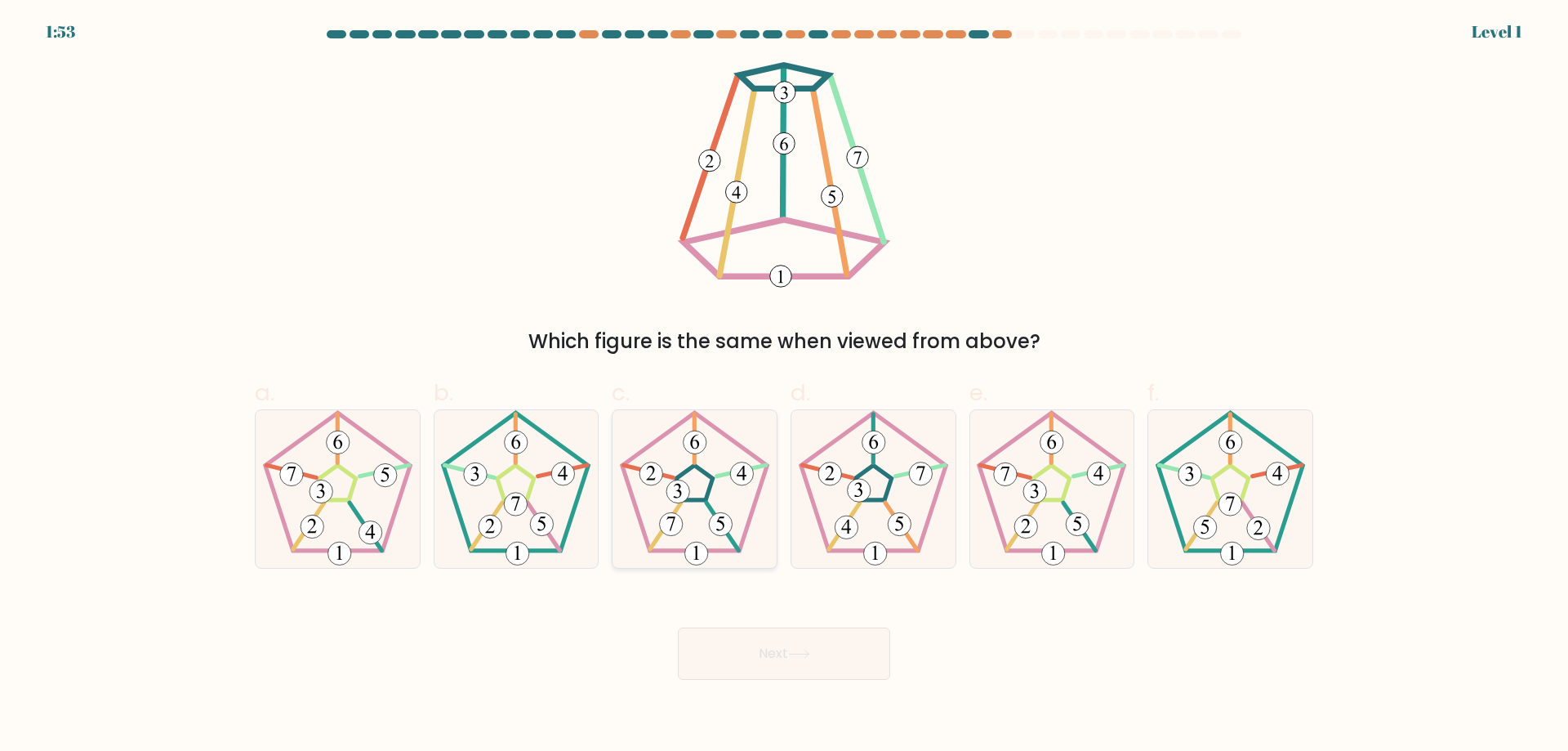
click at [754, 531] on icon at bounding box center [695, 489] width 158 height 158
click at [784, 386] on input "c." at bounding box center [784, 381] width 1 height 11
radio input "true"
click at [810, 656] on icon at bounding box center [799, 653] width 22 height 9
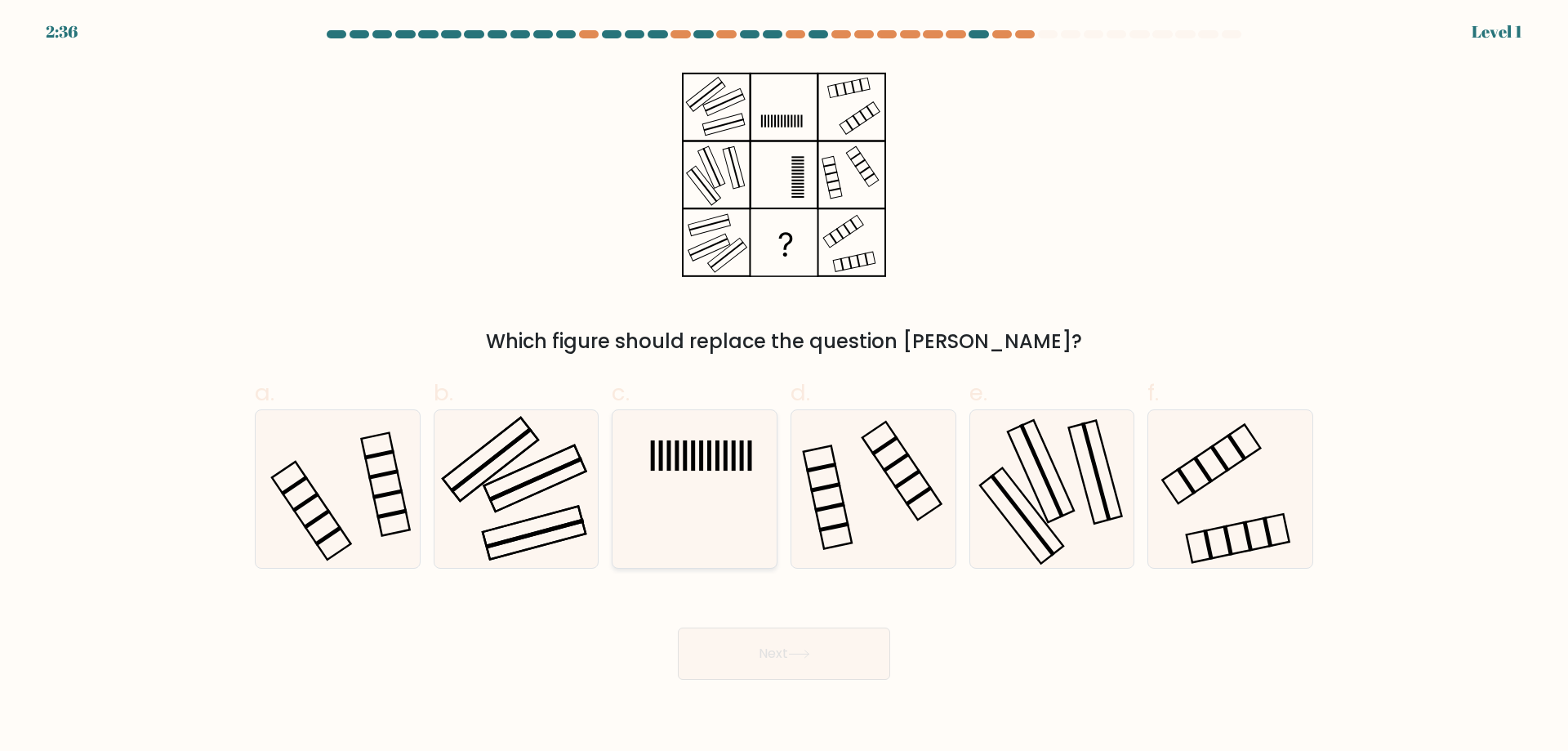
click at [748, 525] on icon at bounding box center [695, 489] width 158 height 158
click at [784, 386] on input "c." at bounding box center [784, 381] width 1 height 11
radio input "true"
click at [802, 659] on icon at bounding box center [799, 653] width 22 height 9
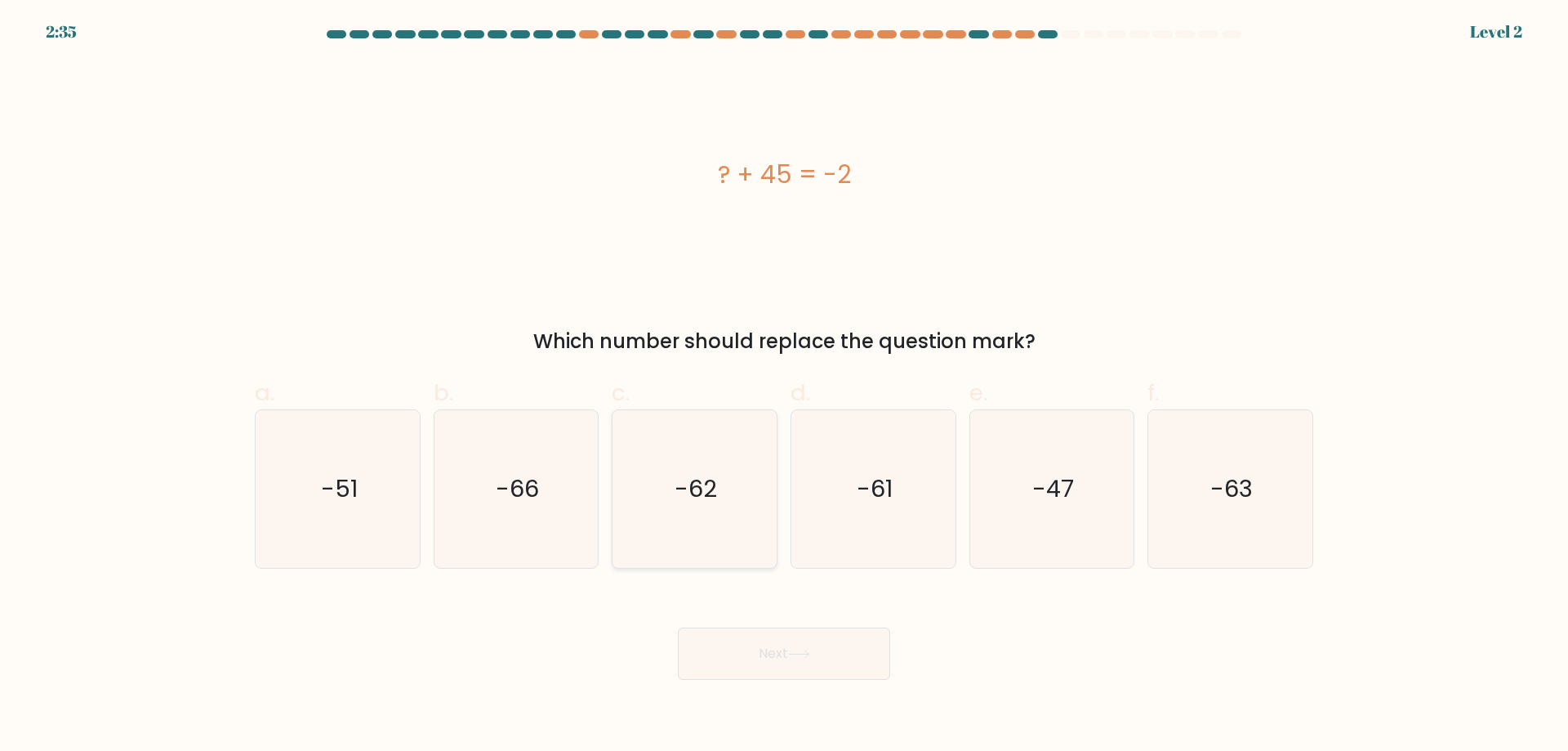
click at [731, 508] on icon "-62" at bounding box center [695, 489] width 158 height 158
click at [784, 386] on input "c. -62" at bounding box center [784, 381] width 1 height 11
radio input "true"
click at [800, 645] on button "Next" at bounding box center [784, 653] width 212 height 53
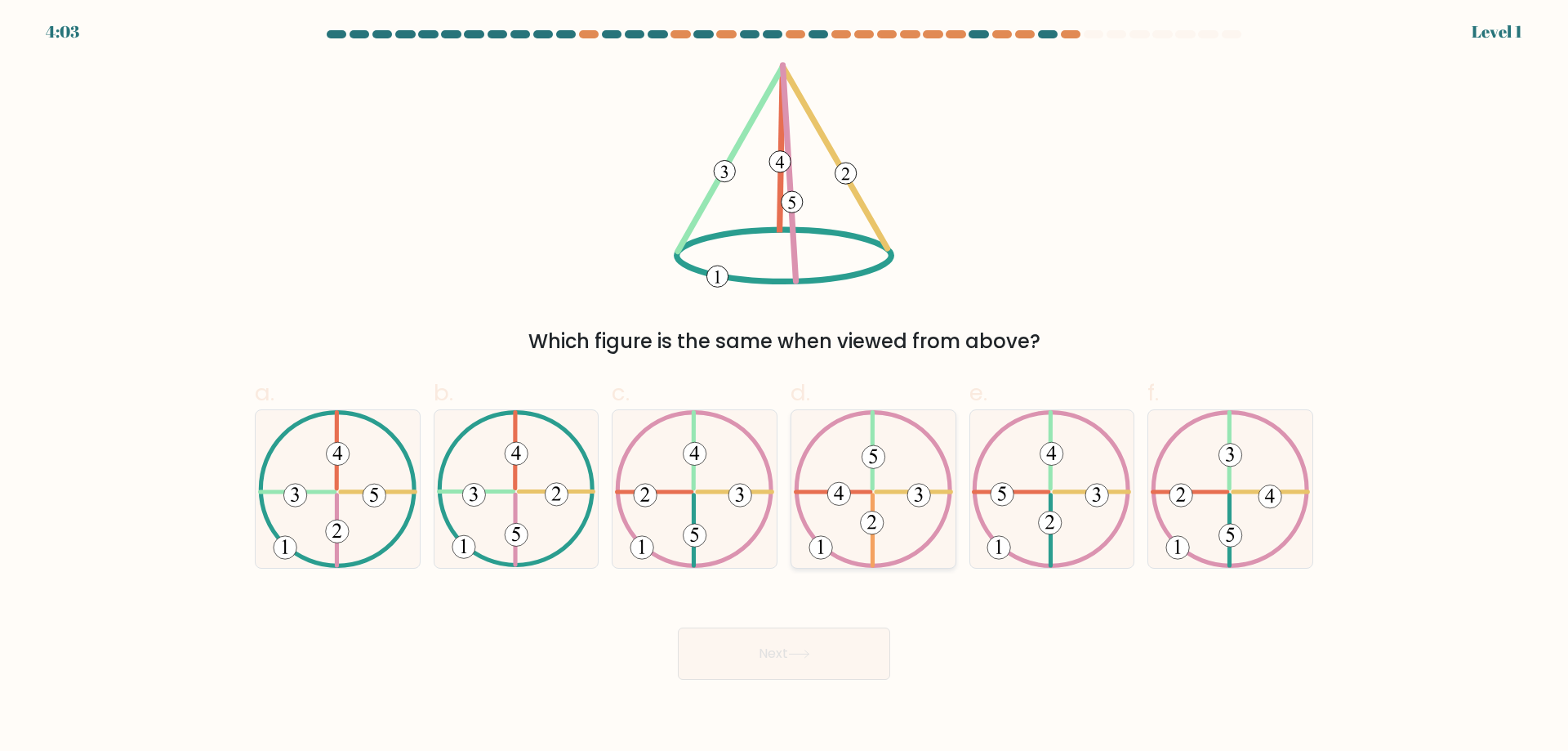
click at [863, 509] on icon at bounding box center [874, 489] width 160 height 158
click at [785, 386] on input "d." at bounding box center [784, 381] width 1 height 11
radio input "true"
click at [841, 657] on button "Next" at bounding box center [784, 653] width 212 height 53
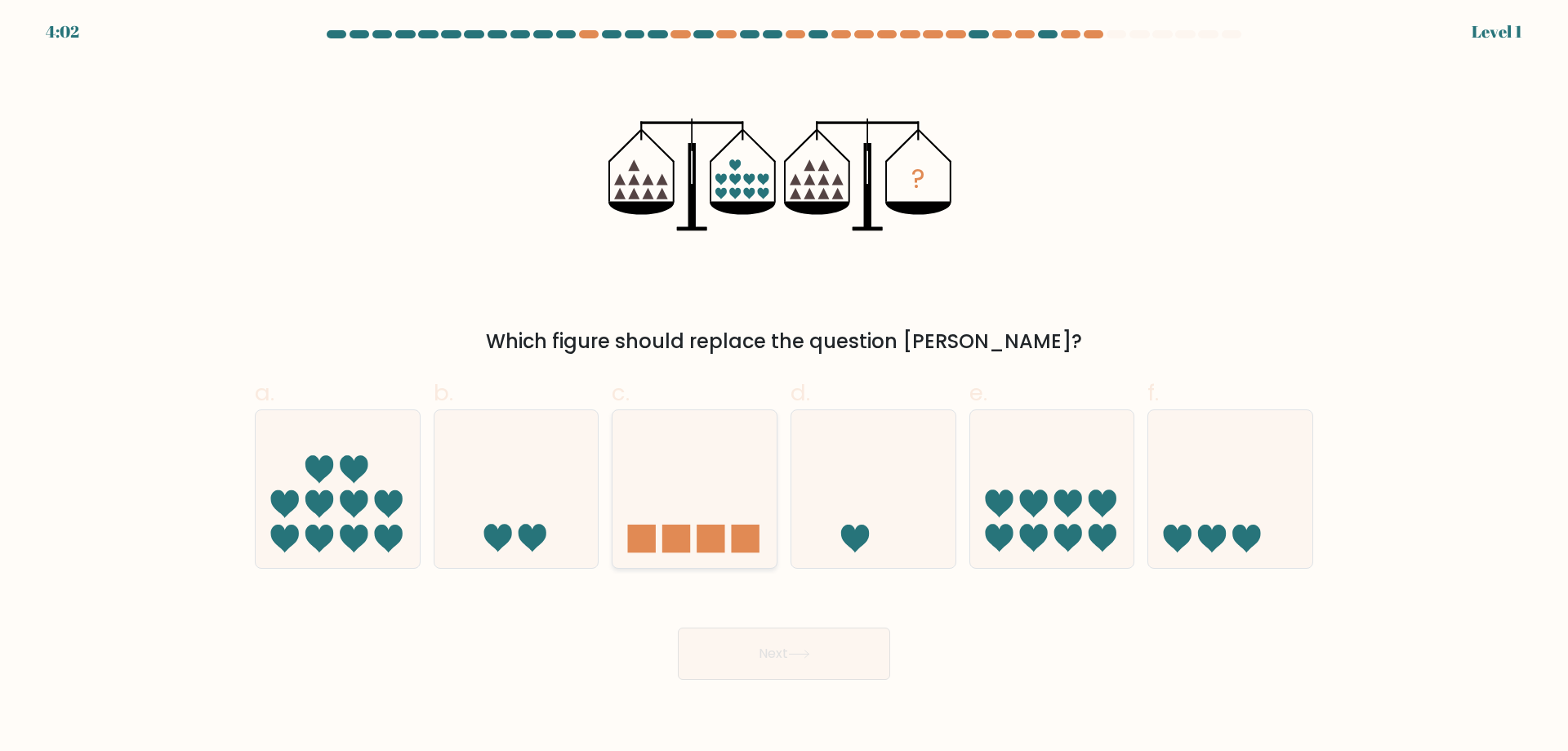
click at [736, 530] on rect at bounding box center [746, 538] width 28 height 28
click at [784, 386] on input "c." at bounding box center [784, 381] width 1 height 11
radio input "true"
click at [810, 657] on icon at bounding box center [799, 653] width 22 height 9
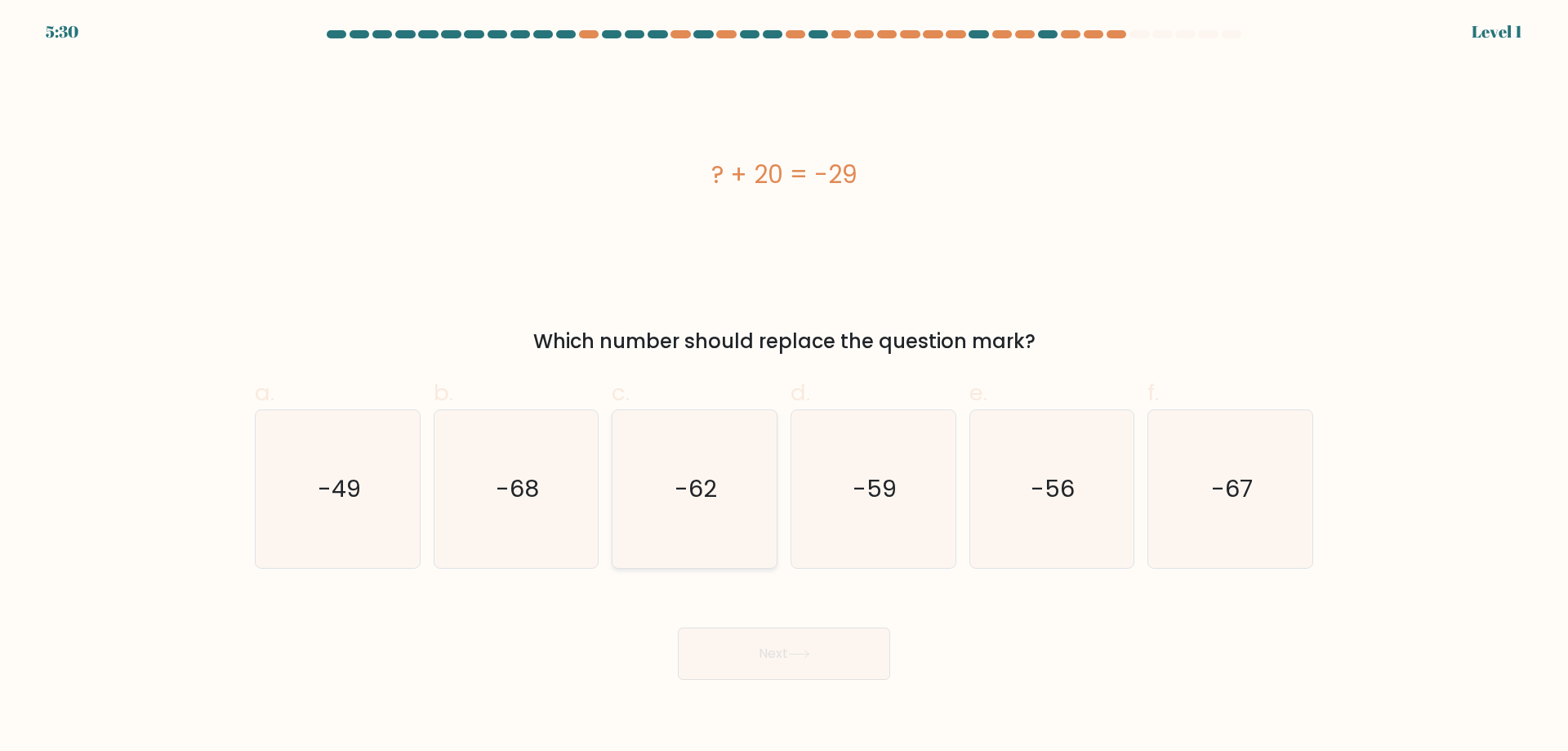
click at [716, 534] on icon "-62" at bounding box center [695, 489] width 158 height 158
click at [784, 386] on input "c. -62" at bounding box center [784, 381] width 1 height 11
radio input "true"
click at [801, 655] on icon at bounding box center [799, 653] width 22 height 9
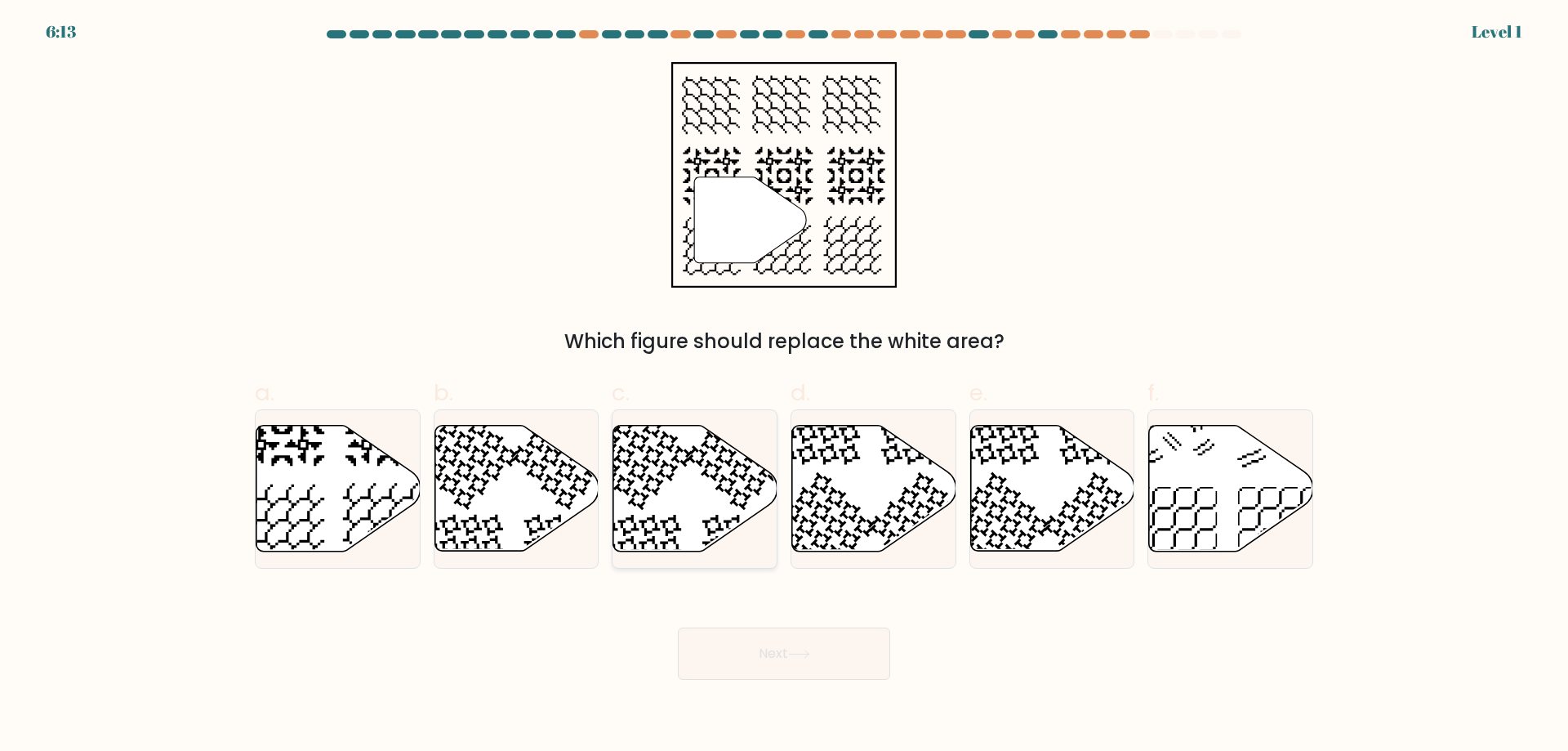
click at [751, 523] on icon at bounding box center [695, 489] width 165 height 128
click at [784, 386] on input "c." at bounding box center [784, 381] width 1 height 11
radio input "true"
click at [792, 647] on button "Next" at bounding box center [784, 653] width 212 height 53
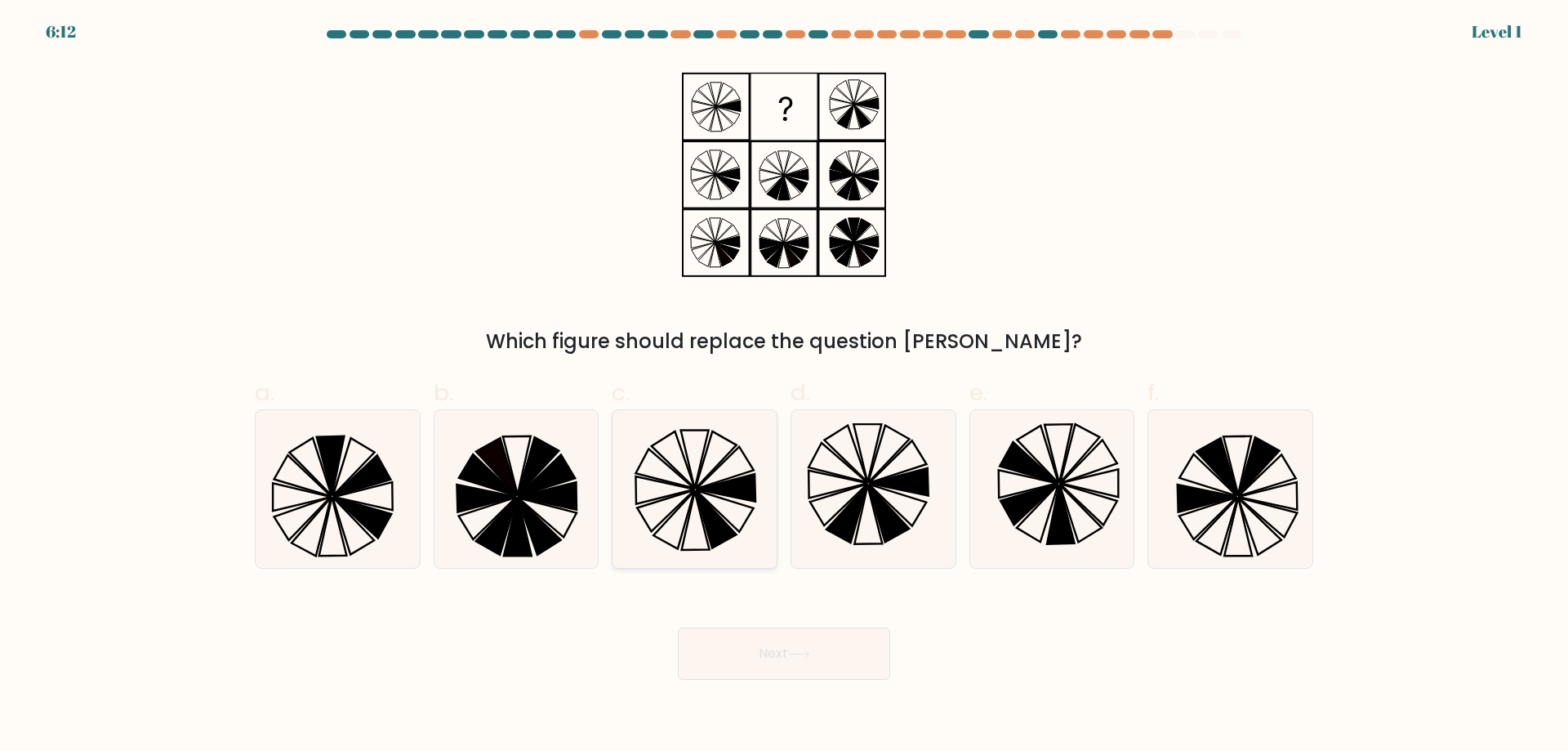
click at [717, 518] on icon at bounding box center [716, 518] width 41 height 57
click at [784, 386] on input "c." at bounding box center [784, 381] width 1 height 11
radio input "true"
click at [778, 656] on button "Next" at bounding box center [784, 653] width 212 height 53
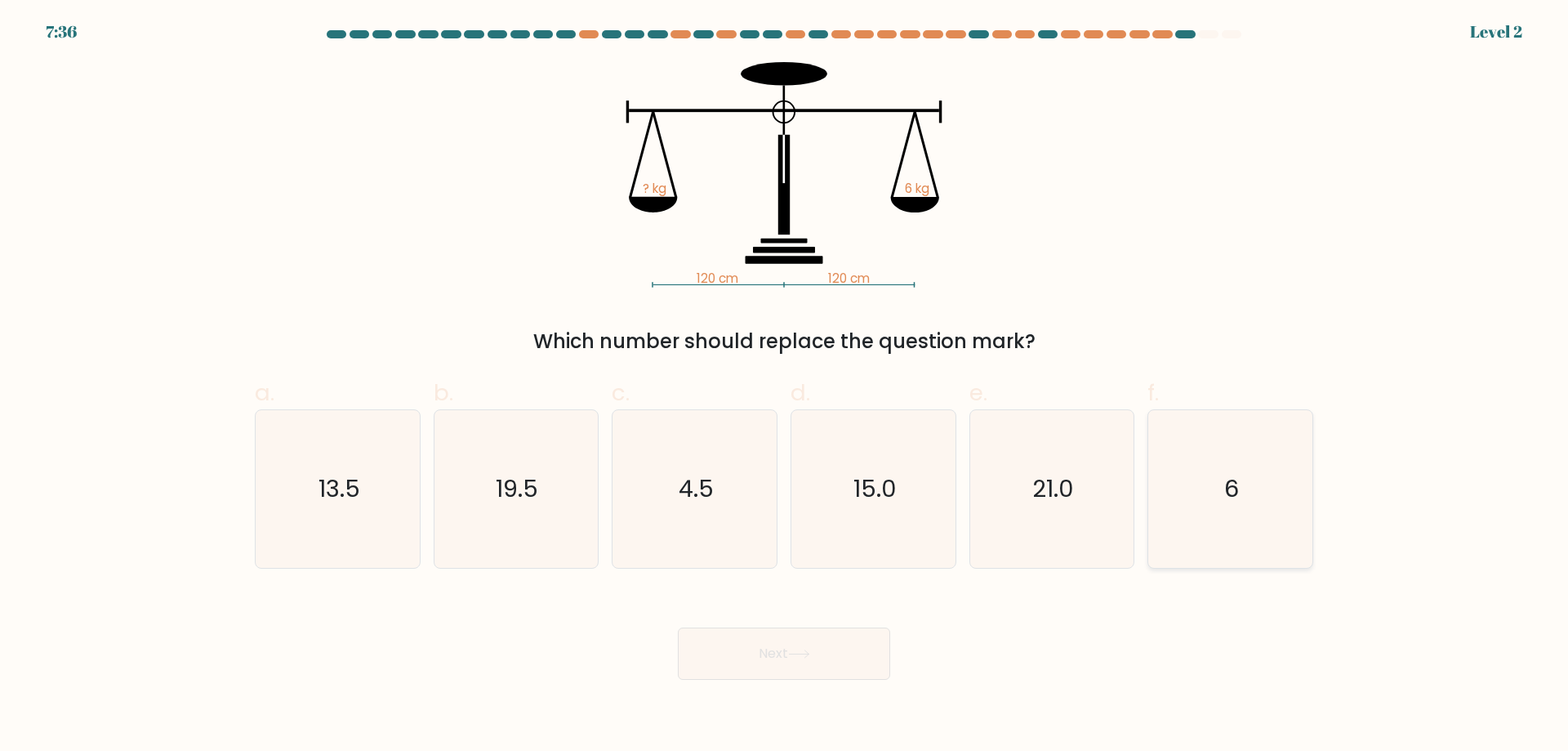
click at [1196, 509] on icon "6" at bounding box center [1230, 489] width 158 height 158
click at [785, 386] on input "f. 6" at bounding box center [784, 381] width 1 height 11
radio input "true"
click at [844, 669] on button "Next" at bounding box center [784, 653] width 212 height 53
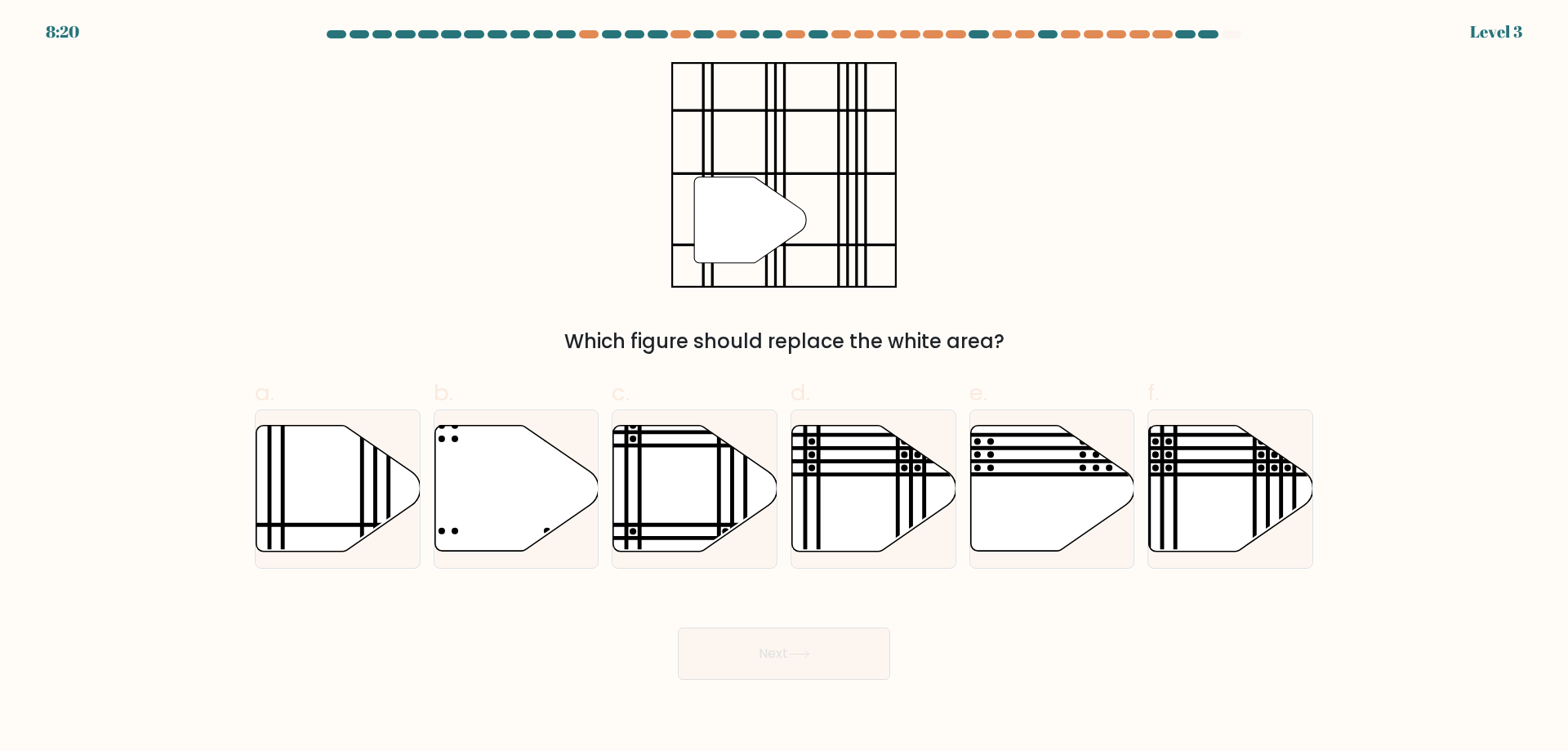
click at [834, 667] on button "Next" at bounding box center [784, 653] width 212 height 53
click at [742, 505] on icon at bounding box center [696, 489] width 165 height 126
click at [784, 386] on input "c." at bounding box center [784, 381] width 1 height 11
radio input "true"
click at [849, 647] on button "Next" at bounding box center [784, 653] width 212 height 53
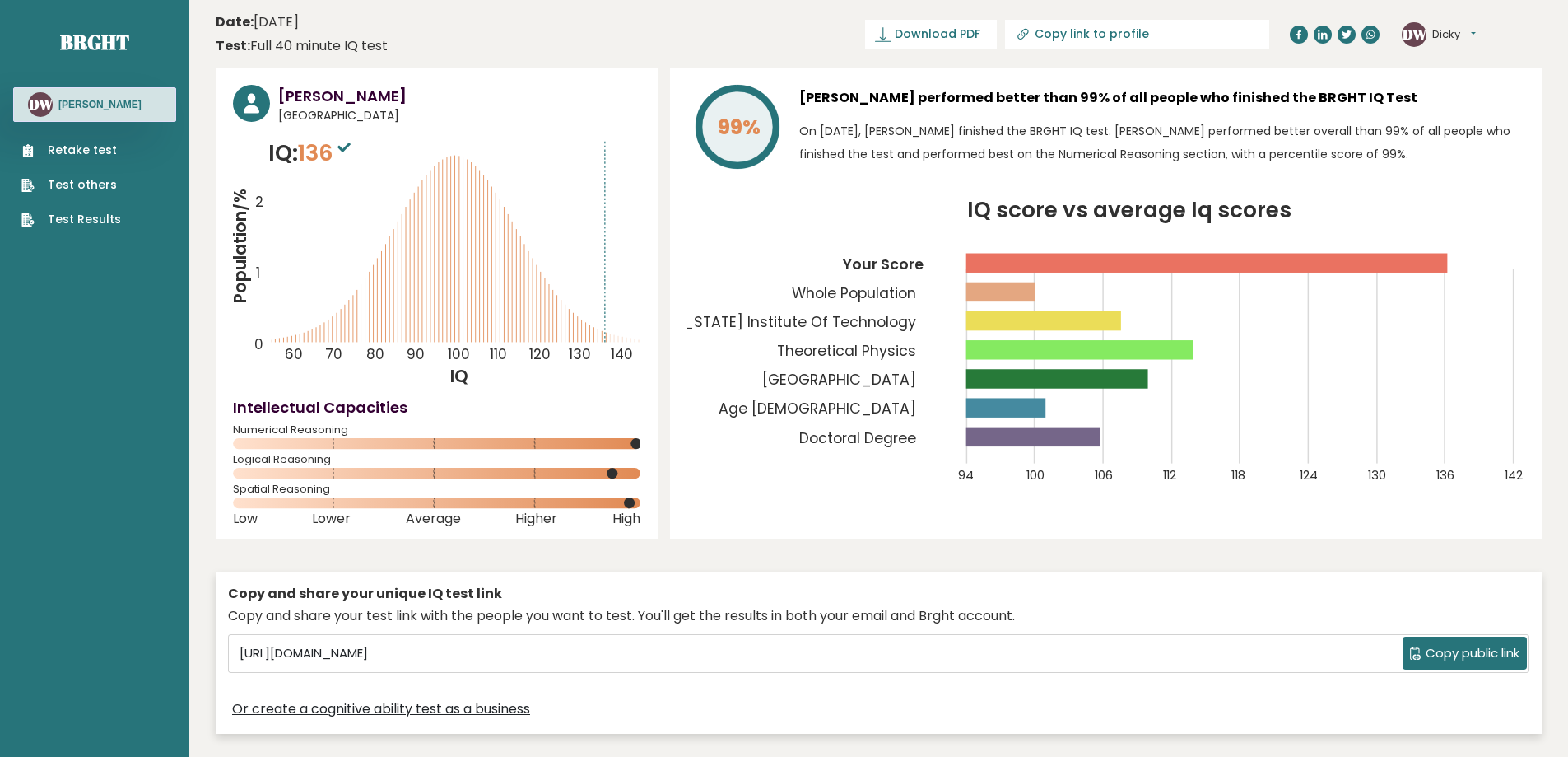
click at [105, 223] on link "Test Results" at bounding box center [71, 219] width 99 height 17
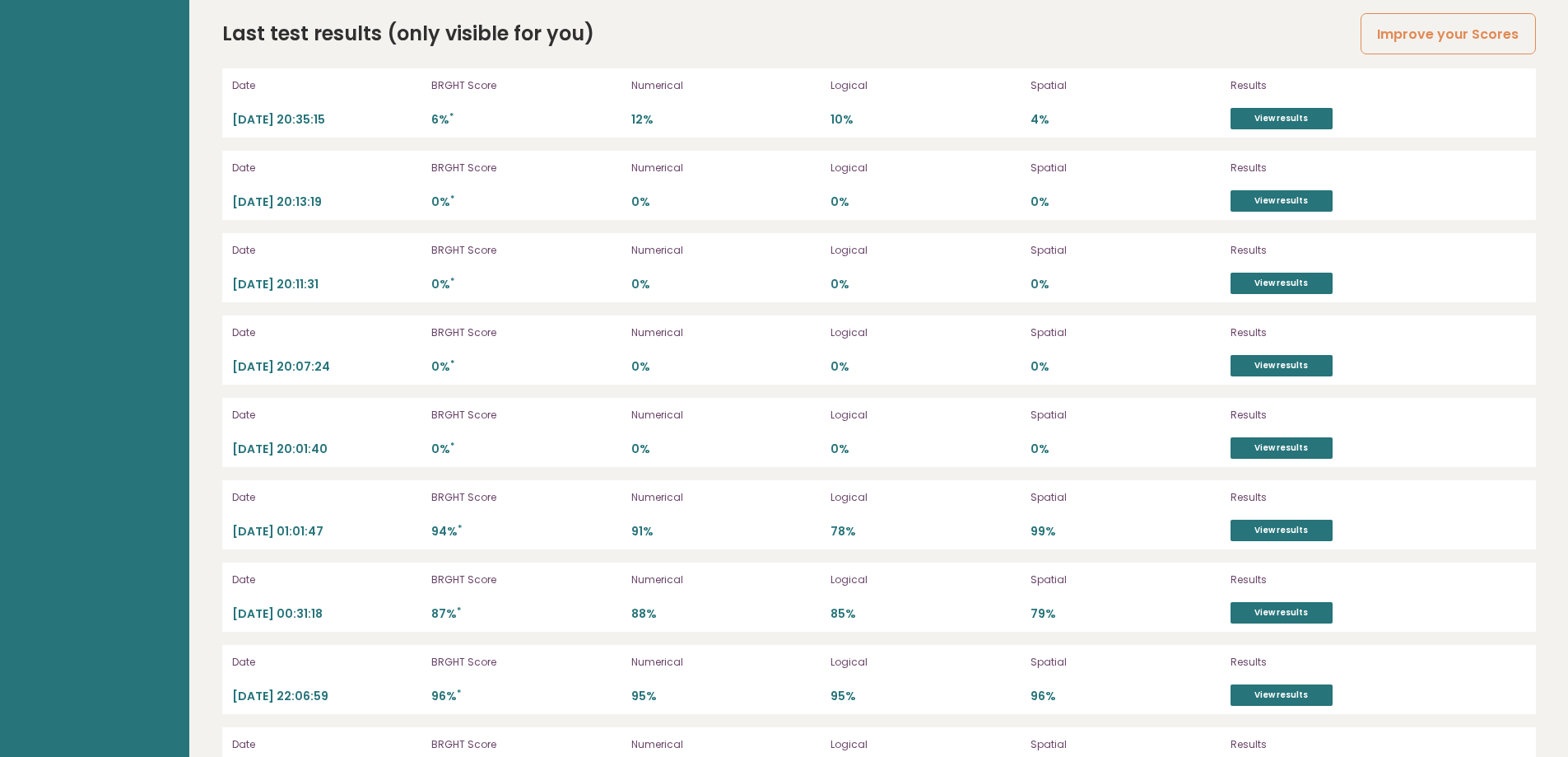
scroll to position [4146, 0]
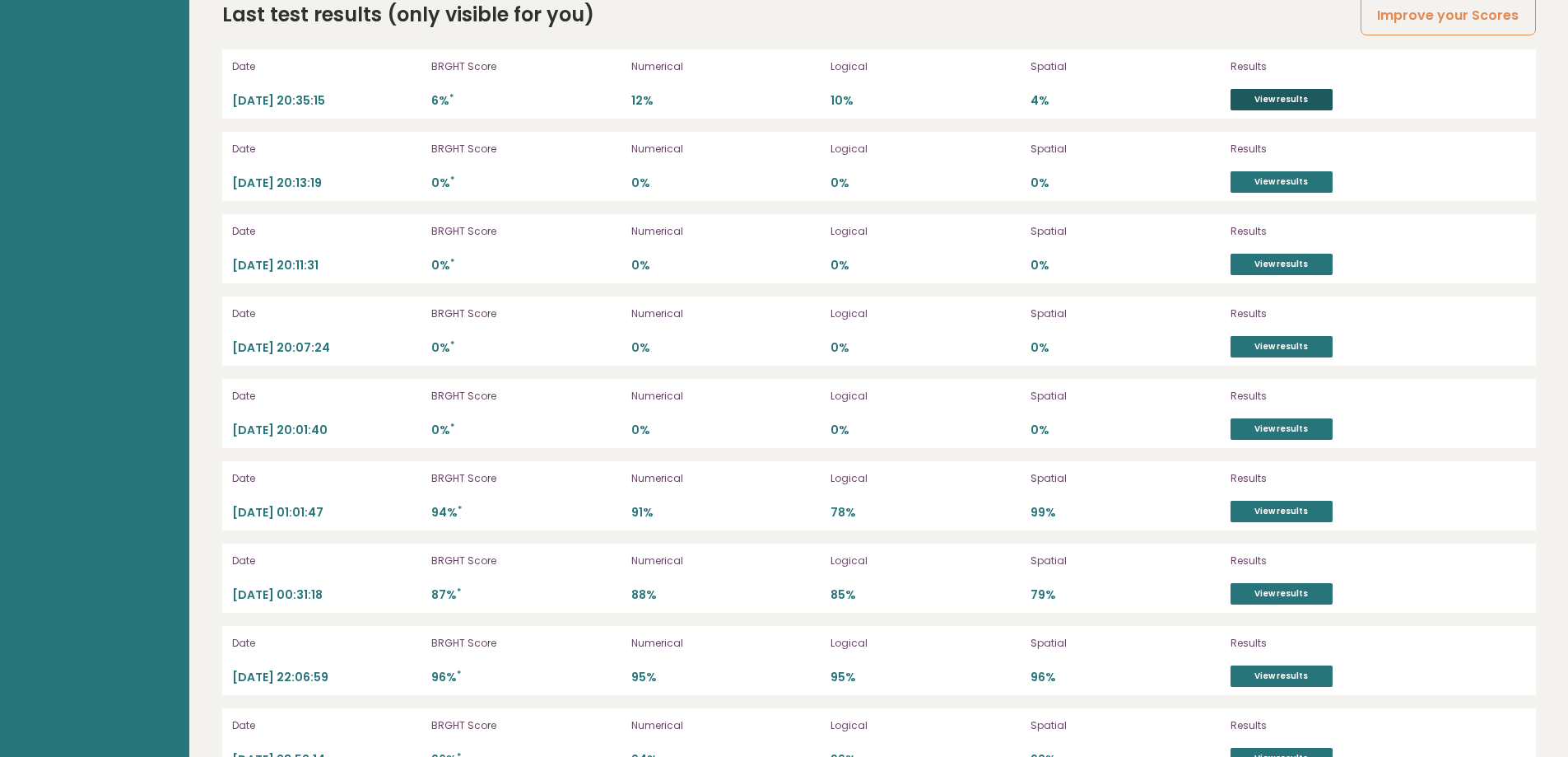
click at [1302, 98] on link "View results" at bounding box center [1281, 99] width 102 height 21
